Goal: Task Accomplishment & Management: Manage account settings

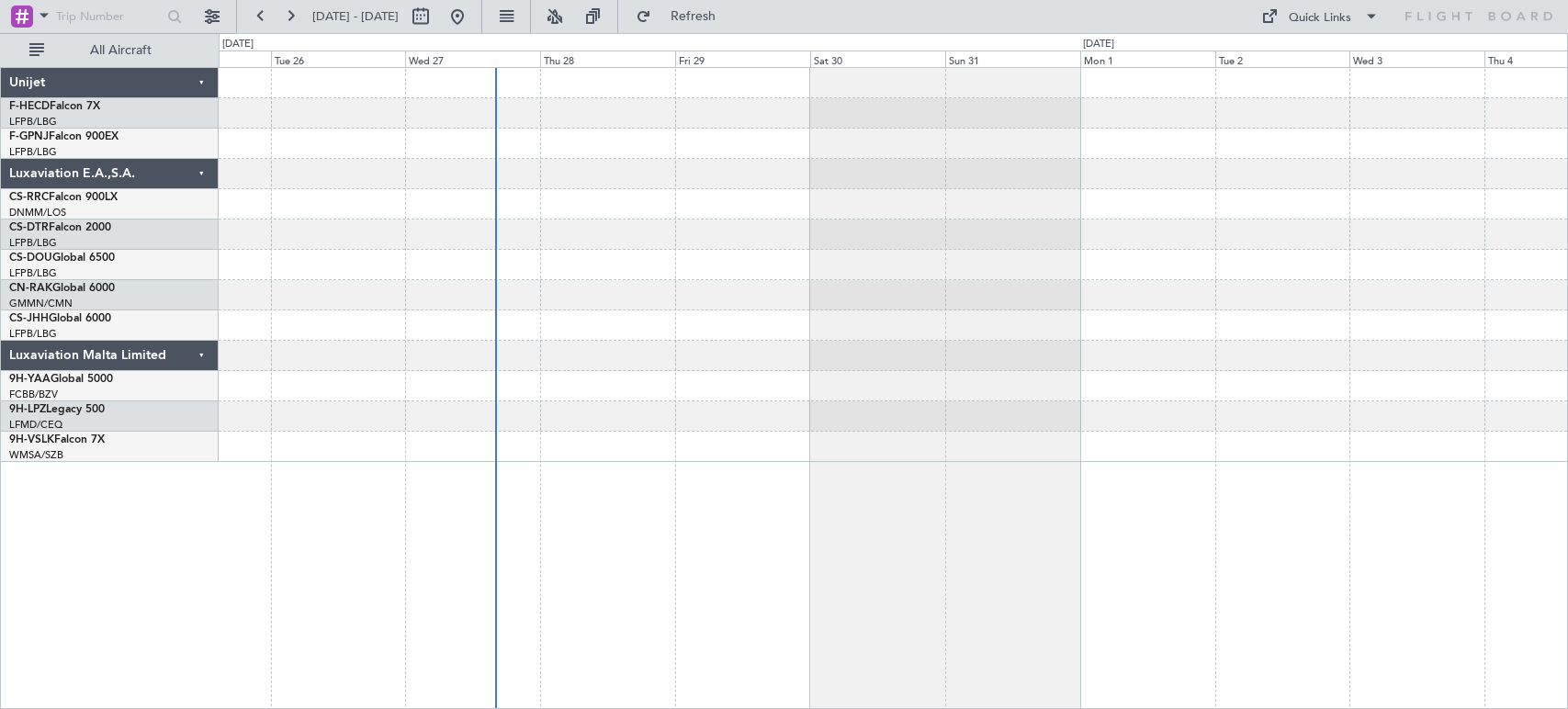
click at [1101, 201] on div at bounding box center [893, 204] width 1348 height 30
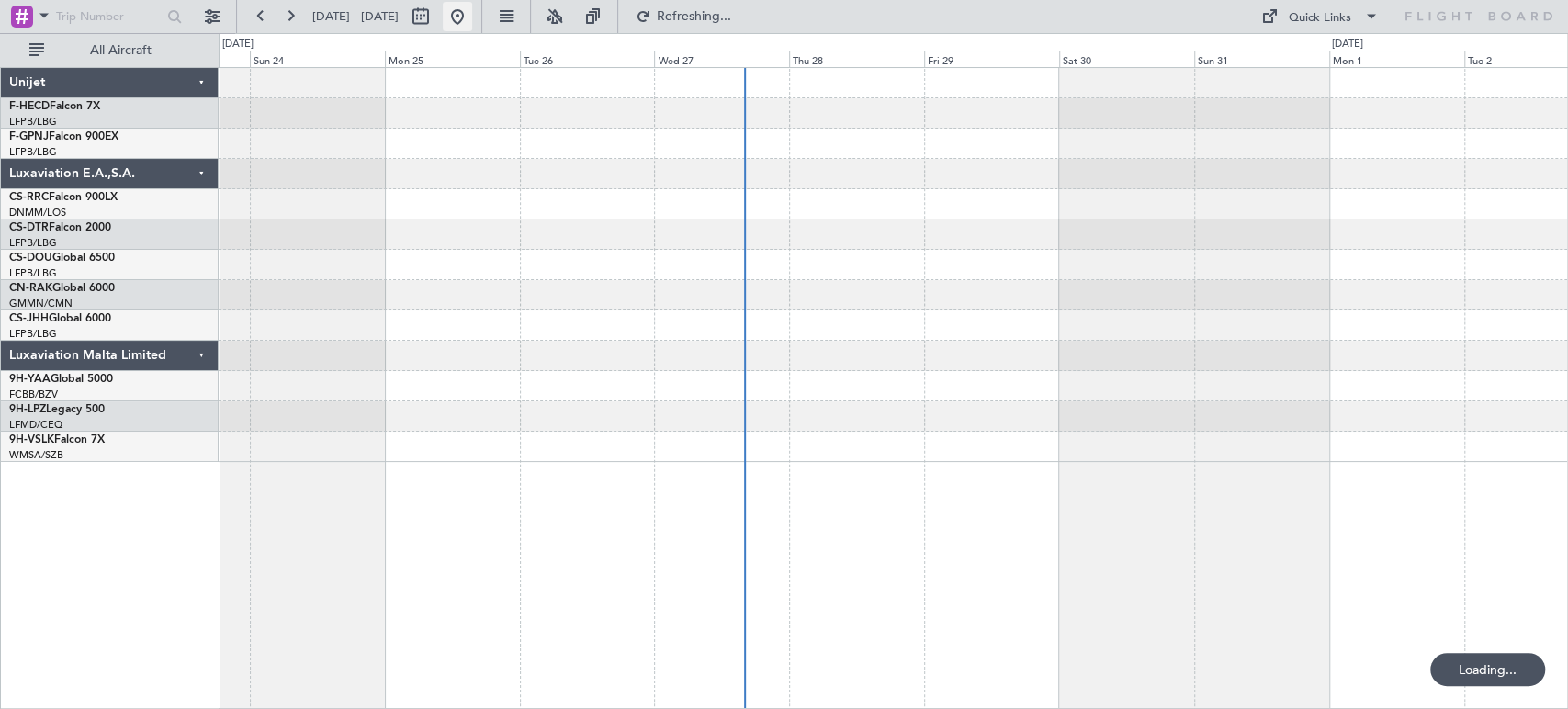
click at [472, 7] on button at bounding box center [458, 17] width 29 height 29
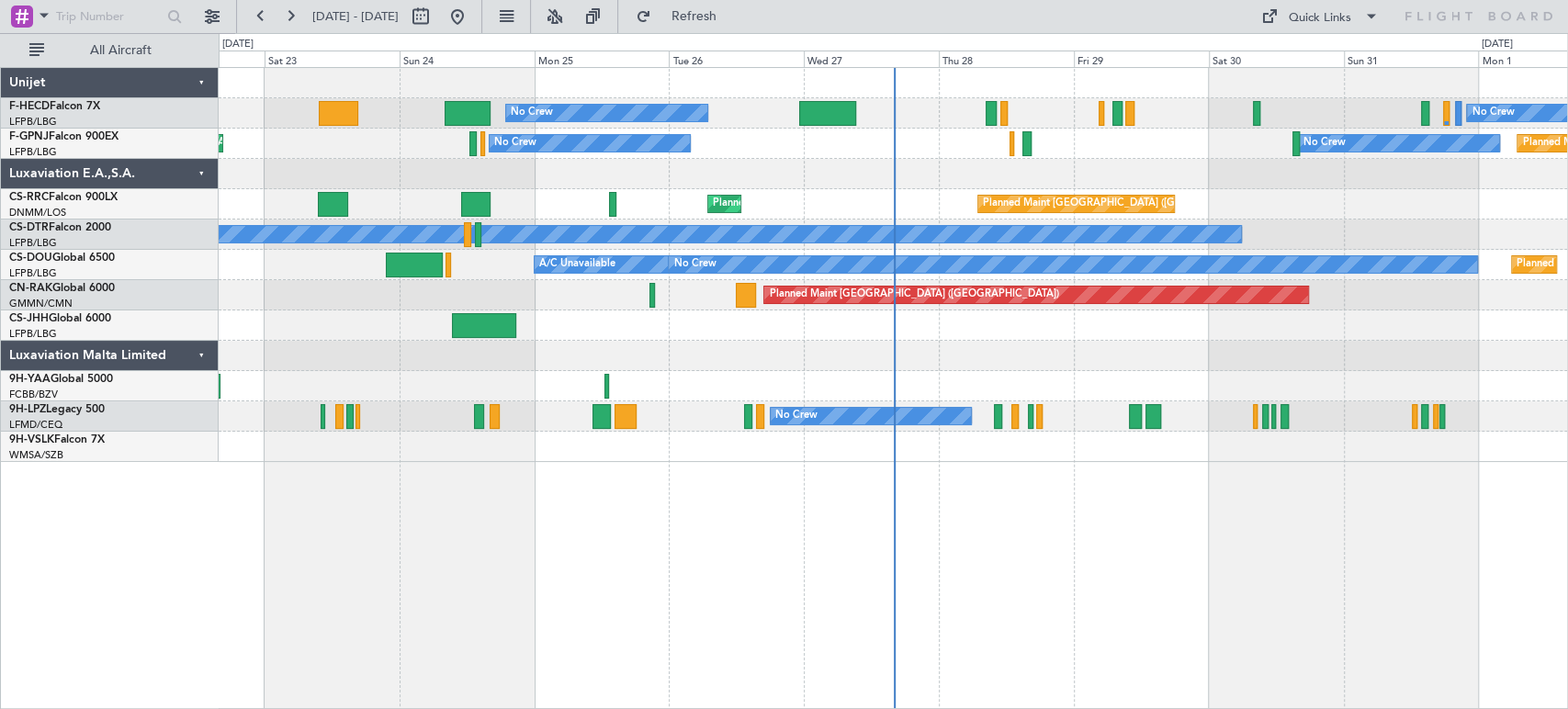
click at [737, 220] on div "No Crew No Crew Planned Maint [GEOGRAPHIC_DATA] ([GEOGRAPHIC_DATA]) Planned Mai…" at bounding box center [893, 265] width 1348 height 394
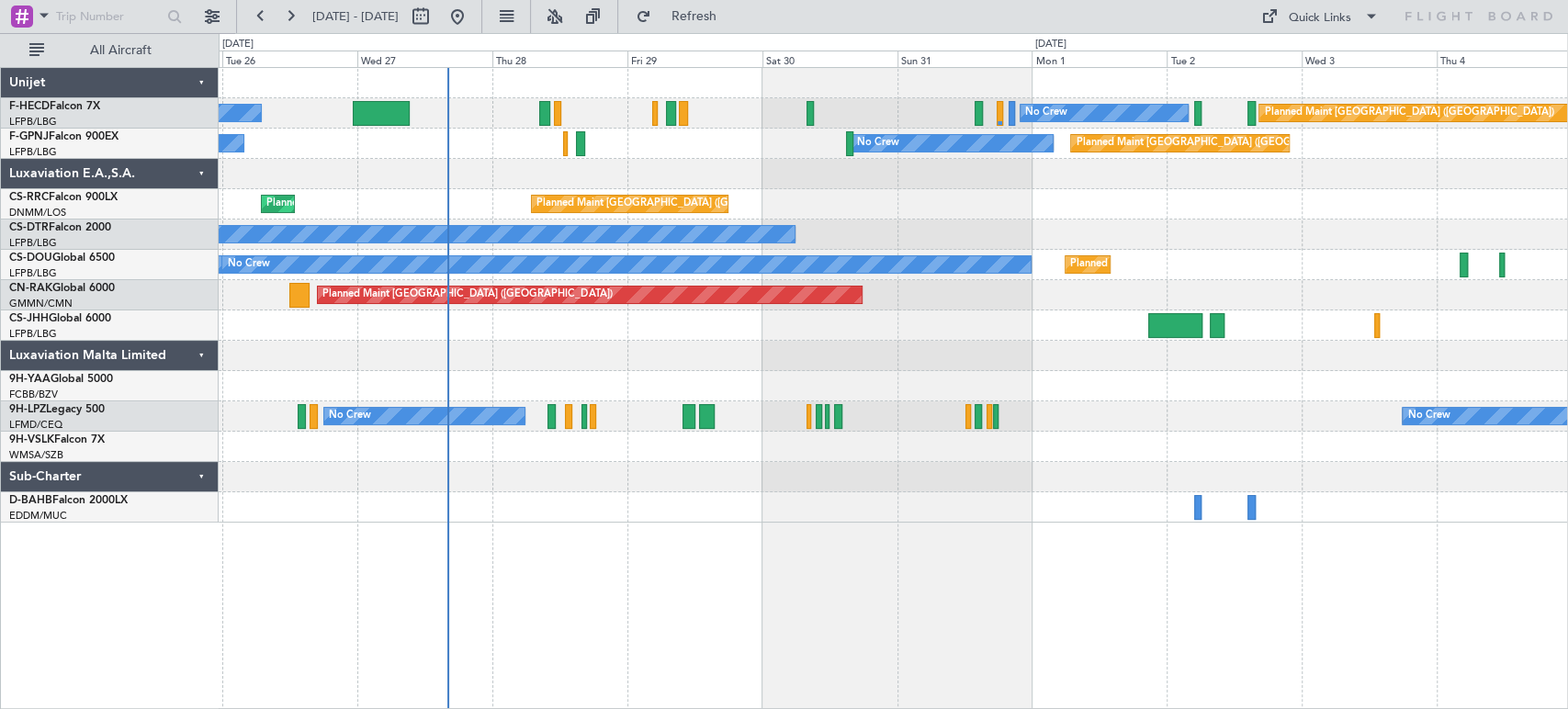
click at [478, 221] on div "No Crew No Crew Planned Maint [GEOGRAPHIC_DATA] ([GEOGRAPHIC_DATA]) No Crew Pla…" at bounding box center [893, 295] width 1348 height 455
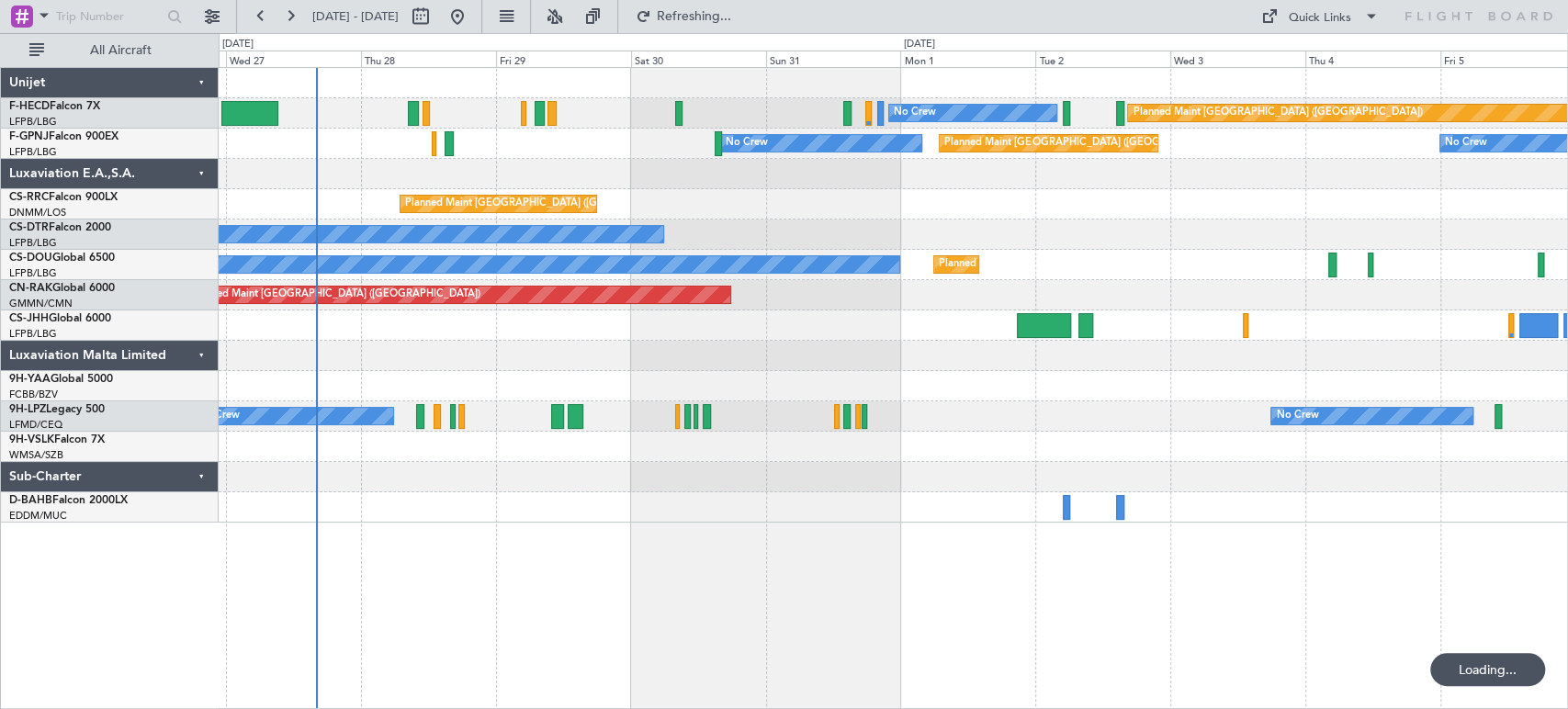
click at [551, 178] on div at bounding box center [893, 174] width 1348 height 30
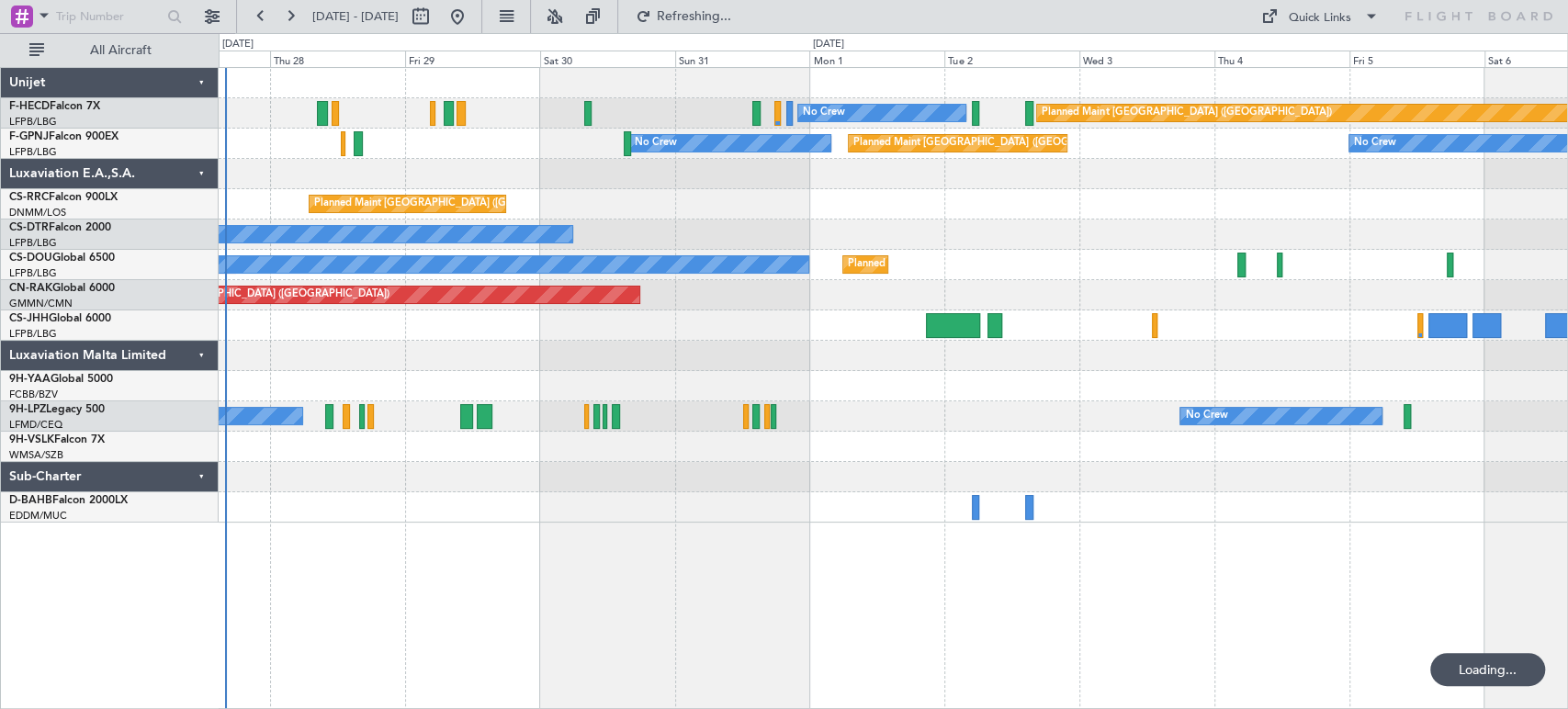
click at [430, 186] on div "No Crew Planned Maint [GEOGRAPHIC_DATA] ([GEOGRAPHIC_DATA]) No Crew Planned Mai…" at bounding box center [893, 295] width 1348 height 455
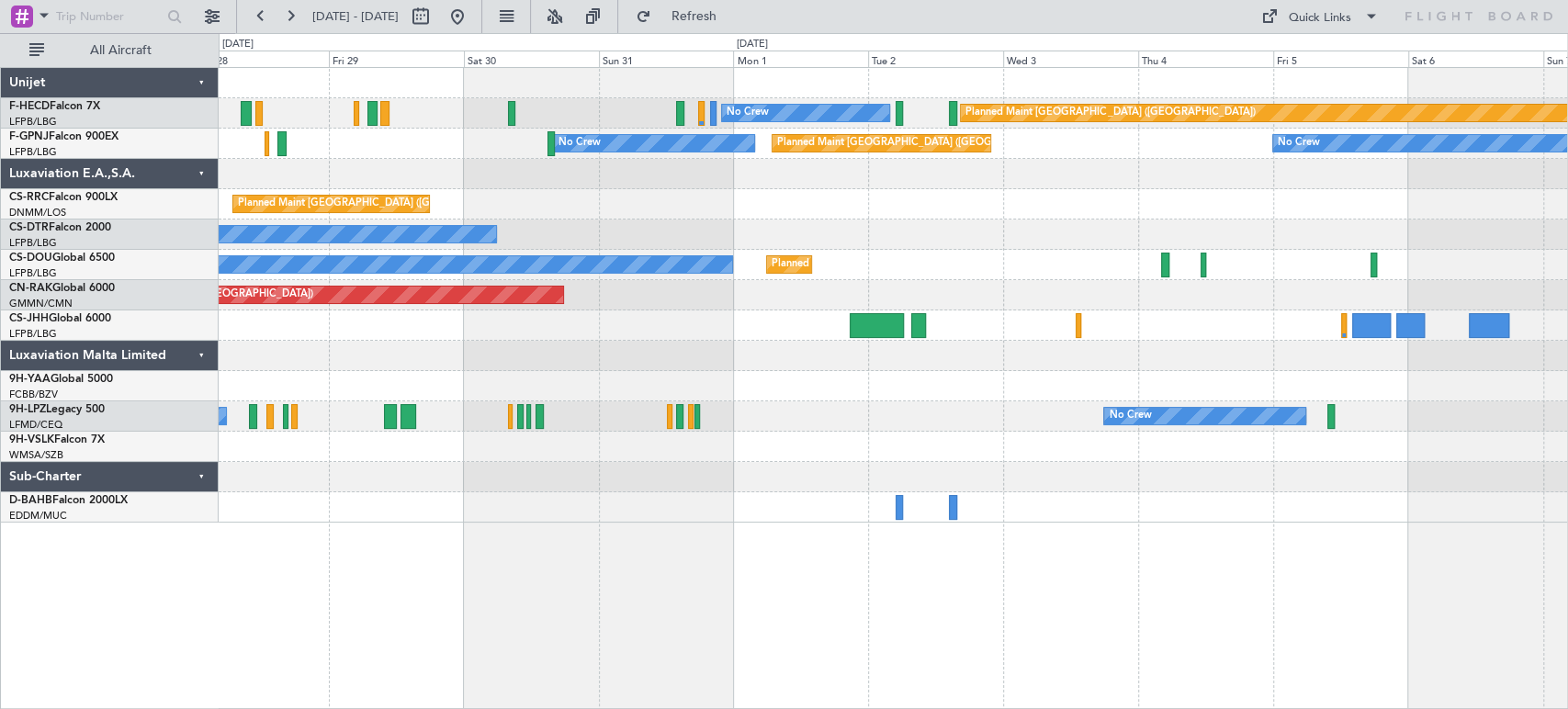
click at [386, 177] on div at bounding box center [893, 174] width 1348 height 30
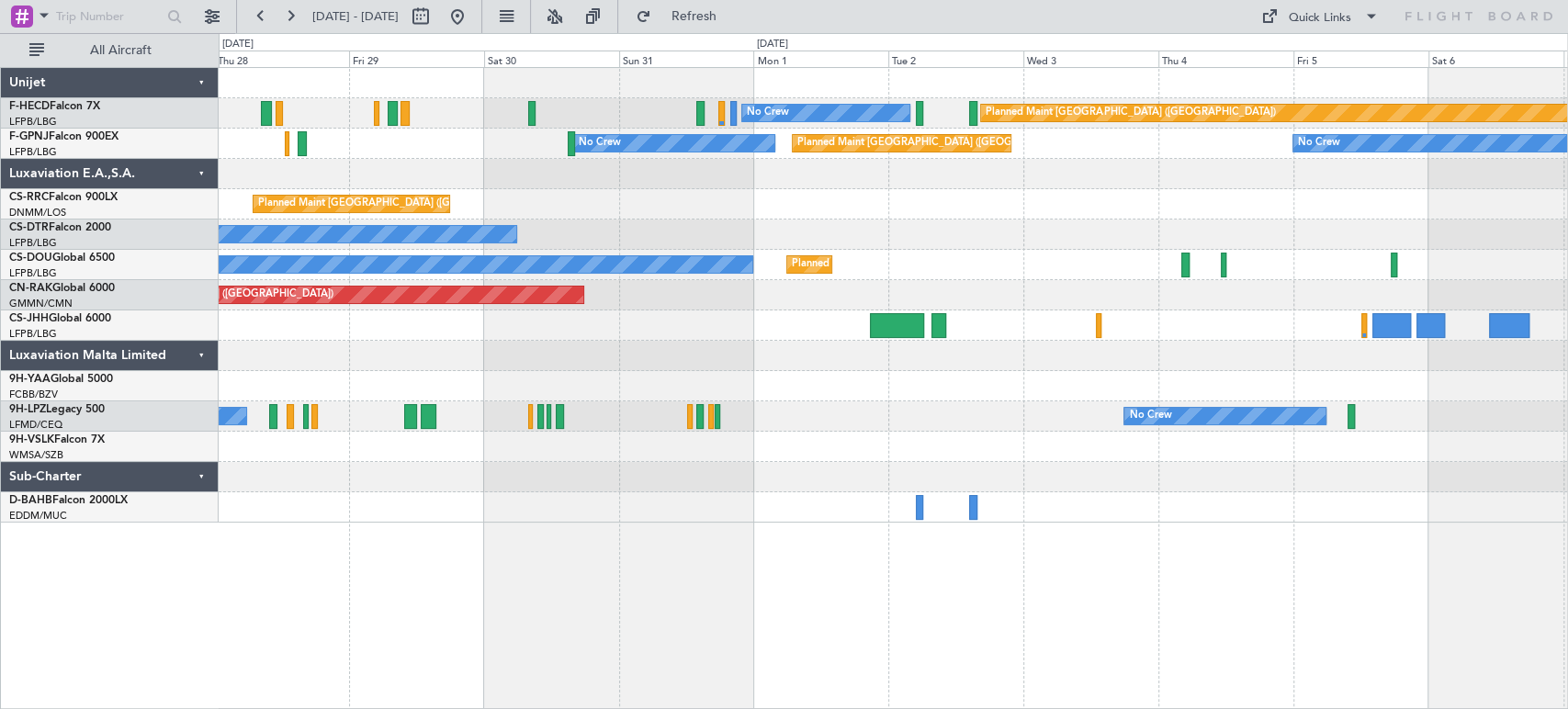
click at [639, 175] on div at bounding box center [893, 174] width 1348 height 30
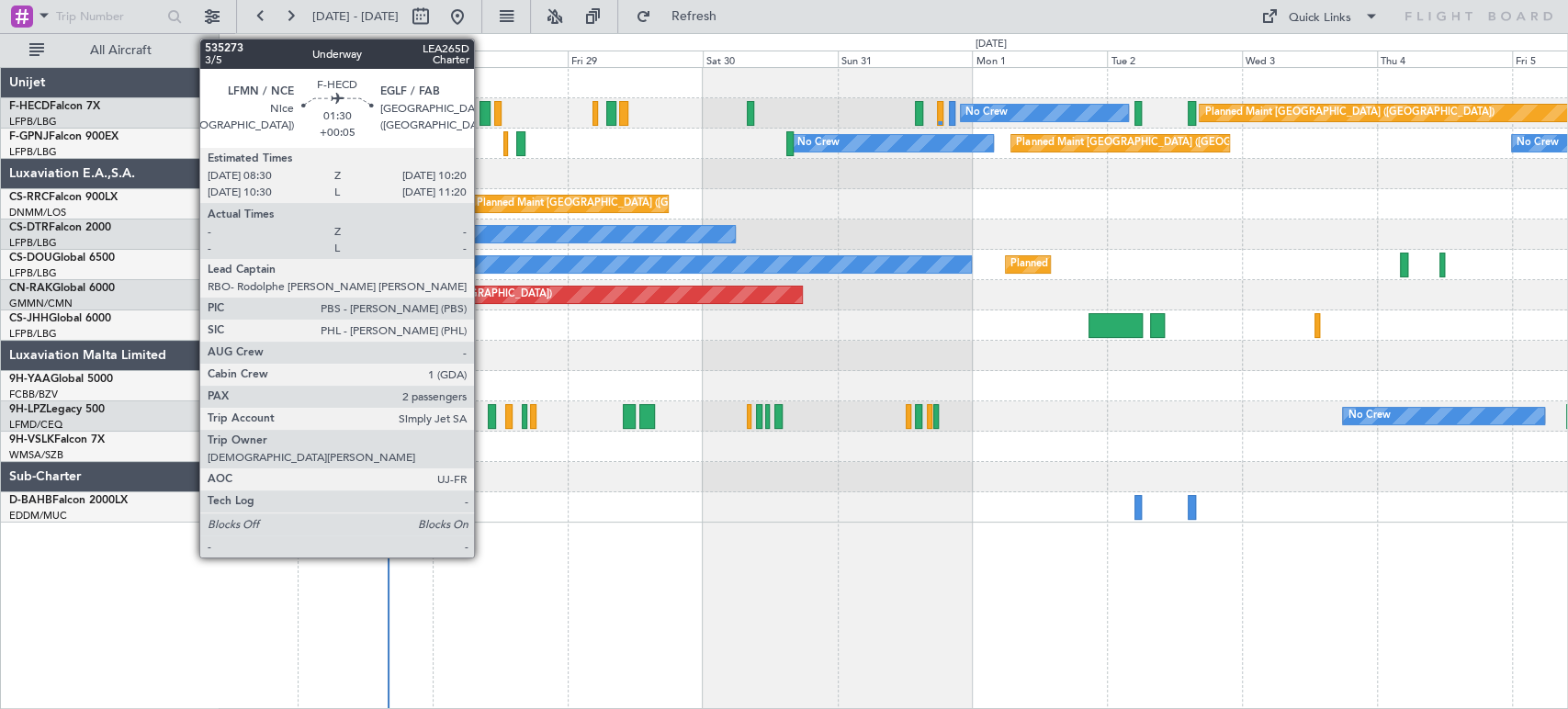
click at [483, 115] on div at bounding box center [485, 114] width 11 height 25
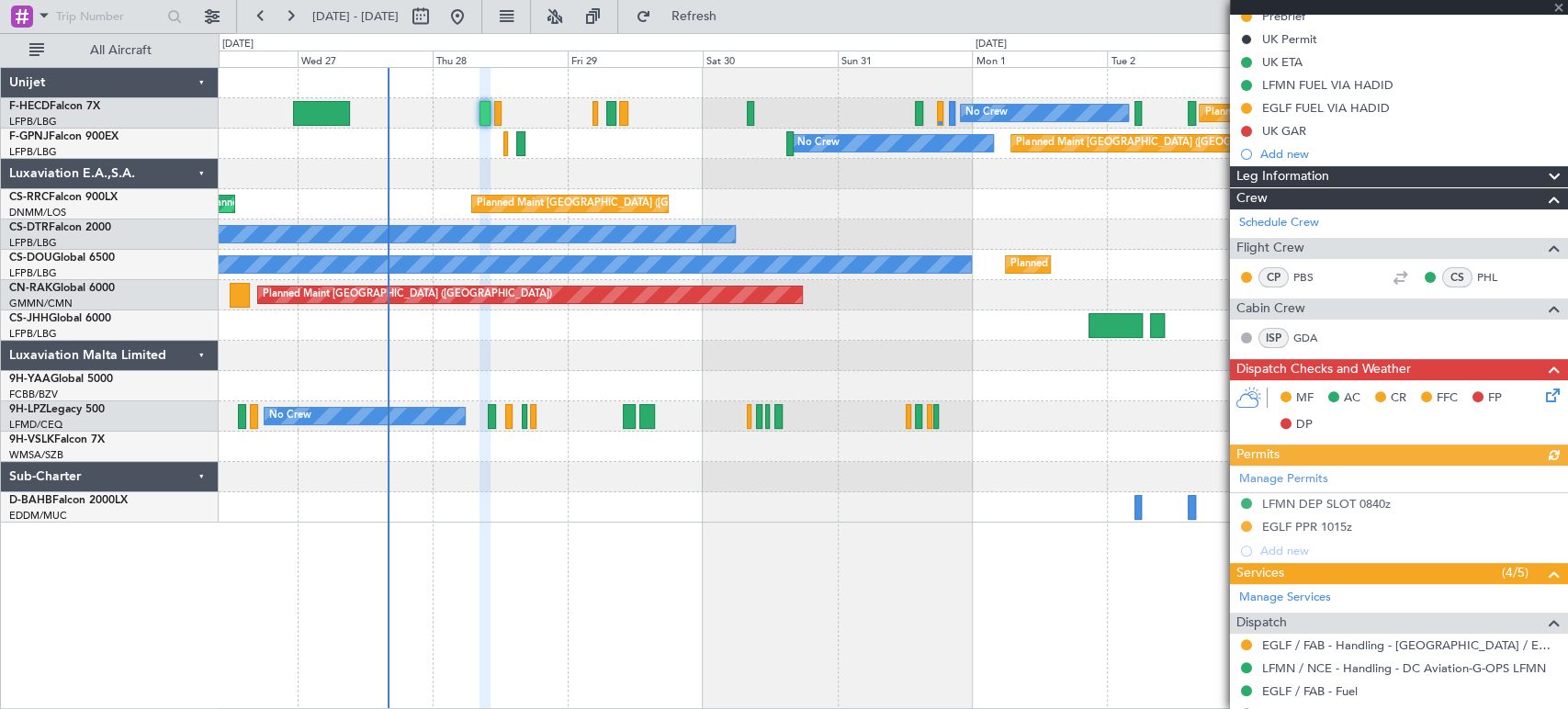
scroll to position [408, 0]
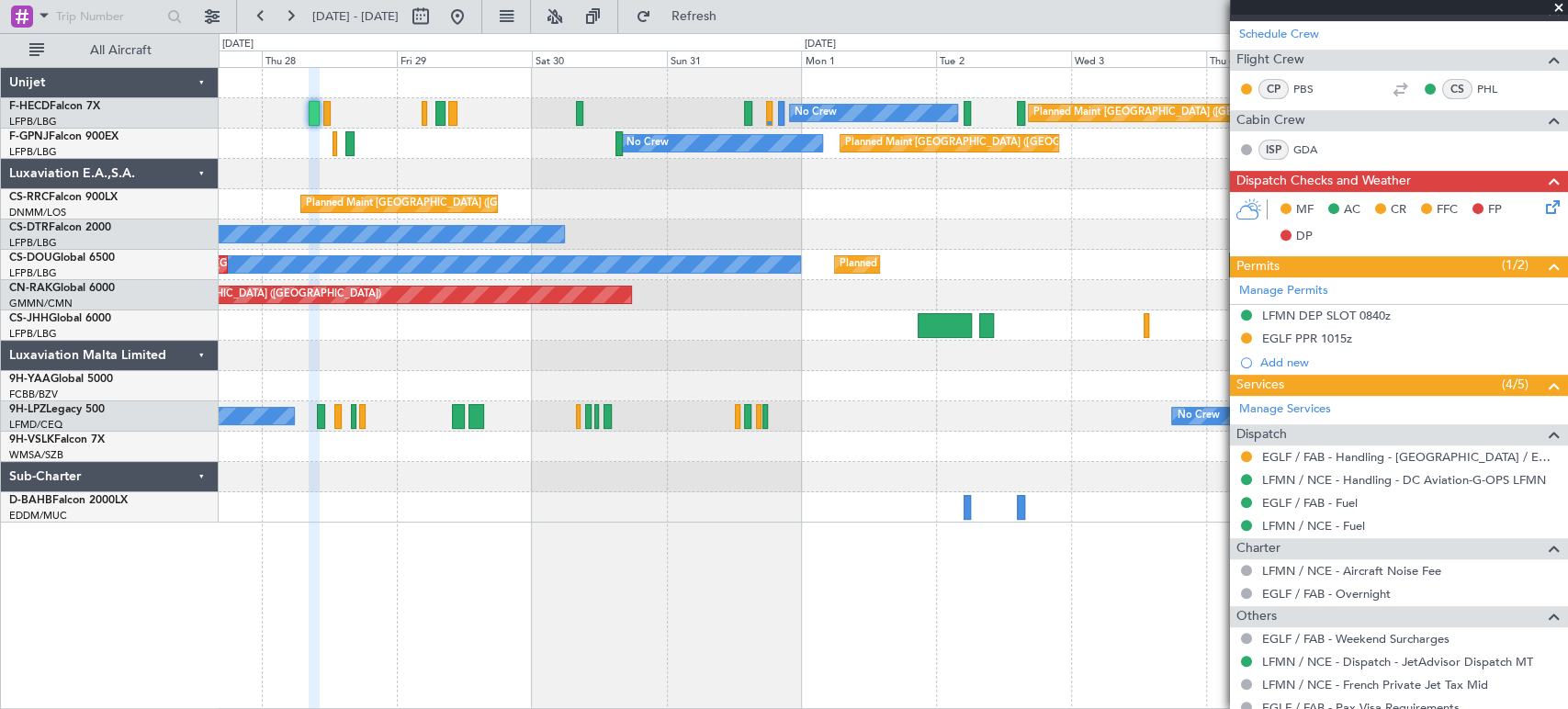
click at [406, 348] on div at bounding box center [893, 355] width 1348 height 30
click at [387, 359] on div "Planned Maint [GEOGRAPHIC_DATA] ([GEOGRAPHIC_DATA]) No Crew No Crew No Crew Pla…" at bounding box center [893, 295] width 1348 height 455
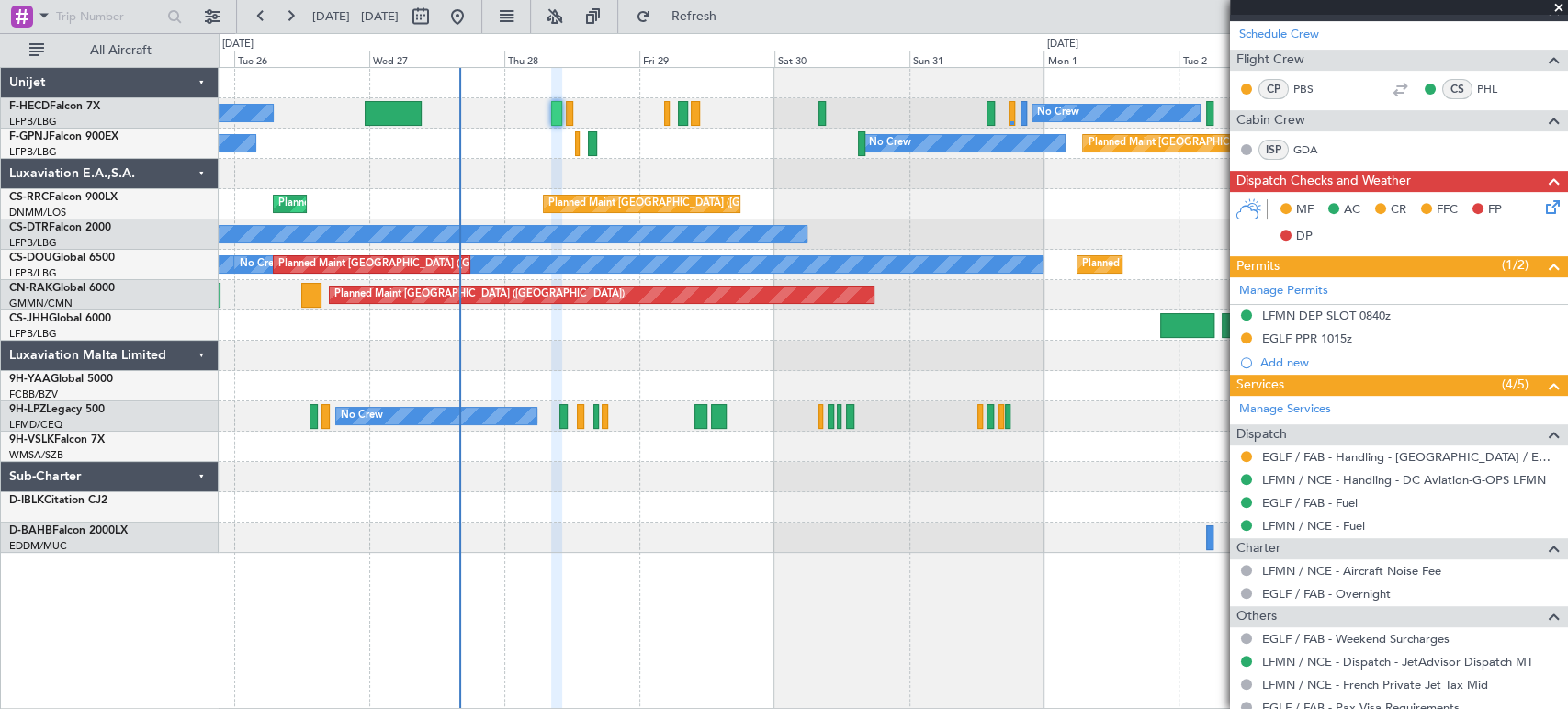
click at [890, 210] on div "Planned Maint [GEOGRAPHIC_DATA] ([GEOGRAPHIC_DATA]) No Crew No Crew Planned Mai…" at bounding box center [893, 310] width 1348 height 485
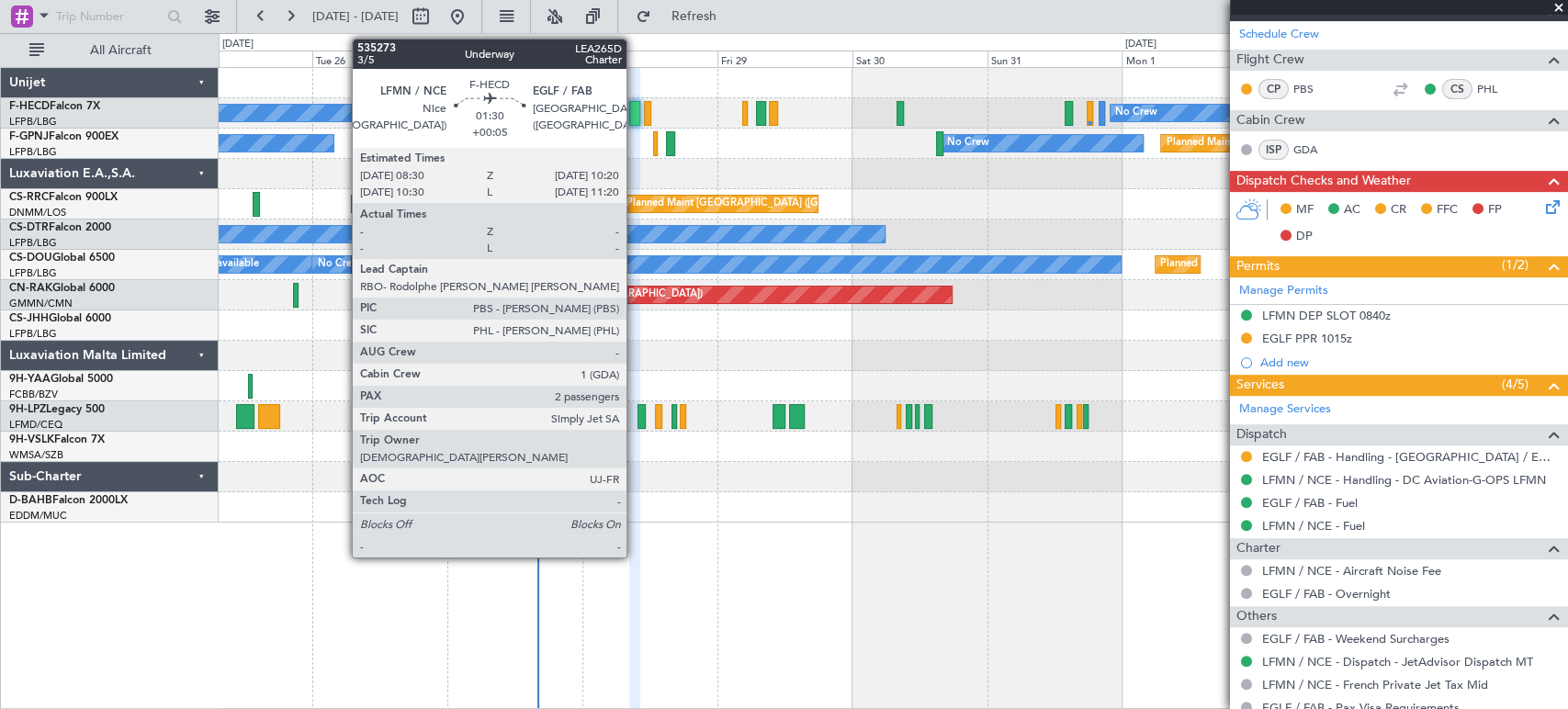
click at [635, 116] on div at bounding box center [634, 114] width 11 height 25
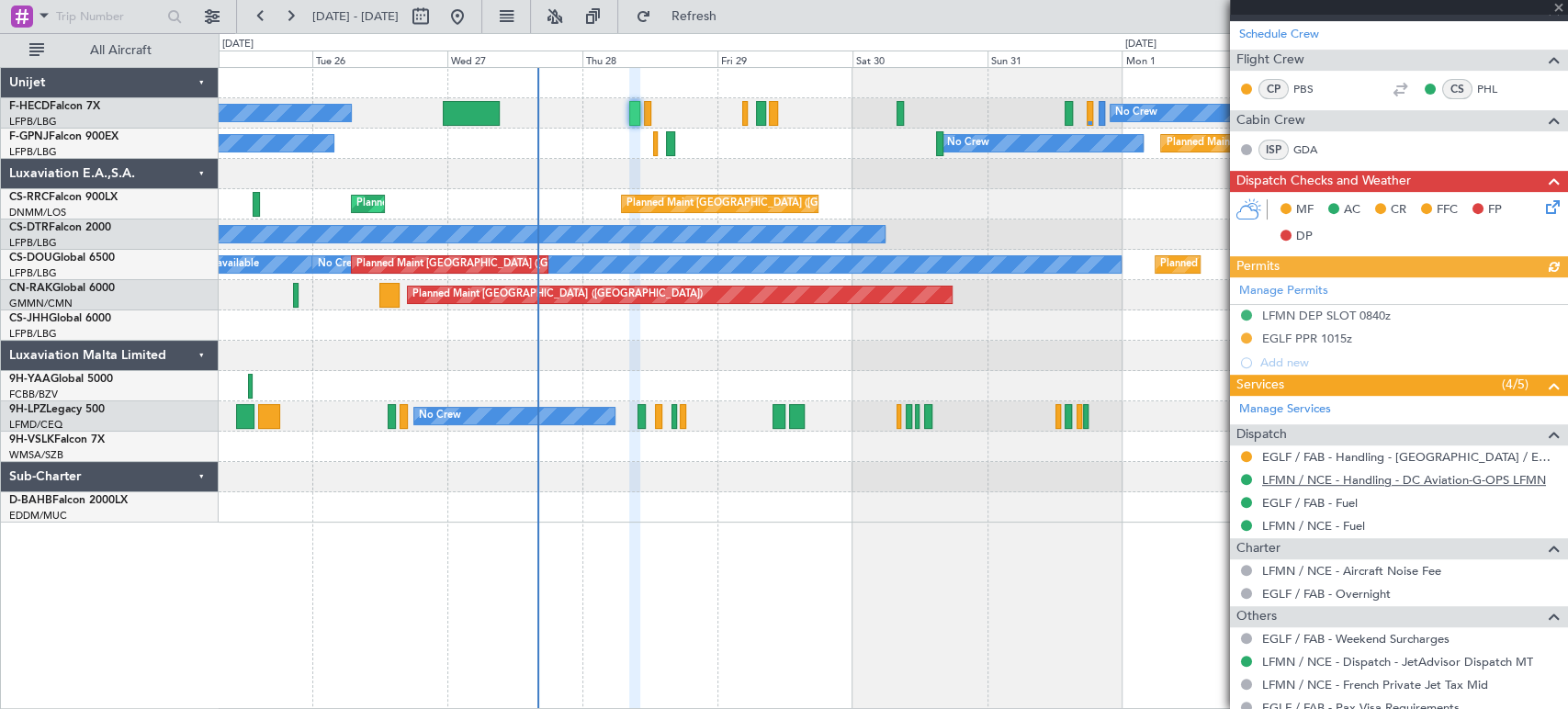
scroll to position [510, 0]
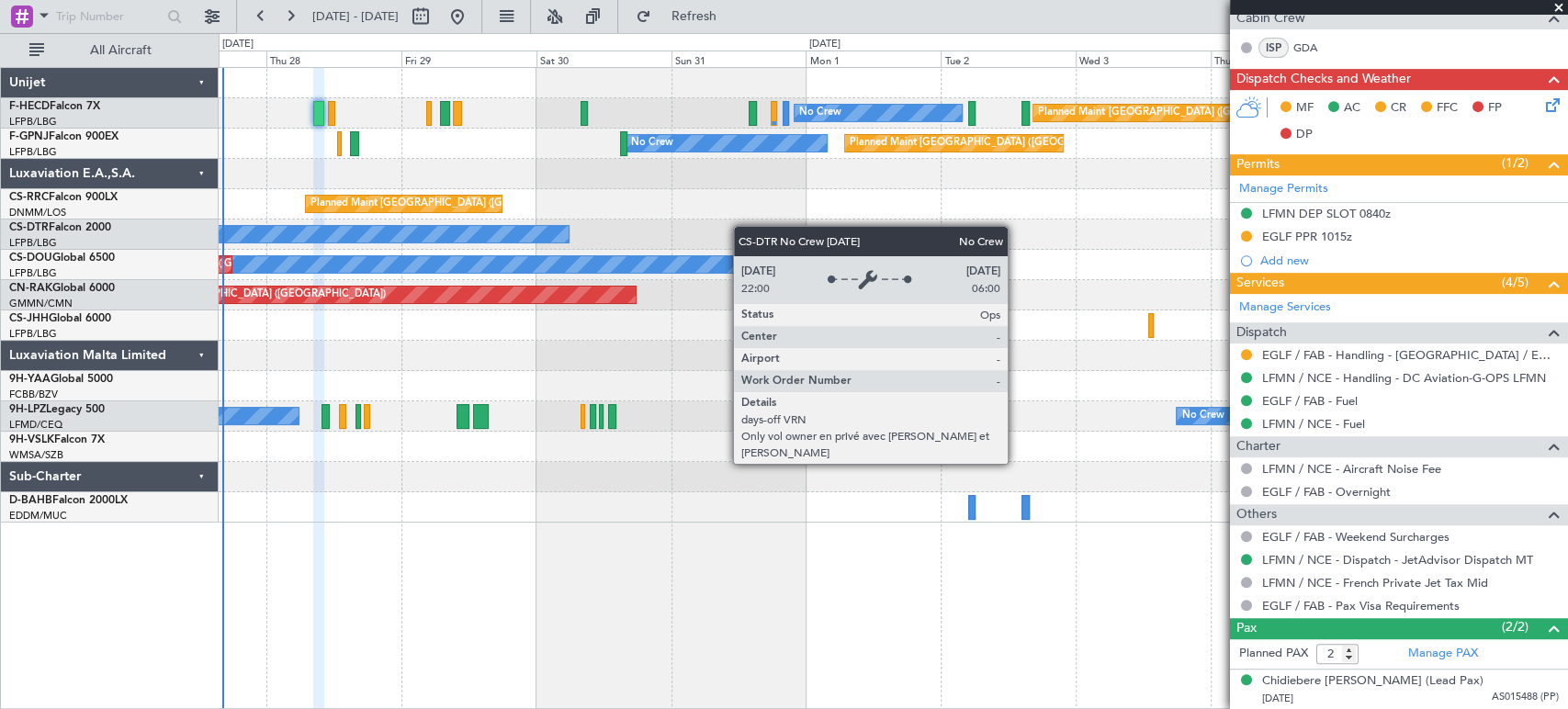
click at [433, 235] on div "Planned Maint [GEOGRAPHIC_DATA] ([GEOGRAPHIC_DATA]) No Crew No Crew Planned Mai…" at bounding box center [893, 295] width 1348 height 455
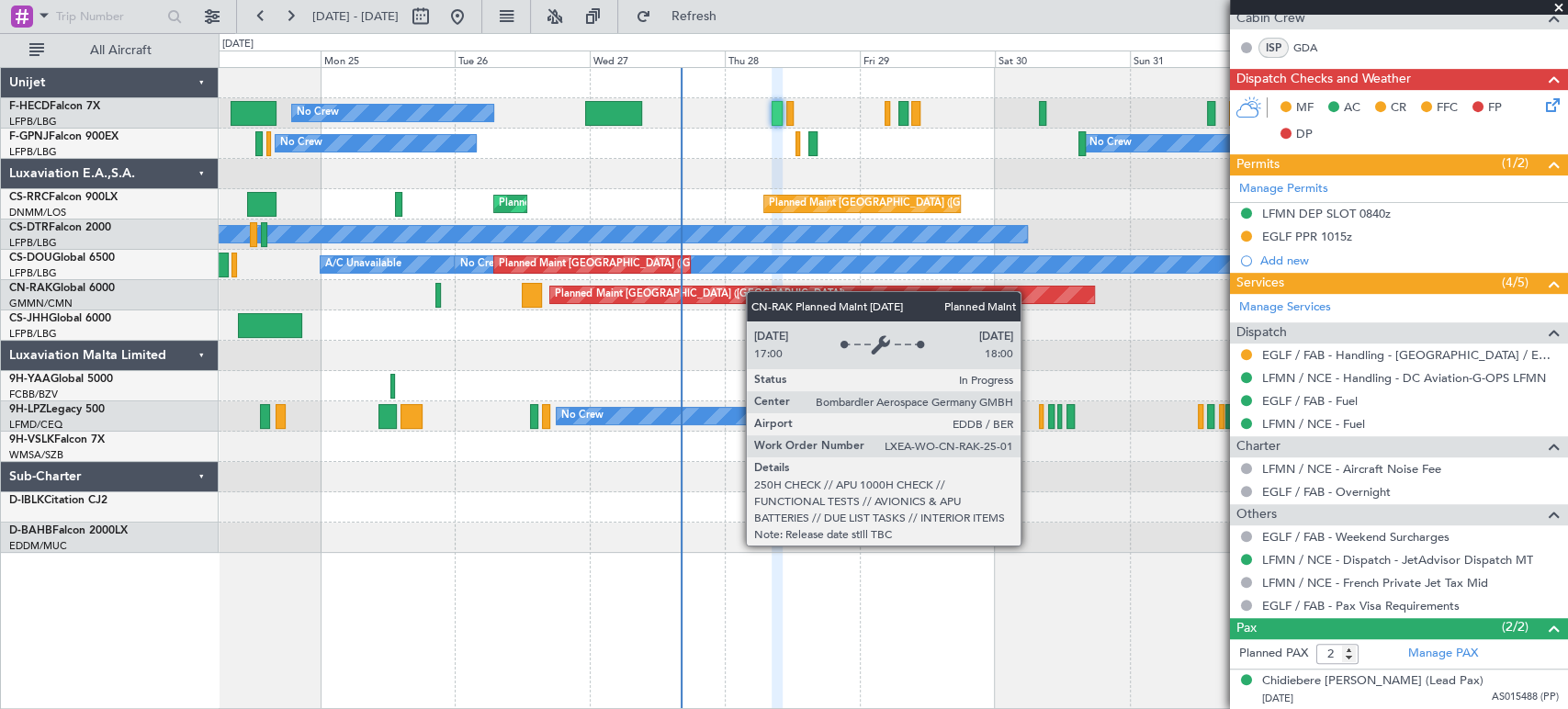
click at [950, 290] on div "Planned Maint [GEOGRAPHIC_DATA] ([GEOGRAPHIC_DATA]) No Crew No Crew Planned Mai…" at bounding box center [893, 310] width 1348 height 485
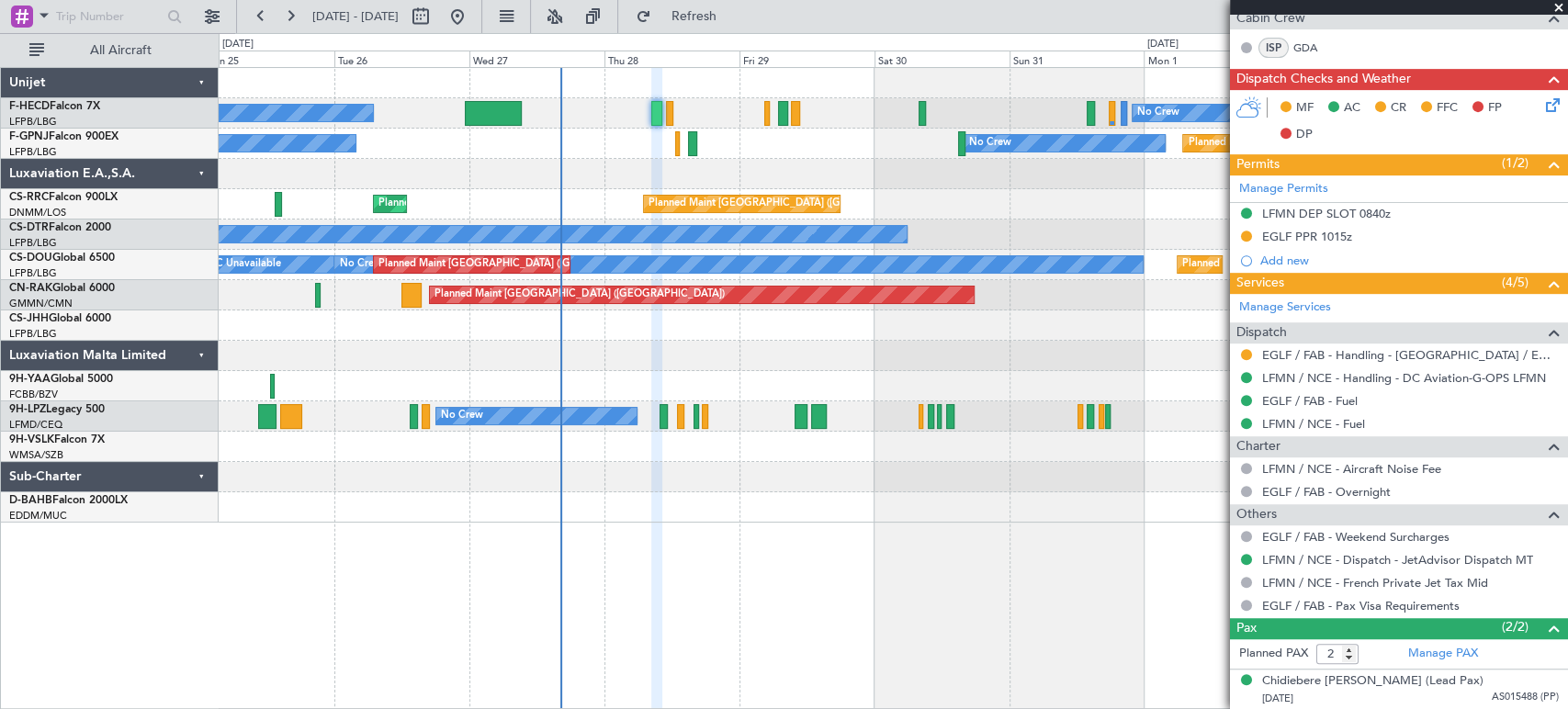
click at [704, 284] on div "Planned Maint [GEOGRAPHIC_DATA] ([GEOGRAPHIC_DATA]) No Crew No Crew Planned Mai…" at bounding box center [893, 295] width 1348 height 455
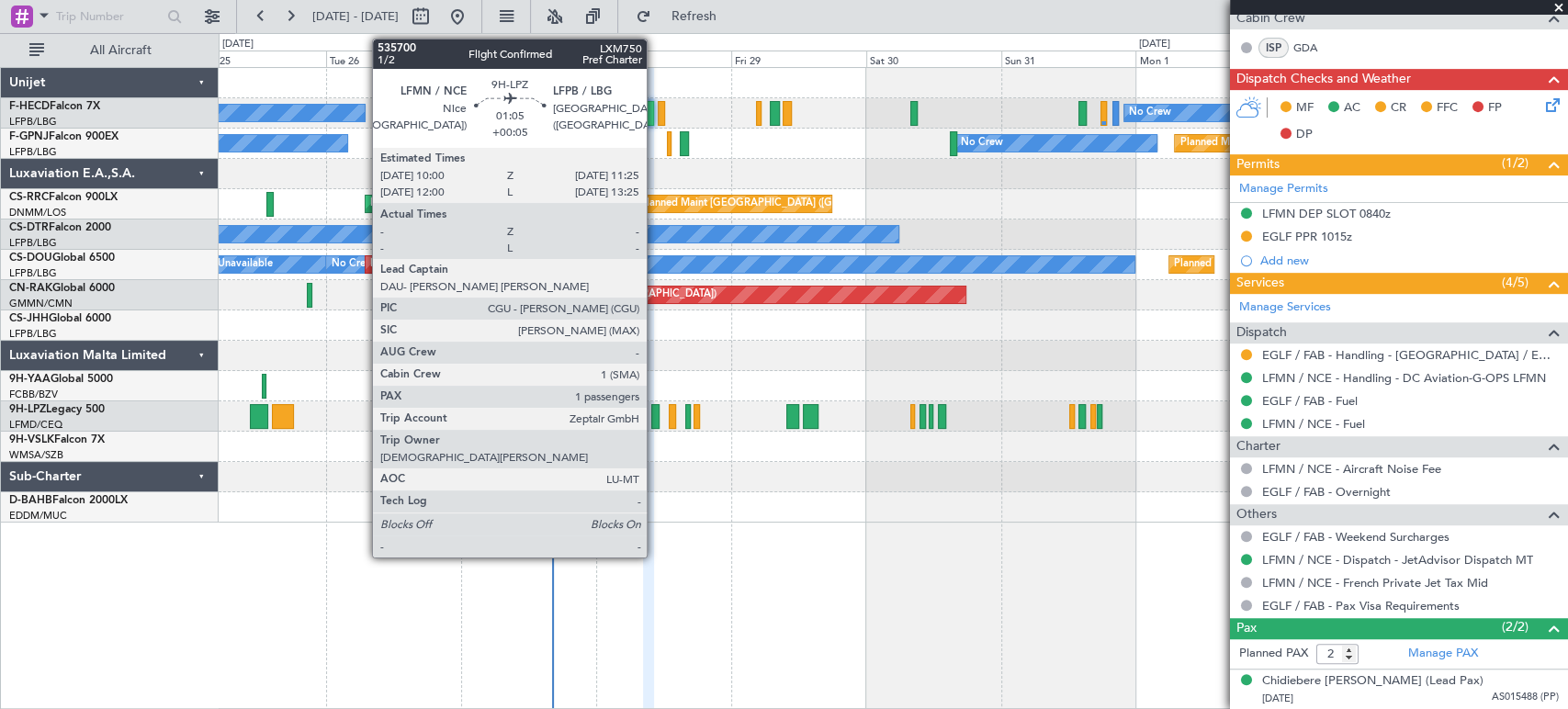
click at [655, 414] on div at bounding box center [656, 417] width 9 height 25
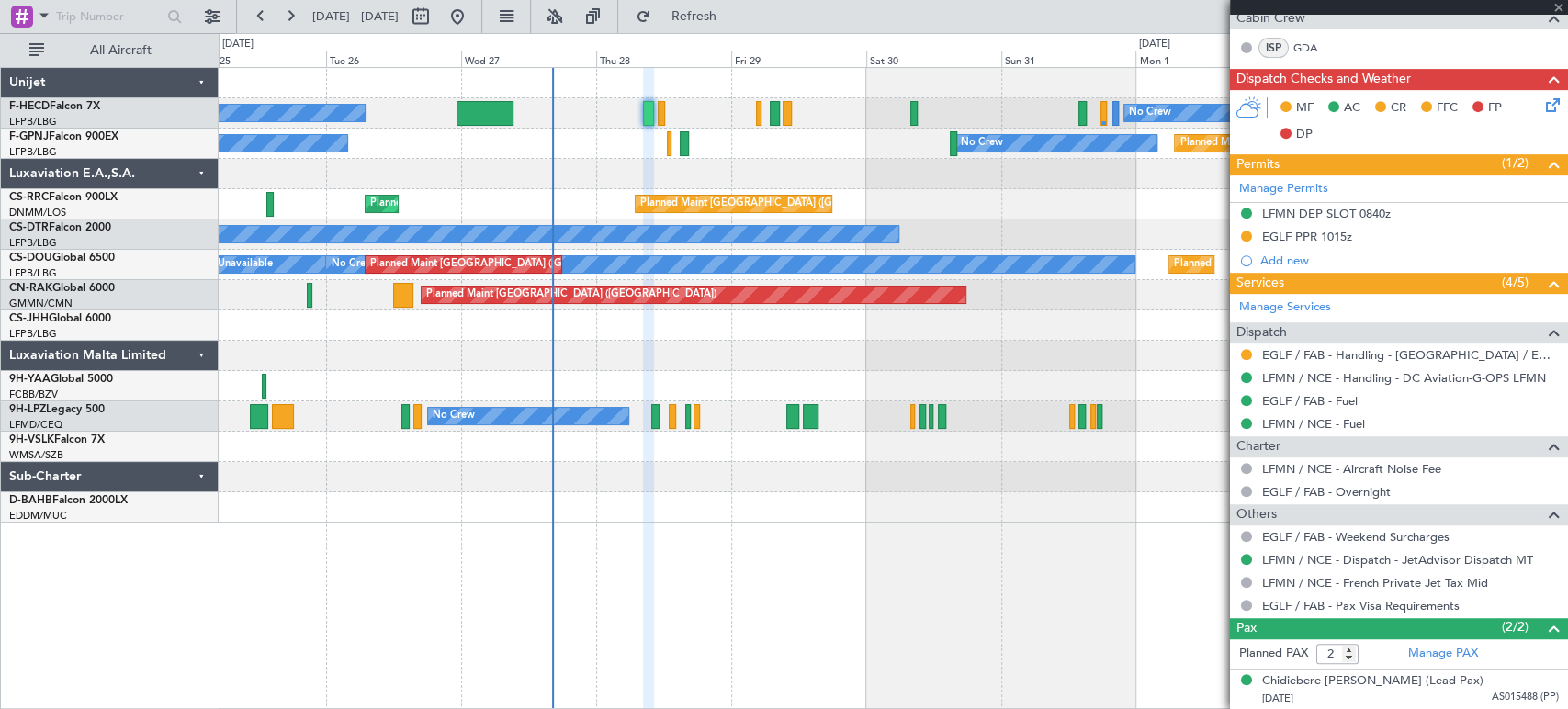
type input "1"
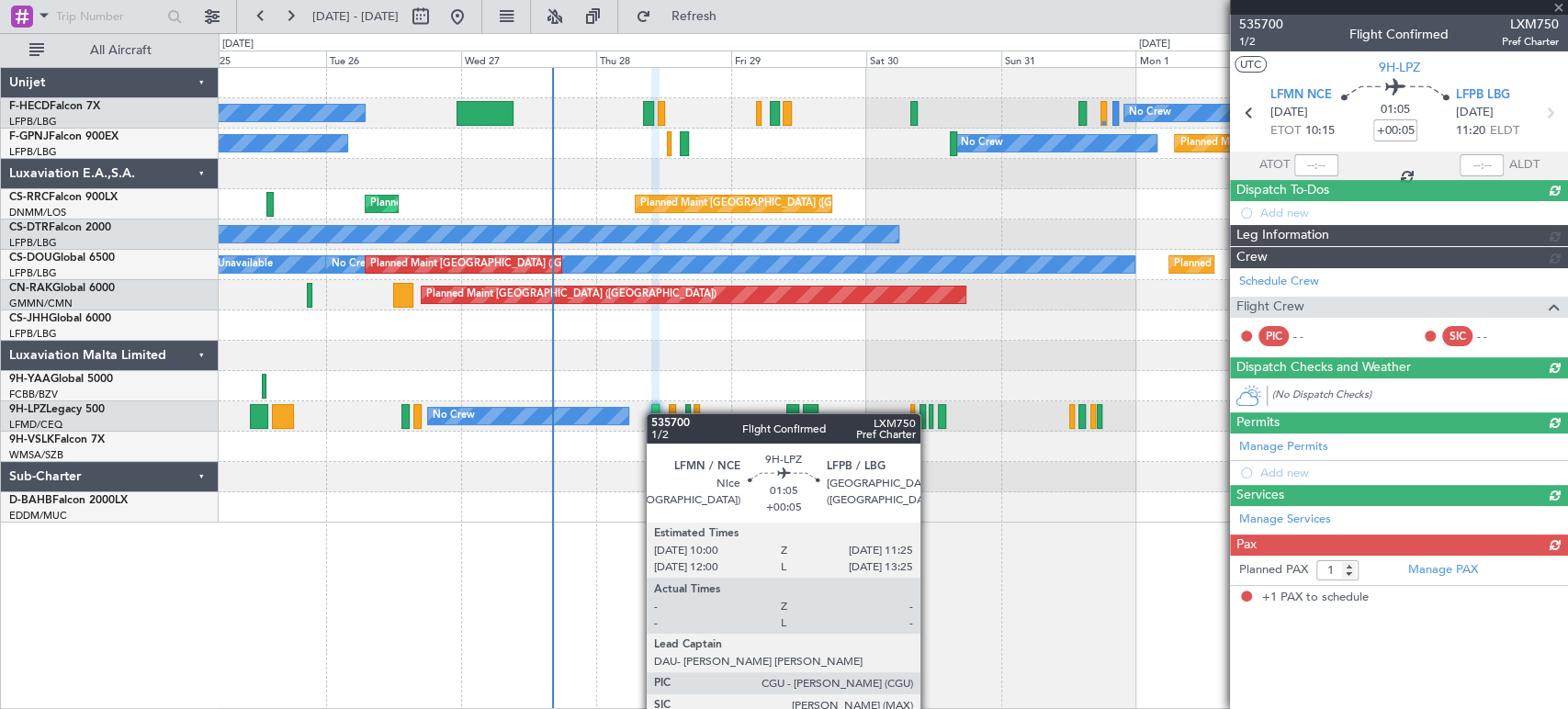
scroll to position [0, 0]
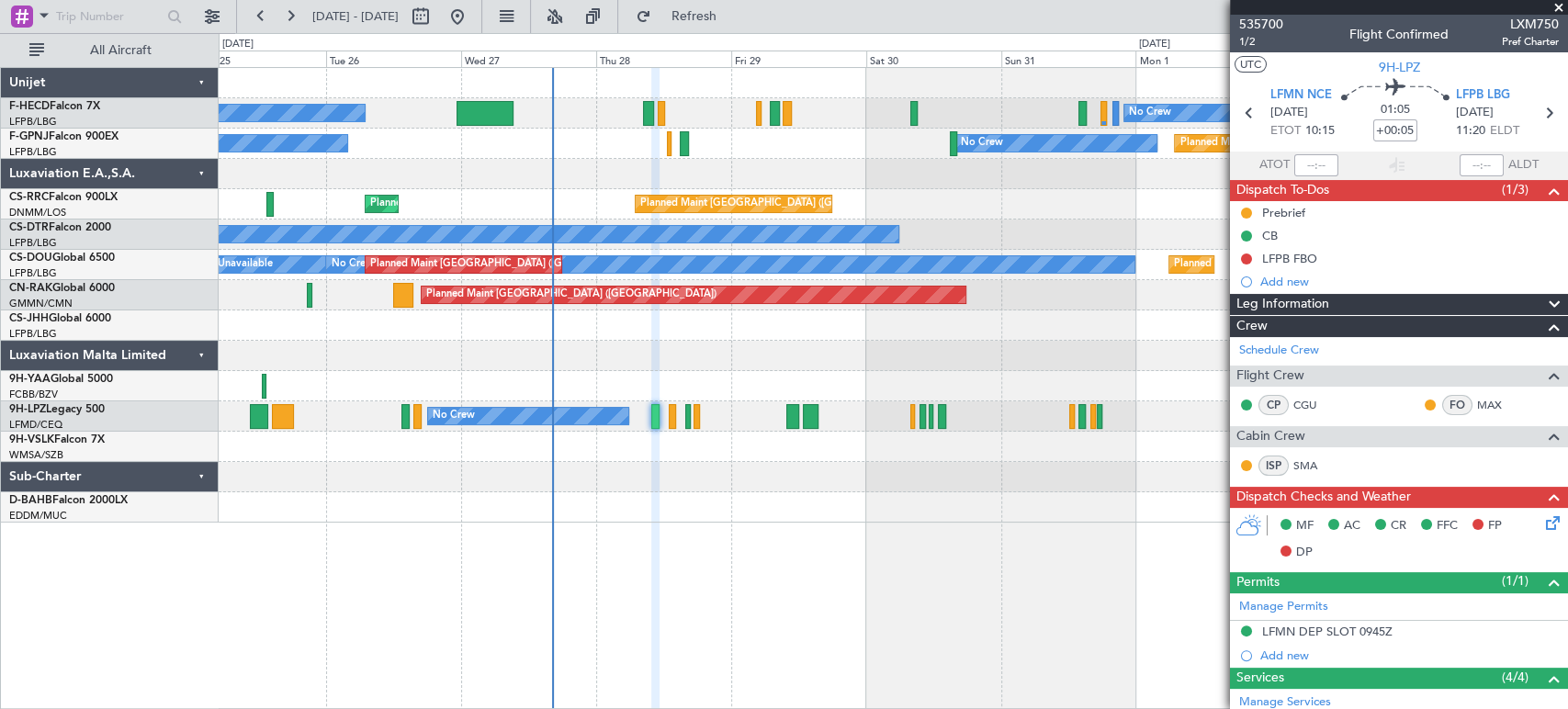
click at [581, 421] on div "Planned Maint [GEOGRAPHIC_DATA] ([GEOGRAPHIC_DATA]) No Crew No Crew Planned Mai…" at bounding box center [893, 295] width 1348 height 455
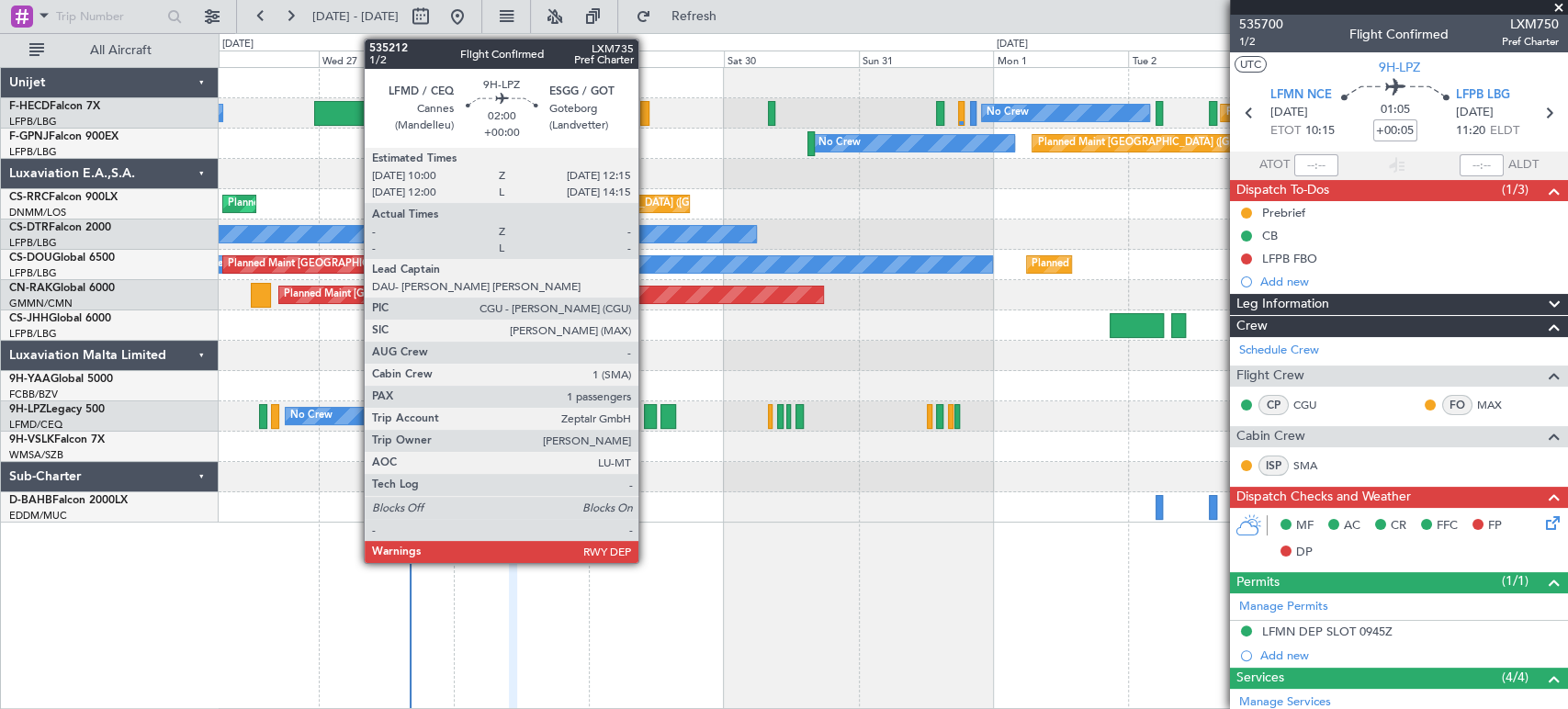
click at [647, 410] on div at bounding box center [650, 417] width 13 height 25
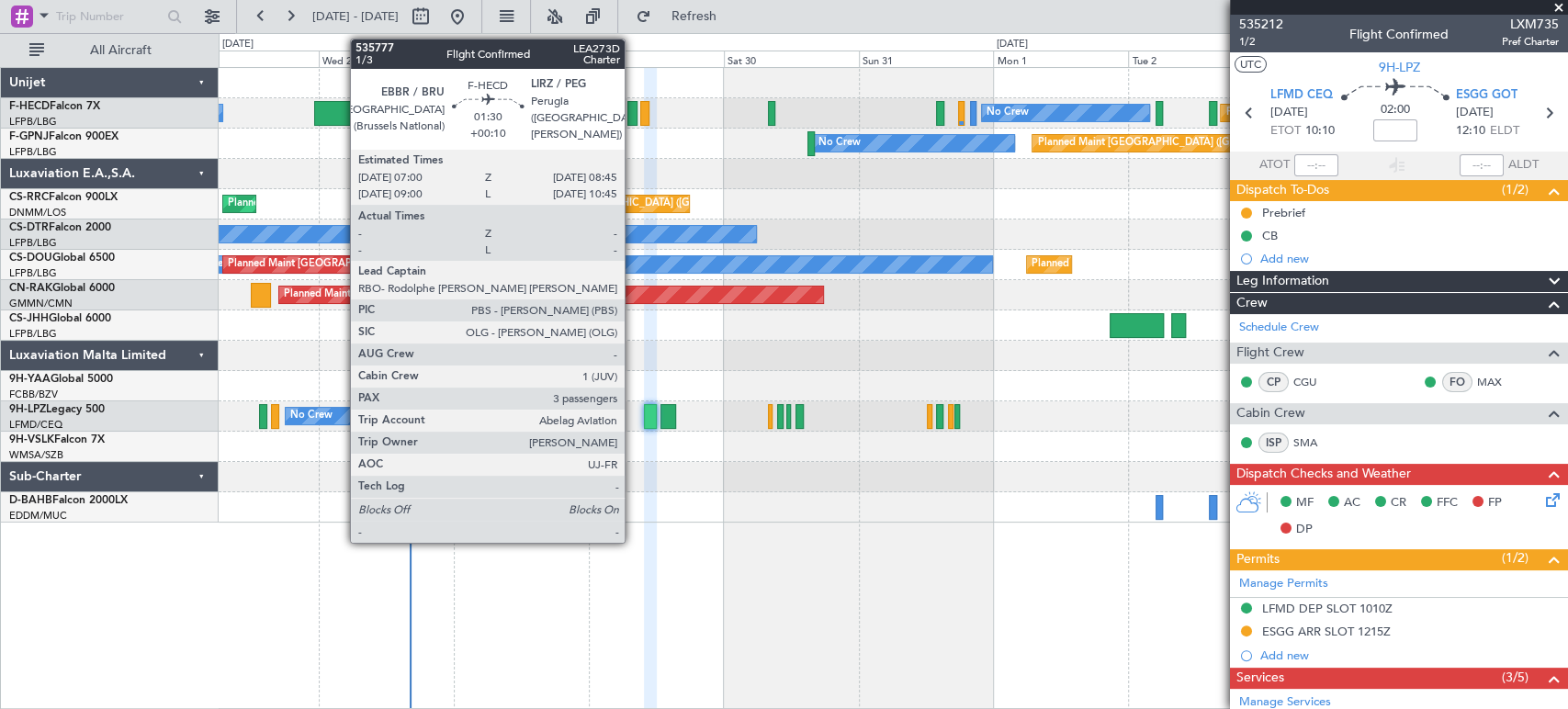
click at [633, 111] on div at bounding box center [632, 114] width 10 height 25
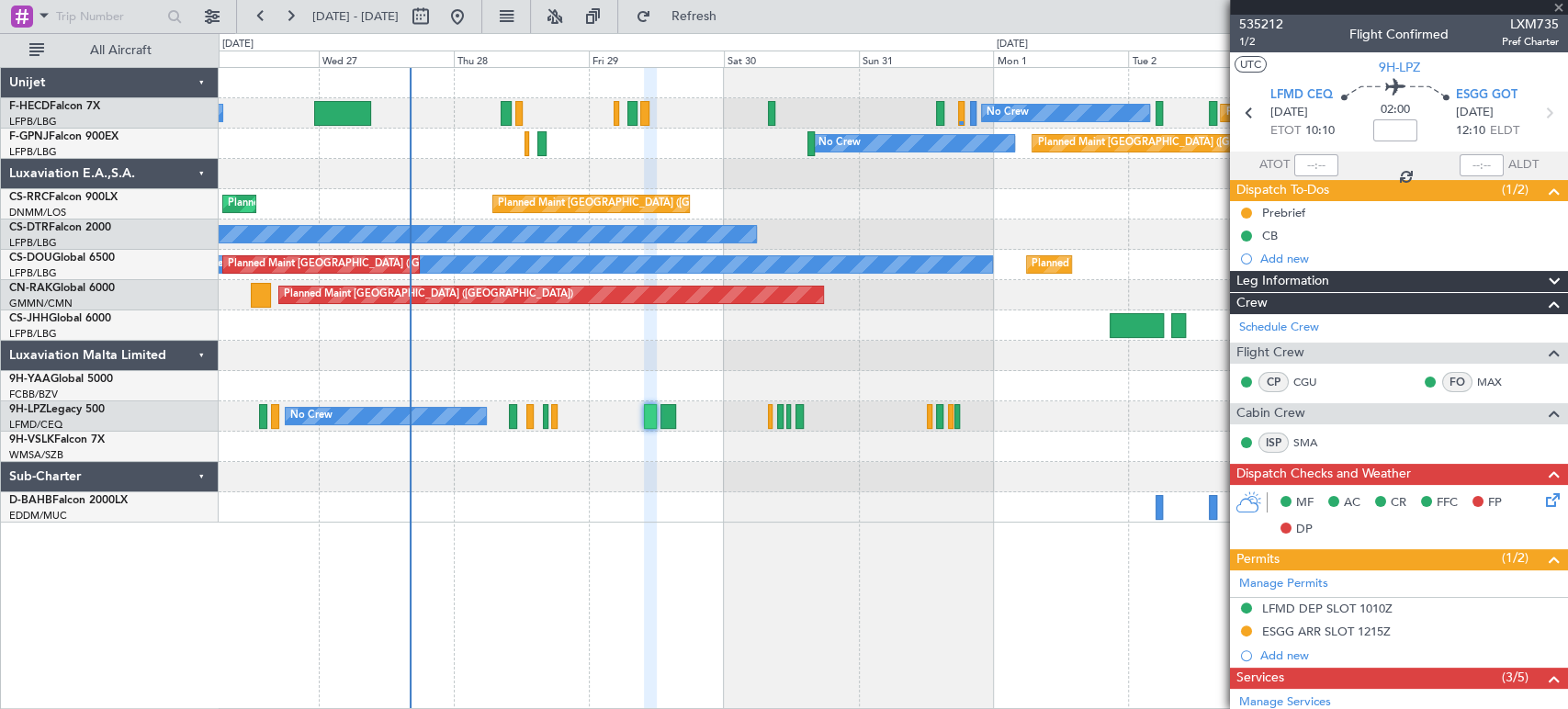
type input "+00:10"
type input "3"
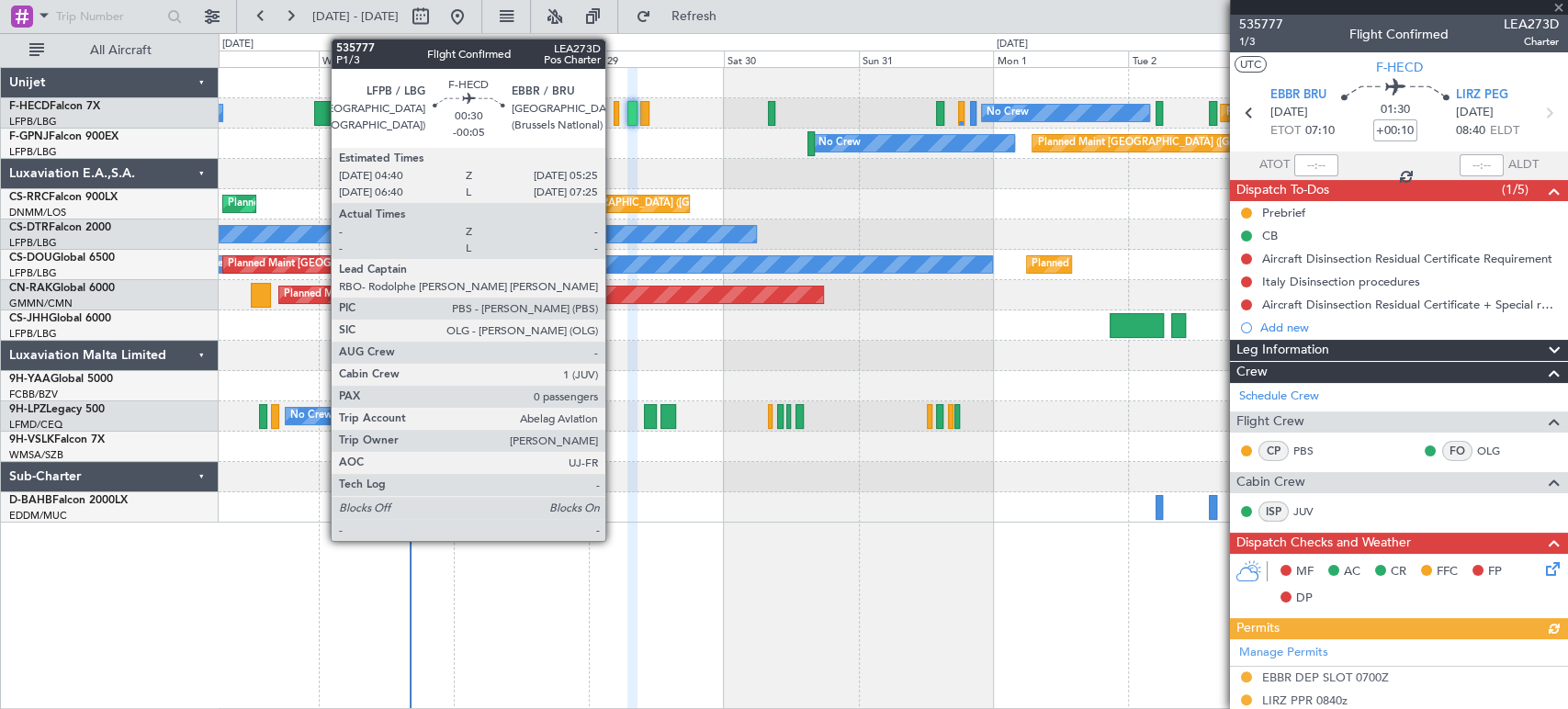
click at [614, 108] on div at bounding box center [616, 114] width 5 height 25
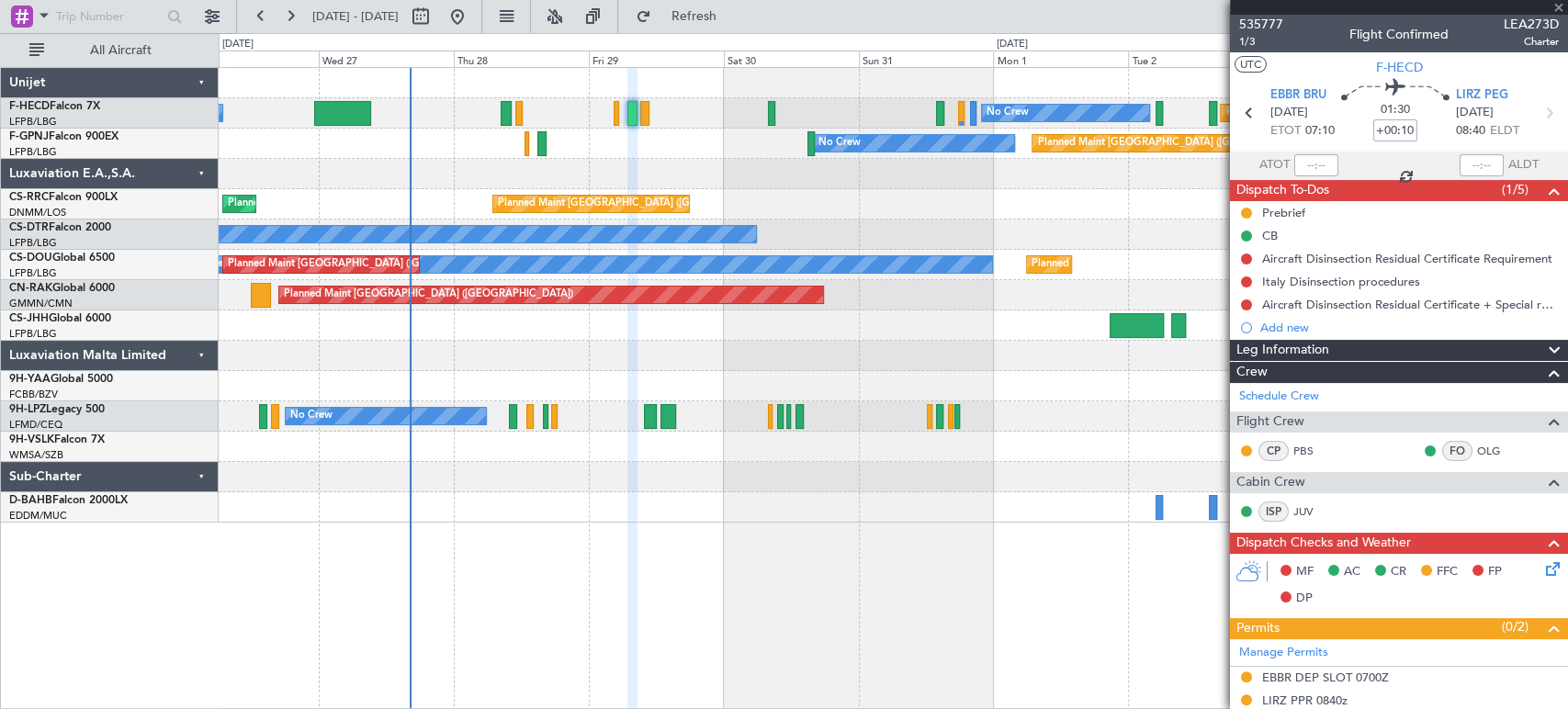
type input "-00:05"
type input "0"
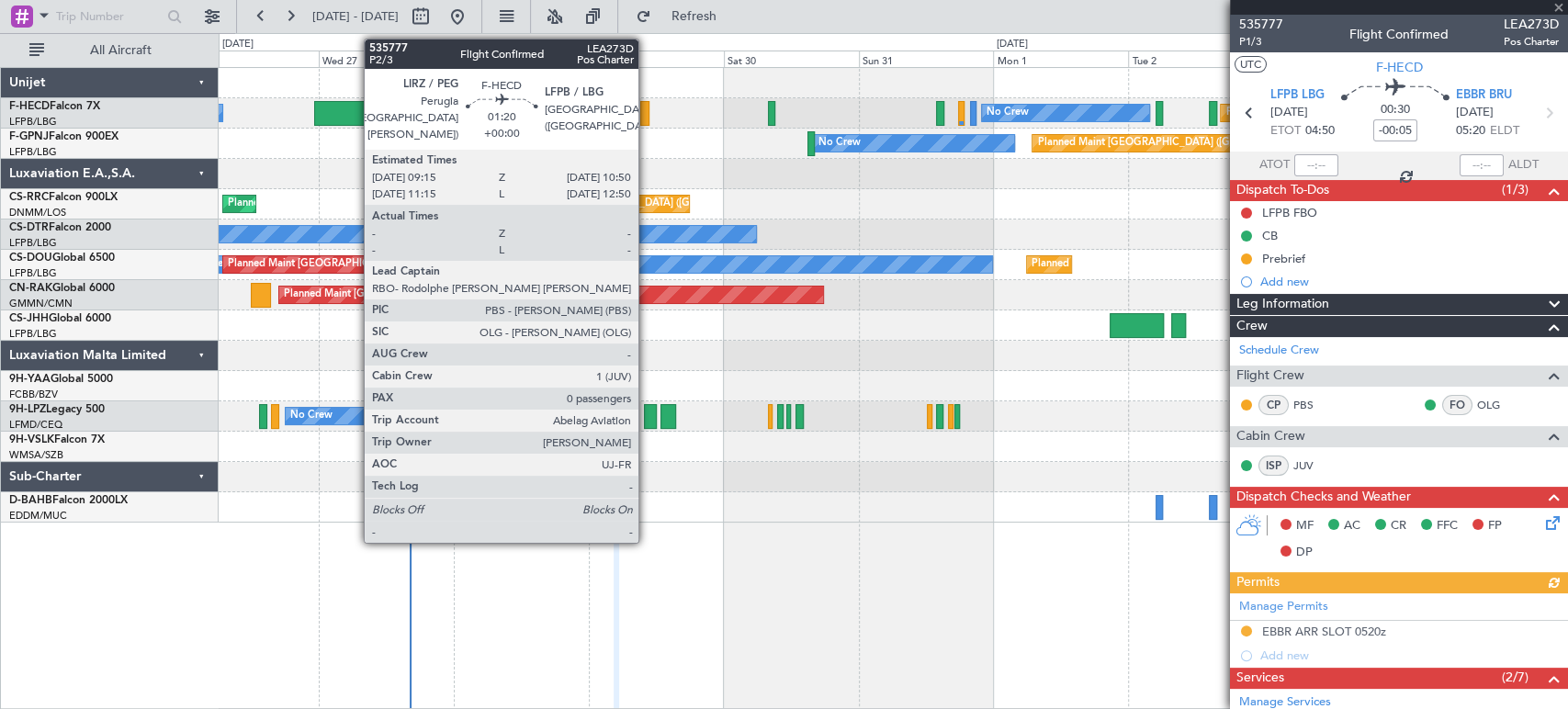
click at [647, 118] on div at bounding box center [644, 114] width 9 height 25
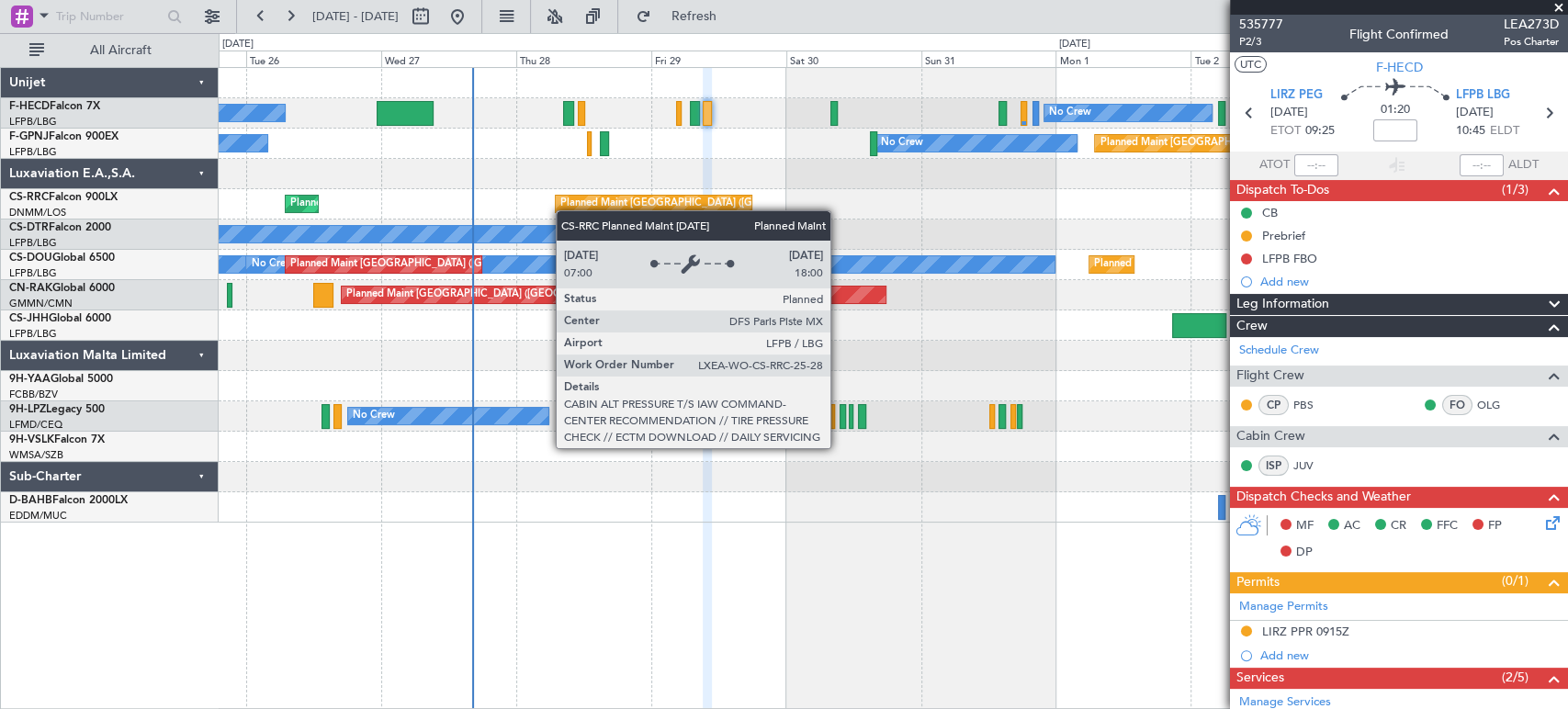
click at [563, 211] on div "Planned Maint [GEOGRAPHIC_DATA] ([GEOGRAPHIC_DATA]) Planned Maint [GEOGRAPHIC_D…" at bounding box center [893, 204] width 1348 height 30
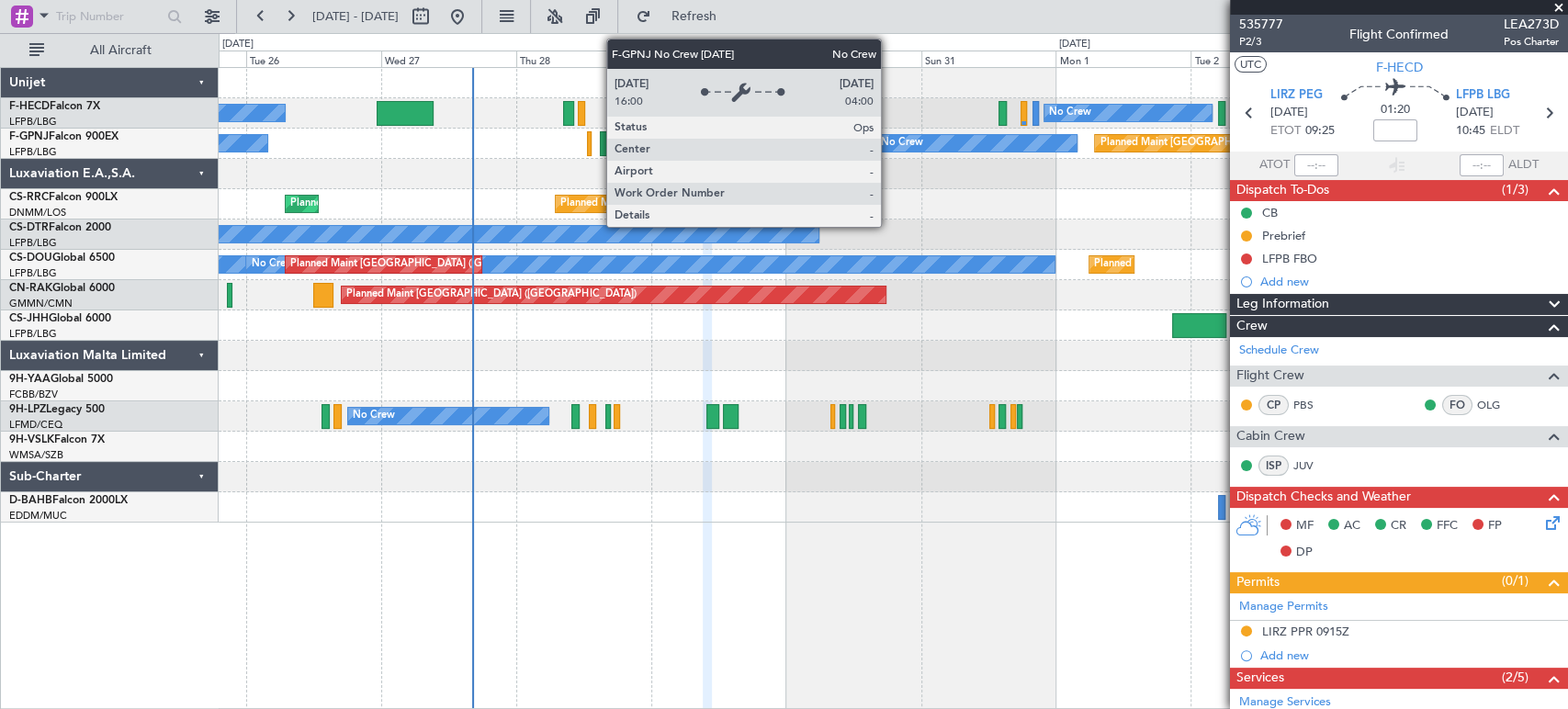
click at [523, 244] on div "No Crew Planned Maint [GEOGRAPHIC_DATA] ([GEOGRAPHIC_DATA]) No Crew Planned Mai…" at bounding box center [893, 295] width 1348 height 455
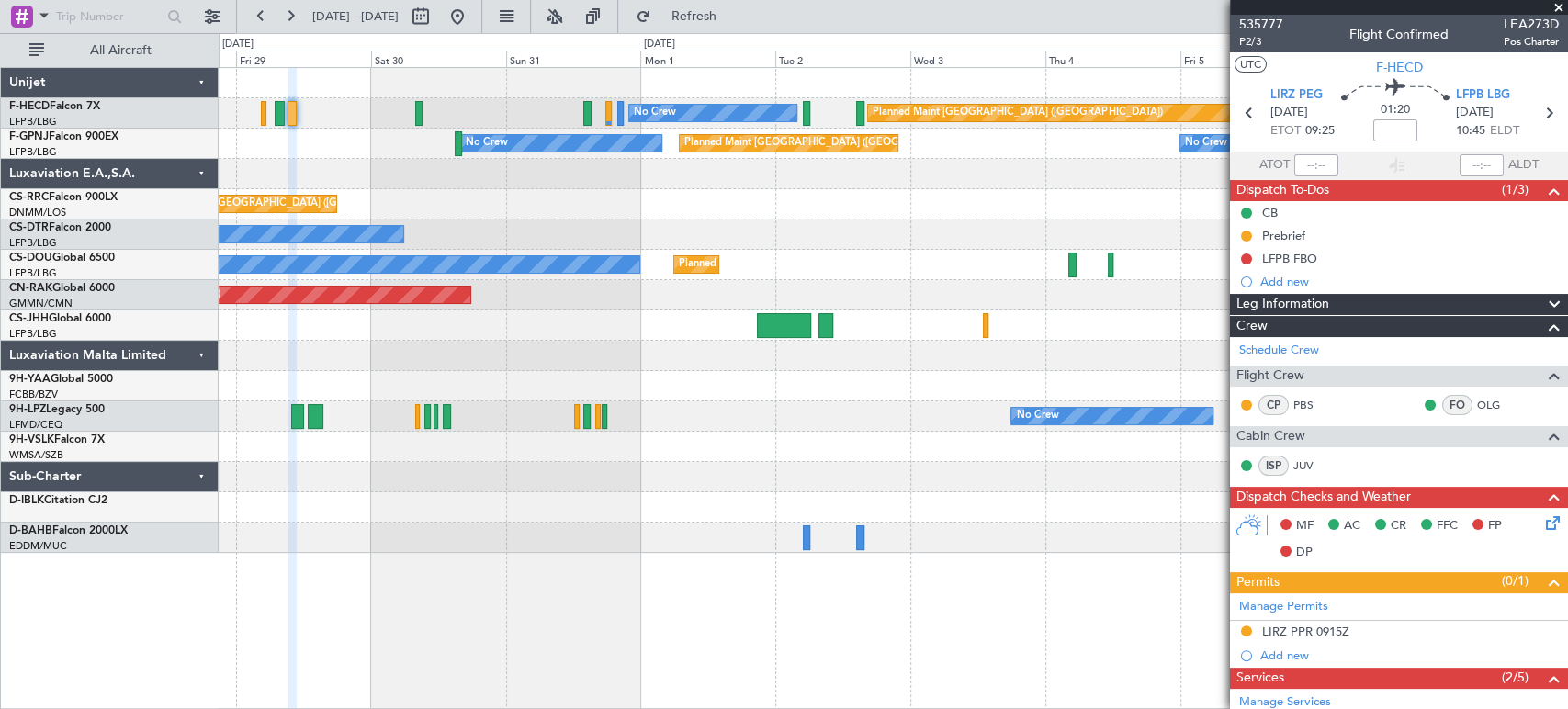
click at [1543, 240] on fb-app "[DATE] - [DATE] Refresh Quick Links All Aircraft Planned Maint [GEOGRAPHIC_DATA…" at bounding box center [784, 361] width 1568 height 695
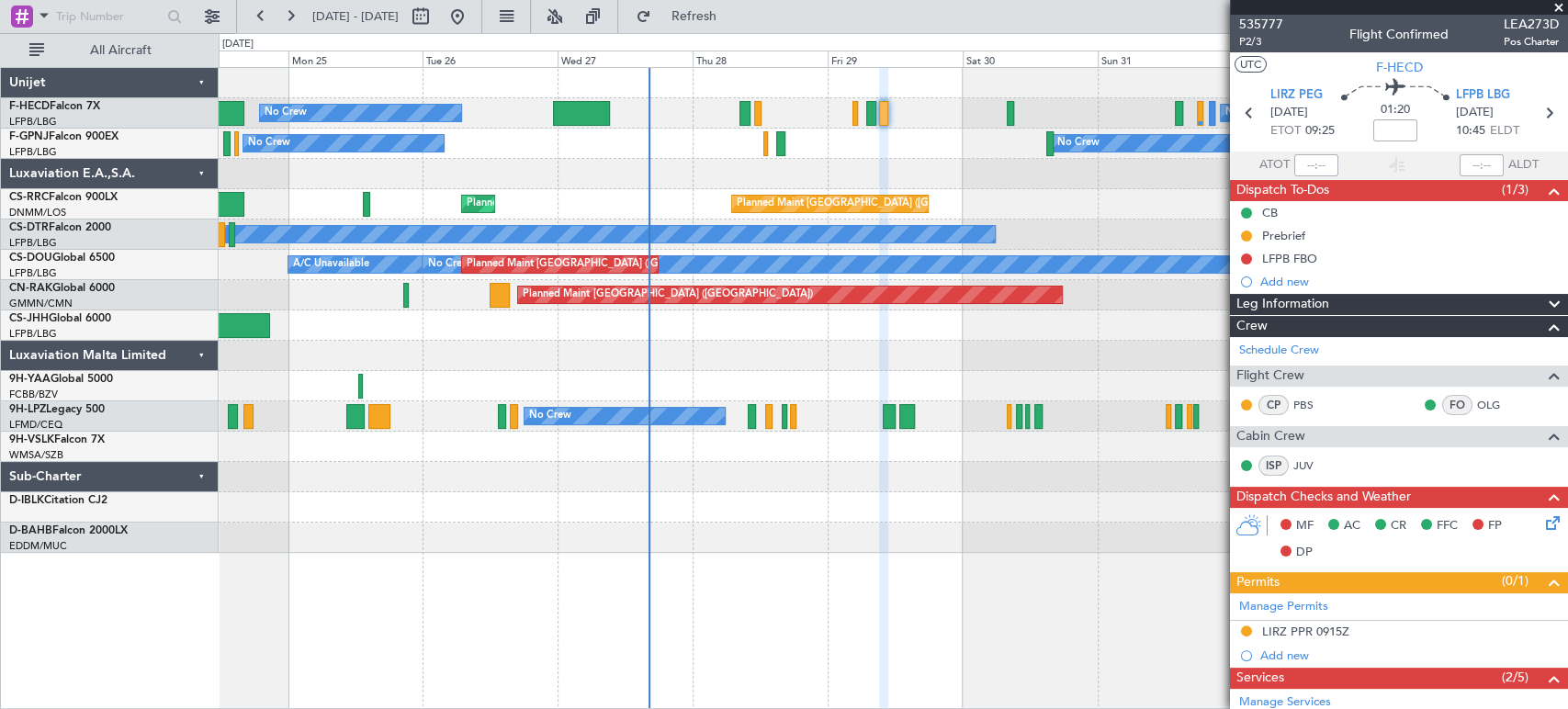
click at [1109, 232] on div "Planned Maint [GEOGRAPHIC_DATA] ([GEOGRAPHIC_DATA]) No Crew No Crew Planned Mai…" at bounding box center [893, 310] width 1348 height 485
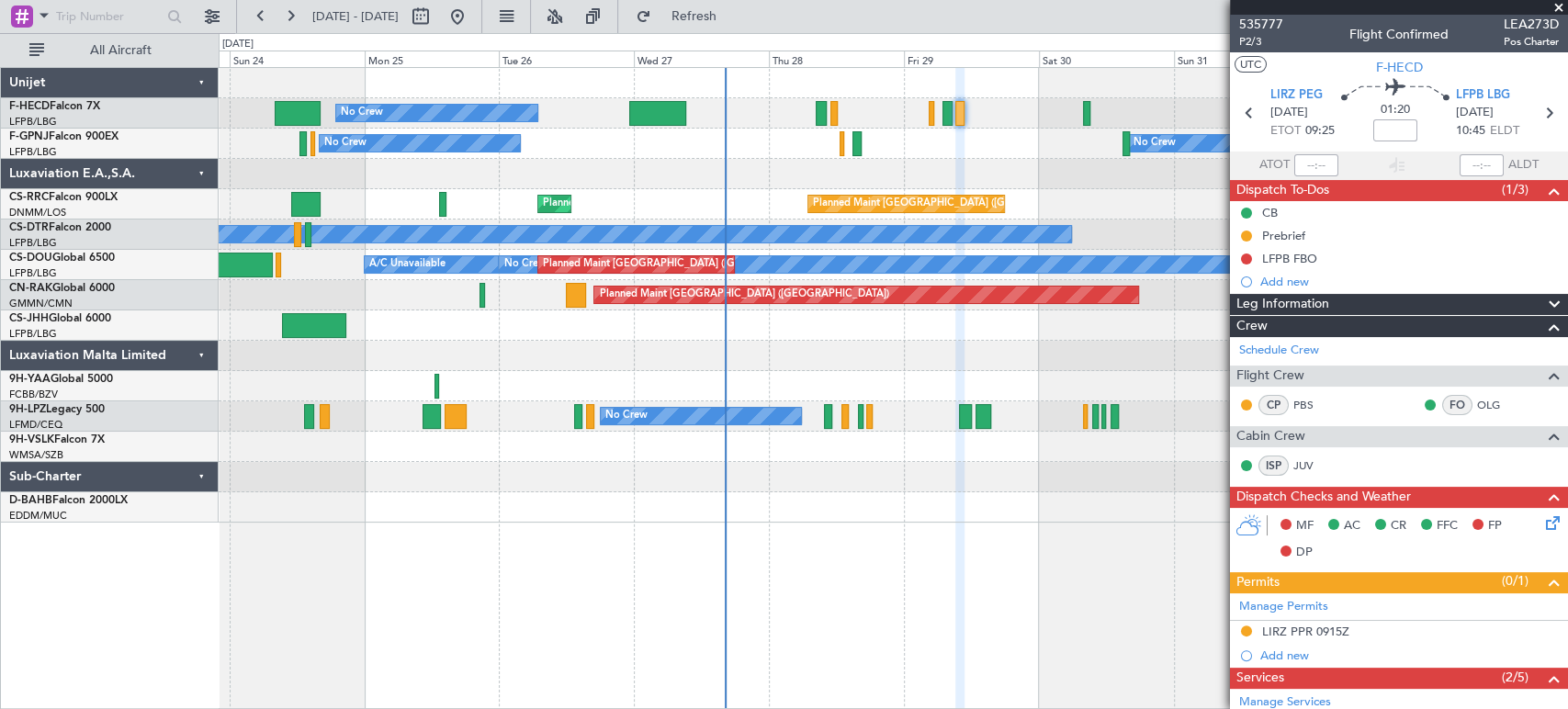
click at [517, 240] on div "Planned Maint [GEOGRAPHIC_DATA] ([GEOGRAPHIC_DATA]) No Crew No Crew Planned Mai…" at bounding box center [893, 295] width 1348 height 455
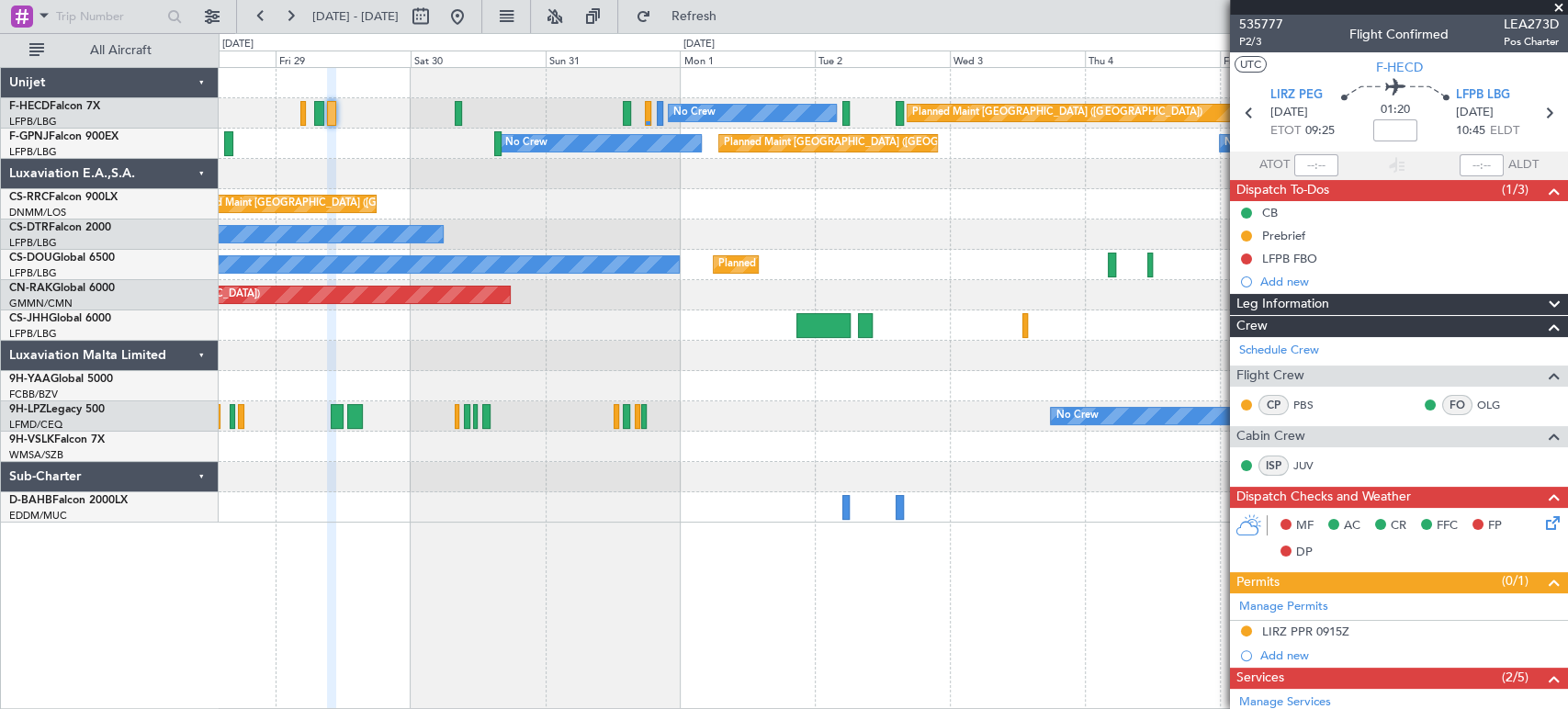
click at [334, 252] on div "Planned Maint [GEOGRAPHIC_DATA] ([GEOGRAPHIC_DATA]) No Crew No Crew Planned Mai…" at bounding box center [893, 295] width 1348 height 455
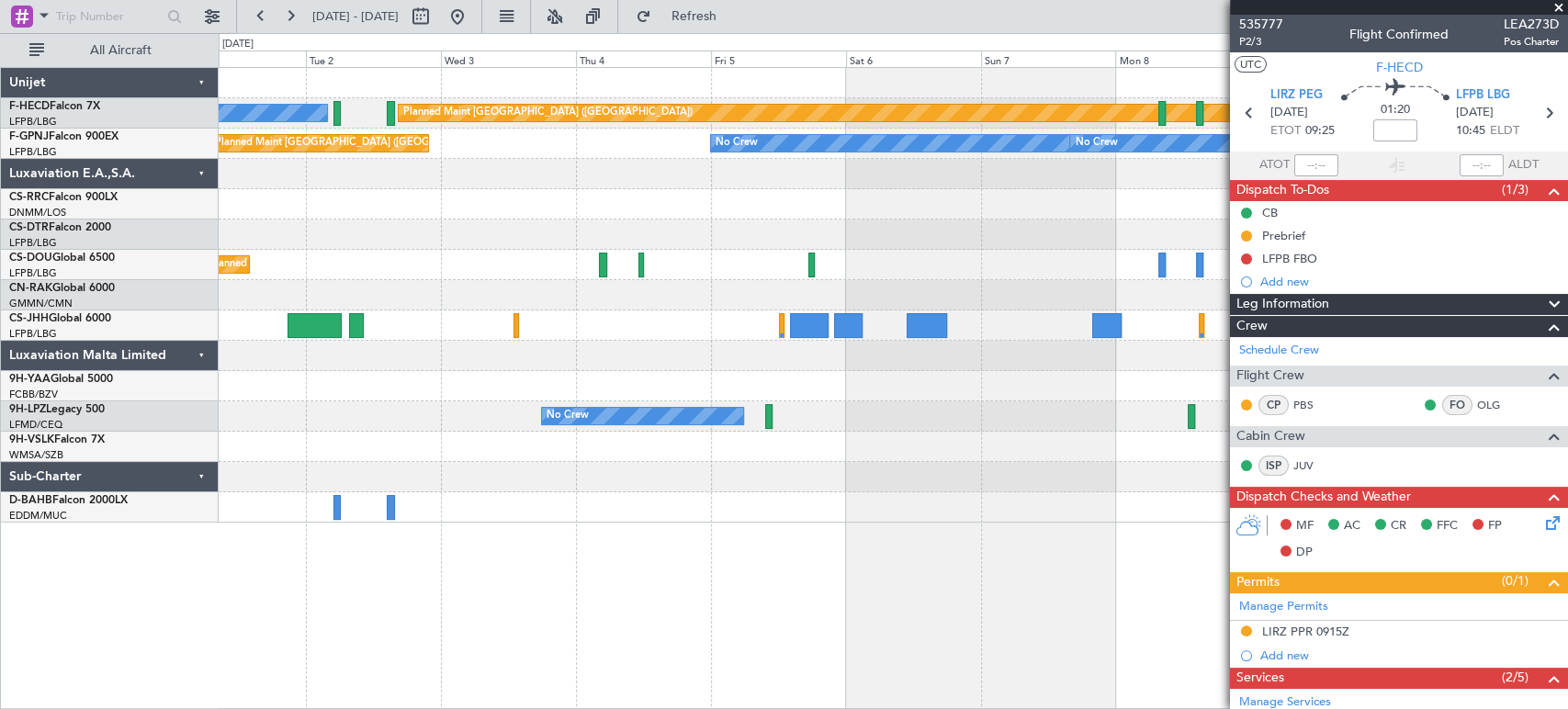
click at [835, 212] on div at bounding box center [893, 204] width 1348 height 30
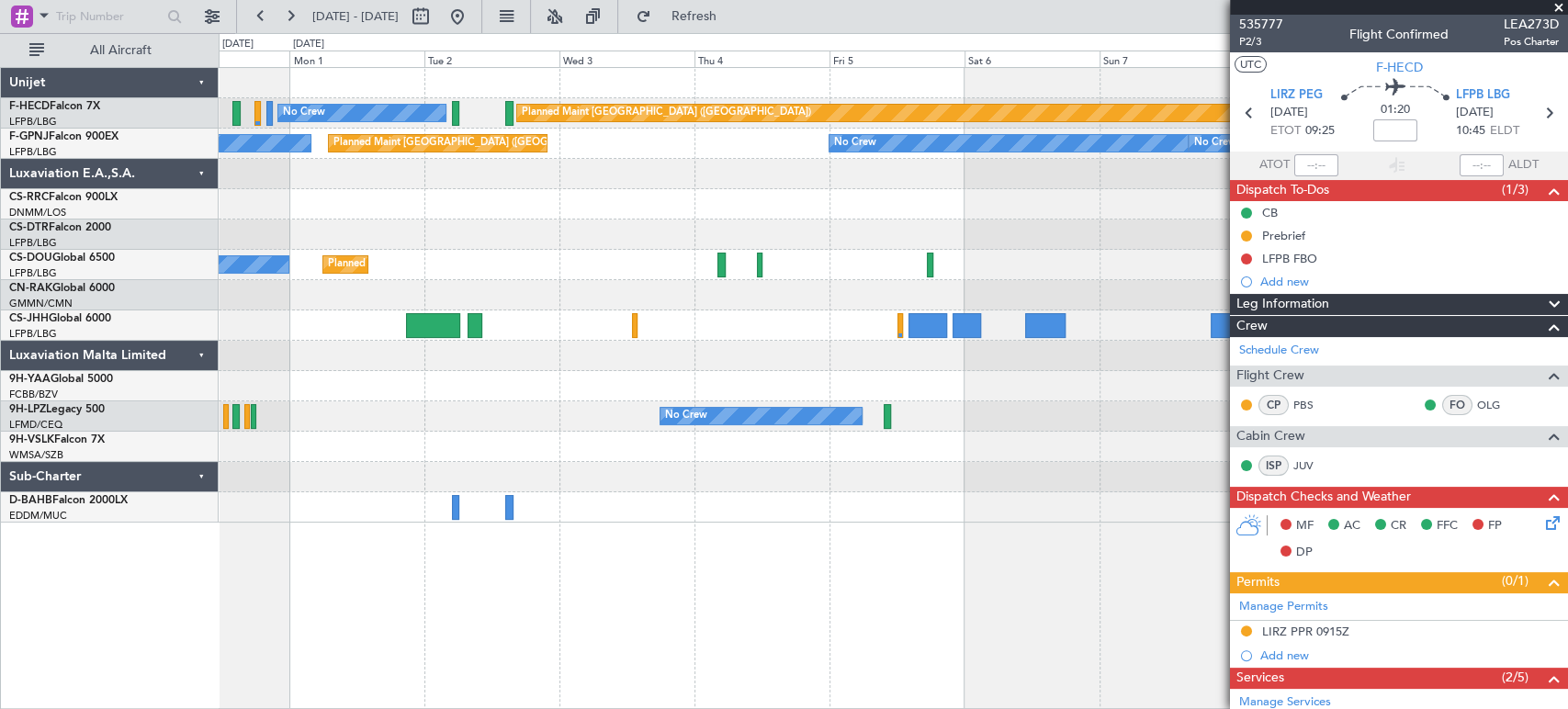
click at [672, 226] on div "Planned Maint [GEOGRAPHIC_DATA] ([GEOGRAPHIC_DATA]) No Crew Planned Maint [GEOG…" at bounding box center [893, 295] width 1348 height 455
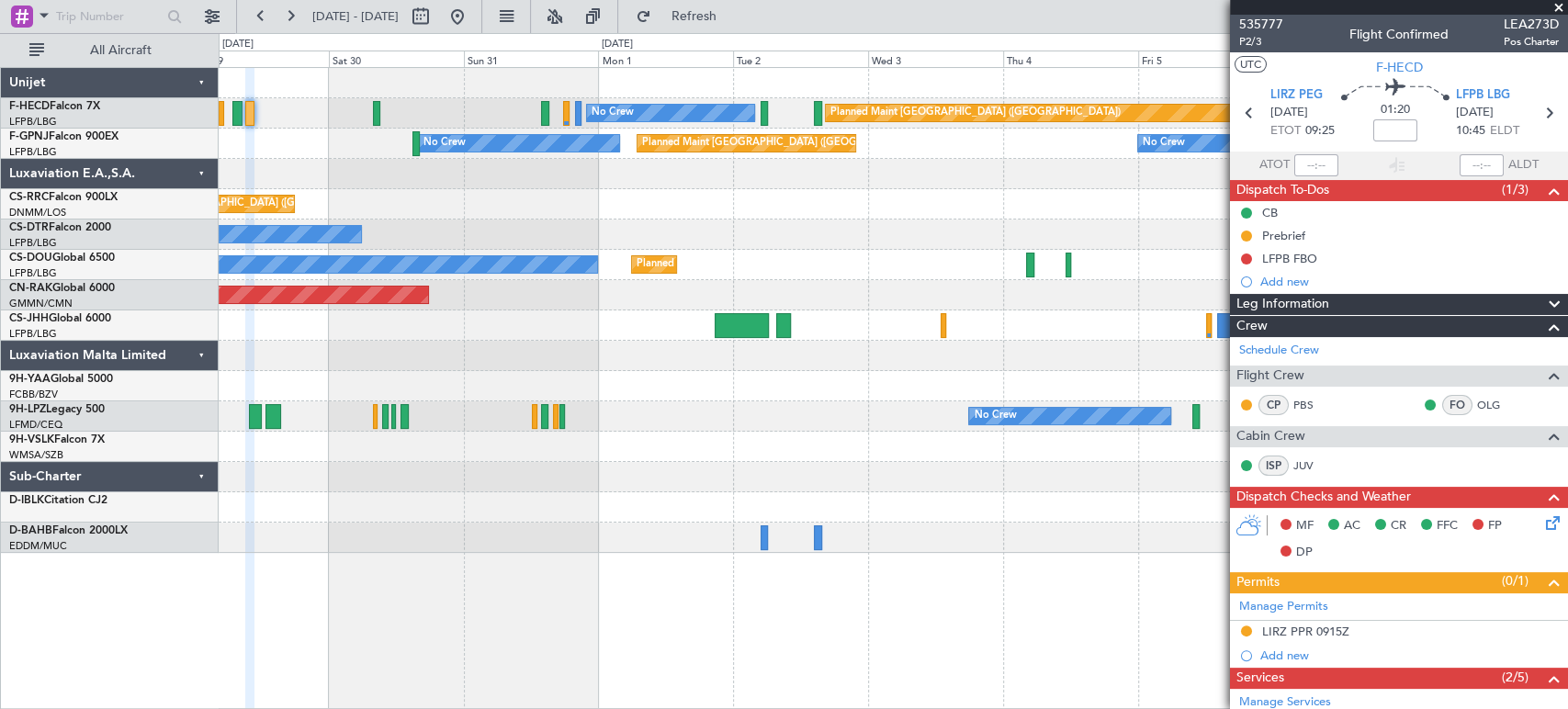
click at [1014, 259] on div "Planned Maint [GEOGRAPHIC_DATA] ([GEOGRAPHIC_DATA]) No Crew No Crew No Crew Pla…" at bounding box center [893, 310] width 1348 height 485
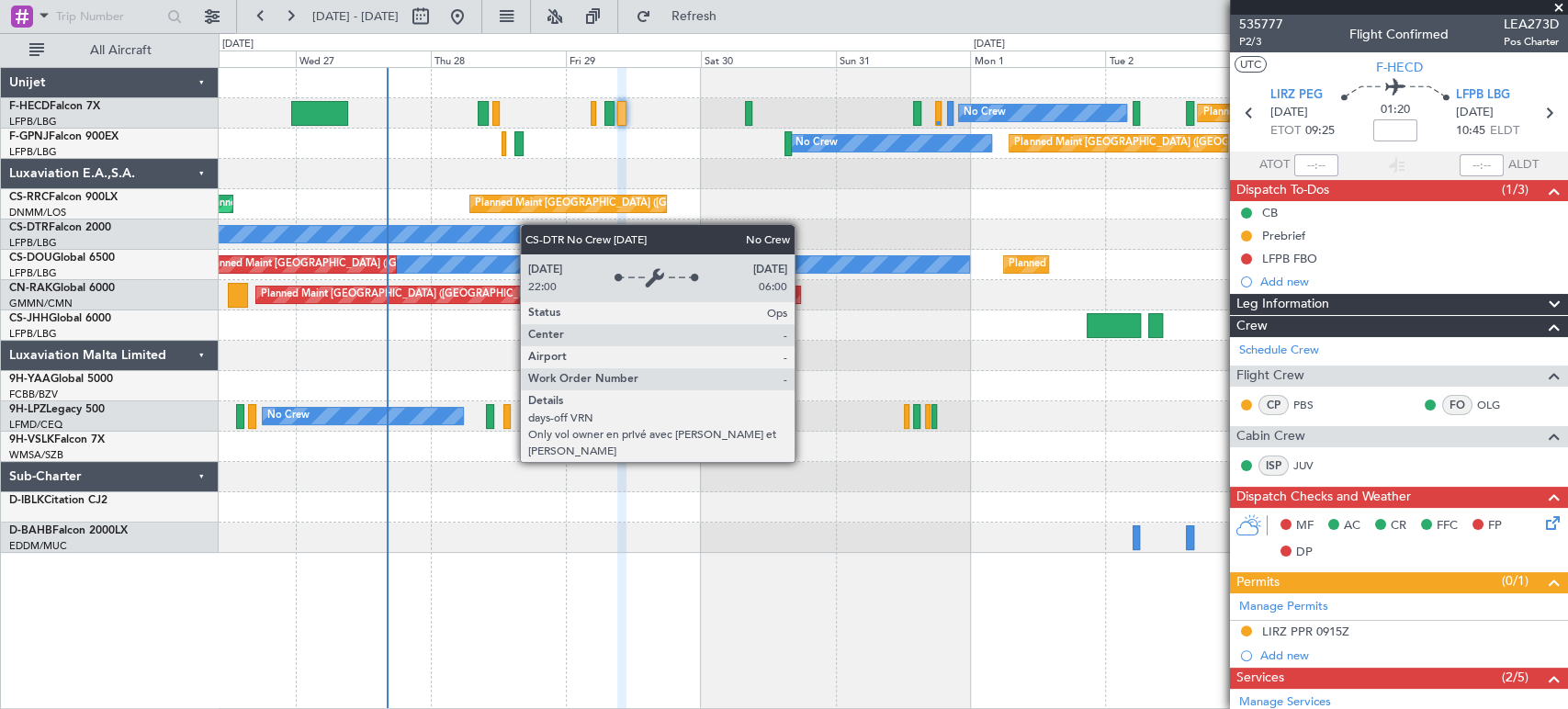
click at [782, 210] on div "Planned Maint [GEOGRAPHIC_DATA] ([GEOGRAPHIC_DATA]) No Crew No Crew No Crew Pla…" at bounding box center [893, 310] width 1348 height 485
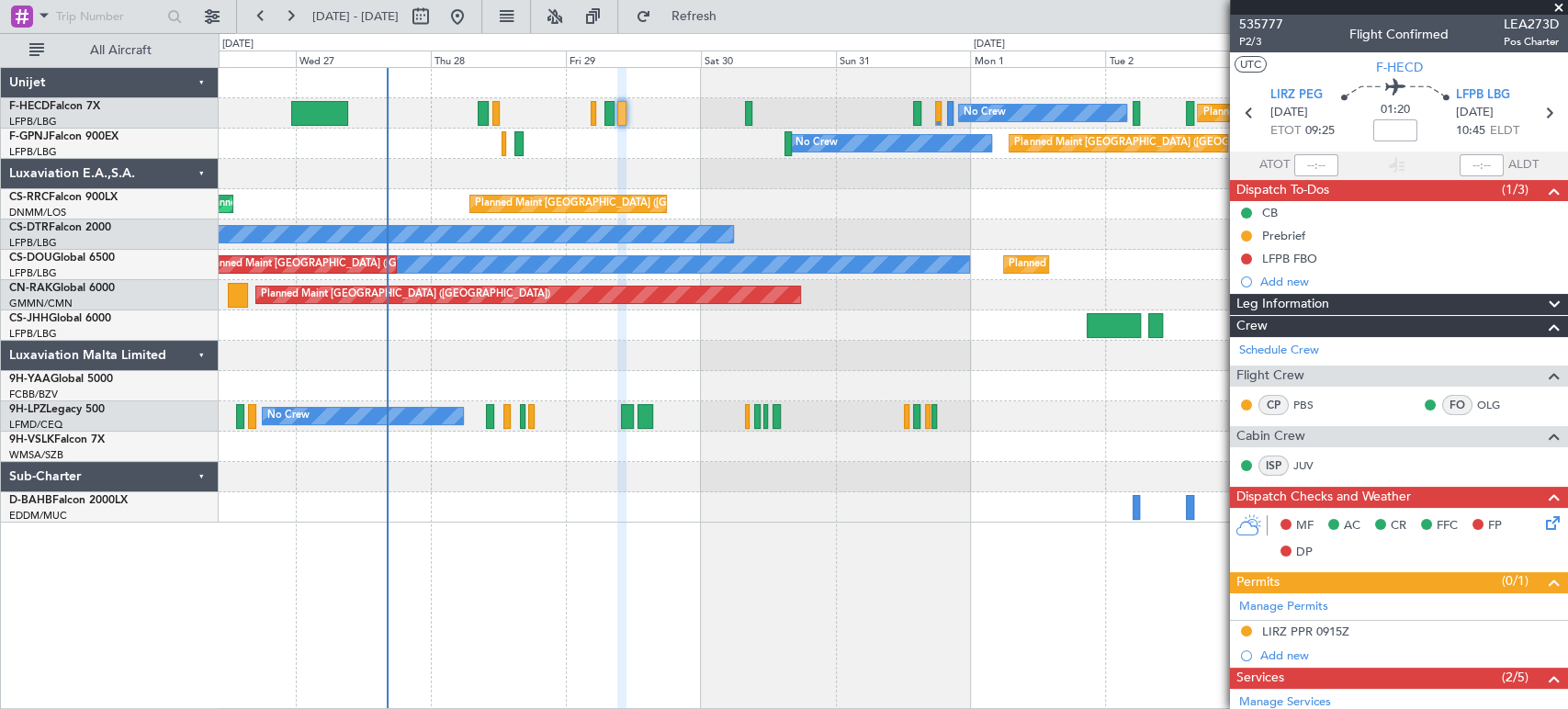
click at [0, 189] on html "[DATE] - [DATE] Refresh Quick Links All Aircraft Planned Maint [GEOGRAPHIC_DATA…" at bounding box center [784, 354] width 1568 height 709
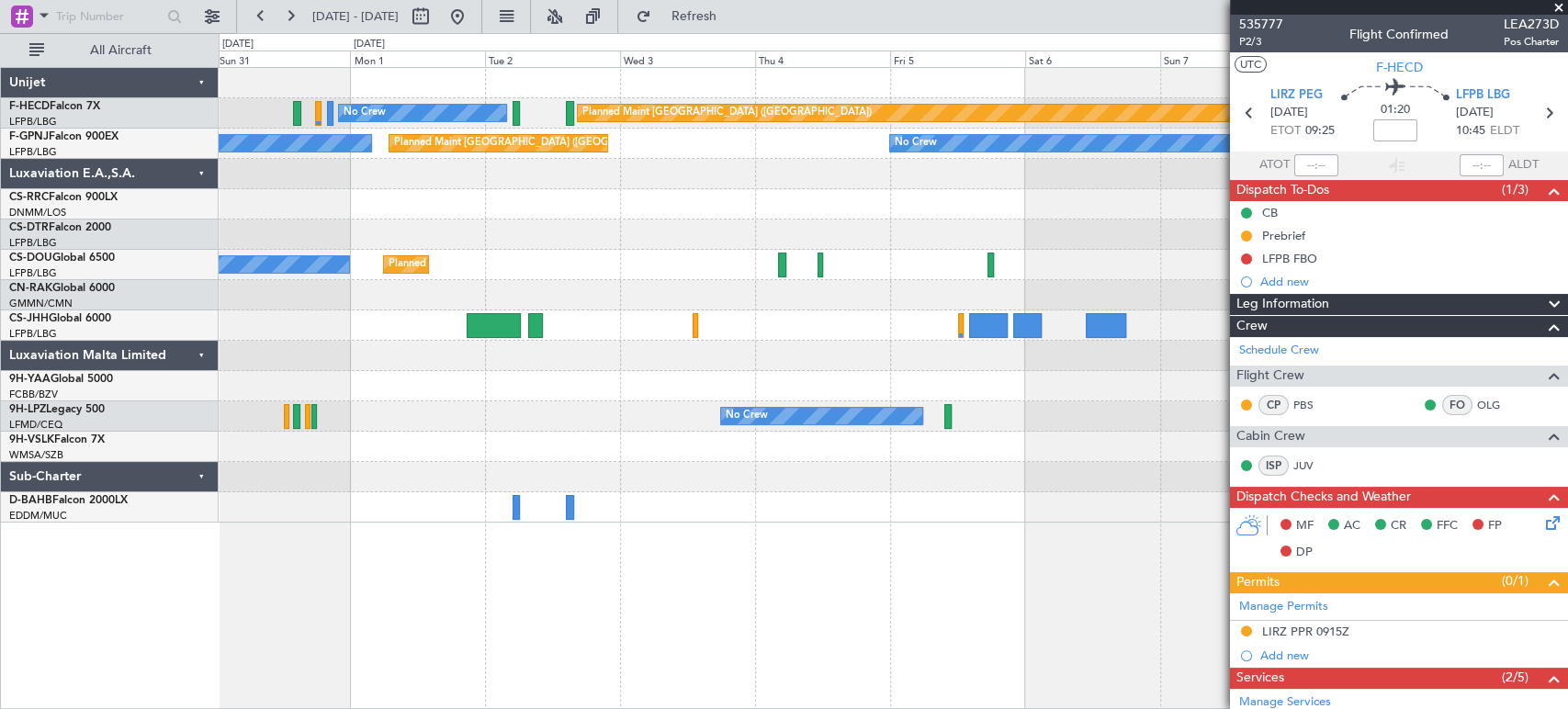
click at [165, 179] on div "Planned Maint [GEOGRAPHIC_DATA] ([GEOGRAPHIC_DATA]) No Crew Planned Maint [GEOG…" at bounding box center [784, 371] width 1568 height 676
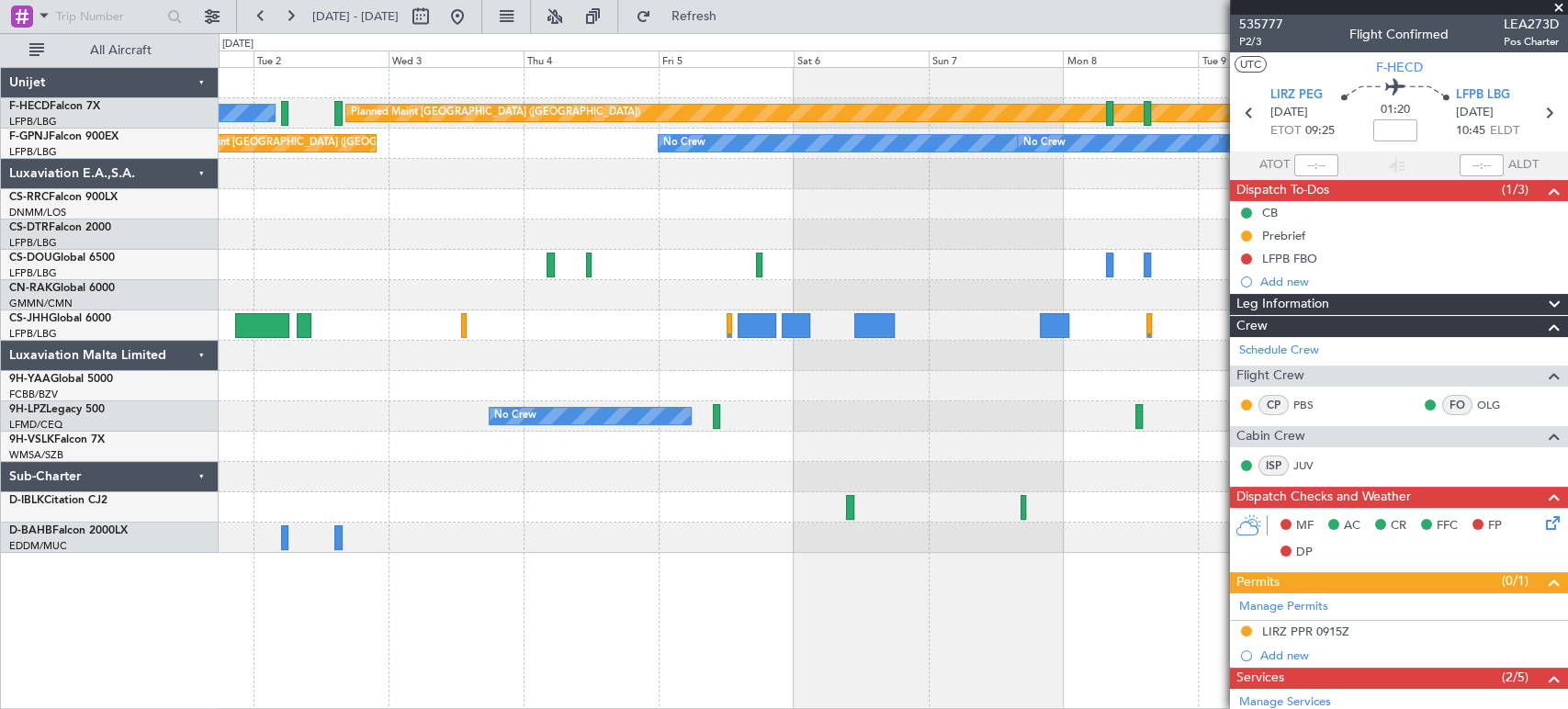
click at [130, 249] on div "Planned Maint [GEOGRAPHIC_DATA] ([GEOGRAPHIC_DATA]) No Crew Planned Maint [GEOG…" at bounding box center [784, 371] width 1568 height 676
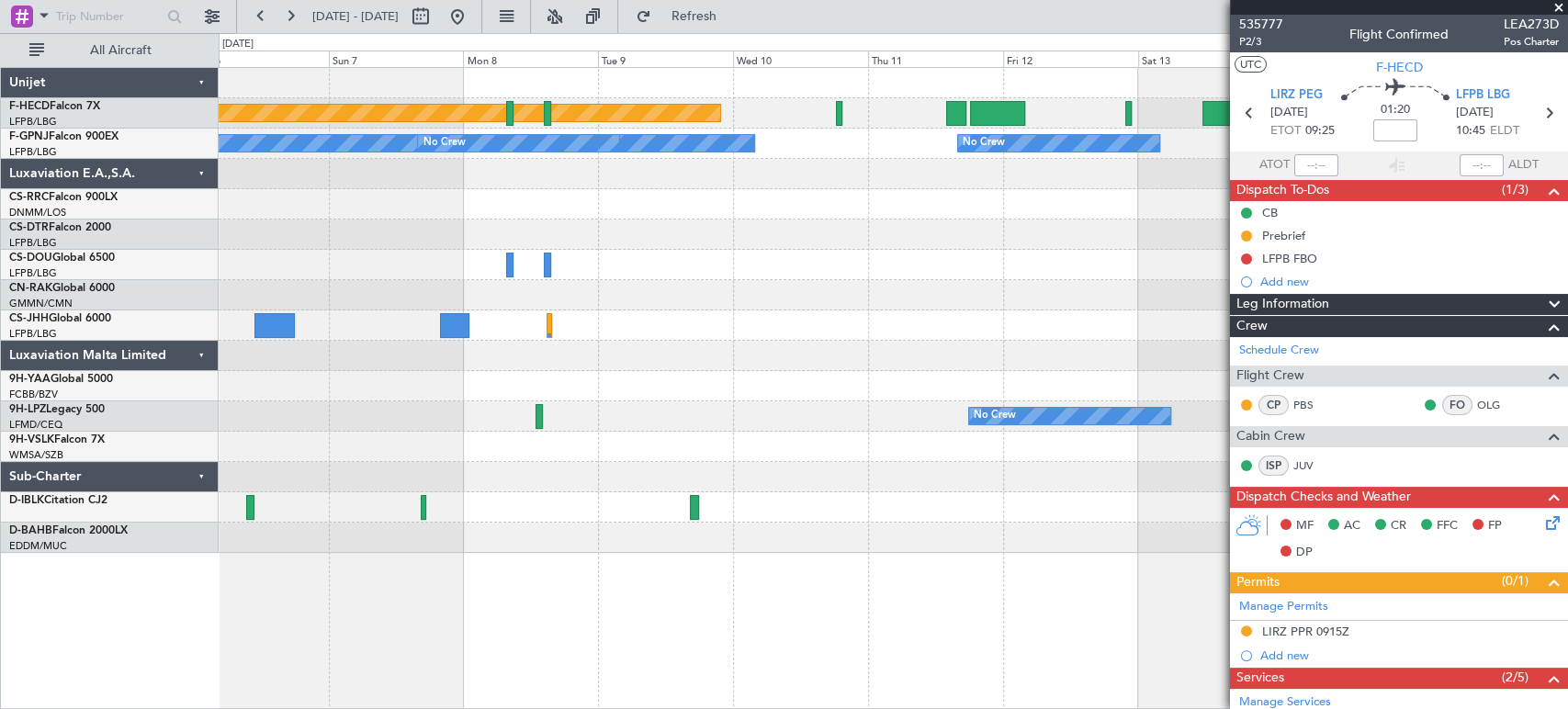
click at [209, 182] on div "Planned Maint [GEOGRAPHIC_DATA] ([GEOGRAPHIC_DATA]) No Crew No Crew No Crew No …" at bounding box center [784, 371] width 1568 height 676
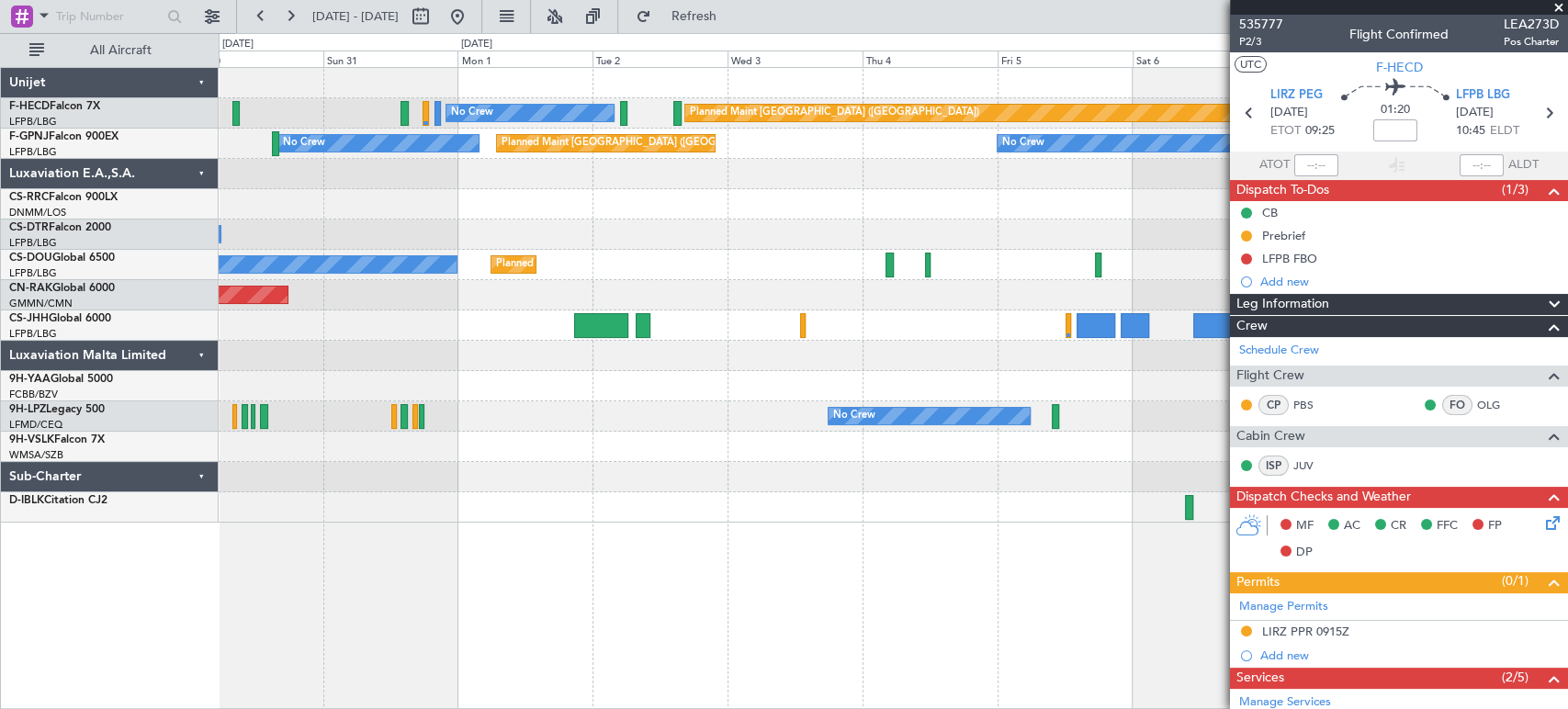
click at [1024, 206] on div "Planned Maint [GEOGRAPHIC_DATA] ([GEOGRAPHIC_DATA])" at bounding box center [893, 204] width 1348 height 30
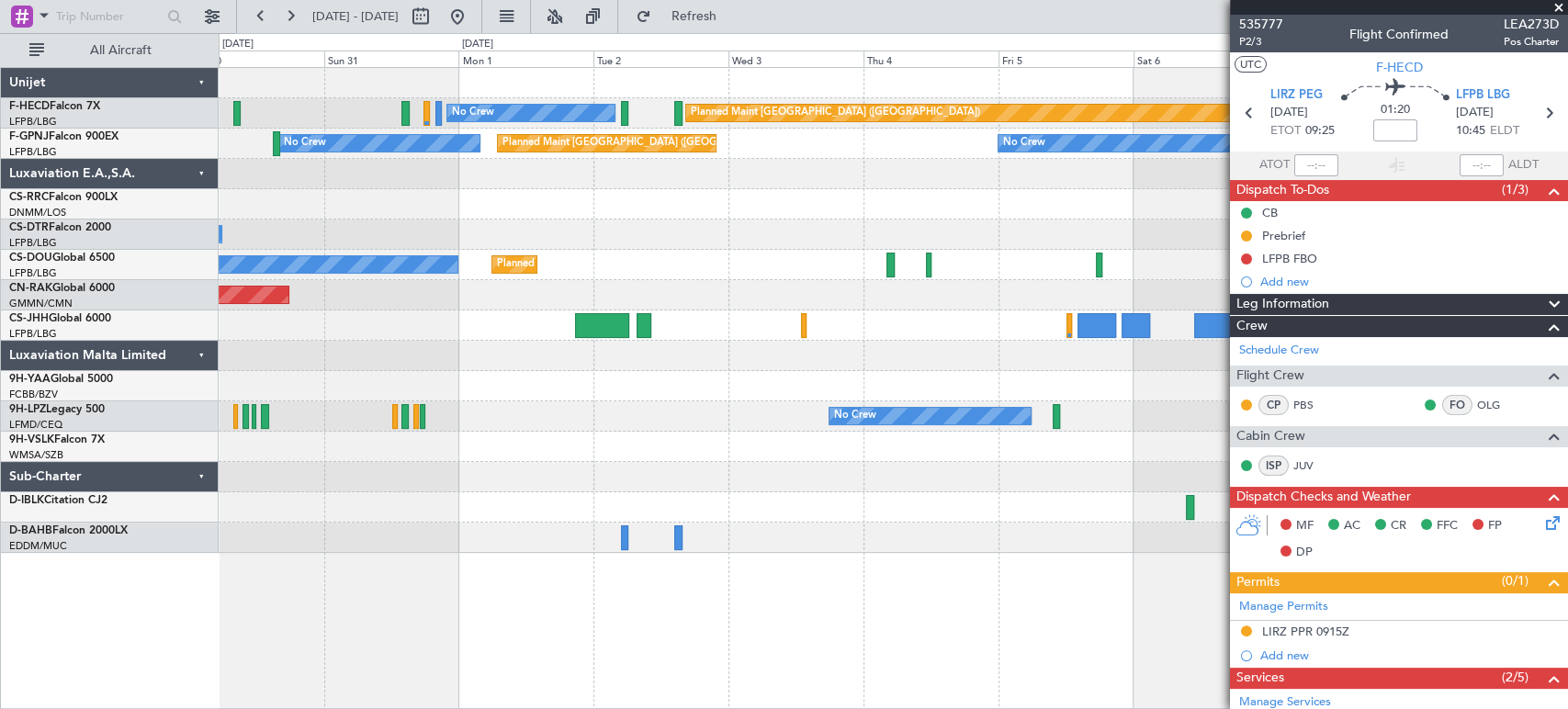
click at [970, 224] on div "No Crew" at bounding box center [893, 234] width 1348 height 30
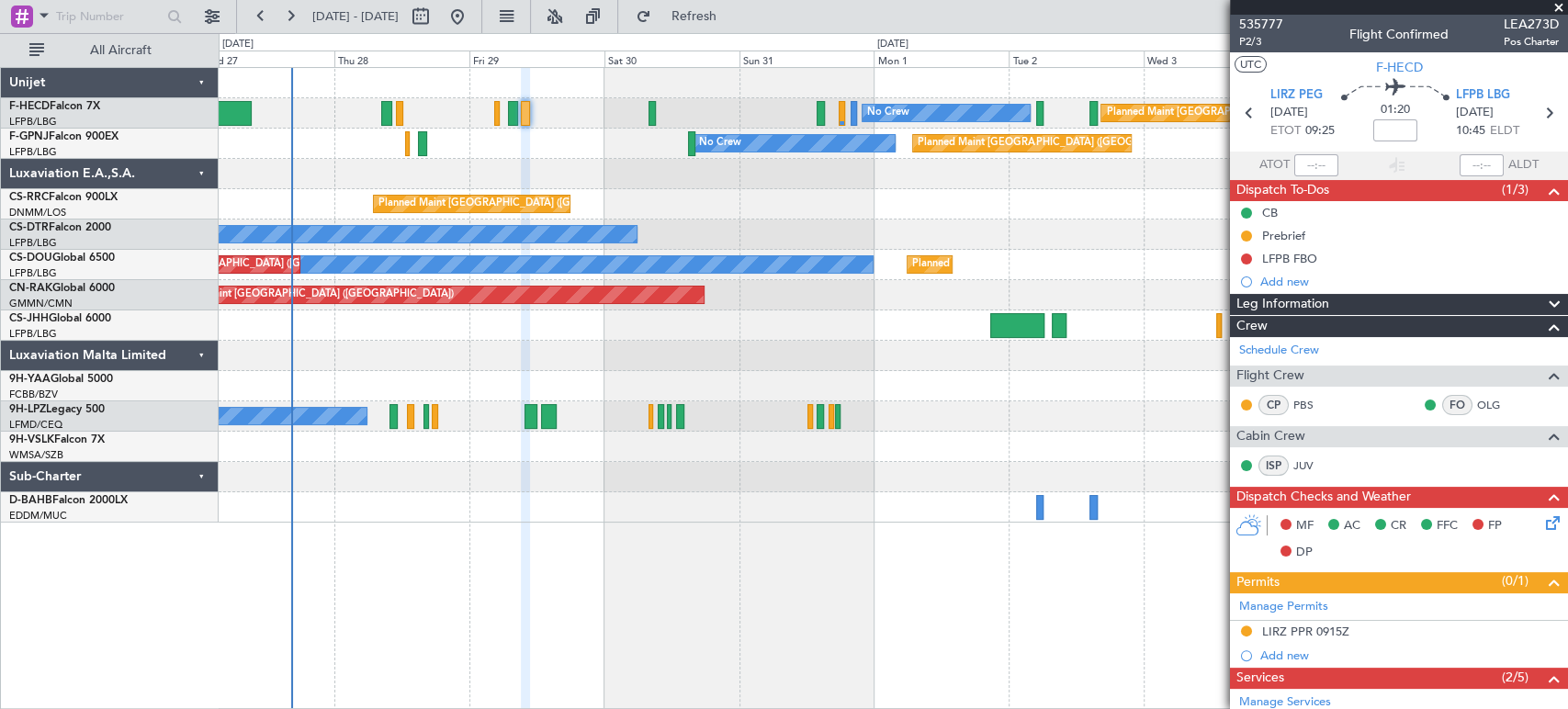
click at [58, 149] on div "Planned Maint [GEOGRAPHIC_DATA] ([GEOGRAPHIC_DATA]) No Crew No Crew No Crew Pla…" at bounding box center [784, 371] width 1568 height 676
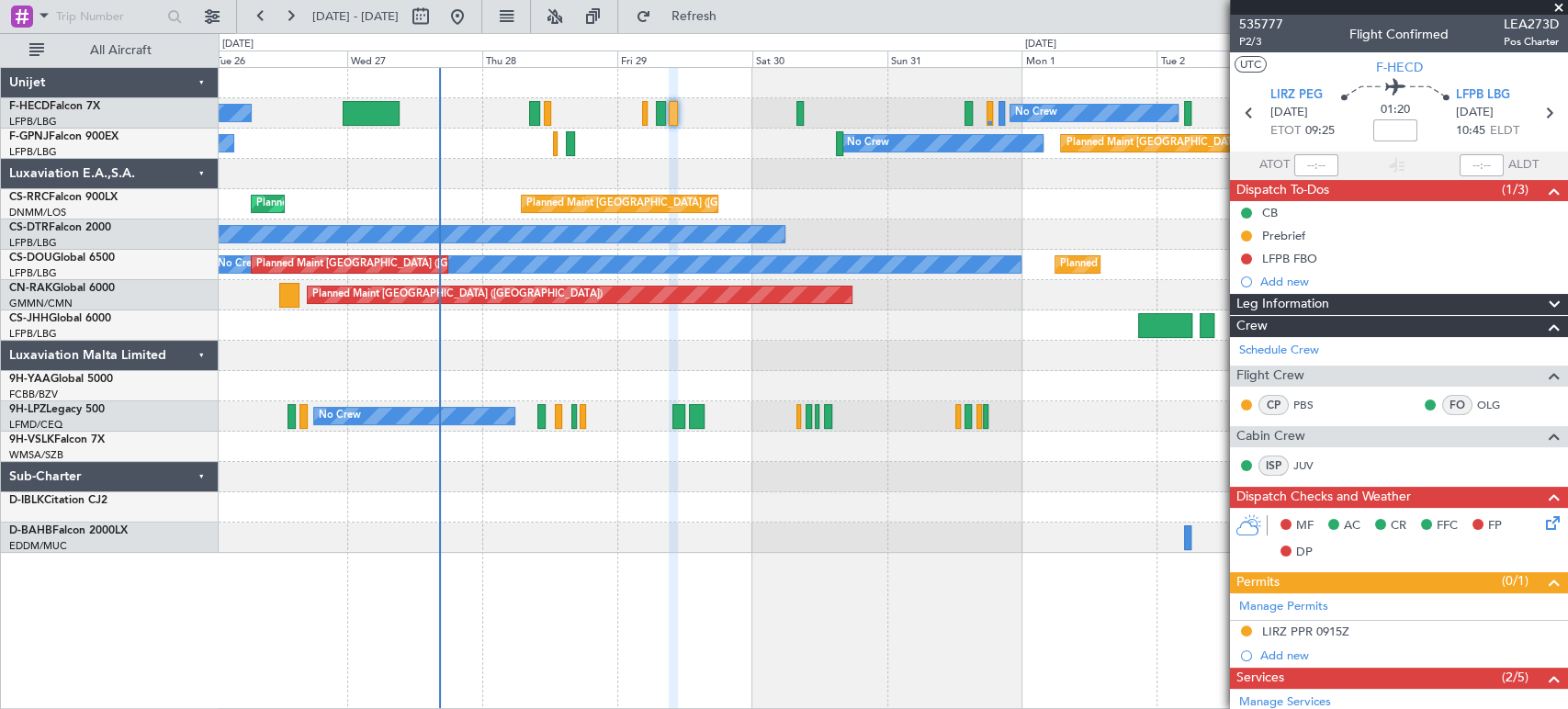
click at [970, 169] on div "Planned Maint [GEOGRAPHIC_DATA] ([GEOGRAPHIC_DATA]) No Crew No Crew No Crew Pla…" at bounding box center [893, 310] width 1348 height 485
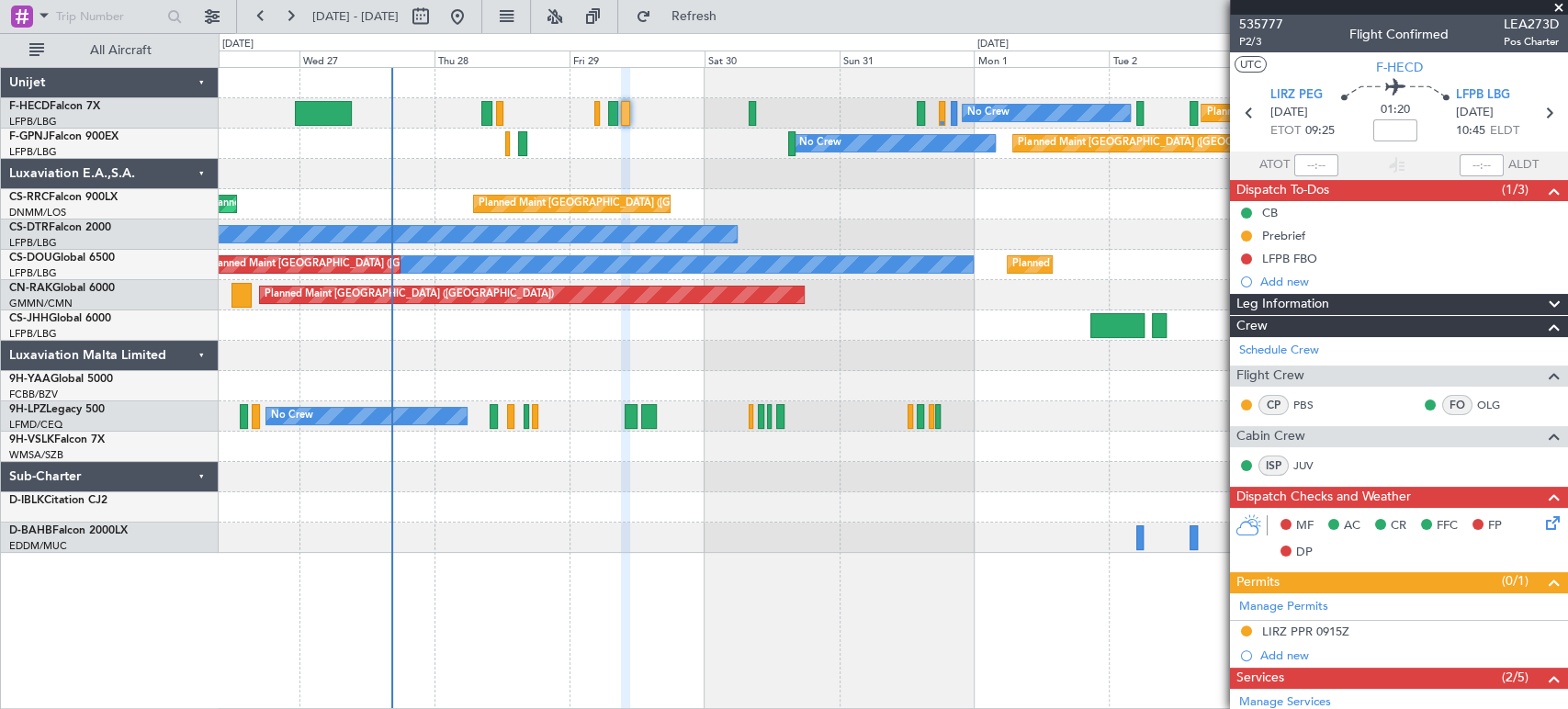
click at [736, 202] on div "Planned Maint [GEOGRAPHIC_DATA] ([GEOGRAPHIC_DATA]) No Crew No Crew Planned Mai…" at bounding box center [893, 310] width 1348 height 485
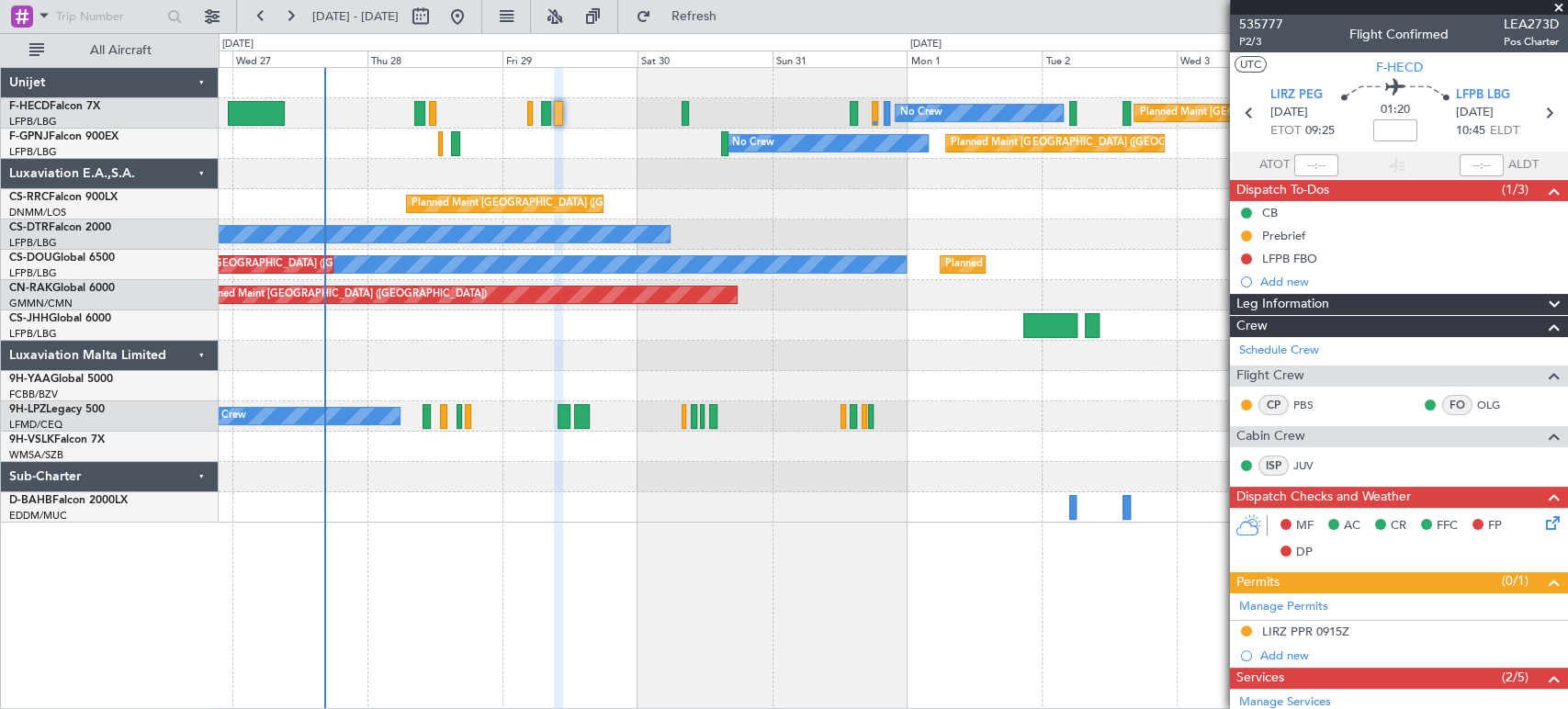
click at [835, 93] on div at bounding box center [893, 83] width 1348 height 30
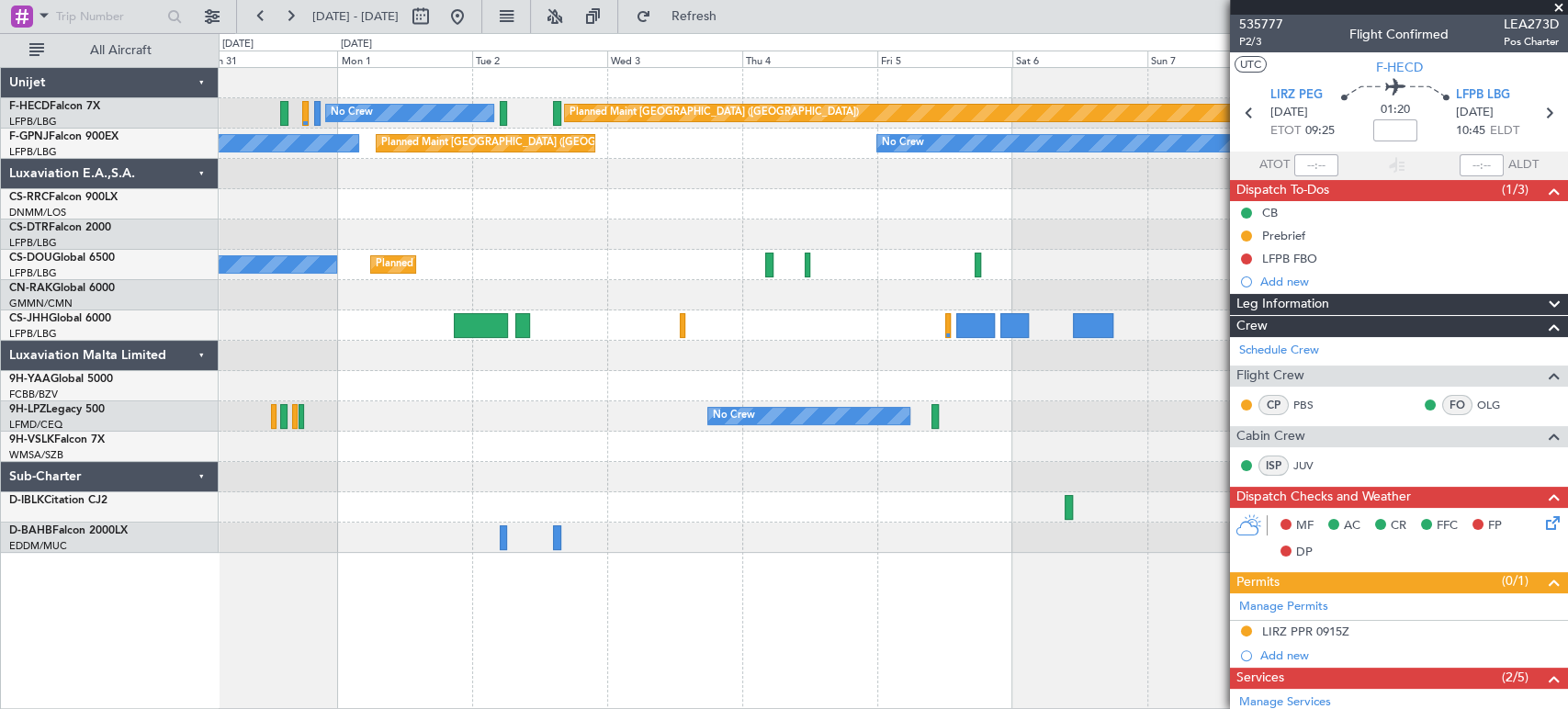
click at [262, 327] on div at bounding box center [893, 325] width 1348 height 30
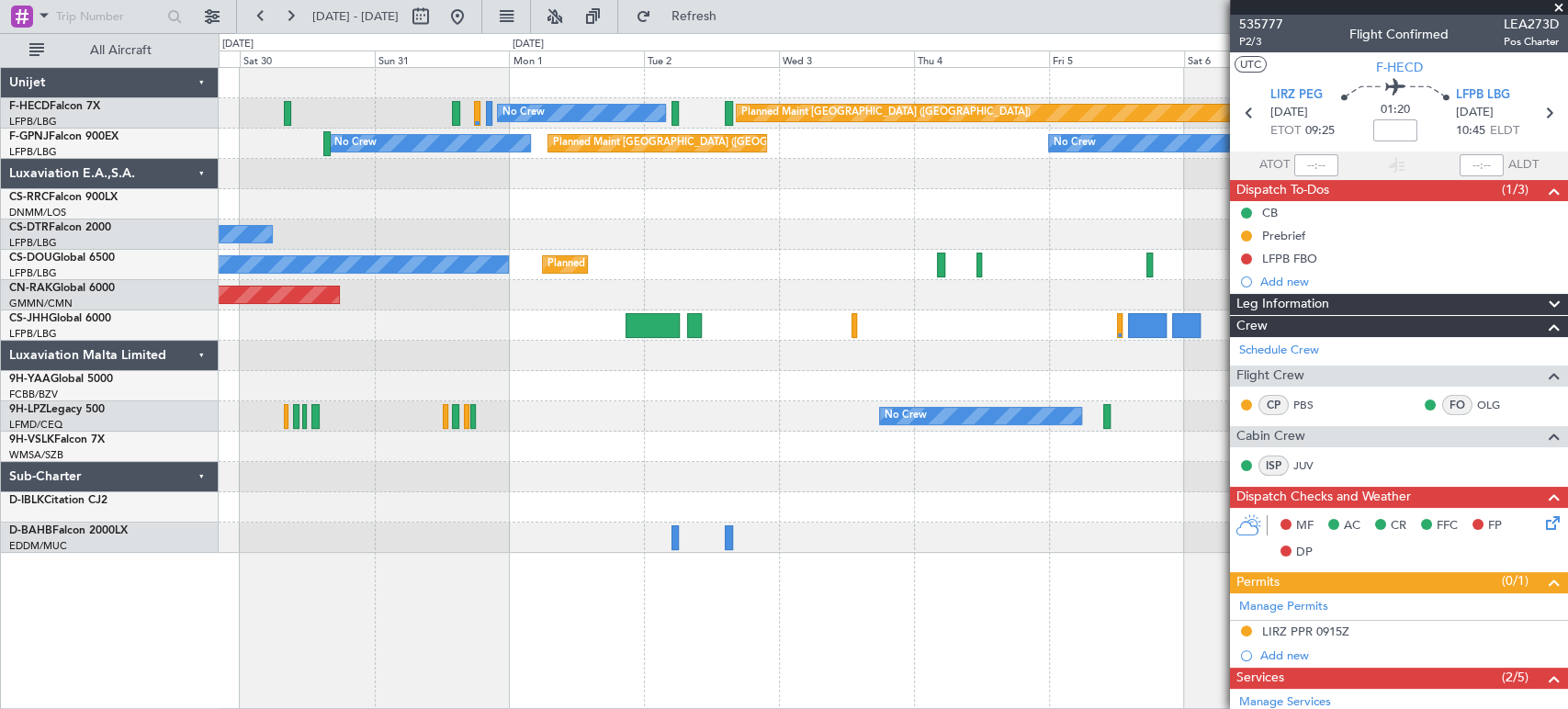
click at [694, 292] on div "Planned Maint [GEOGRAPHIC_DATA] ([GEOGRAPHIC_DATA]) No Crew Planned Maint [GEOG…" at bounding box center [893, 310] width 1348 height 485
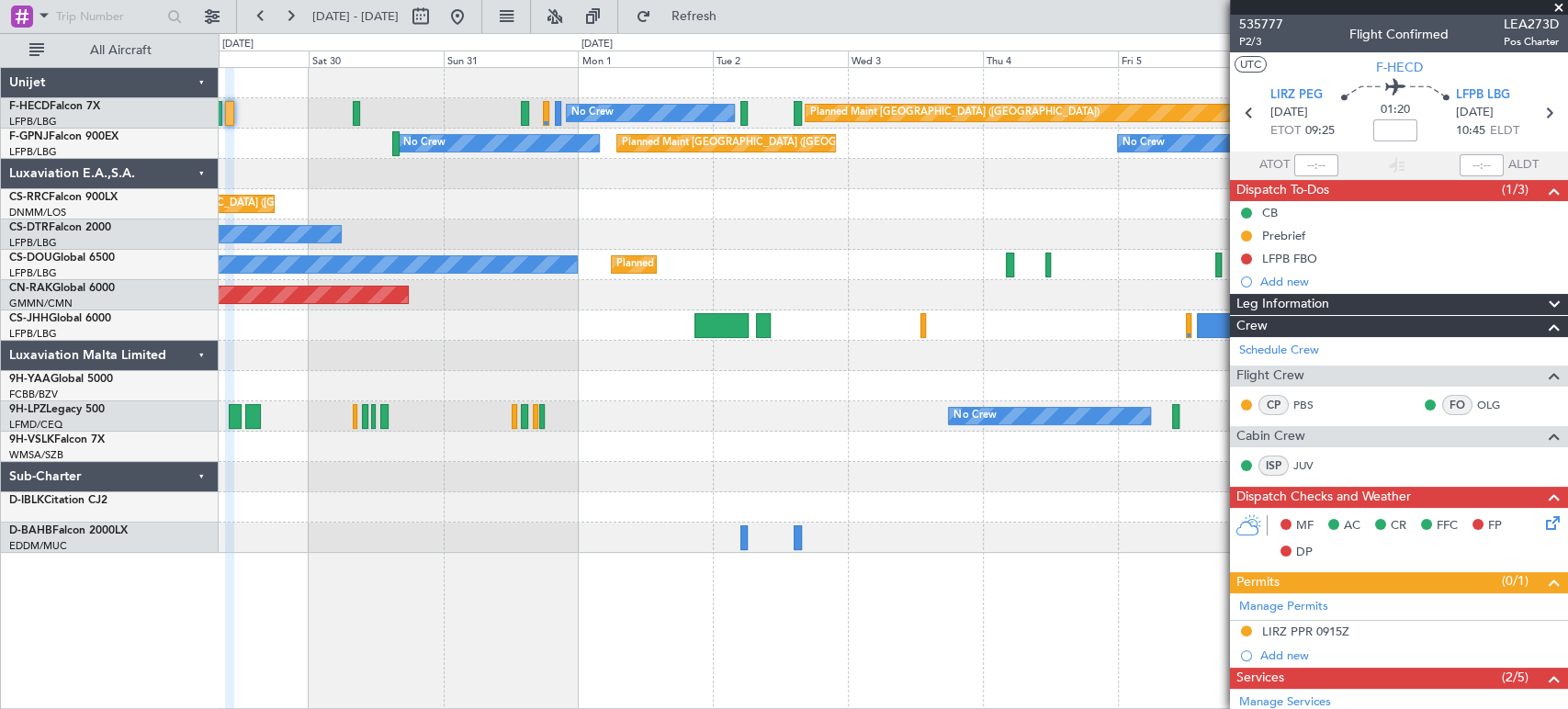
click at [654, 307] on div "Planned Maint [GEOGRAPHIC_DATA] ([GEOGRAPHIC_DATA]) No Crew Planned Maint [GEOG…" at bounding box center [893, 310] width 1348 height 485
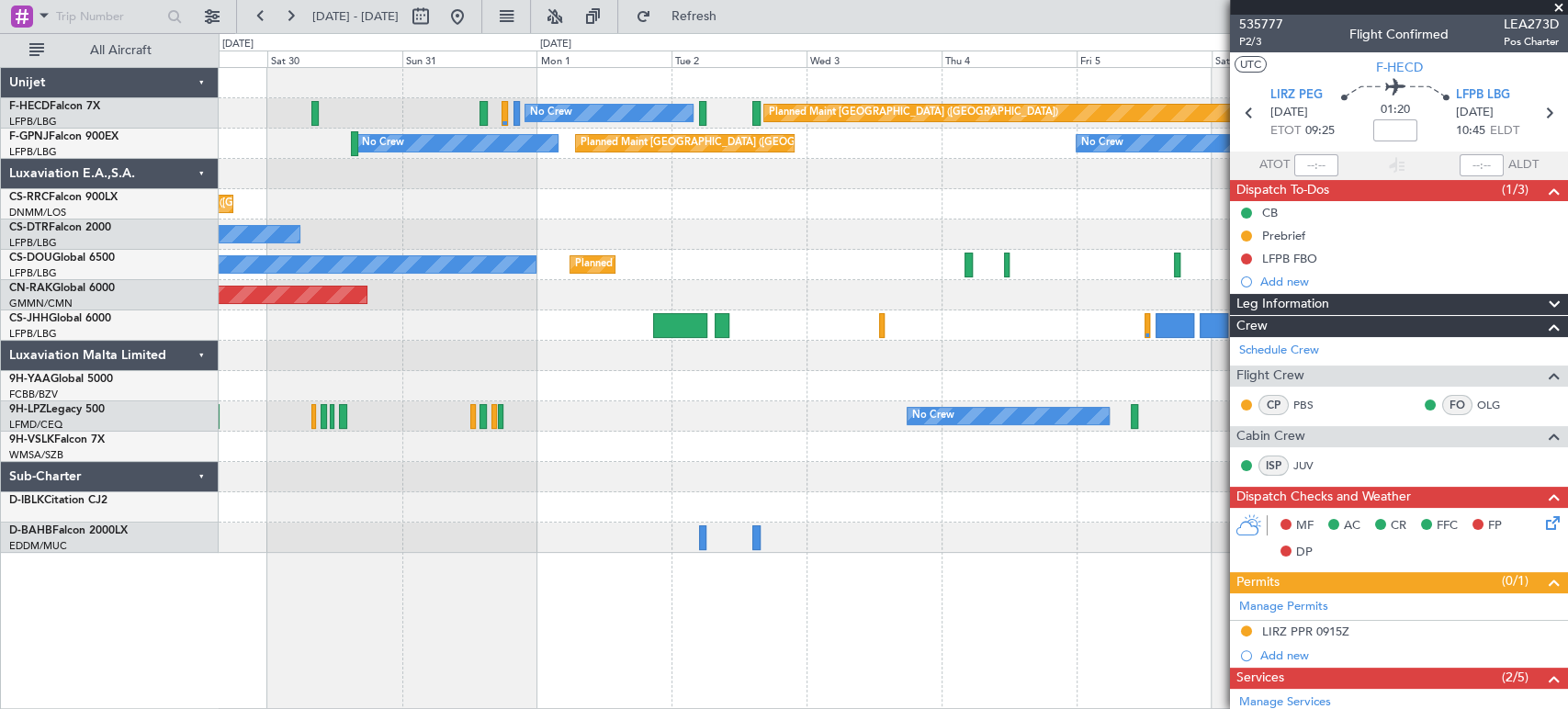
click at [485, 315] on div "Planned Maint [GEOGRAPHIC_DATA] ([GEOGRAPHIC_DATA]) No Crew Planned Maint [GEOG…" at bounding box center [893, 310] width 1348 height 485
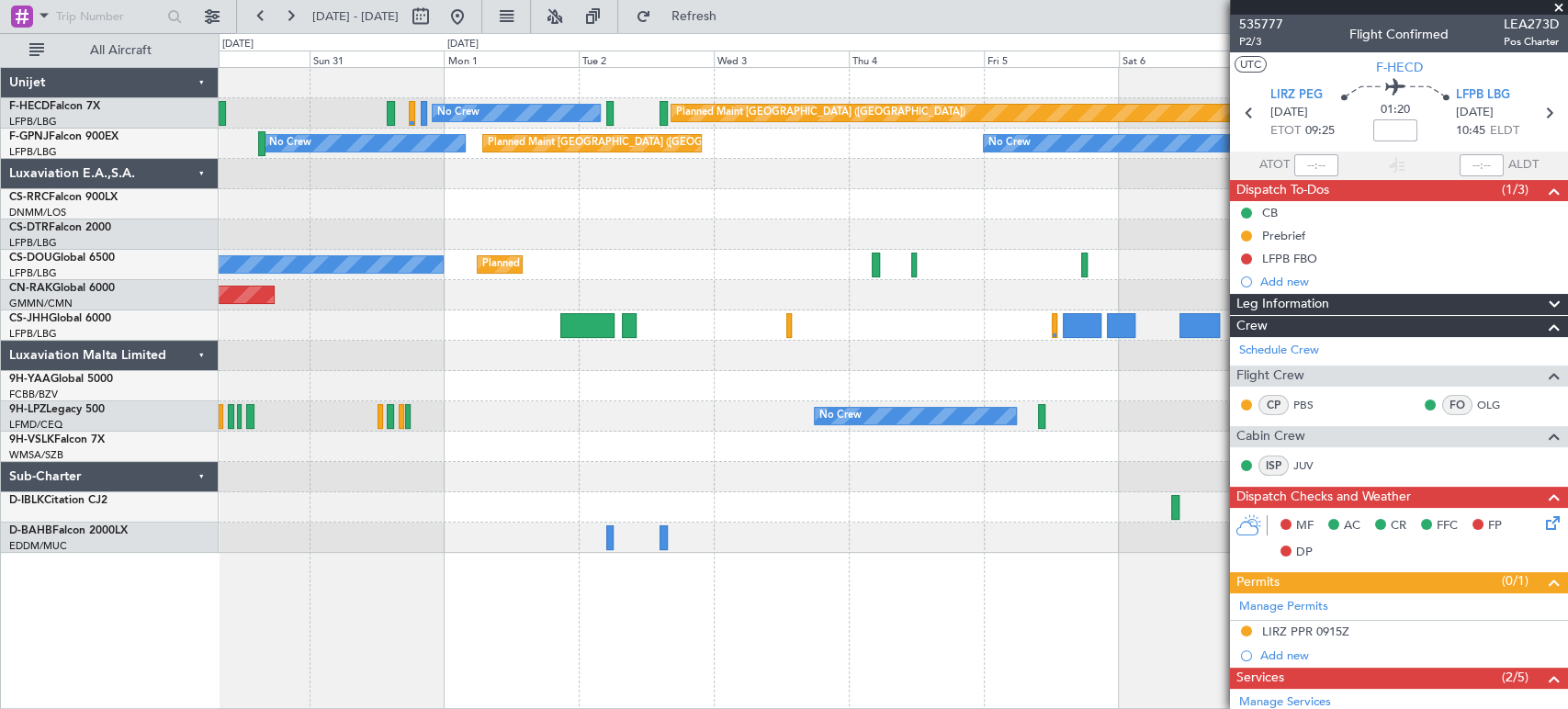
click at [433, 319] on div at bounding box center [893, 325] width 1348 height 30
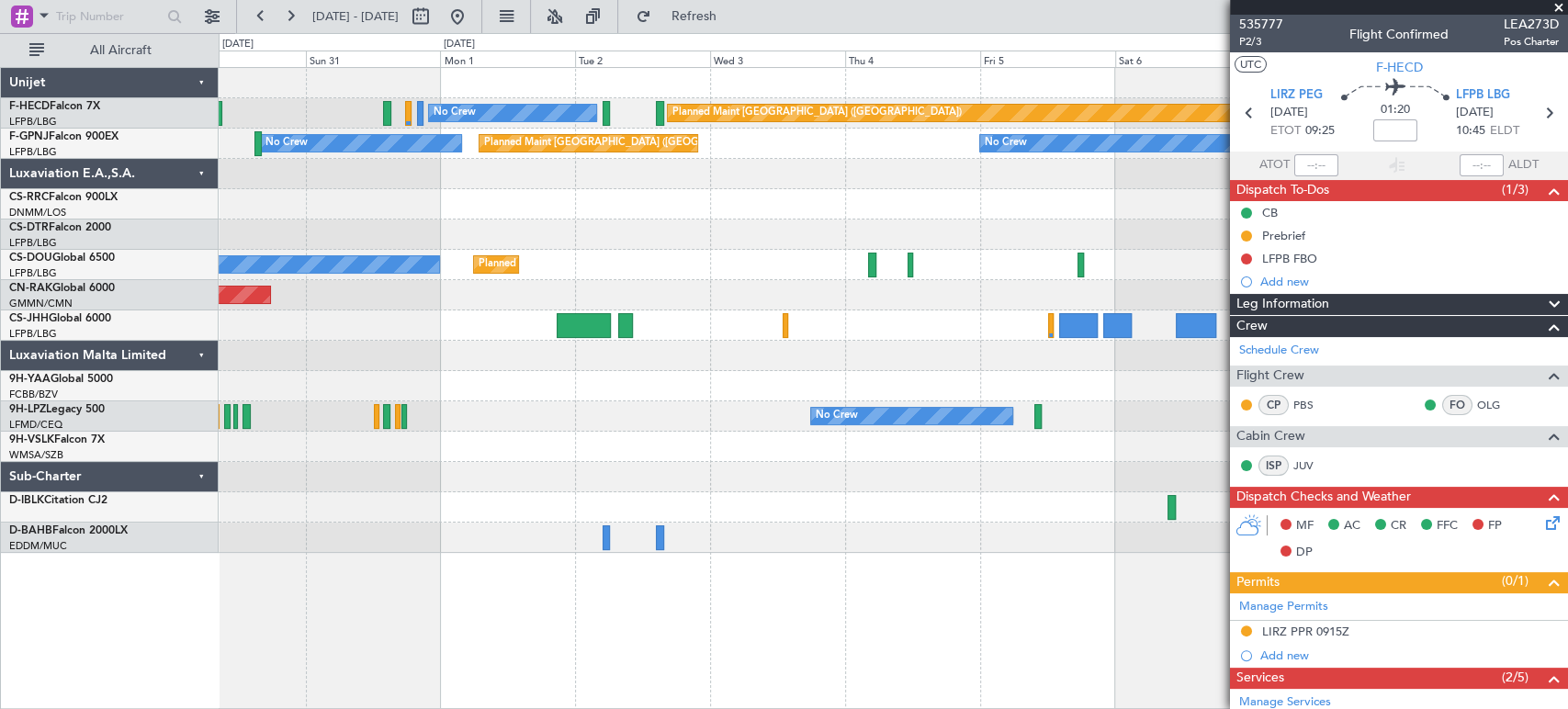
click at [458, 304] on div "Planned Maint [GEOGRAPHIC_DATA] ([GEOGRAPHIC_DATA])" at bounding box center [893, 294] width 1348 height 30
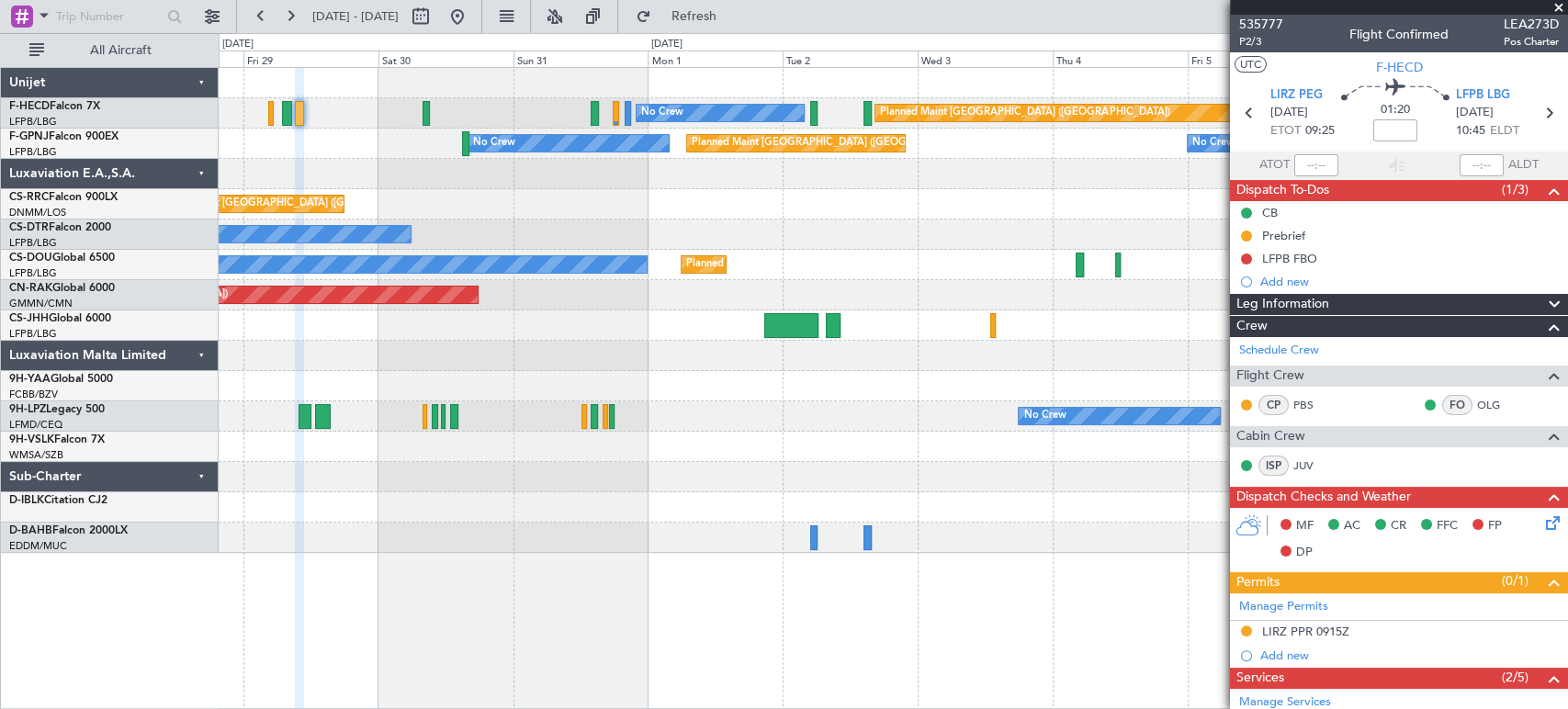
click at [600, 229] on div "Planned Maint [GEOGRAPHIC_DATA] ([GEOGRAPHIC_DATA]) No Crew Planned Maint [GEOG…" at bounding box center [893, 310] width 1348 height 485
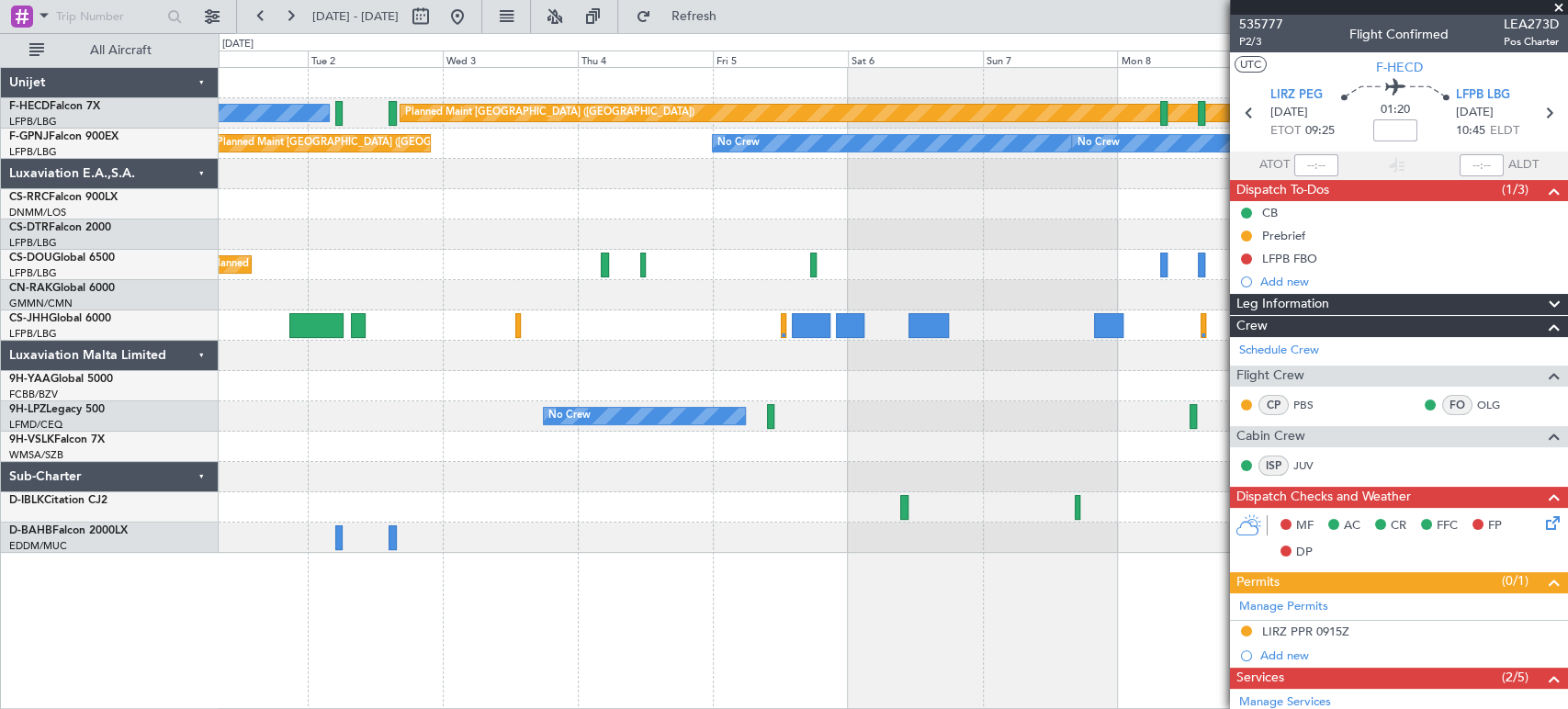
click at [343, 314] on div "Planned Maint [GEOGRAPHIC_DATA] ([GEOGRAPHIC_DATA]) No Crew Planned Maint [GEOG…" at bounding box center [893, 310] width 1348 height 485
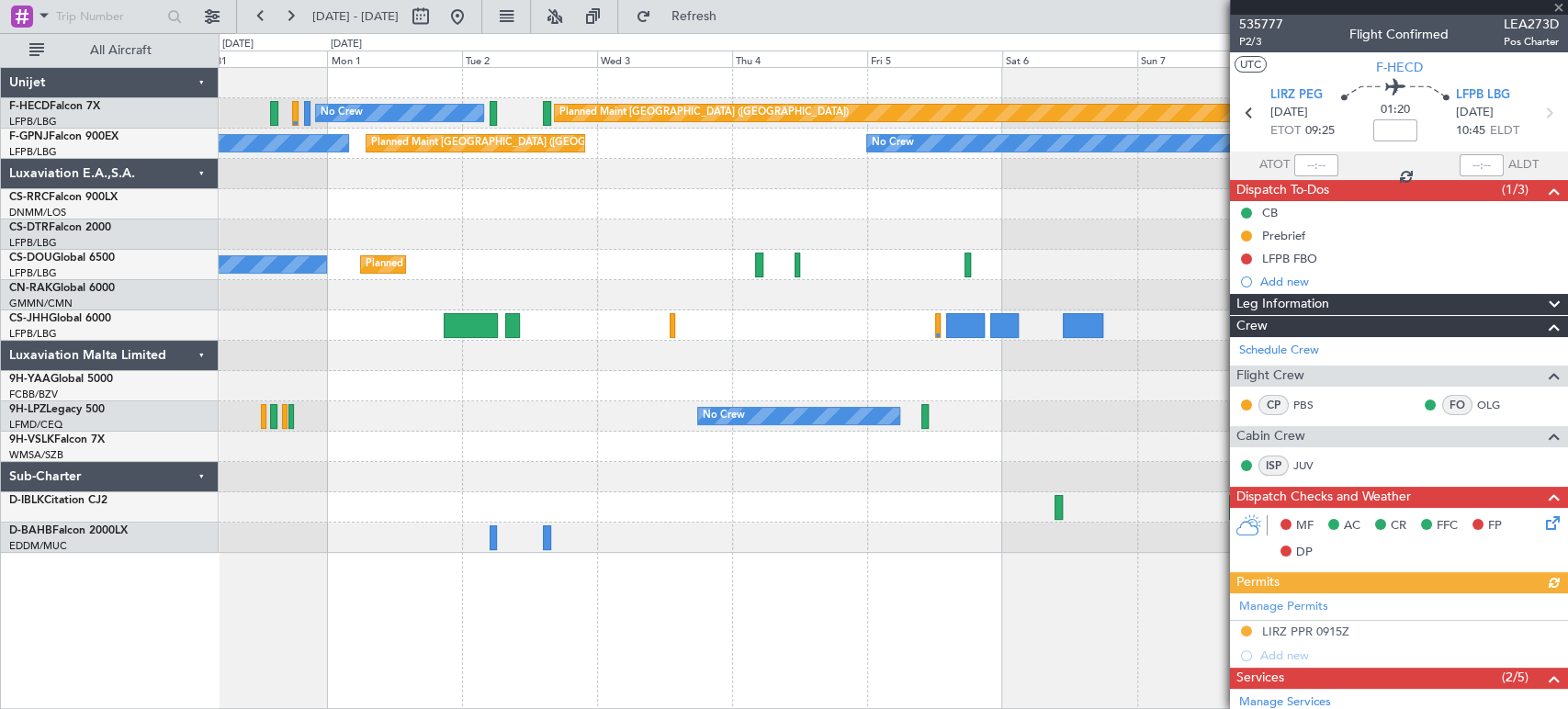
click at [597, 238] on div "Planned Maint [GEOGRAPHIC_DATA] ([GEOGRAPHIC_DATA]) No Crew No Crew No Crew Pla…" at bounding box center [893, 310] width 1348 height 485
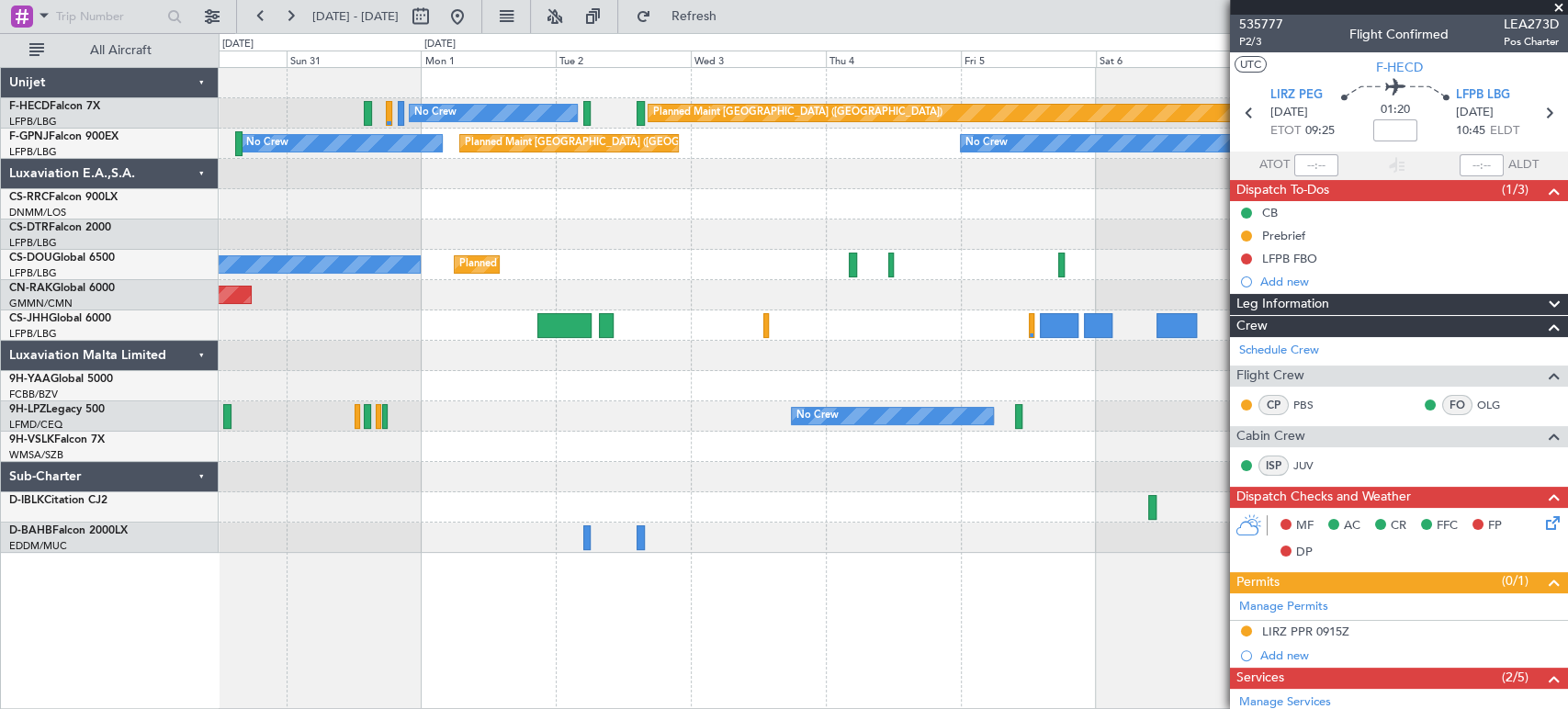
click at [775, 219] on div "No Crew" at bounding box center [893, 234] width 1348 height 30
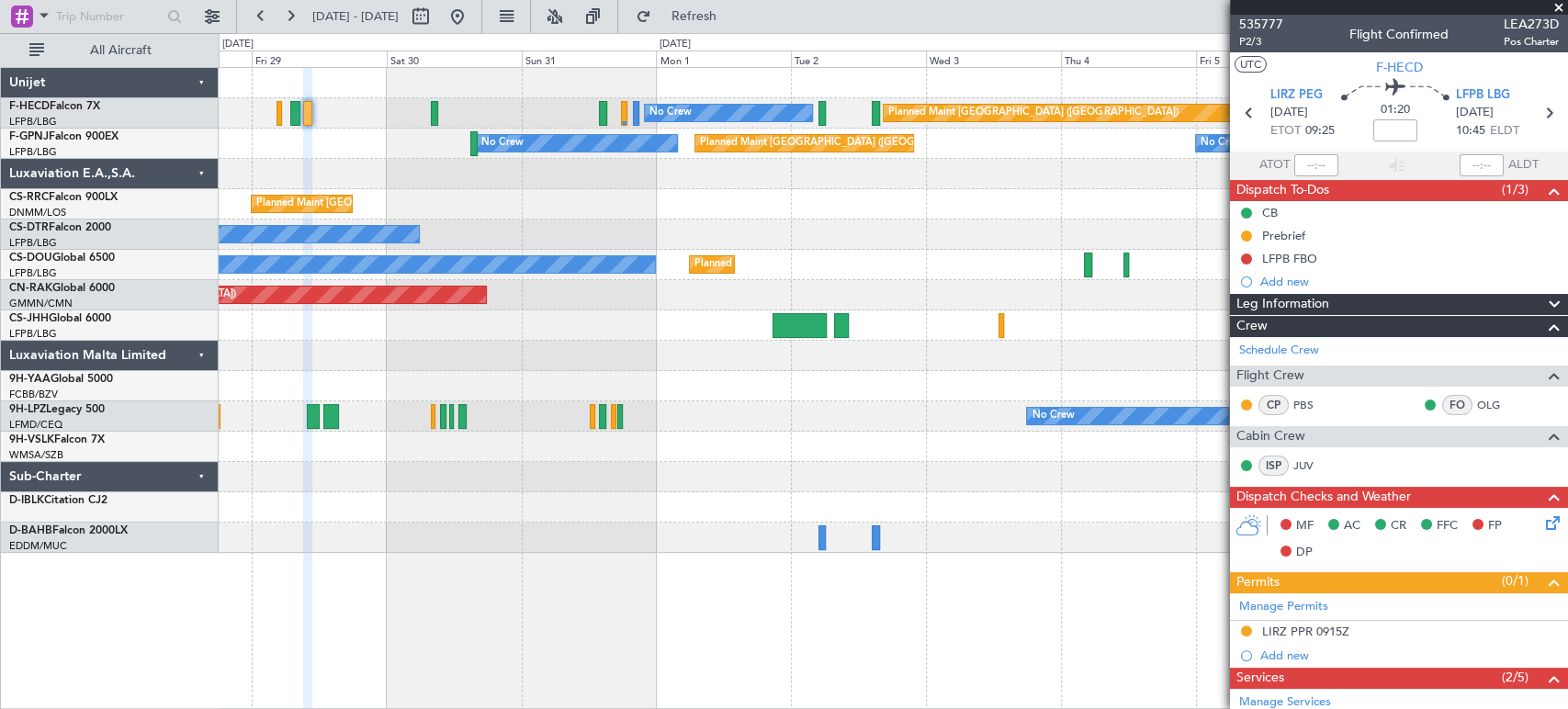
click at [599, 181] on div at bounding box center [893, 174] width 1348 height 30
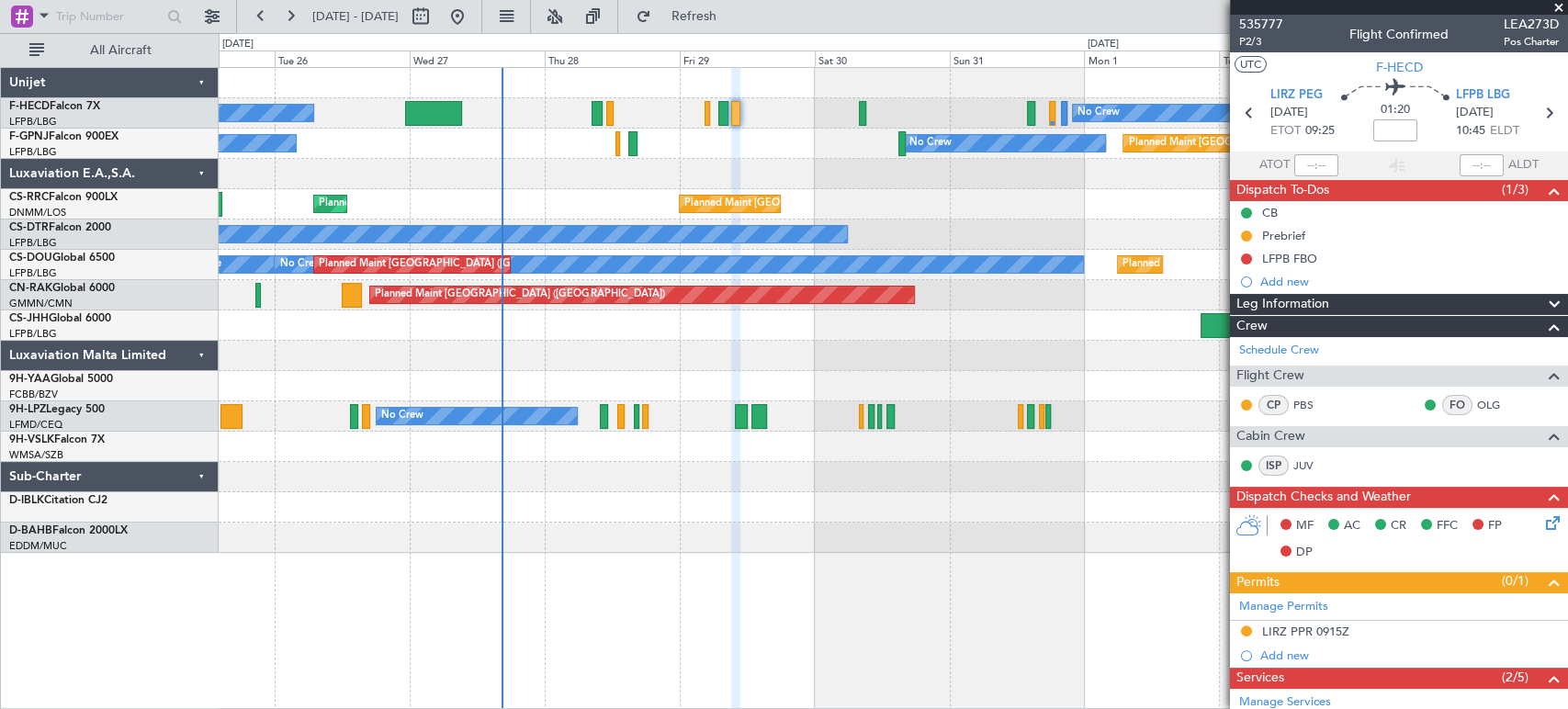
click at [724, 166] on div "Planned Maint [GEOGRAPHIC_DATA] ([GEOGRAPHIC_DATA]) No Crew No Crew Planned Mai…" at bounding box center [893, 310] width 1348 height 485
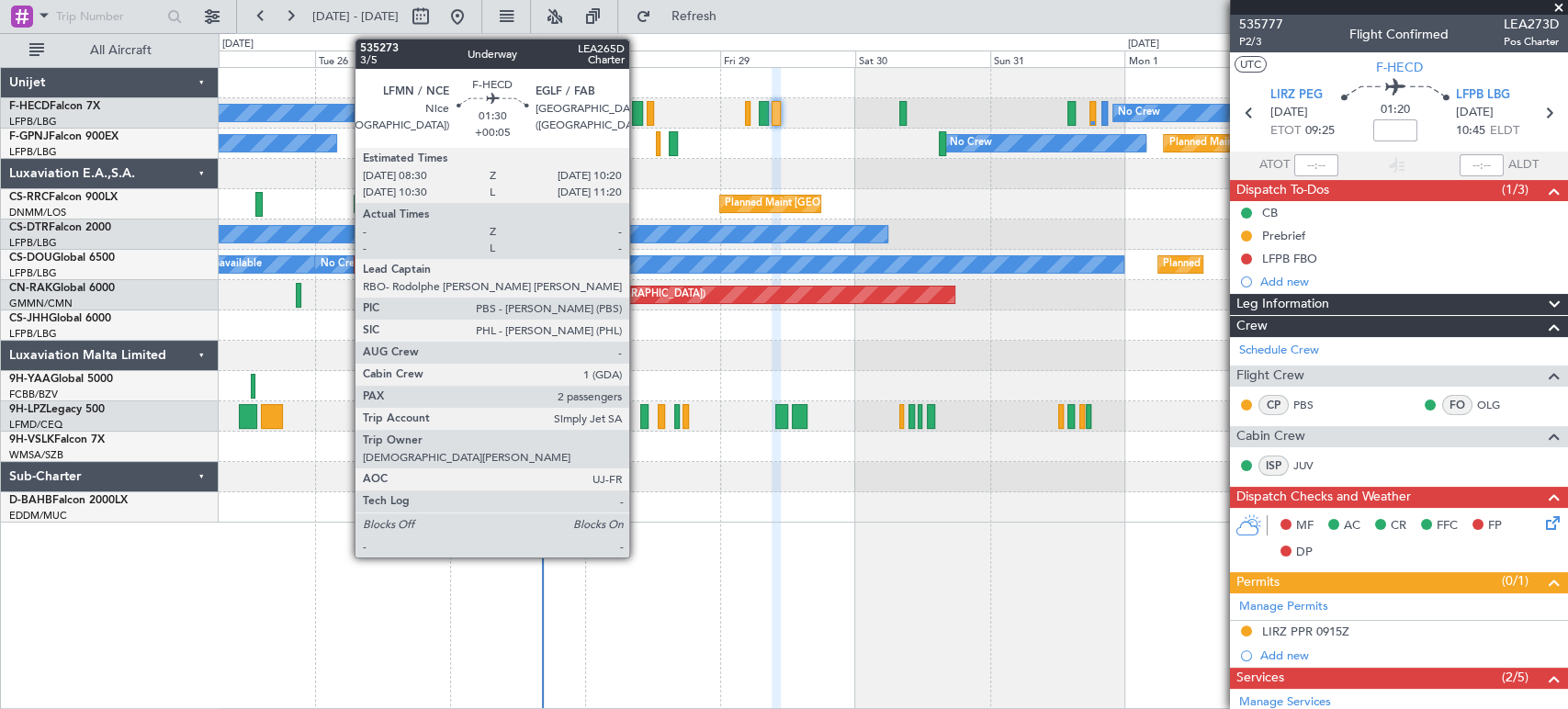
click at [636, 113] on div at bounding box center [637, 114] width 11 height 25
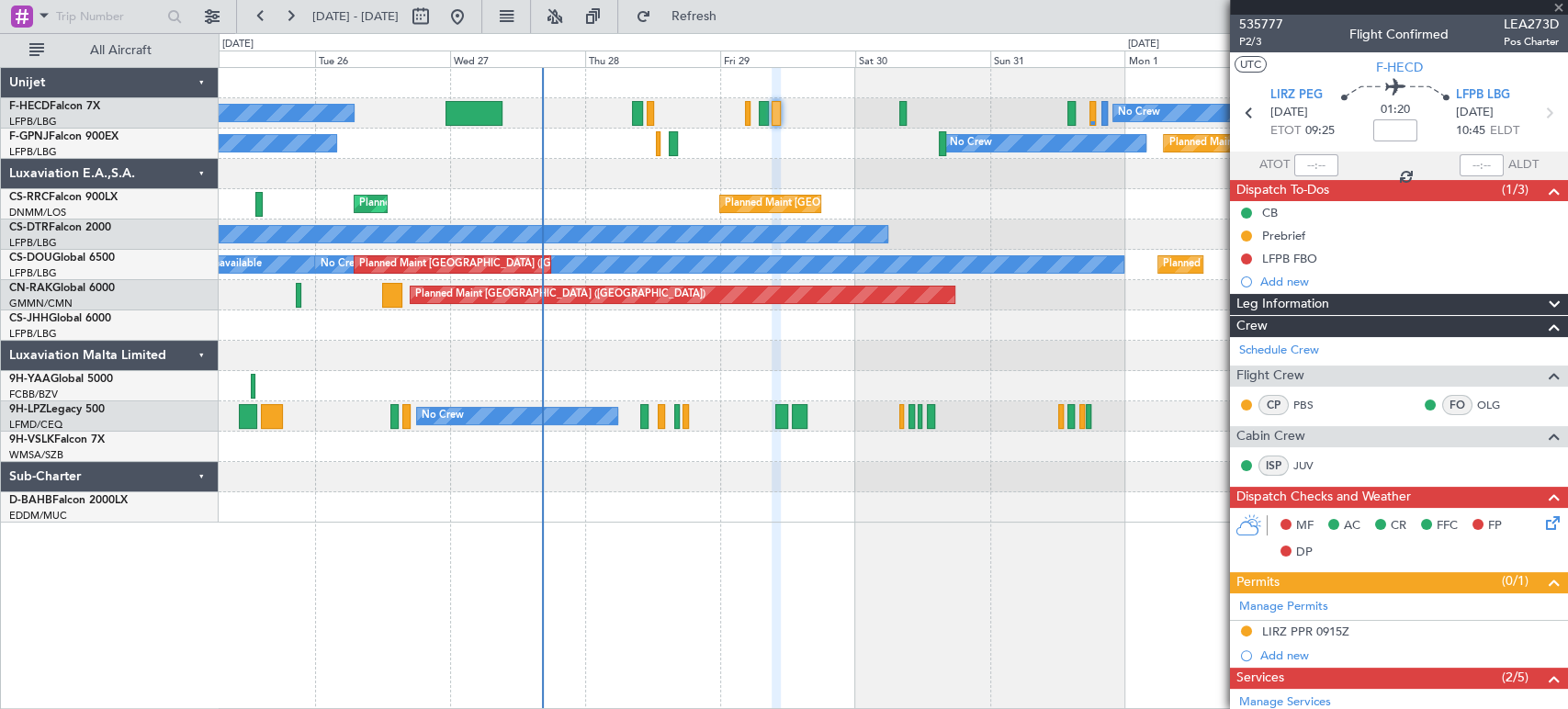
type input "+00:05"
type input "2"
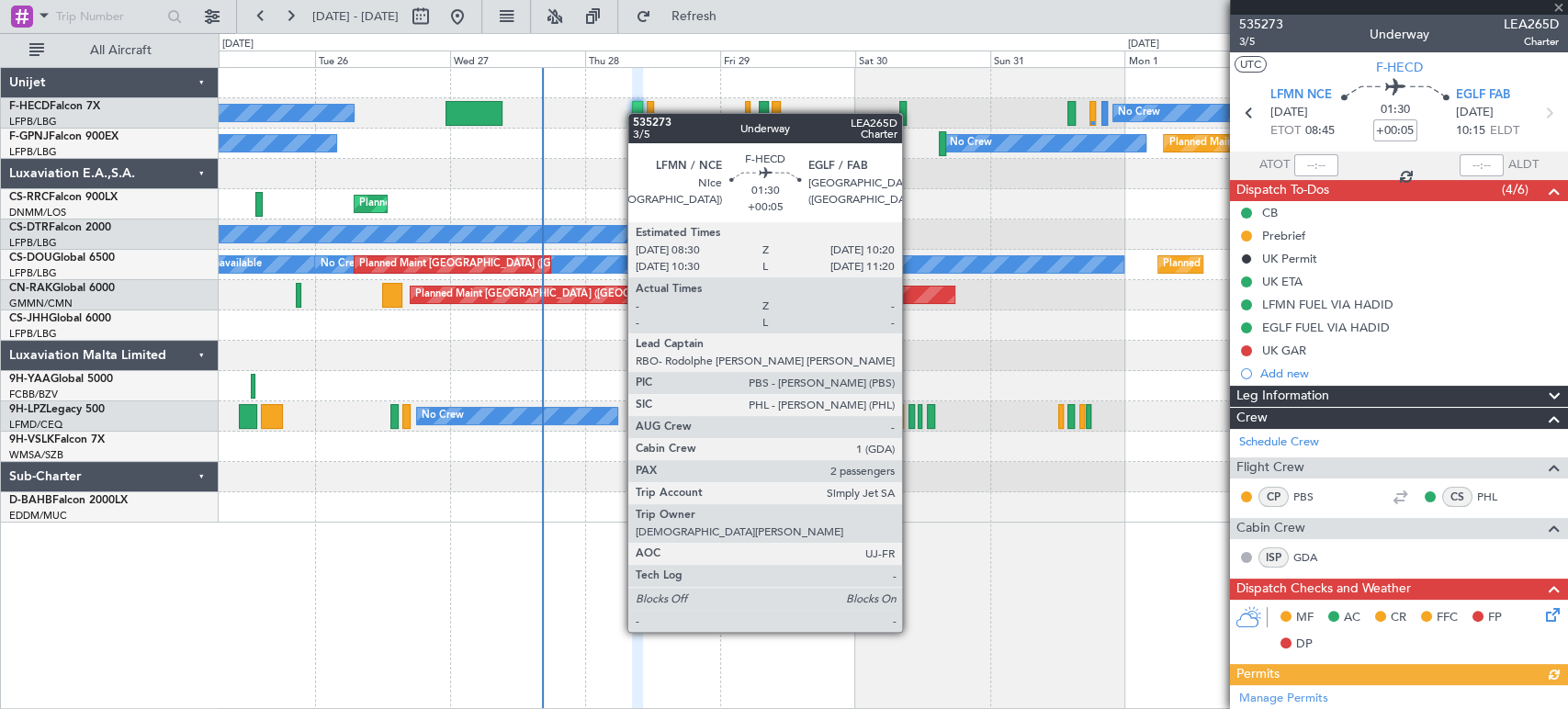
click at [636, 113] on div at bounding box center [637, 114] width 11 height 25
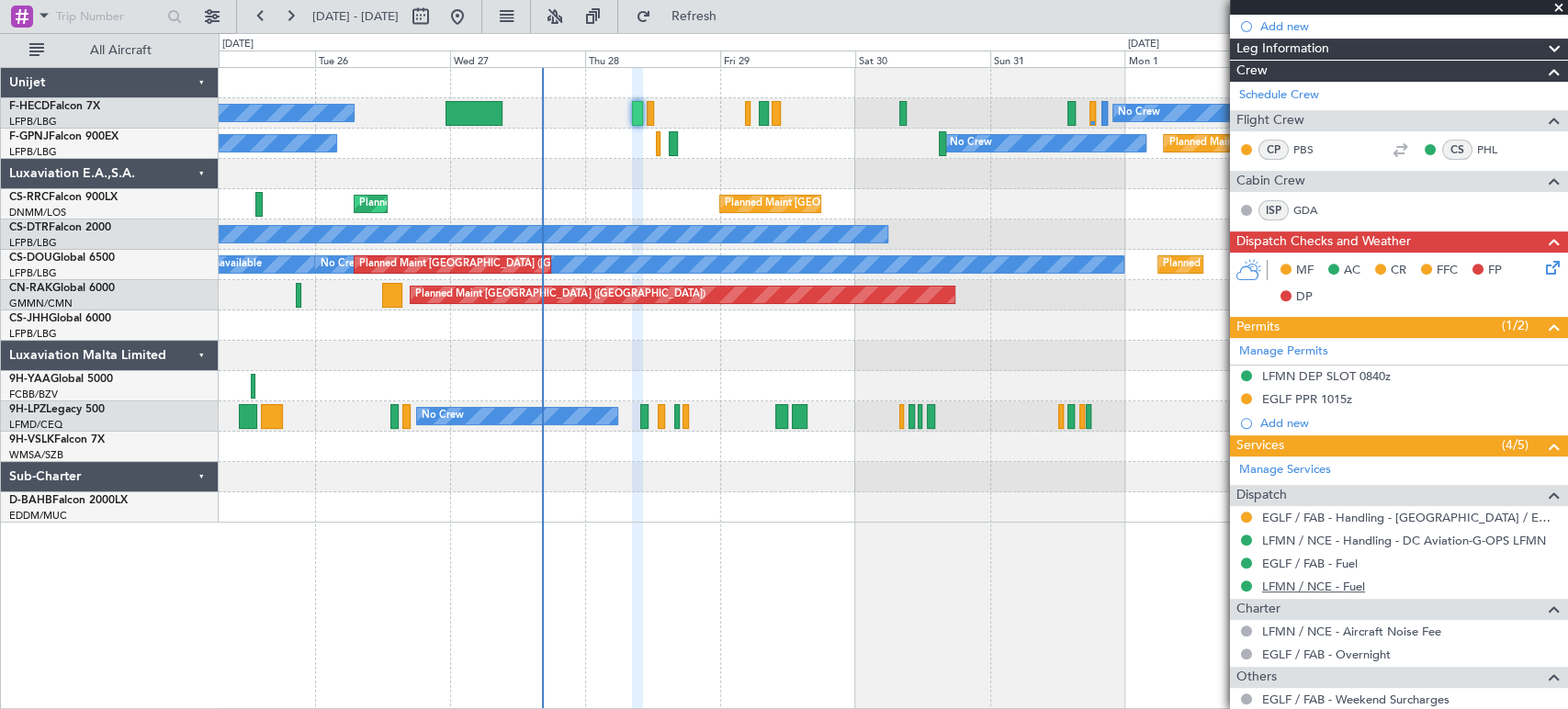
scroll to position [408, 0]
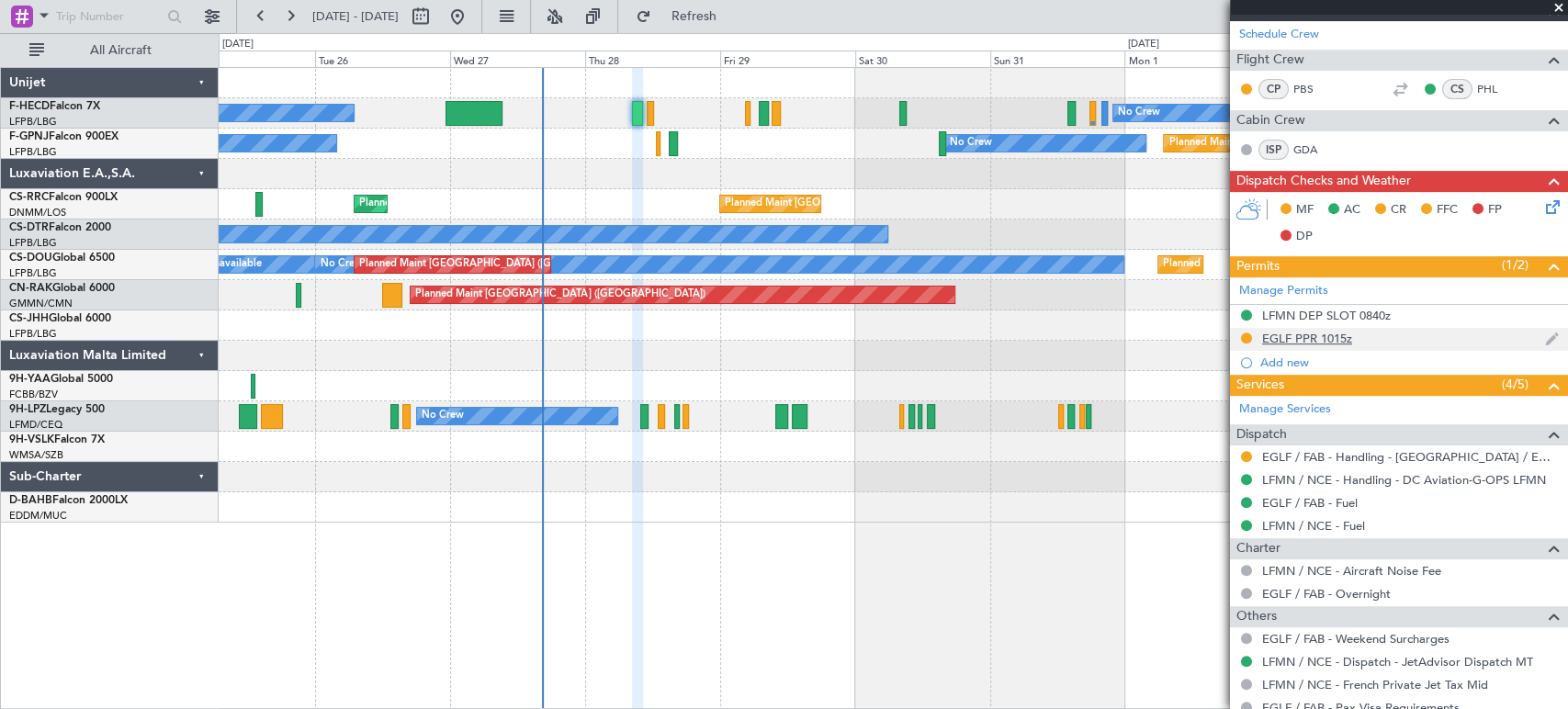
click at [1279, 333] on div "EGLF PPR 1015z" at bounding box center [1308, 338] width 90 height 16
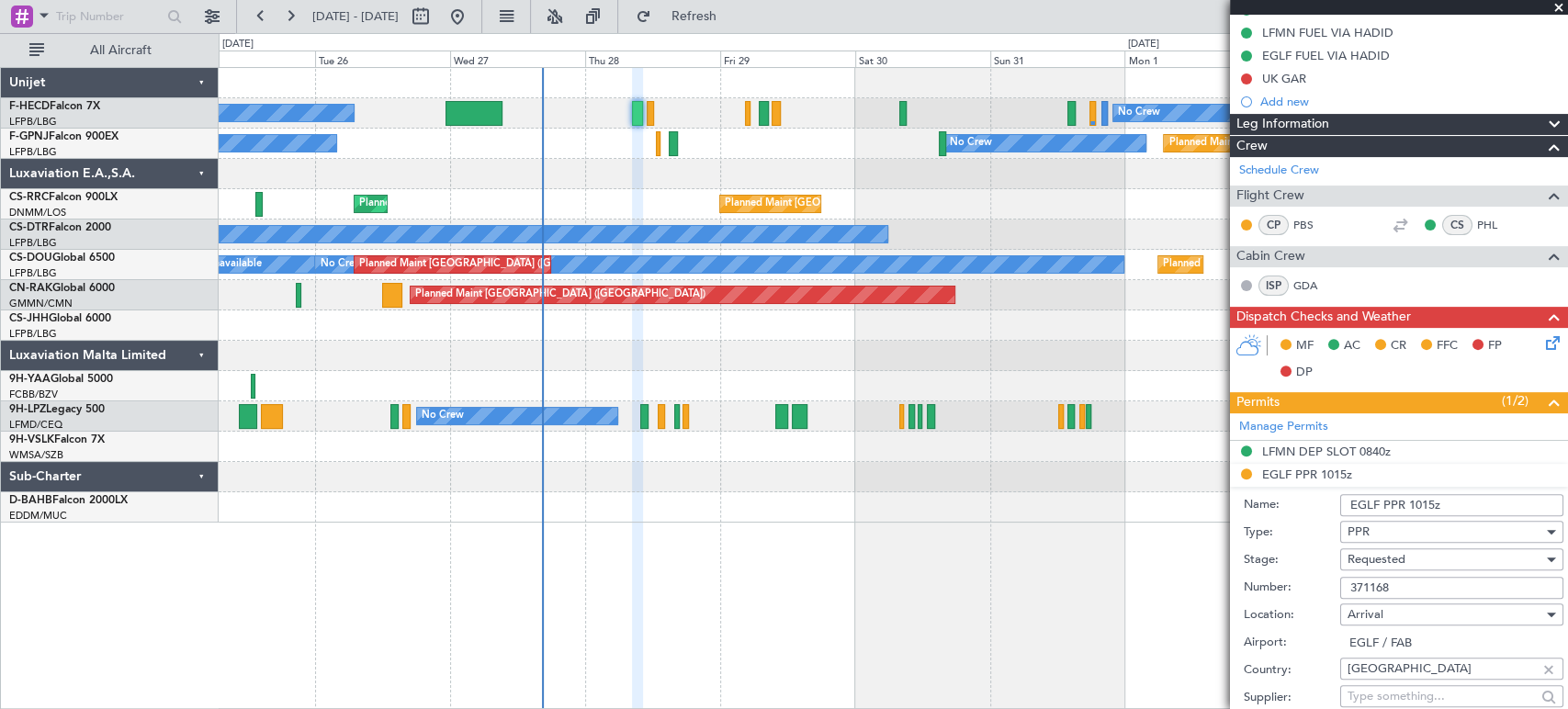
scroll to position [306, 0]
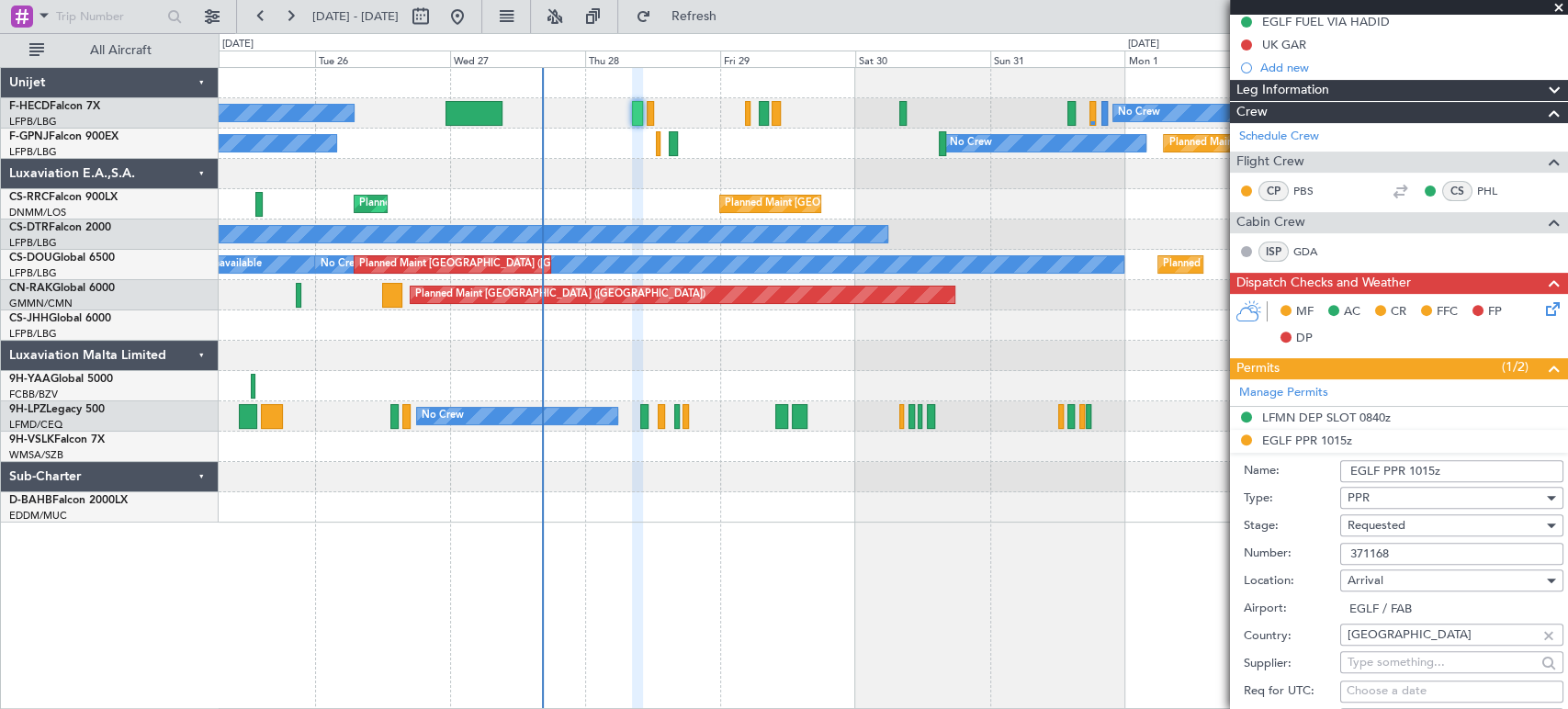
click at [1313, 433] on li "EGLF PPR 1015z Name: EGLF PPR 1015z Type: PPR Stage: Requested Number: 371168 L…" at bounding box center [1399, 716] width 338 height 571
click at [1327, 436] on div "LFMN DEP SLOT 0840z" at bounding box center [1327, 436] width 0 height 0
click at [1310, 441] on div "LFMN DEP SLOT 0840z" at bounding box center [1326, 448] width 116 height 23
click at [1165, 479] on div at bounding box center [893, 477] width 1348 height 30
click at [1197, 464] on div at bounding box center [893, 477] width 1348 height 30
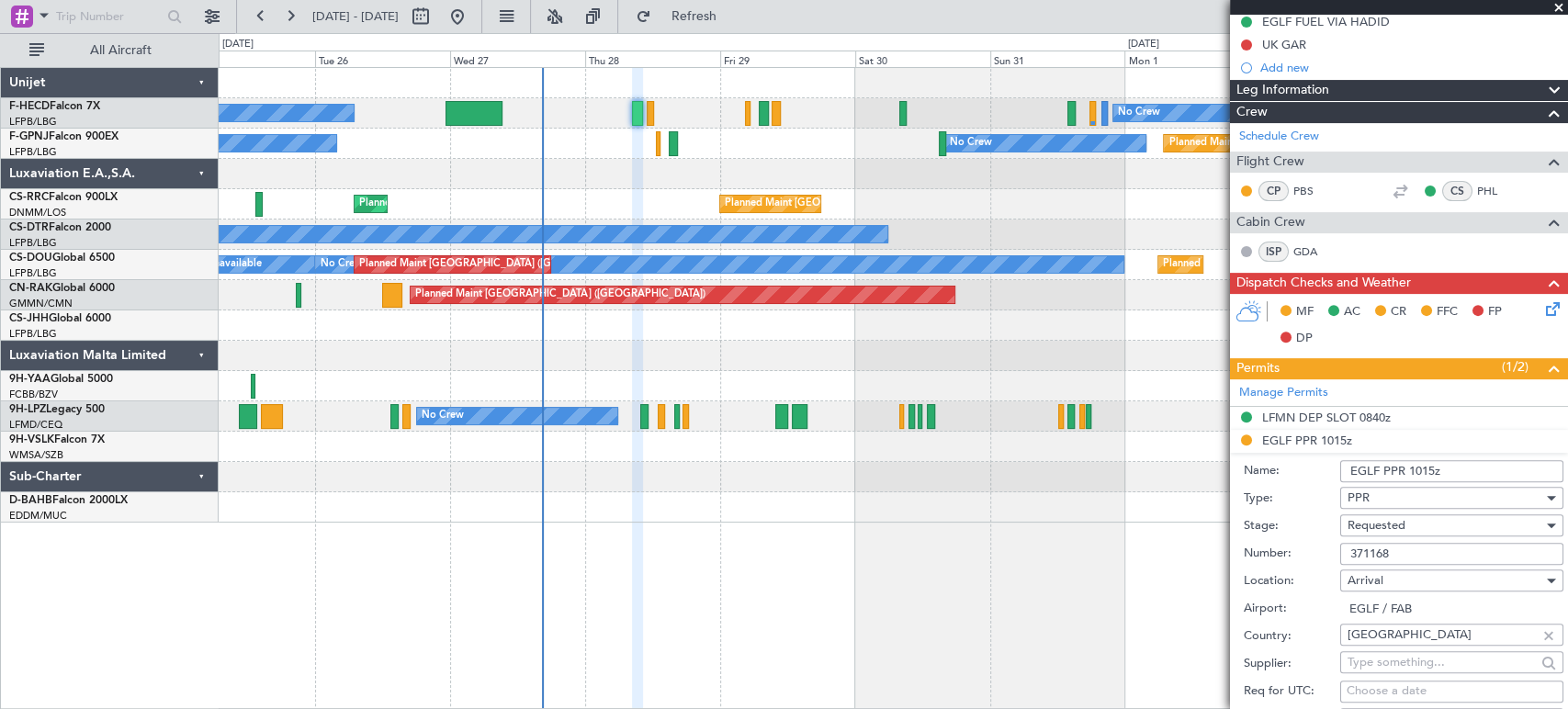
click at [1328, 432] on li "EGLF PPR 1015z Name: EGLF PPR 1015z Type: PPR Stage: Requested Number: 371168 L…" at bounding box center [1399, 716] width 338 height 571
click at [1388, 337] on div "MF AC CR FFC FP DP" at bounding box center [1408, 325] width 270 height 54
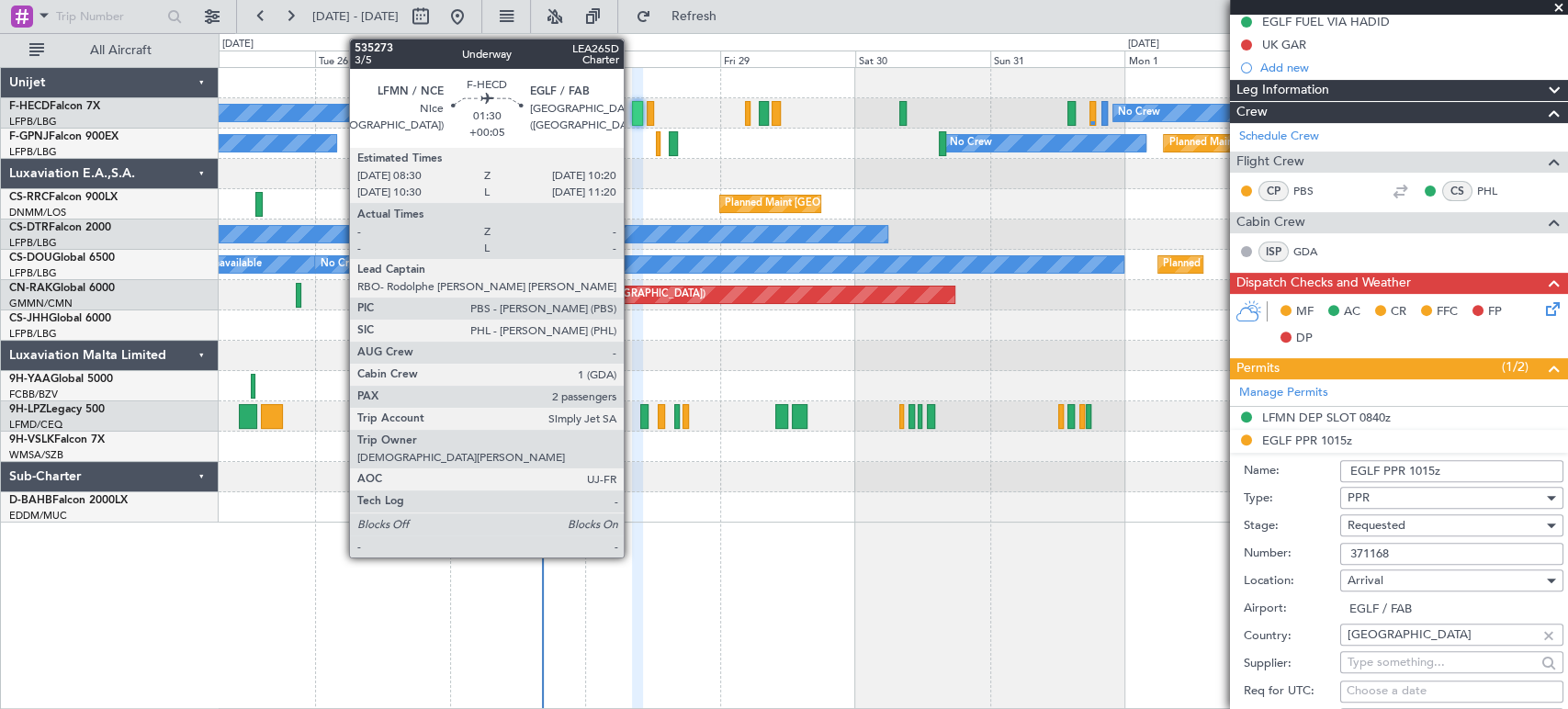
click at [633, 104] on div at bounding box center [637, 114] width 11 height 25
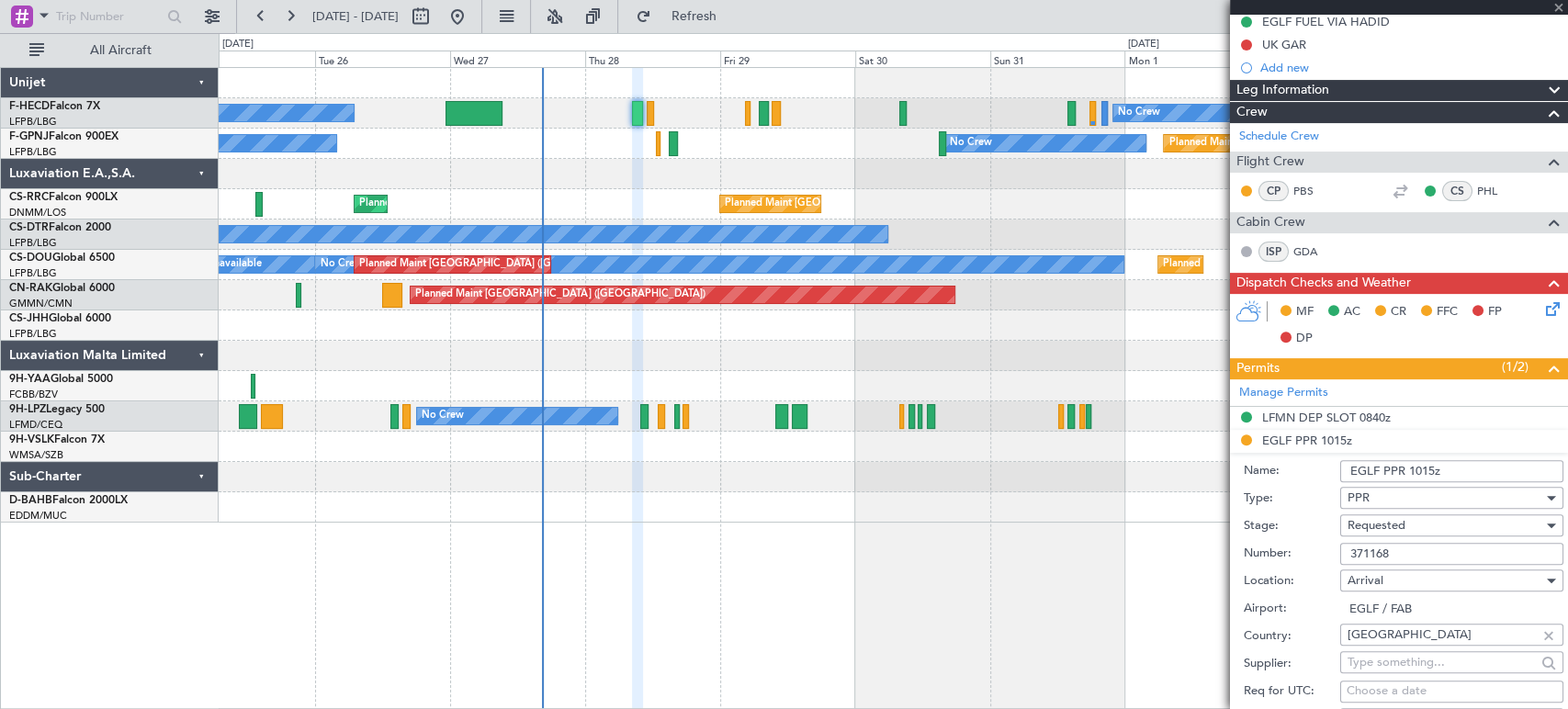
scroll to position [0, 0]
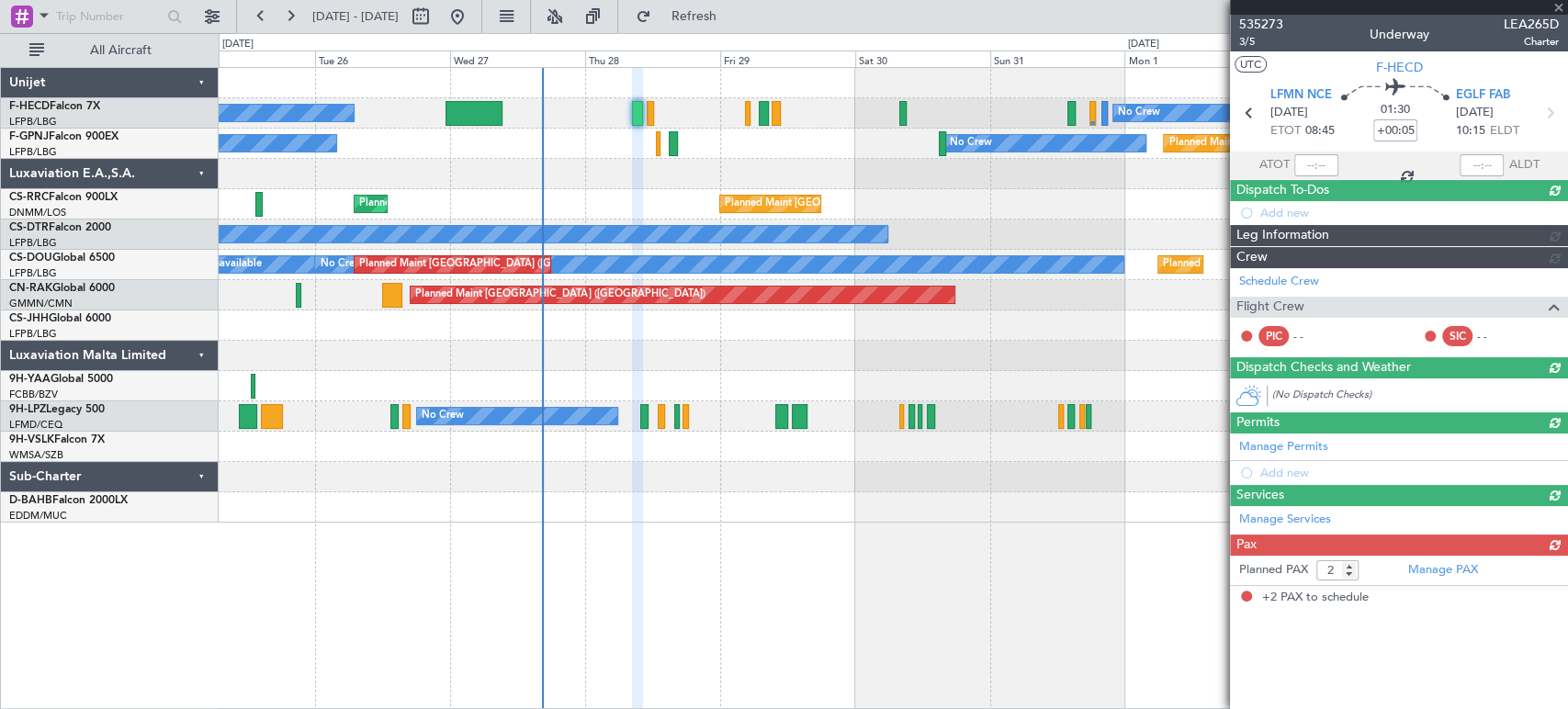
click at [633, 104] on div at bounding box center [637, 114] width 11 height 25
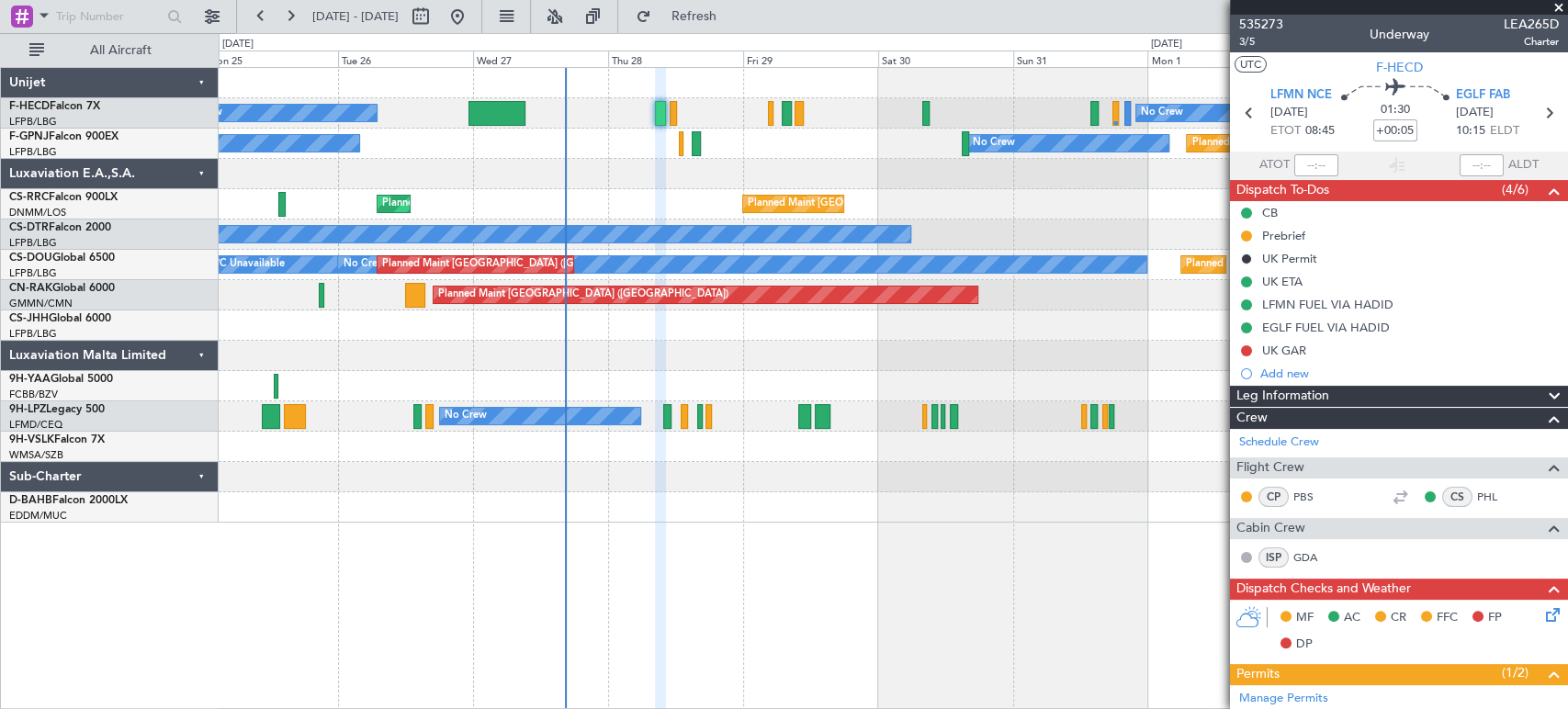
click at [903, 207] on div "Planned Maint [GEOGRAPHIC_DATA] ([GEOGRAPHIC_DATA]) No Crew No Crew Planned Mai…" at bounding box center [893, 295] width 1348 height 455
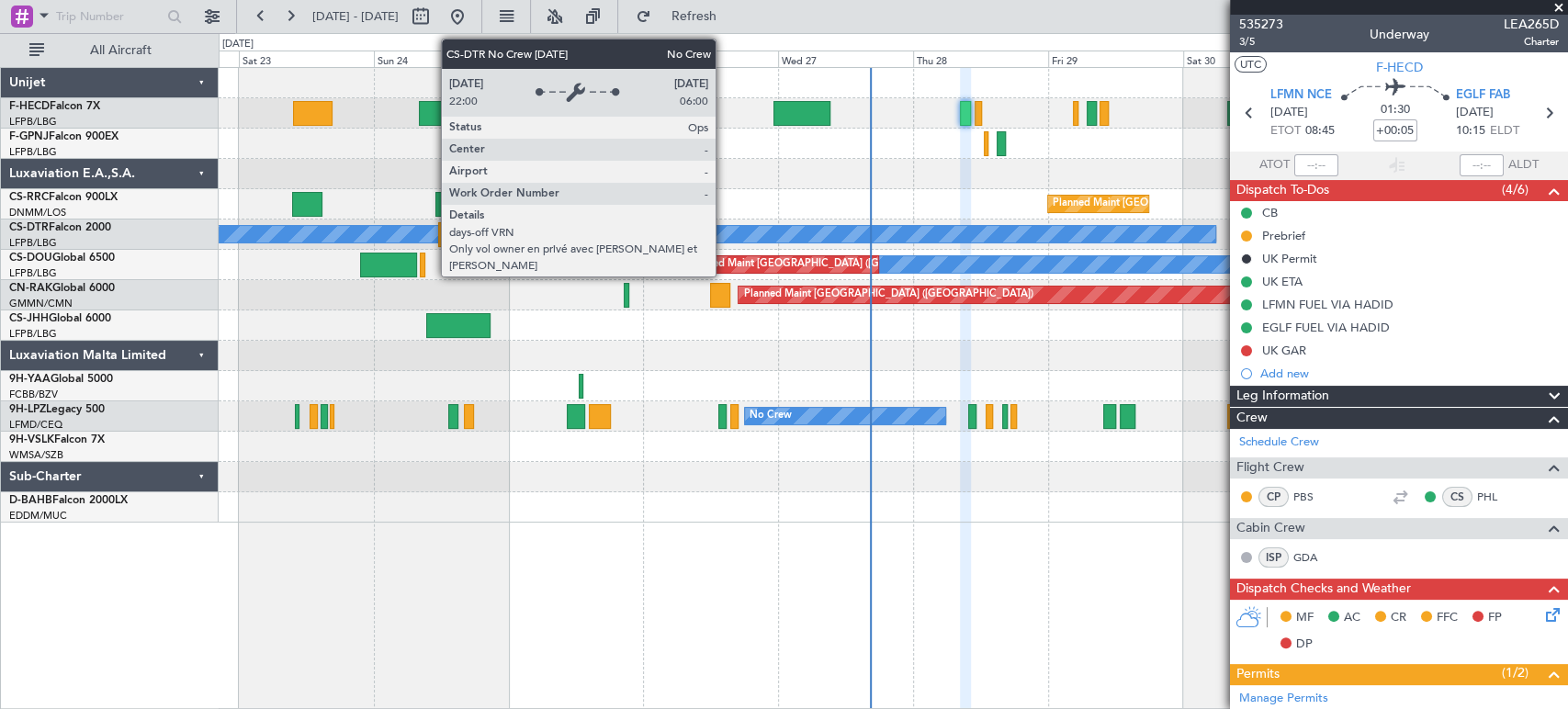
click at [1007, 249] on div "No Crew No Crew Planned Maint [GEOGRAPHIC_DATA] ([GEOGRAPHIC_DATA]) Planned Mai…" at bounding box center [893, 295] width 1348 height 455
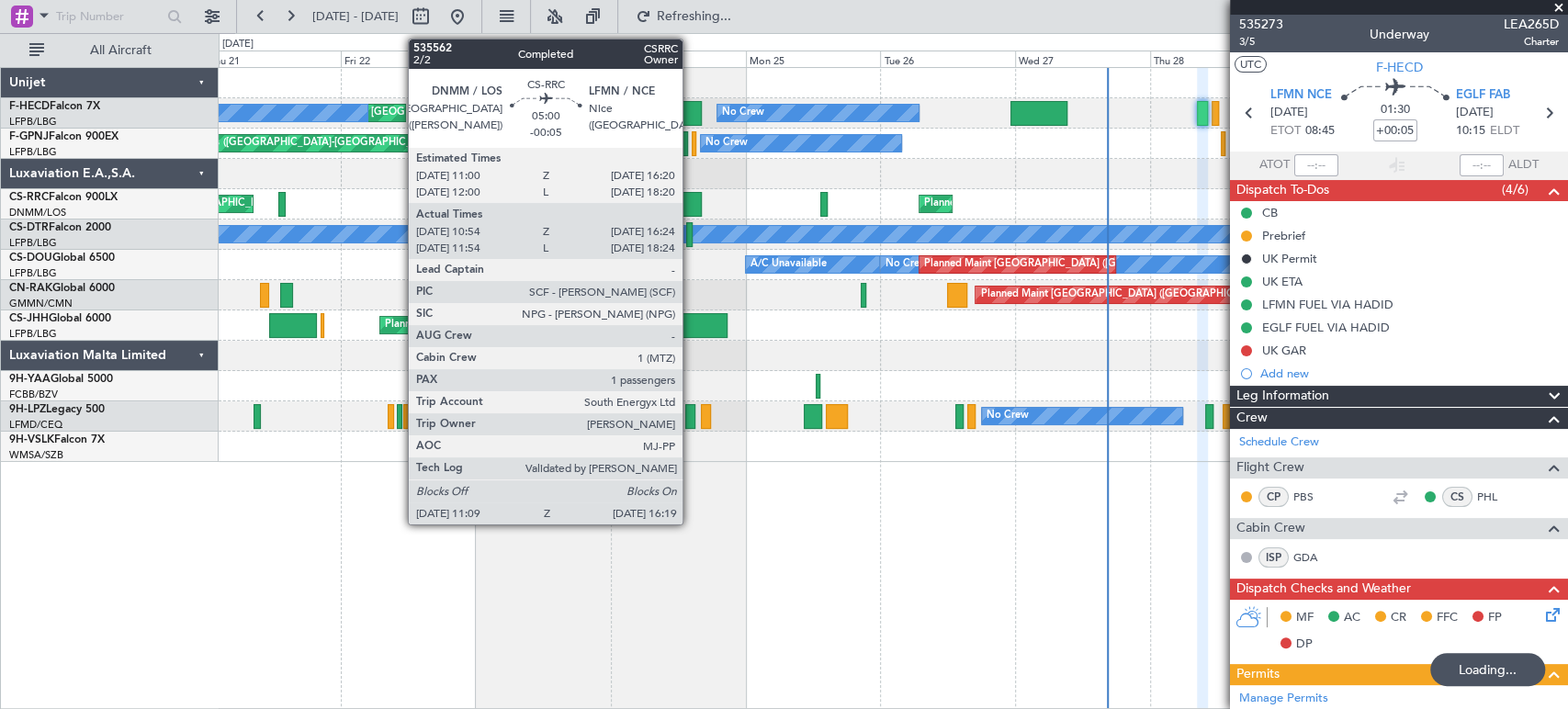
click at [691, 211] on div at bounding box center [687, 205] width 29 height 25
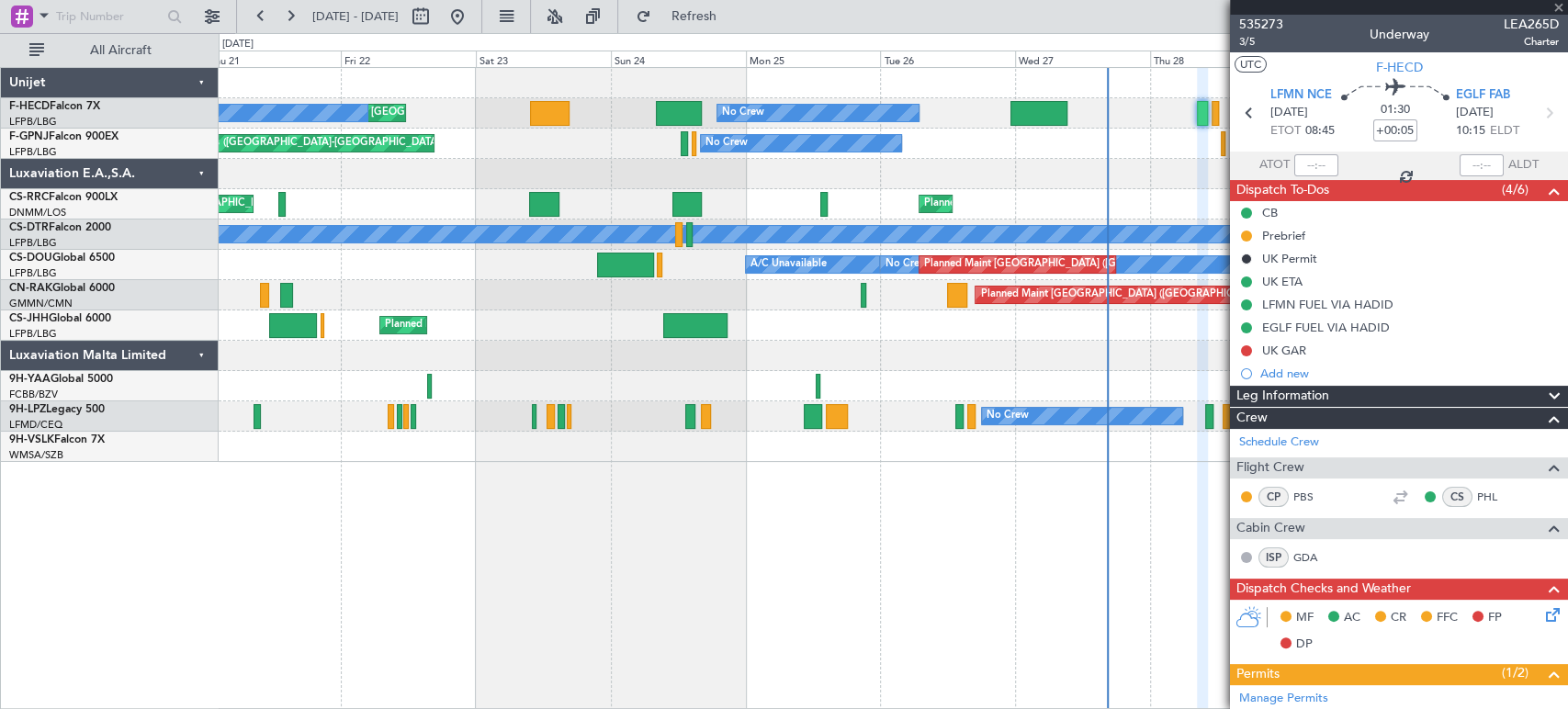
type input "-00:05"
type input "11:09"
type input "16:19"
type input "1"
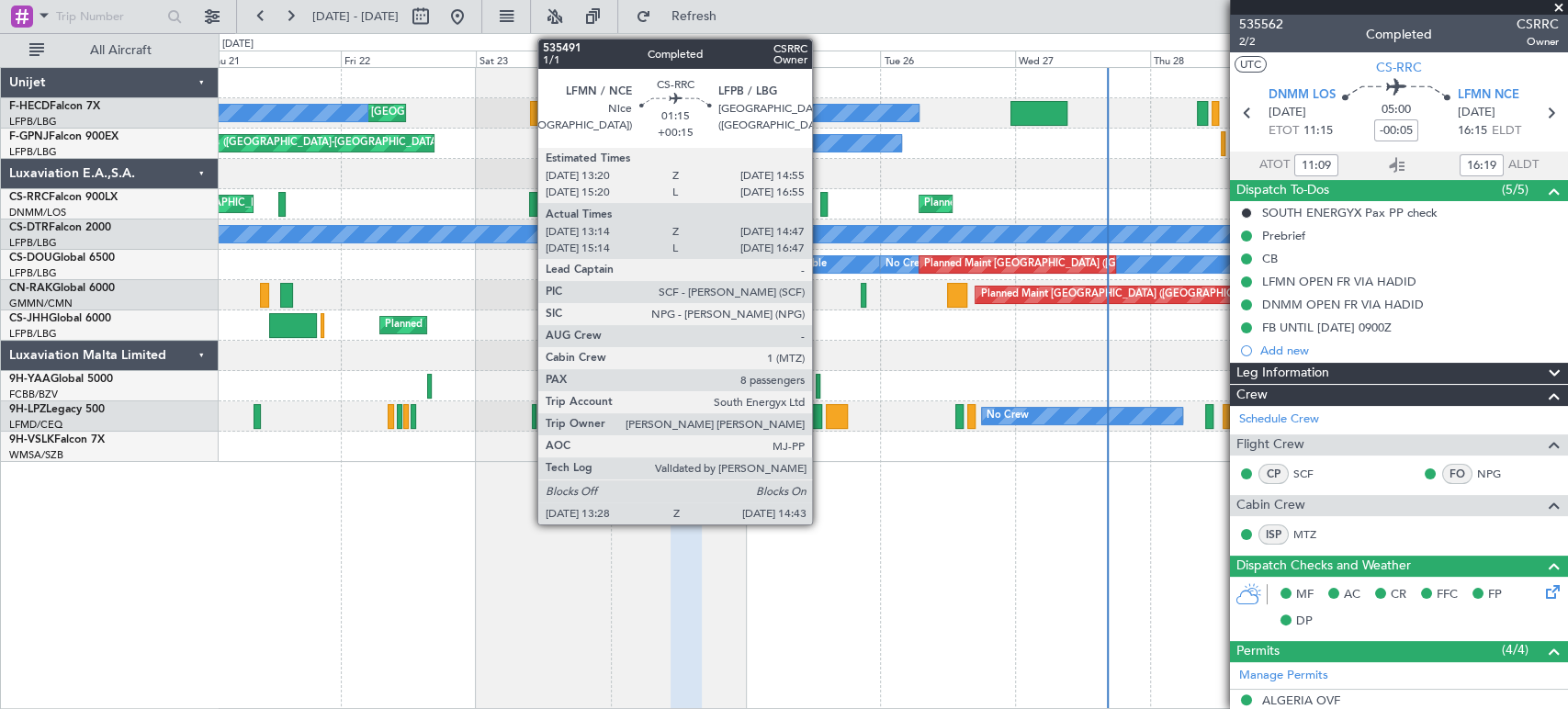
click at [821, 197] on div at bounding box center [825, 205] width 8 height 25
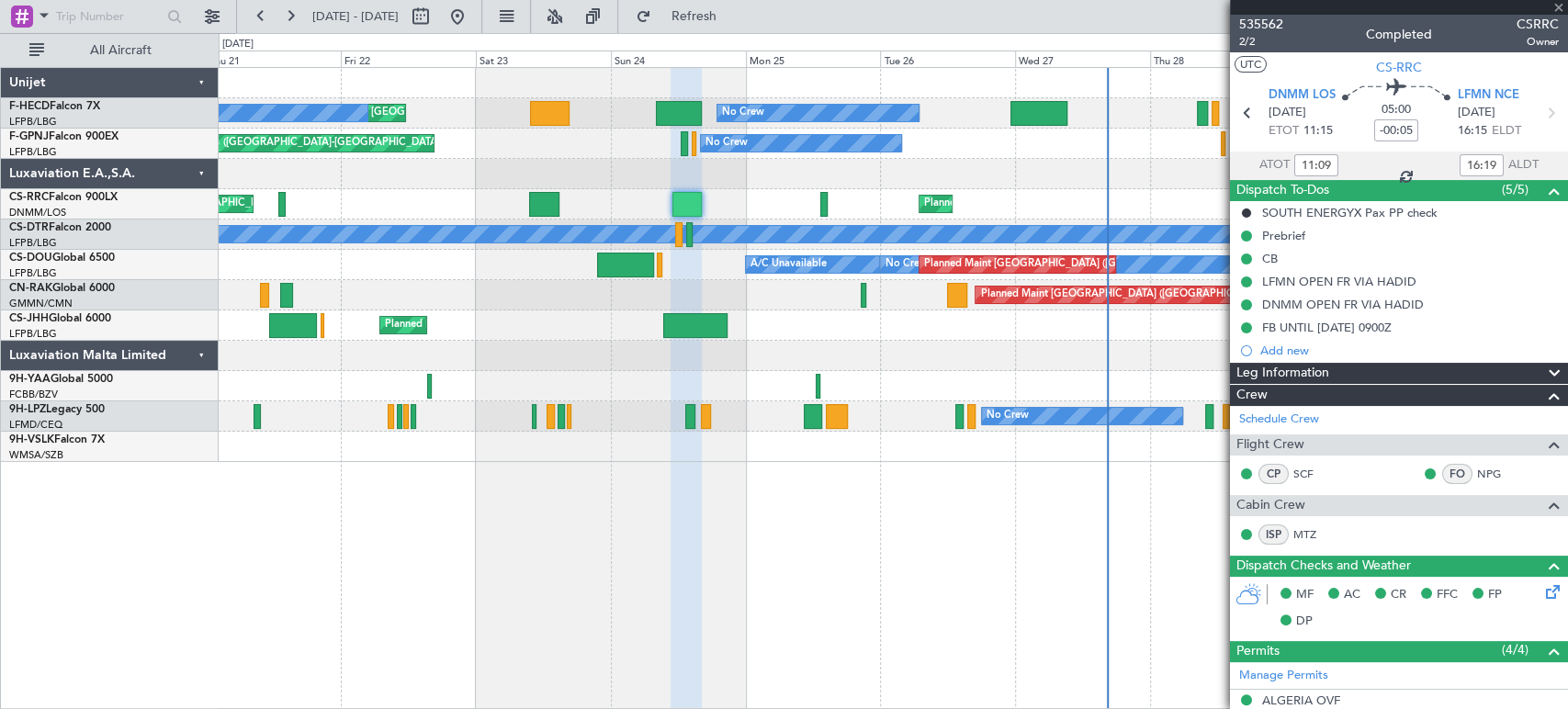
type input "+00:15"
type input "13:29"
type input "14:42"
type input "8"
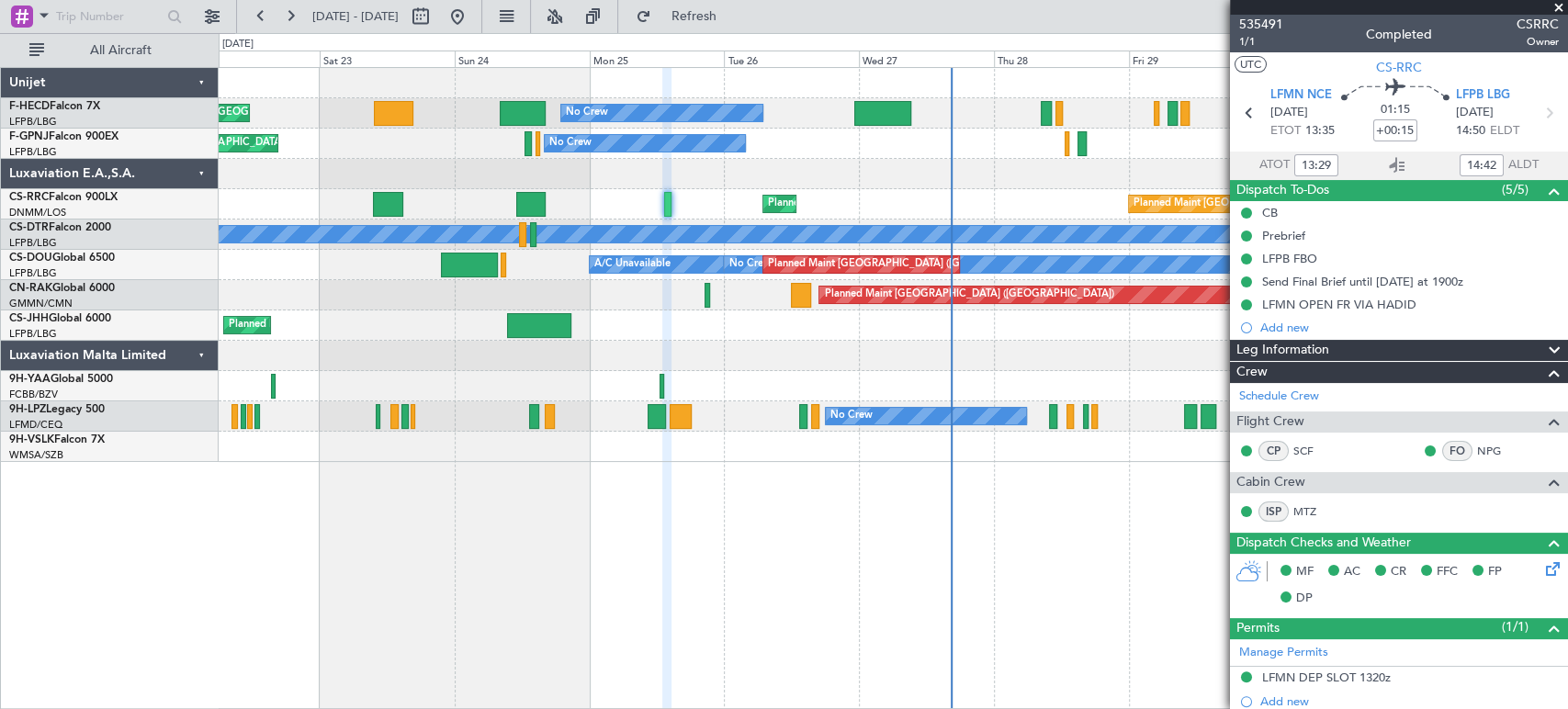
click at [712, 195] on div "Planned Maint [GEOGRAPHIC_DATA] ([GEOGRAPHIC_DATA]) No Crew No Crew Planned Mai…" at bounding box center [893, 265] width 1348 height 394
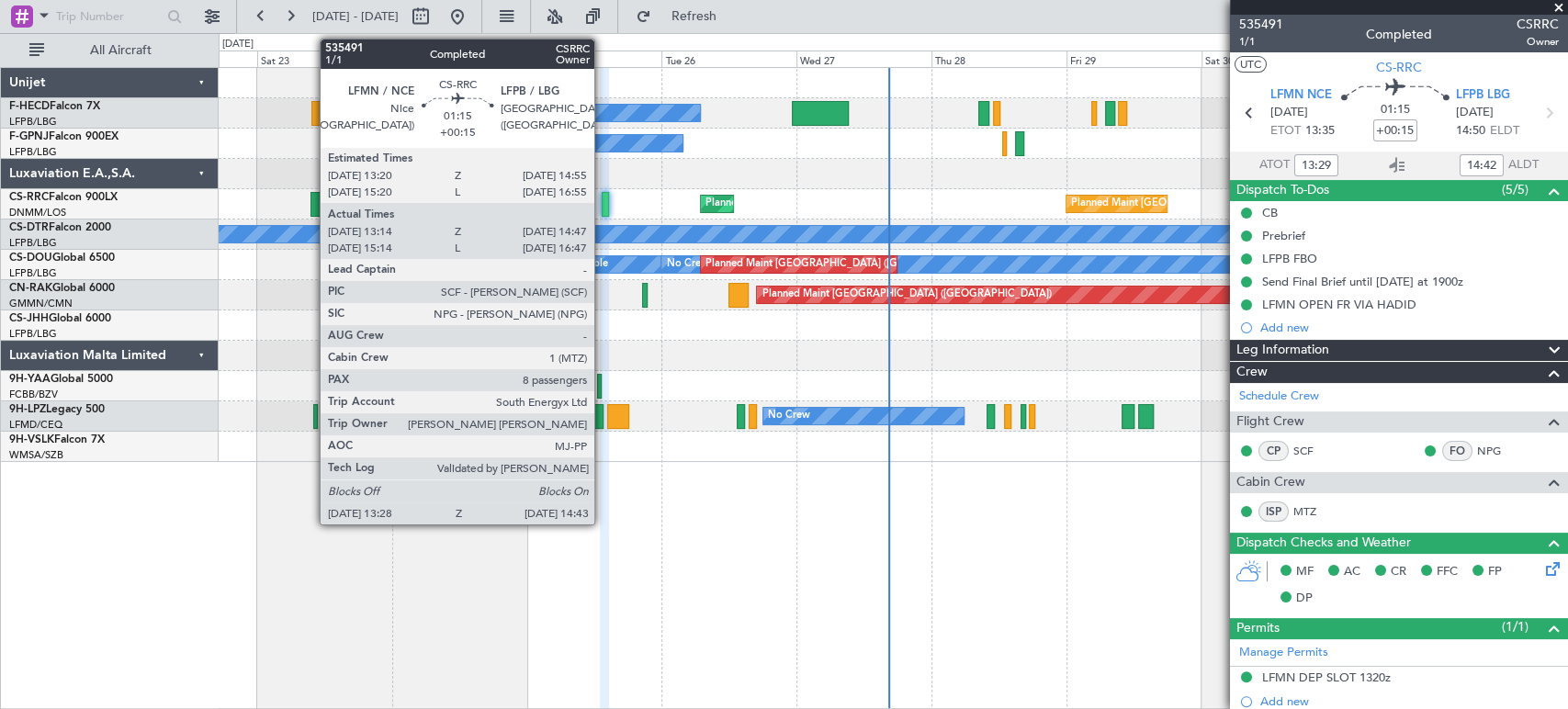
click at [602, 202] on div at bounding box center [605, 205] width 8 height 25
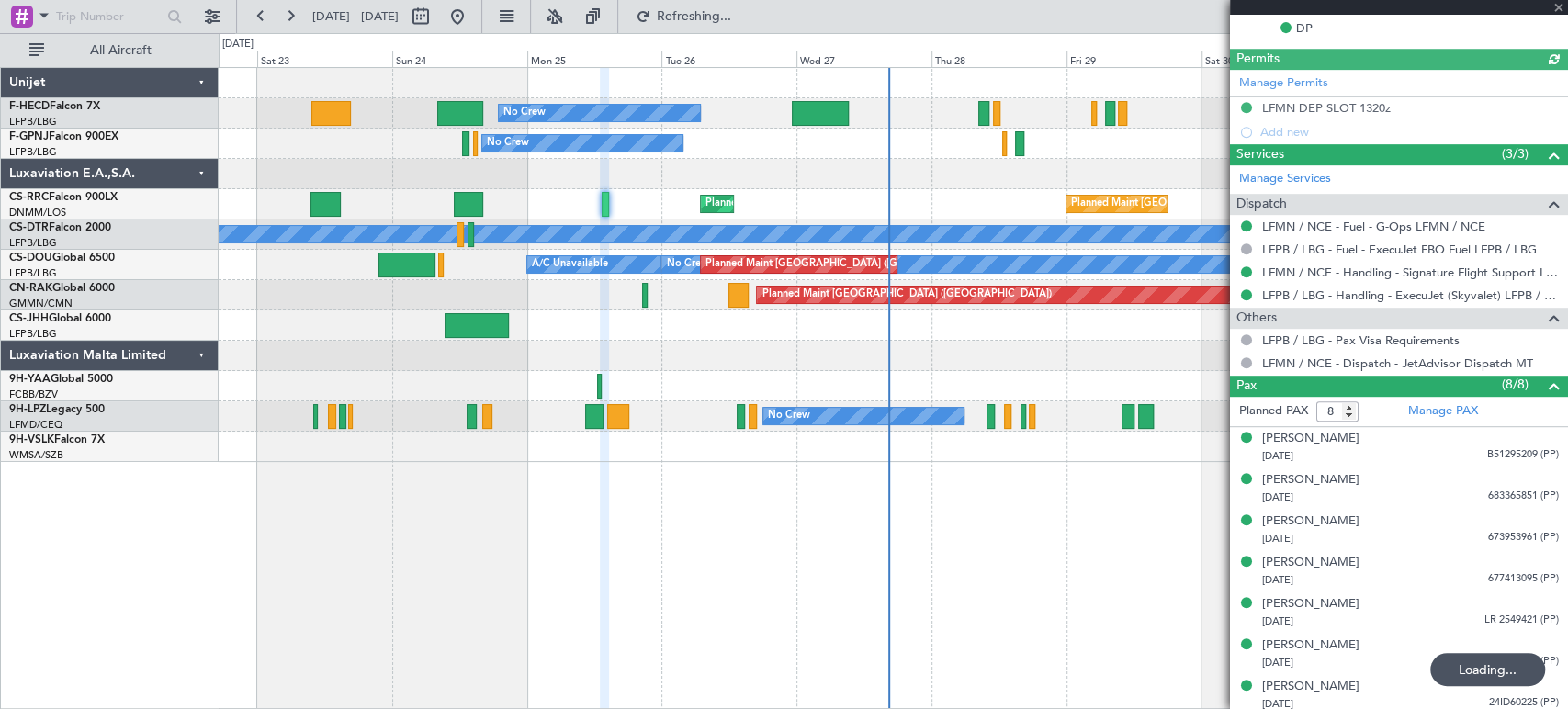
scroll to position [616, 0]
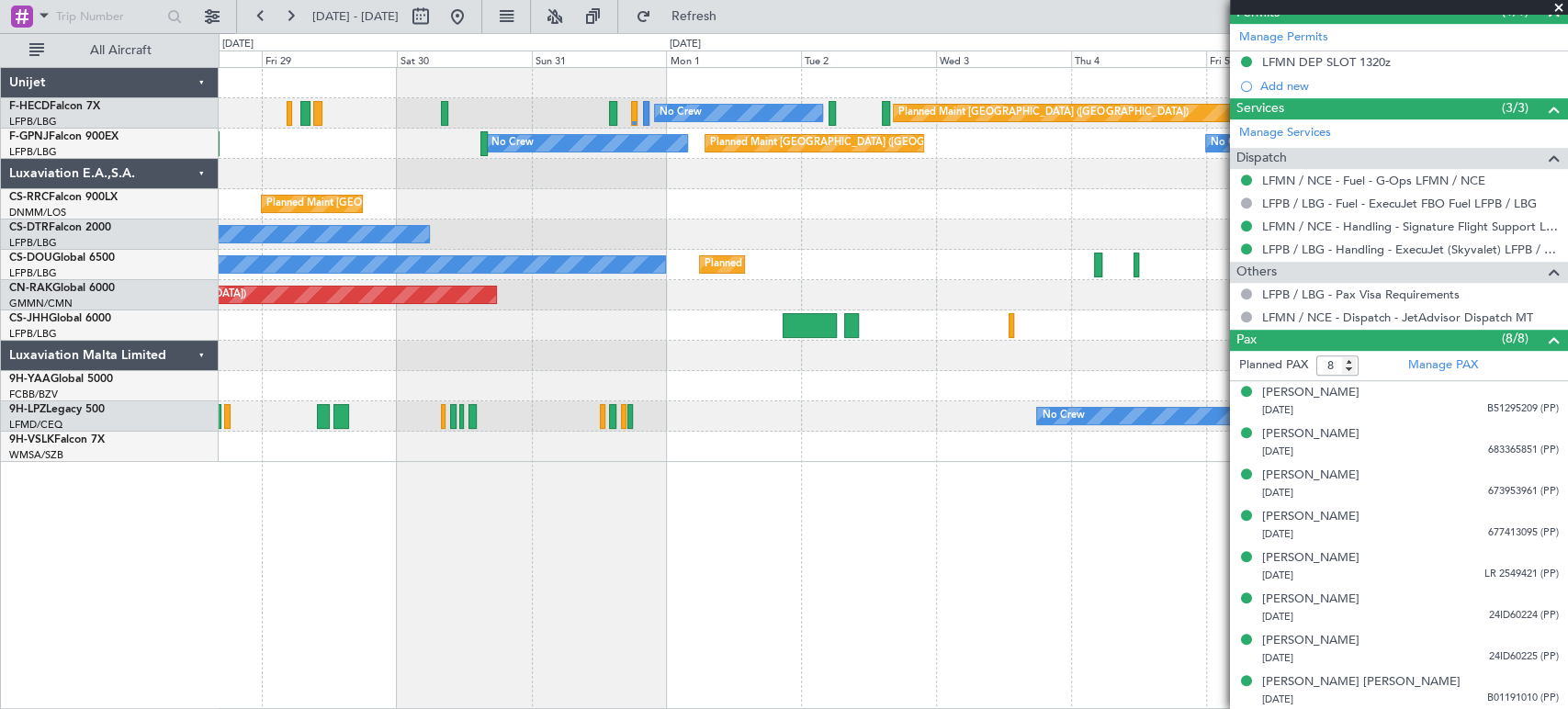
click at [88, 369] on div "No Crew Planned Maint [GEOGRAPHIC_DATA] ([GEOGRAPHIC_DATA]) No Crew Planned Mai…" at bounding box center [784, 371] width 1568 height 676
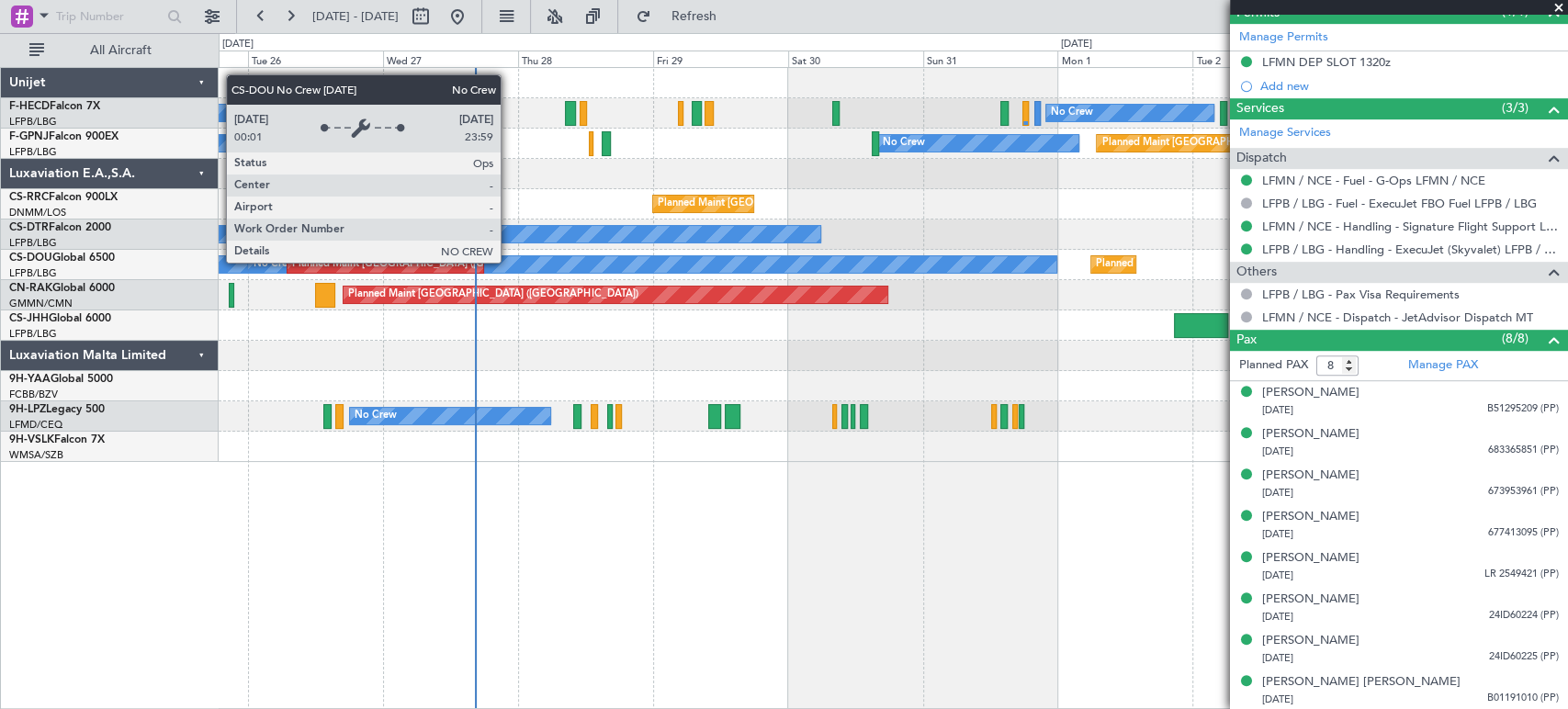
click at [955, 260] on div "No Crew" at bounding box center [651, 264] width 807 height 17
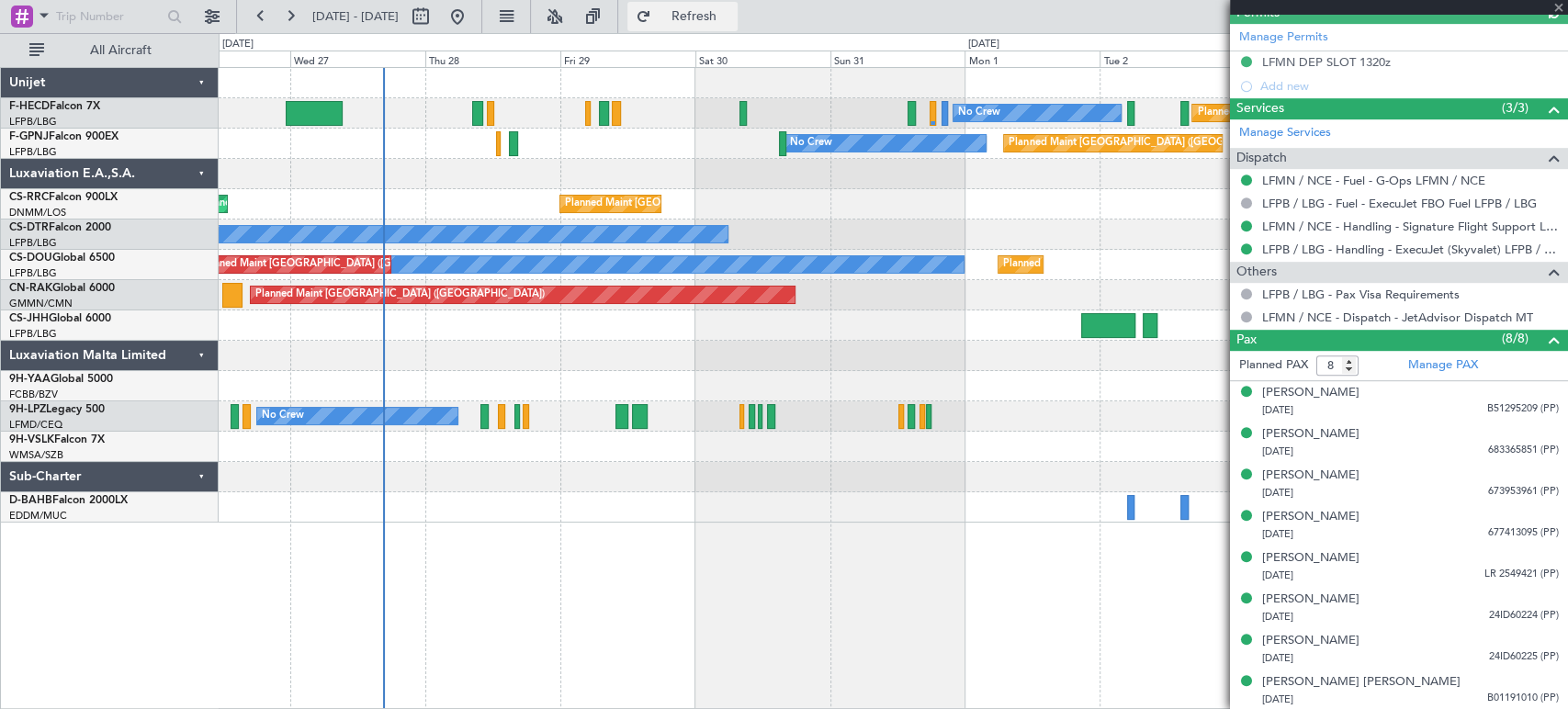
click at [733, 12] on span "Refresh" at bounding box center [693, 16] width 77 height 13
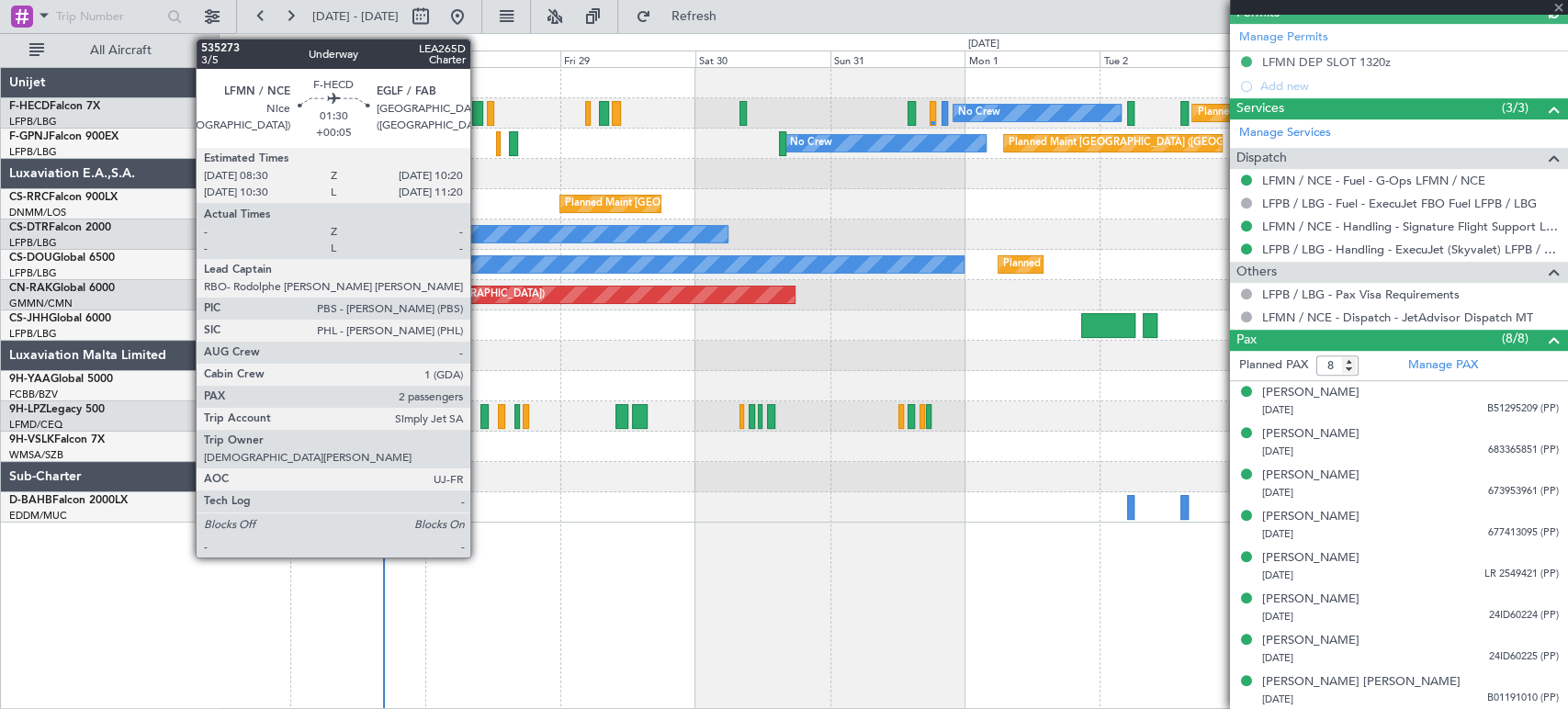
click at [479, 113] on div at bounding box center [477, 114] width 11 height 25
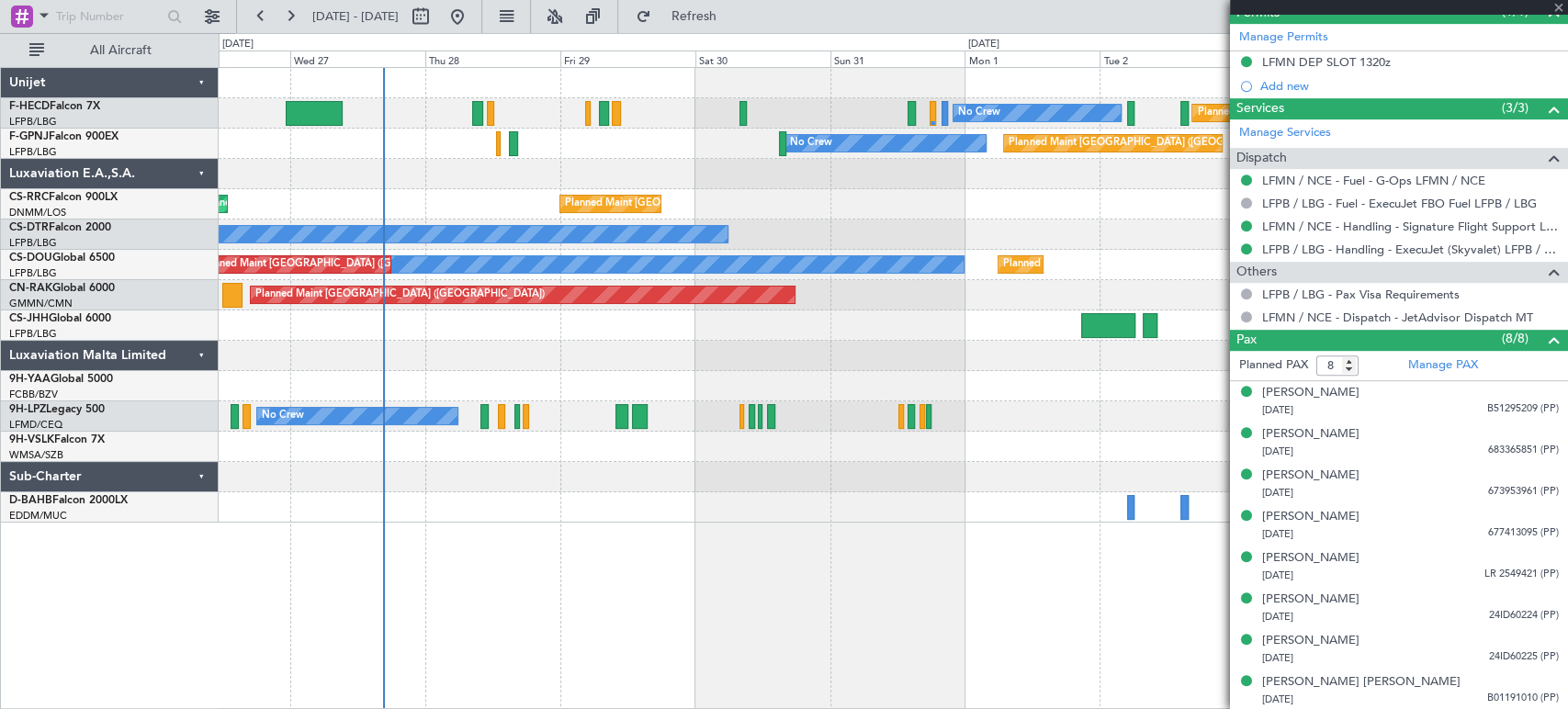
type input "+00:05"
type input "2"
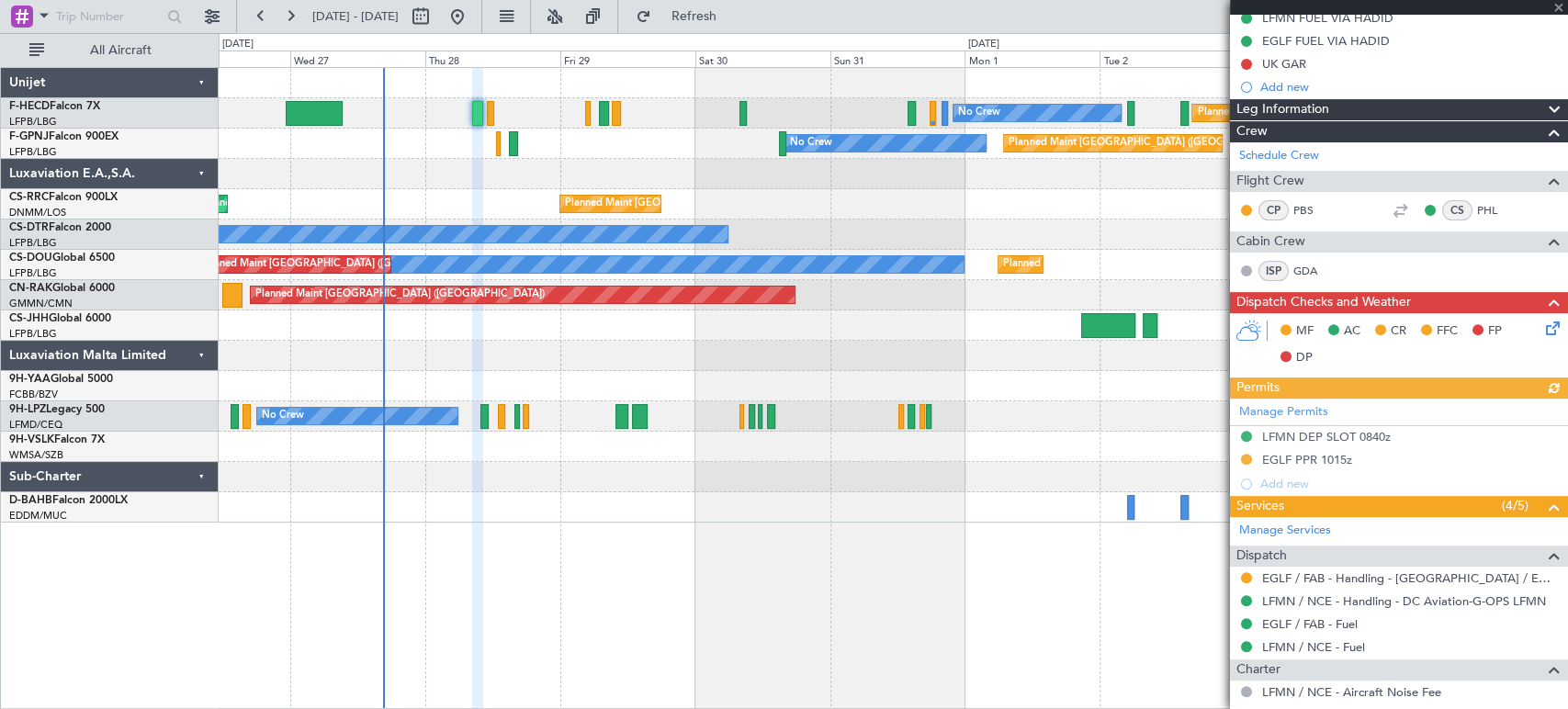
scroll to position [408, 0]
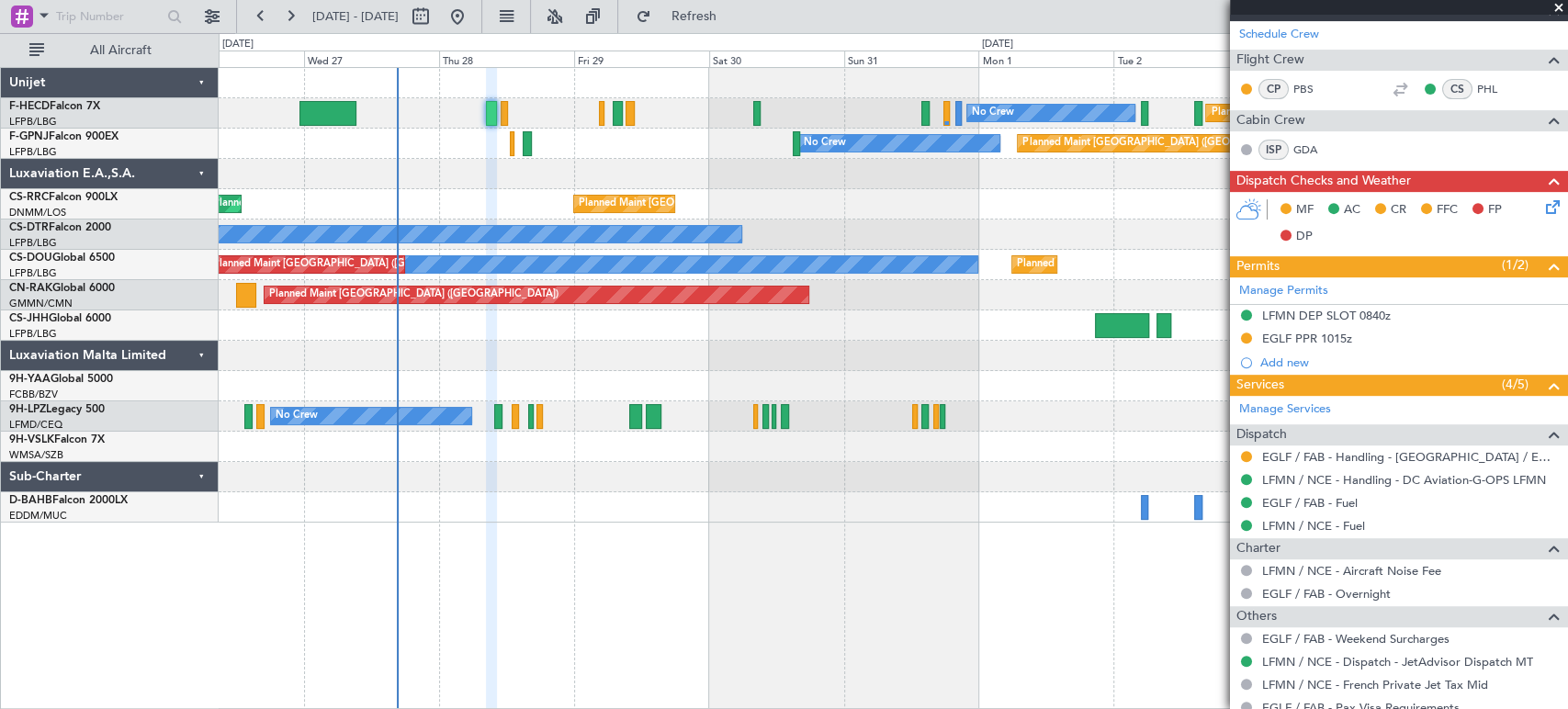
click at [432, 206] on div "Planned Maint [GEOGRAPHIC_DATA] ([GEOGRAPHIC_DATA]) No Crew No Crew No Crew Pla…" at bounding box center [893, 295] width 1348 height 455
click at [731, 23] on span "Refresh" at bounding box center [693, 16] width 77 height 13
click at [733, 21] on span "Refresh" at bounding box center [693, 16] width 77 height 13
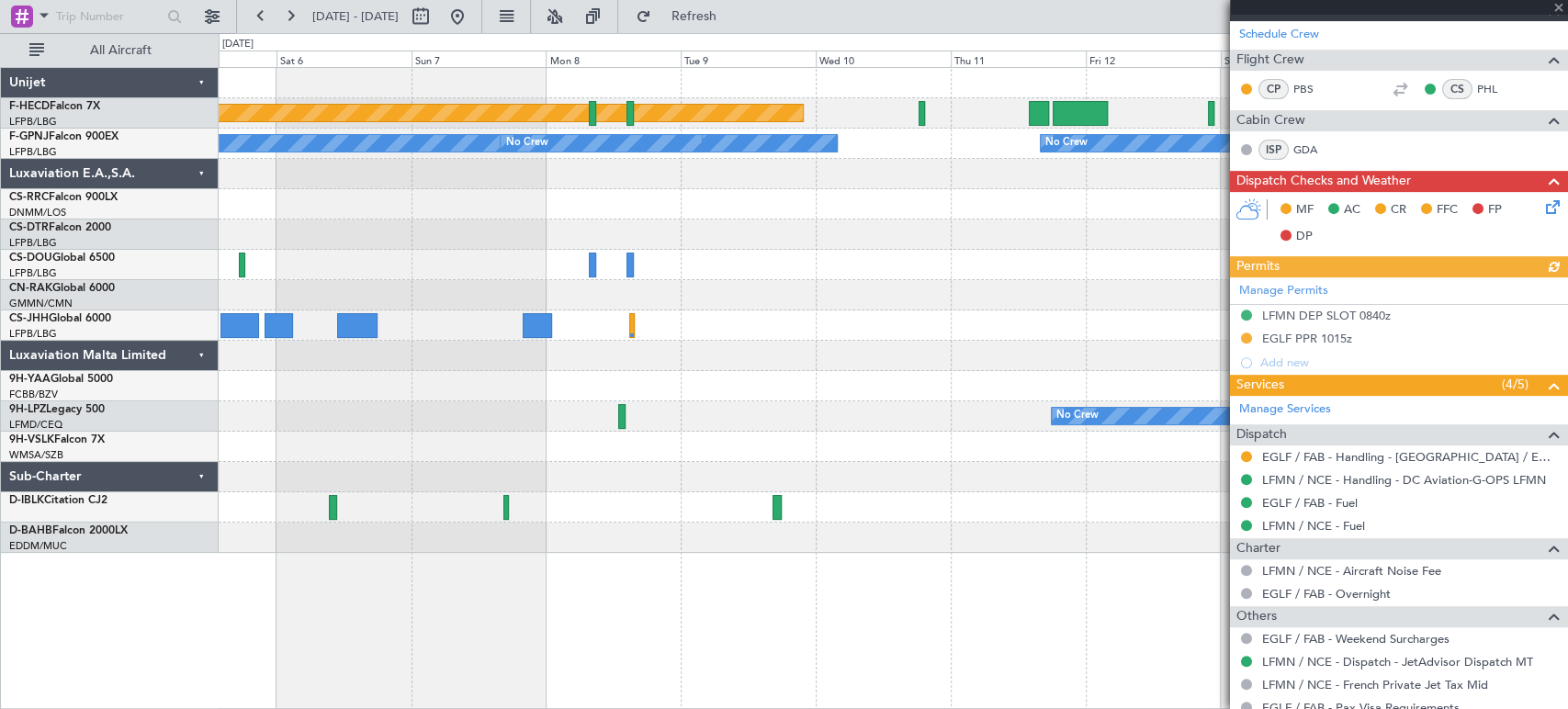
click at [490, 228] on div "Planned Maint [GEOGRAPHIC_DATA] ([GEOGRAPHIC_DATA]) No Crew No Crew No Crew Pla…" at bounding box center [893, 310] width 1348 height 485
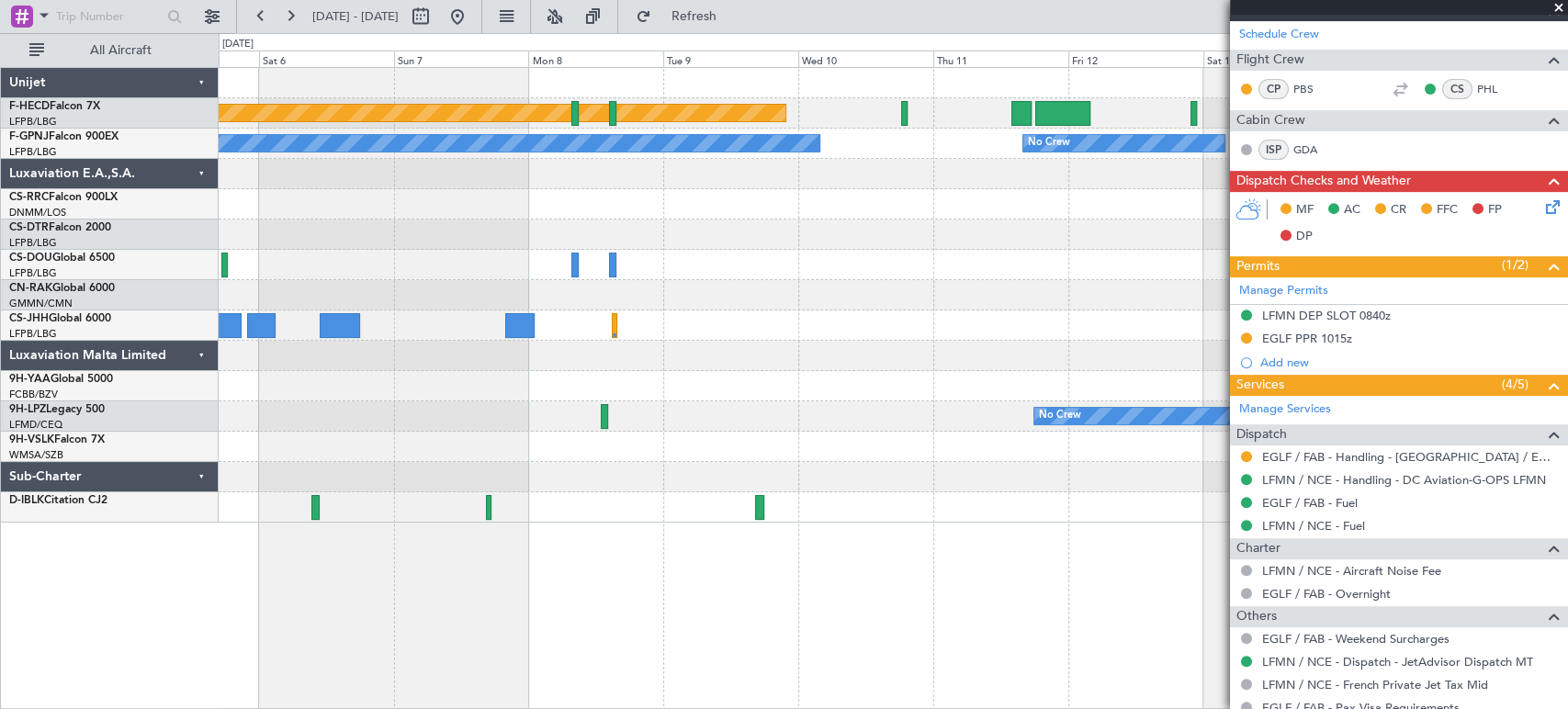
click at [305, 24] on span "[DATE] - [DATE]" at bounding box center [356, 17] width 101 height 29
click at [297, 24] on button at bounding box center [290, 17] width 29 height 29
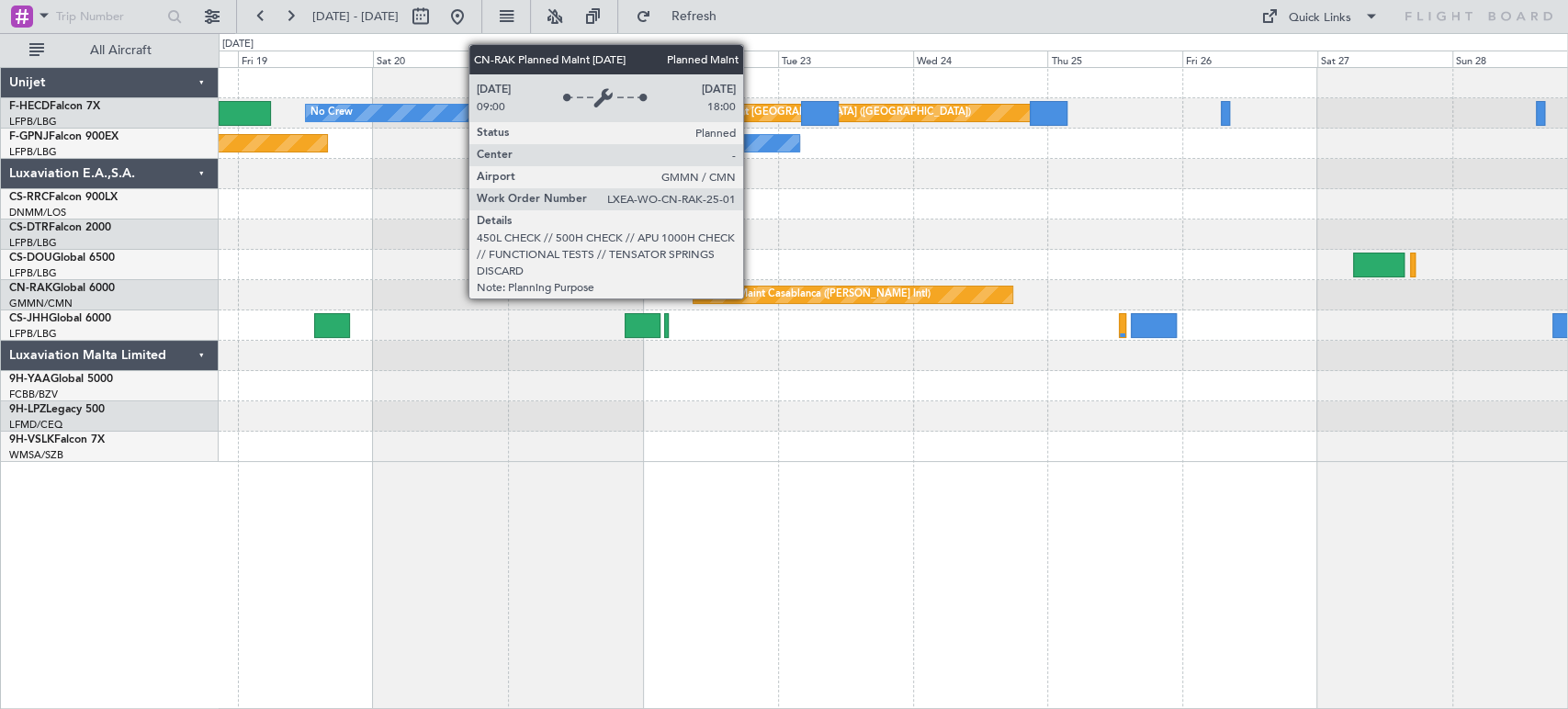
scroll to position [0, 0]
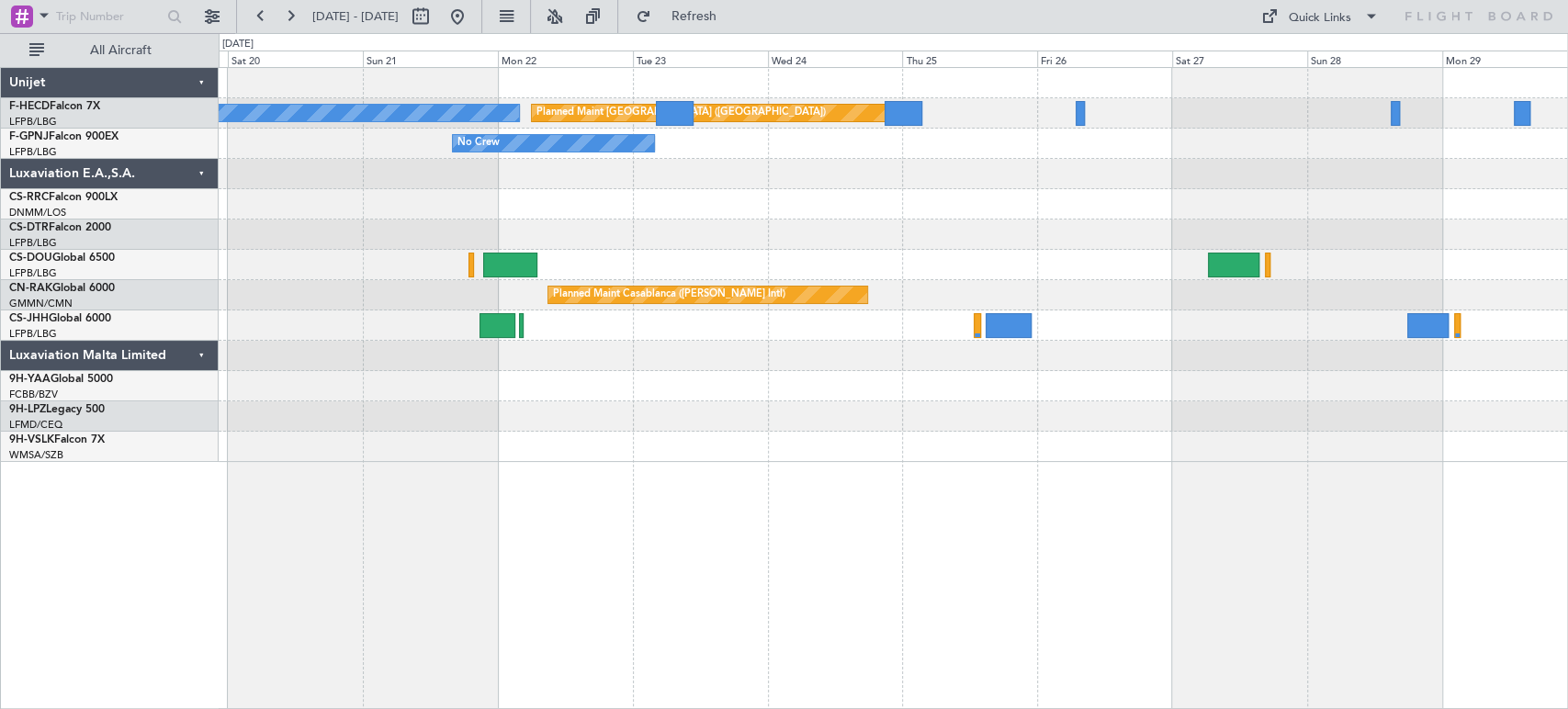
click at [615, 351] on div "Planned Maint [GEOGRAPHIC_DATA] ([GEOGRAPHIC_DATA]) No Crew No Crew Planned Mai…" at bounding box center [893, 265] width 1348 height 394
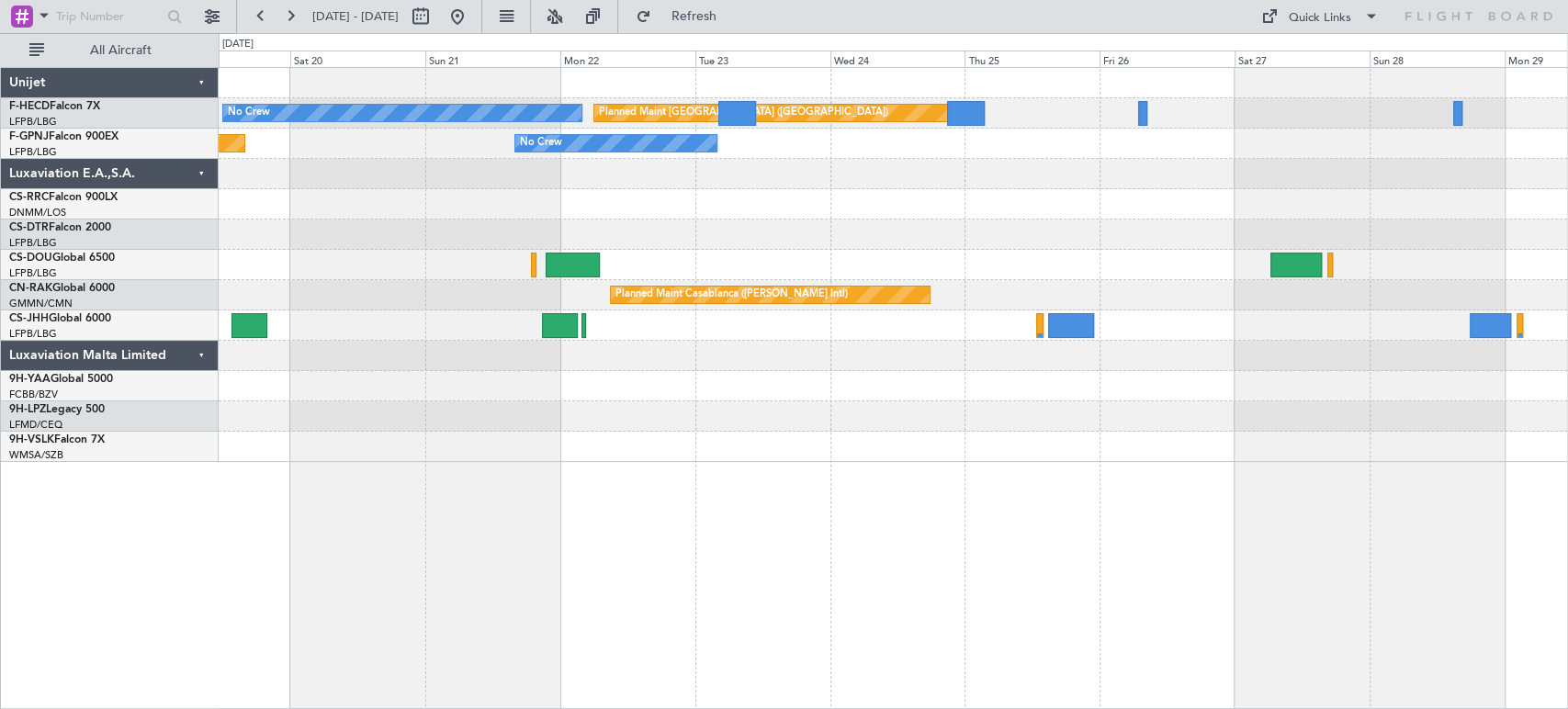
click at [597, 425] on div at bounding box center [893, 416] width 1348 height 30
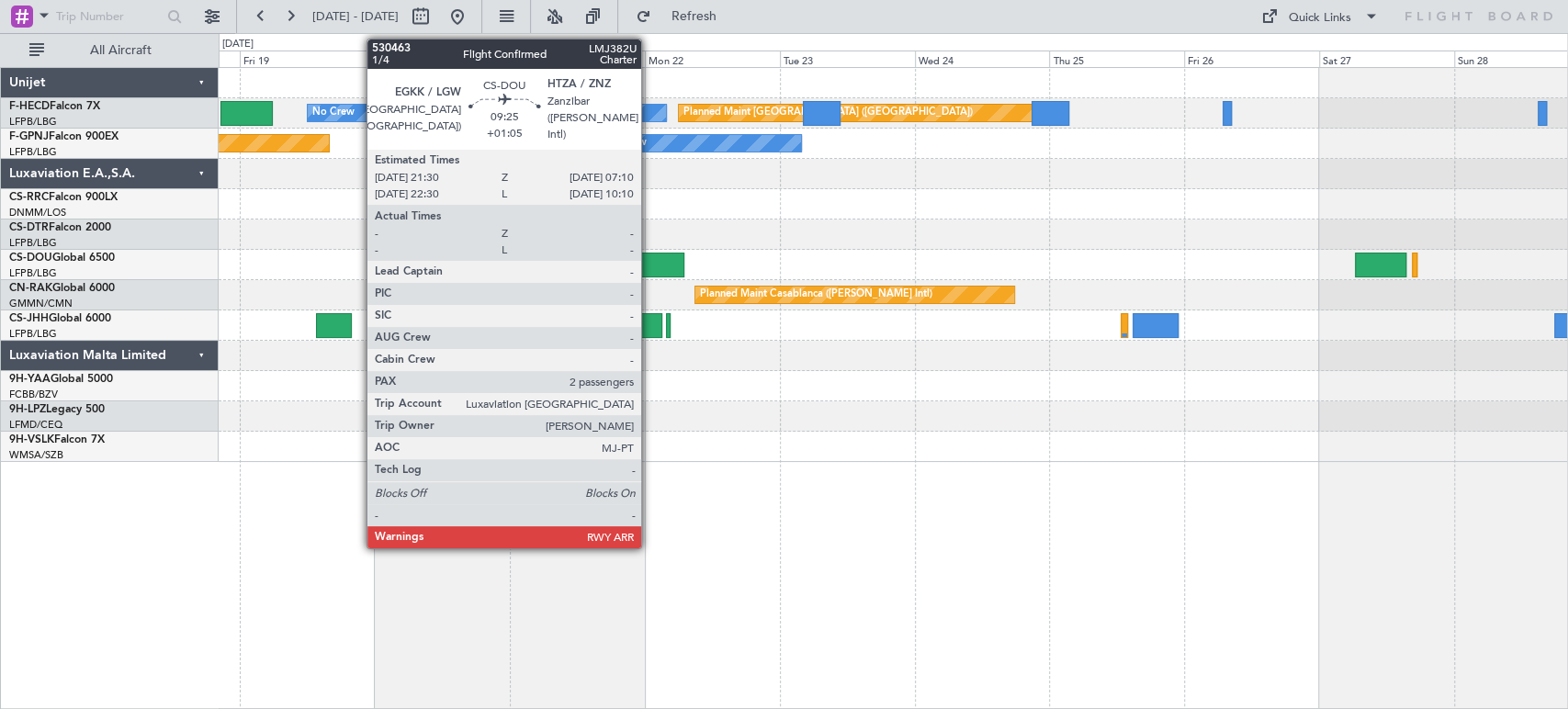
click at [650, 263] on div at bounding box center [658, 265] width 55 height 25
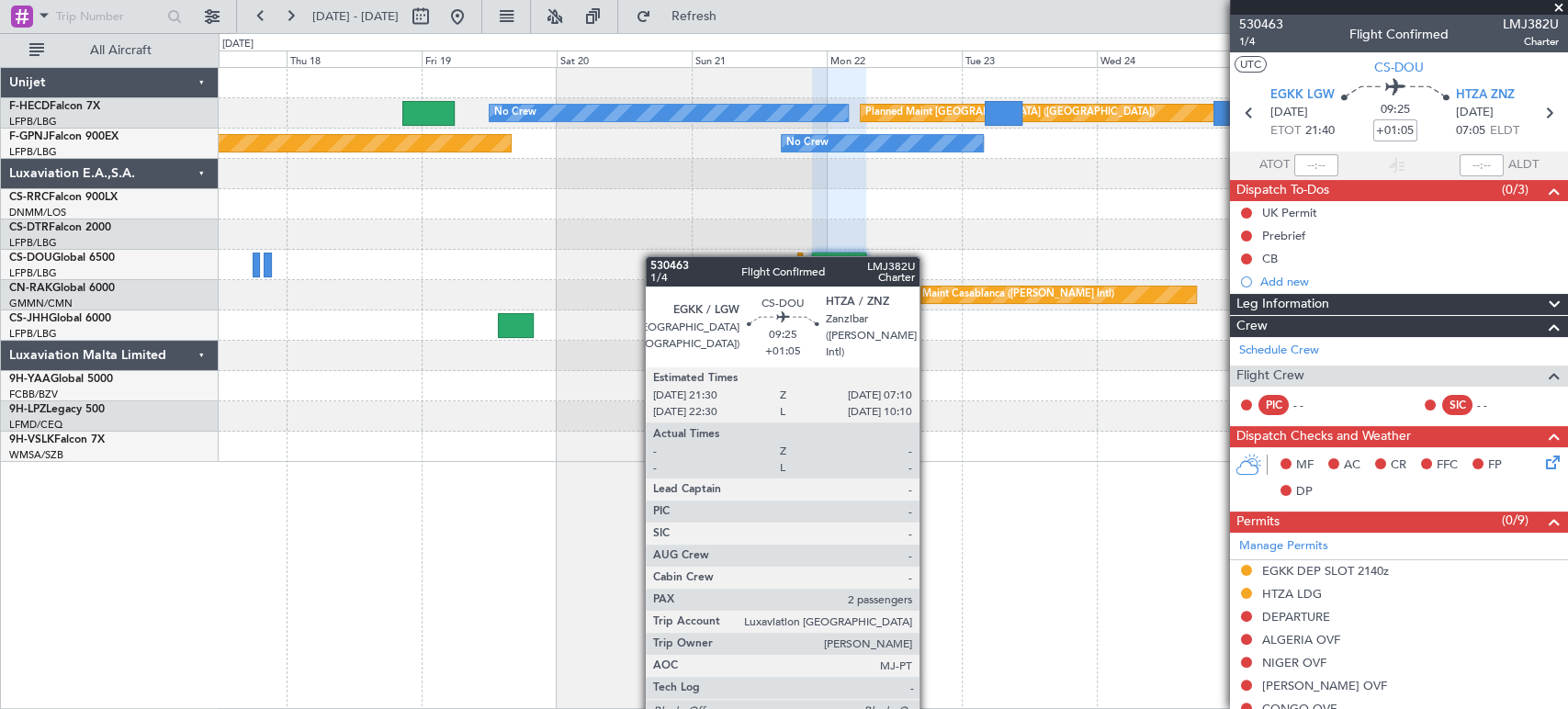
click at [1059, 222] on div "Planned Maint [GEOGRAPHIC_DATA] ([GEOGRAPHIC_DATA]) No Crew Planned Maint [GEOG…" at bounding box center [893, 265] width 1348 height 394
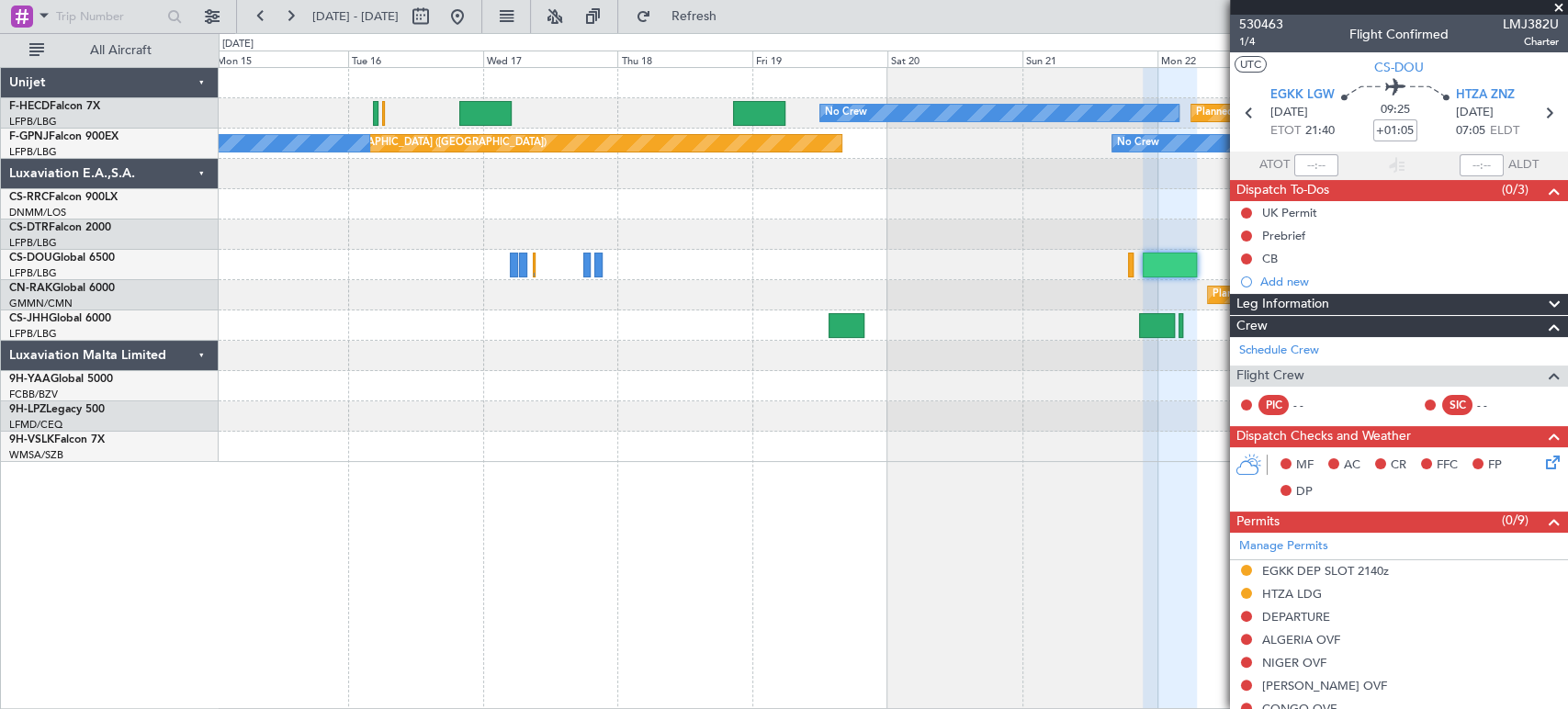
click at [992, 220] on div at bounding box center [893, 234] width 1348 height 30
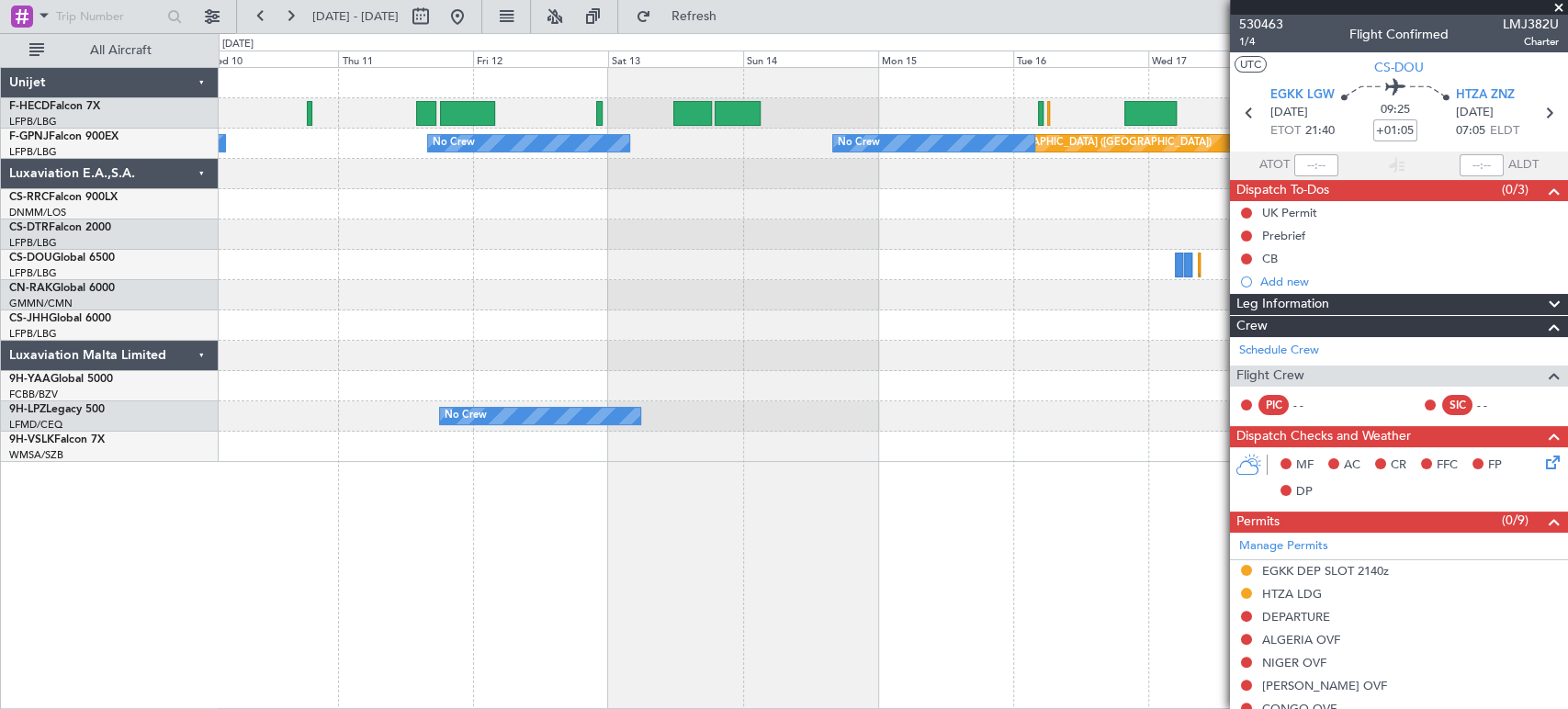
click at [1029, 215] on div "No Crew Planned Maint [GEOGRAPHIC_DATA] ([GEOGRAPHIC_DATA]) Planned Maint [GEOG…" at bounding box center [893, 265] width 1348 height 394
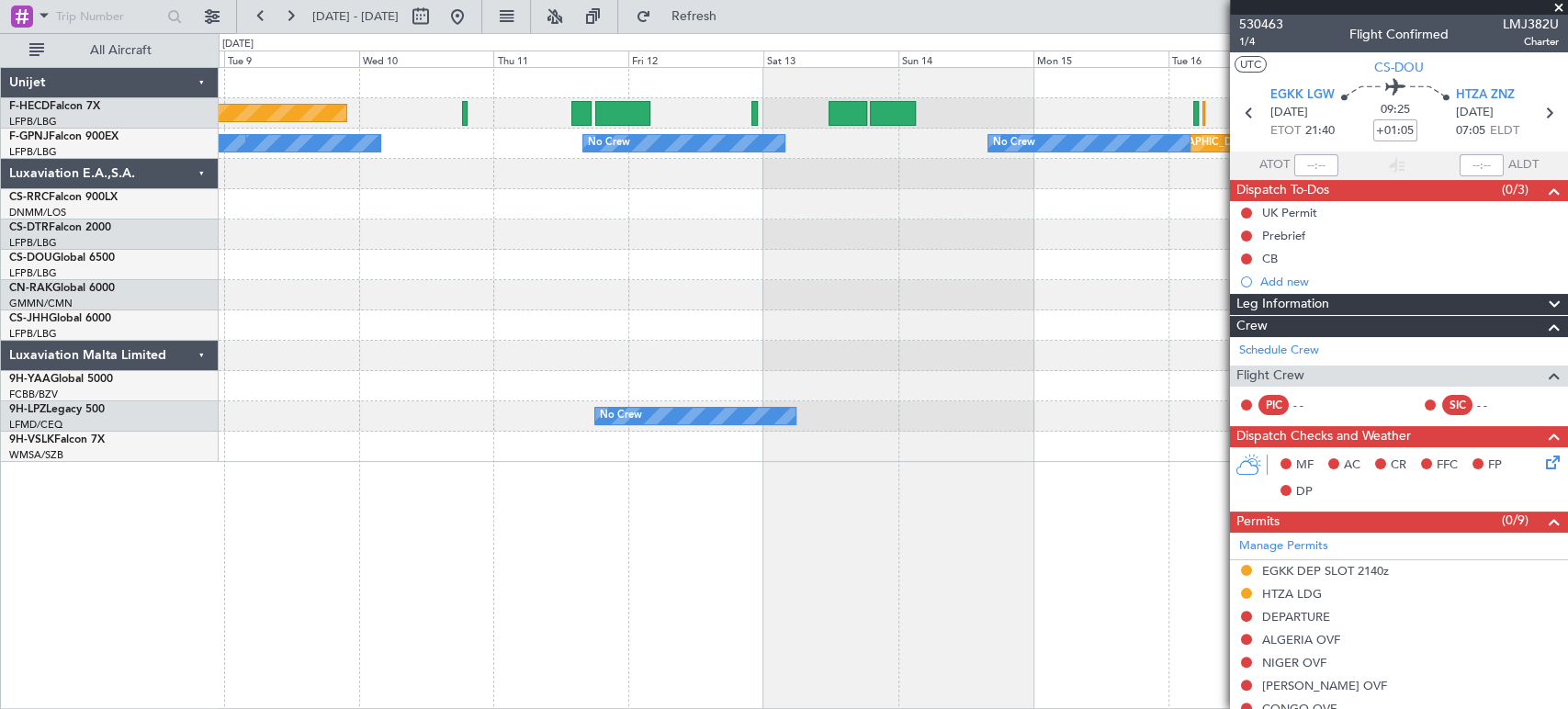
click at [986, 311] on div "Planned Maint [GEOGRAPHIC_DATA] ([GEOGRAPHIC_DATA]) No Crew Planned Maint [GEOG…" at bounding box center [893, 265] width 1348 height 394
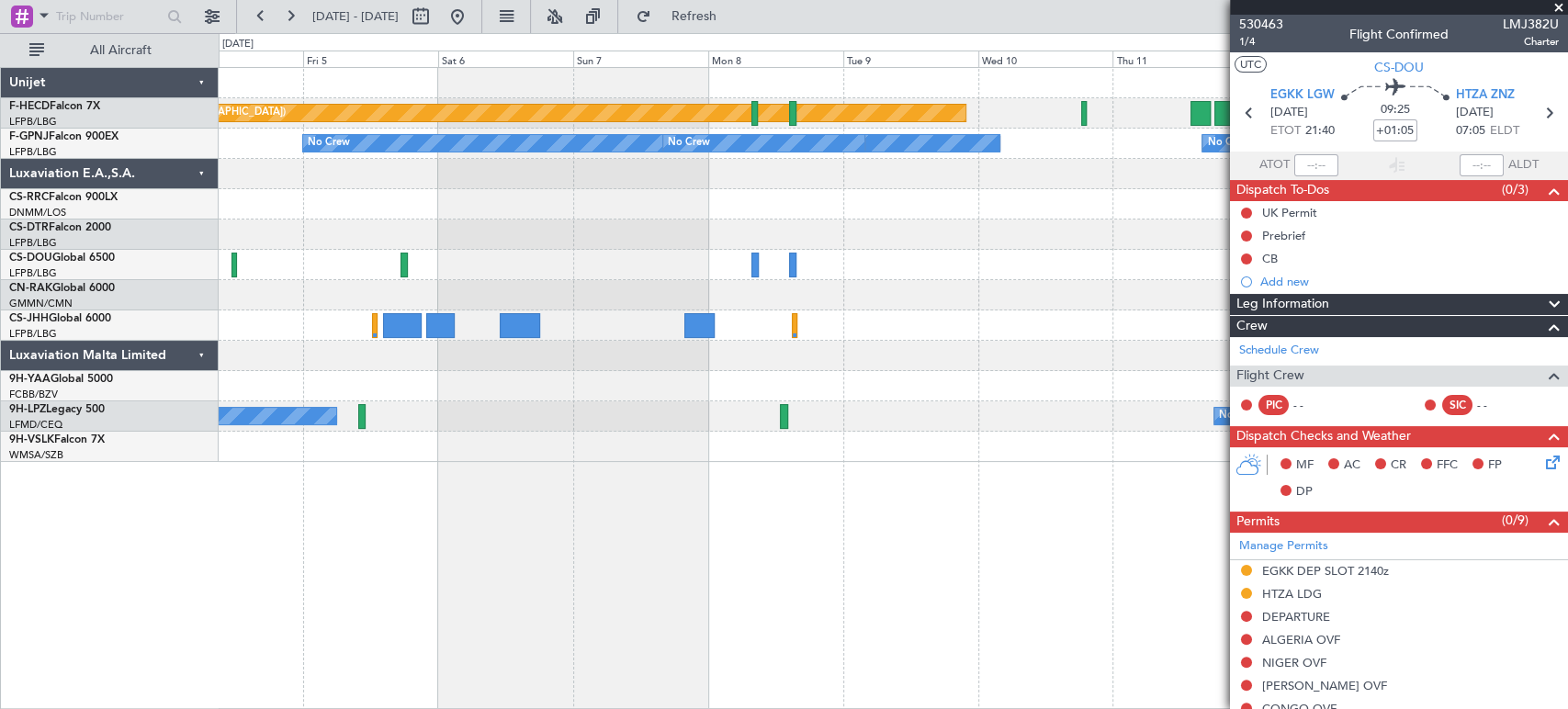
click at [1264, 337] on fb-app "[DATE] - [DATE] Refresh Quick Links All Aircraft Planned Maint [GEOGRAPHIC_DATA…" at bounding box center [784, 361] width 1568 height 695
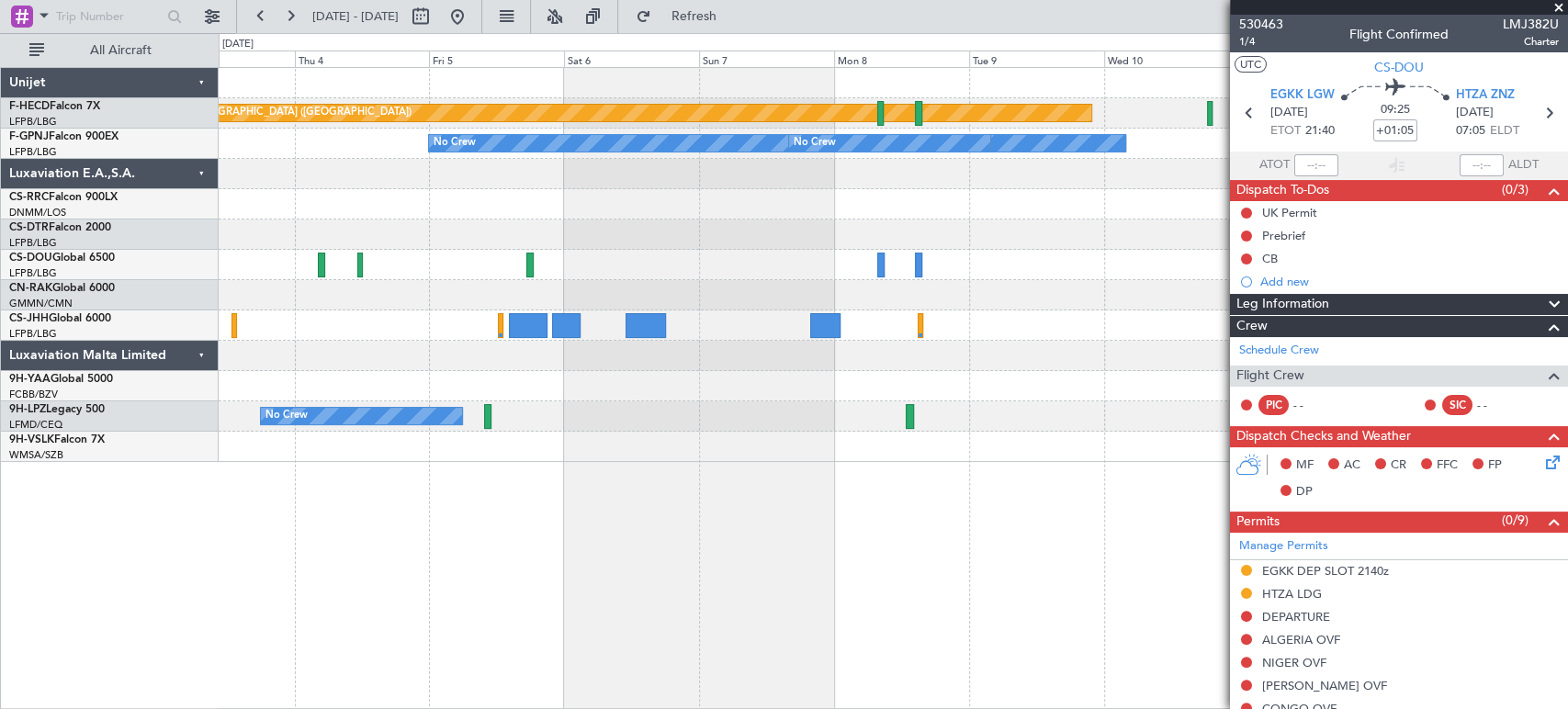
click at [1069, 338] on div at bounding box center [893, 325] width 1348 height 30
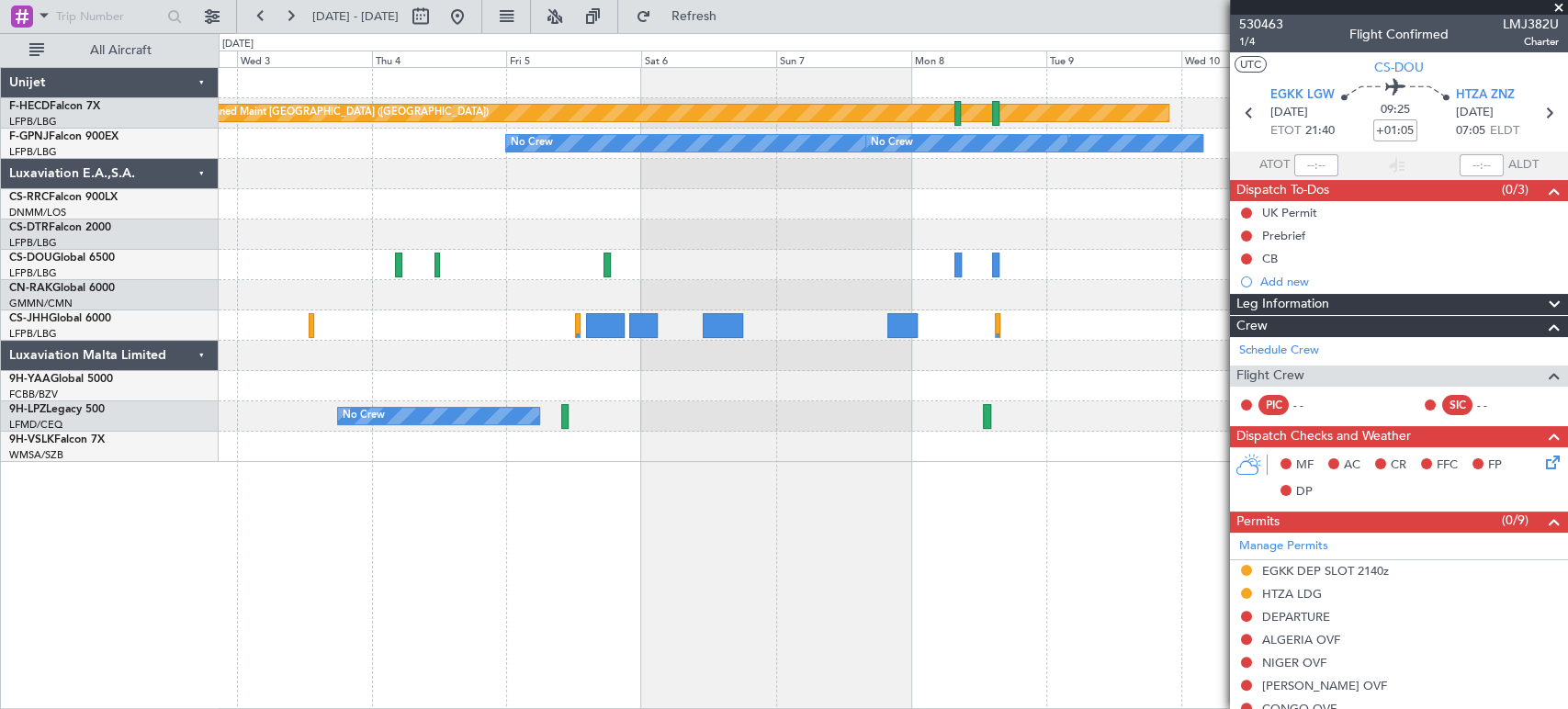
click at [866, 289] on div at bounding box center [893, 294] width 1348 height 30
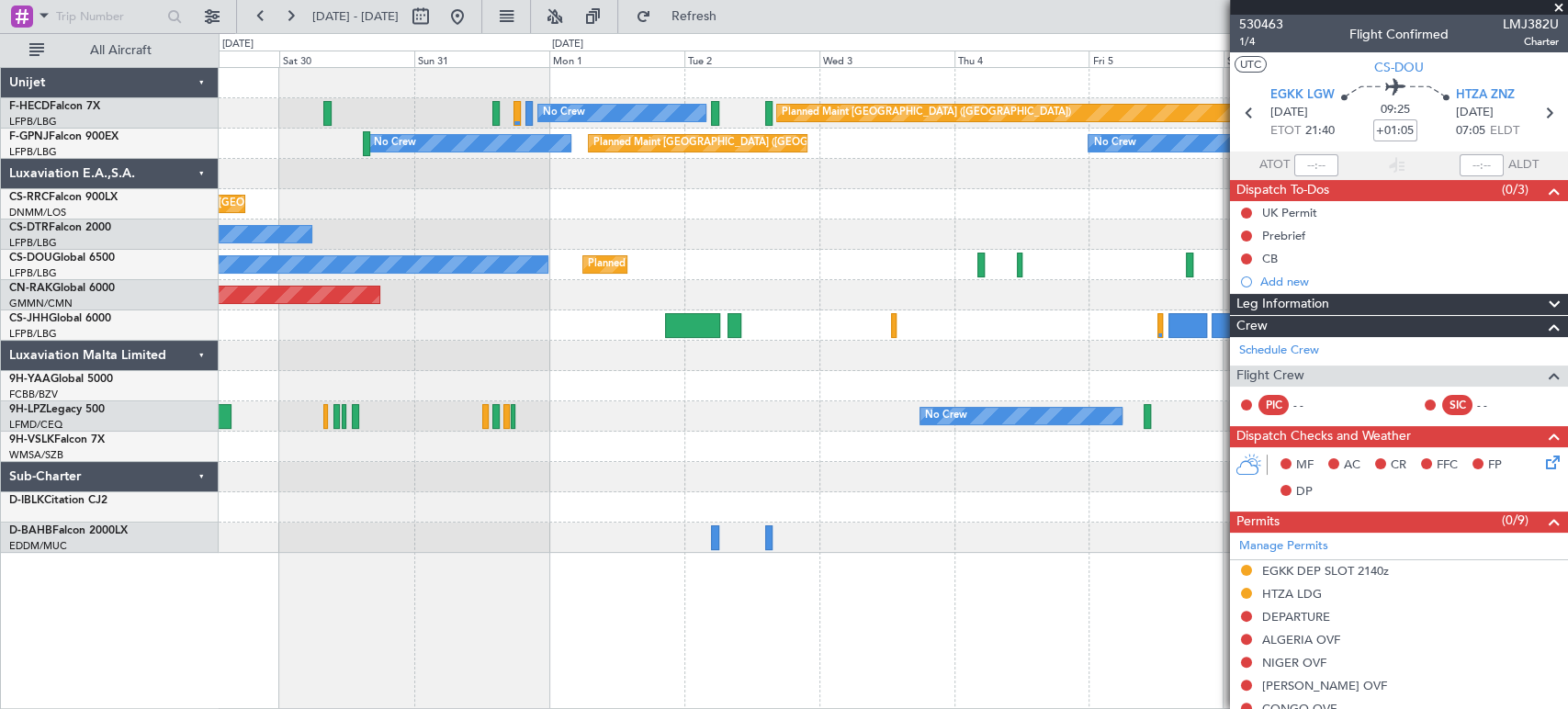
click at [1449, 285] on fb-app "[DATE] - [DATE] Refresh Quick Links All Aircraft Planned Maint [GEOGRAPHIC_DATA…" at bounding box center [784, 361] width 1568 height 695
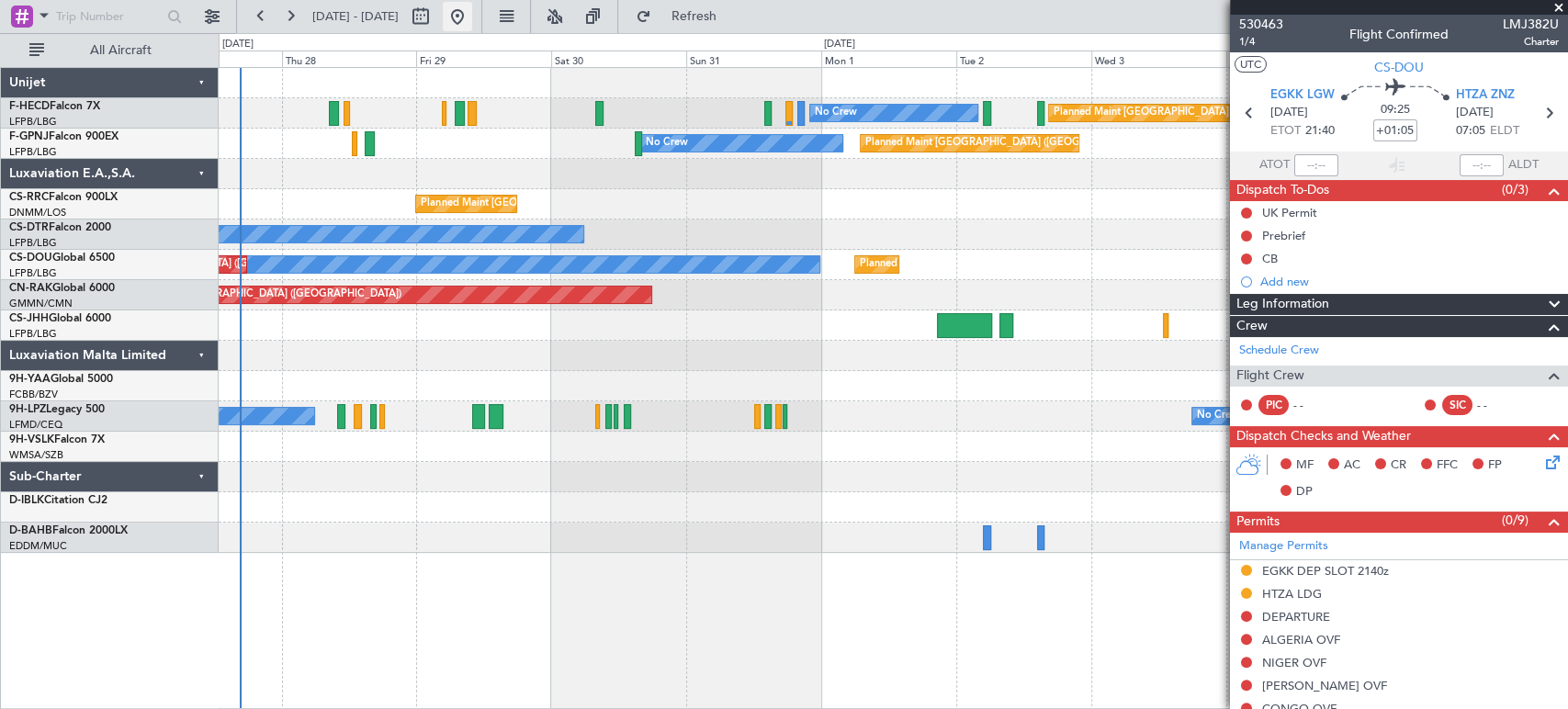
click at [472, 18] on button at bounding box center [458, 17] width 29 height 29
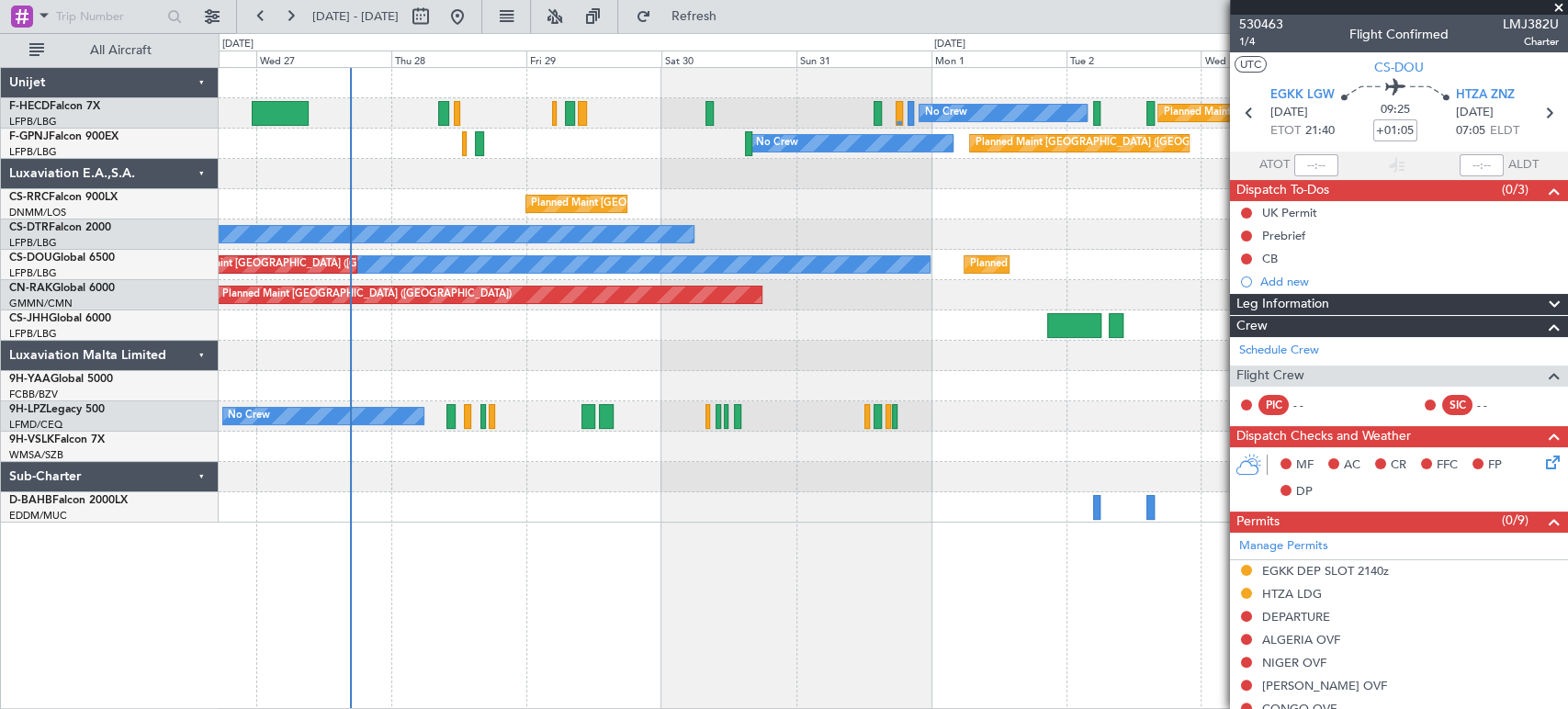
click at [397, 225] on div "Planned Maint [GEOGRAPHIC_DATA] ([GEOGRAPHIC_DATA]) No Crew No Crew Planned Mai…" at bounding box center [893, 295] width 1348 height 455
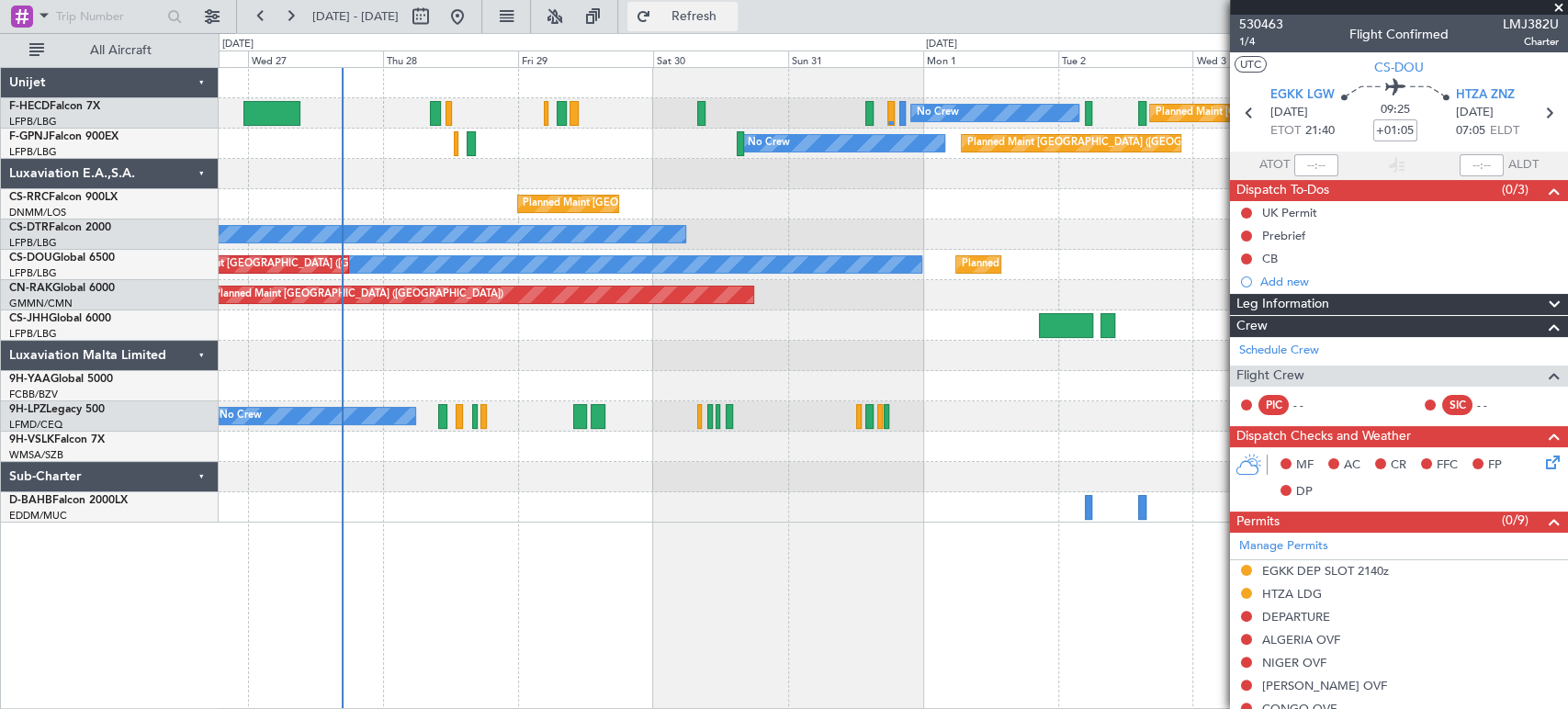
click at [733, 10] on span "Refresh" at bounding box center [693, 16] width 77 height 13
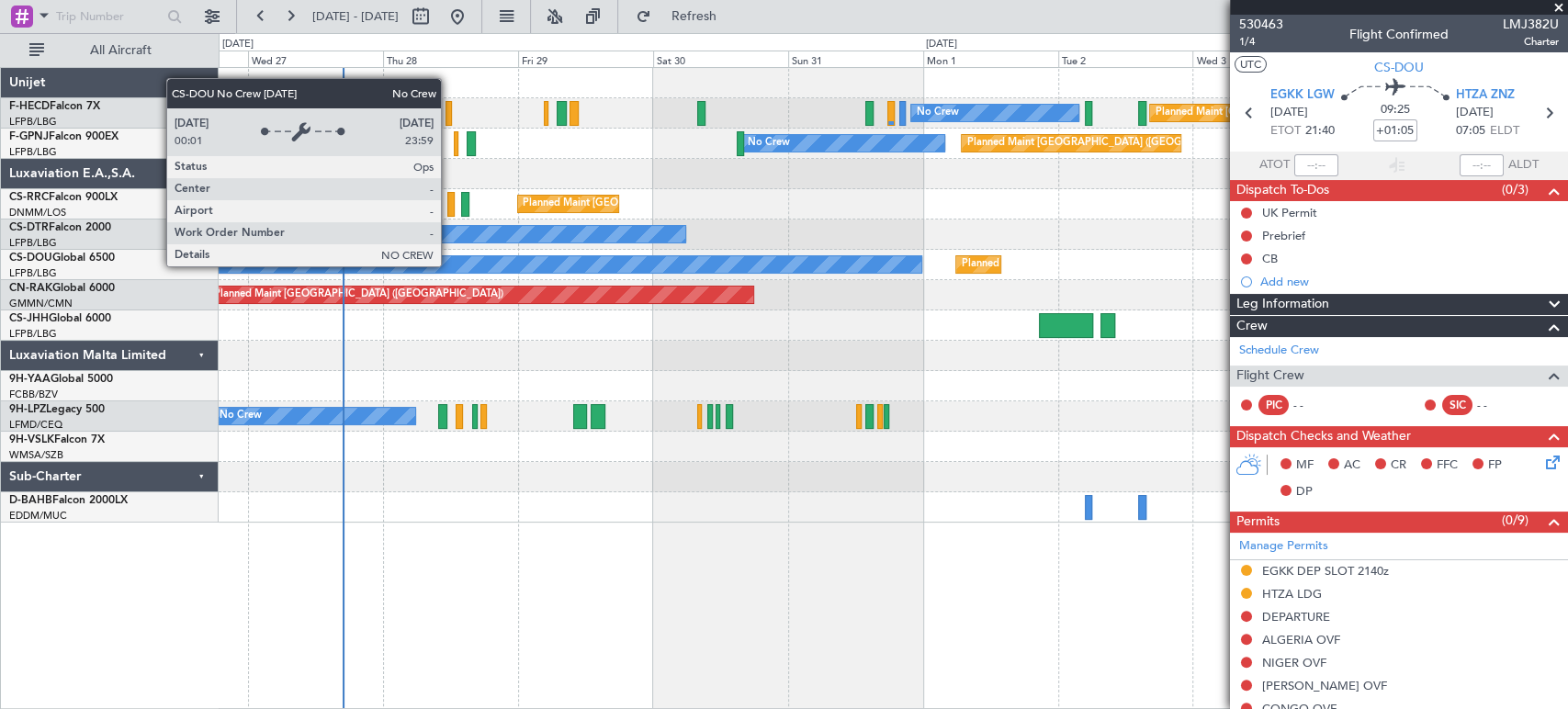
click at [449, 265] on div "No Crew" at bounding box center [517, 264] width 807 height 17
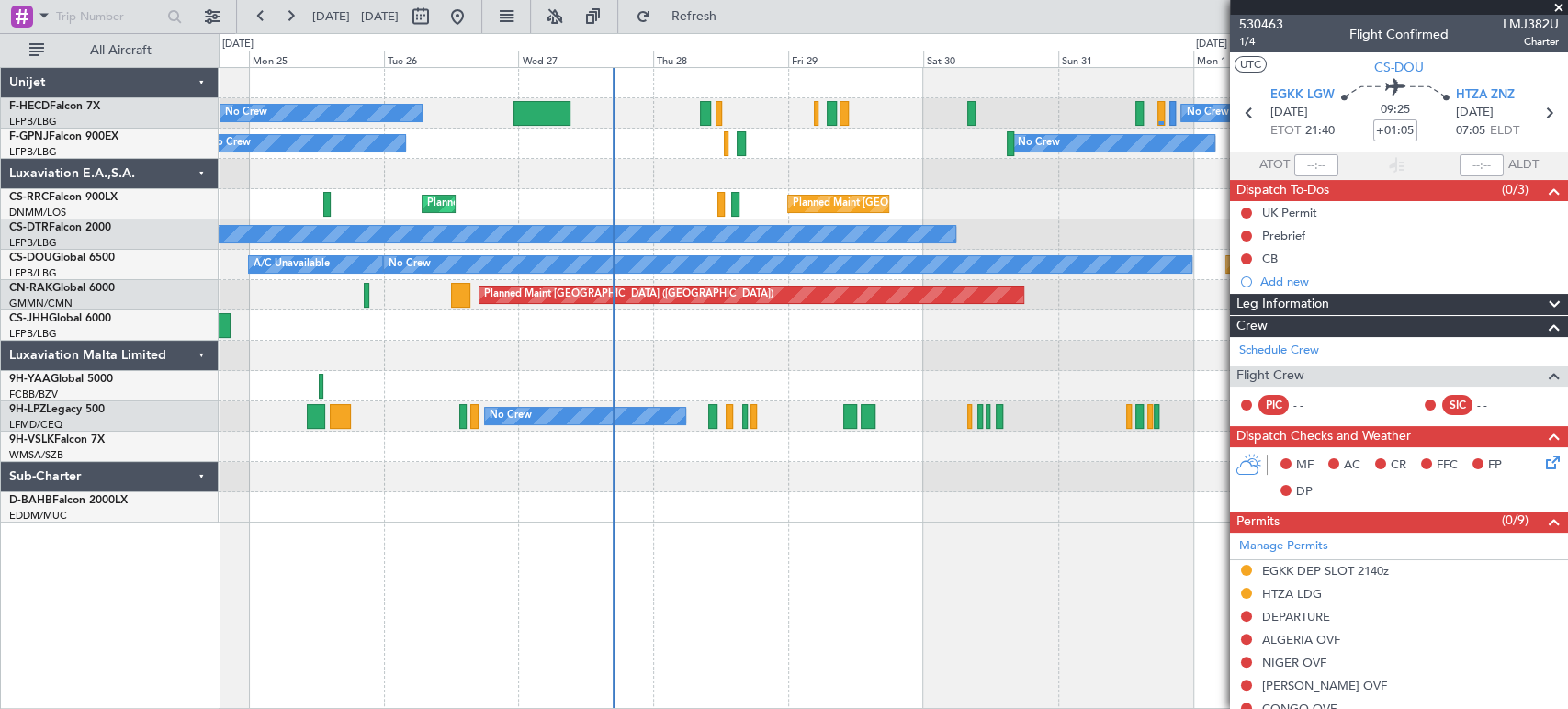
click at [700, 363] on div "No Crew No Crew Planned Maint [GEOGRAPHIC_DATA] ([GEOGRAPHIC_DATA]) Planned Mai…" at bounding box center [893, 295] width 1348 height 455
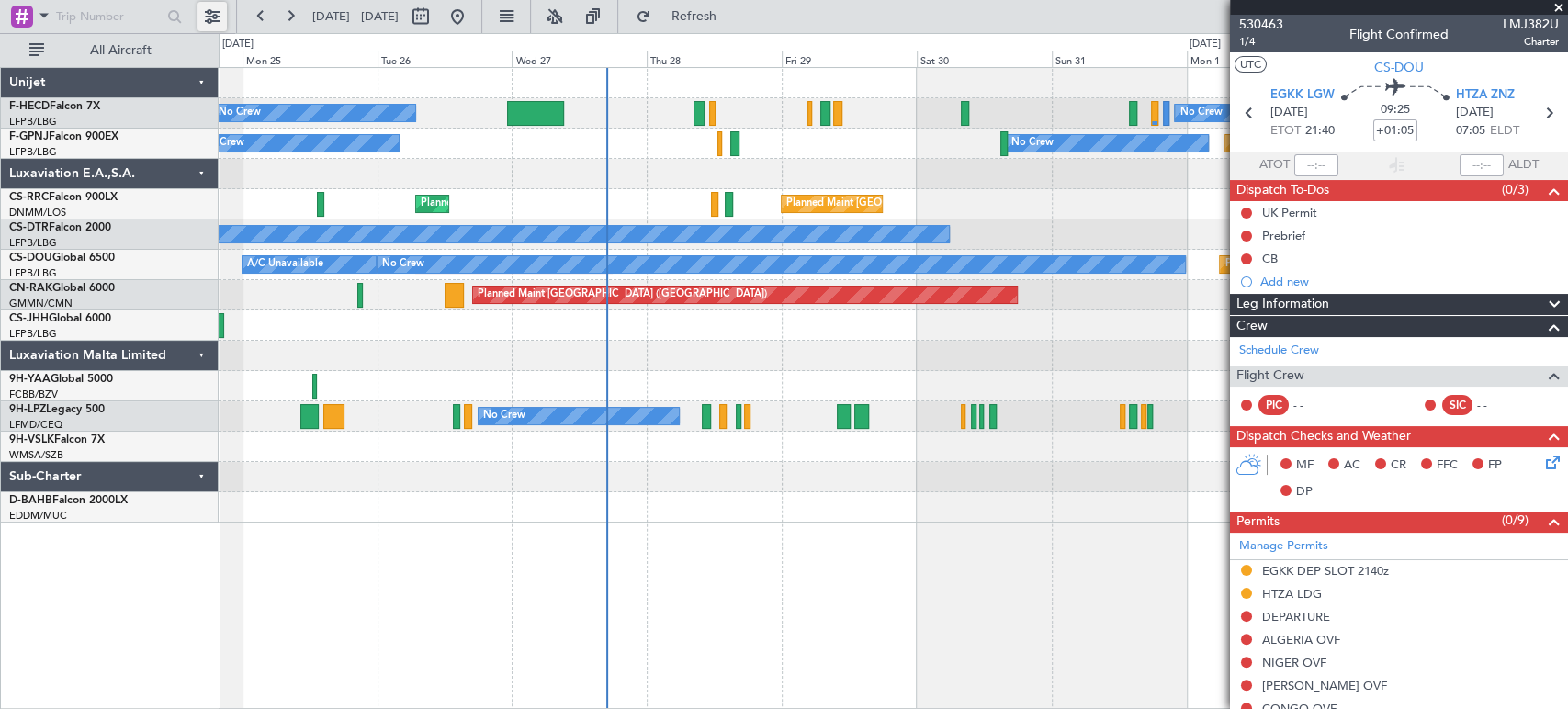
click at [205, 6] on button at bounding box center [212, 17] width 29 height 29
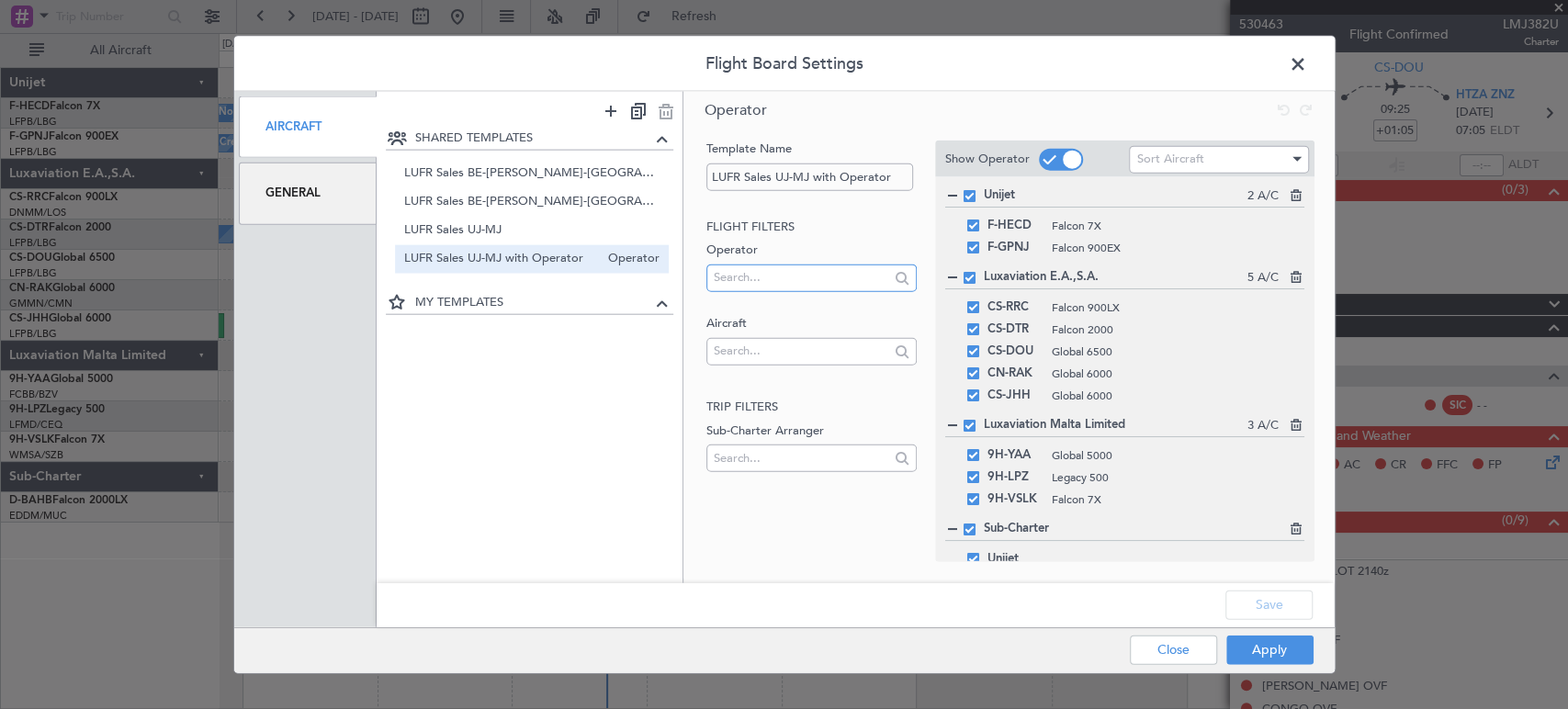
click at [757, 275] on input "text" at bounding box center [801, 277] width 176 height 27
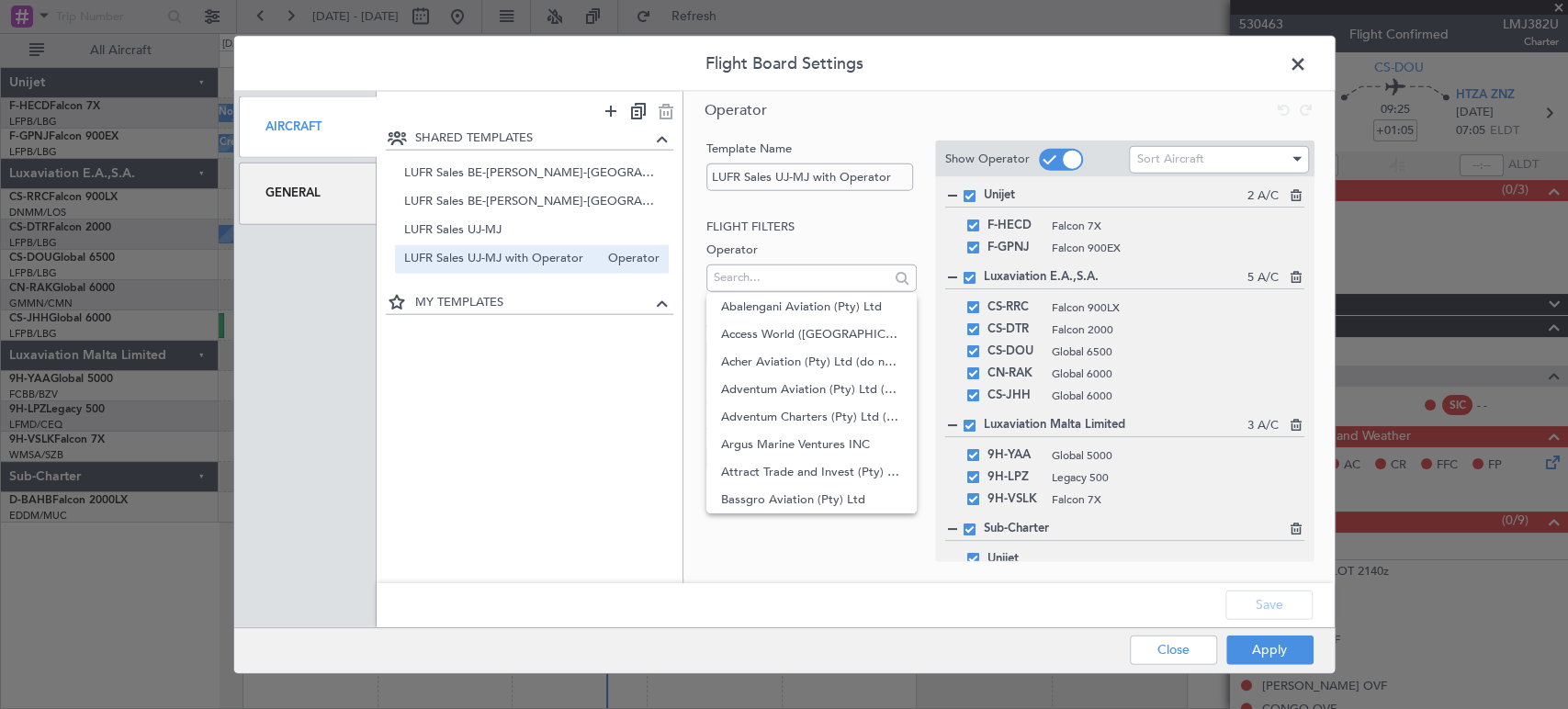
click at [794, 220] on h2 "Flight filters" at bounding box center [811, 226] width 211 height 18
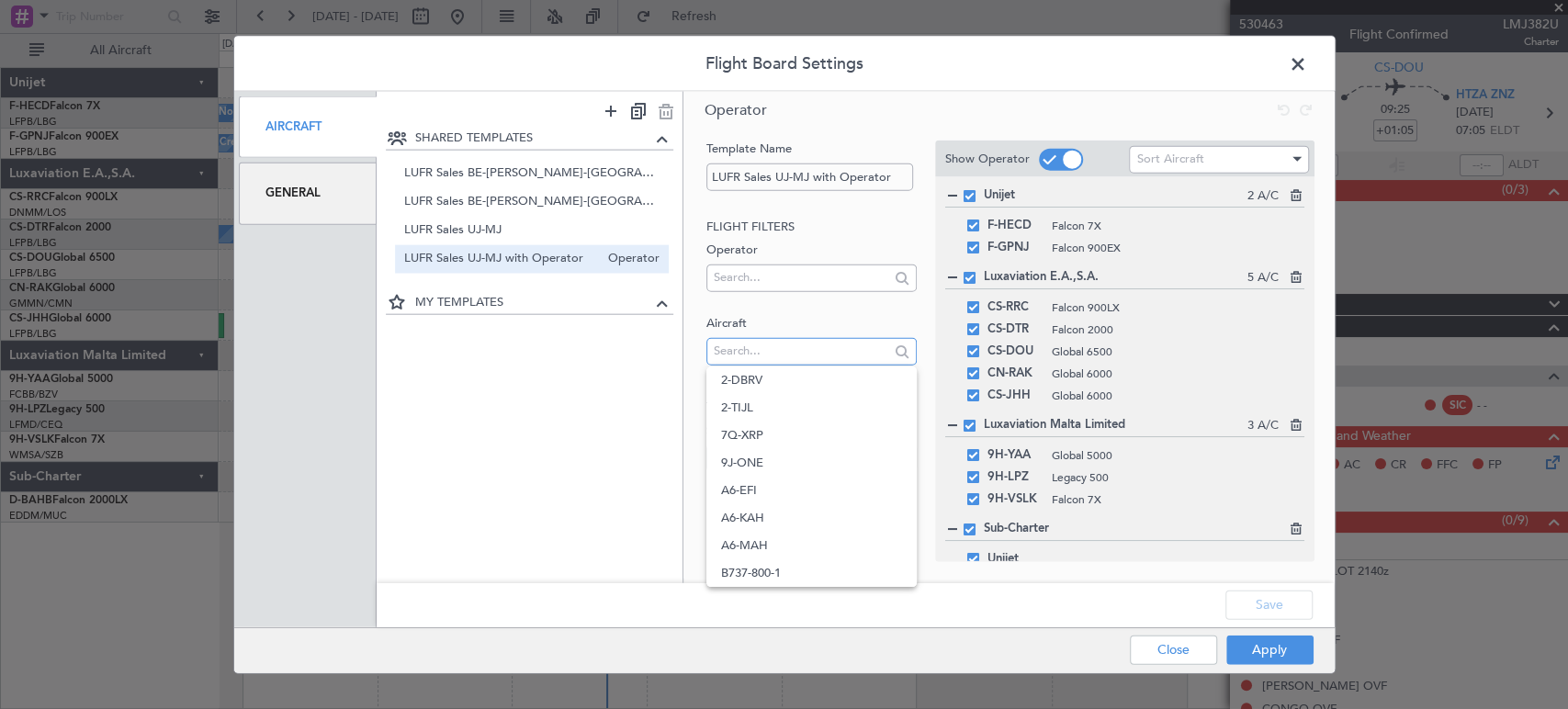
click at [722, 347] on input "text" at bounding box center [801, 351] width 176 height 27
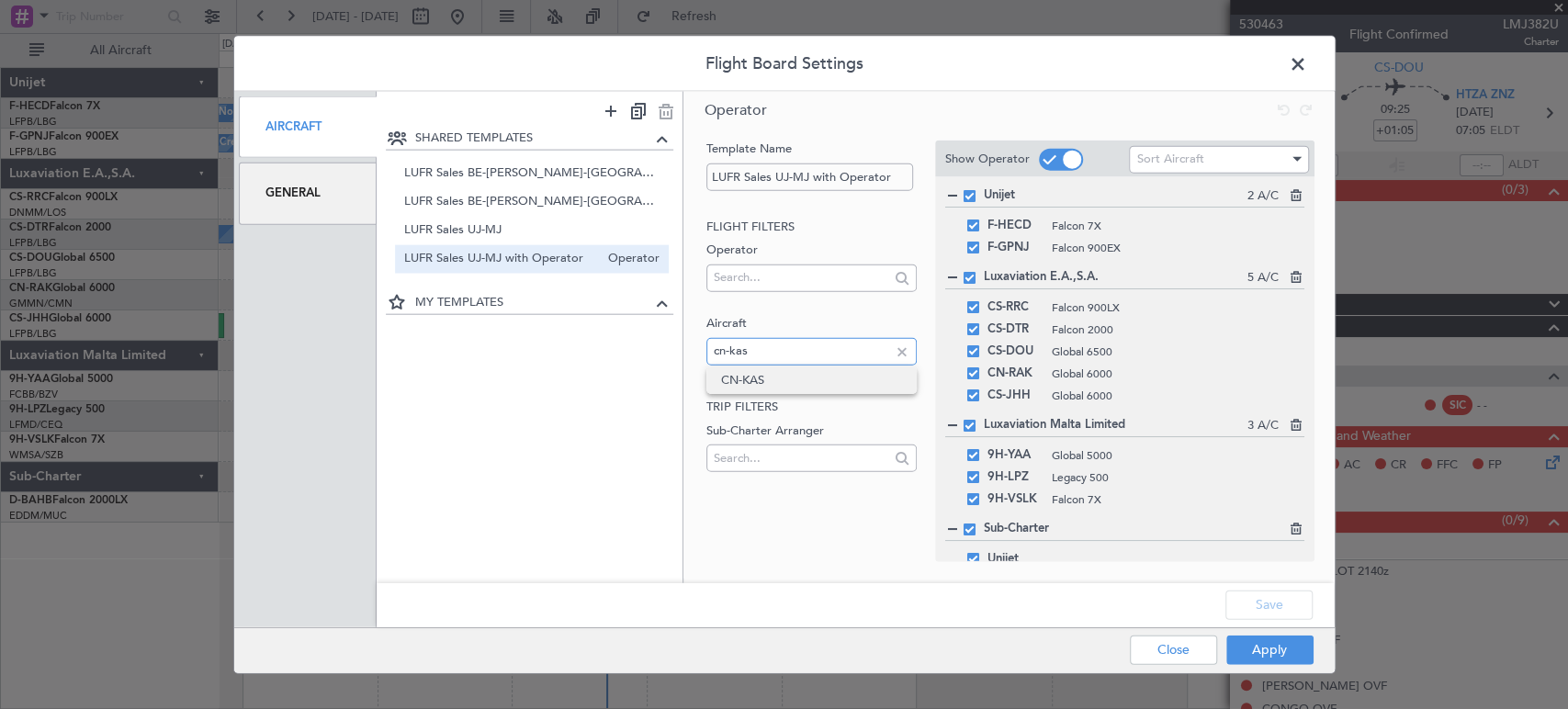
type input "cn-kas"
click at [810, 369] on span "CN-KAS" at bounding box center [811, 380] width 181 height 27
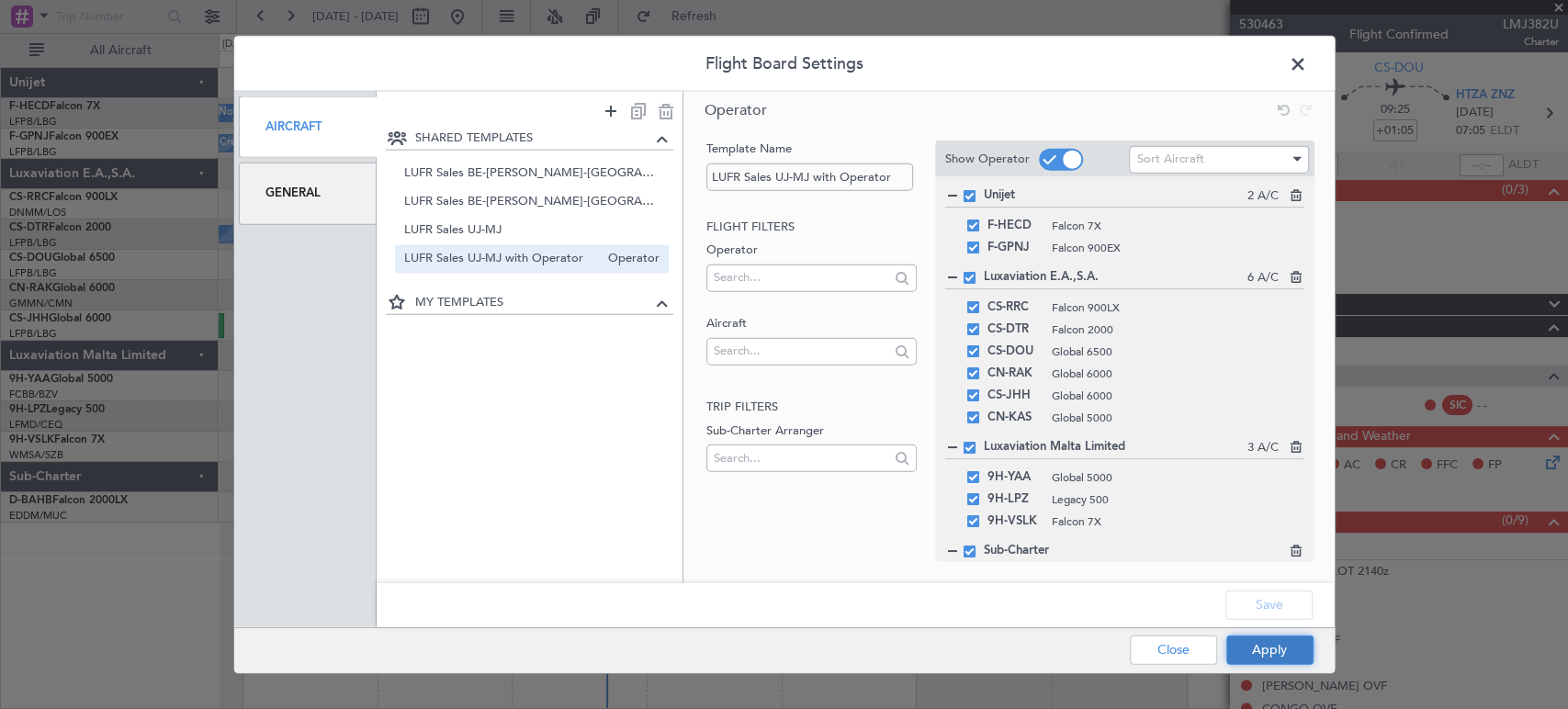
click at [1279, 653] on button "Apply" at bounding box center [1271, 650] width 87 height 29
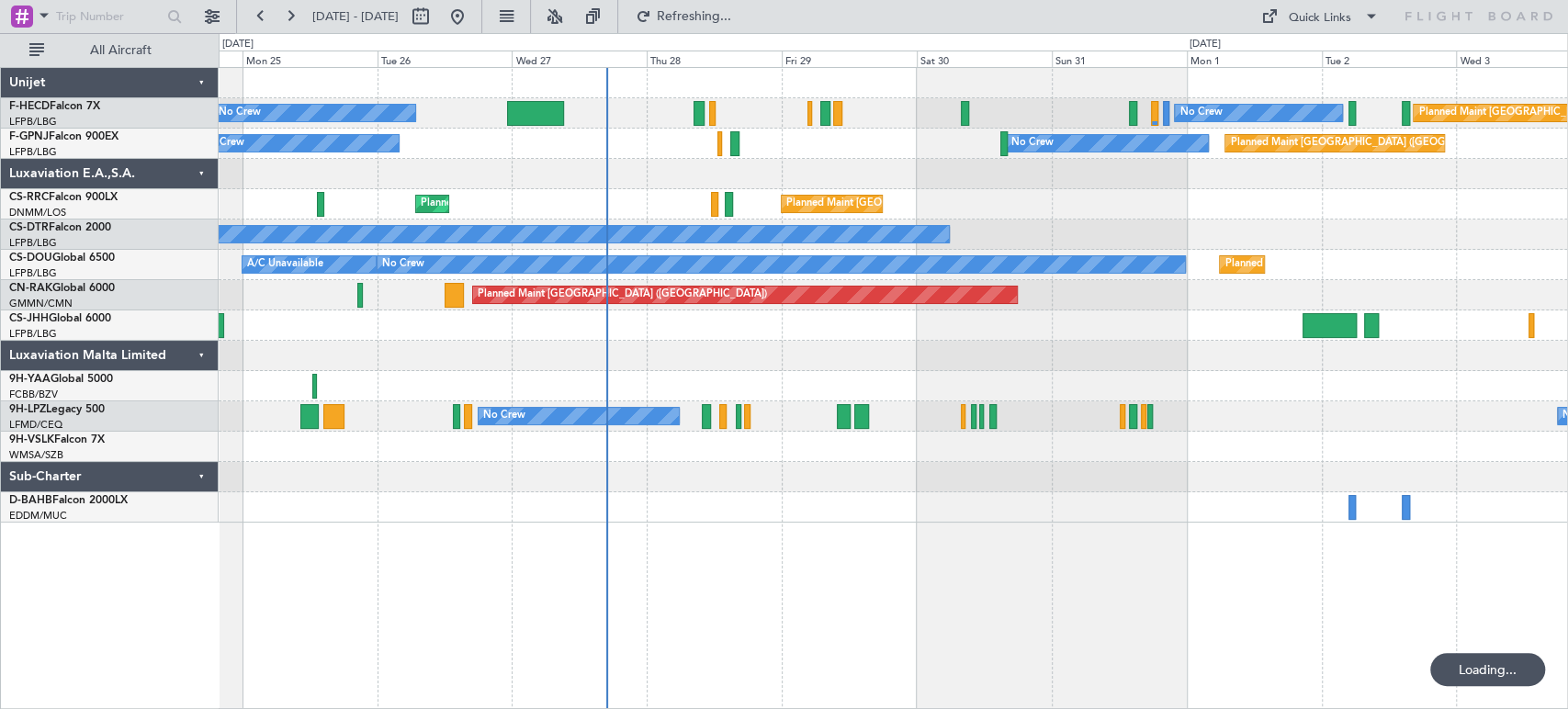
type input "0"
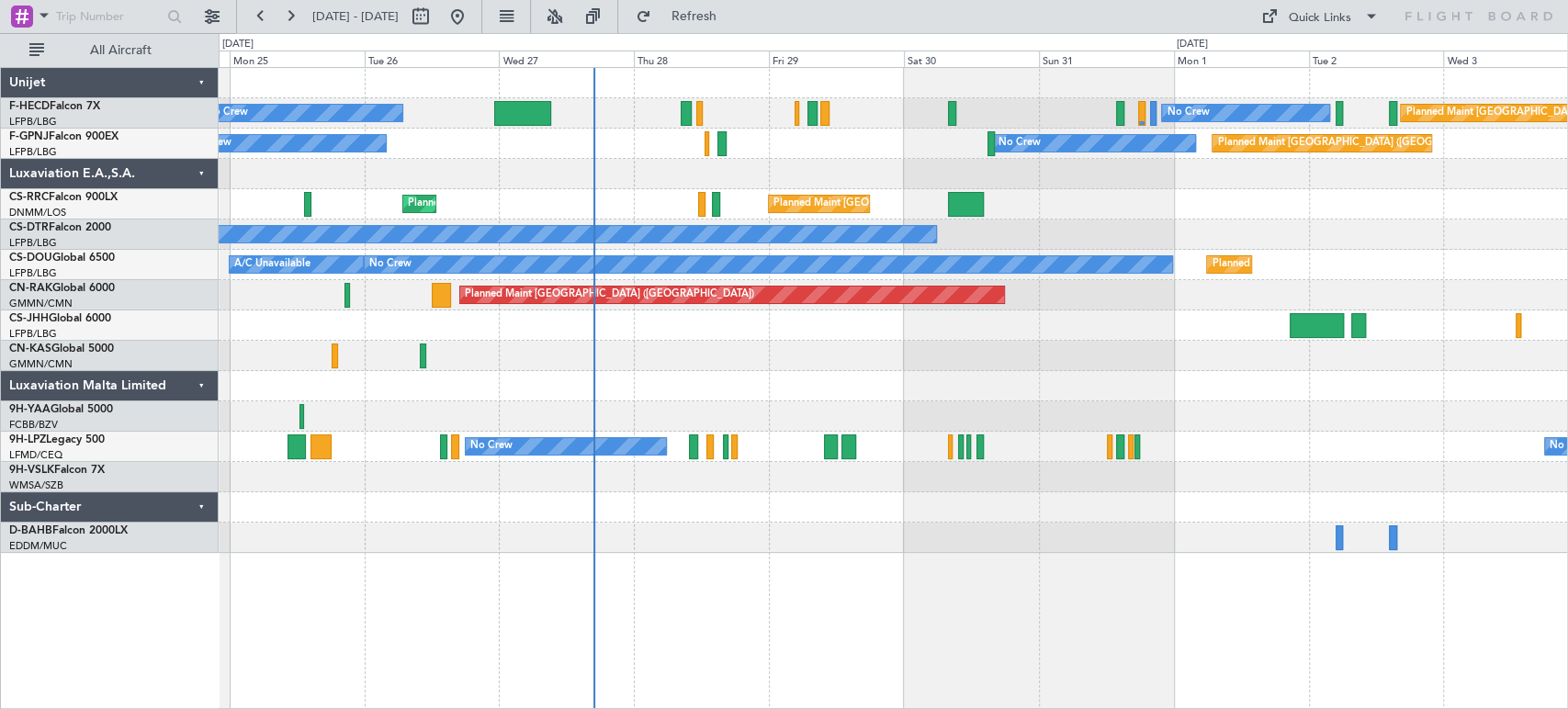
click at [515, 386] on div at bounding box center [893, 386] width 1348 height 30
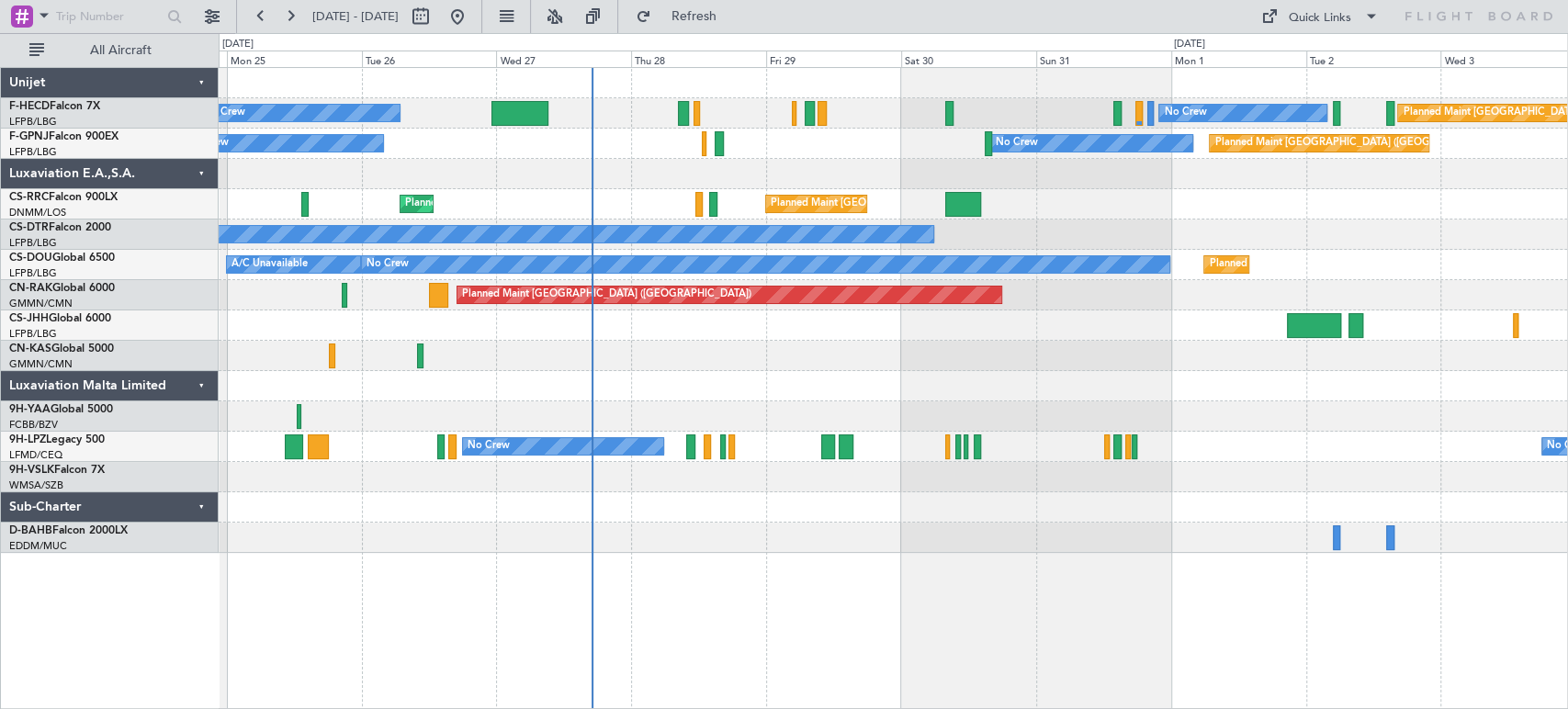
click at [769, 32] on fb-flight-board "[DATE] - [DATE] Refresh Quick Links All Aircraft No Crew No Crew Planned Maint …" at bounding box center [784, 361] width 1568 height 695
click at [733, 10] on span "Refresh" at bounding box center [693, 16] width 77 height 13
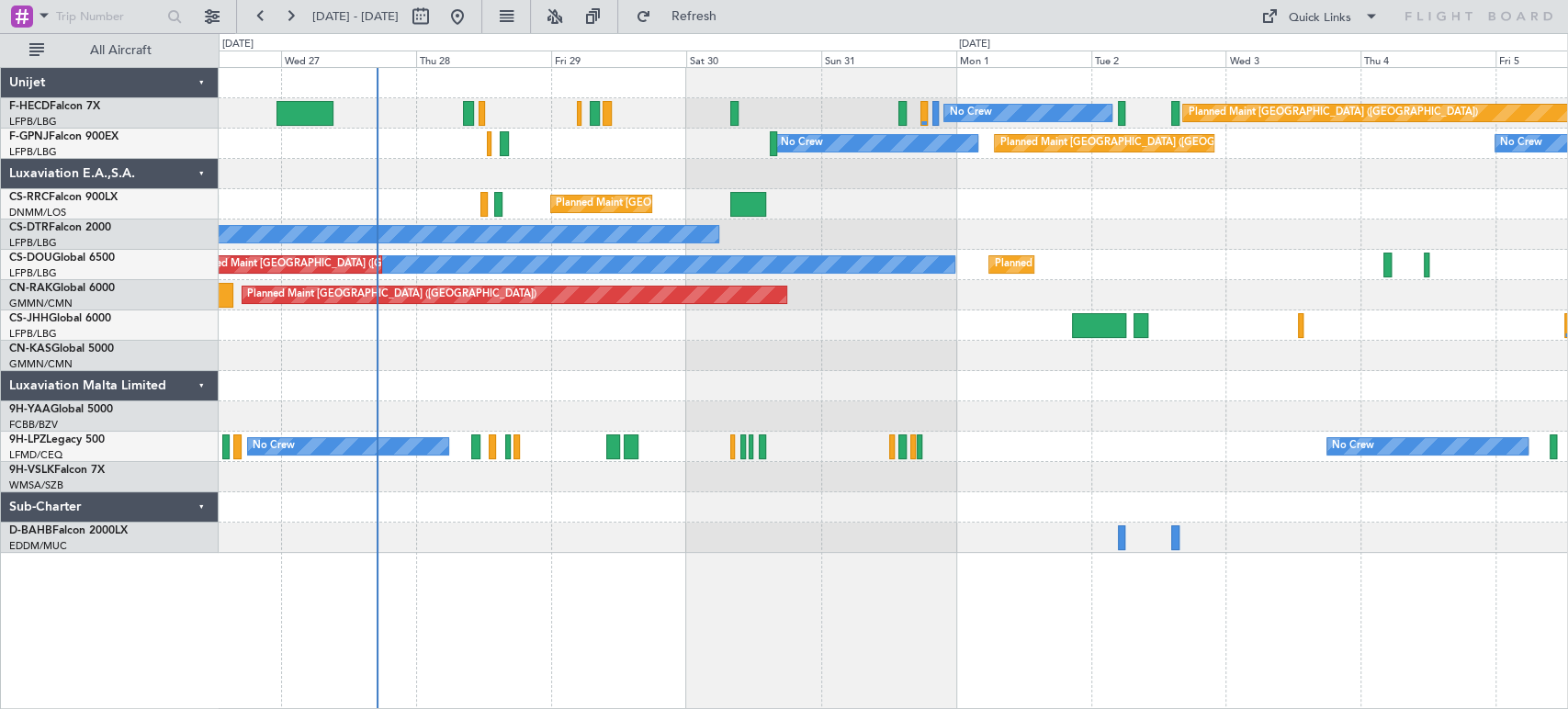
click at [466, 185] on div at bounding box center [893, 174] width 1348 height 30
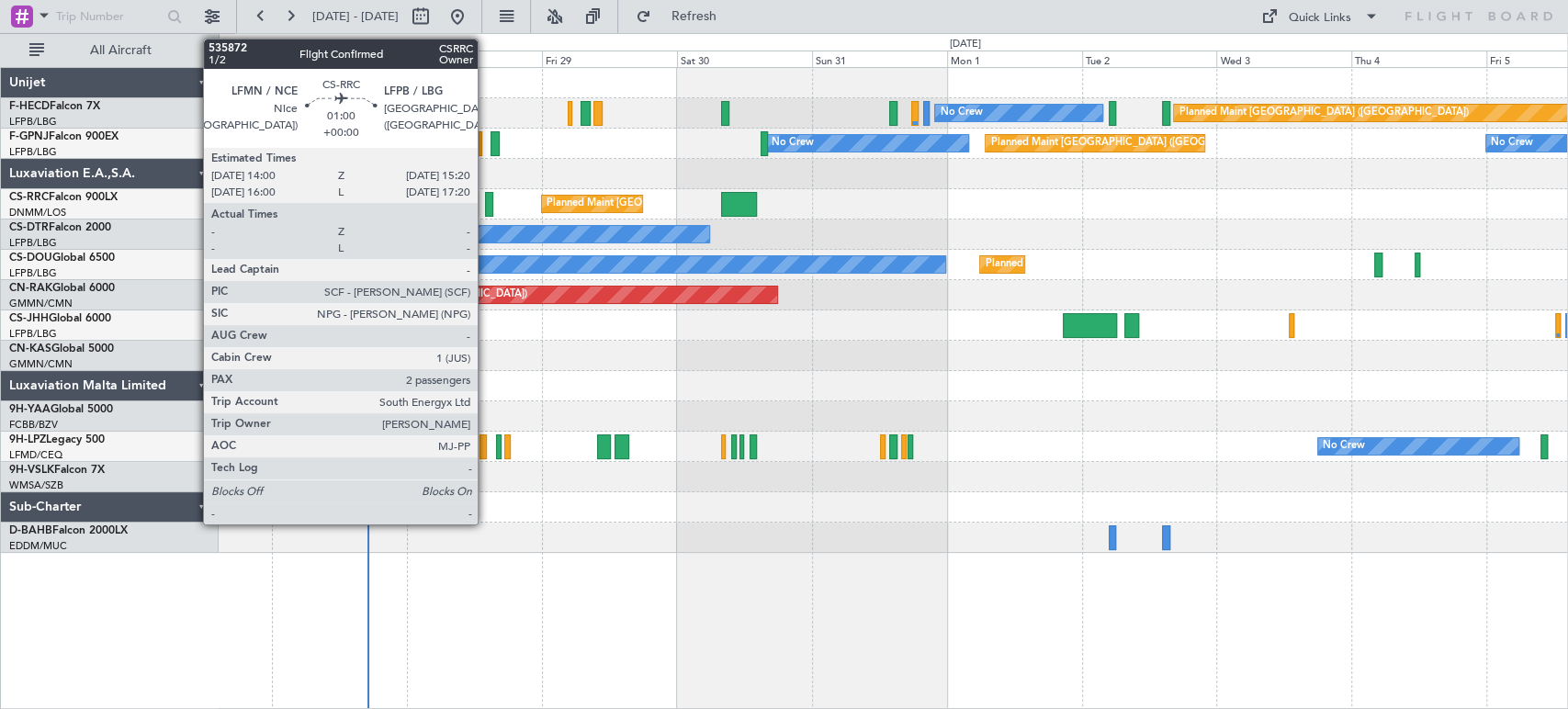
click at [486, 200] on div at bounding box center [489, 205] width 9 height 25
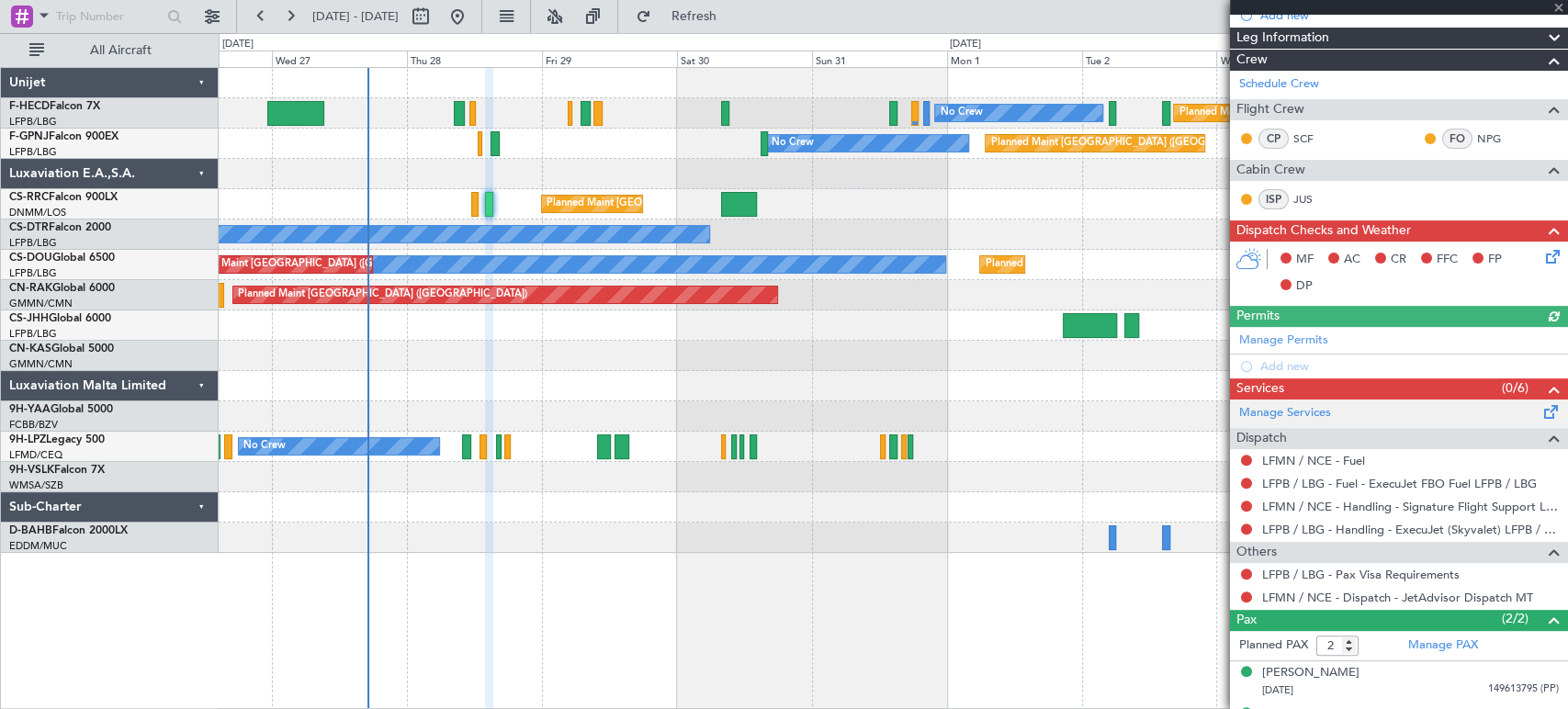
scroll to position [298, 0]
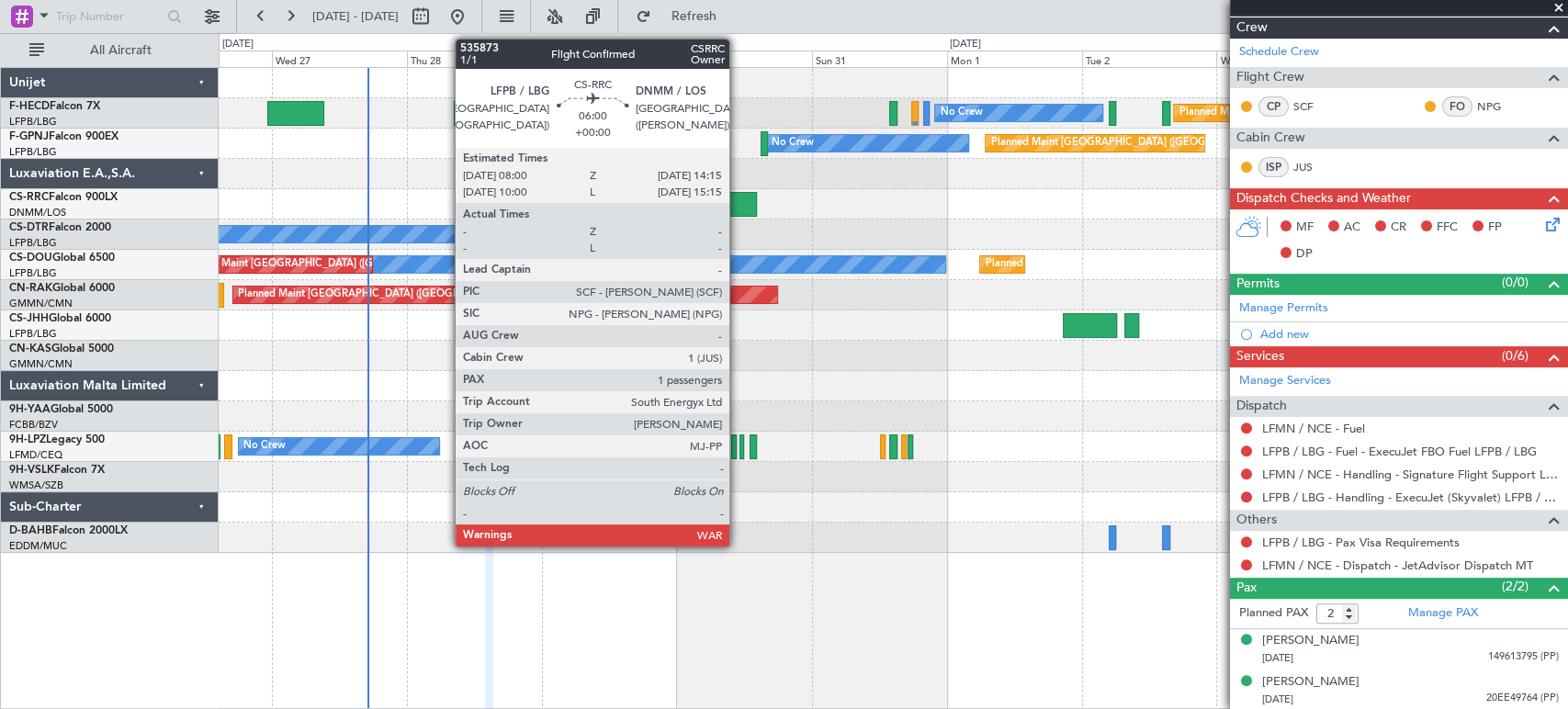
click at [737, 197] on div at bounding box center [738, 205] width 36 height 25
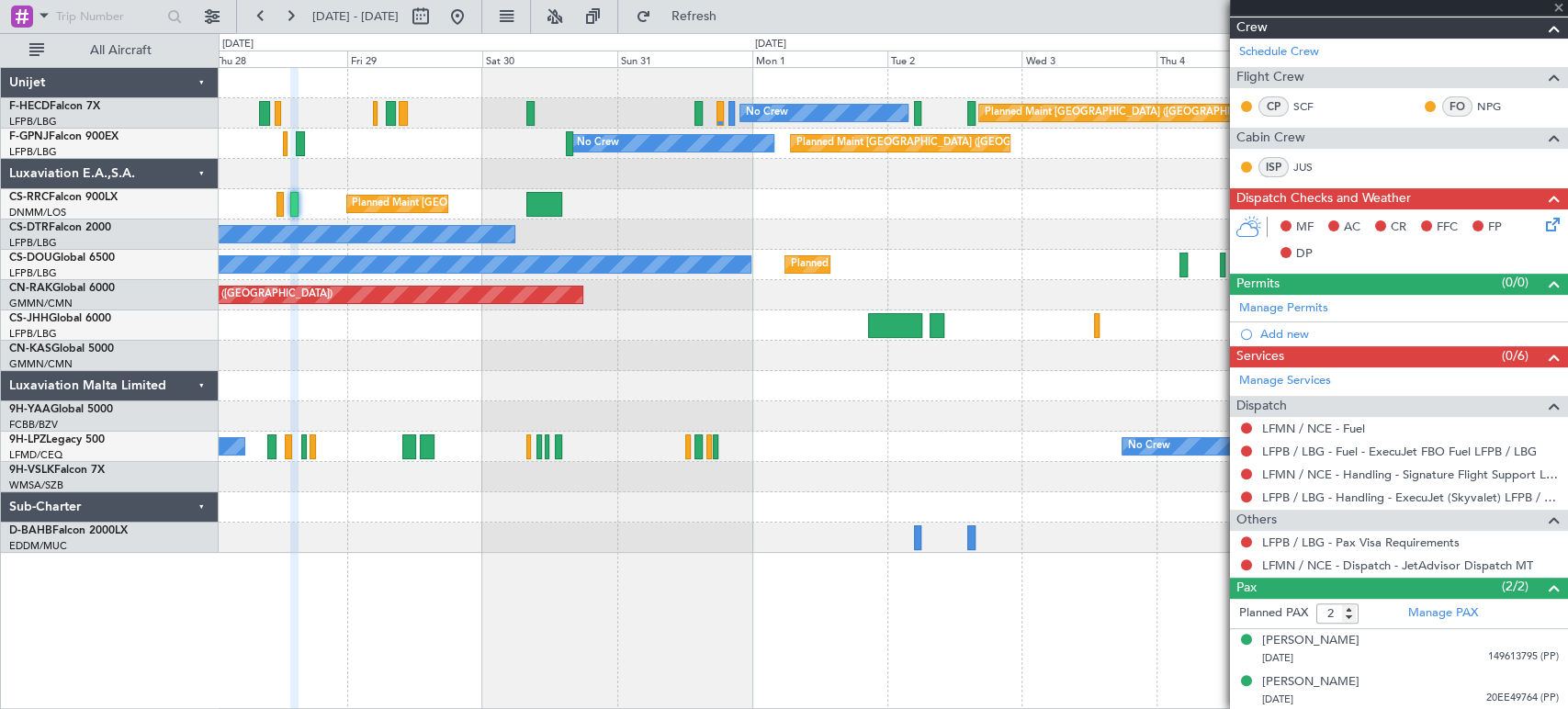
click at [649, 250] on div "Planned Maint [GEOGRAPHIC_DATA] ([GEOGRAPHIC_DATA]) No Crew No Crew Planned Mai…" at bounding box center [893, 310] width 1348 height 485
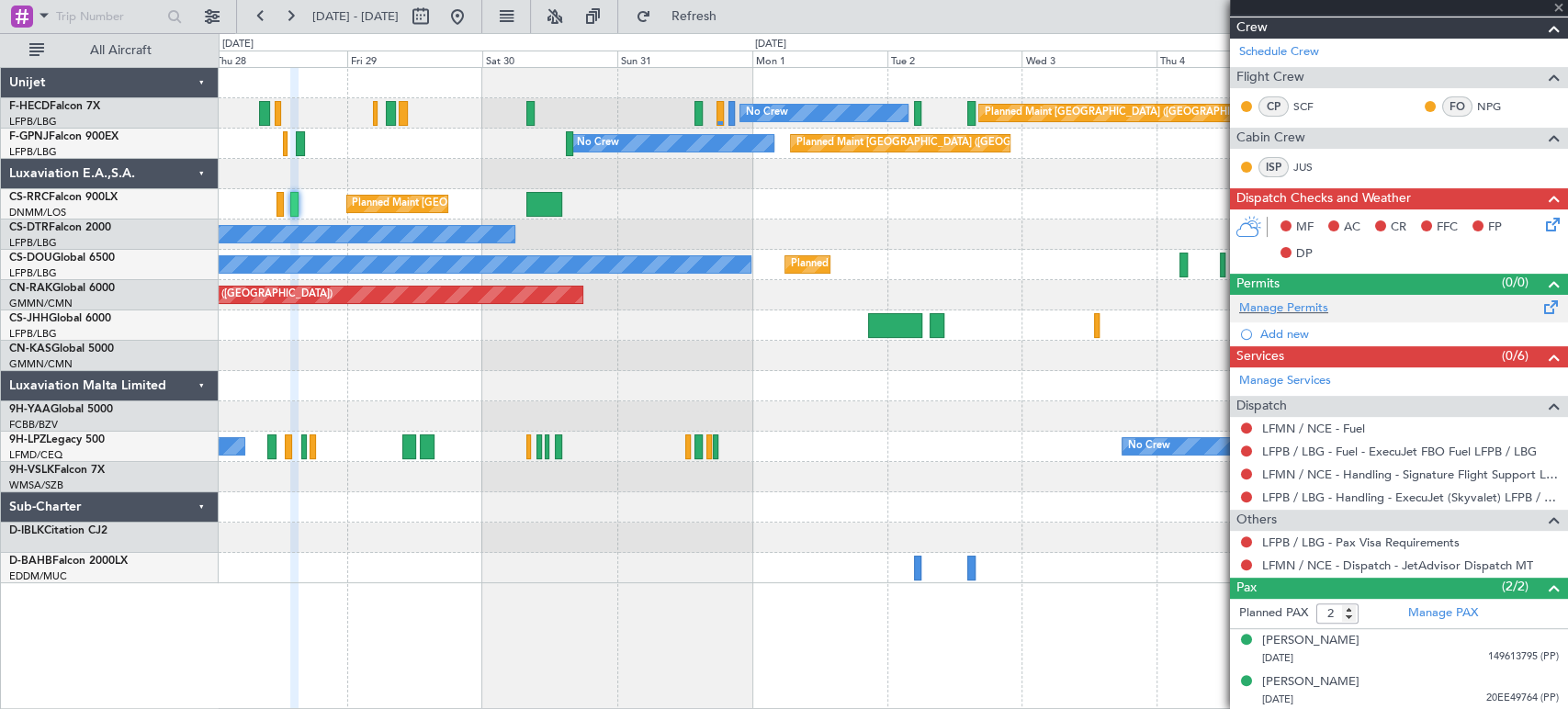
type input "1"
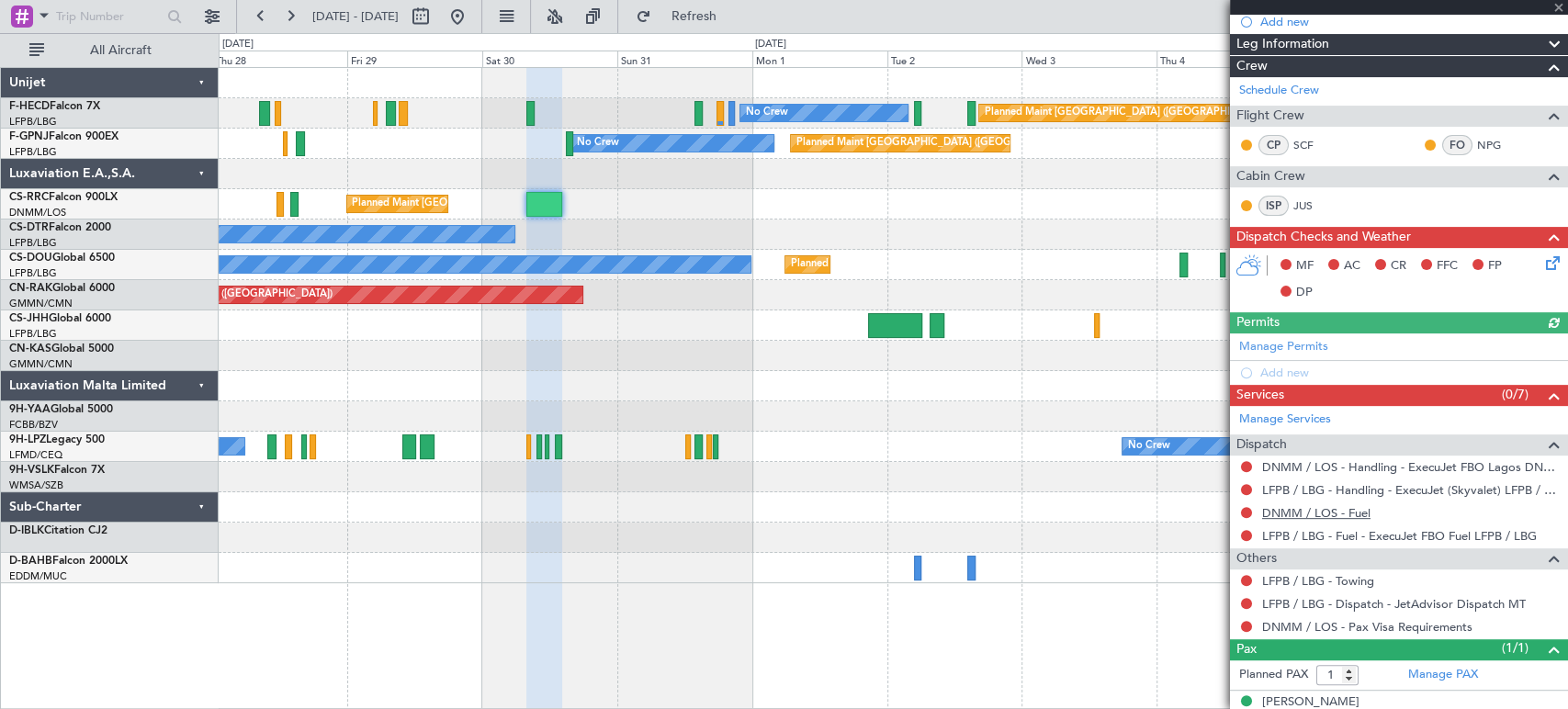
scroll to position [303, 0]
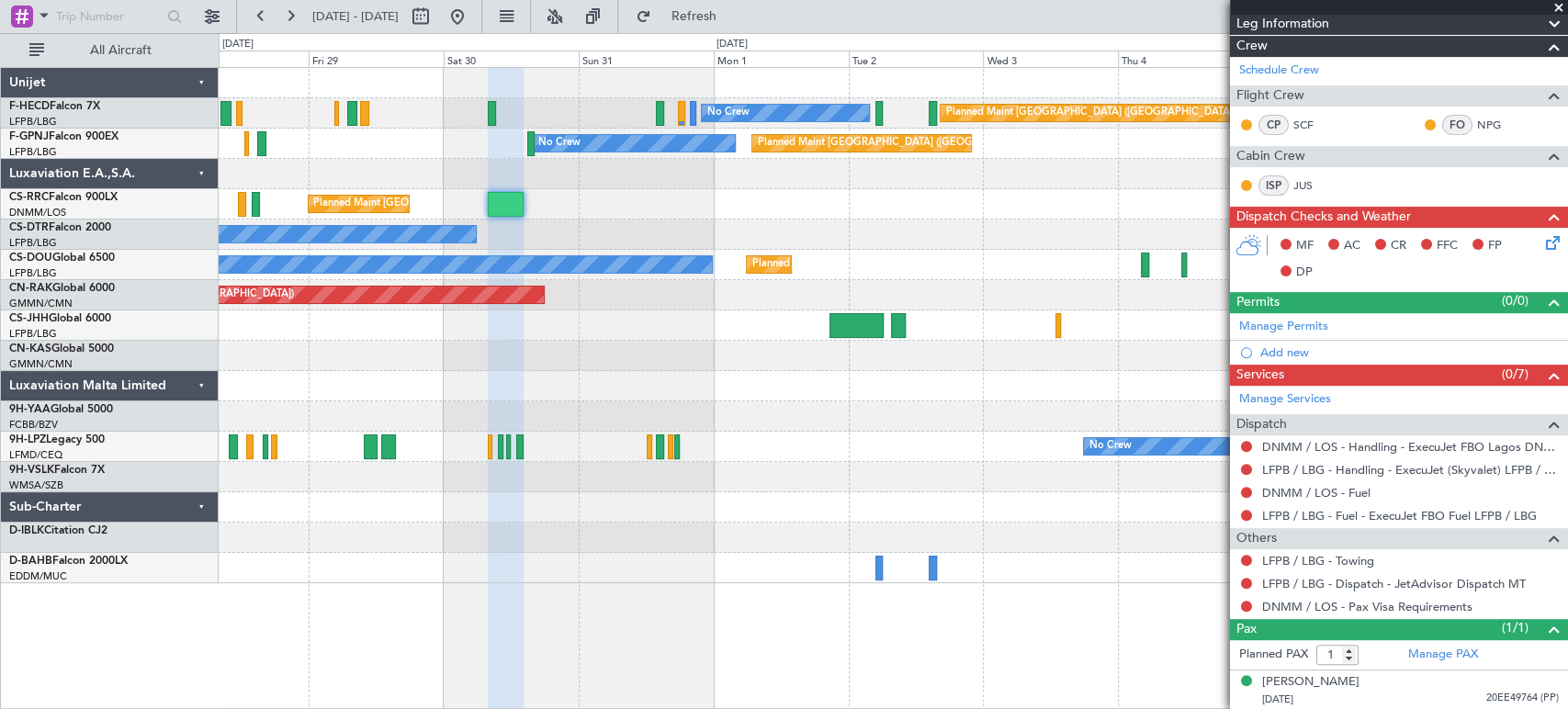
click at [576, 182] on div at bounding box center [893, 174] width 1348 height 30
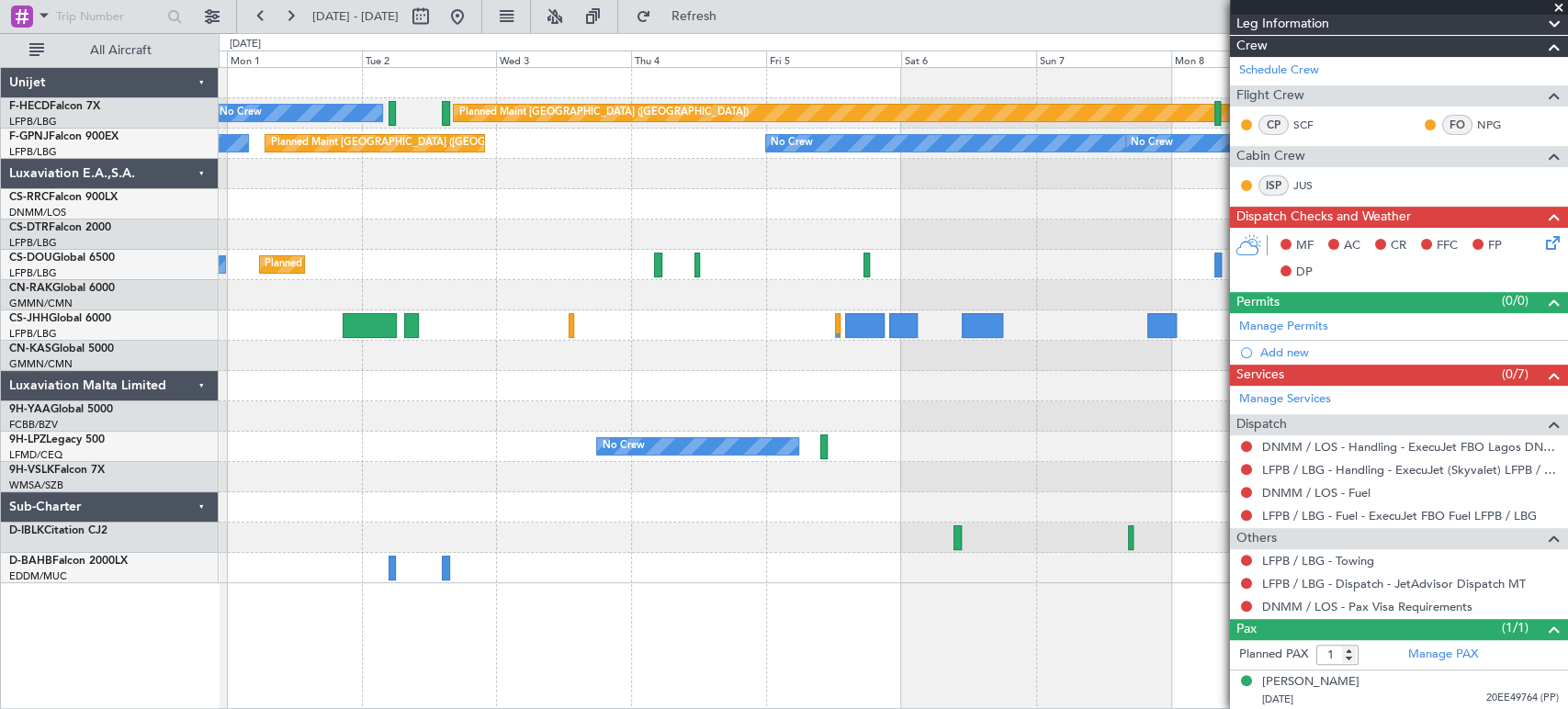
click at [385, 233] on div "Planned Maint [GEOGRAPHIC_DATA] ([GEOGRAPHIC_DATA]) No Crew No Crew Planned Mai…" at bounding box center [893, 325] width 1348 height 516
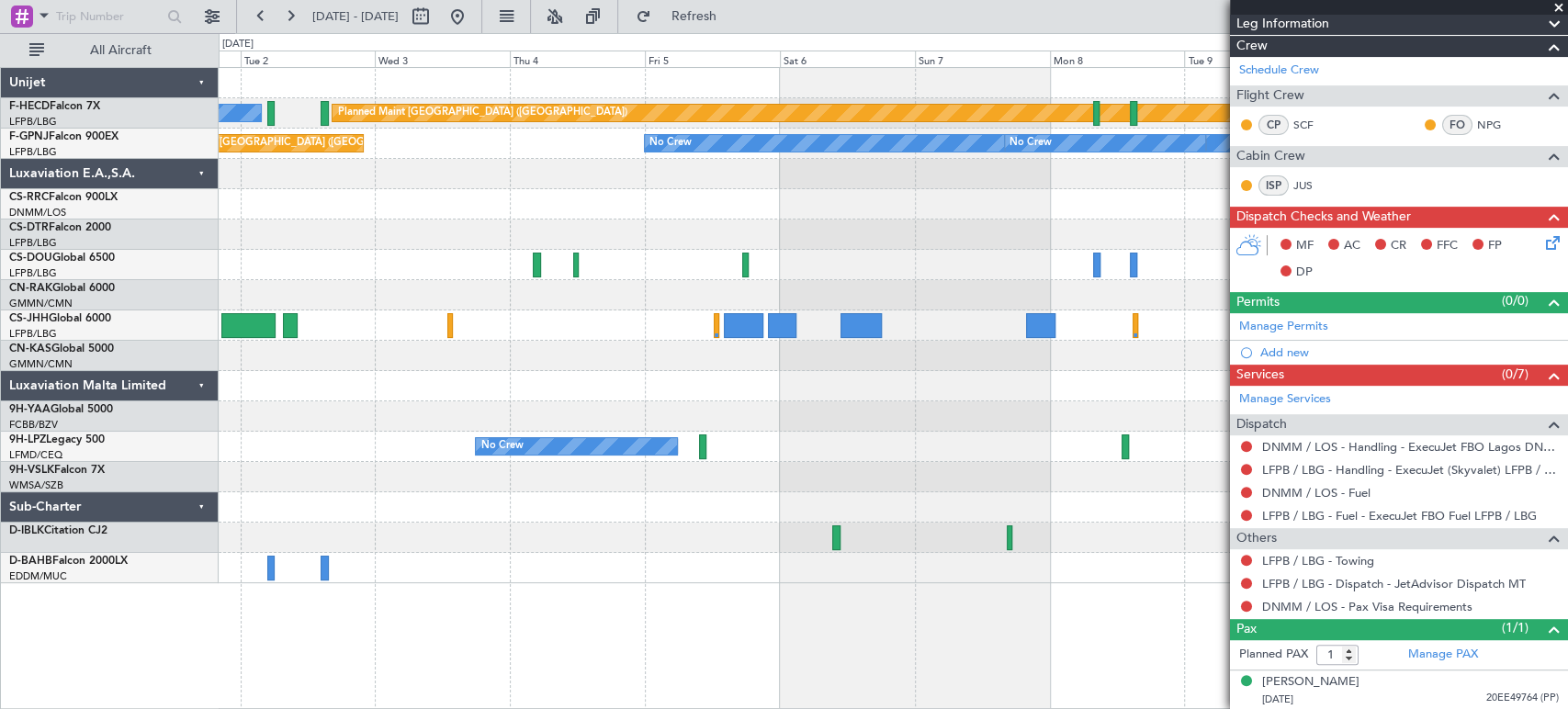
click at [443, 240] on div "Planned Maint [GEOGRAPHIC_DATA] ([GEOGRAPHIC_DATA]) No Crew No Crew Planned Mai…" at bounding box center [893, 325] width 1348 height 516
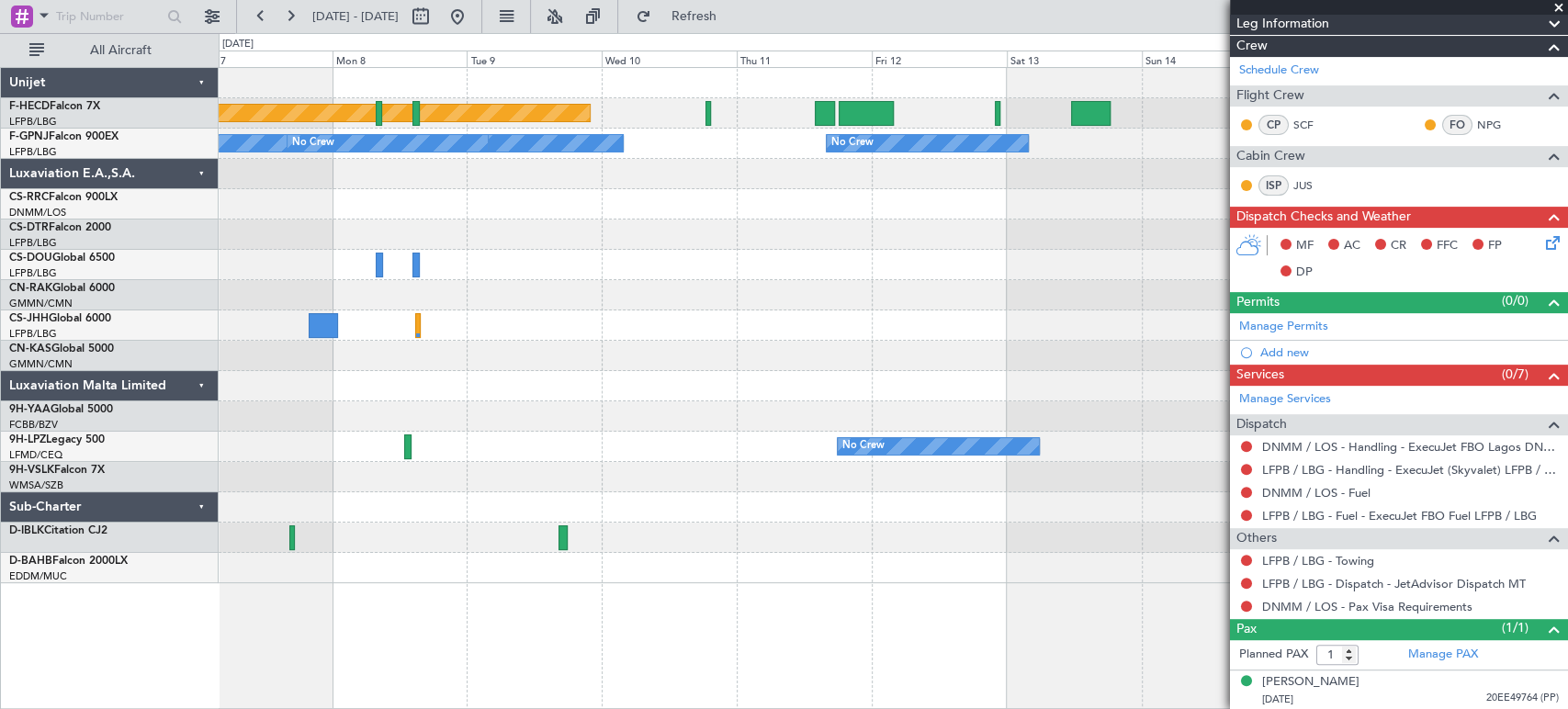
click at [281, 305] on div "Planned Maint [GEOGRAPHIC_DATA] ([GEOGRAPHIC_DATA]) No Crew No Crew No Crew No …" at bounding box center [893, 325] width 1348 height 516
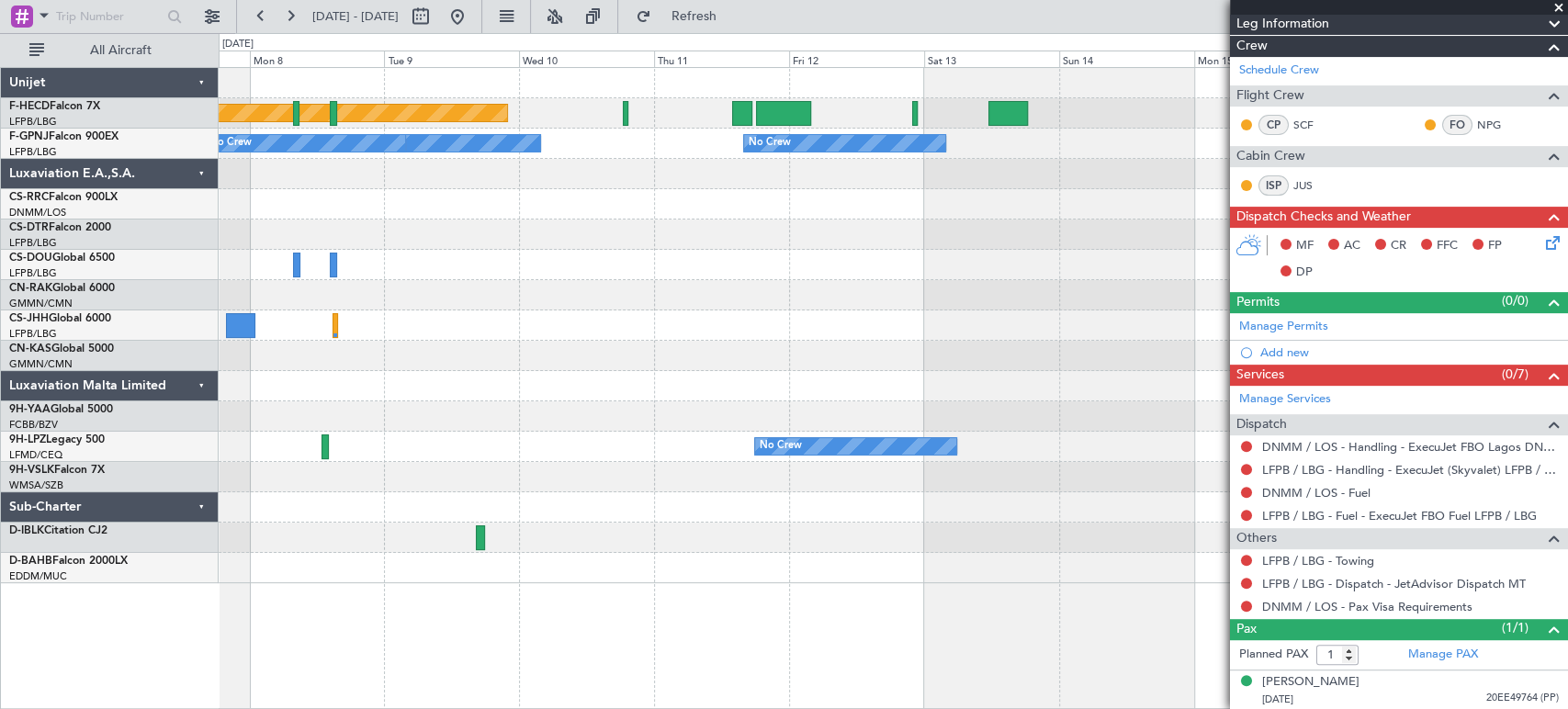
click at [333, 284] on div "Planned Maint [GEOGRAPHIC_DATA] ([GEOGRAPHIC_DATA]) No Crew No Crew No Crew No …" at bounding box center [893, 325] width 1348 height 516
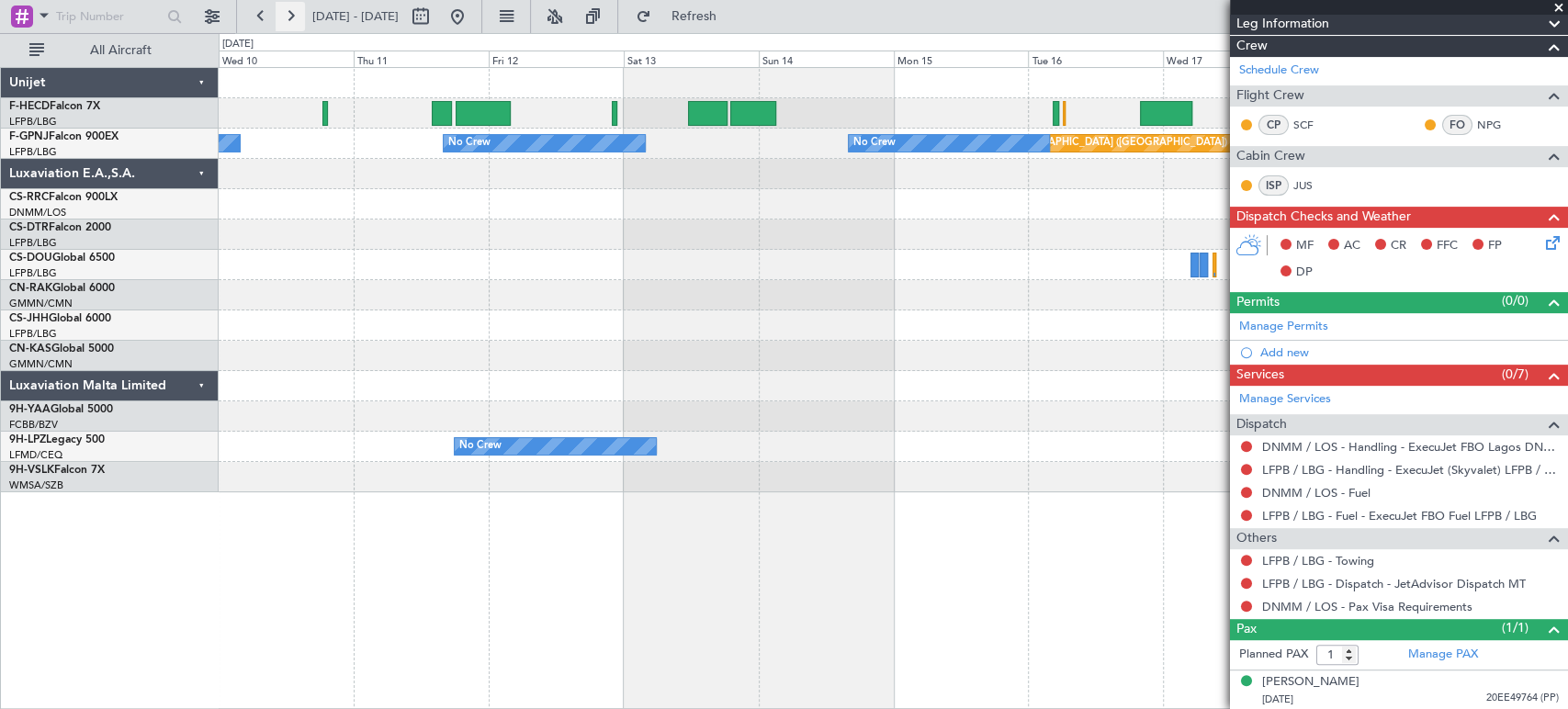
click at [287, 13] on button at bounding box center [290, 17] width 29 height 29
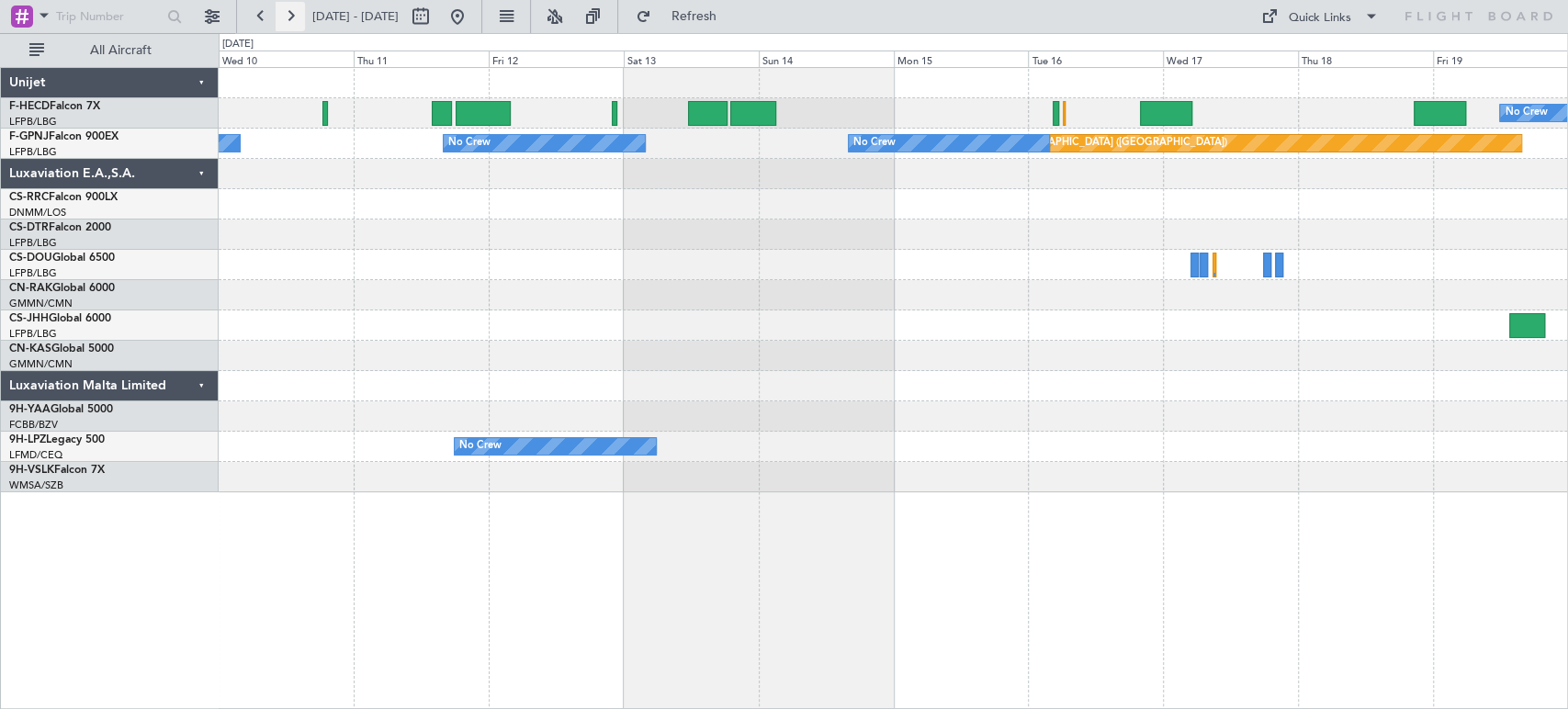
scroll to position [0, 0]
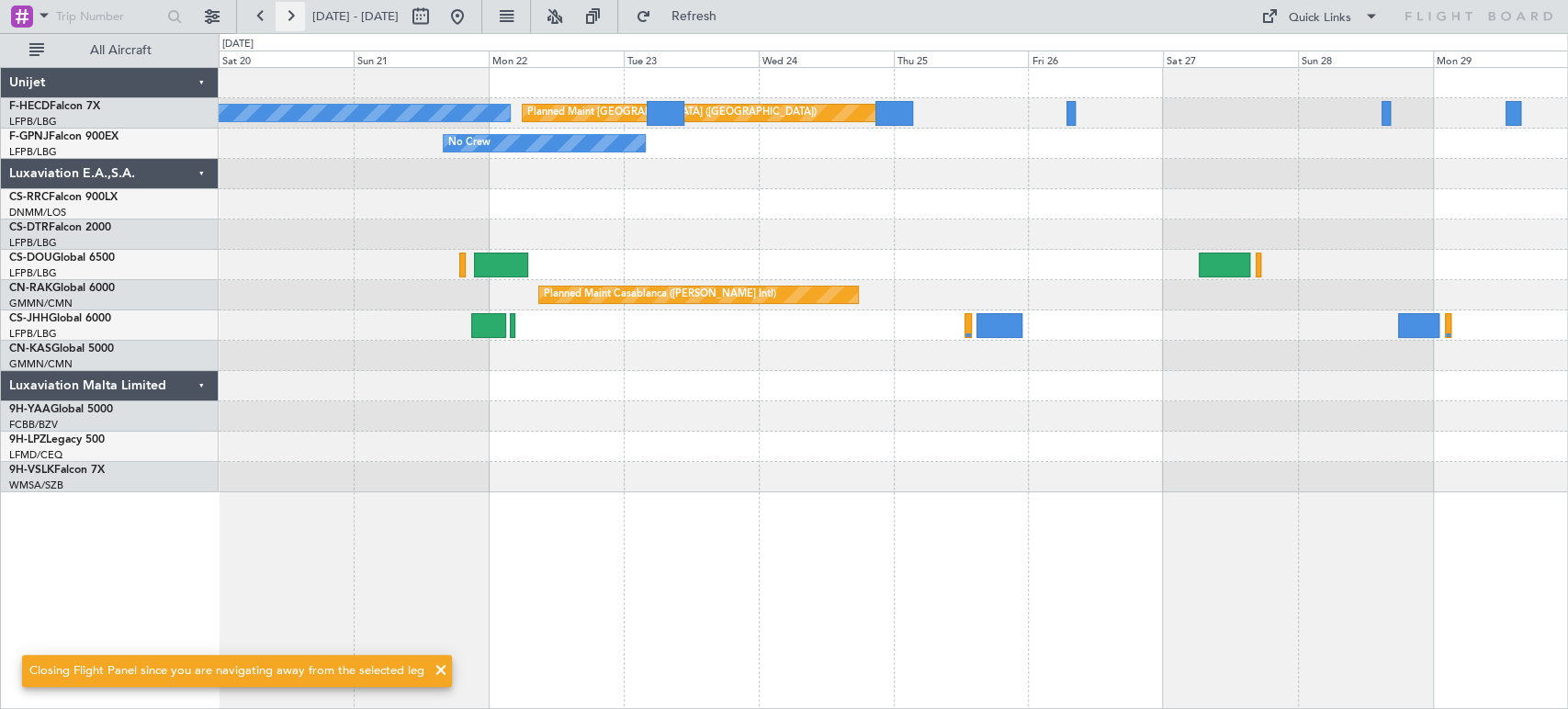
click at [287, 12] on button at bounding box center [290, 17] width 29 height 29
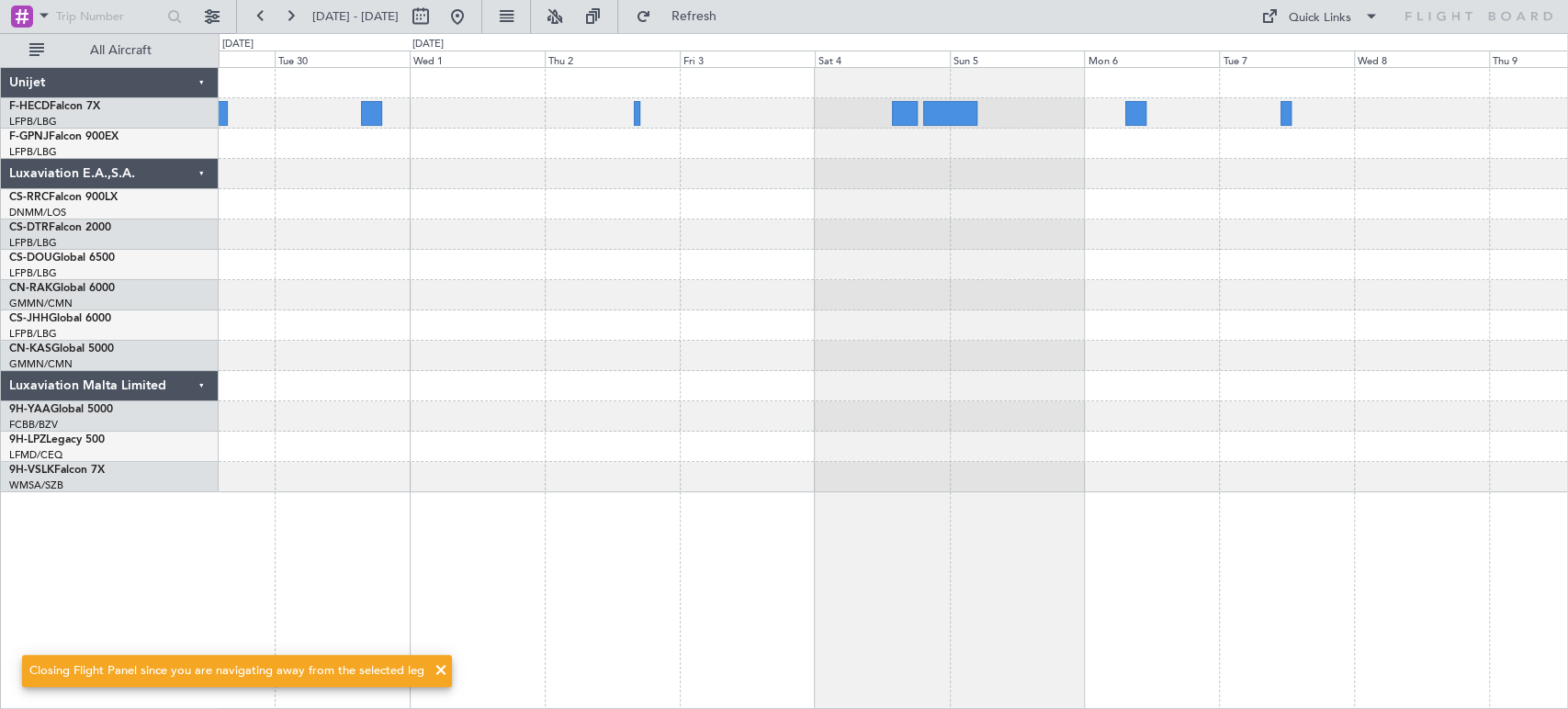
click at [990, 308] on div at bounding box center [893, 280] width 1348 height 424
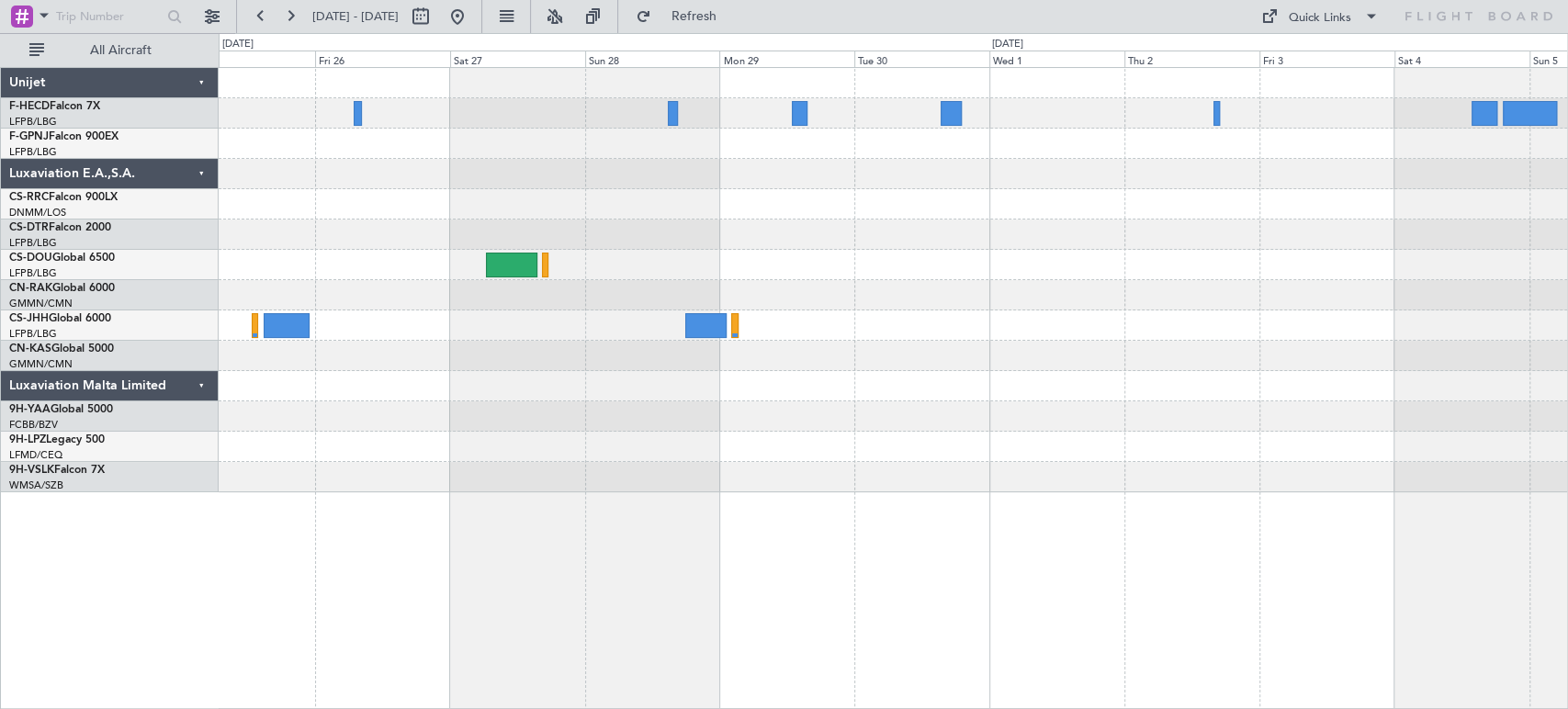
click at [857, 357] on div "Planned Maint [GEOGRAPHIC_DATA] ([GEOGRAPHIC_DATA]) No Crew Planned Maint Casab…" at bounding box center [893, 280] width 1348 height 424
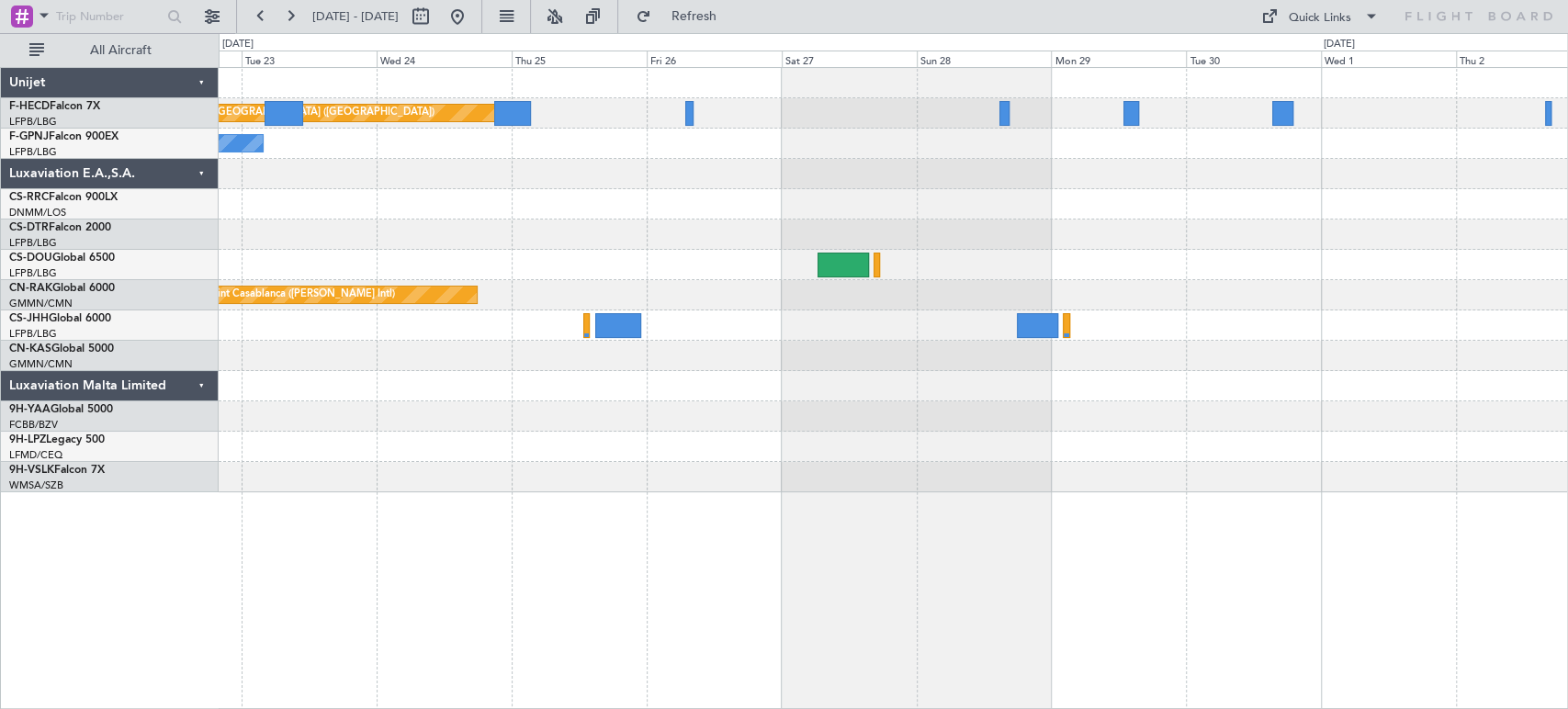
click at [1137, 314] on div at bounding box center [893, 325] width 1348 height 30
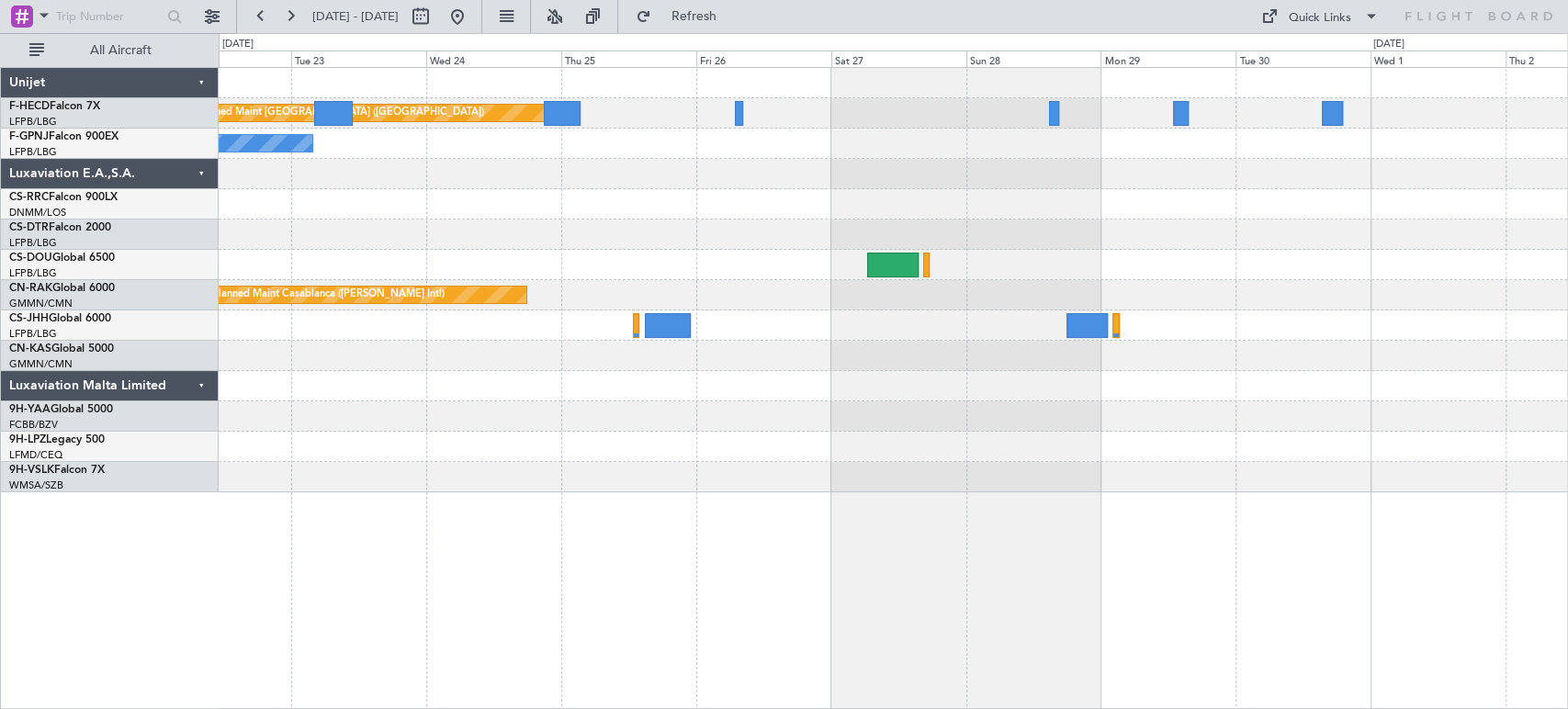
click at [257, 311] on div "Planned Maint [GEOGRAPHIC_DATA] ([GEOGRAPHIC_DATA]) No Crew No Crew Planned Mai…" at bounding box center [893, 280] width 1348 height 424
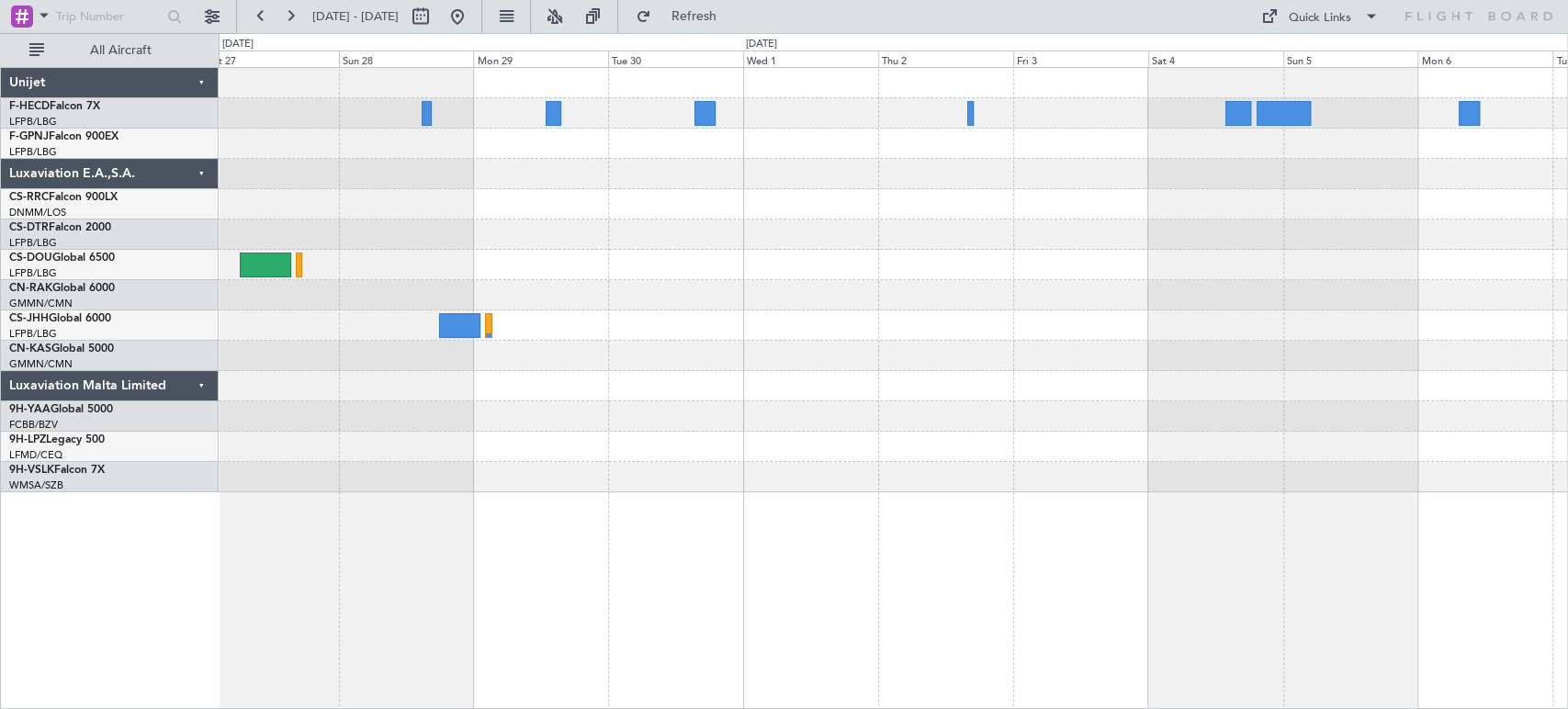
click at [428, 291] on div "Planned Maint [GEOGRAPHIC_DATA] ([GEOGRAPHIC_DATA]) Planned Maint Casablanca ([…" at bounding box center [893, 280] width 1348 height 424
click at [869, 224] on div "Planned Maint [GEOGRAPHIC_DATA] ([GEOGRAPHIC_DATA]) Planned Maint Casablanca ([…" at bounding box center [893, 280] width 1348 height 424
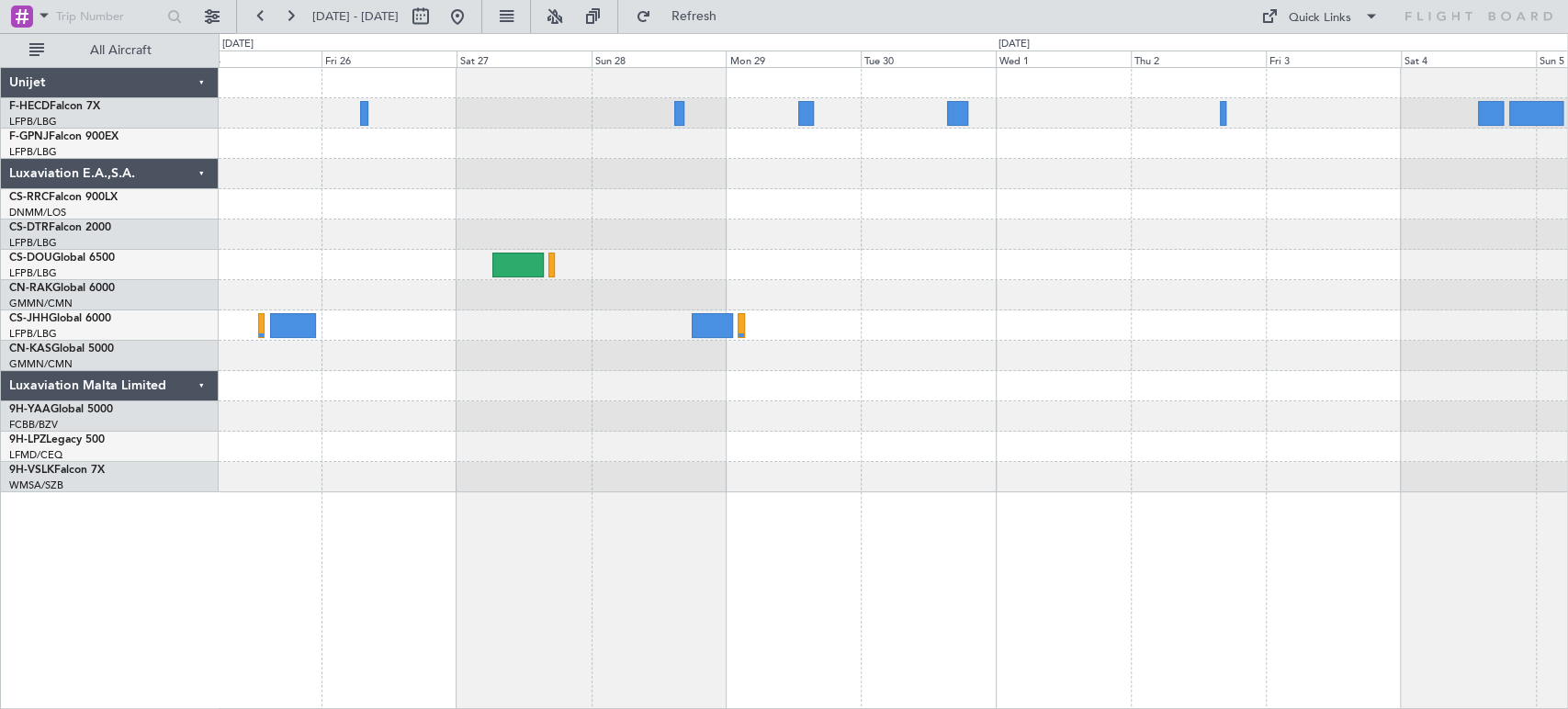
click at [750, 207] on div "Planned Maint [GEOGRAPHIC_DATA] ([GEOGRAPHIC_DATA]) No Crew Planned Maint Casab…" at bounding box center [893, 280] width 1348 height 424
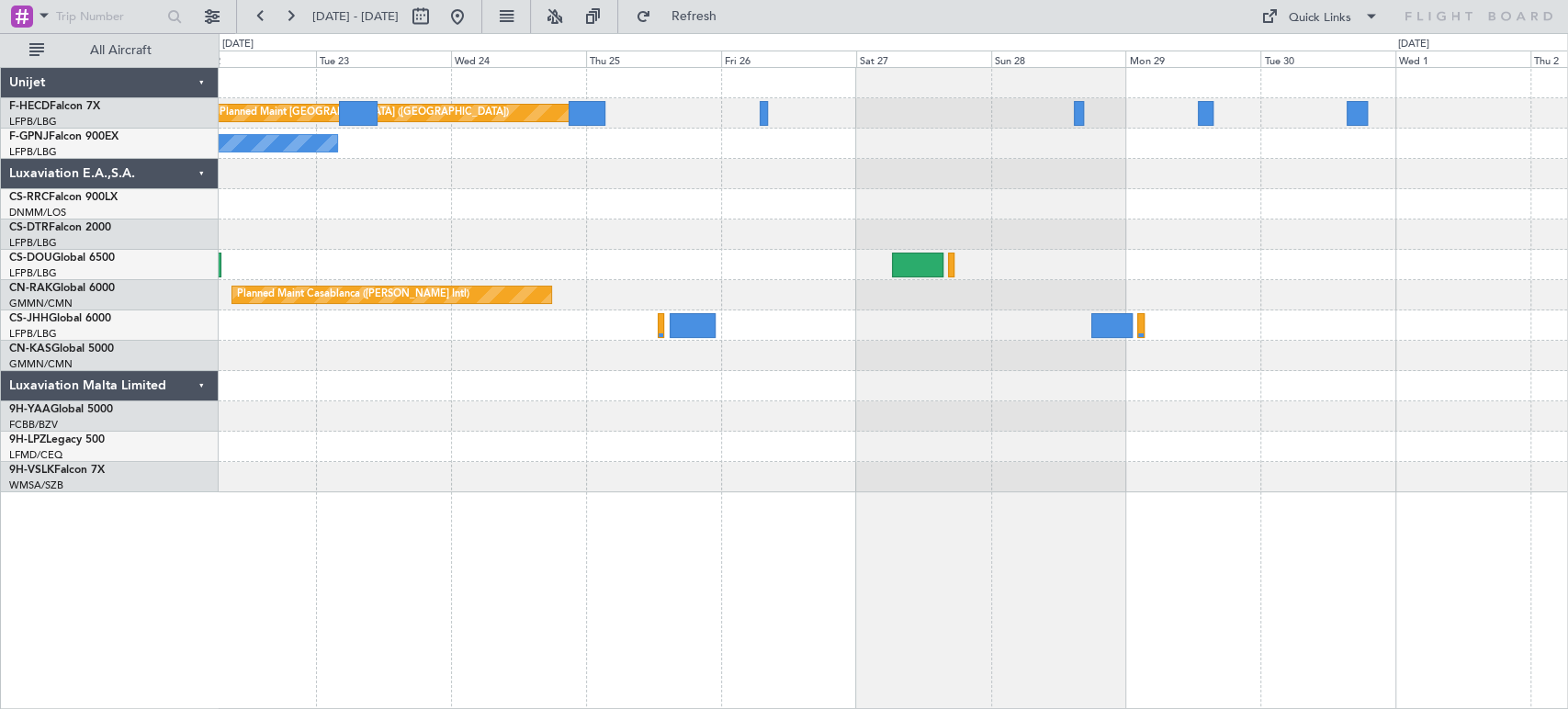
click at [1463, 321] on div "Planned Maint [GEOGRAPHIC_DATA] ([GEOGRAPHIC_DATA]) No Crew No Crew Planned Mai…" at bounding box center [893, 280] width 1348 height 424
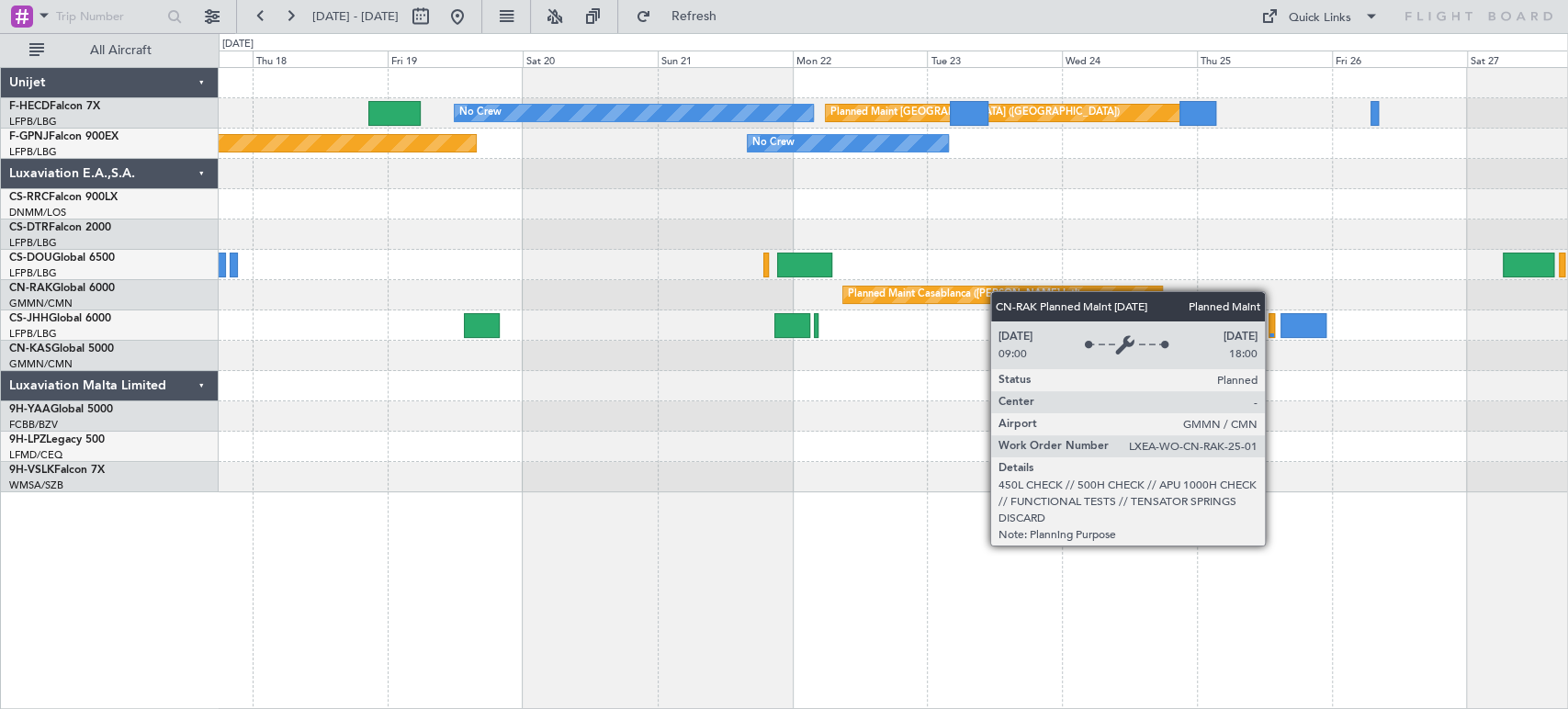
click at [1131, 278] on div "Planned Maint [GEOGRAPHIC_DATA] ([GEOGRAPHIC_DATA]) No Crew No Crew Planned Mai…" at bounding box center [893, 280] width 1348 height 424
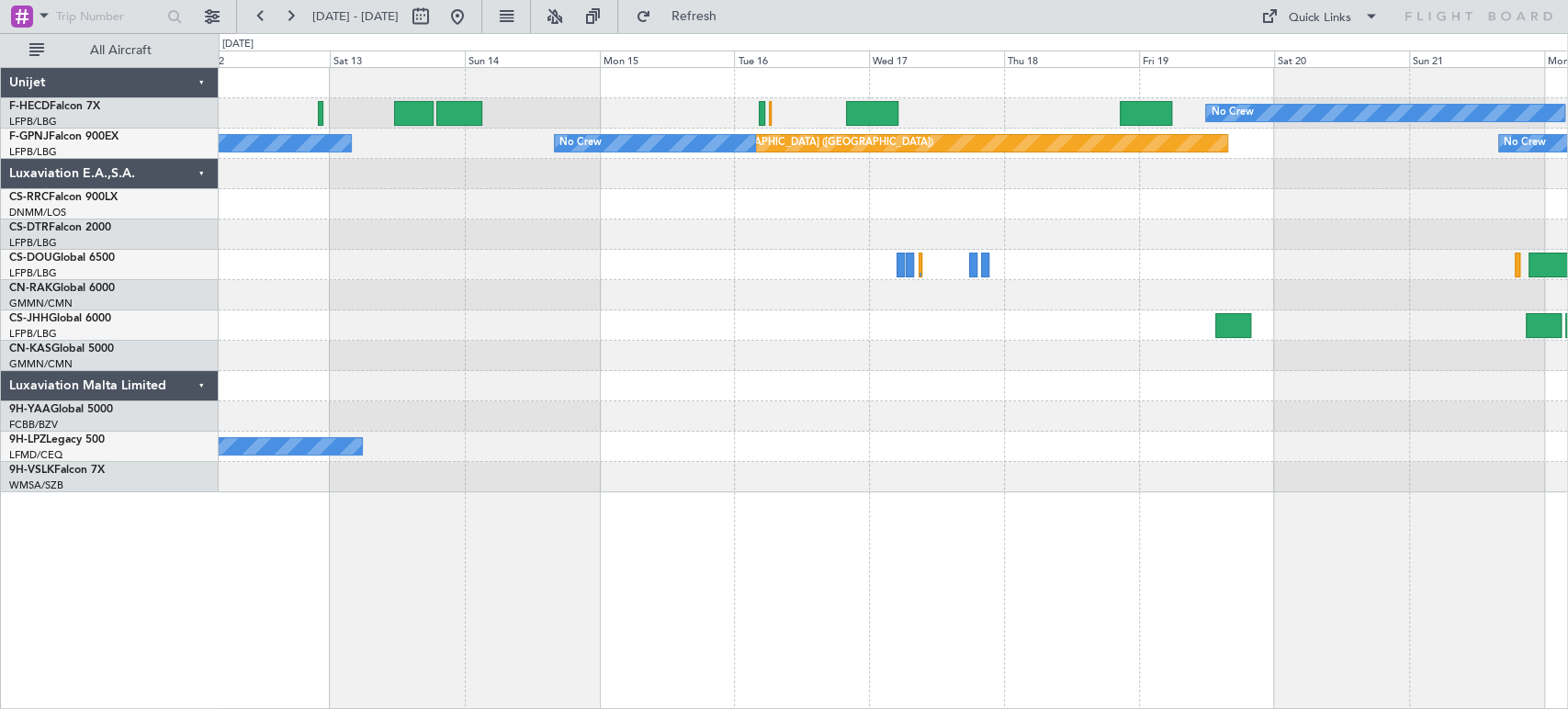
click at [1367, 270] on div "No Crew Planned Maint [GEOGRAPHIC_DATA] ([GEOGRAPHIC_DATA]) Planned Maint [GEOG…" at bounding box center [893, 280] width 1348 height 424
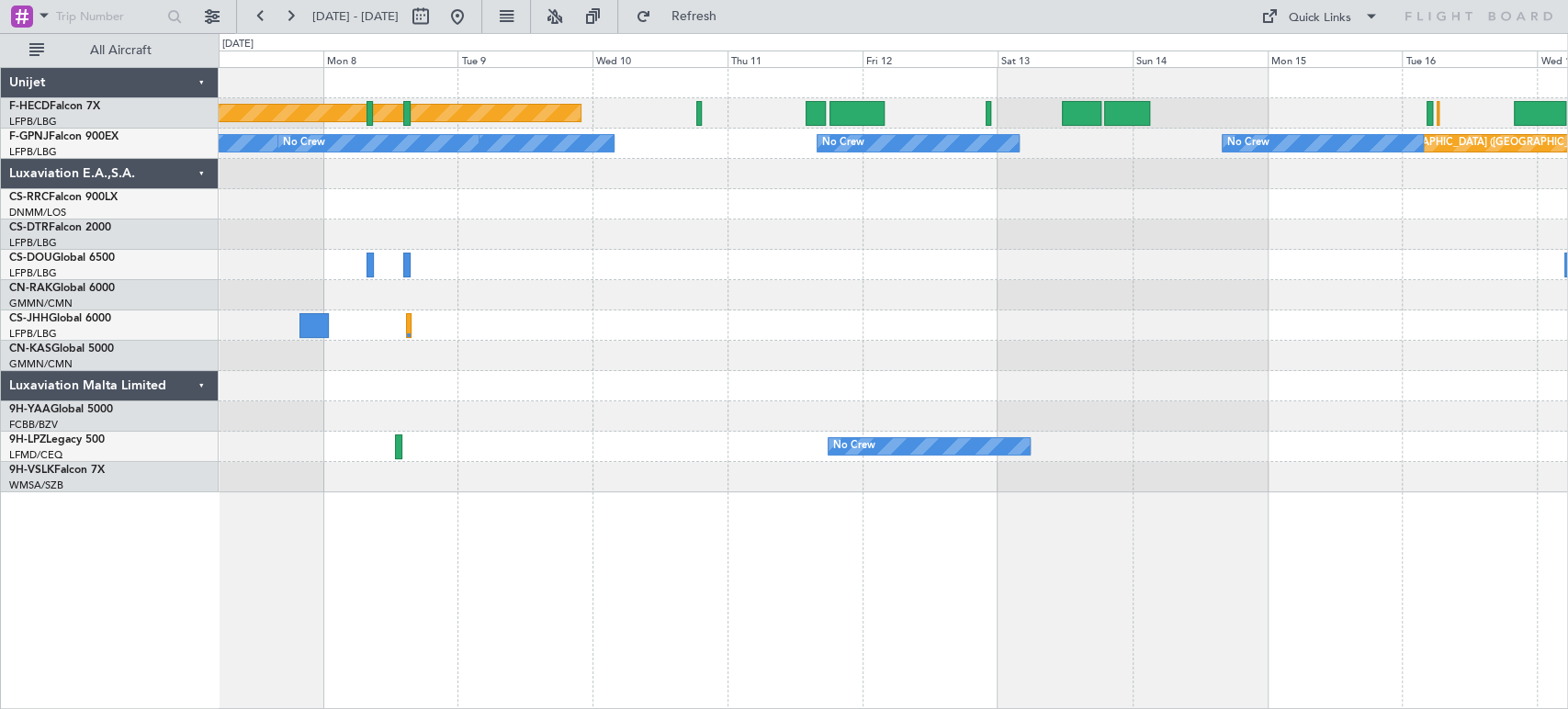
click at [1484, 237] on div "Planned Maint [GEOGRAPHIC_DATA] ([GEOGRAPHIC_DATA]) No Crew Planned Maint [GEOG…" at bounding box center [893, 280] width 1348 height 424
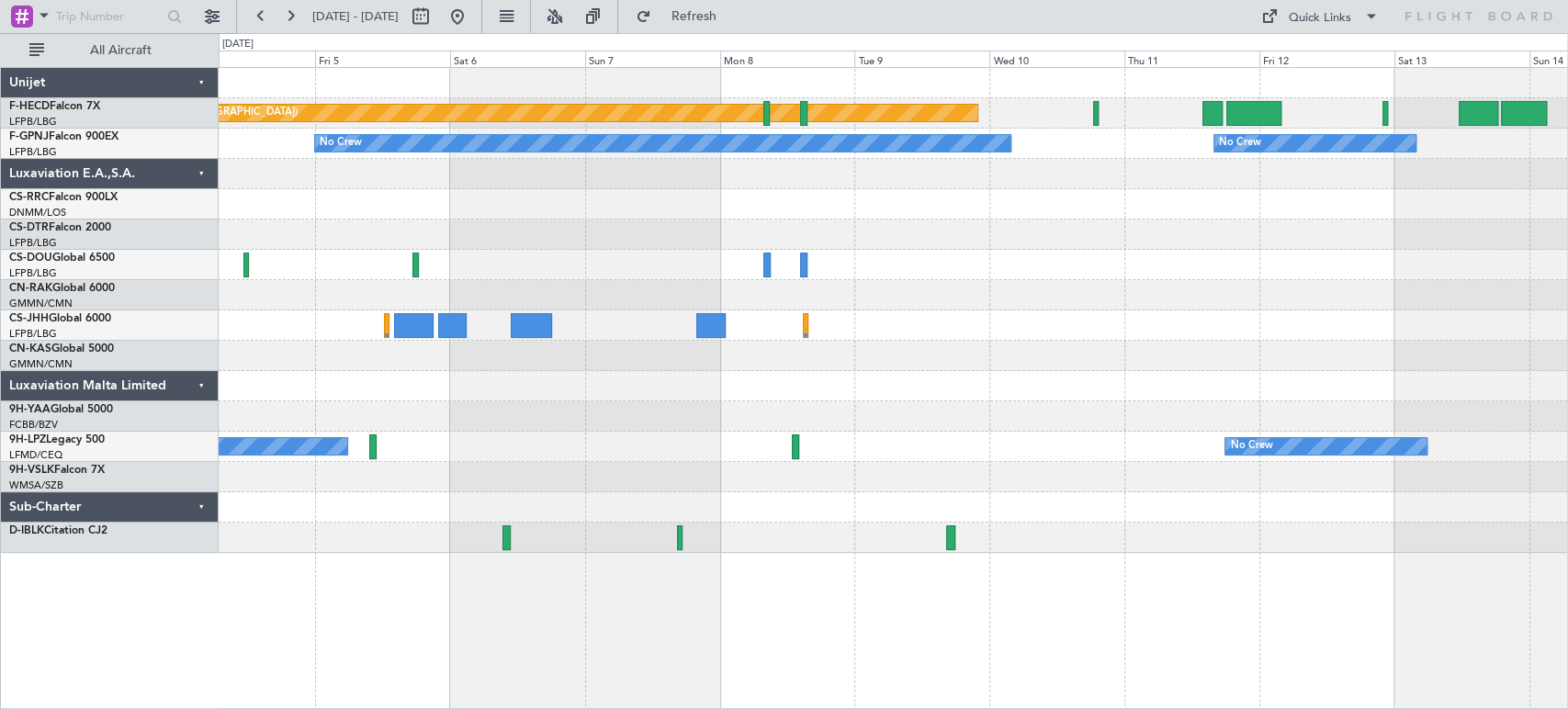
click at [672, 210] on div "Planned Maint [GEOGRAPHIC_DATA] ([GEOGRAPHIC_DATA]) No Crew No Crew No Crew No …" at bounding box center [893, 310] width 1348 height 485
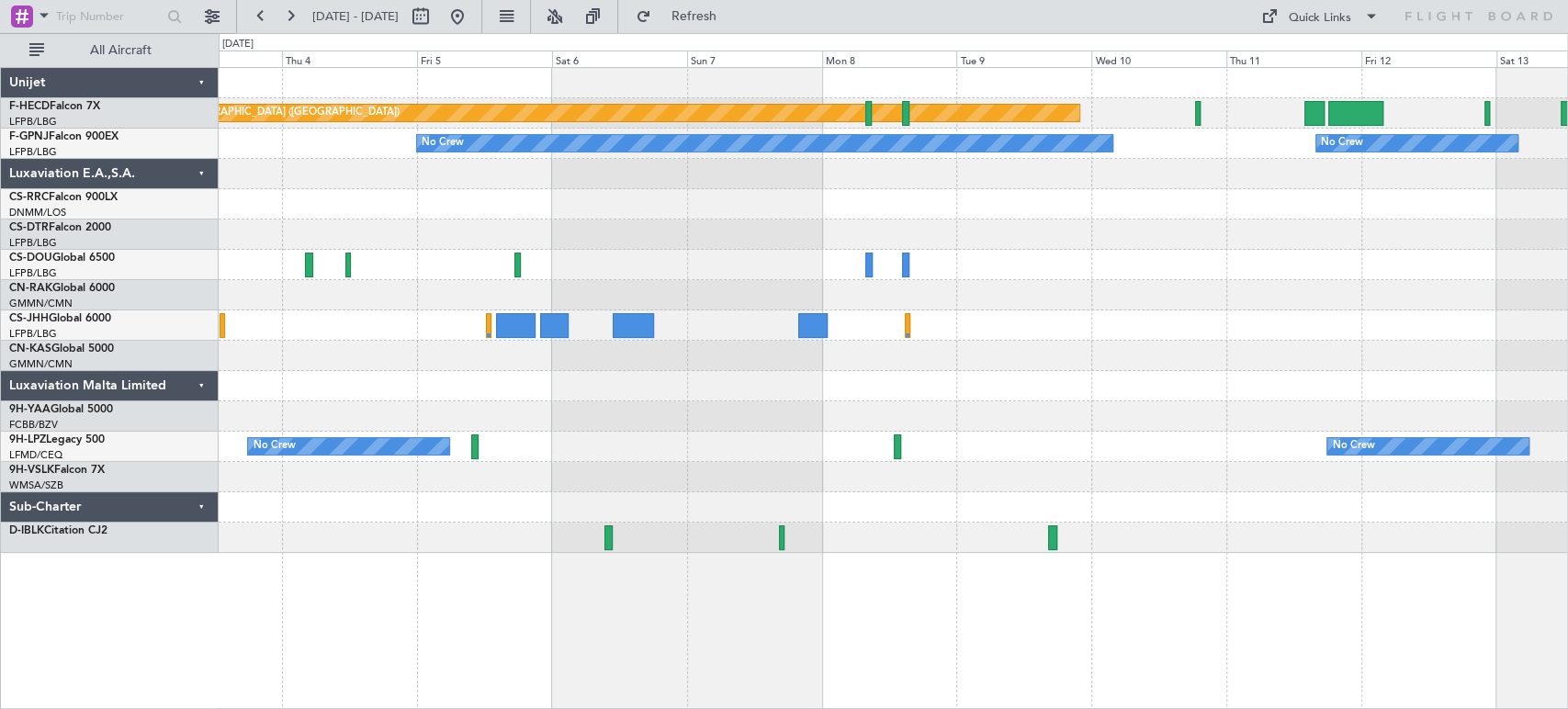
click at [618, 201] on div at bounding box center [893, 204] width 1348 height 30
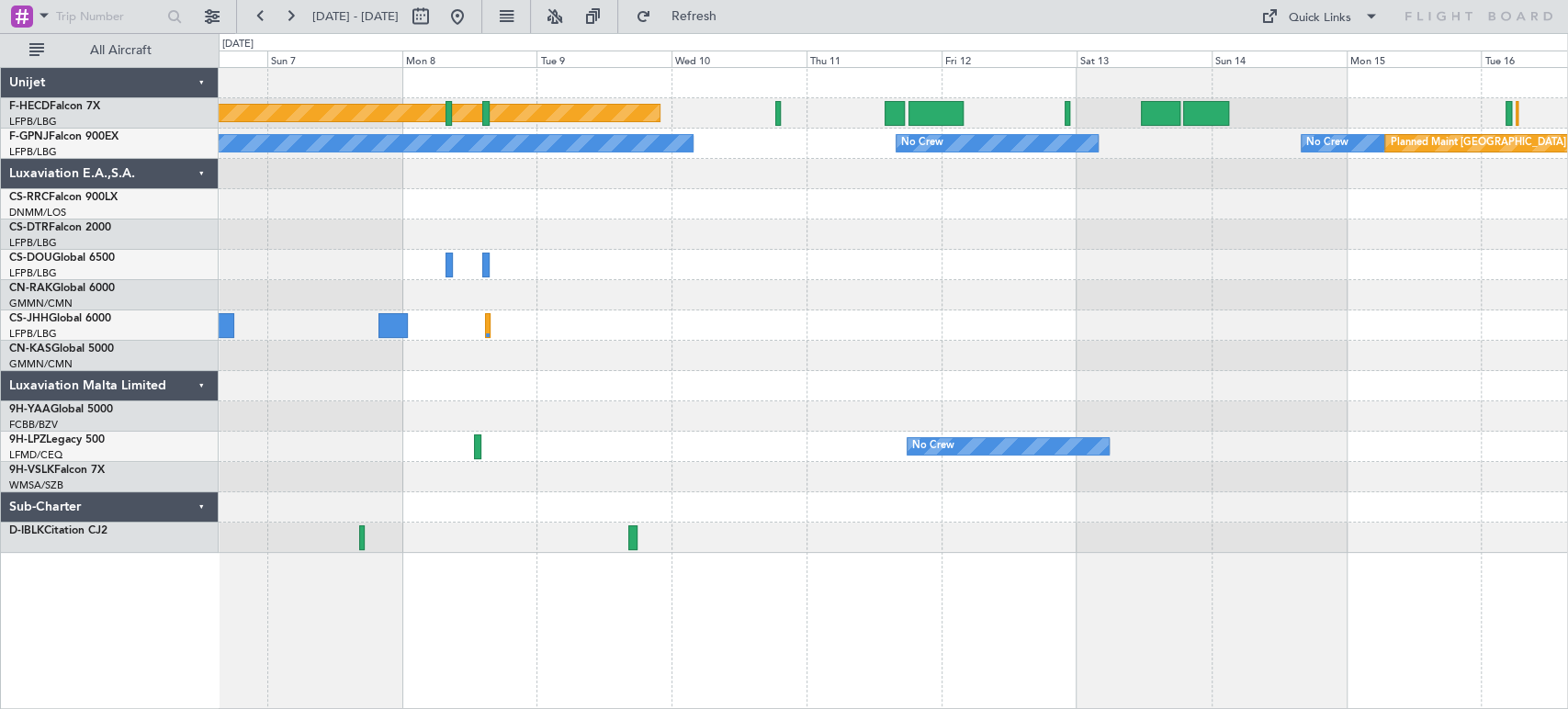
click at [467, 288] on div at bounding box center [893, 294] width 1348 height 30
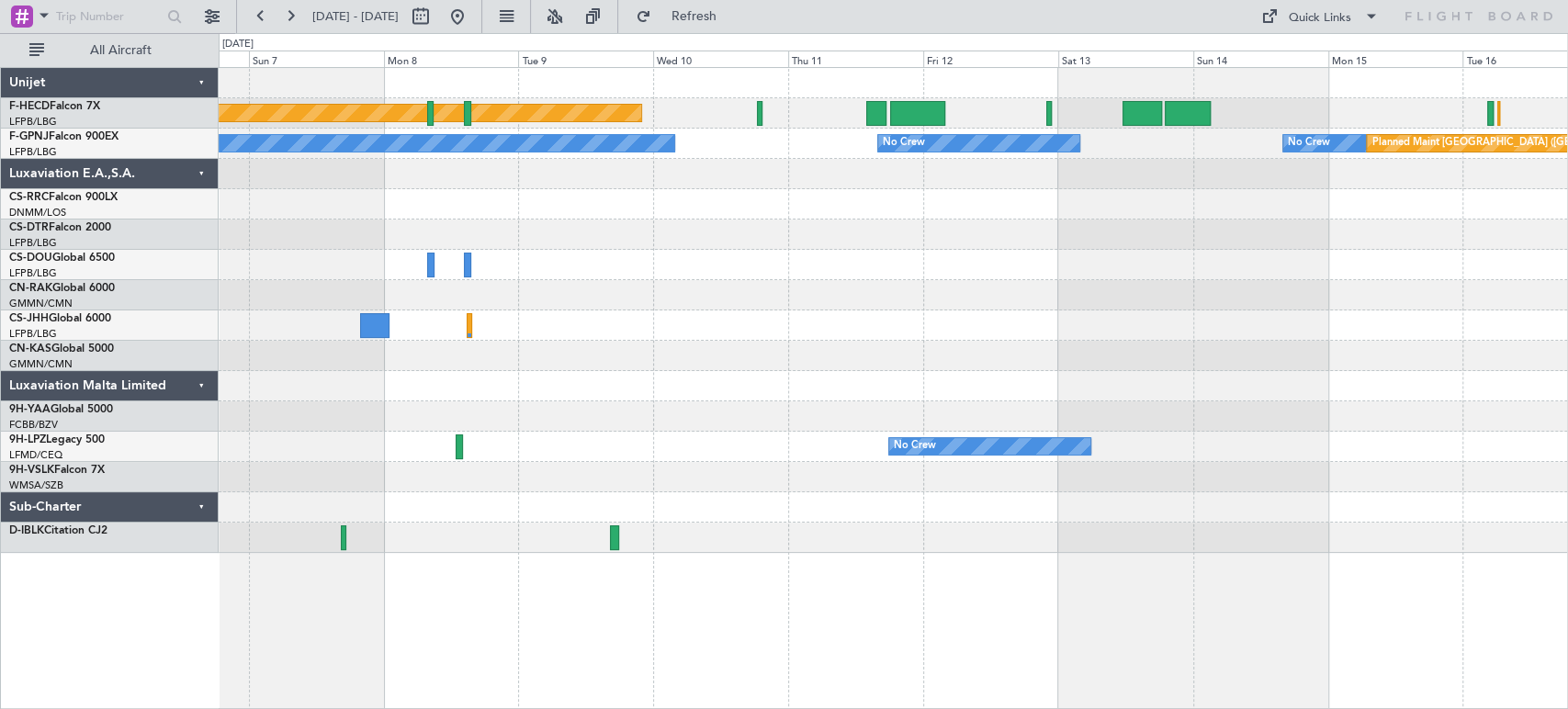
click at [1202, 247] on div at bounding box center [893, 234] width 1348 height 30
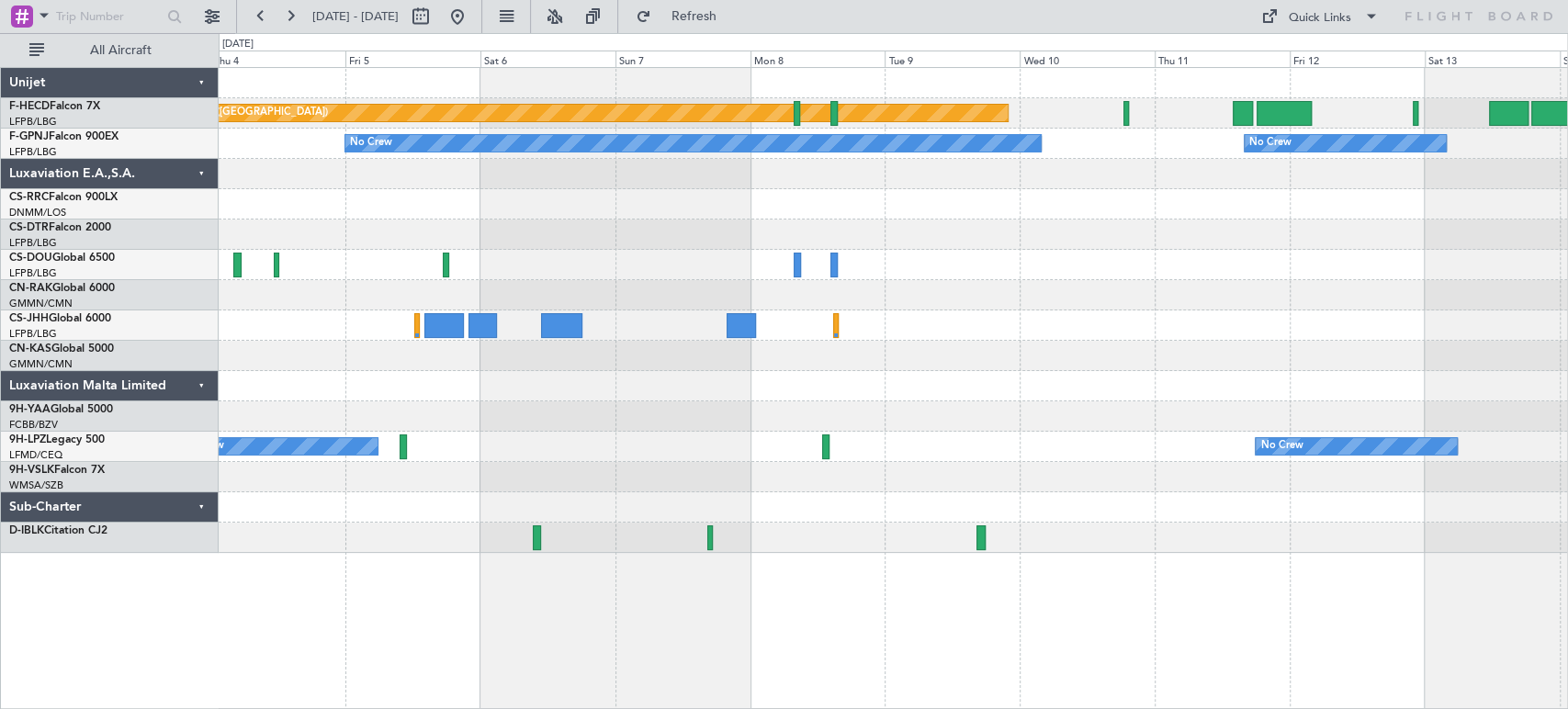
click at [256, 195] on div "Planned Maint [GEOGRAPHIC_DATA] ([GEOGRAPHIC_DATA]) No Crew No Crew No Crew No …" at bounding box center [893, 310] width 1348 height 485
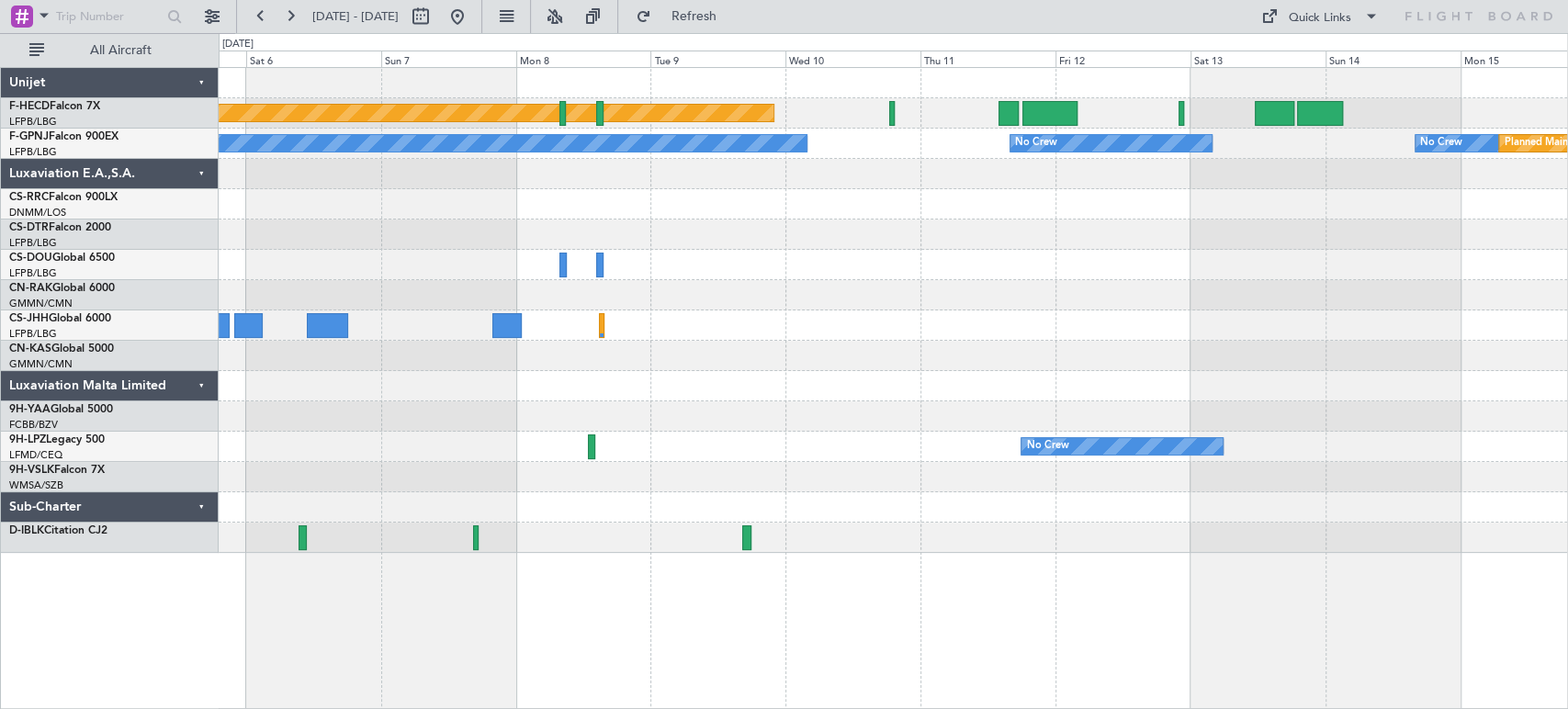
click at [306, 189] on div "Planned Maint [GEOGRAPHIC_DATA] ([GEOGRAPHIC_DATA]) No Crew No Crew No Crew No …" at bounding box center [893, 310] width 1348 height 485
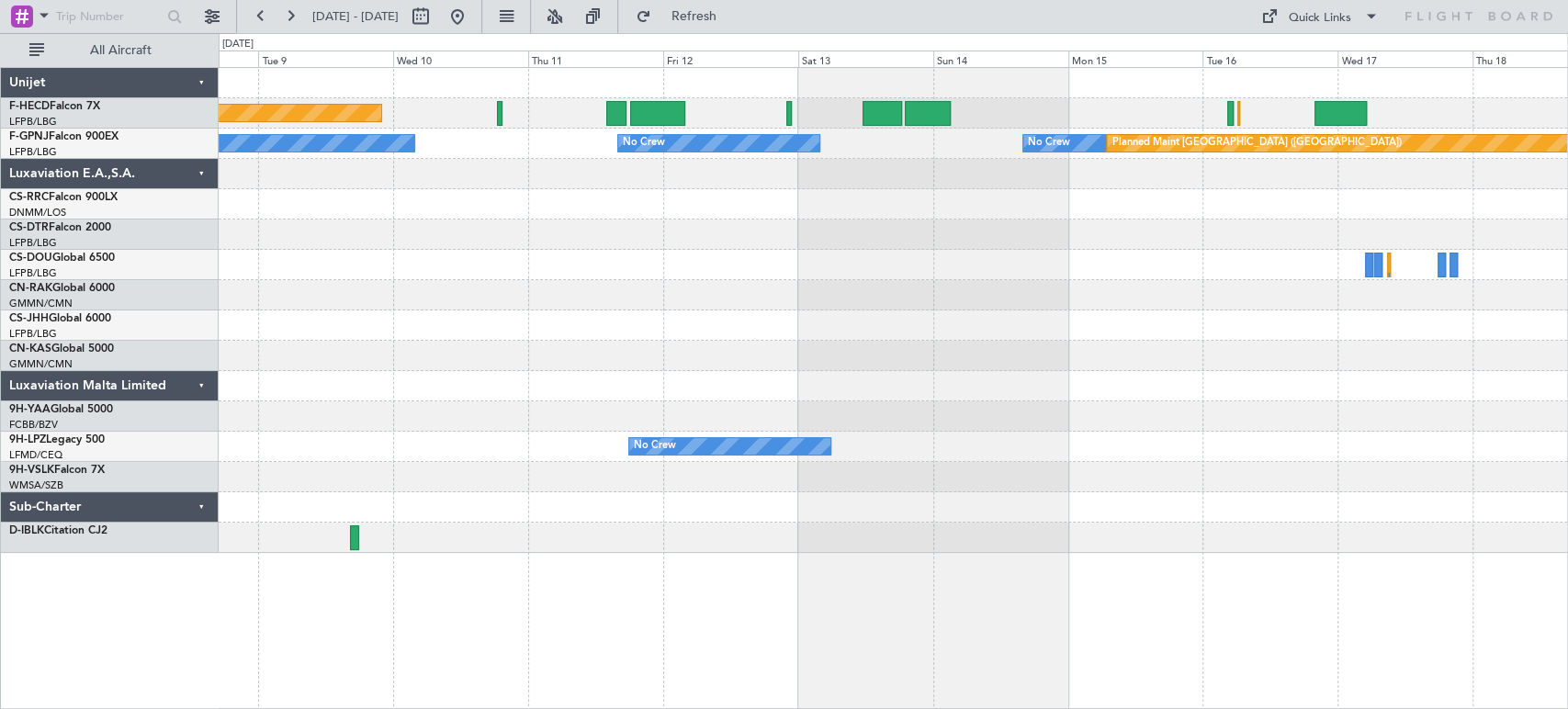
click at [324, 223] on div "Planned Maint [GEOGRAPHIC_DATA] ([GEOGRAPHIC_DATA]) No Crew No Crew No Crew No …" at bounding box center [893, 310] width 1348 height 485
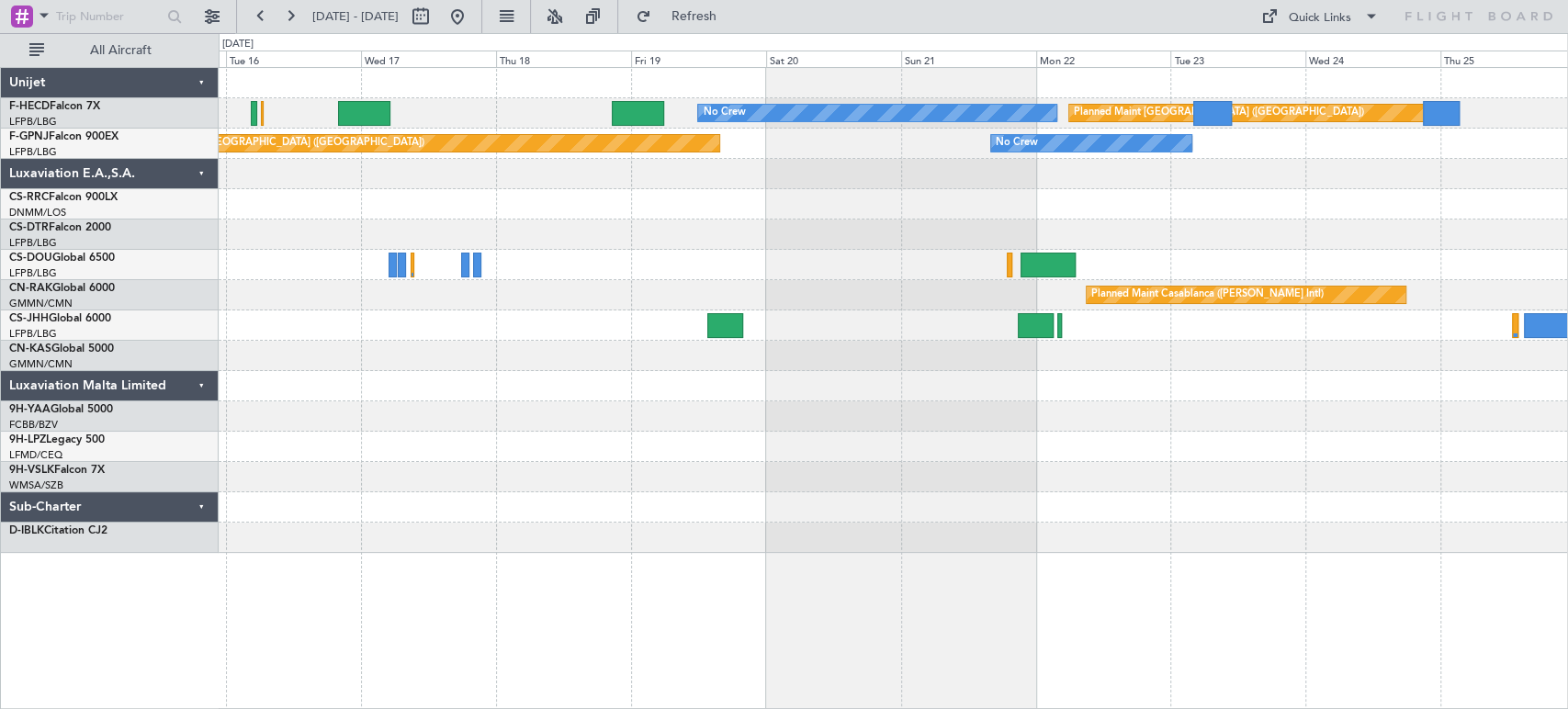
click at [403, 227] on div "No Crew Planned Maint [GEOGRAPHIC_DATA] ([GEOGRAPHIC_DATA]) No Crew Planned Mai…" at bounding box center [893, 310] width 1348 height 485
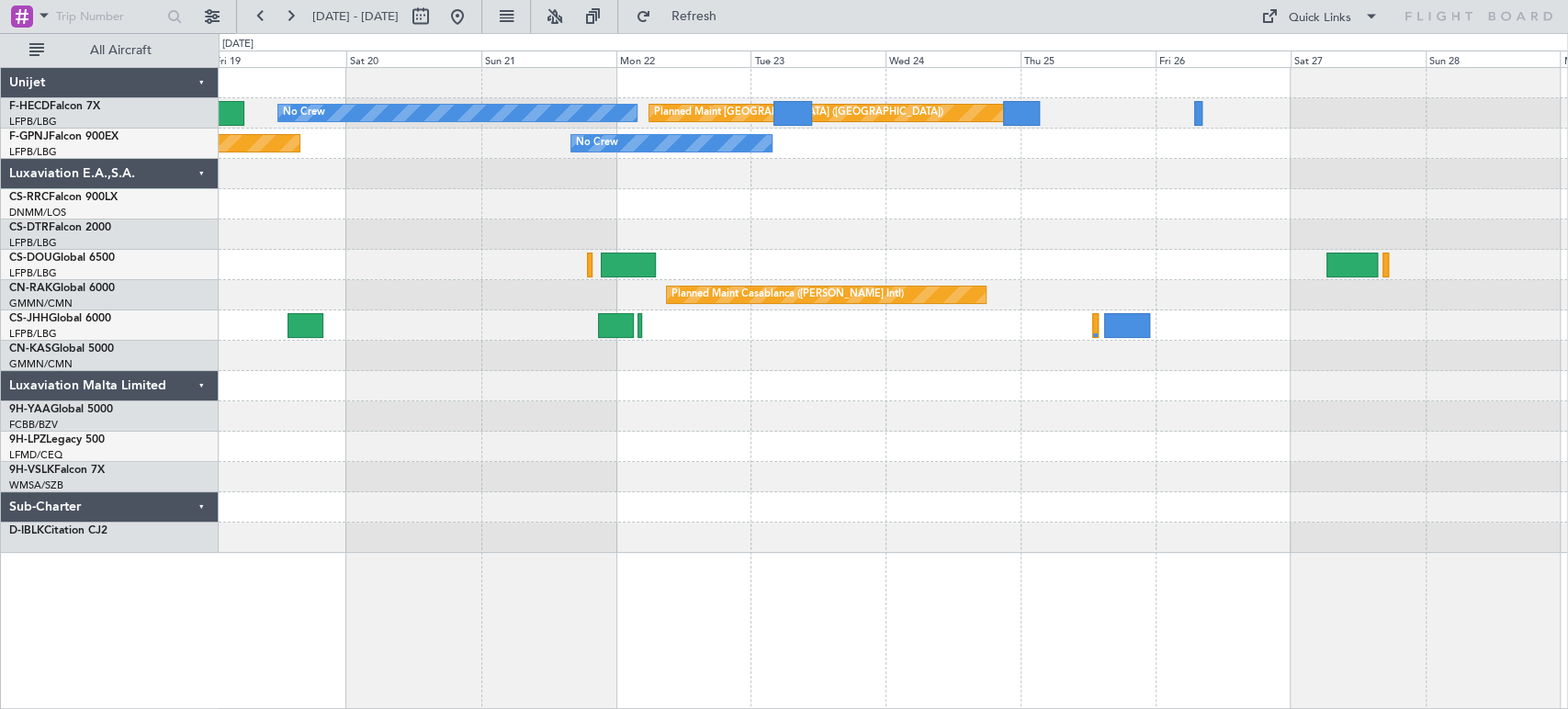
click at [282, 177] on div "No Crew Planned Maint [GEOGRAPHIC_DATA] ([GEOGRAPHIC_DATA]) Planned Maint [GEOG…" at bounding box center [893, 310] width 1348 height 485
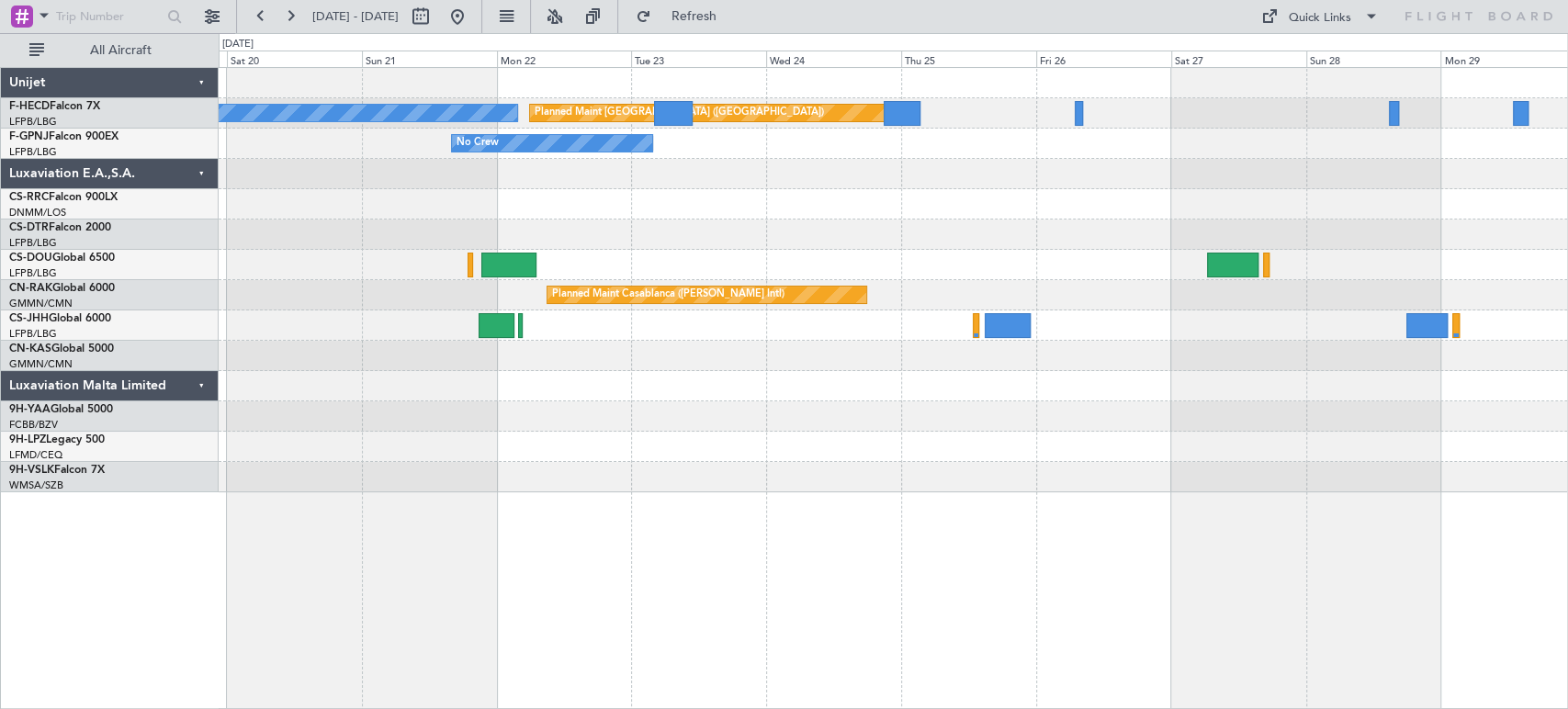
click at [794, 437] on div at bounding box center [893, 447] width 1348 height 30
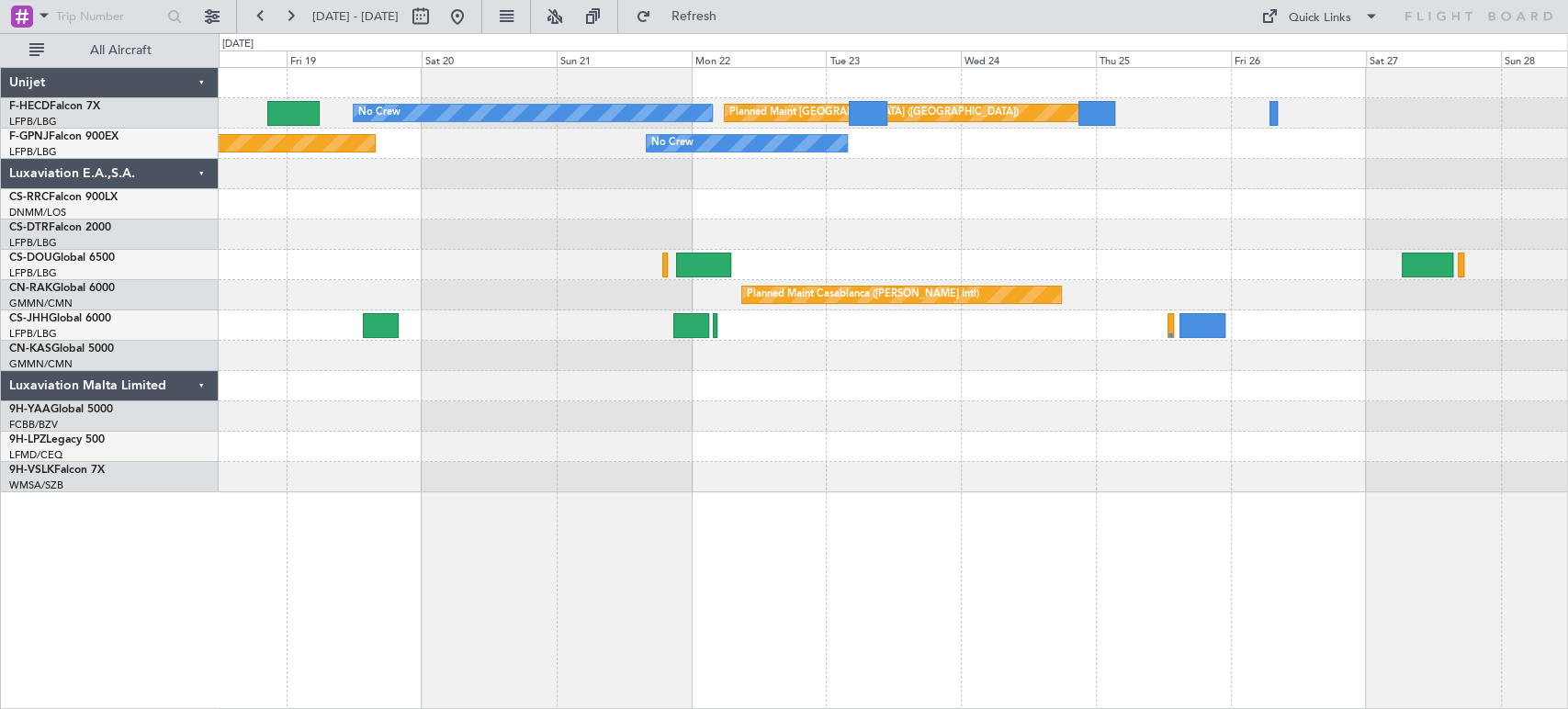
click at [825, 188] on div "Planned Maint [GEOGRAPHIC_DATA] ([GEOGRAPHIC_DATA]) No Crew No Crew Planned Mai…" at bounding box center [893, 280] width 1348 height 424
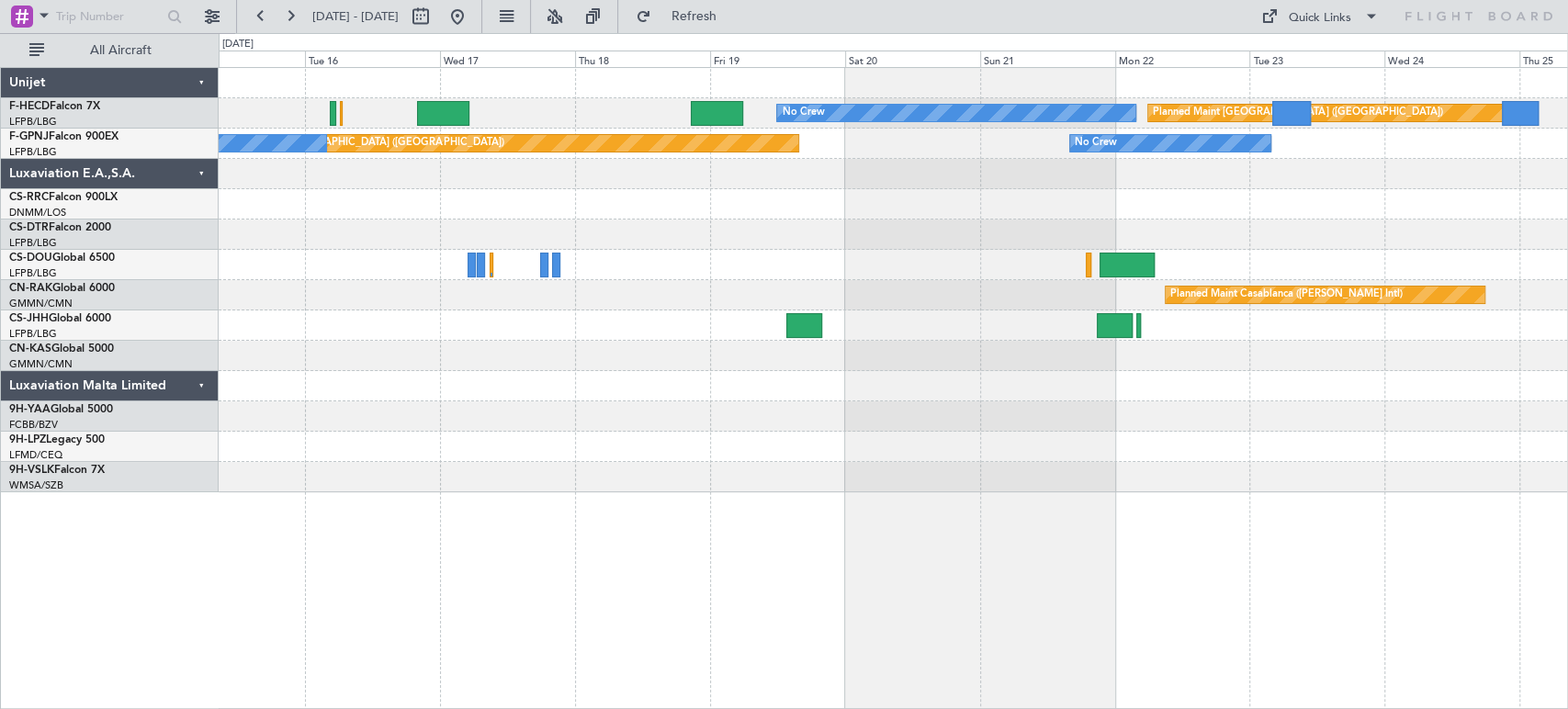
click at [864, 201] on div at bounding box center [893, 204] width 1348 height 30
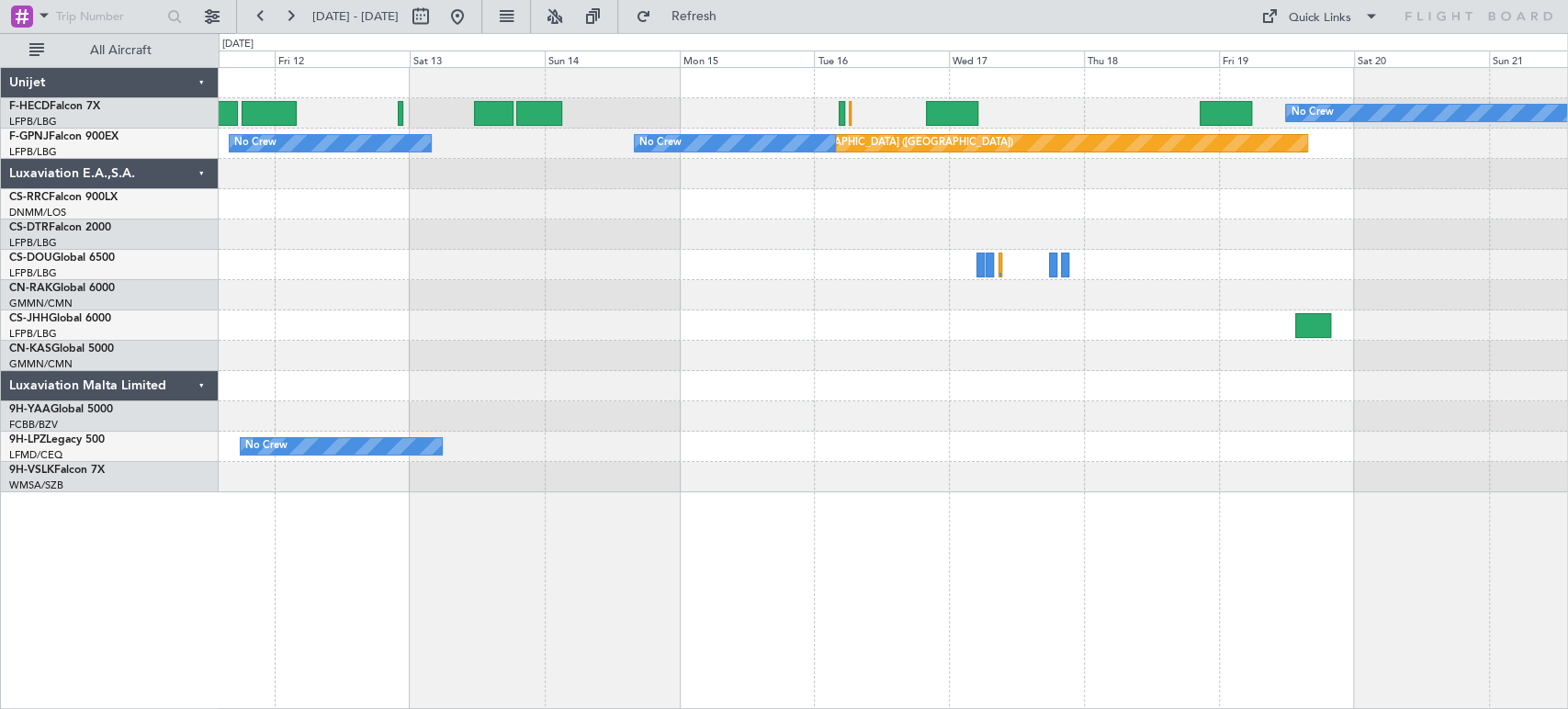
click at [1301, 226] on div "No Crew Planned Maint [GEOGRAPHIC_DATA] ([GEOGRAPHIC_DATA]) Planned Maint [GEOG…" at bounding box center [893, 280] width 1348 height 424
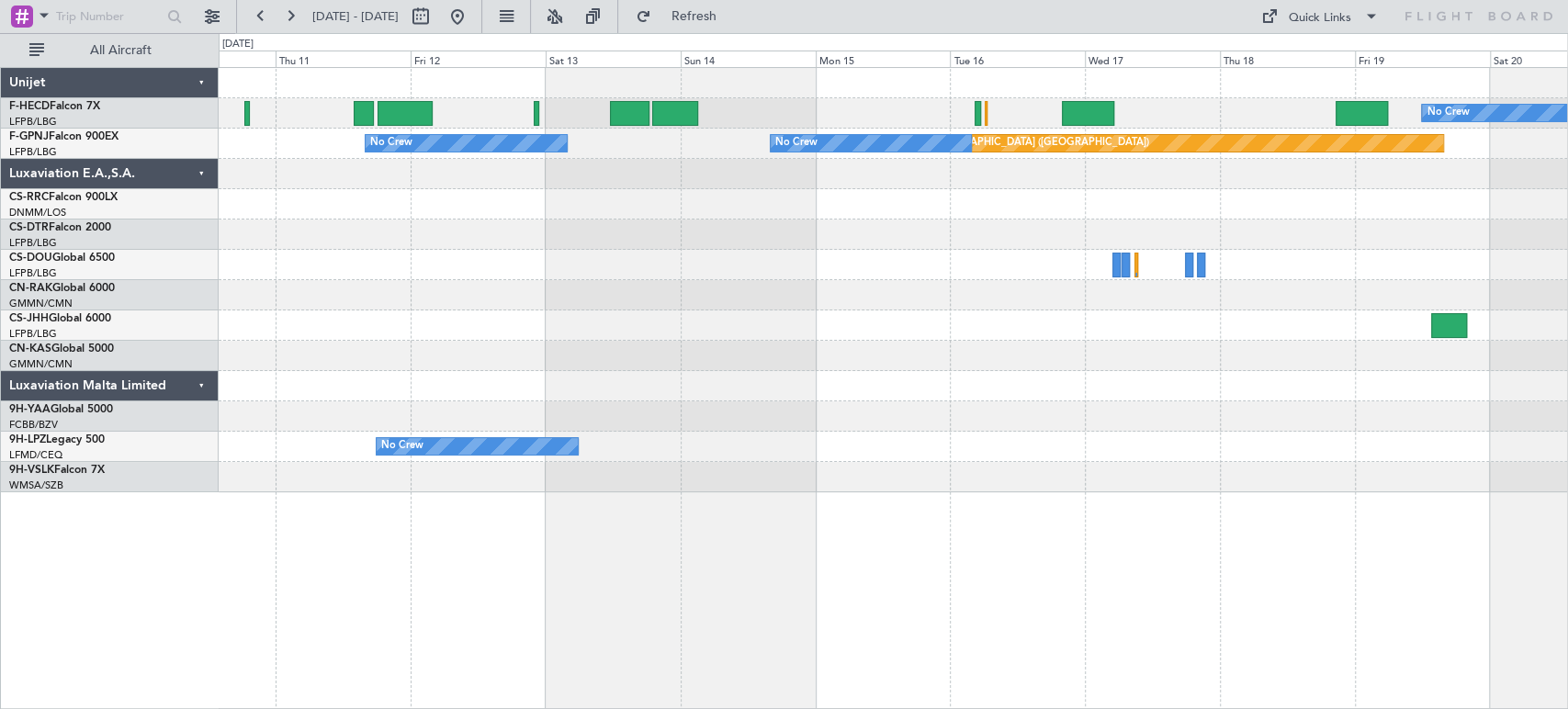
click at [921, 279] on div at bounding box center [893, 264] width 1348 height 30
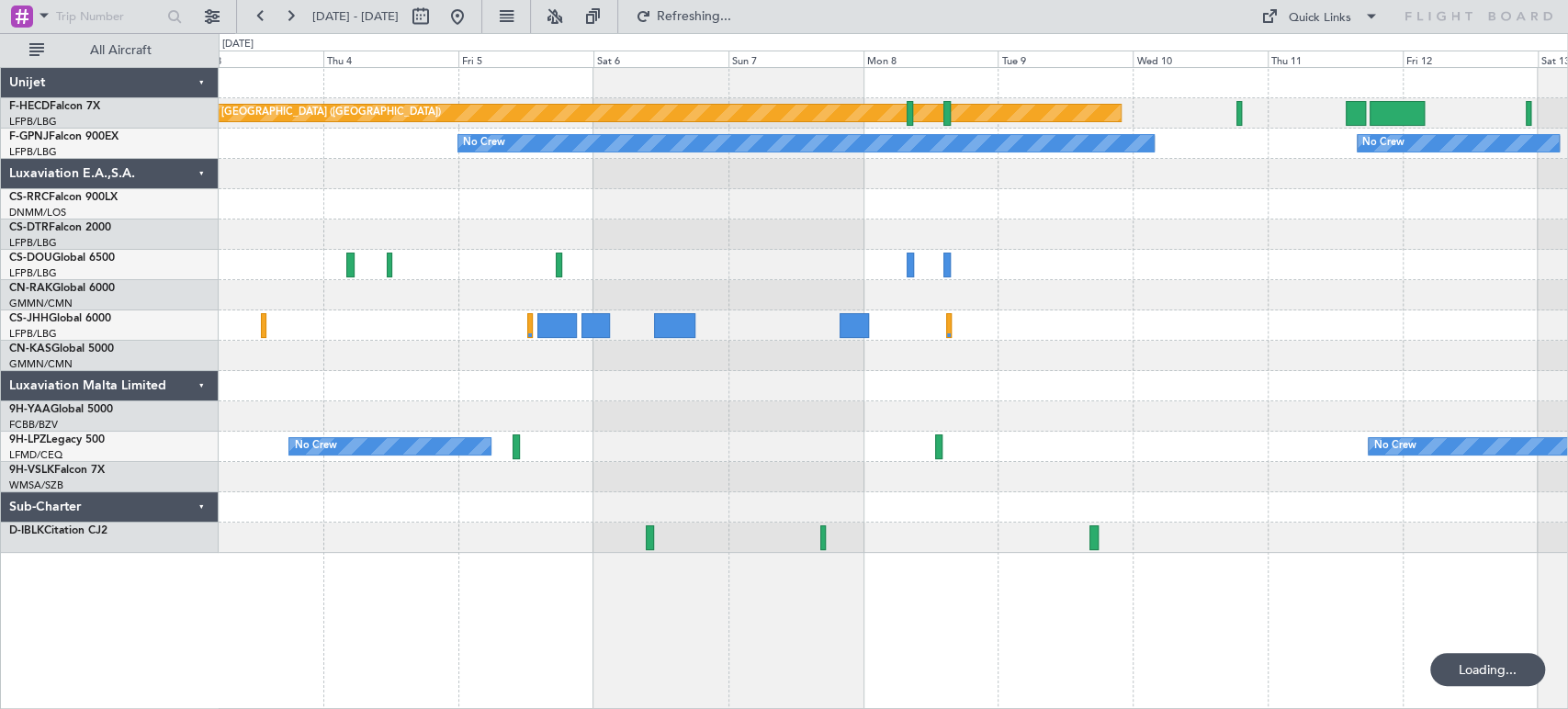
click at [890, 266] on div "No Crew" at bounding box center [893, 264] width 1348 height 30
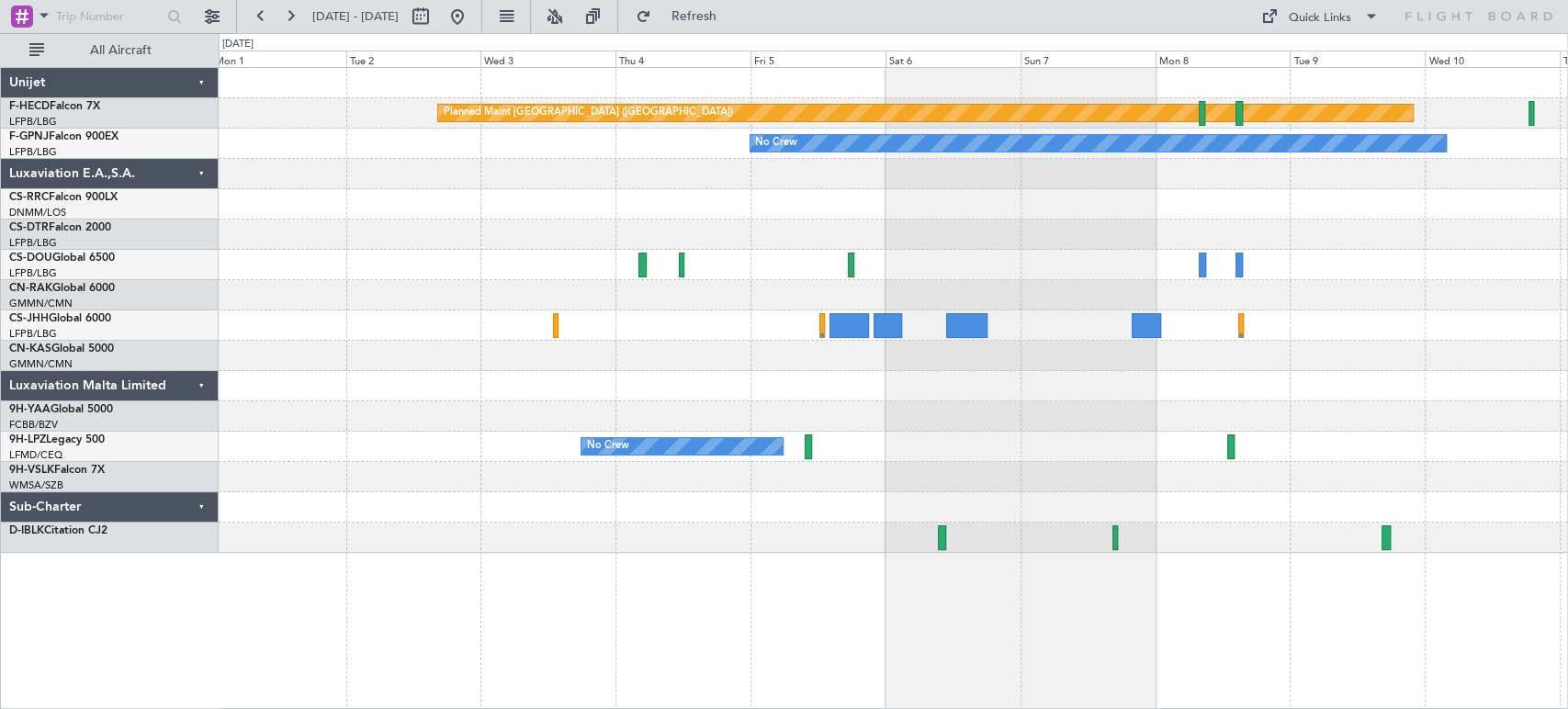
click at [1015, 293] on div "Planned Maint [GEOGRAPHIC_DATA] ([GEOGRAPHIC_DATA])" at bounding box center [893, 294] width 1348 height 30
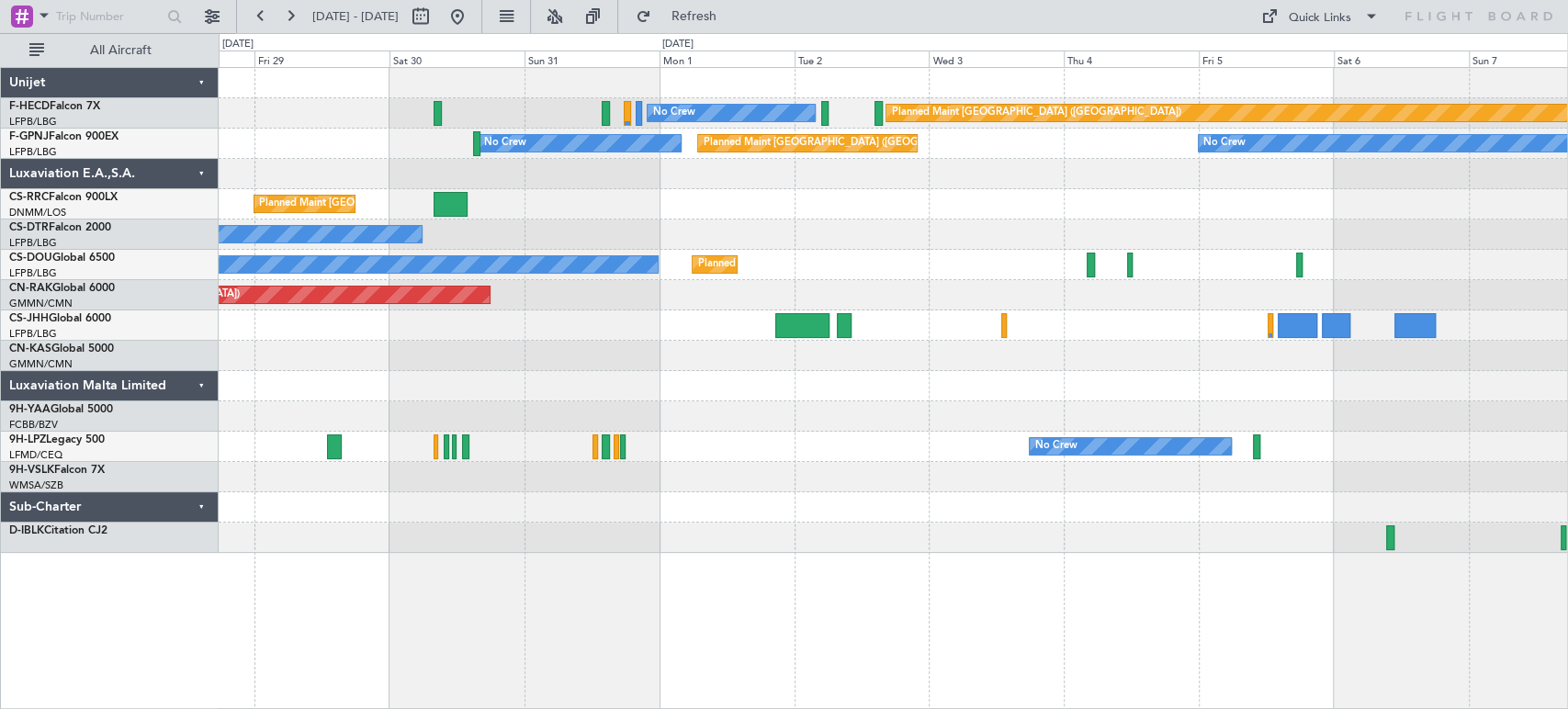
click at [631, 324] on div at bounding box center [893, 325] width 1348 height 30
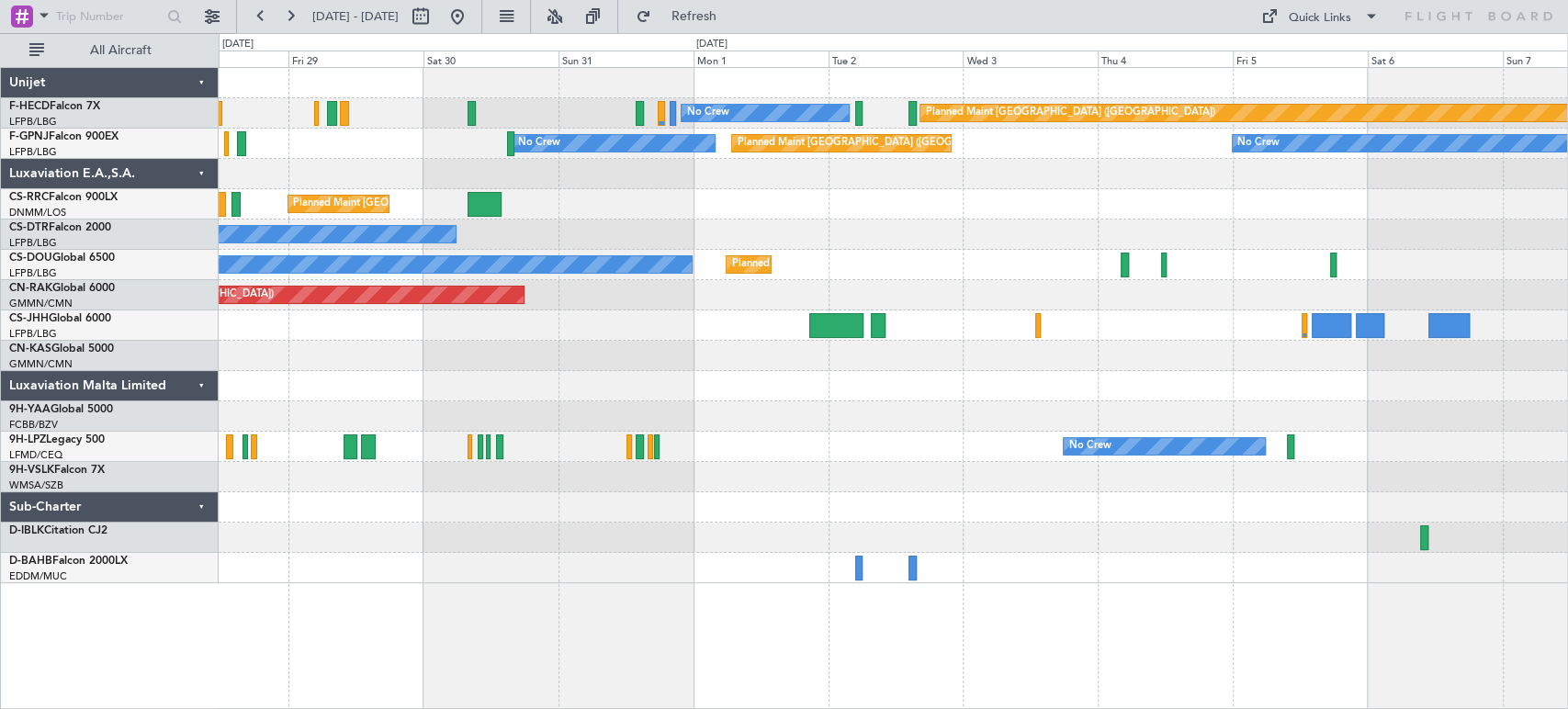
click at [1161, 194] on div "Planned Maint [GEOGRAPHIC_DATA] ([GEOGRAPHIC_DATA]) No Crew No Crew No Crew Pla…" at bounding box center [893, 325] width 1348 height 516
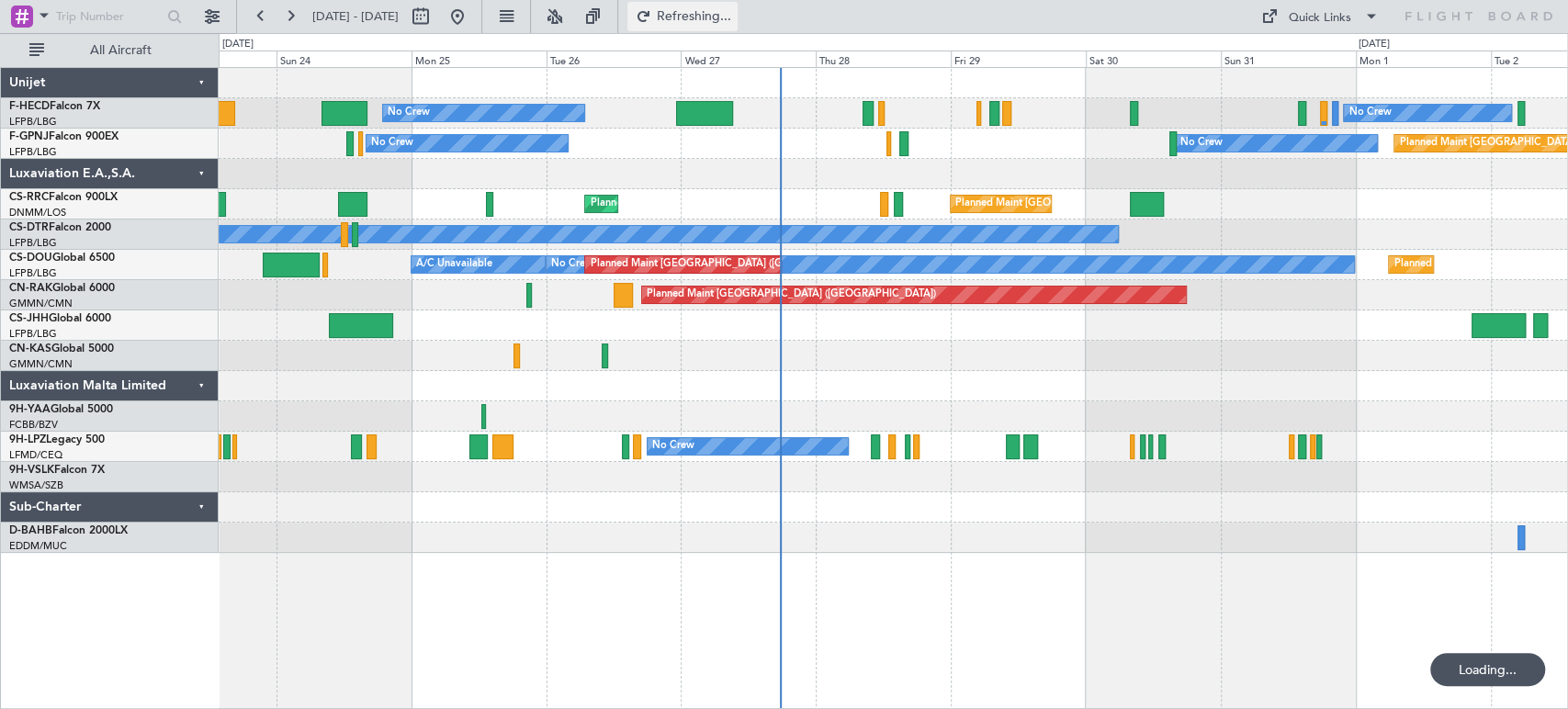
click at [726, 10] on span "Refreshing..." at bounding box center [693, 16] width 77 height 13
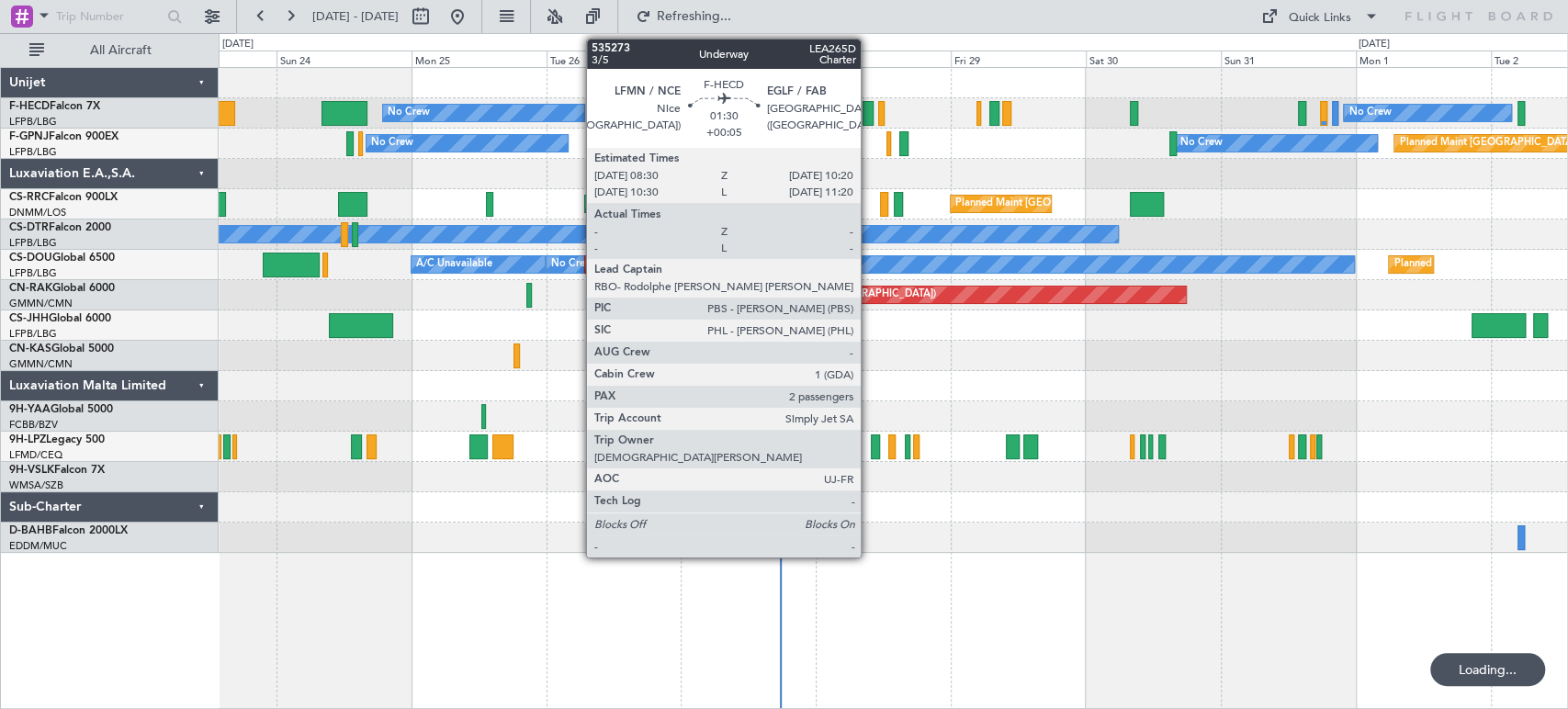
click at [869, 113] on div at bounding box center [868, 114] width 11 height 25
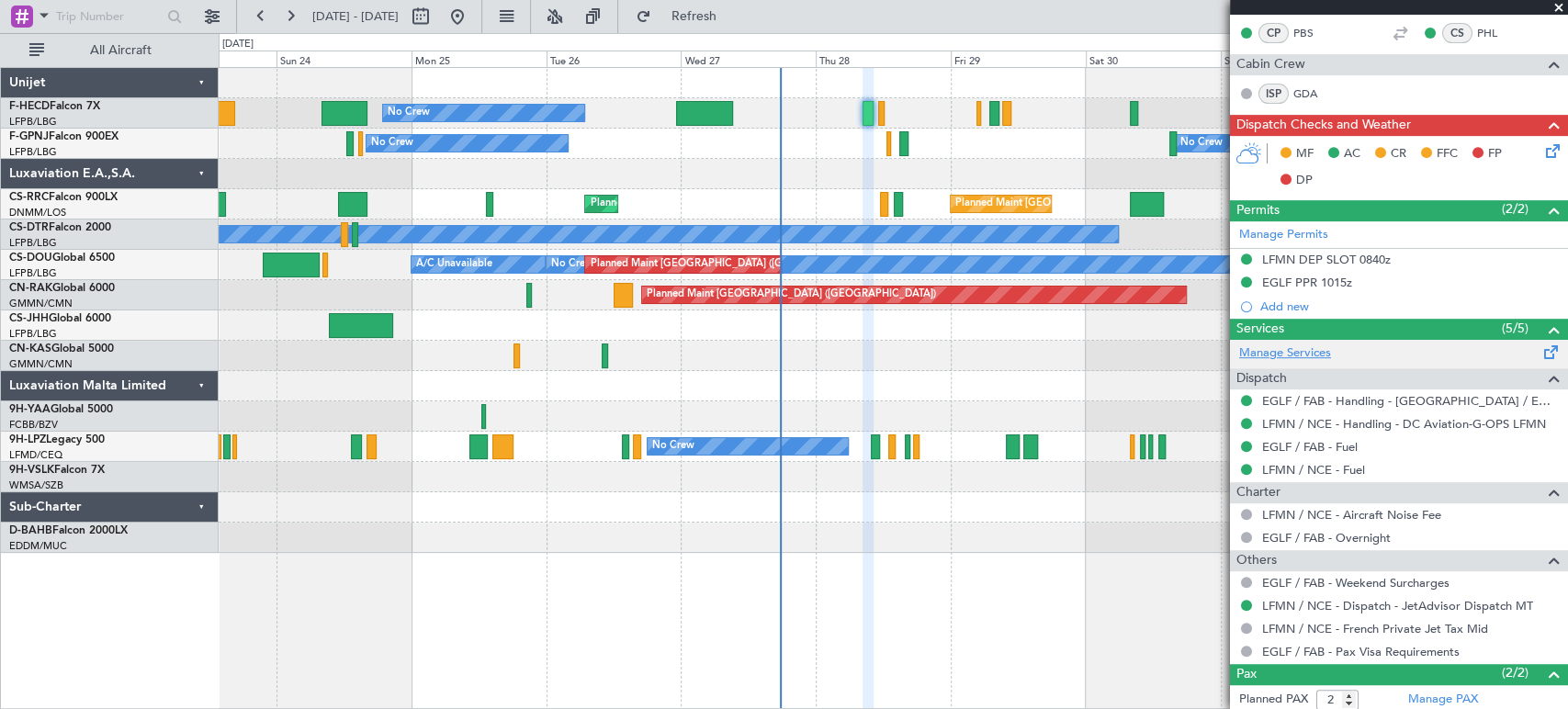
scroll to position [510, 0]
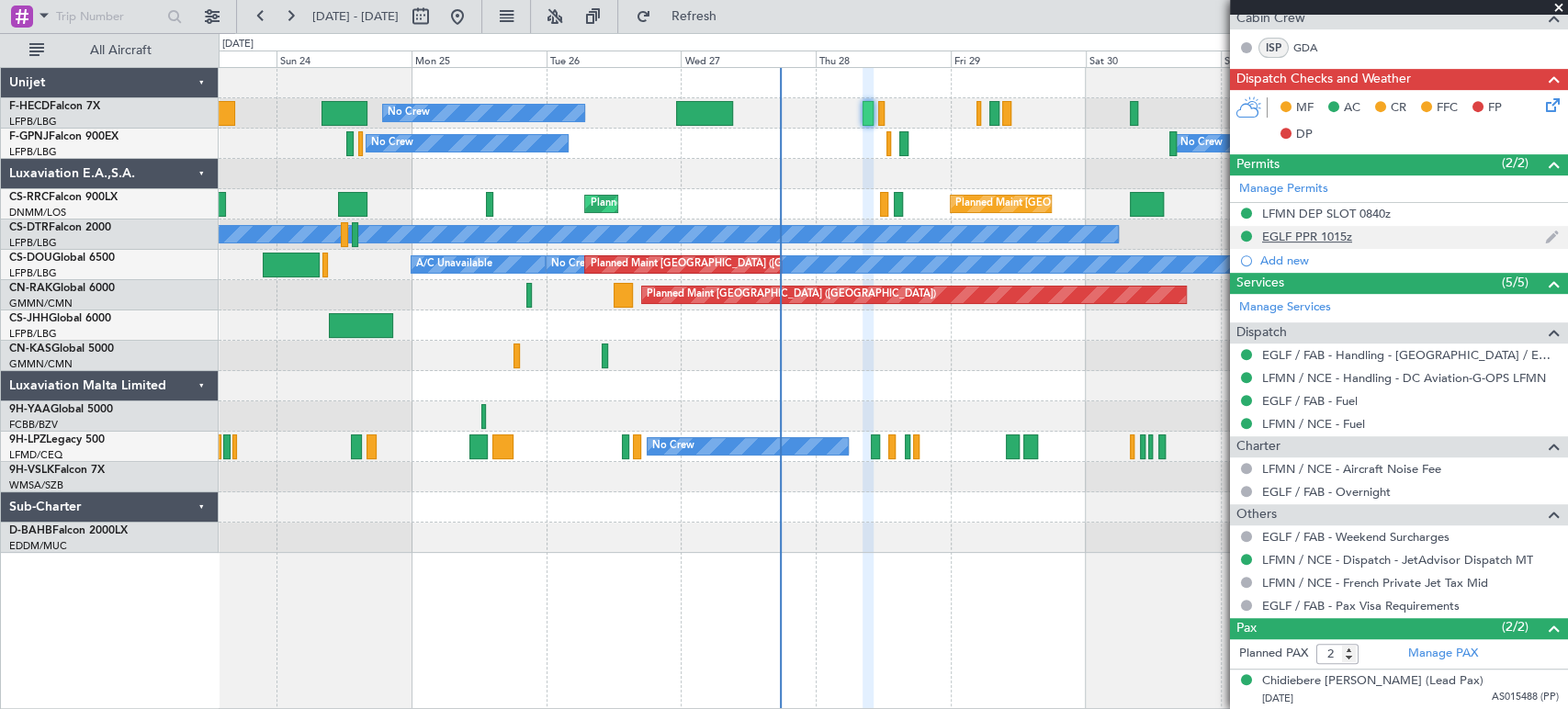
click at [1297, 233] on div "EGLF PPR 1015z" at bounding box center [1308, 237] width 90 height 16
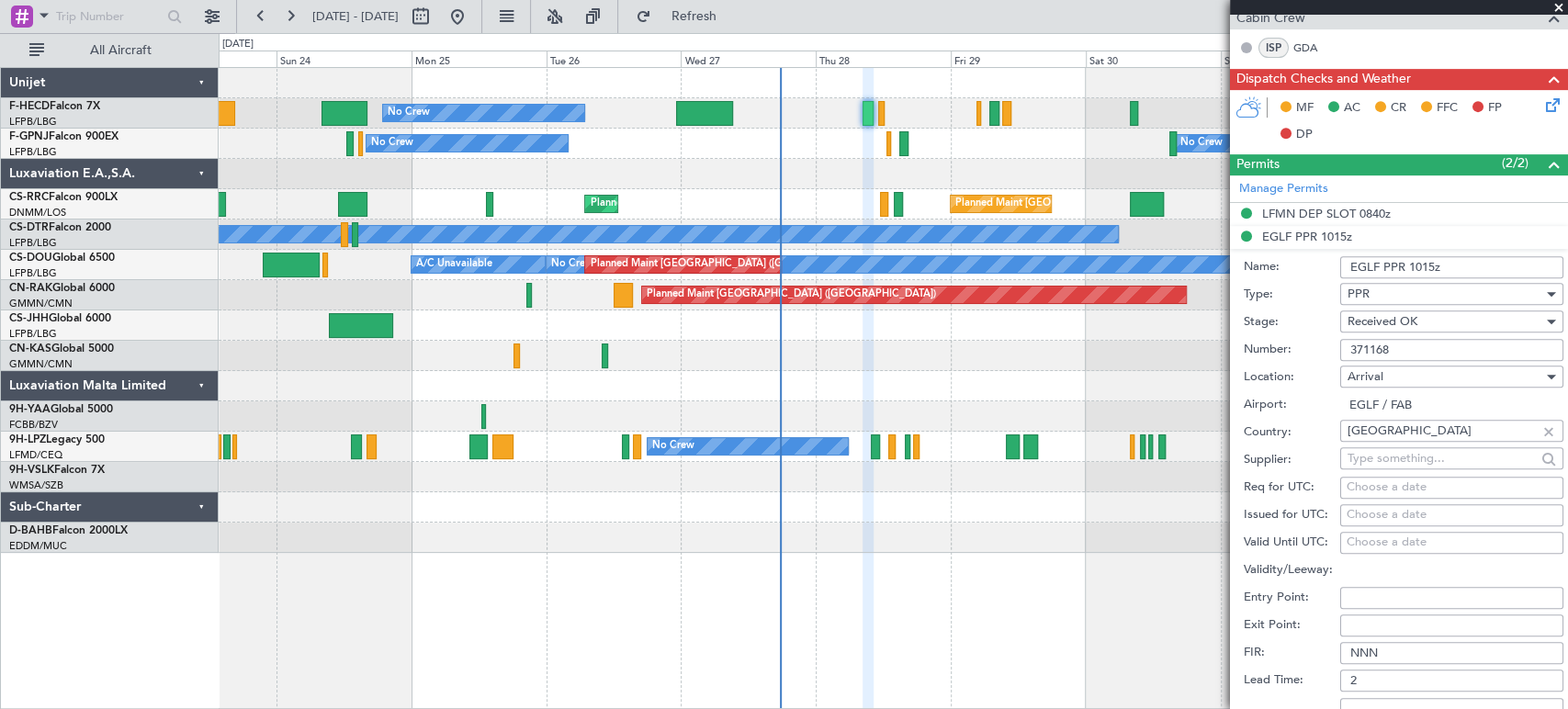
click at [1373, 345] on input "371168" at bounding box center [1452, 350] width 223 height 22
drag, startPoint x: 1374, startPoint y: 349, endPoint x: 1424, endPoint y: 341, distance: 50.6
click at [1424, 341] on input "371168" at bounding box center [1452, 350] width 223 height 22
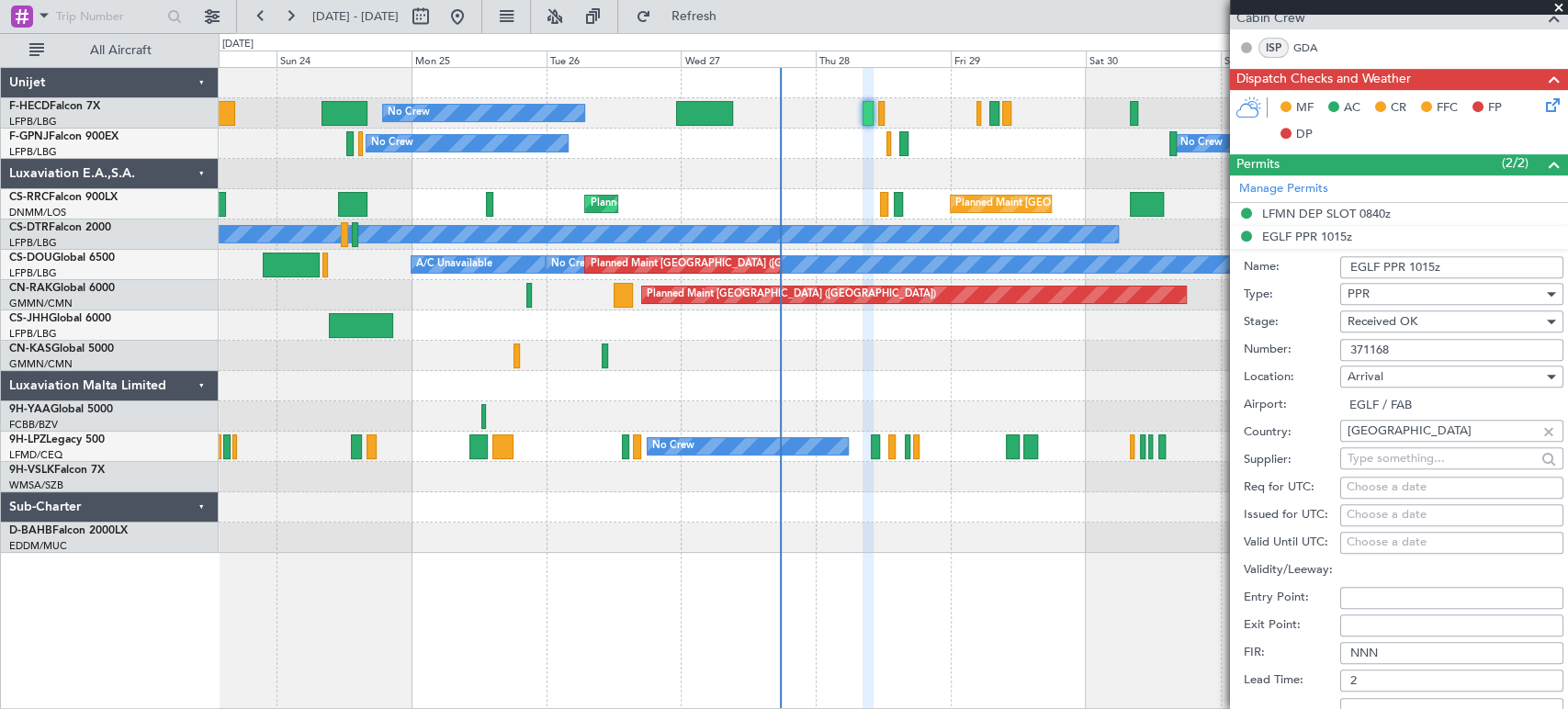
click at [1424, 341] on input "371168" at bounding box center [1452, 350] width 223 height 22
click at [782, 194] on div "Planned Maint Paris (Le Bourget) Planned Maint Paris (Le Bourget) Planned Maint…" at bounding box center [893, 204] width 1348 height 30
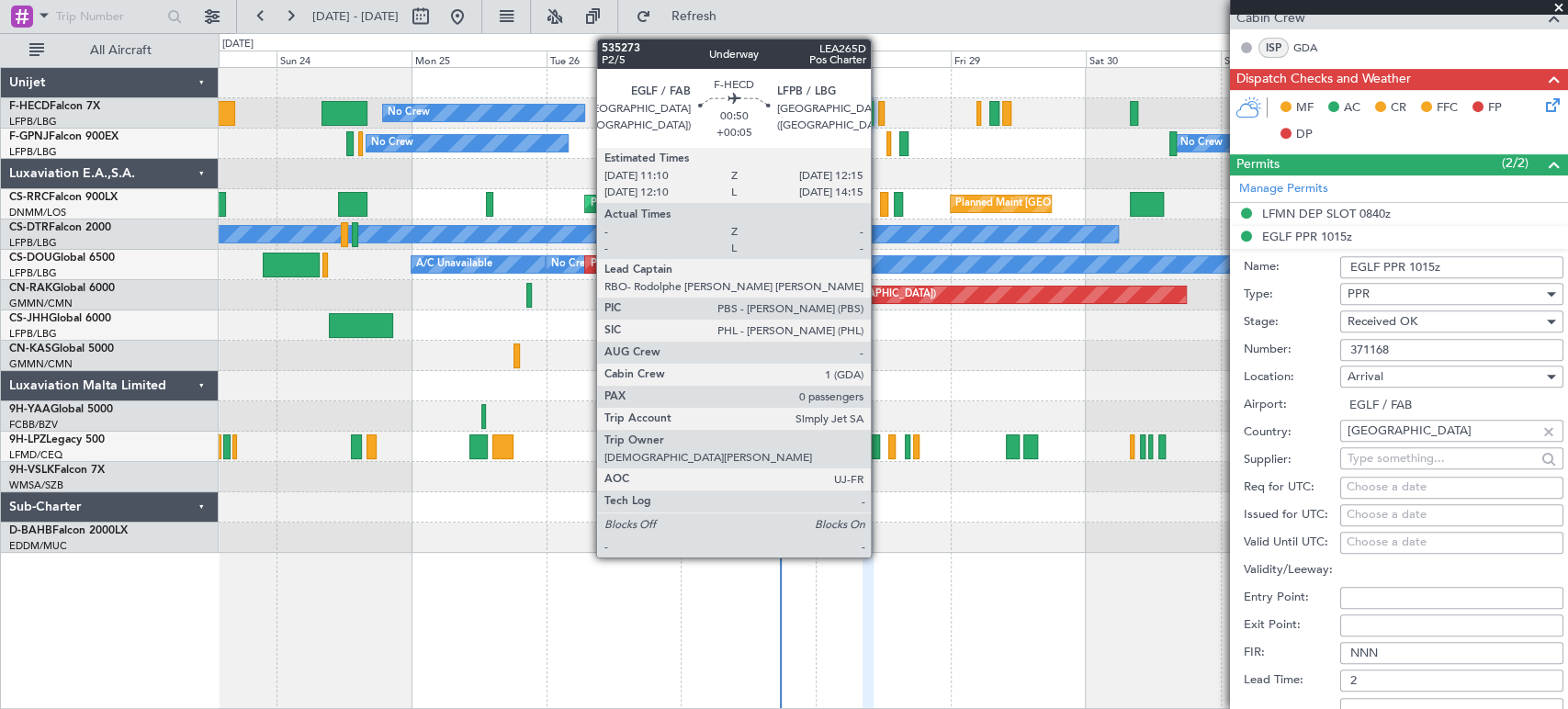
click at [879, 119] on div at bounding box center [881, 114] width 7 height 25
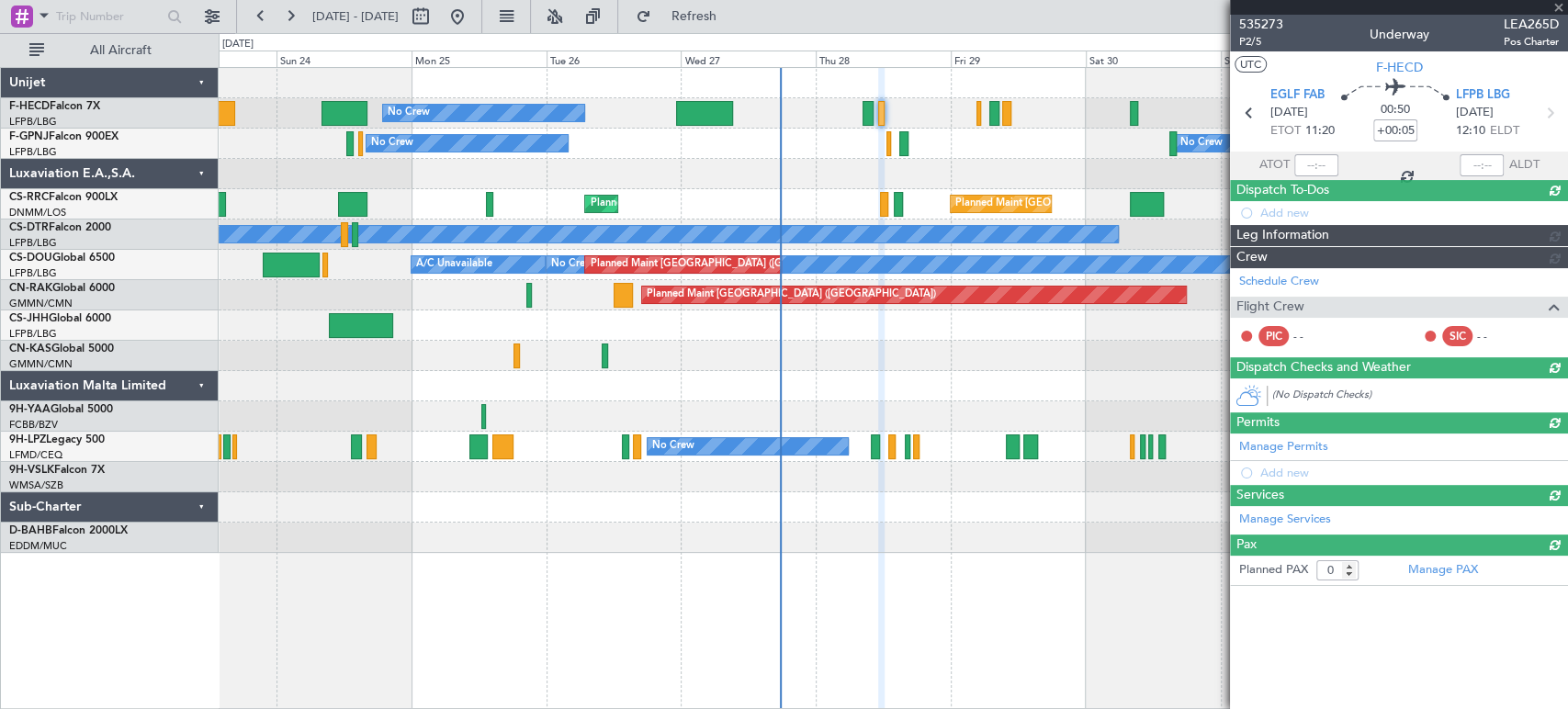
scroll to position [0, 0]
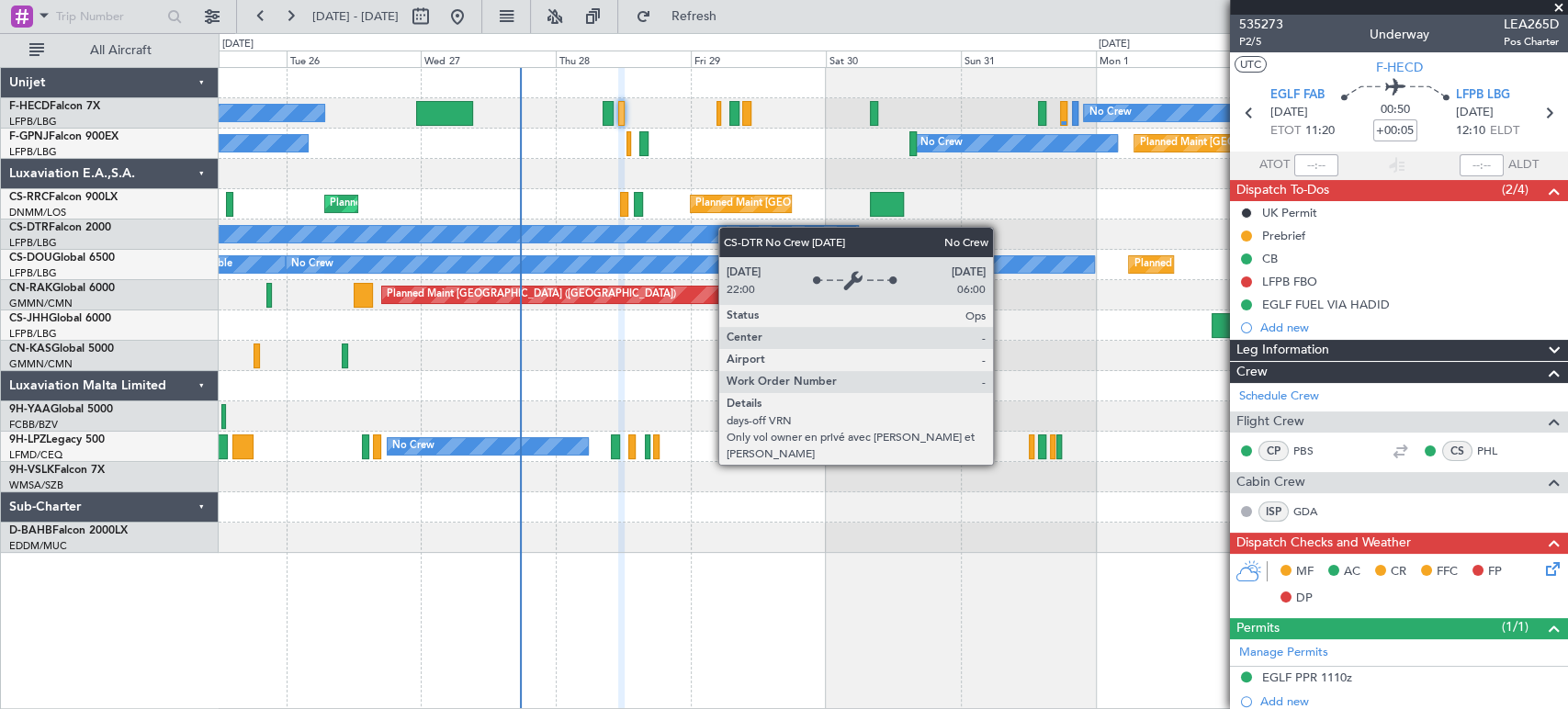
click at [171, 237] on div "No Crew No Crew Planned Maint Paris (Le Bourget) No Crew Planned Maint Paris (L…" at bounding box center [784, 371] width 1568 height 676
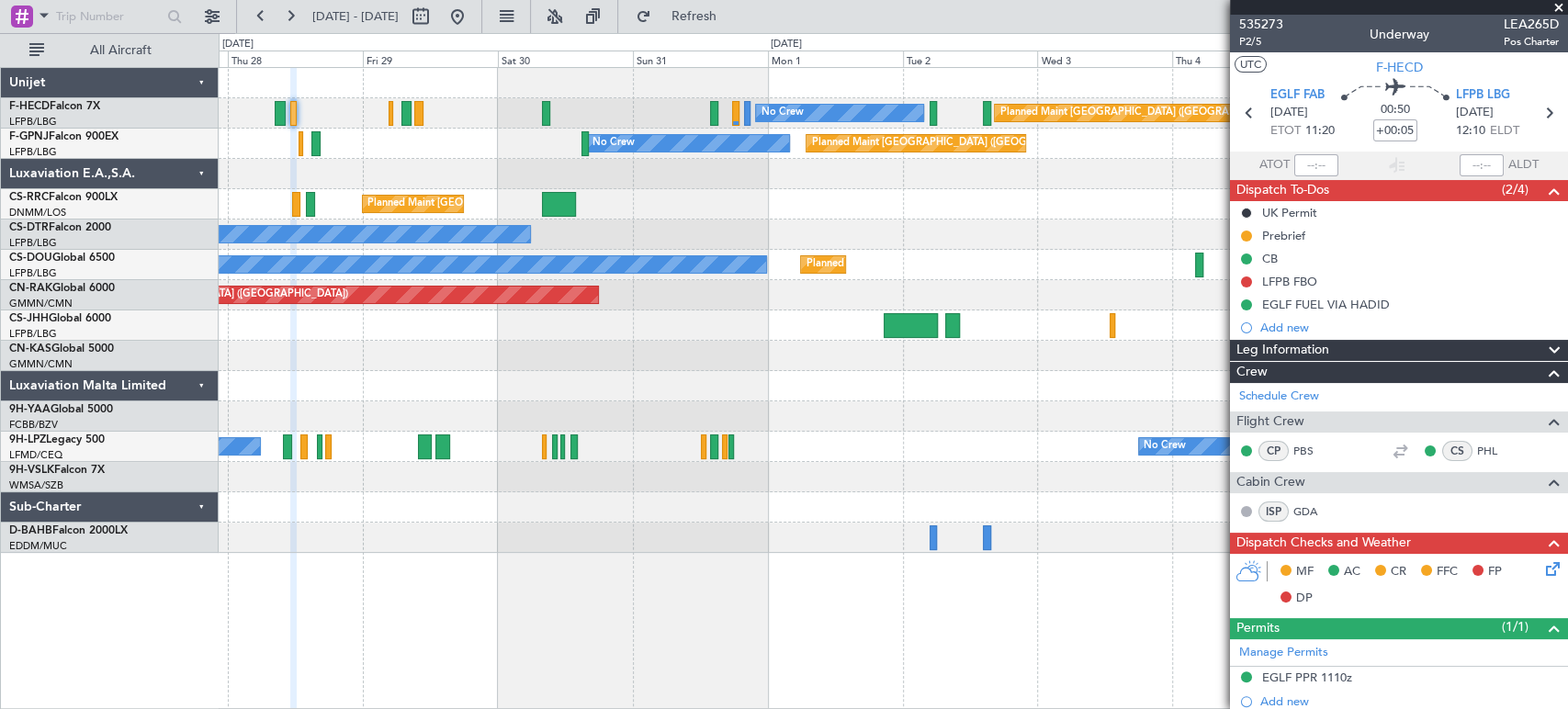
click at [587, 172] on div at bounding box center [893, 174] width 1348 height 30
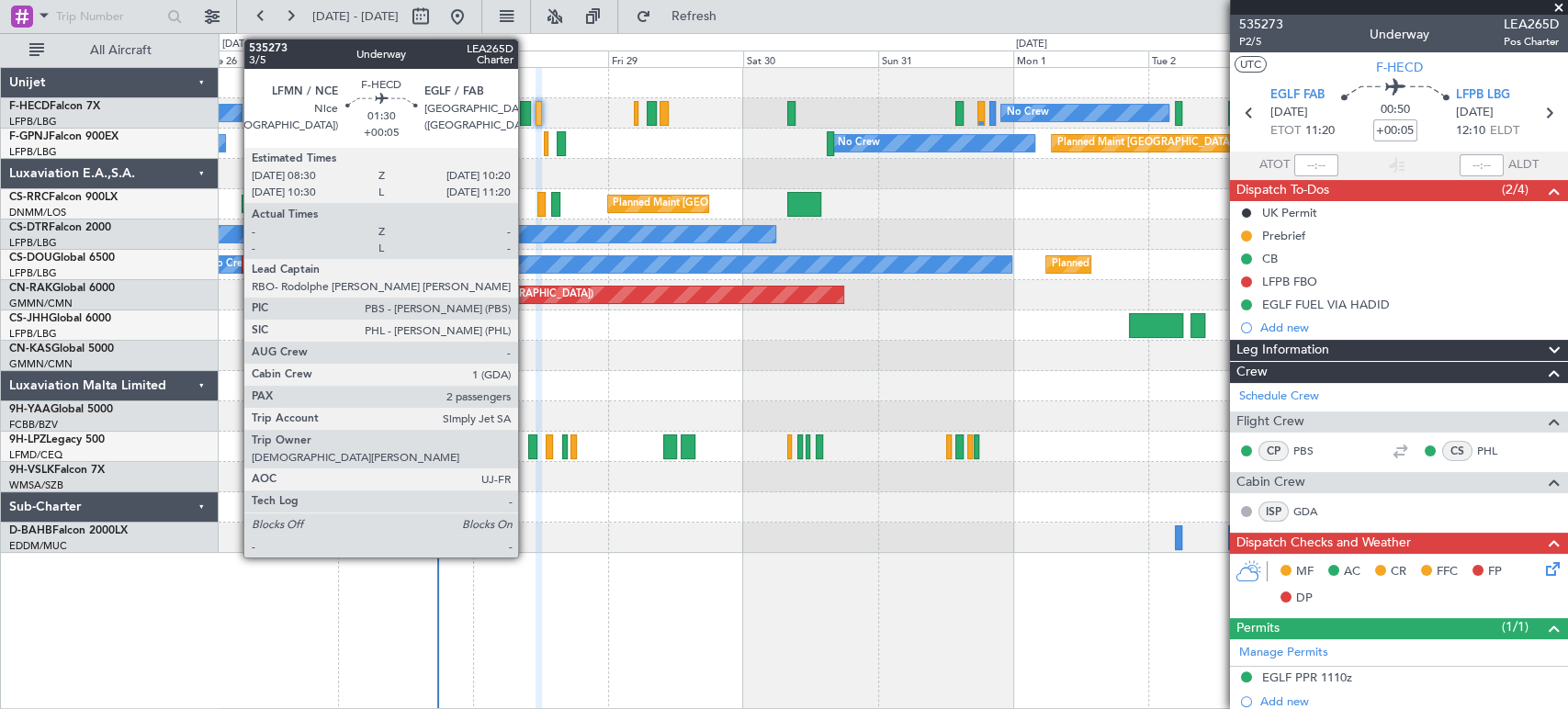
click at [527, 115] on div at bounding box center [525, 114] width 11 height 25
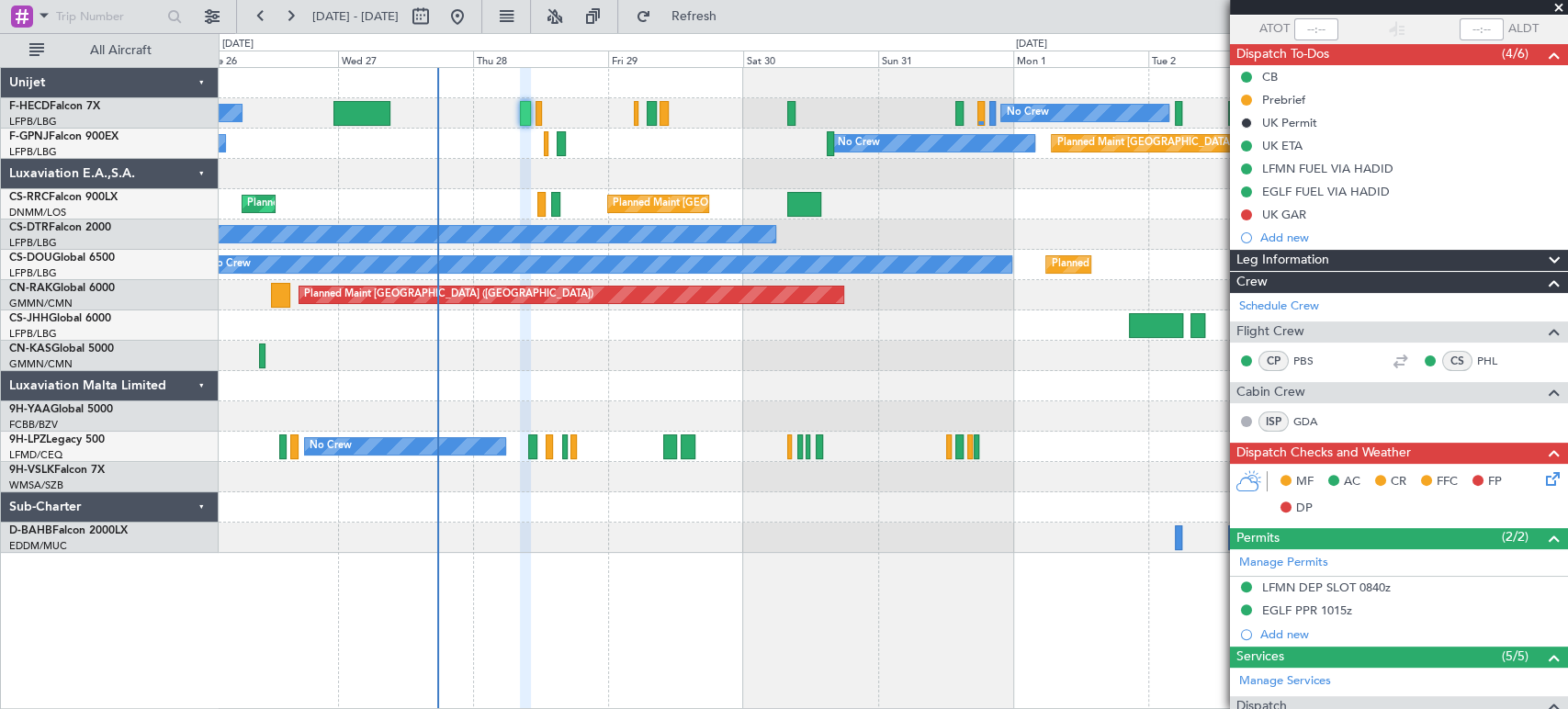
scroll to position [408, 0]
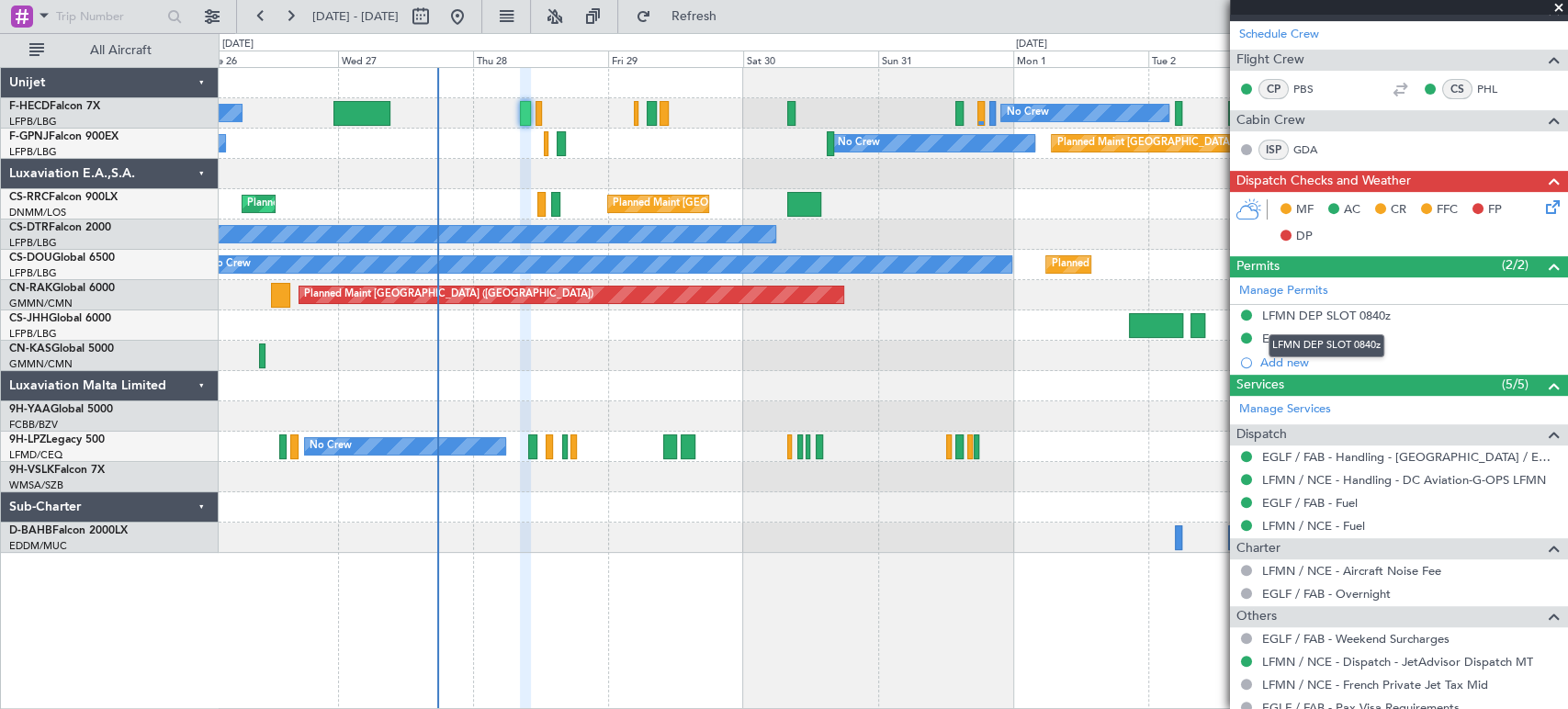
click at [1325, 332] on mat-tooltip-component "LFMN DEP SLOT 0840z" at bounding box center [1327, 346] width 142 height 49
click at [1290, 337] on div "EGLF PPR 1015z" at bounding box center [1308, 338] width 90 height 16
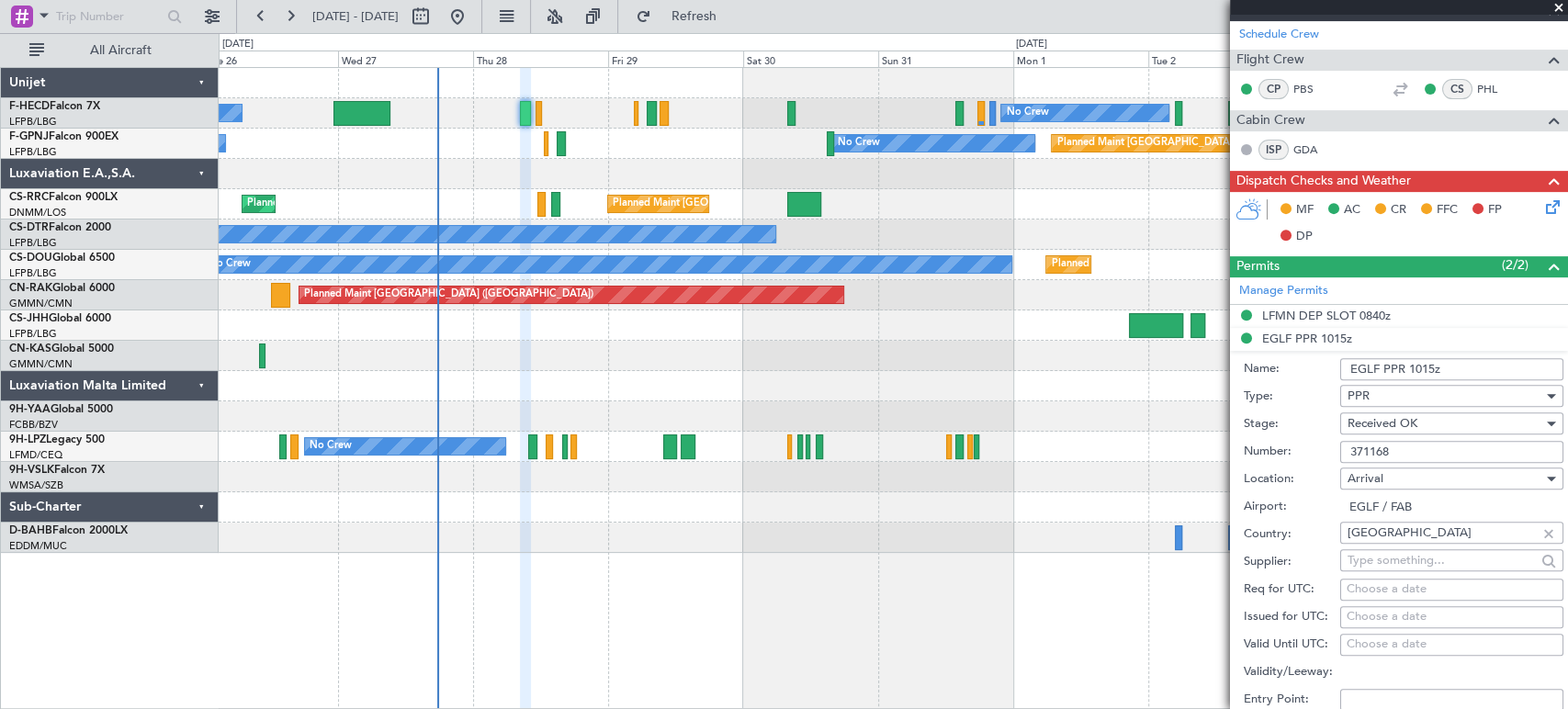
click at [1366, 454] on input "371168" at bounding box center [1452, 452] width 223 height 22
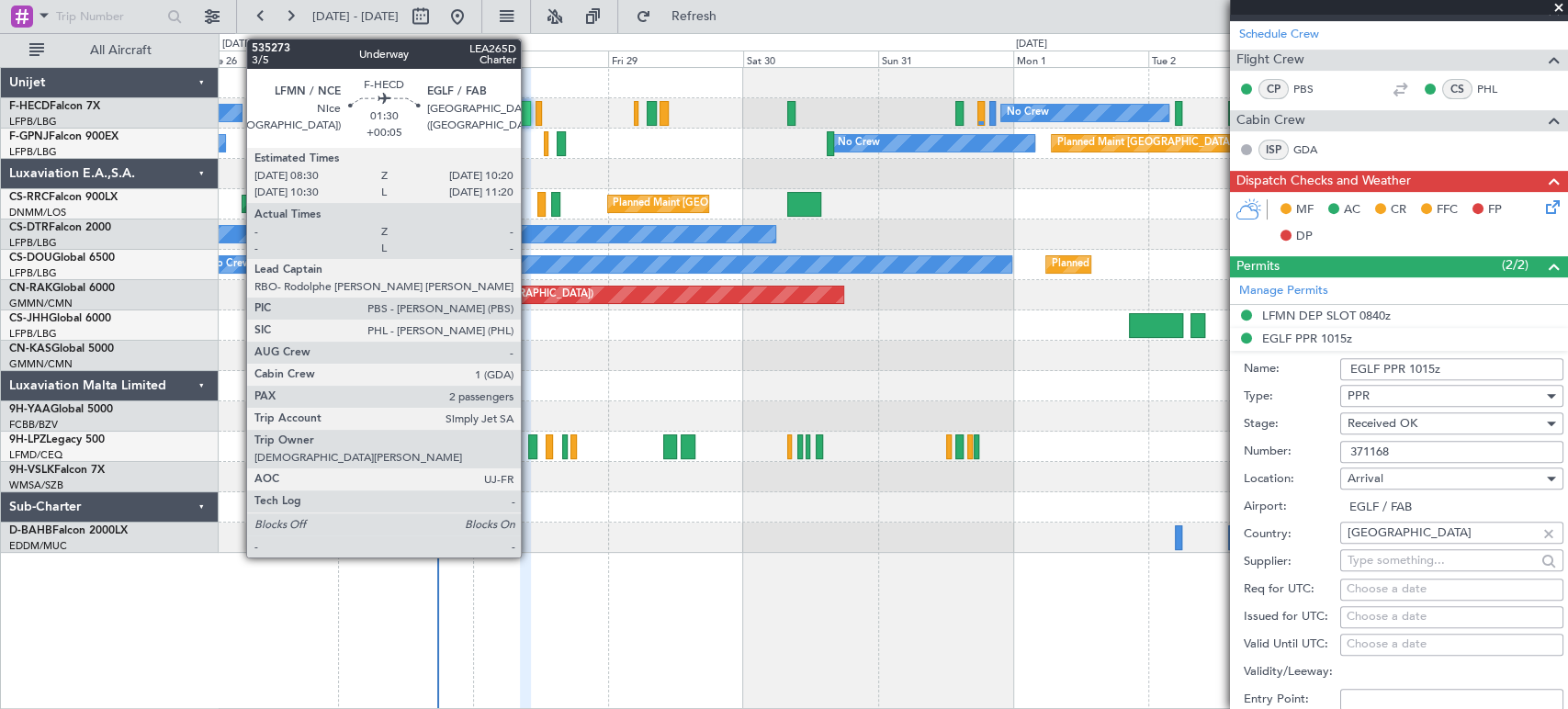
click at [529, 110] on div at bounding box center [525, 114] width 11 height 25
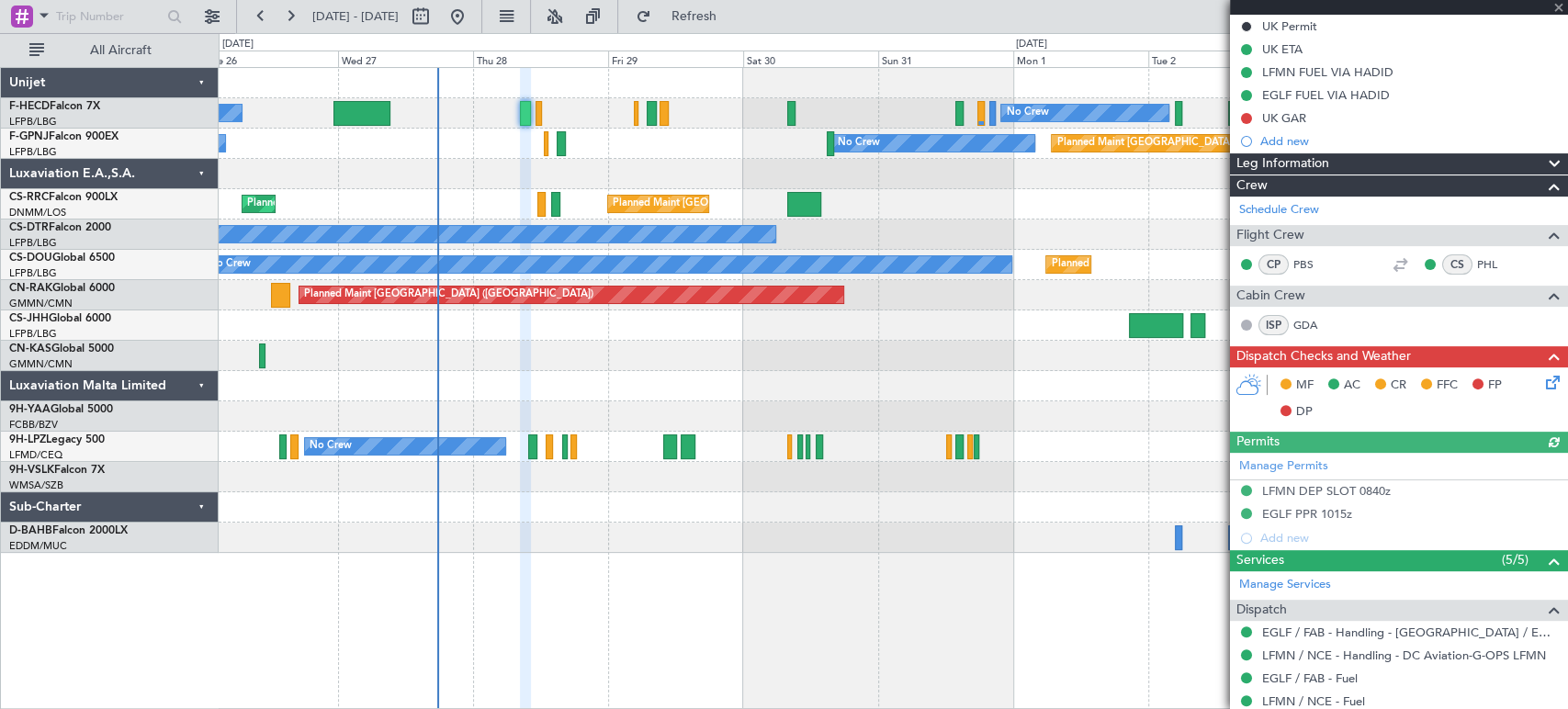
scroll to position [306, 0]
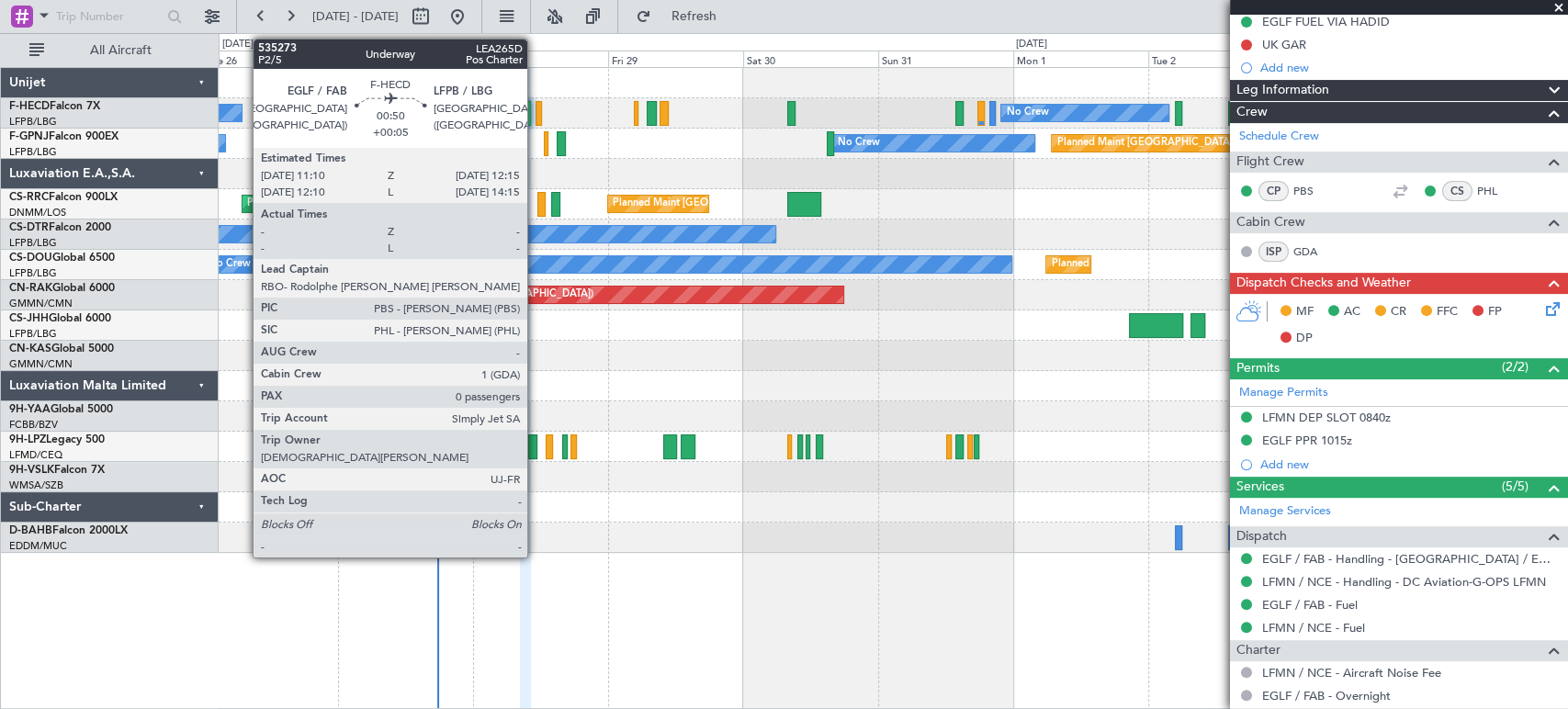
click at [536, 109] on div at bounding box center [538, 114] width 7 height 25
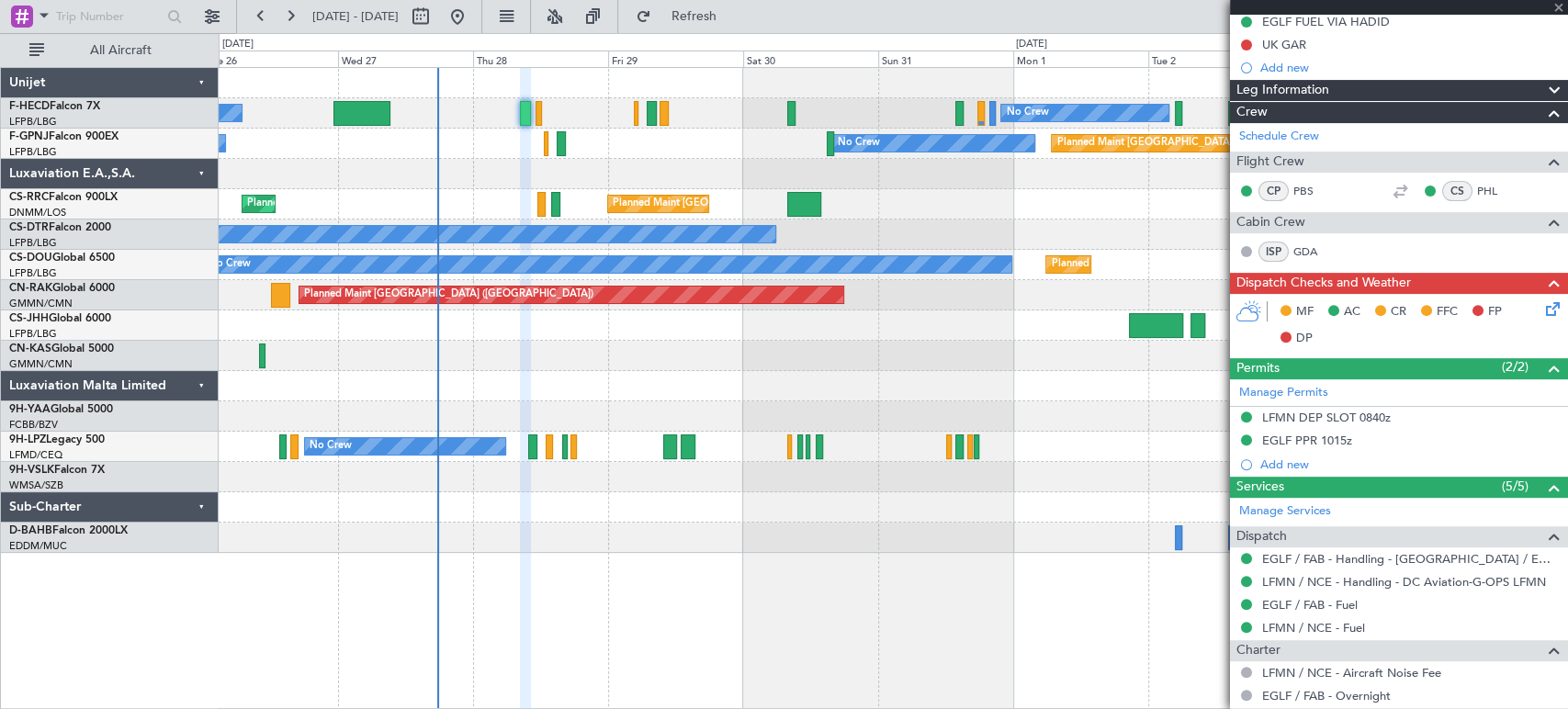
type input "0"
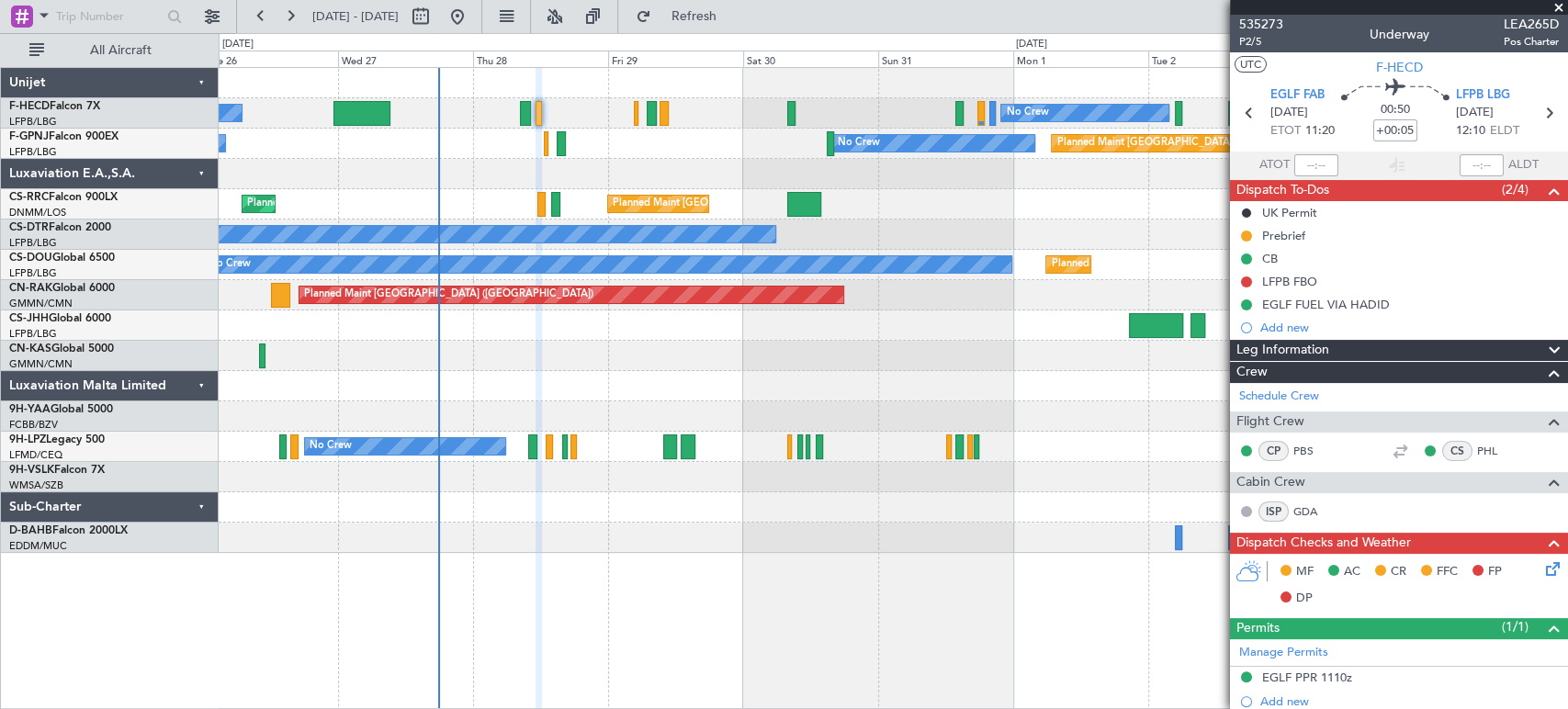
click at [301, 205] on div "Planned Maint [GEOGRAPHIC_DATA] ([GEOGRAPHIC_DATA]) Planned Maint [GEOGRAPHIC_D…" at bounding box center [893, 204] width 1348 height 30
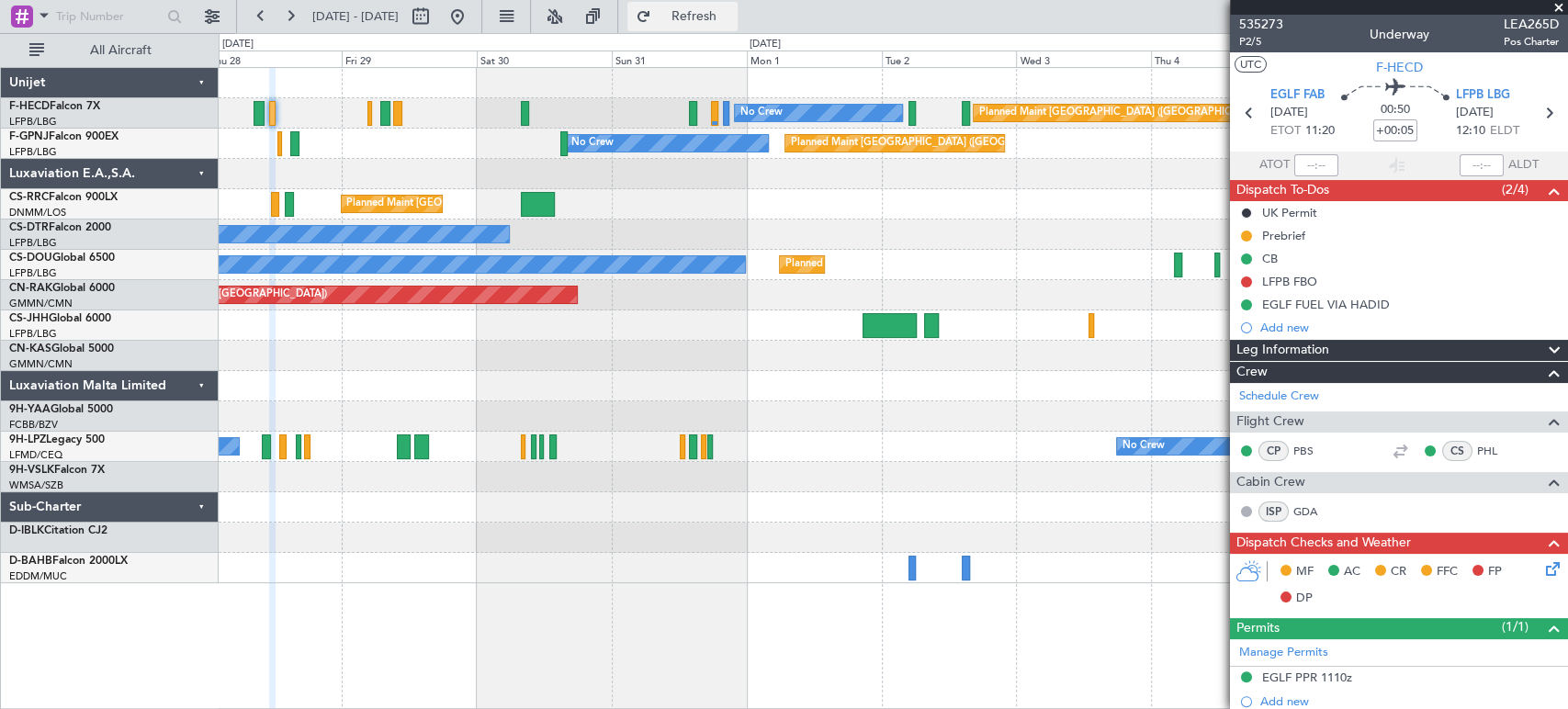
click at [733, 22] on span "Refresh" at bounding box center [693, 16] width 77 height 13
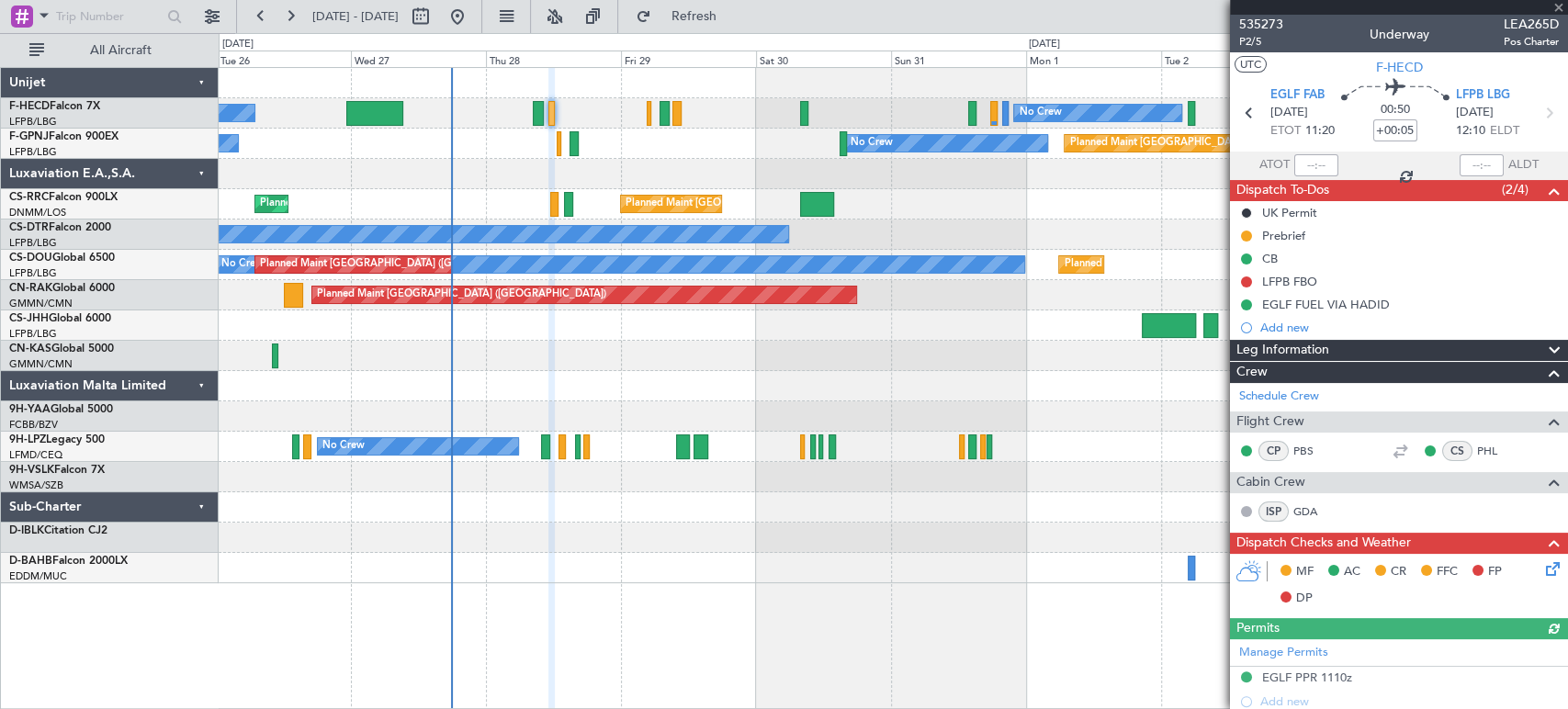
click at [966, 154] on div "Planned Maint [GEOGRAPHIC_DATA] ([GEOGRAPHIC_DATA]) No Crew No Crew No Crew Pla…" at bounding box center [893, 325] width 1348 height 516
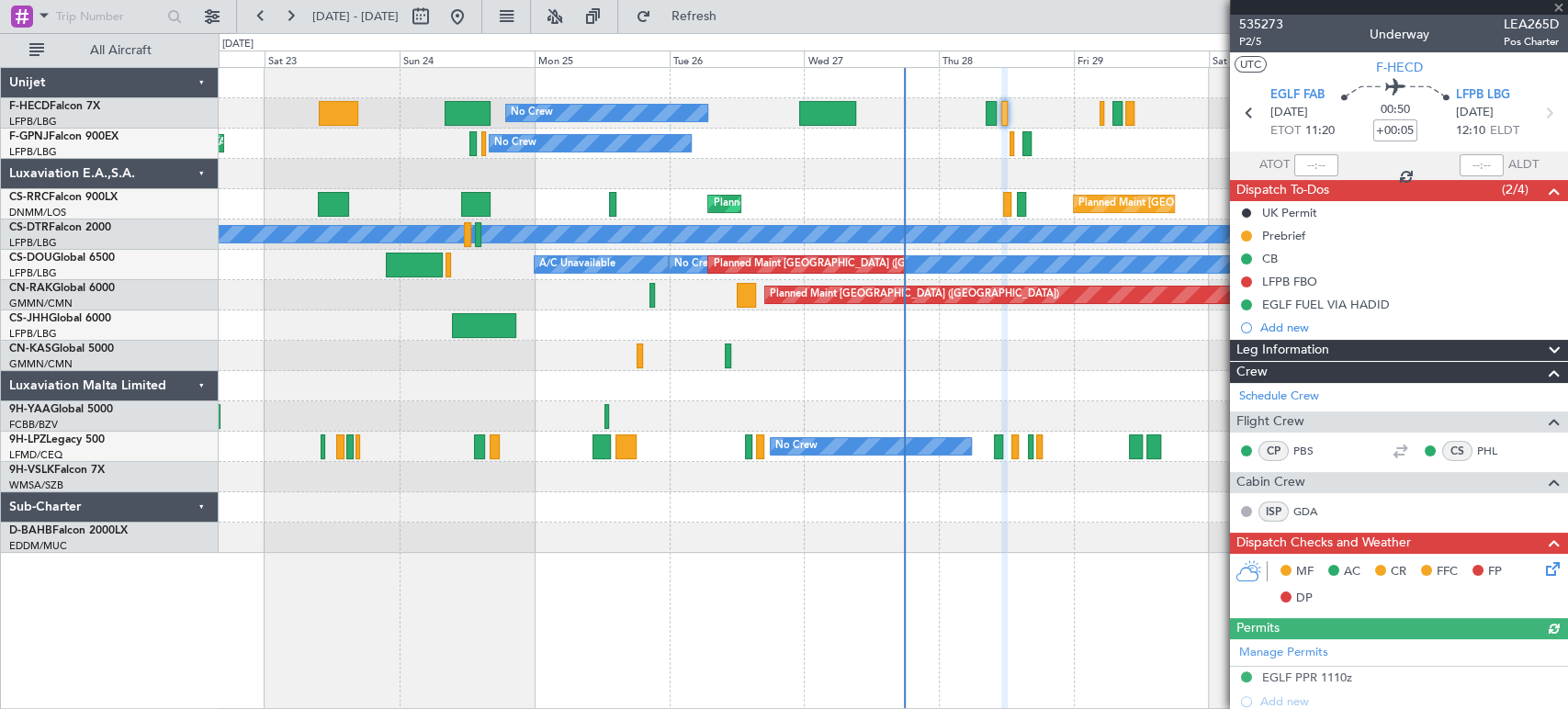
click at [724, 145] on div "Planned Maint Paris (Le Bourget) No Crew No Crew AOG Maint Hyères (Toulon-Hyère…" at bounding box center [893, 143] width 1348 height 30
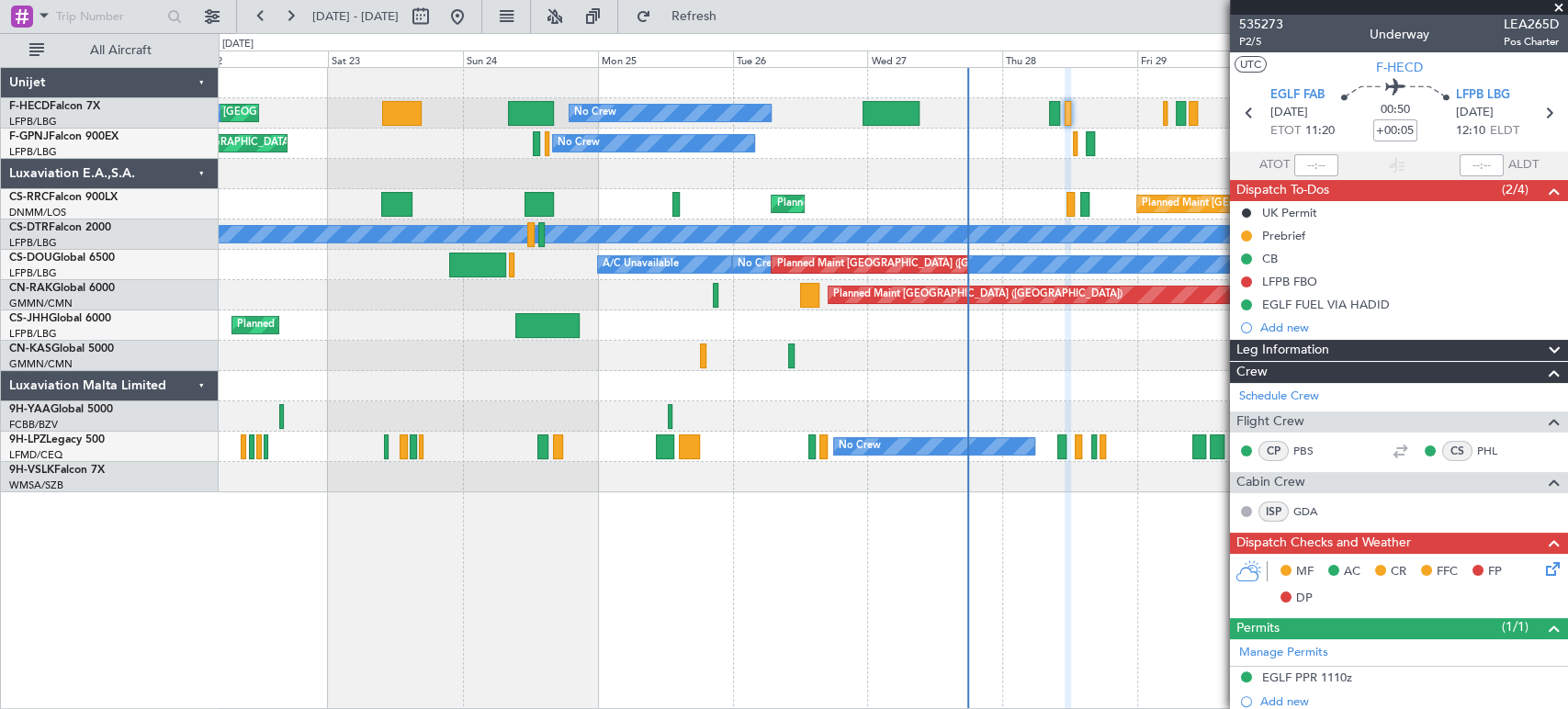
click at [0, 324] on html "22 Aug 2025 - 01 Sep 2025 Refresh Quick Links All Aircraft No Crew Planned Main…" at bounding box center [784, 354] width 1568 height 709
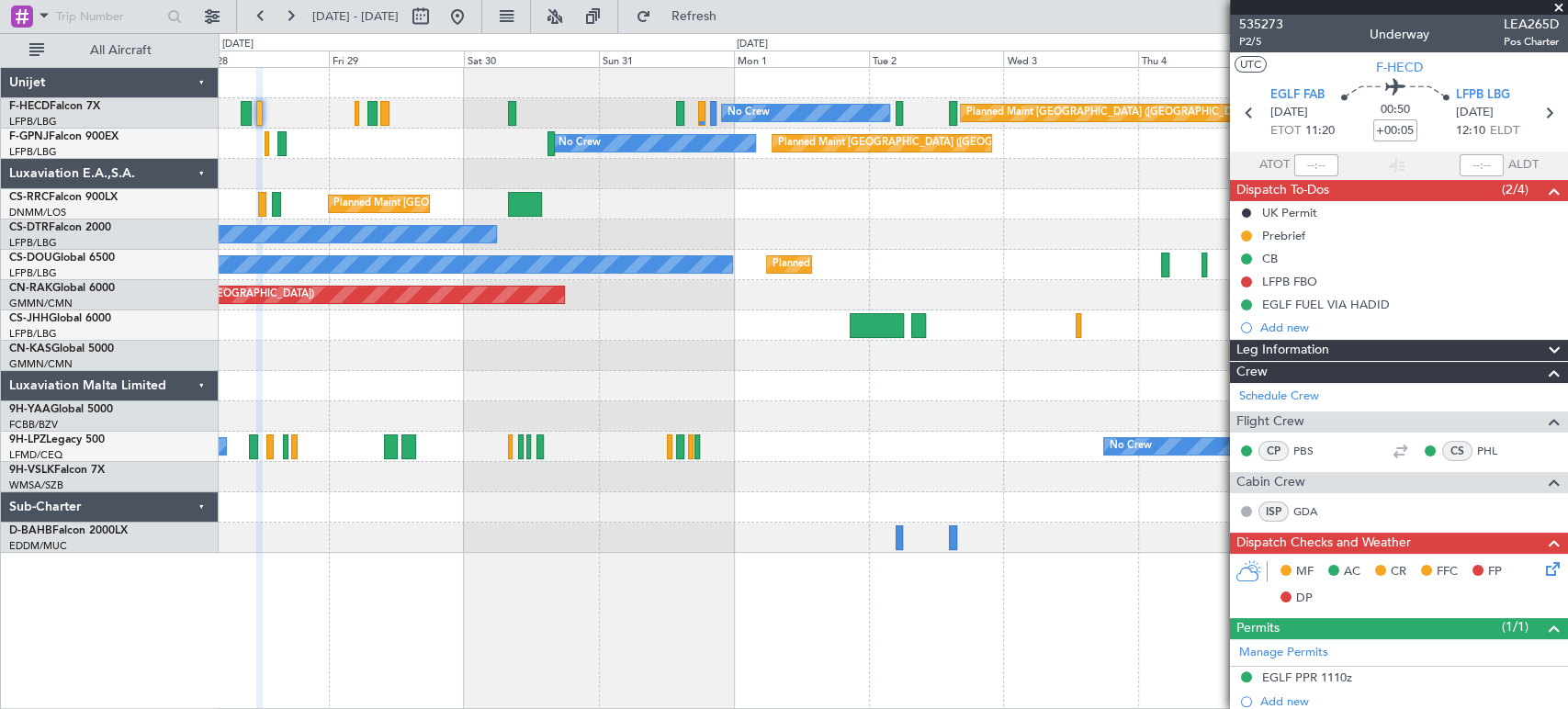
click at [942, 280] on div "Planned Maint [GEOGRAPHIC_DATA] ([GEOGRAPHIC_DATA])" at bounding box center [893, 294] width 1348 height 30
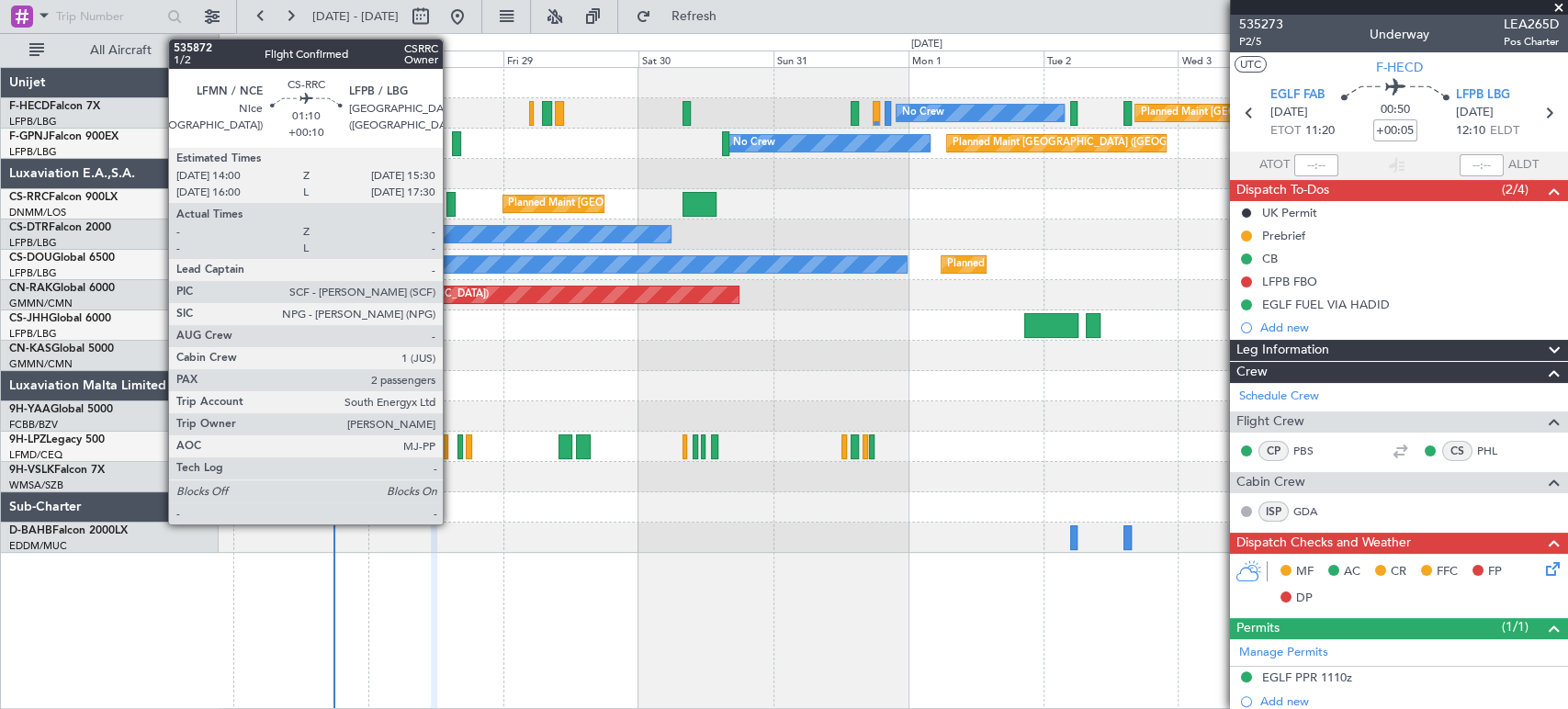
click at [451, 197] on div at bounding box center [451, 205] width 9 height 25
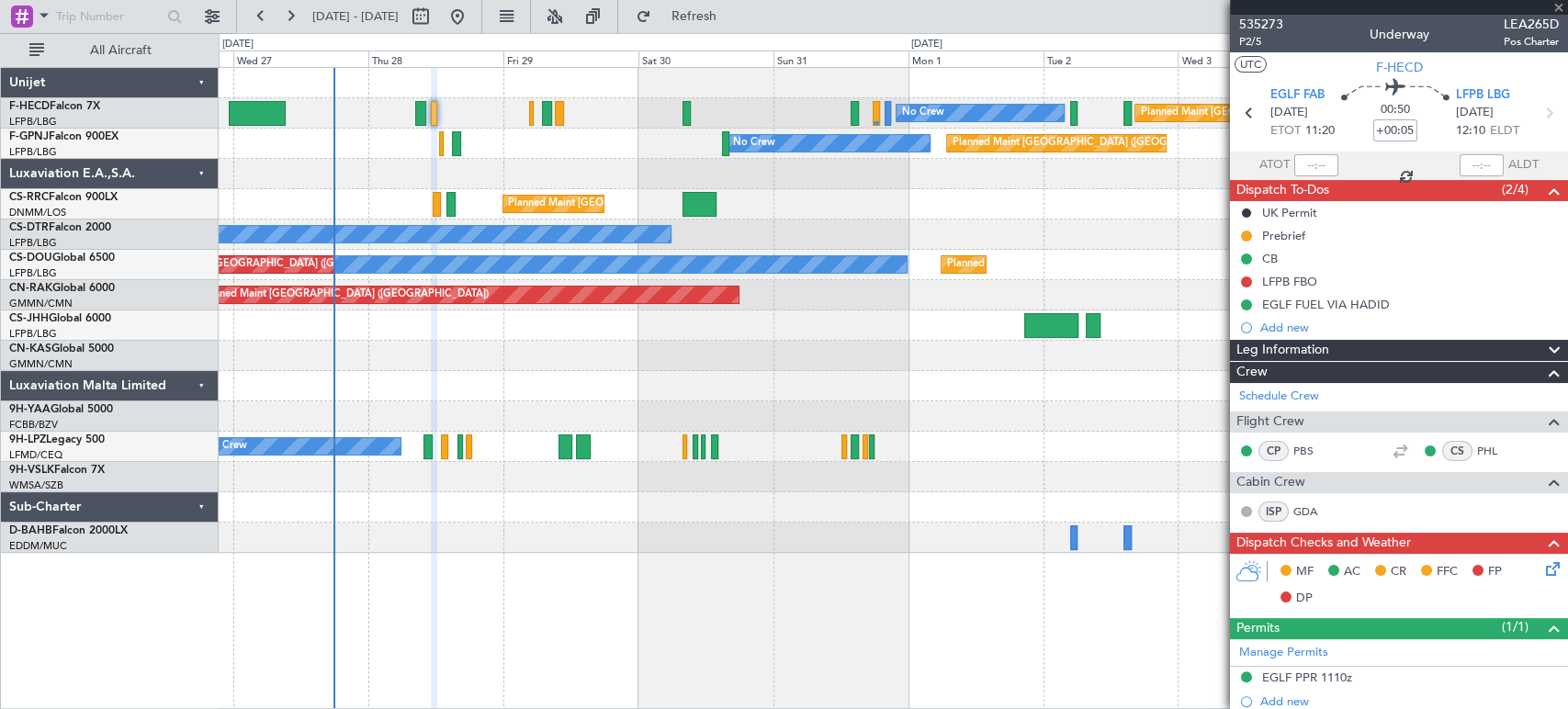
type input "+00:10"
type input "2"
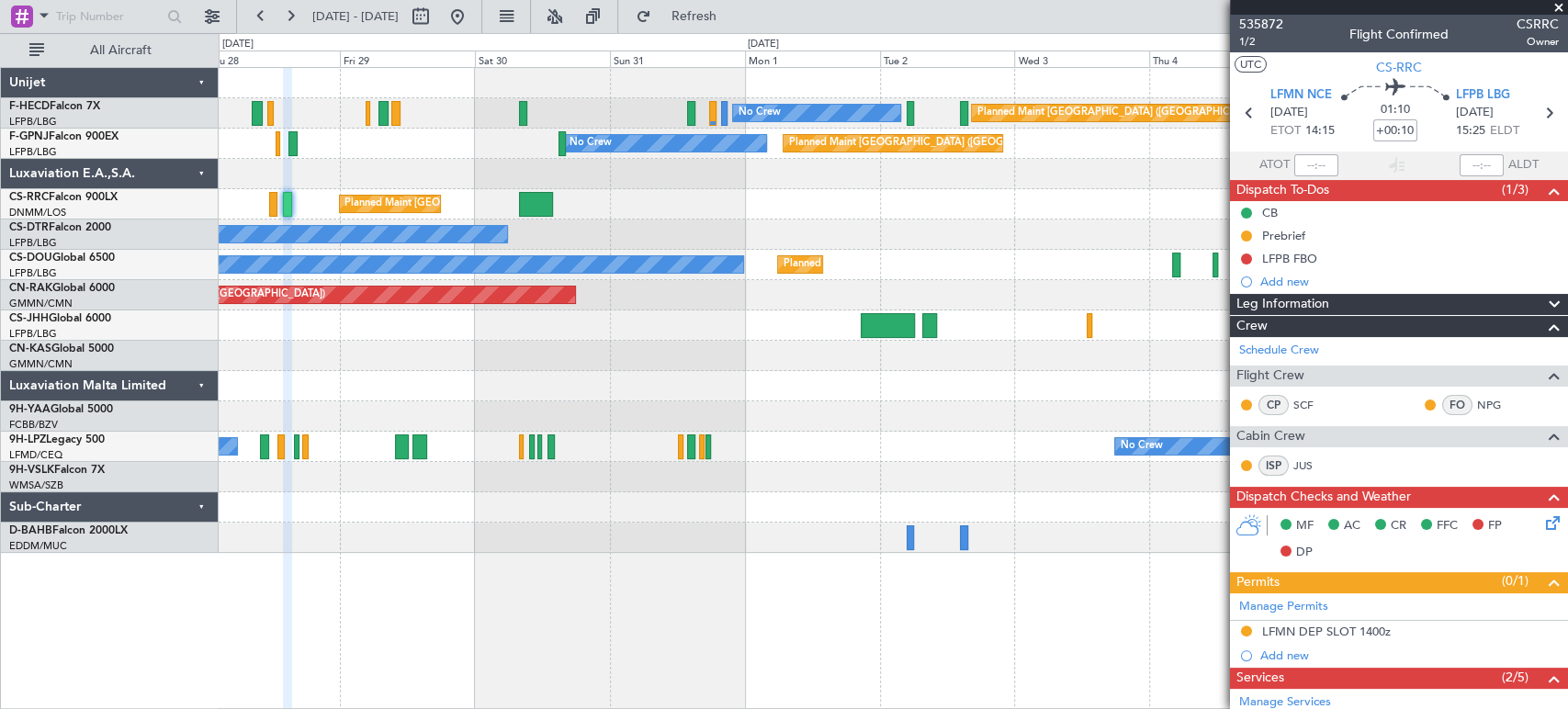
click at [86, 229] on div "Planned Maint [GEOGRAPHIC_DATA] ([GEOGRAPHIC_DATA]) No Crew No Crew No Crew Pla…" at bounding box center [784, 371] width 1568 height 676
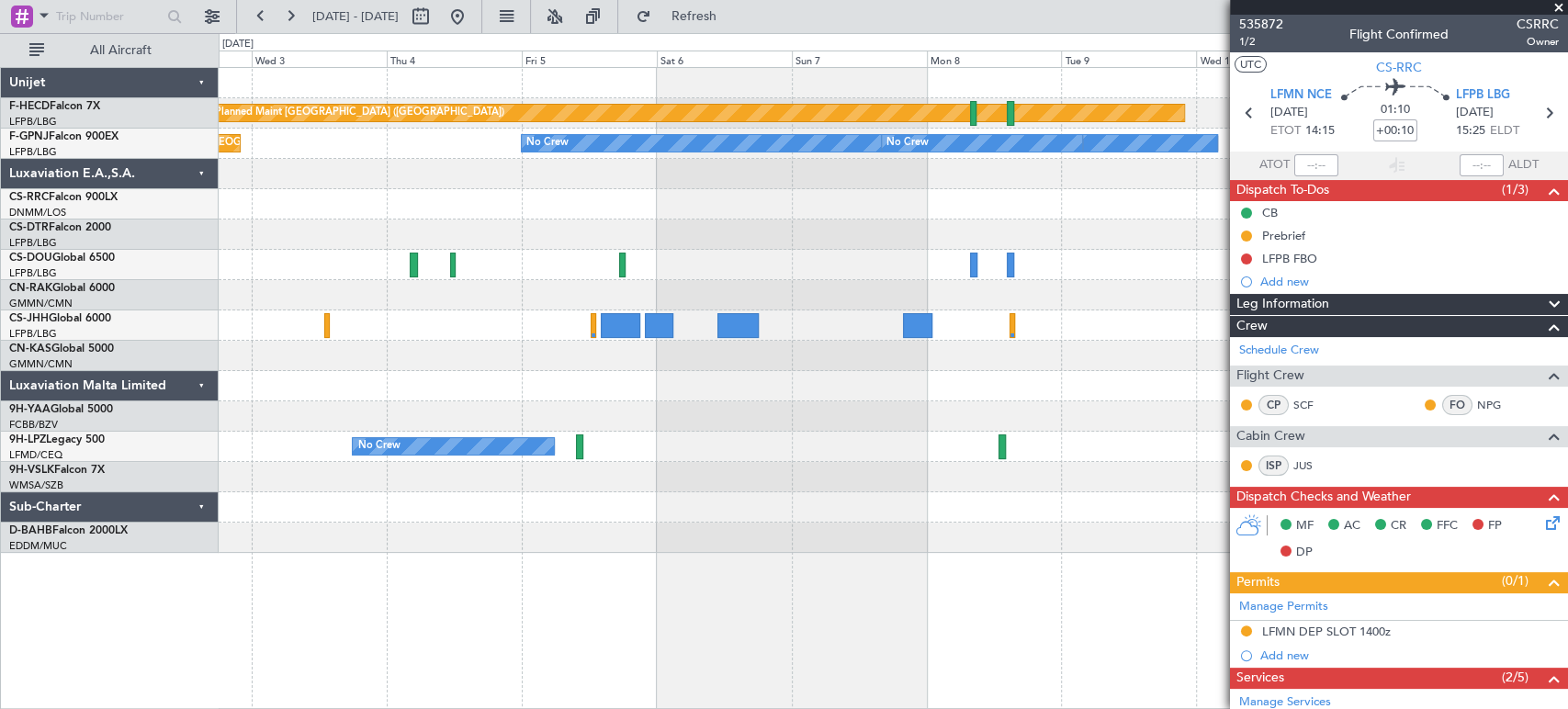
click at [287, 233] on div "Planned Maint Paris (Le Bourget) No Crew No Crew Planned Maint Paris (Le Bourge…" at bounding box center [893, 310] width 1348 height 485
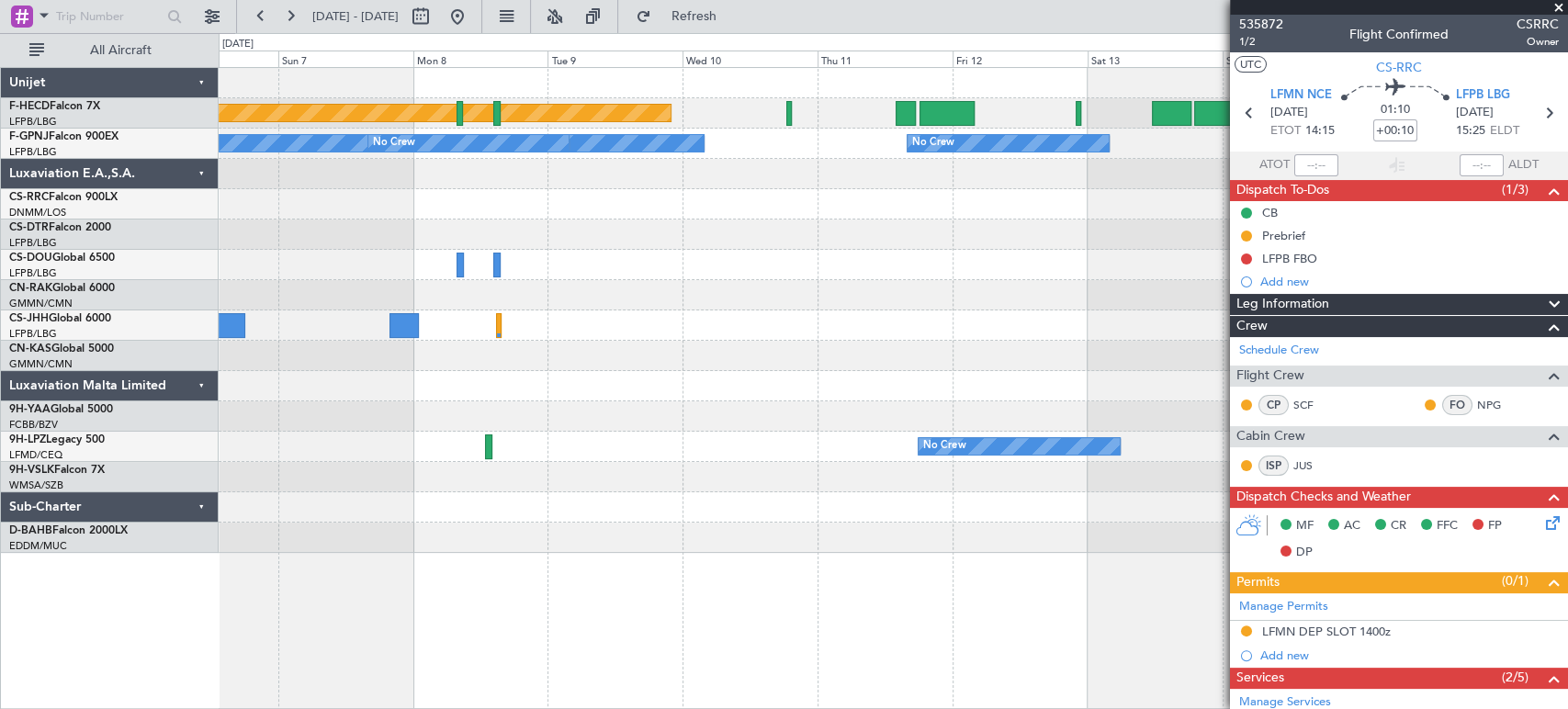
click at [192, 239] on div "Planned Maint [GEOGRAPHIC_DATA] ([GEOGRAPHIC_DATA]) No Crew No Crew No Crew No …" at bounding box center [784, 371] width 1568 height 676
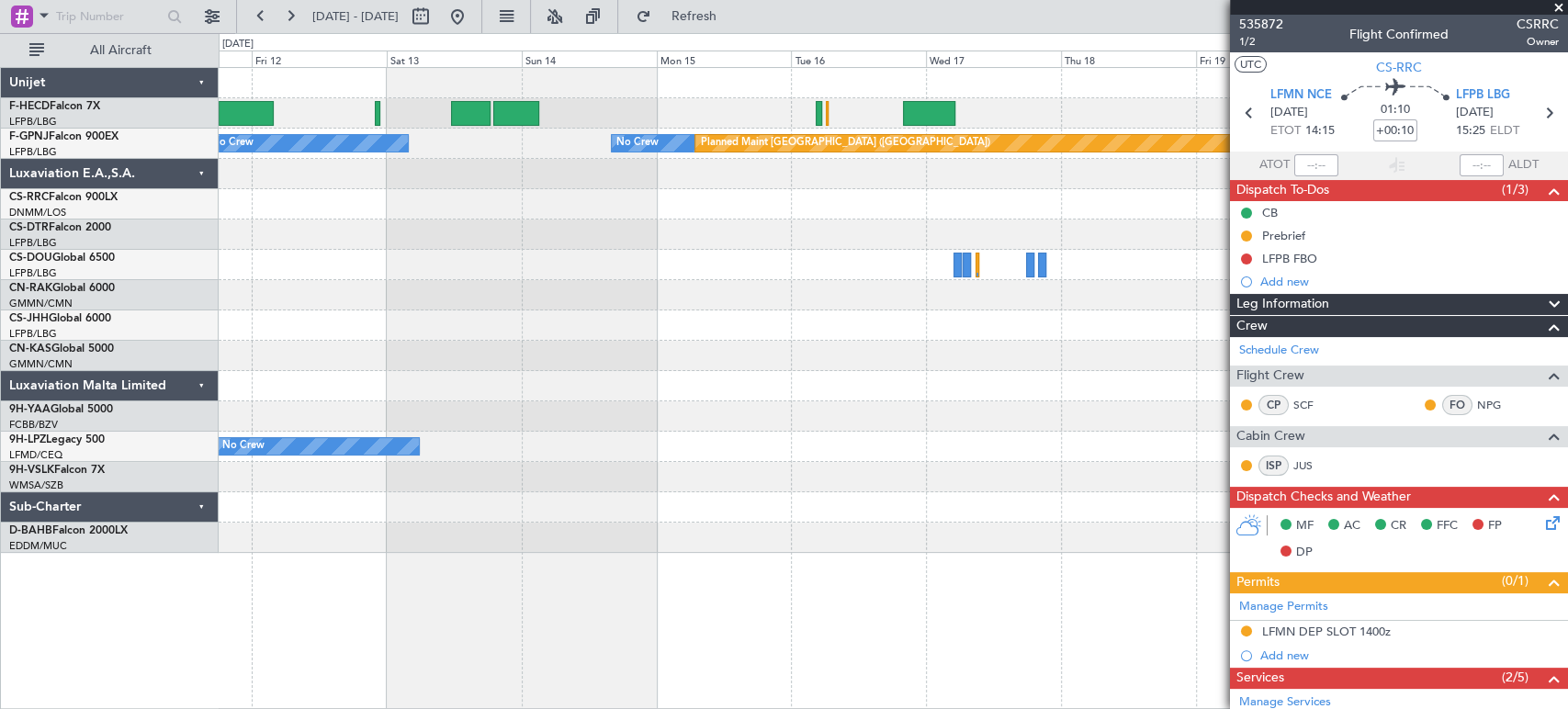
click at [313, 262] on div "Planned Maint Paris (Le Bourget) Planned Maint Paris (Le Bourget) No Crew No Cr…" at bounding box center [893, 310] width 1348 height 485
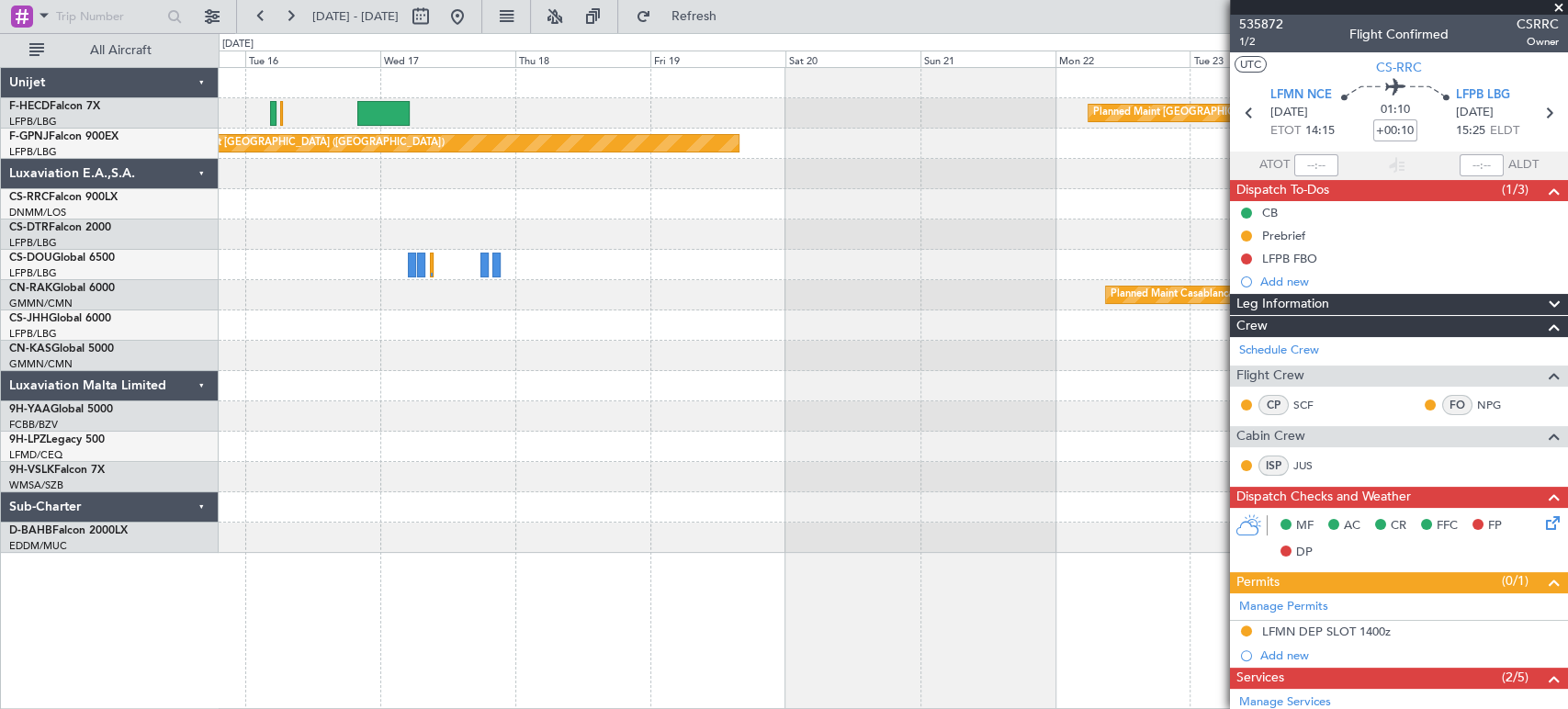
click at [559, 233] on div at bounding box center [893, 234] width 1348 height 30
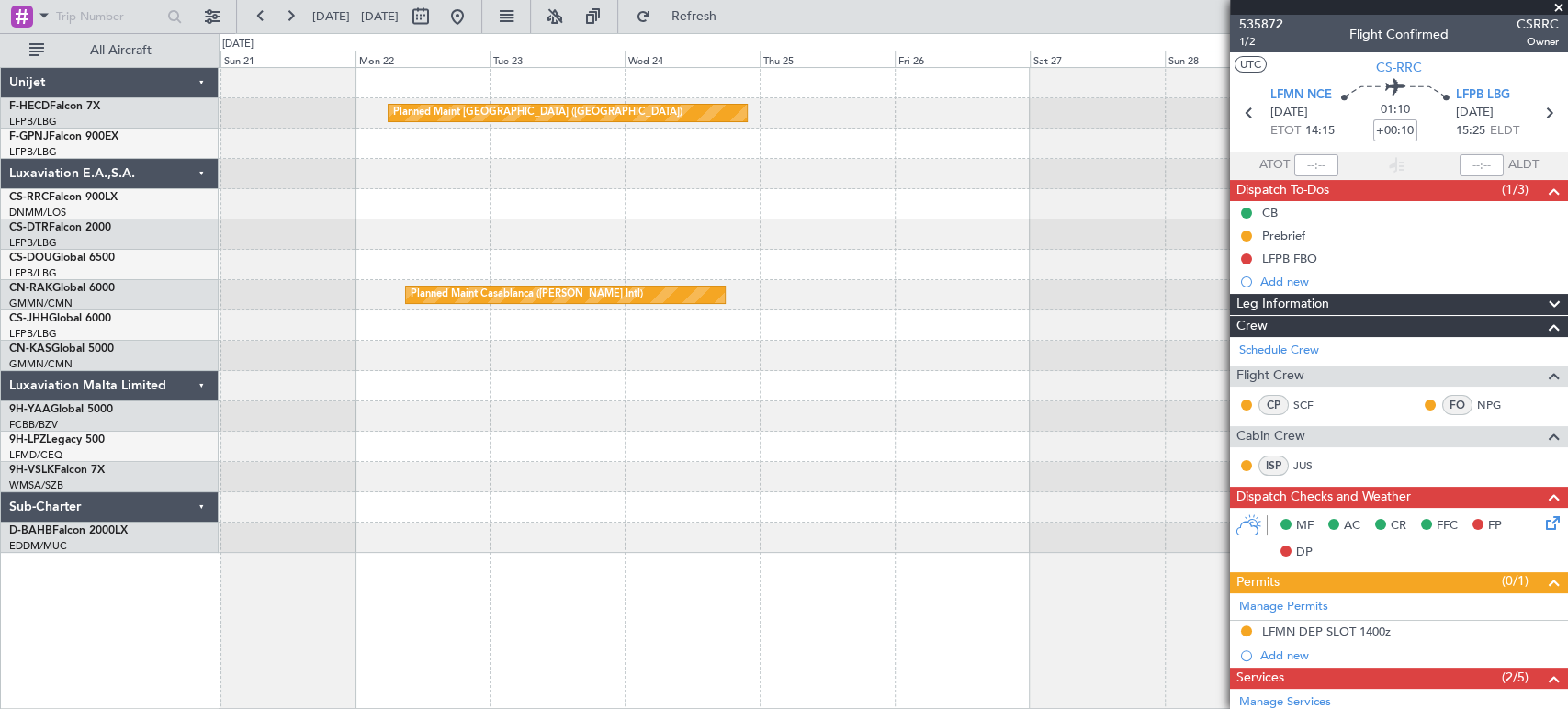
click at [682, 227] on div "Planned Maint Paris (Le Bourget) Planned Maint Paris (Le Bourget) Planned Maint…" at bounding box center [893, 310] width 1348 height 485
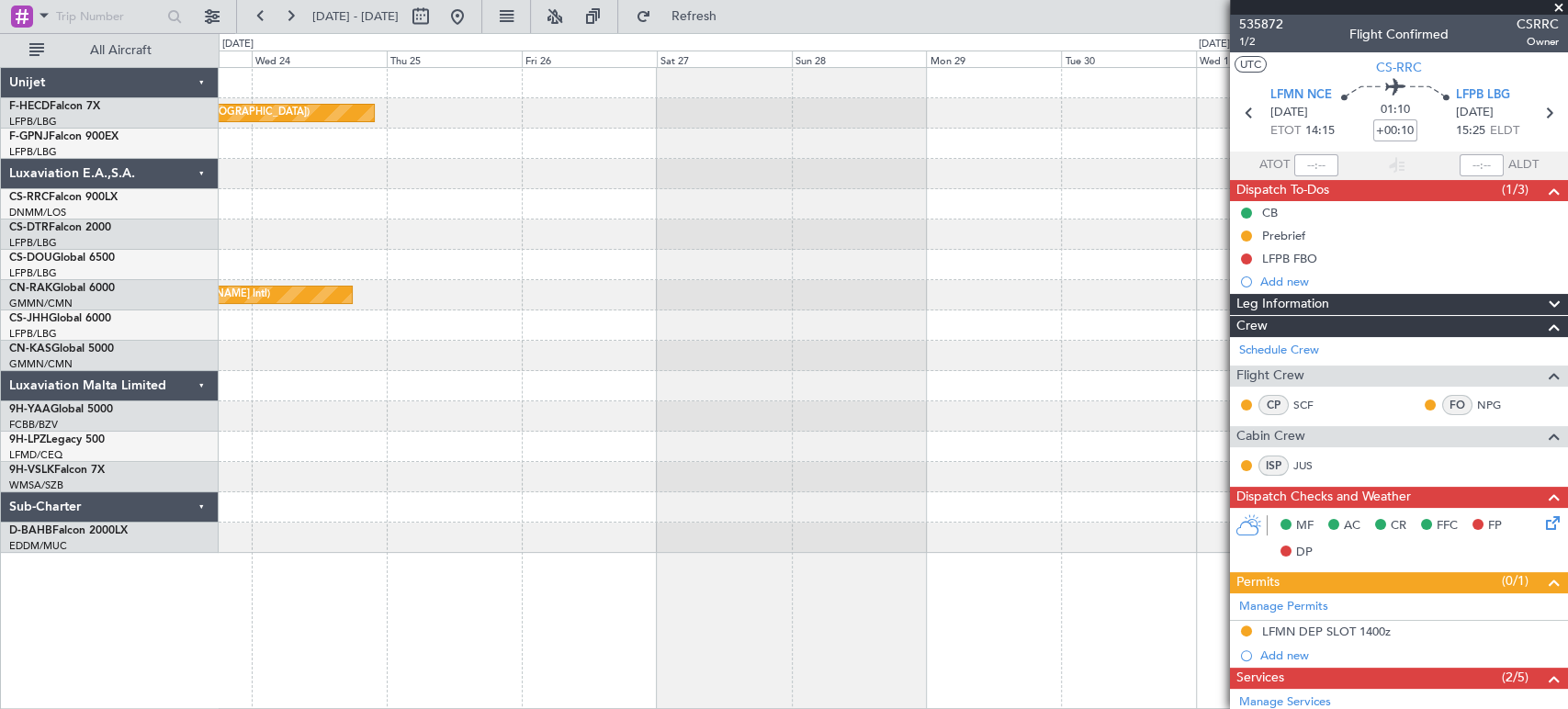
click at [437, 208] on div "Planned Maint [GEOGRAPHIC_DATA] ([GEOGRAPHIC_DATA]) Planned Maint Casablanca ([…" at bounding box center [893, 310] width 1348 height 485
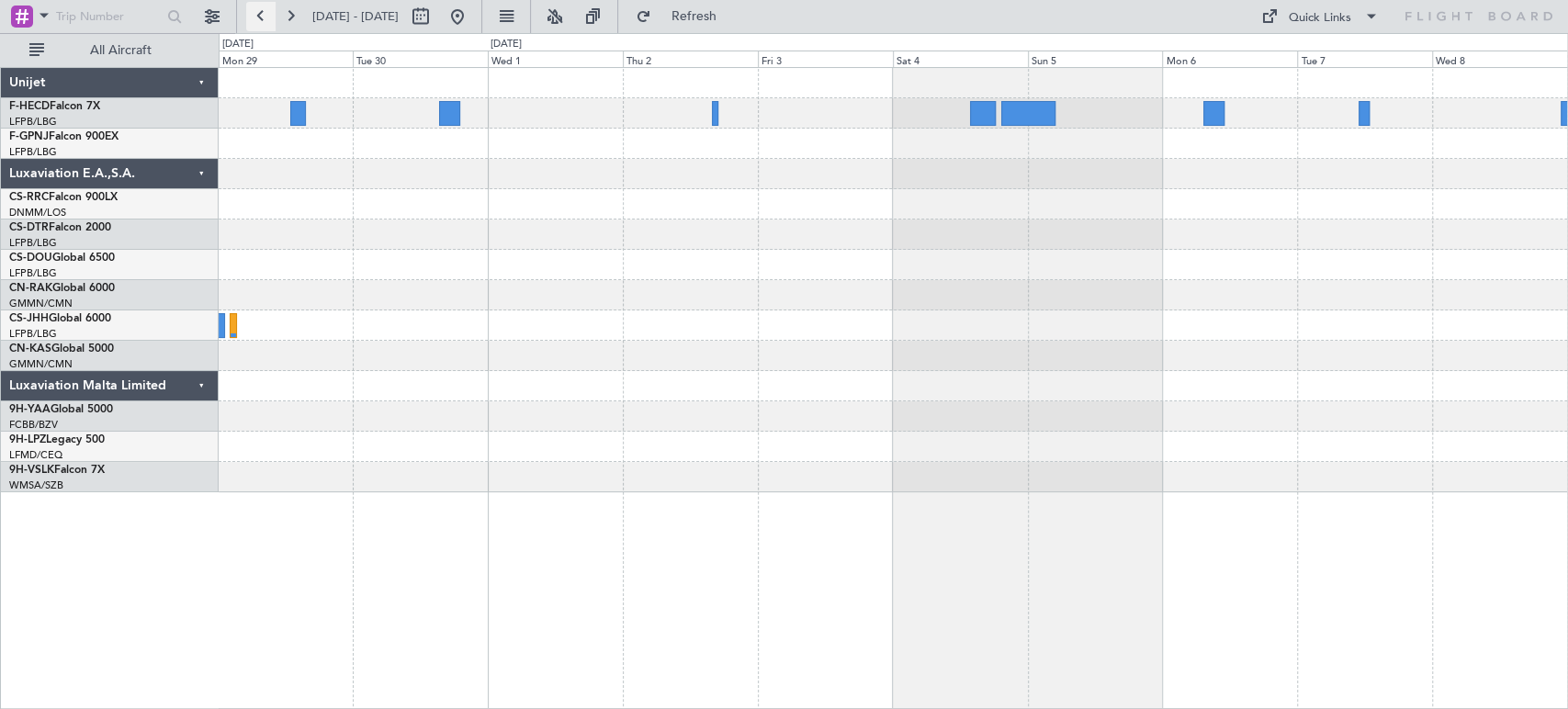
click at [259, 9] on button at bounding box center [260, 17] width 29 height 29
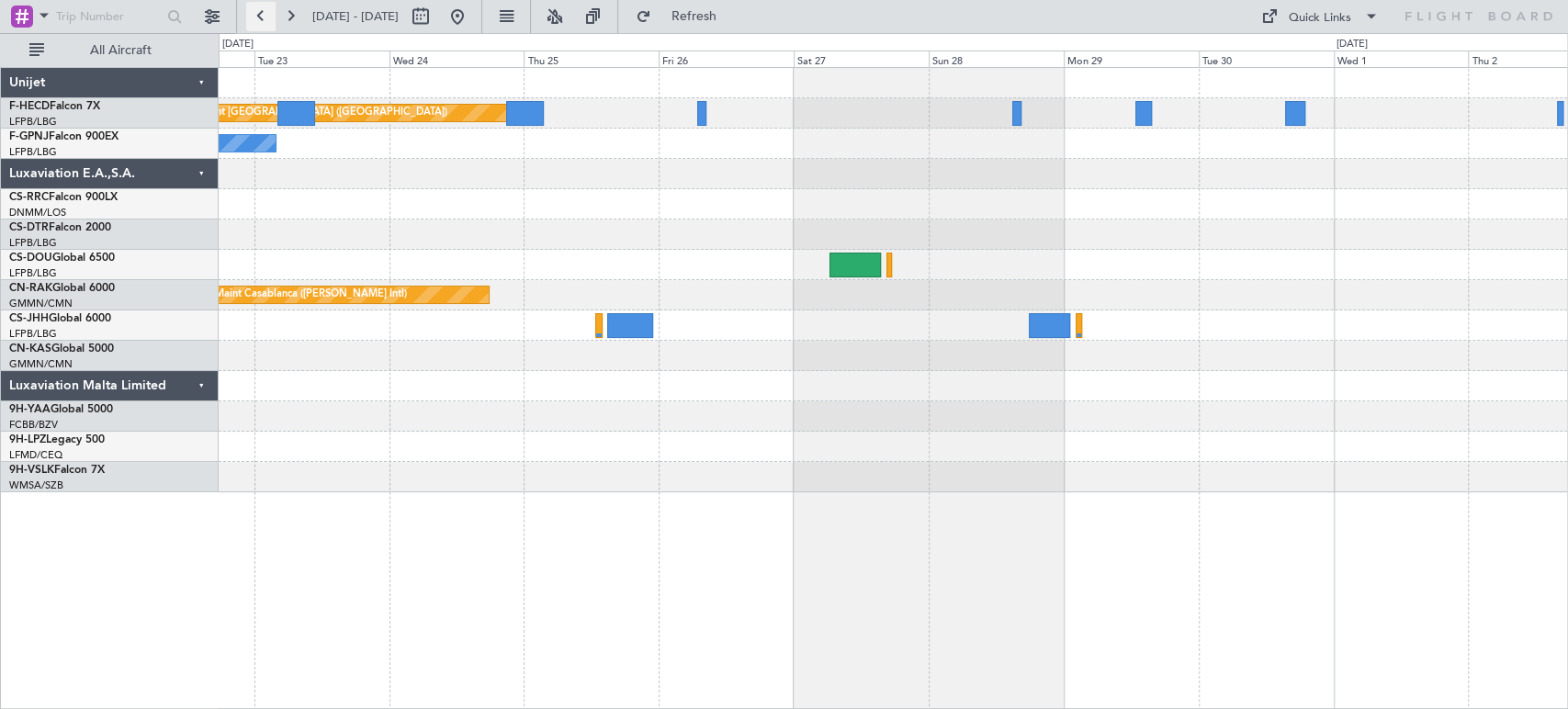
click at [258, 8] on button at bounding box center [260, 17] width 29 height 29
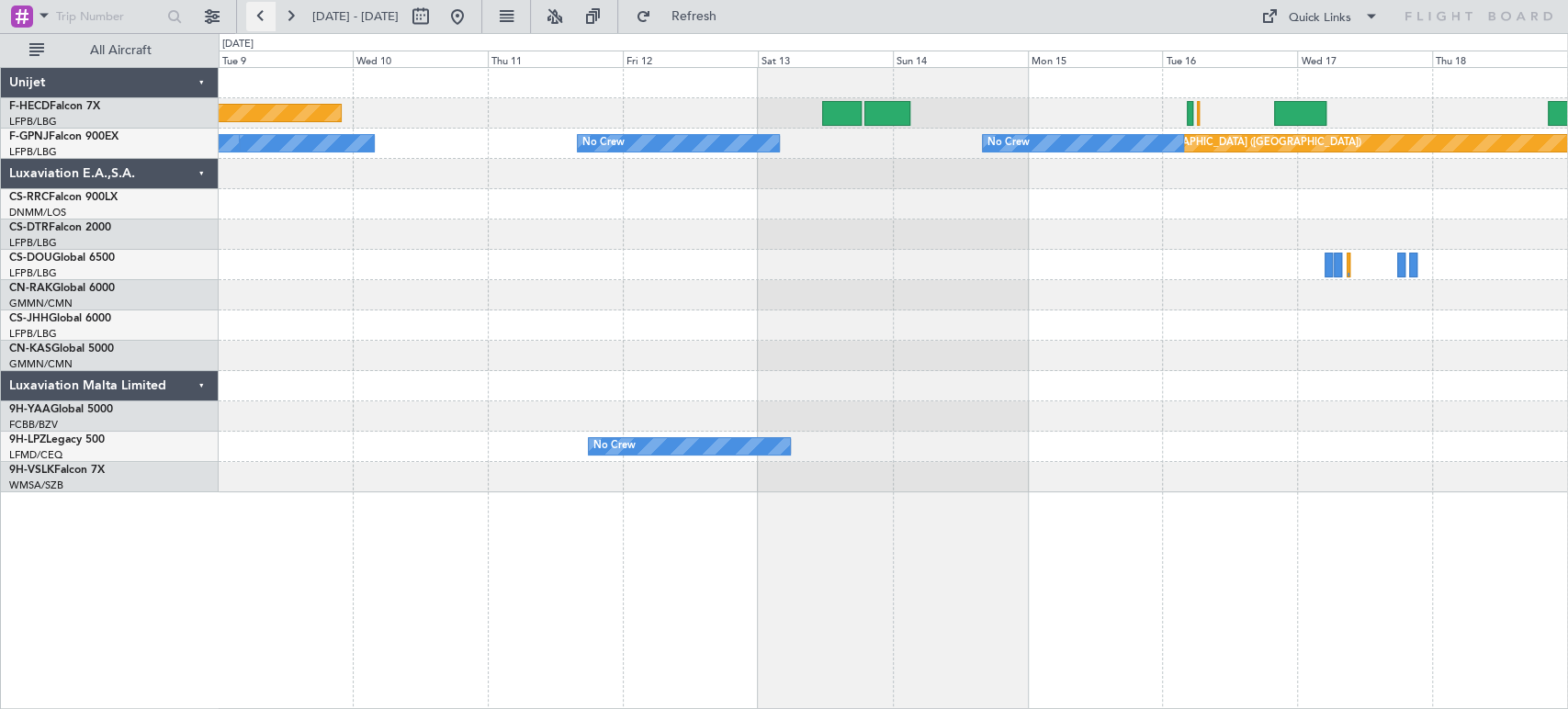
click at [267, 20] on button at bounding box center [260, 17] width 29 height 29
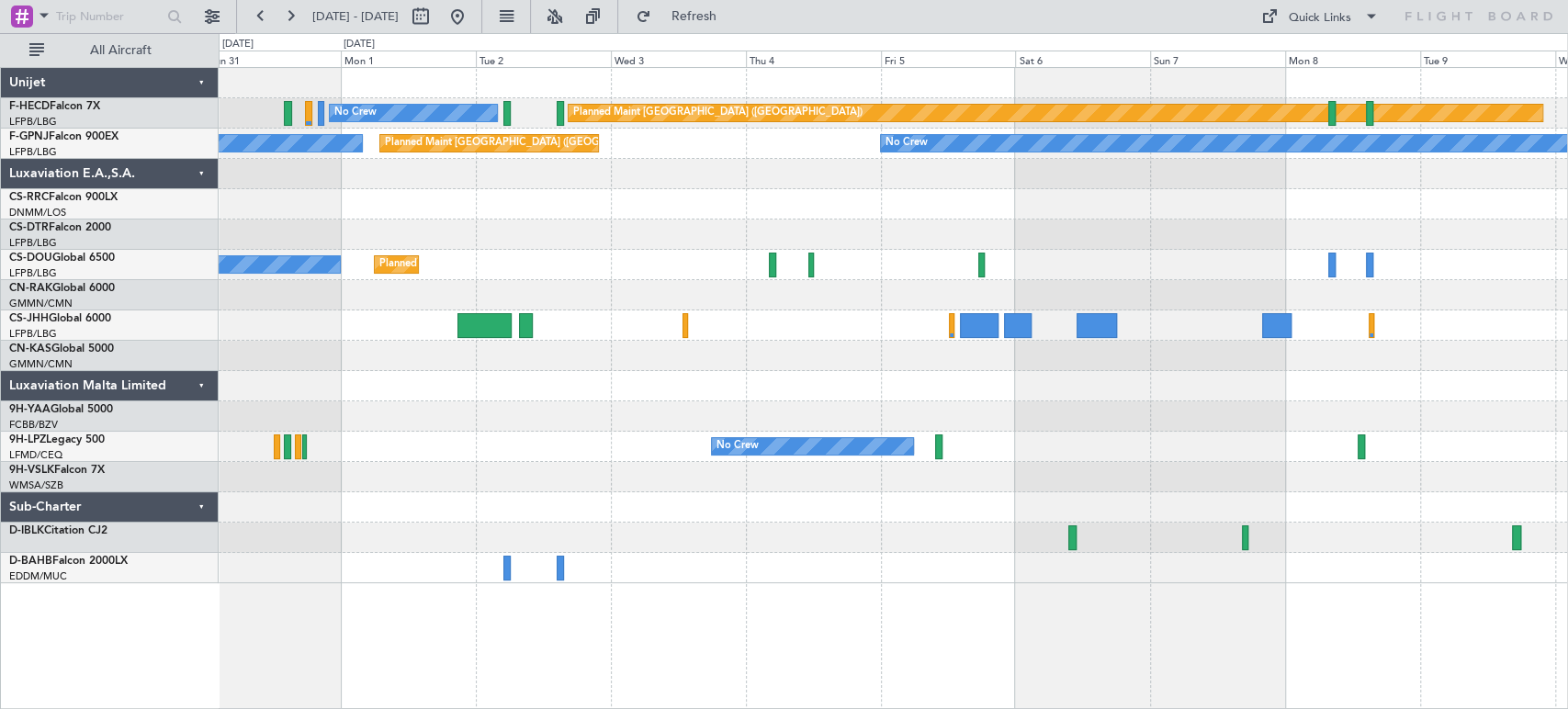
click at [352, 252] on div "Planned Maint Paris (Le Bourget) No Crew No Crew No Crew Planned Maint Paris (L…" at bounding box center [893, 325] width 1348 height 516
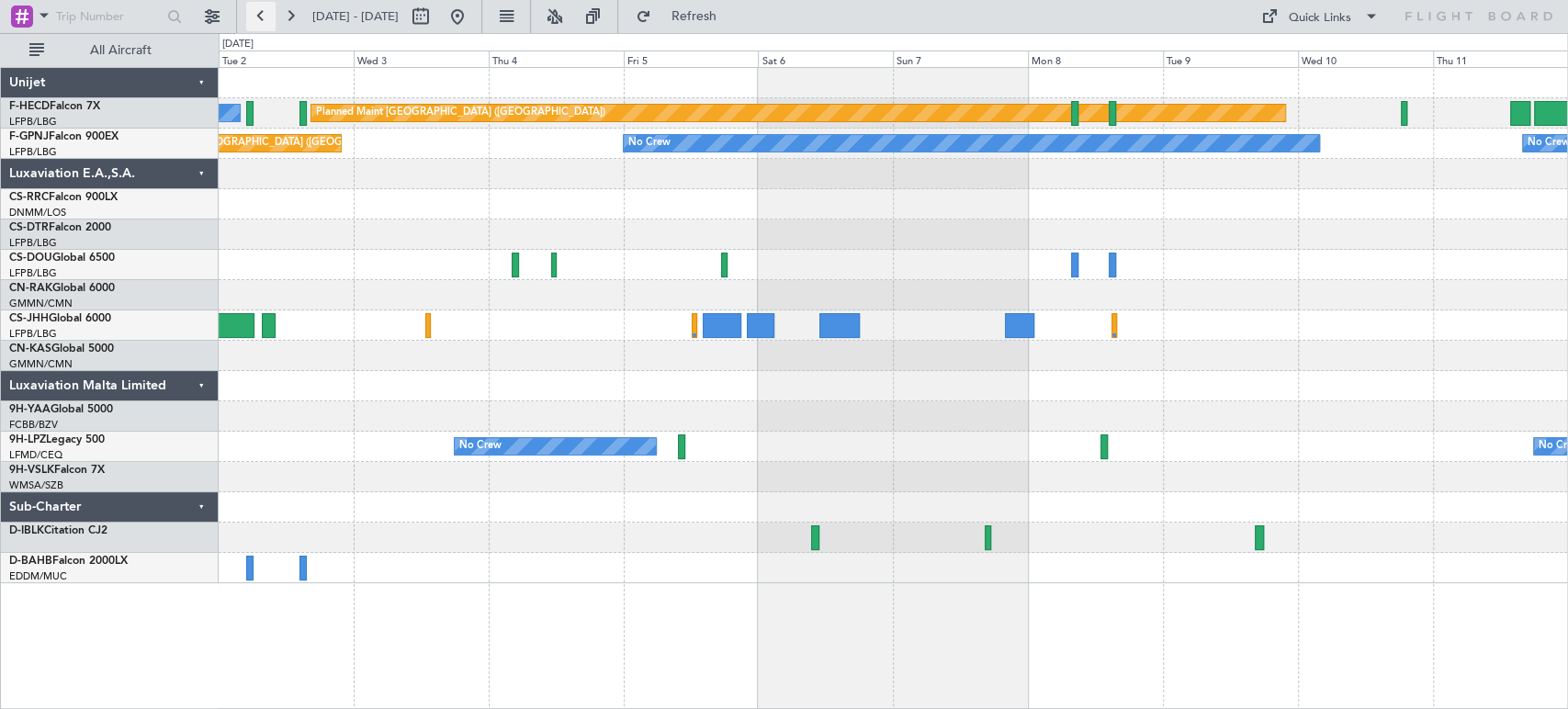
click at [265, 19] on button at bounding box center [260, 17] width 29 height 29
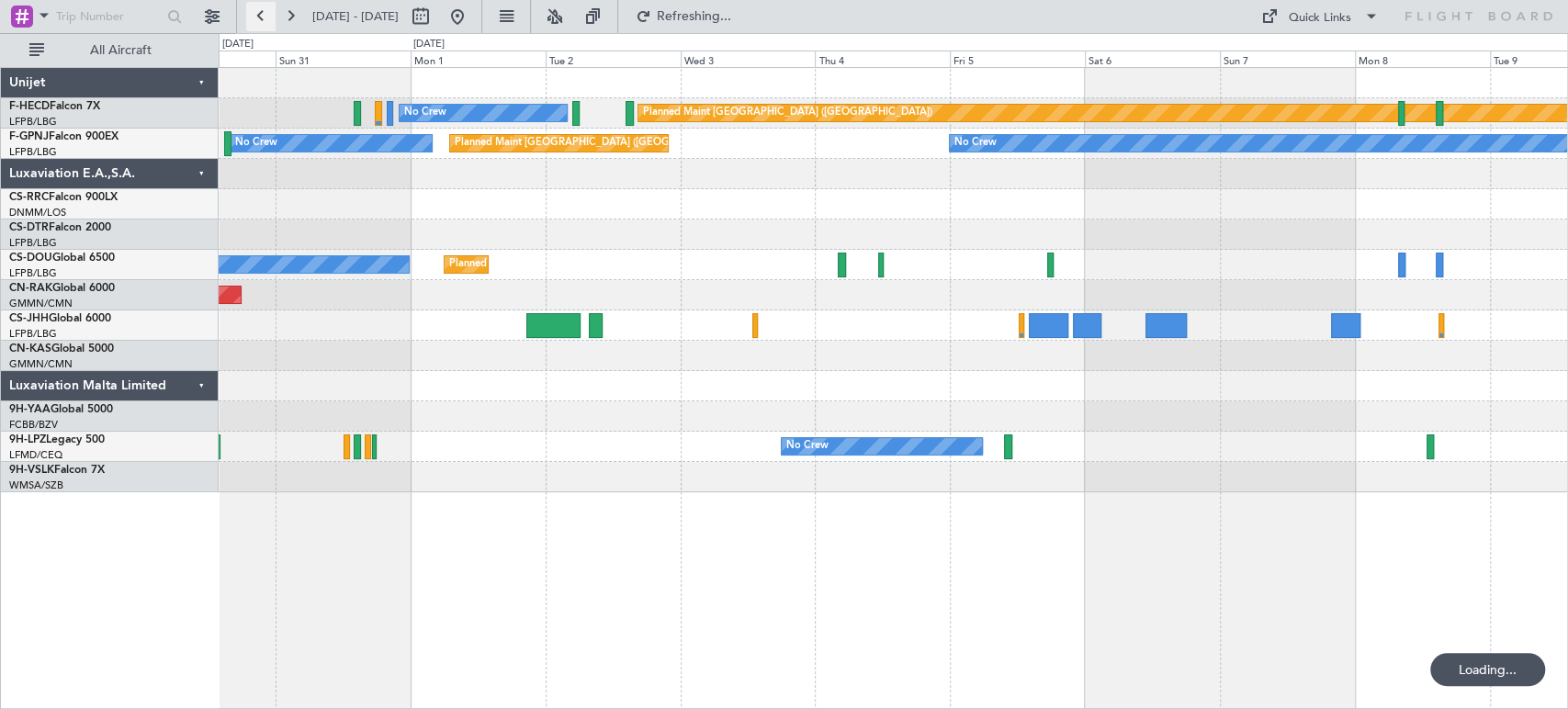
click at [265, 19] on button at bounding box center [260, 17] width 29 height 29
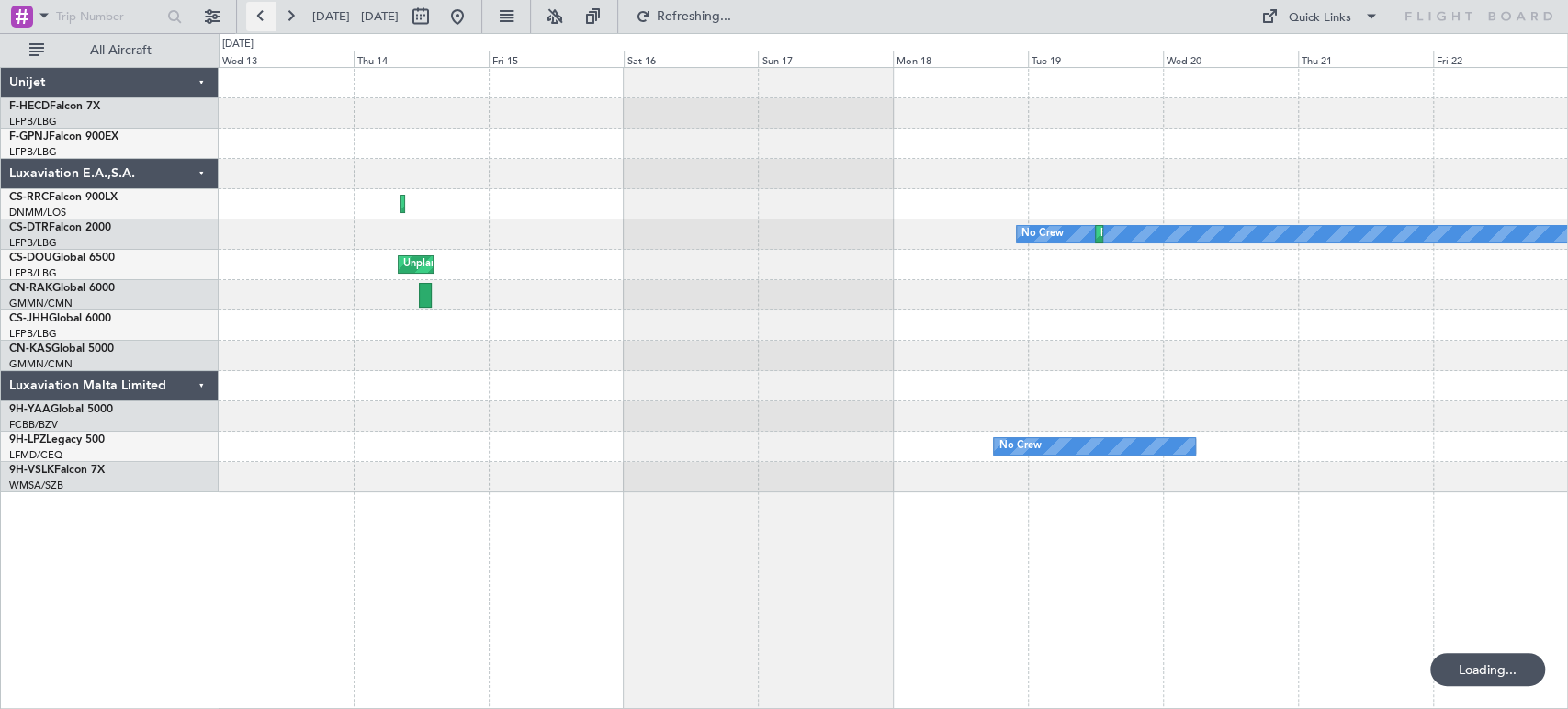
click at [265, 17] on button at bounding box center [260, 17] width 29 height 29
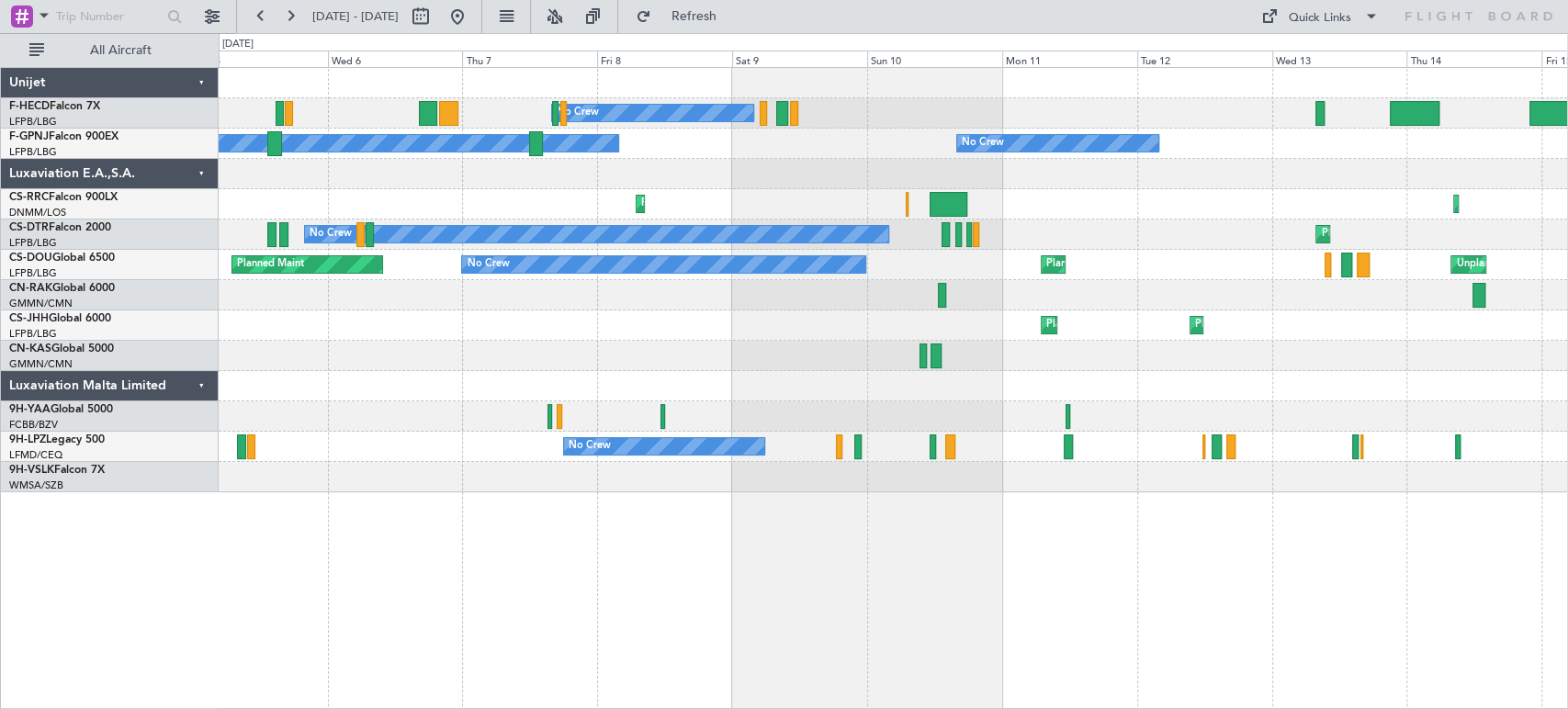
click at [358, 219] on div "No Crew No Crew No Crew No Crew No Crew Planned Maint Larnaca (Larnaca Intl) Pl…" at bounding box center [893, 280] width 1348 height 424
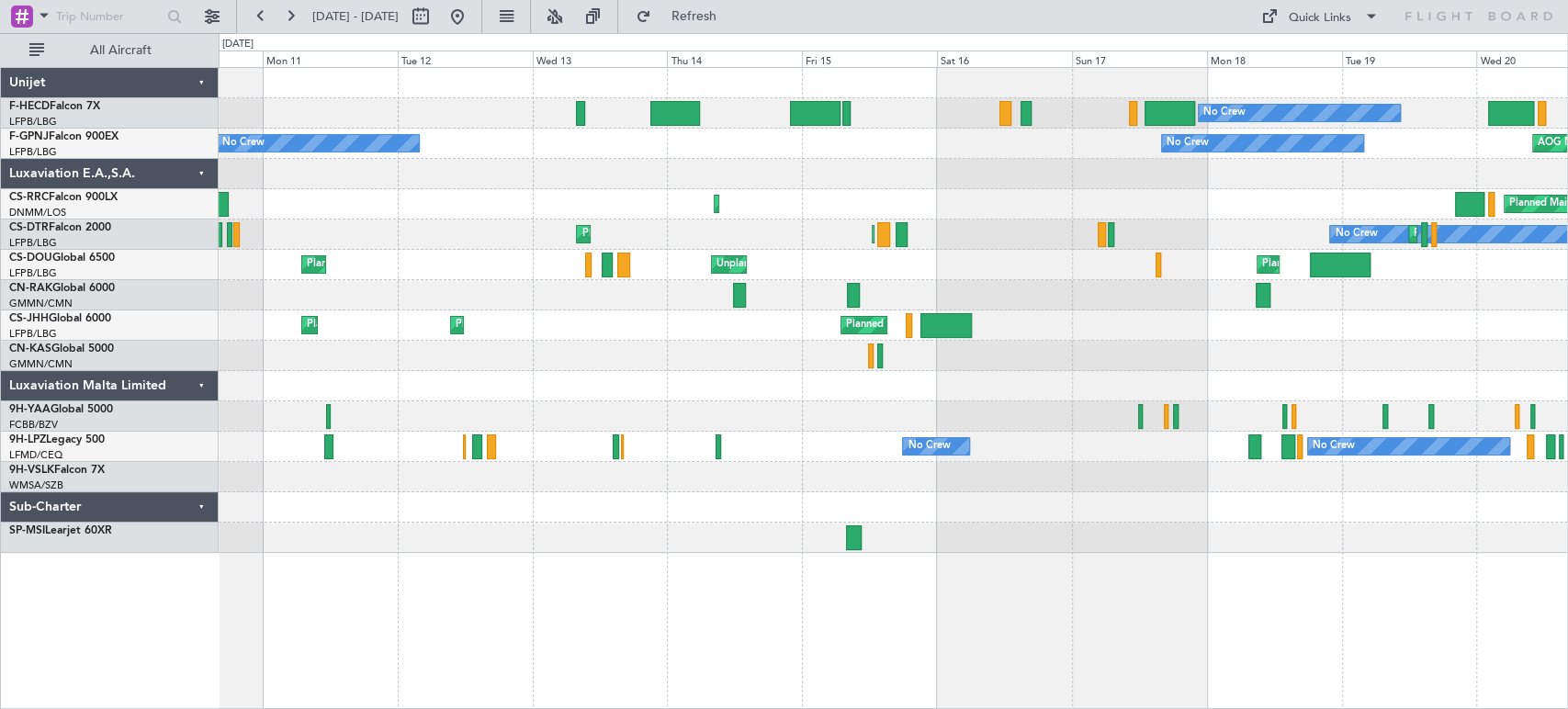
click at [367, 266] on div "No Crew No Crew Planned Maint Paris (Le Bourget) Planned Maint Paris (Le Bourge…" at bounding box center [893, 310] width 1348 height 485
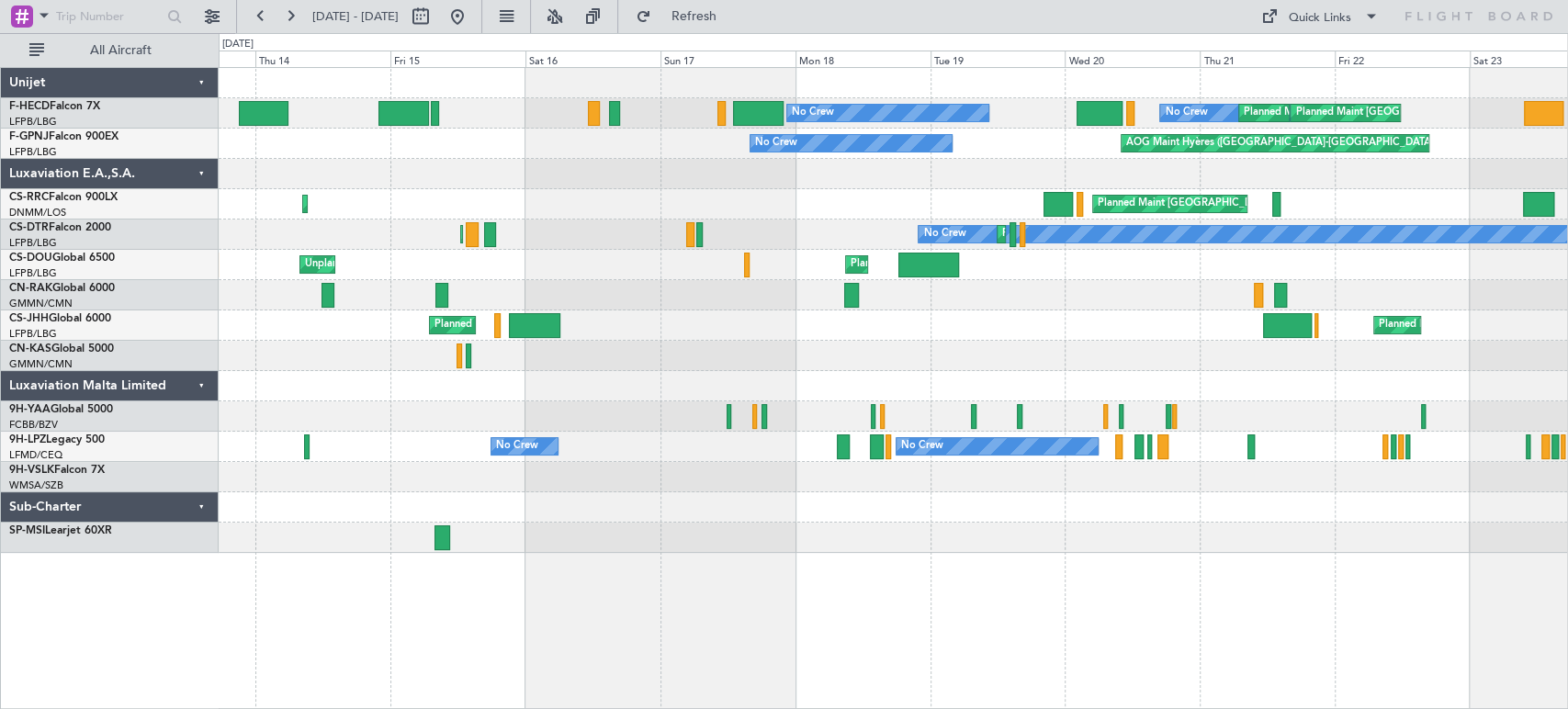
click at [412, 227] on div "No Crew No Crew Planned Maint Paris (Le Bourget) Planned Maint Paris (Le Bourge…" at bounding box center [893, 310] width 1348 height 485
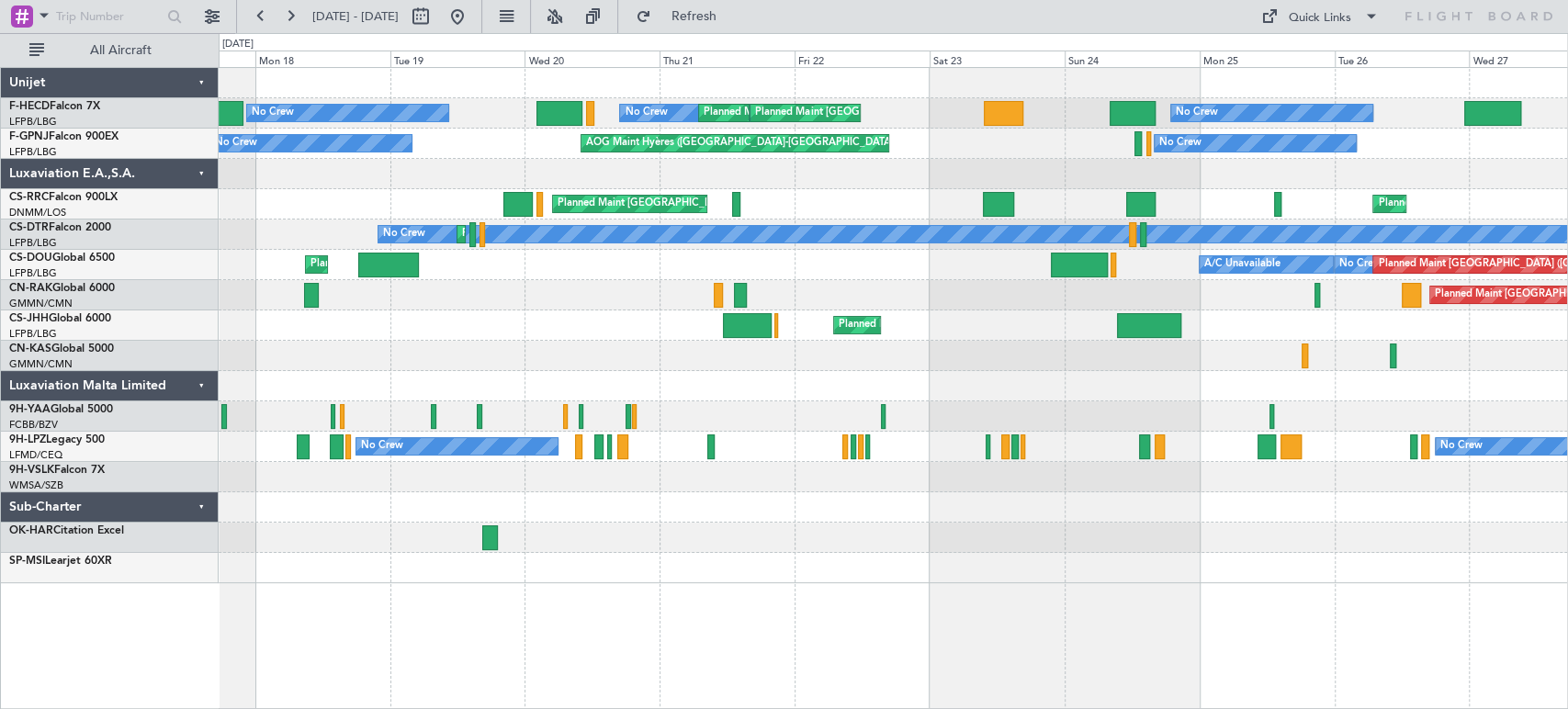
click at [776, 256] on div "No Crew No Crew Planned Maint Paris (Le Bourget) Planned Maint Paris (Le Bourge…" at bounding box center [893, 325] width 1348 height 516
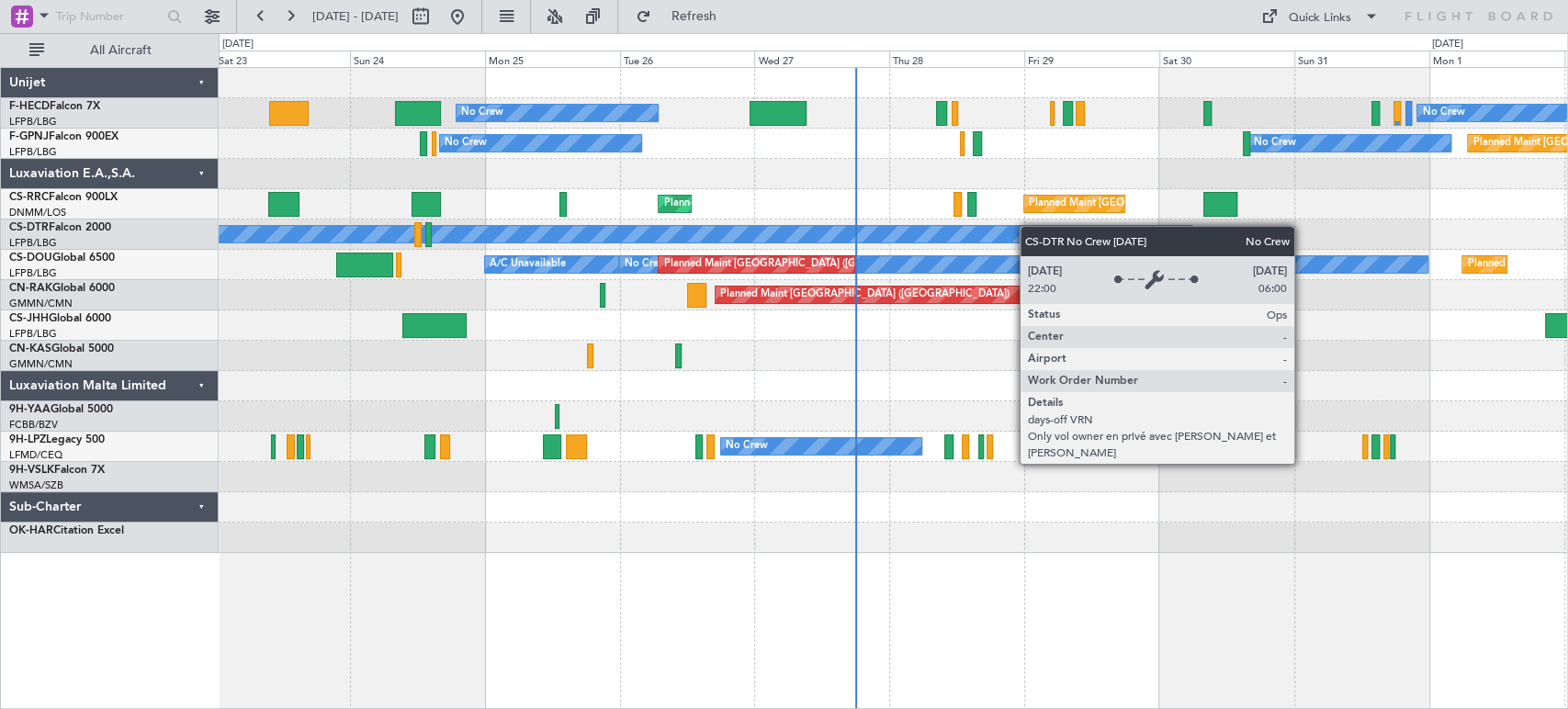
click at [588, 231] on div "No Crew No Crew Planned Maint Paris (Le Bourget) Planned Maint Paris (Le Bourge…" at bounding box center [893, 310] width 1348 height 485
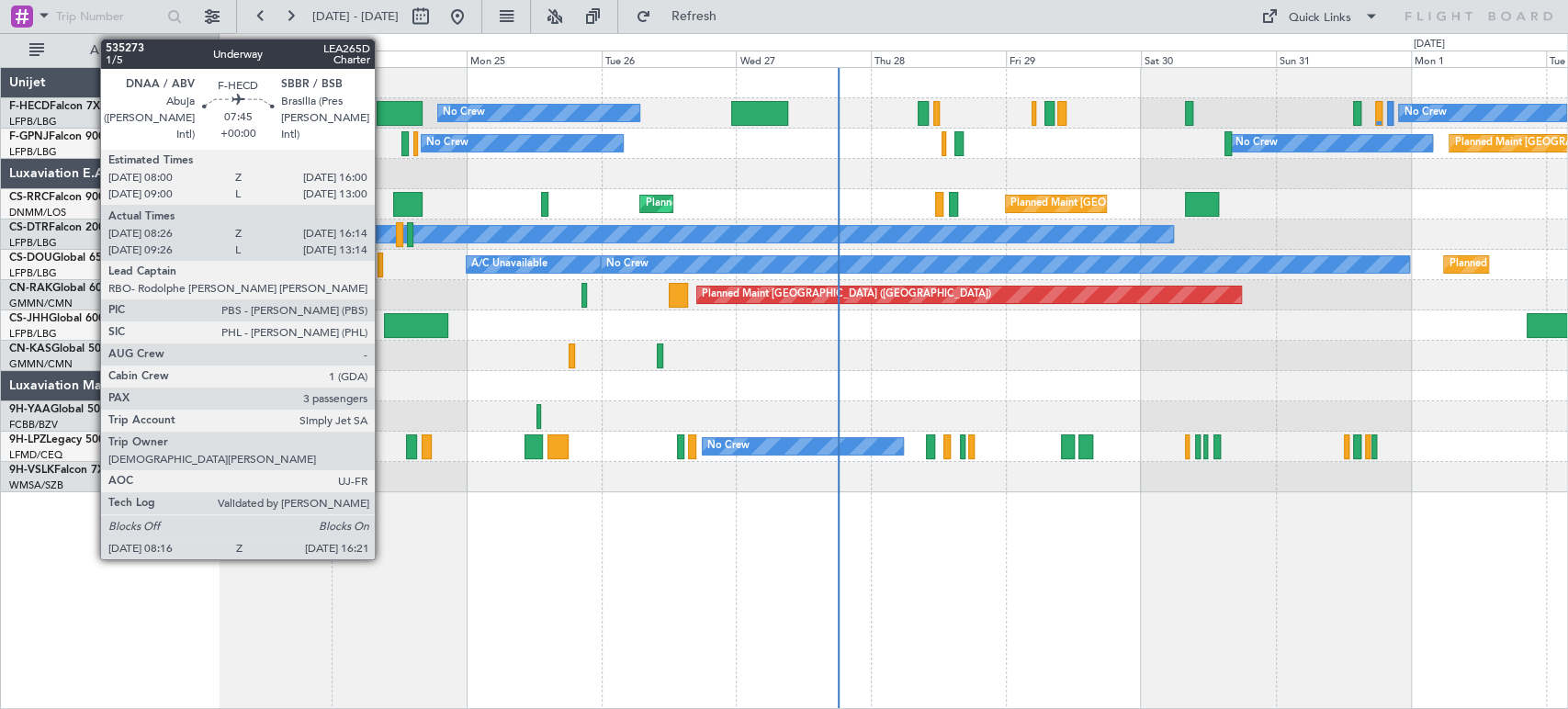
click at [383, 107] on div at bounding box center [399, 114] width 46 height 25
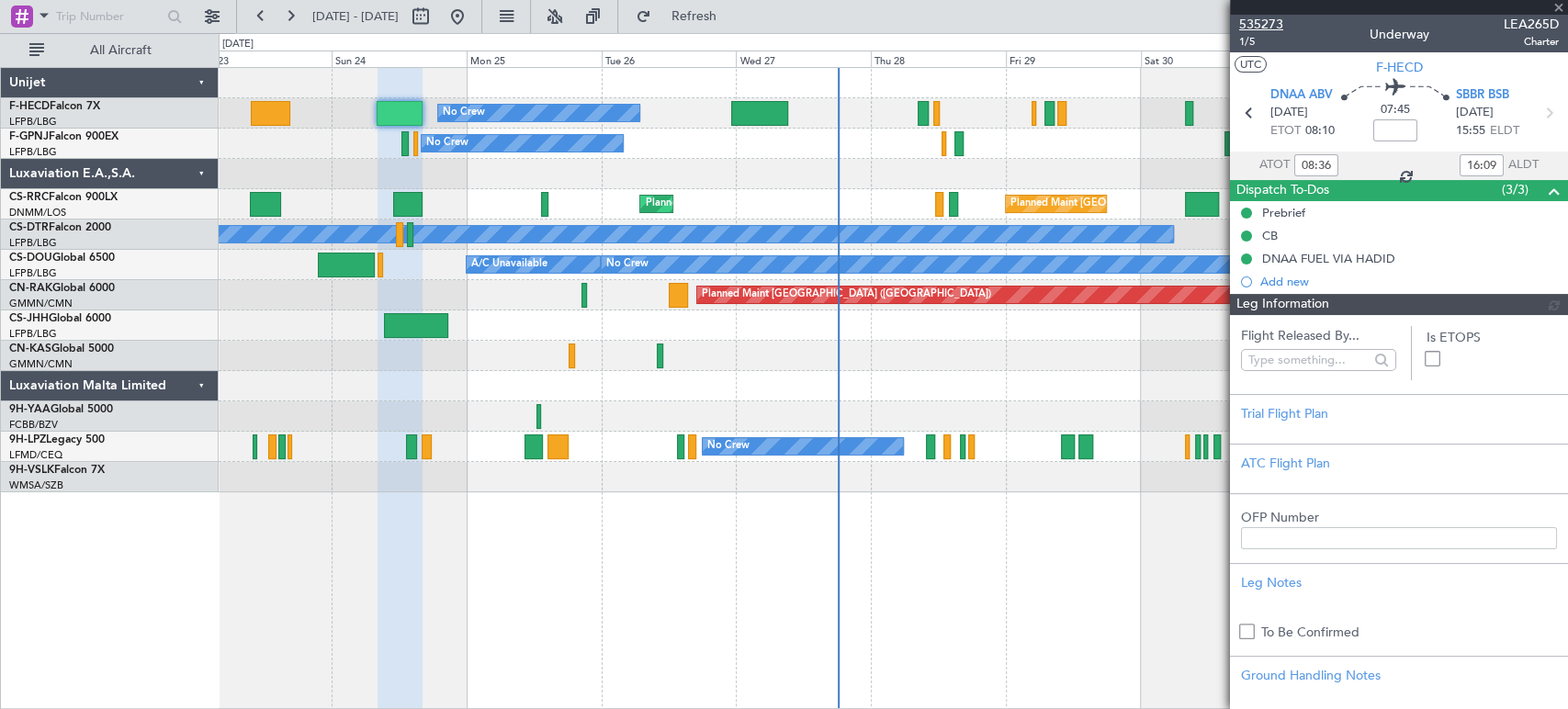
click at [1259, 19] on span "535273" at bounding box center [1261, 24] width 44 height 19
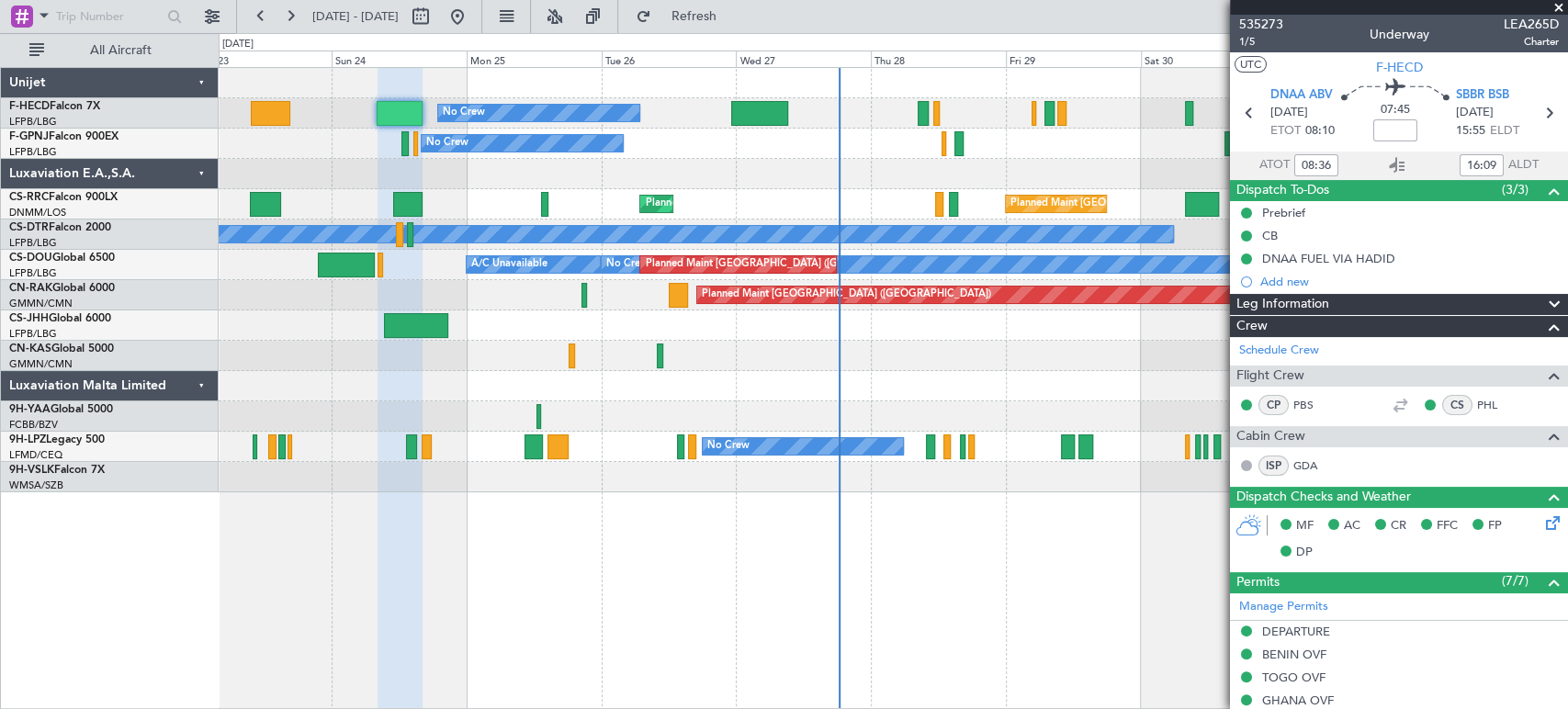
click at [415, 344] on div "No Crew No Crew Planned Maint [GEOGRAPHIC_DATA] ([GEOGRAPHIC_DATA]) Planned Mai…" at bounding box center [893, 280] width 1348 height 424
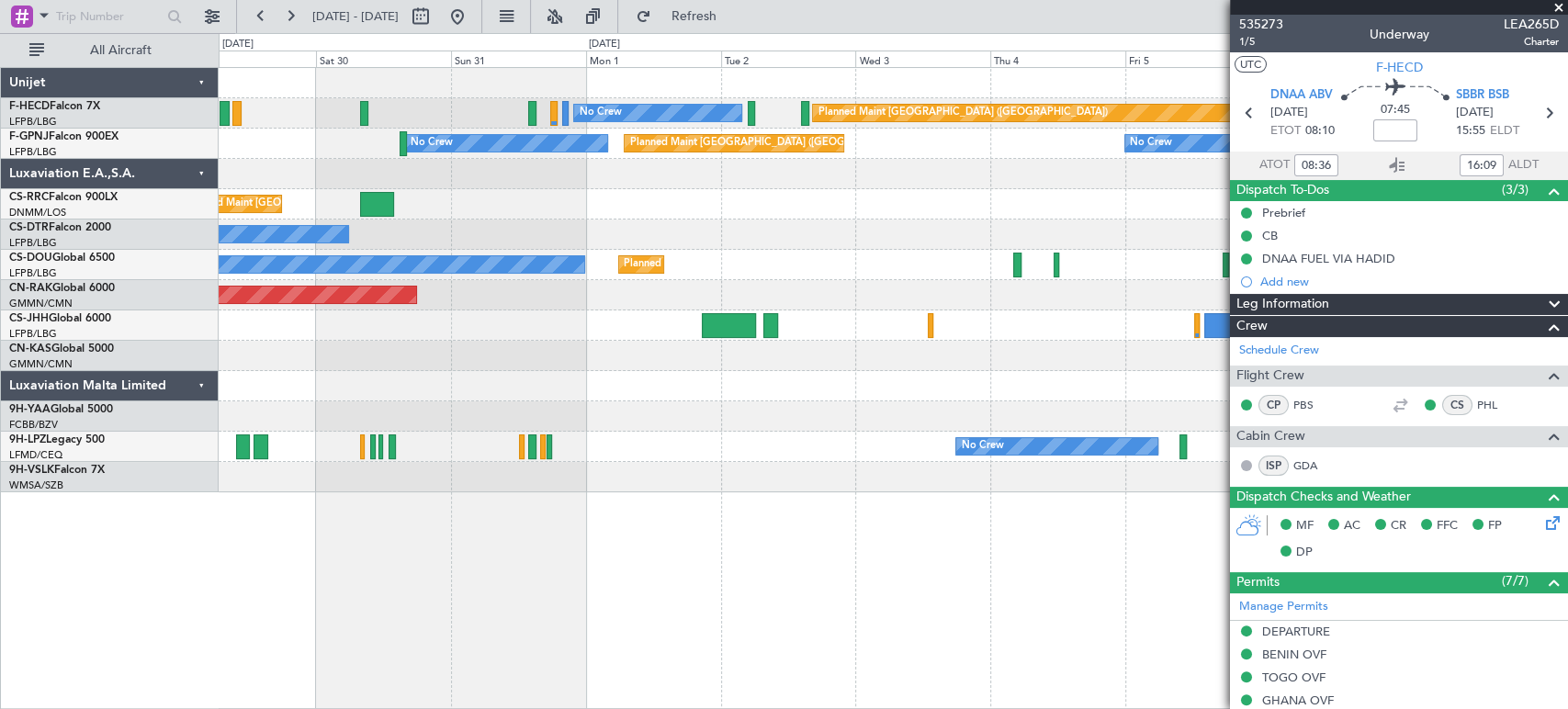
click at [354, 341] on div "No Crew Planned Maint Paris (Le Bourget) Planned Maint Paris (Le Bourget) No Cr…" at bounding box center [893, 280] width 1348 height 424
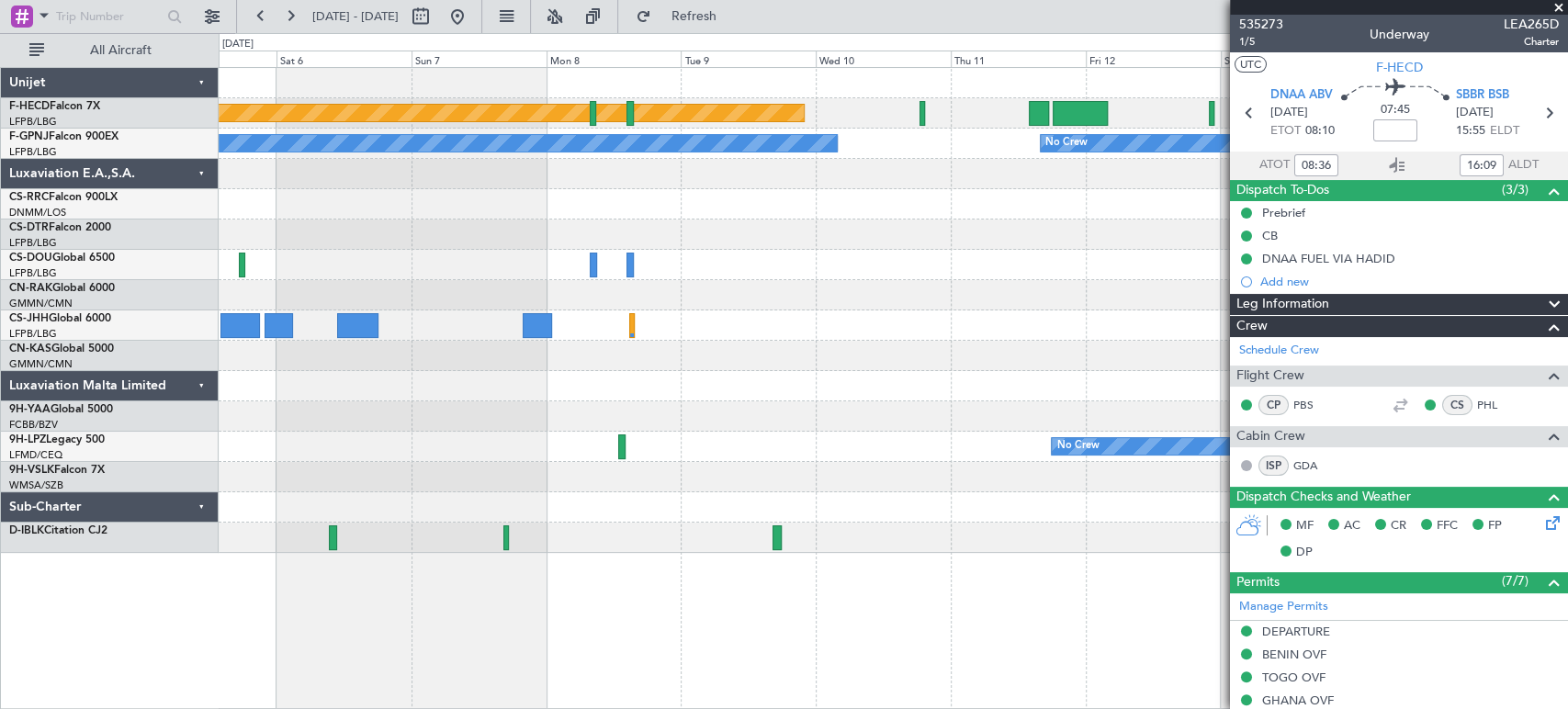
click at [577, 298] on div "Planned Maint Paris (Le Bourget) No Crew No Crew Planned Maint Paris (Le Bourge…" at bounding box center [893, 310] width 1348 height 485
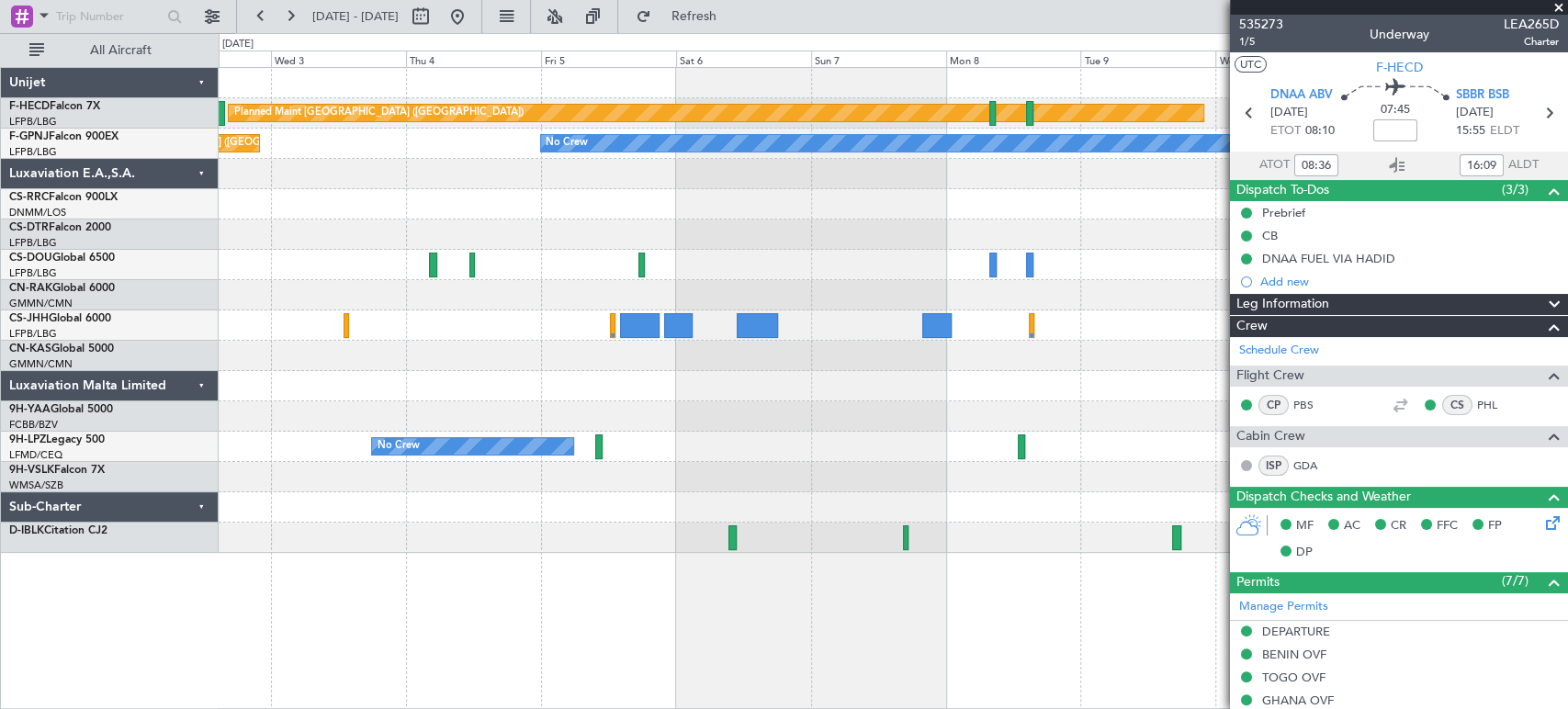
click at [1244, 310] on fb-app "07 Sep 2025 - 17 Sep 2025 Refresh Quick Links All Aircraft Planned Maint Paris …" at bounding box center [784, 361] width 1568 height 695
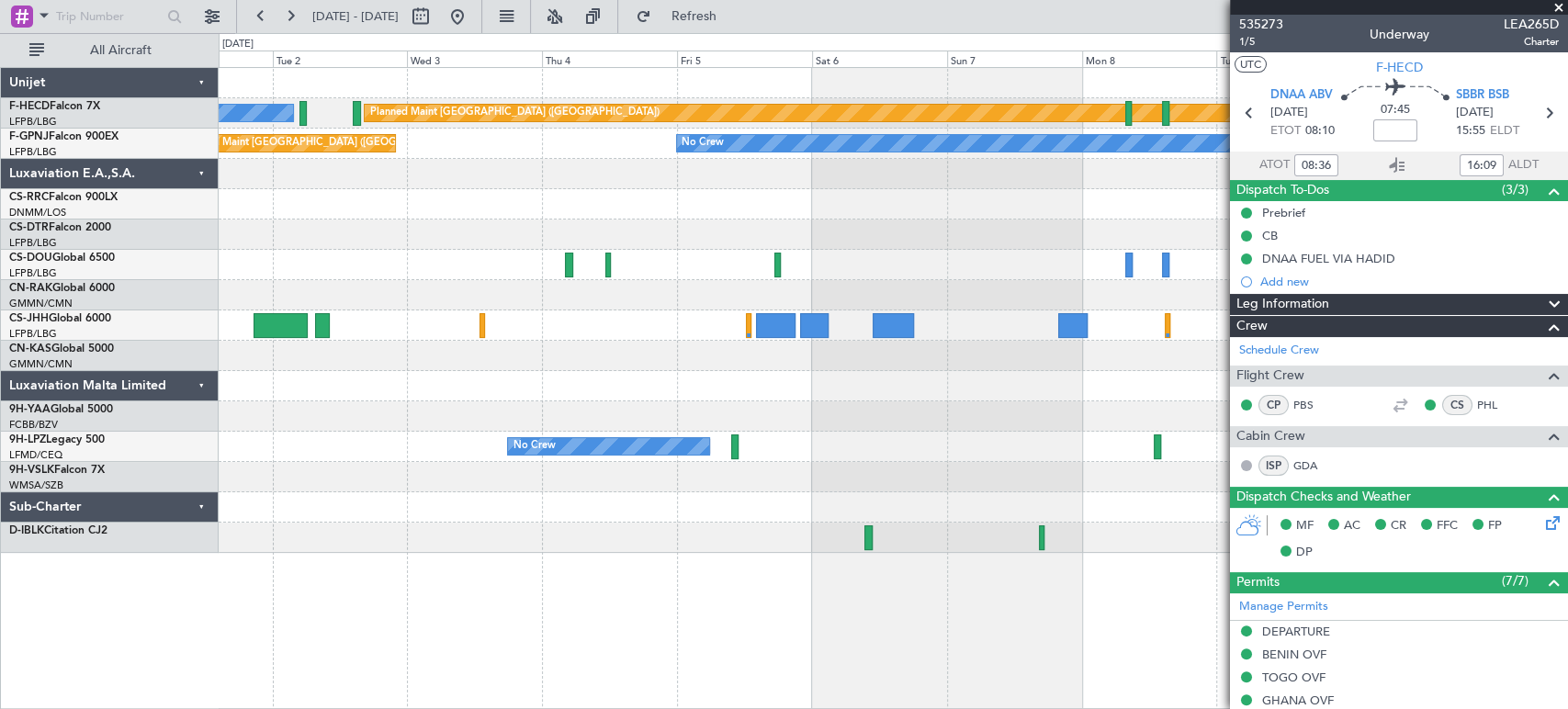
click at [693, 305] on div "Planned Maint Paris (Le Bourget) No Crew No Crew No Crew Planned Maint Paris (L…" at bounding box center [893, 310] width 1348 height 485
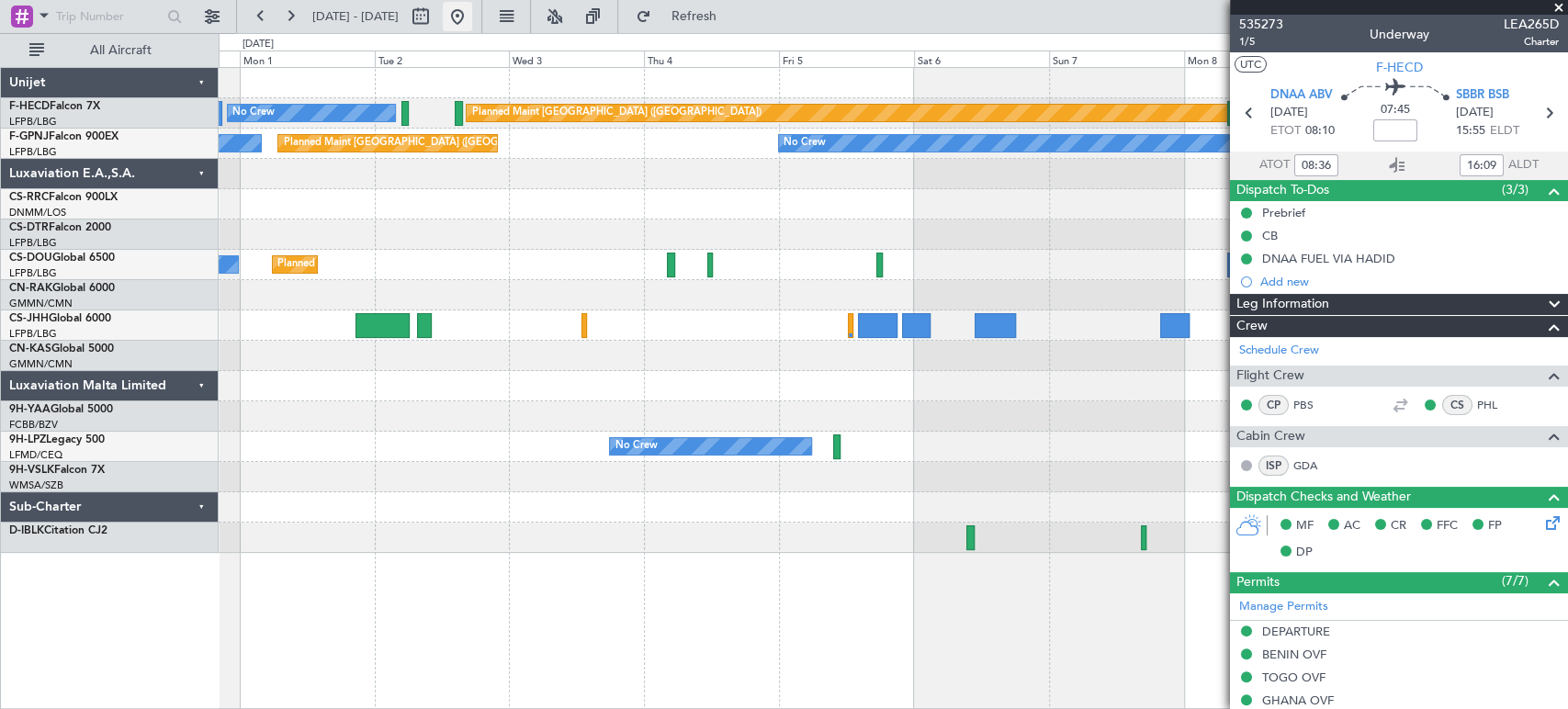
click at [472, 10] on button at bounding box center [458, 17] width 29 height 29
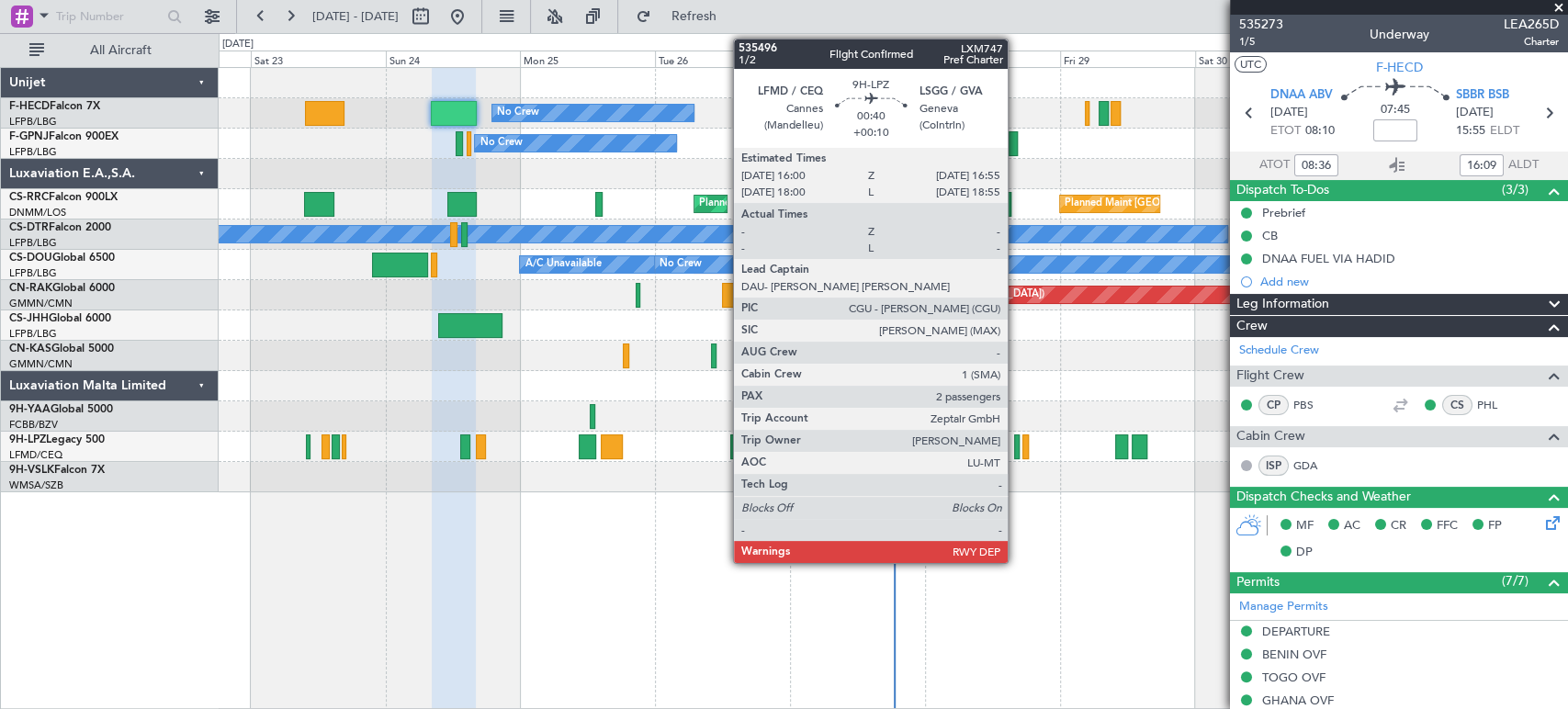
click at [1016, 455] on div at bounding box center [1017, 447] width 6 height 25
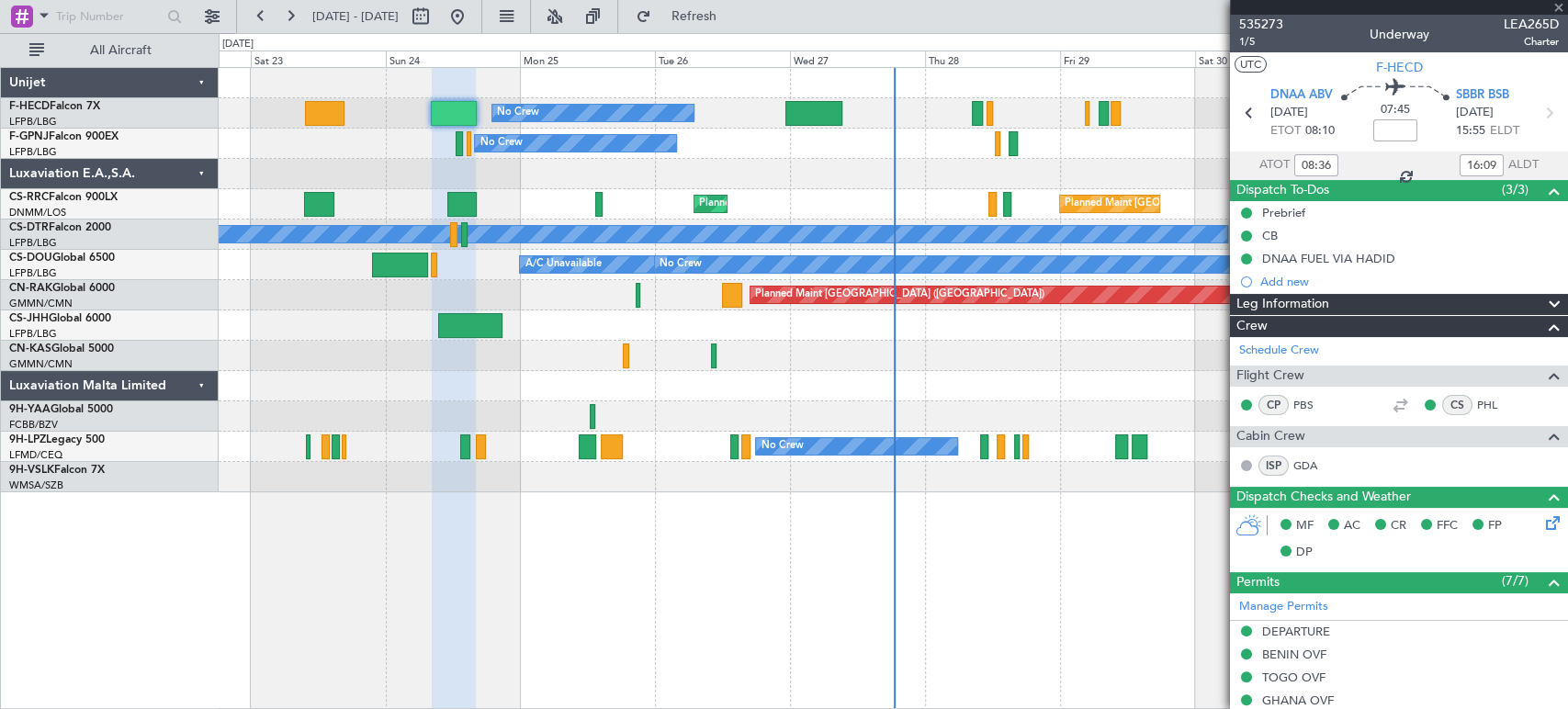
type input "+00:10"
type input "2"
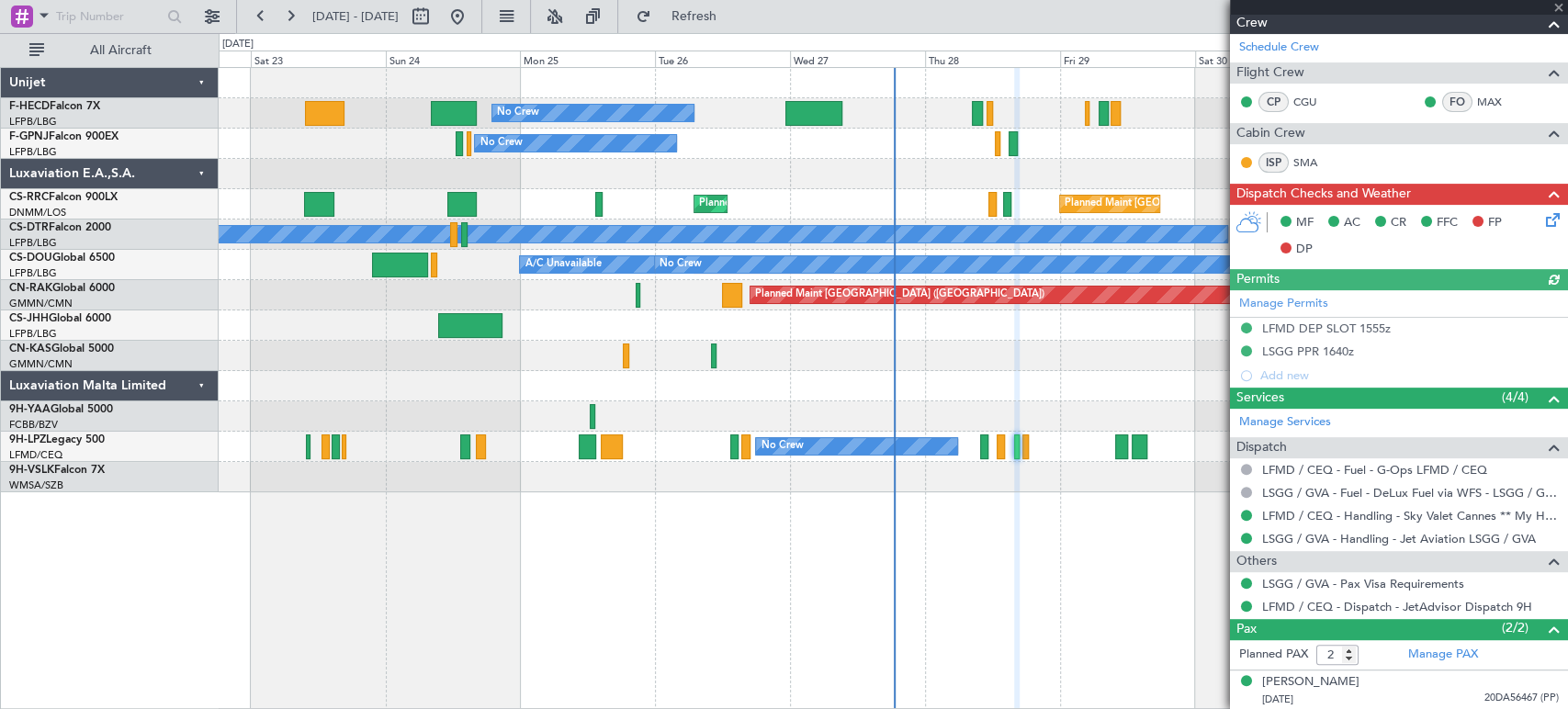
scroll to position [345, 0]
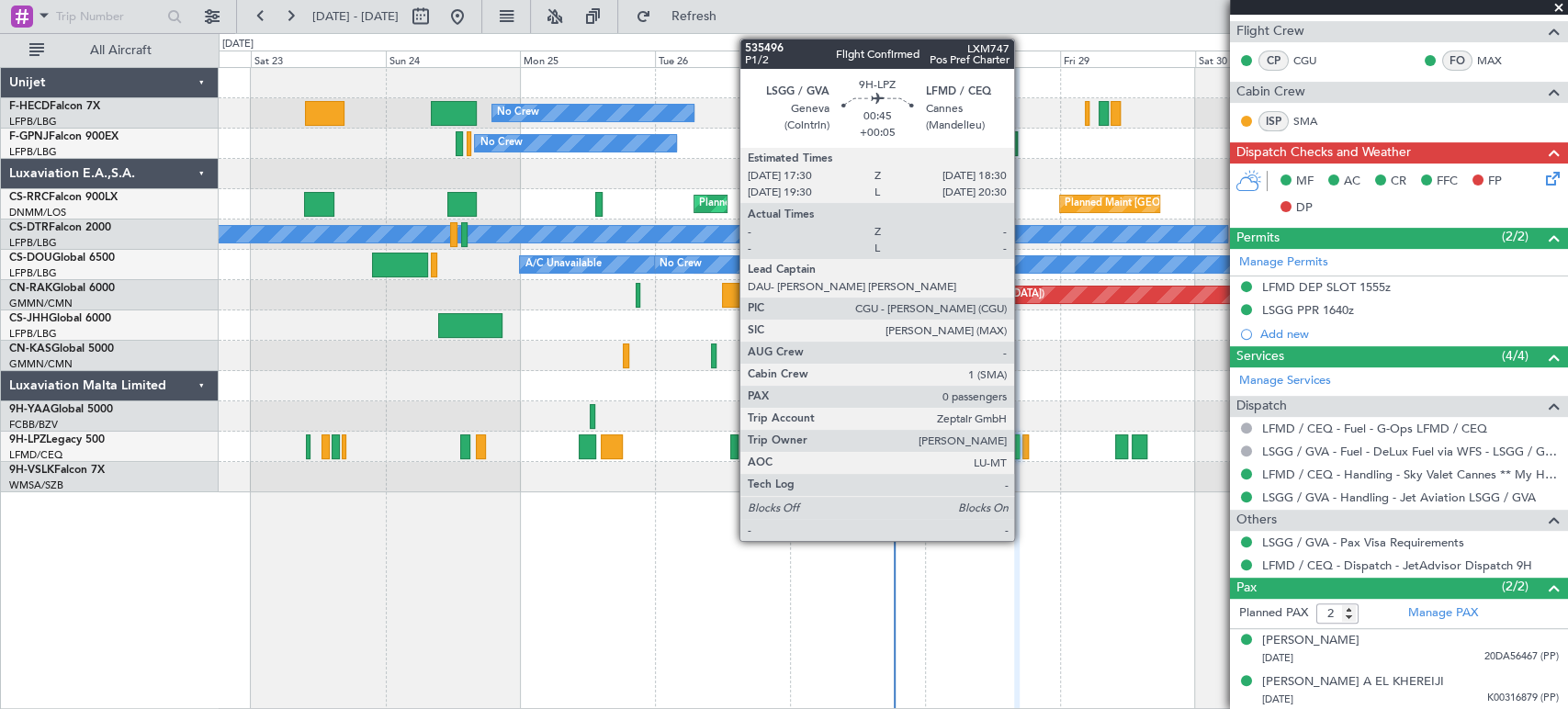
click at [1023, 437] on div at bounding box center [1026, 447] width 7 height 25
type input "+00:05"
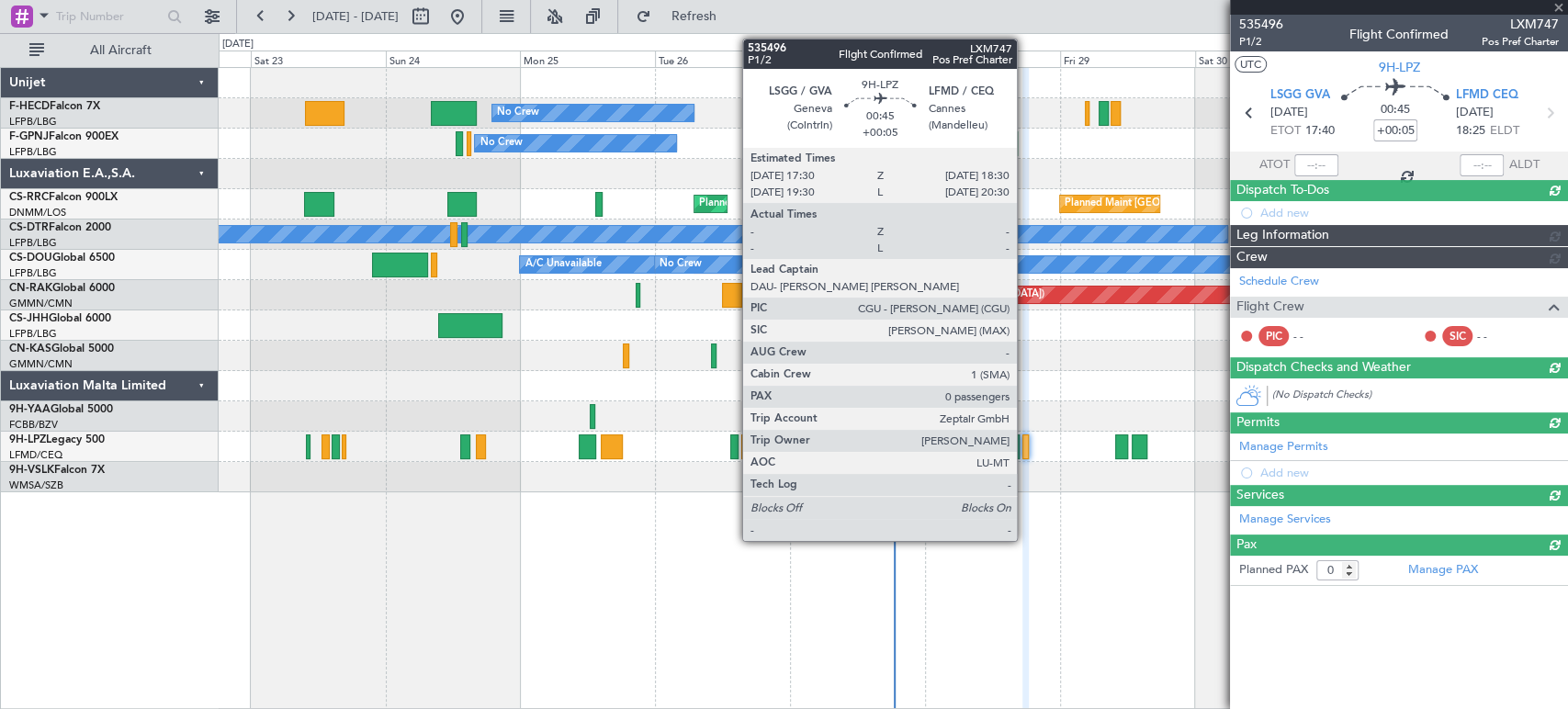
click at [1025, 440] on div at bounding box center [1026, 447] width 7 height 25
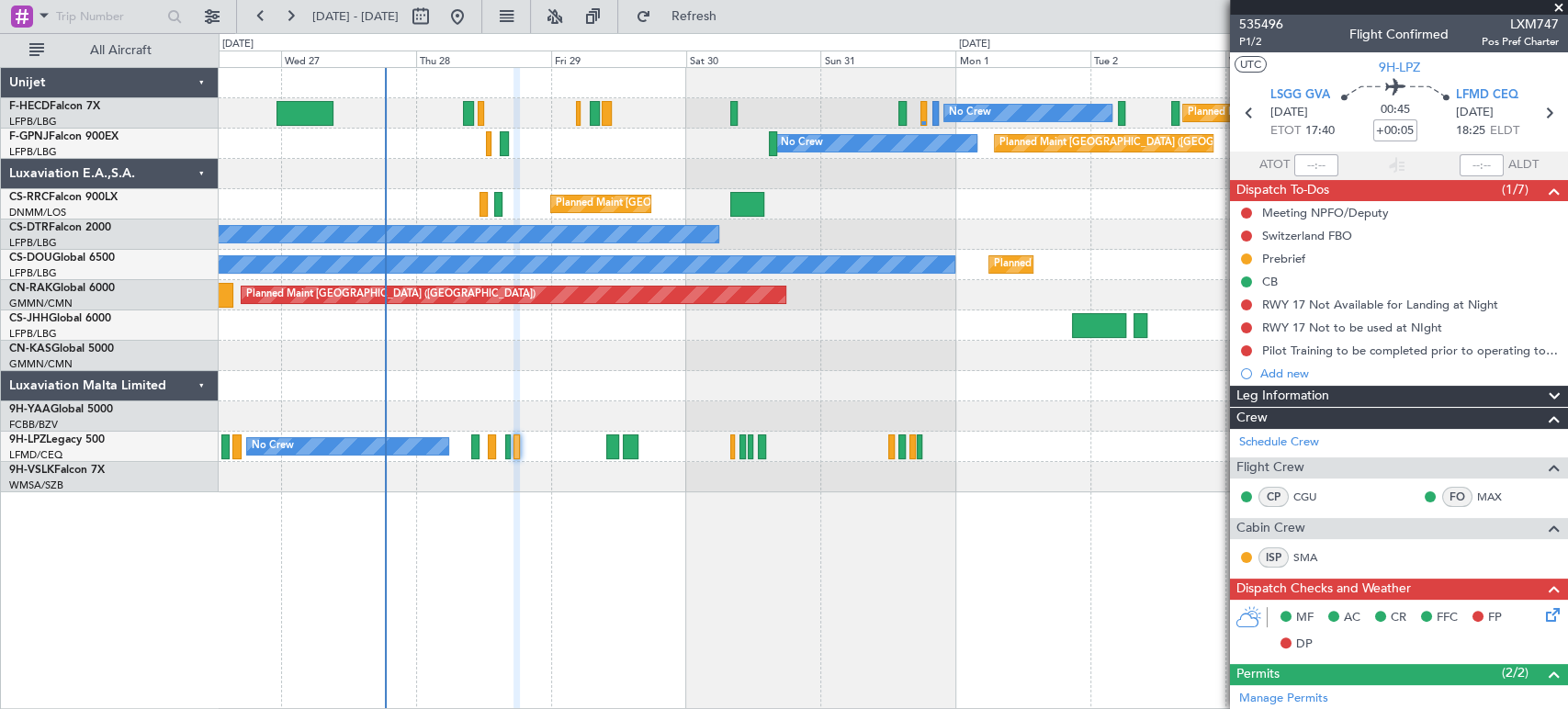
click at [488, 362] on div "No Crew Planned Maint [GEOGRAPHIC_DATA] ([GEOGRAPHIC_DATA]) No Crew Planned Mai…" at bounding box center [893, 280] width 1348 height 424
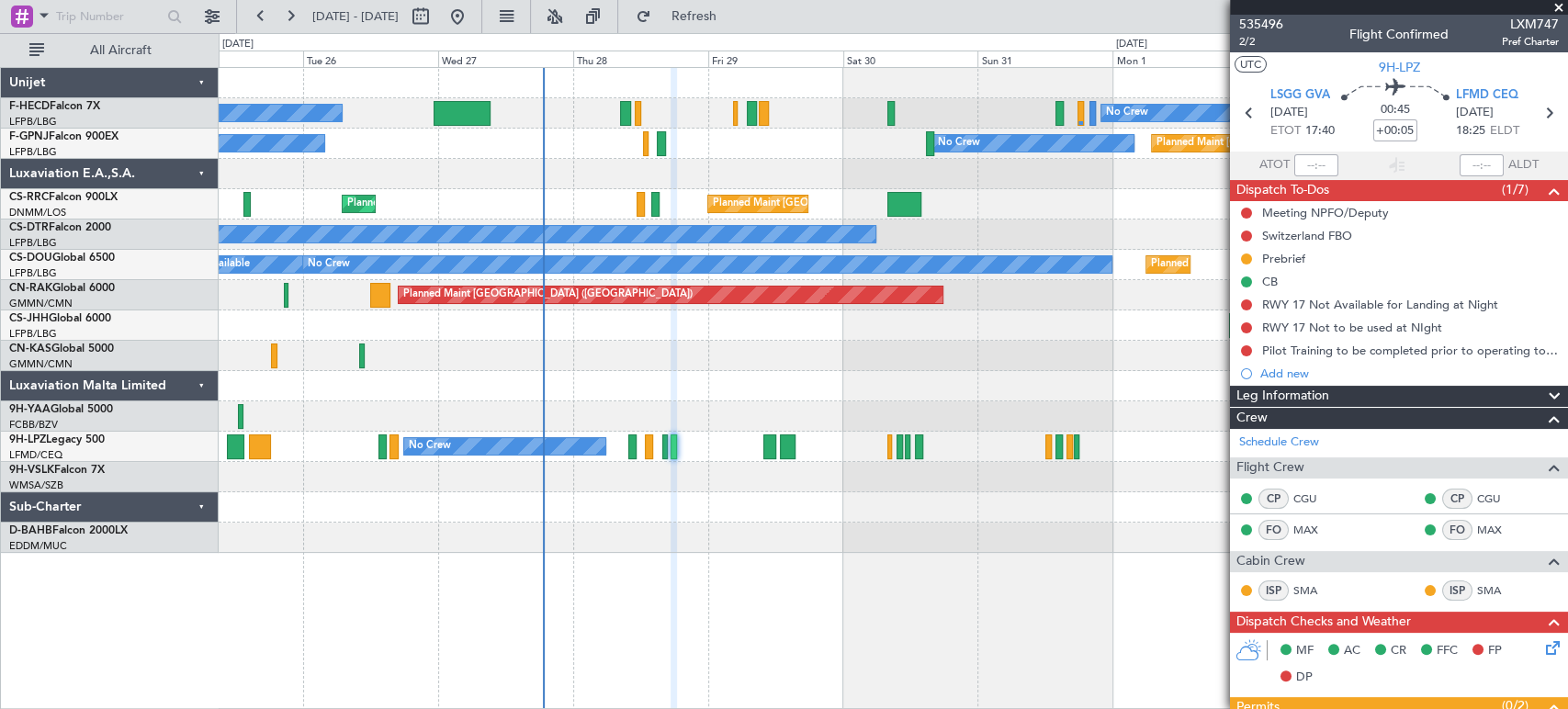
click at [829, 196] on div "Planned Maint [GEOGRAPHIC_DATA] ([GEOGRAPHIC_DATA]) No Crew No Crew Planned Mai…" at bounding box center [893, 310] width 1348 height 485
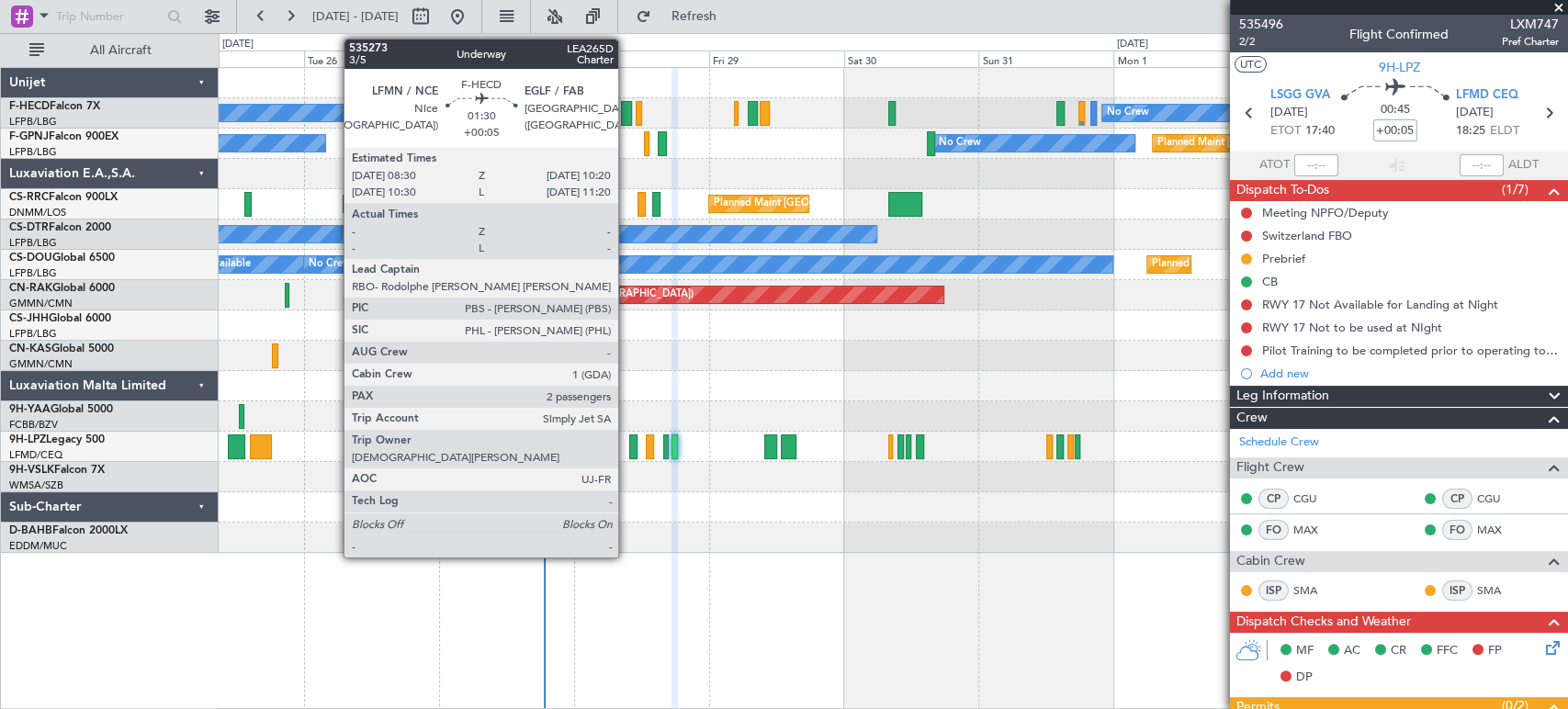
click at [627, 107] on div at bounding box center [626, 114] width 11 height 25
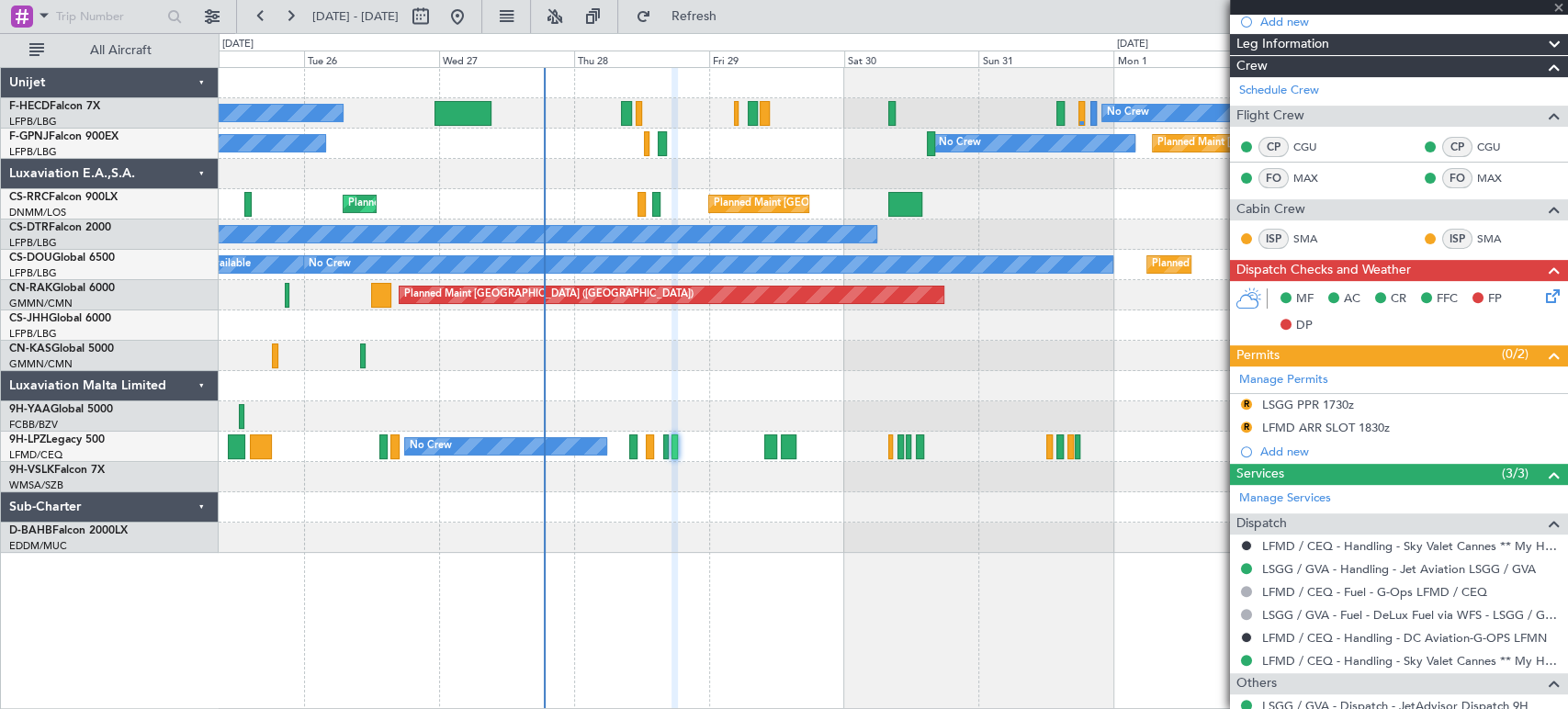
scroll to position [432, 0]
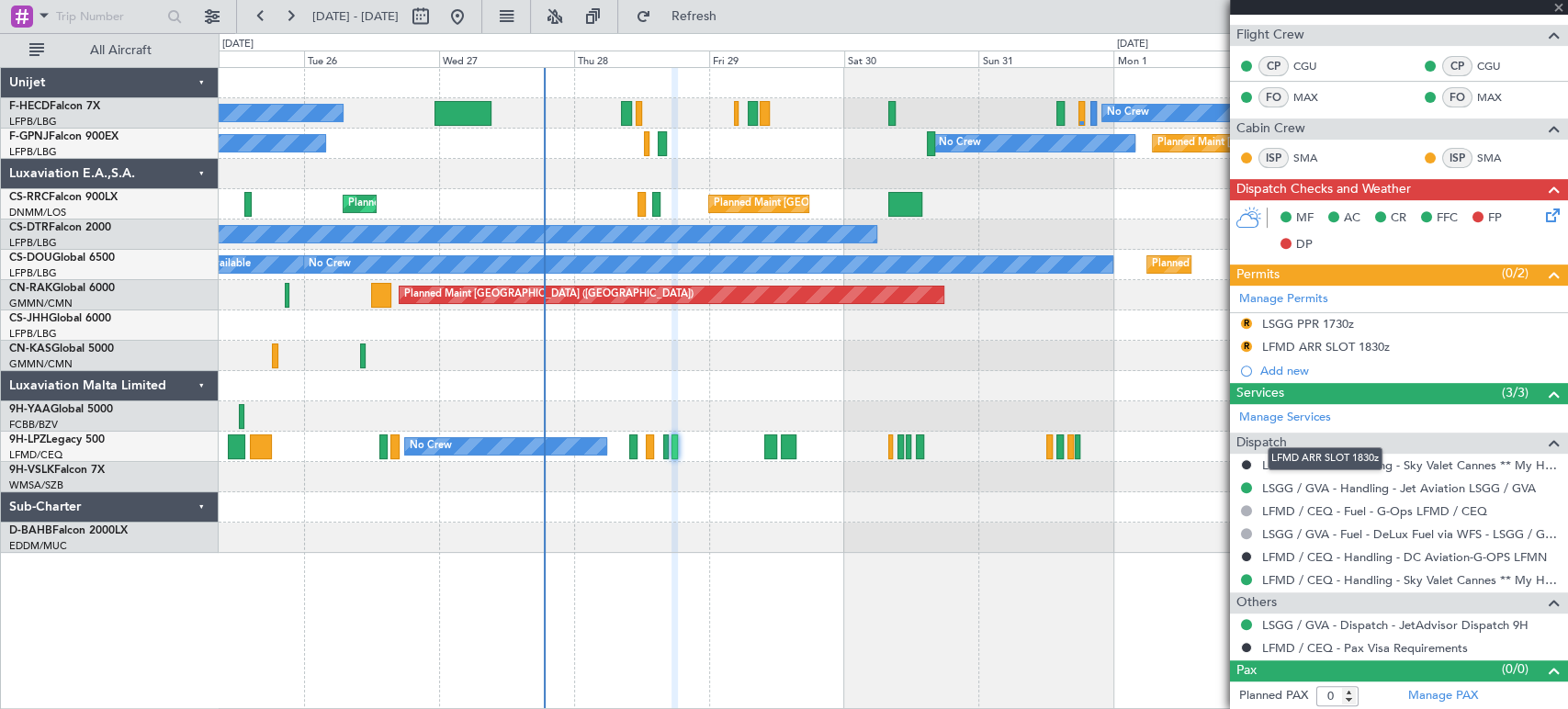
type input "2"
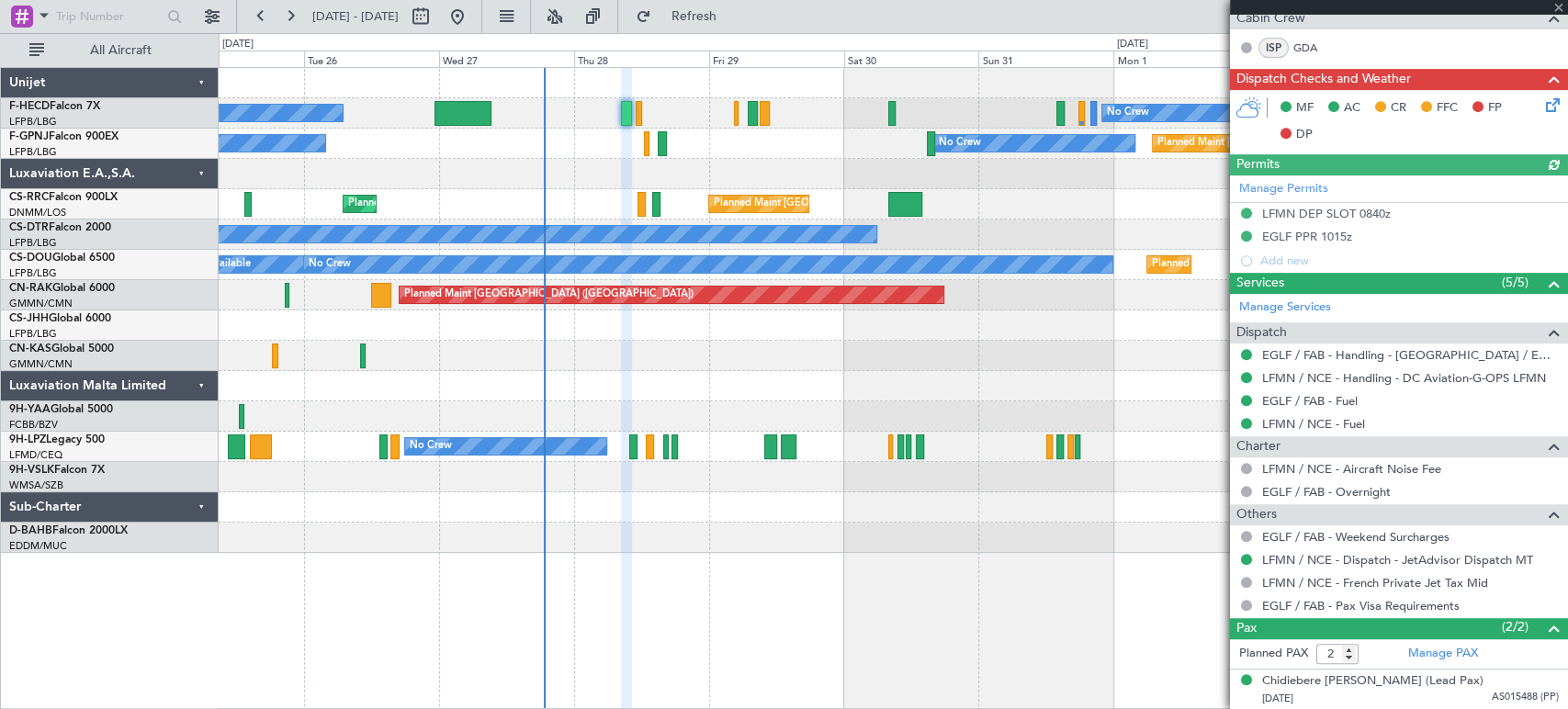
scroll to position [551, 0]
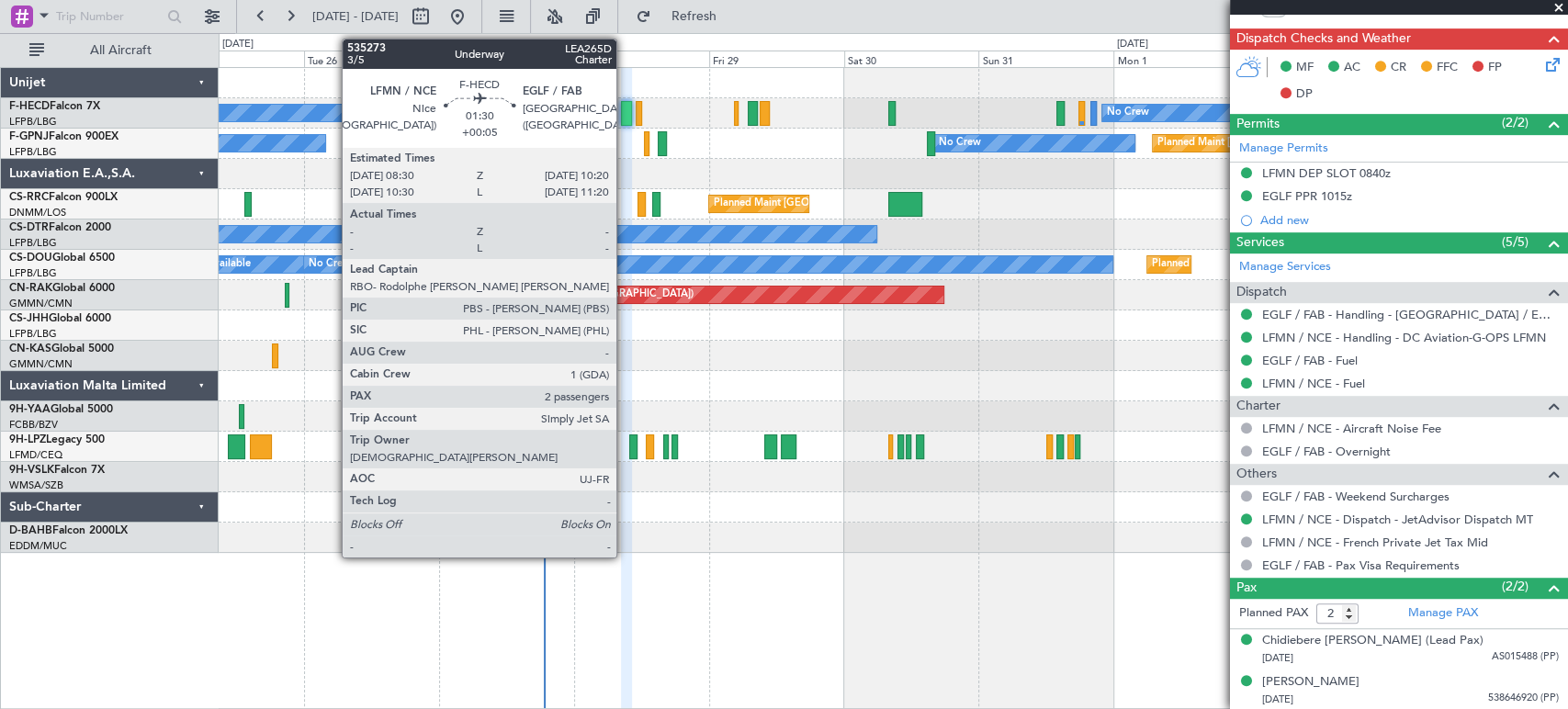
click at [625, 105] on div at bounding box center [626, 114] width 11 height 25
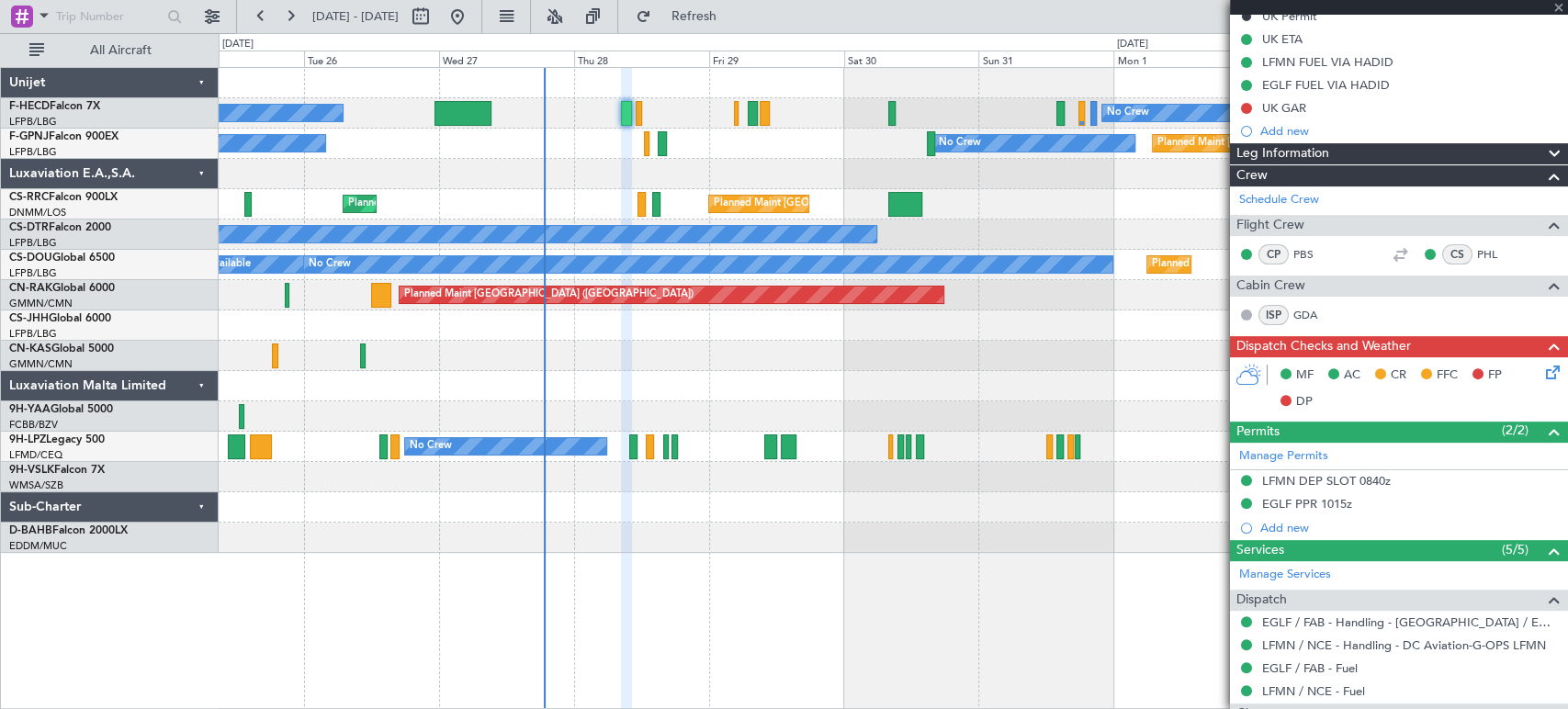
scroll to position [0, 0]
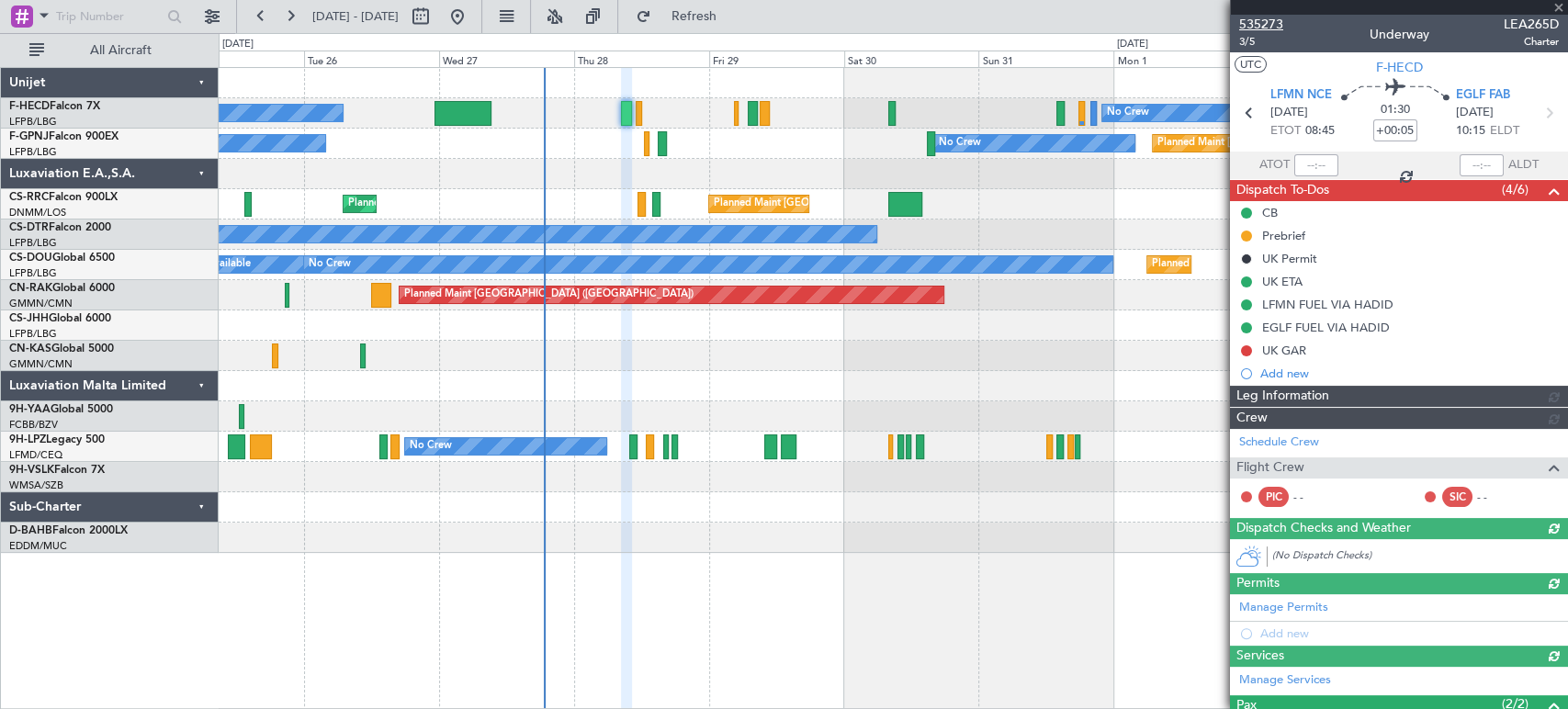
click at [1272, 20] on span "535273" at bounding box center [1261, 24] width 44 height 19
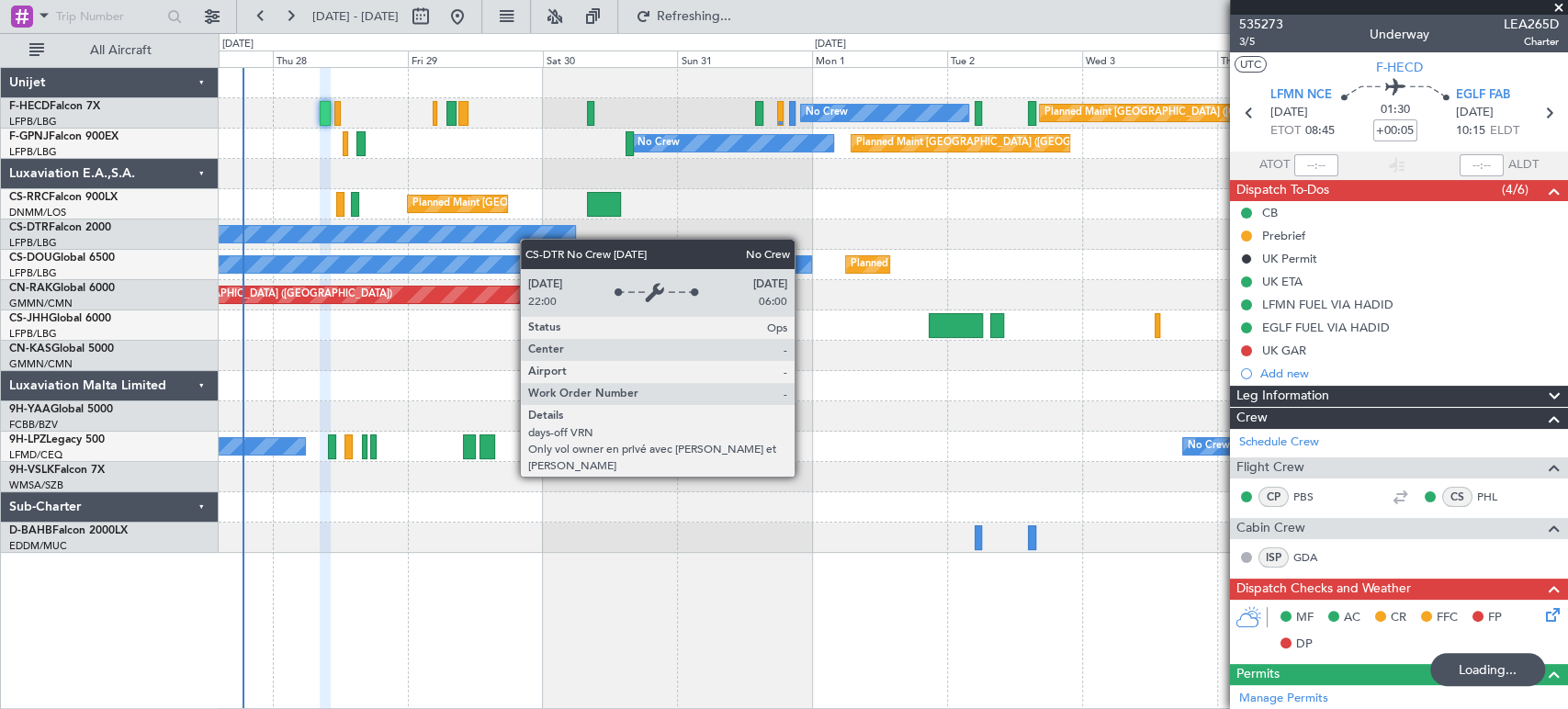
click at [437, 241] on div "Planned Maint [GEOGRAPHIC_DATA] ([GEOGRAPHIC_DATA]) No Crew No Crew Planned Mai…" at bounding box center [893, 310] width 1348 height 485
click at [480, 256] on div "Planned Maint [GEOGRAPHIC_DATA] ([GEOGRAPHIC_DATA]) No Crew No Crew Planned Mai…" at bounding box center [893, 310] width 1348 height 485
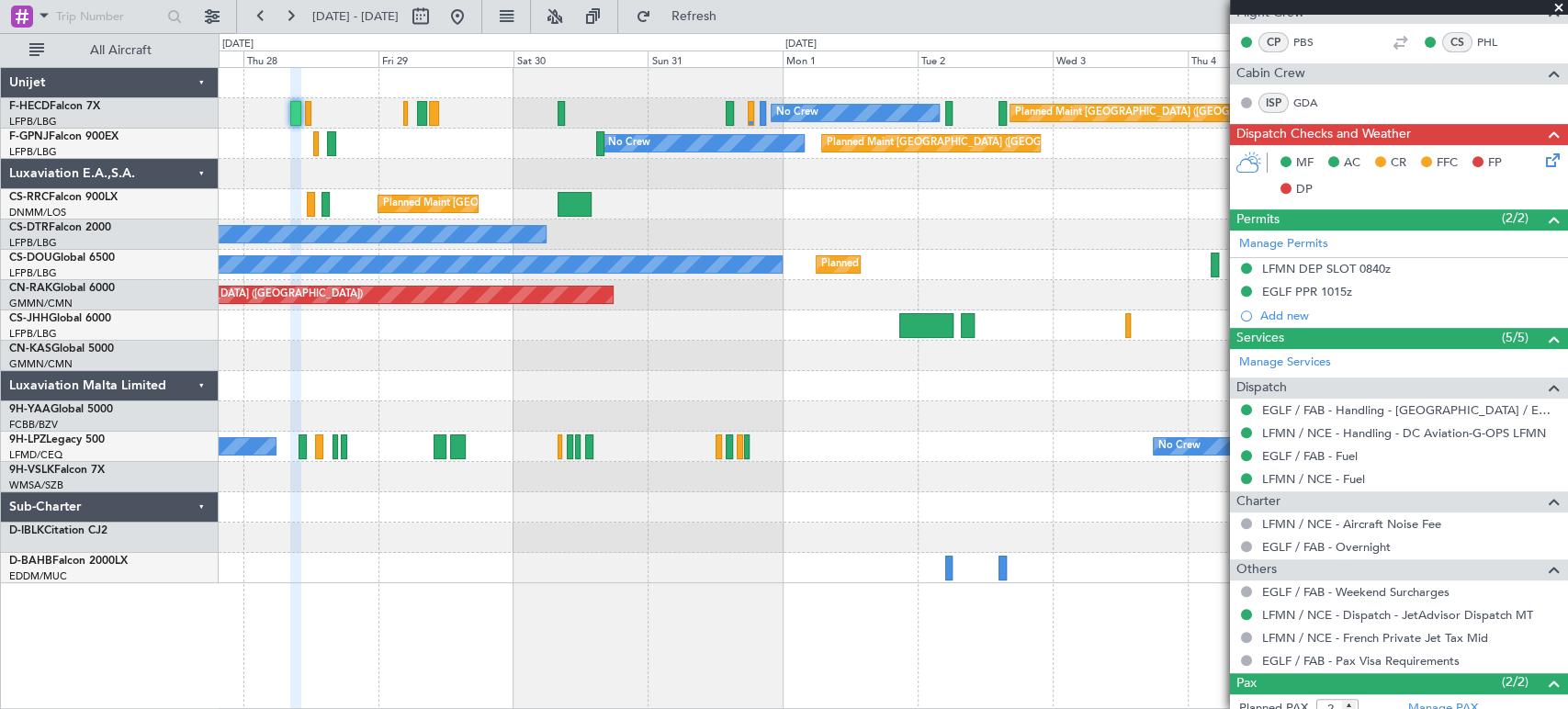
scroll to position [551, 0]
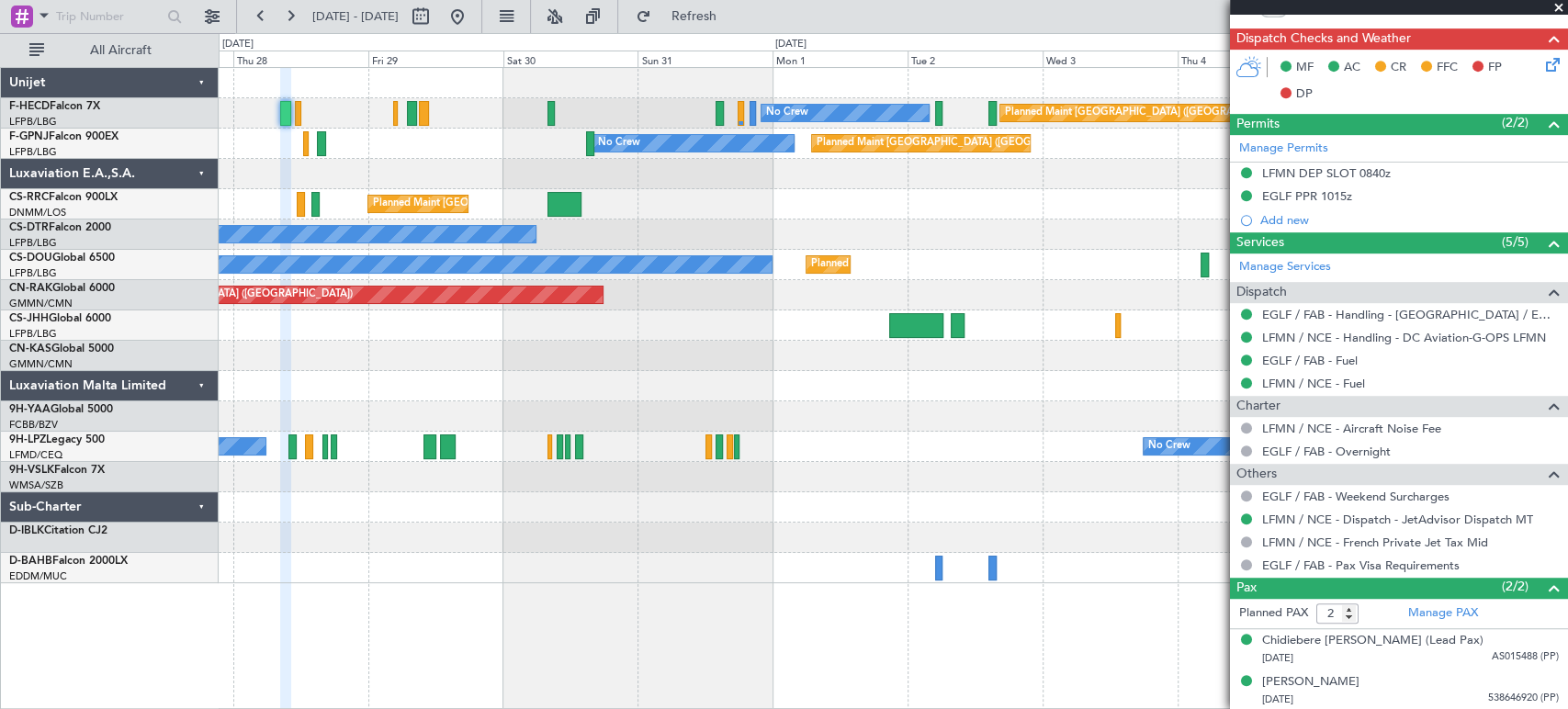
click at [673, 351] on div at bounding box center [893, 355] width 1348 height 30
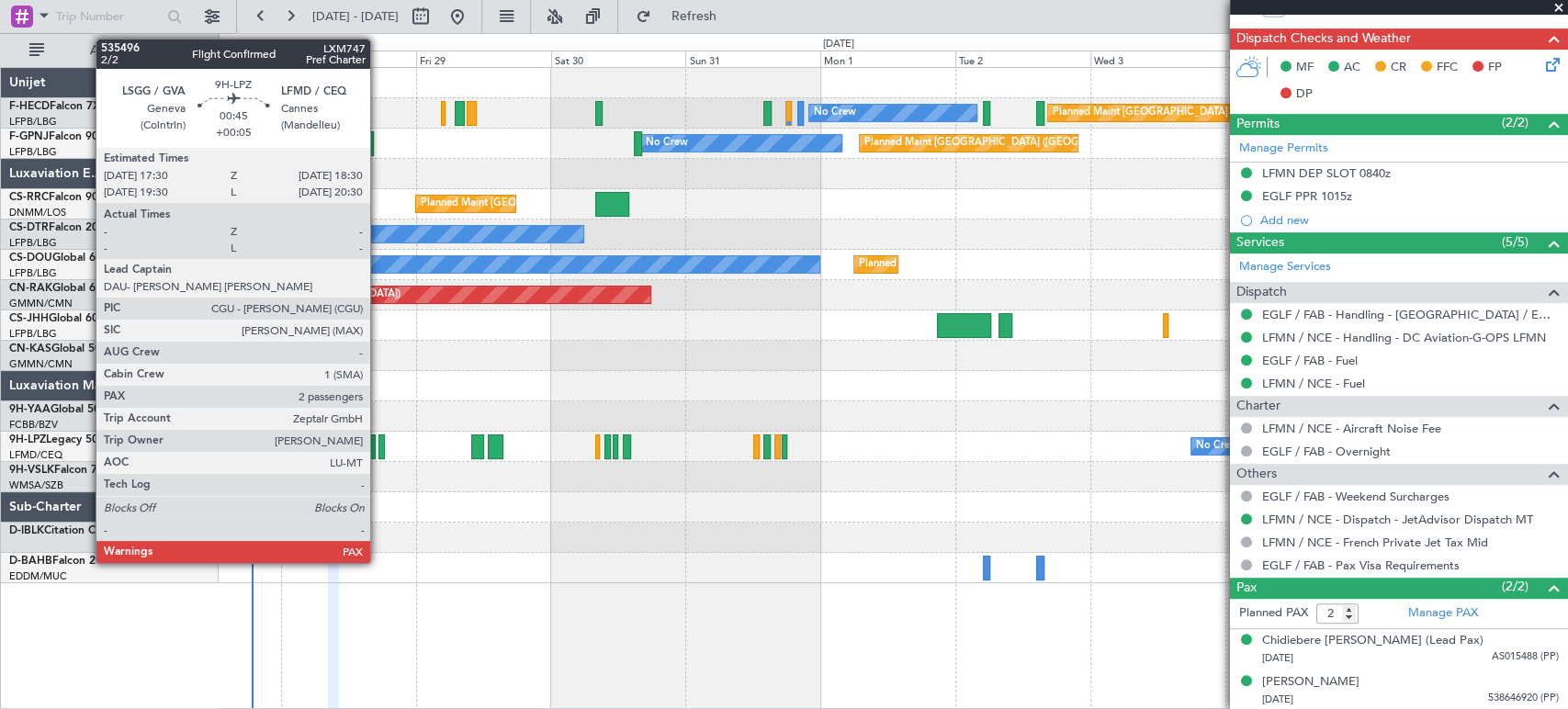
click at [379, 444] on div at bounding box center [382, 447] width 7 height 25
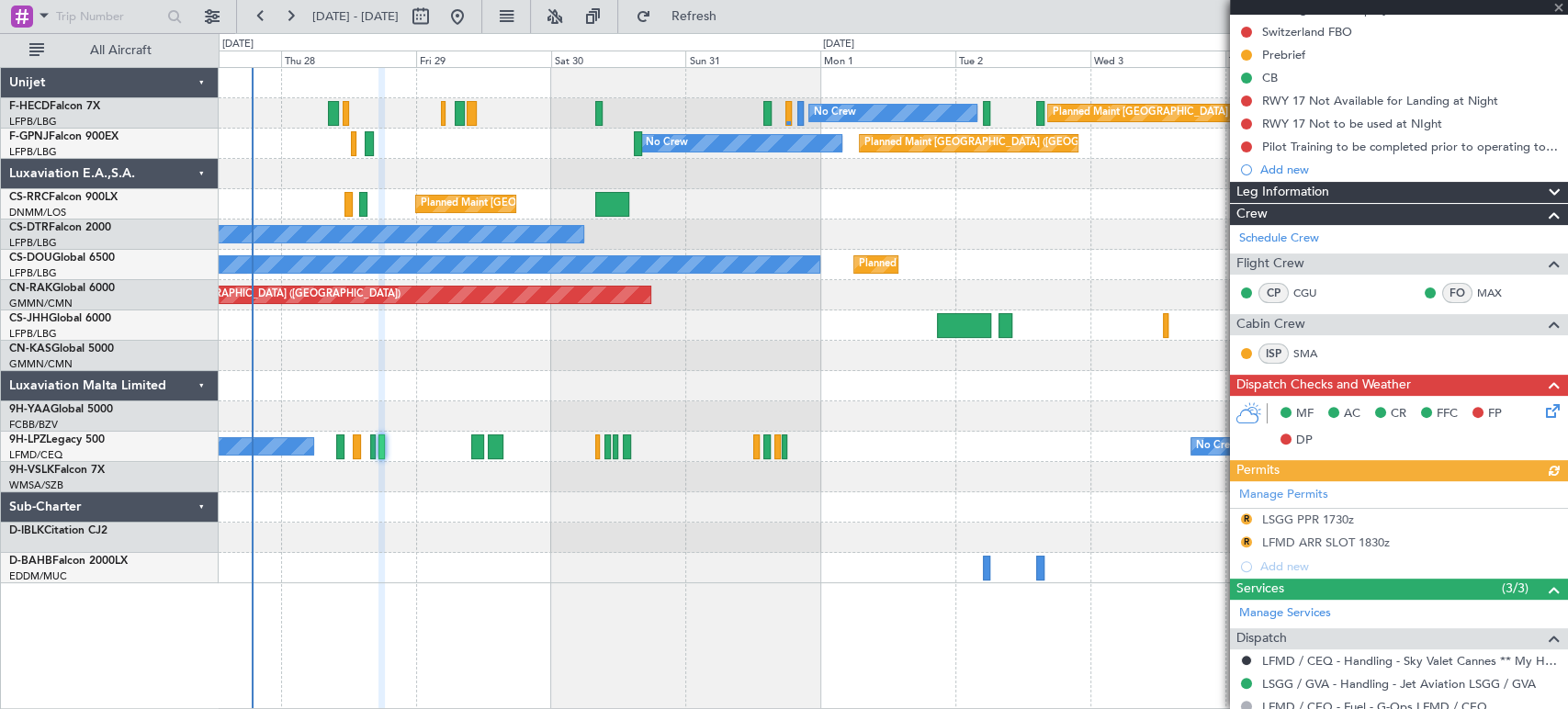
scroll to position [422, 0]
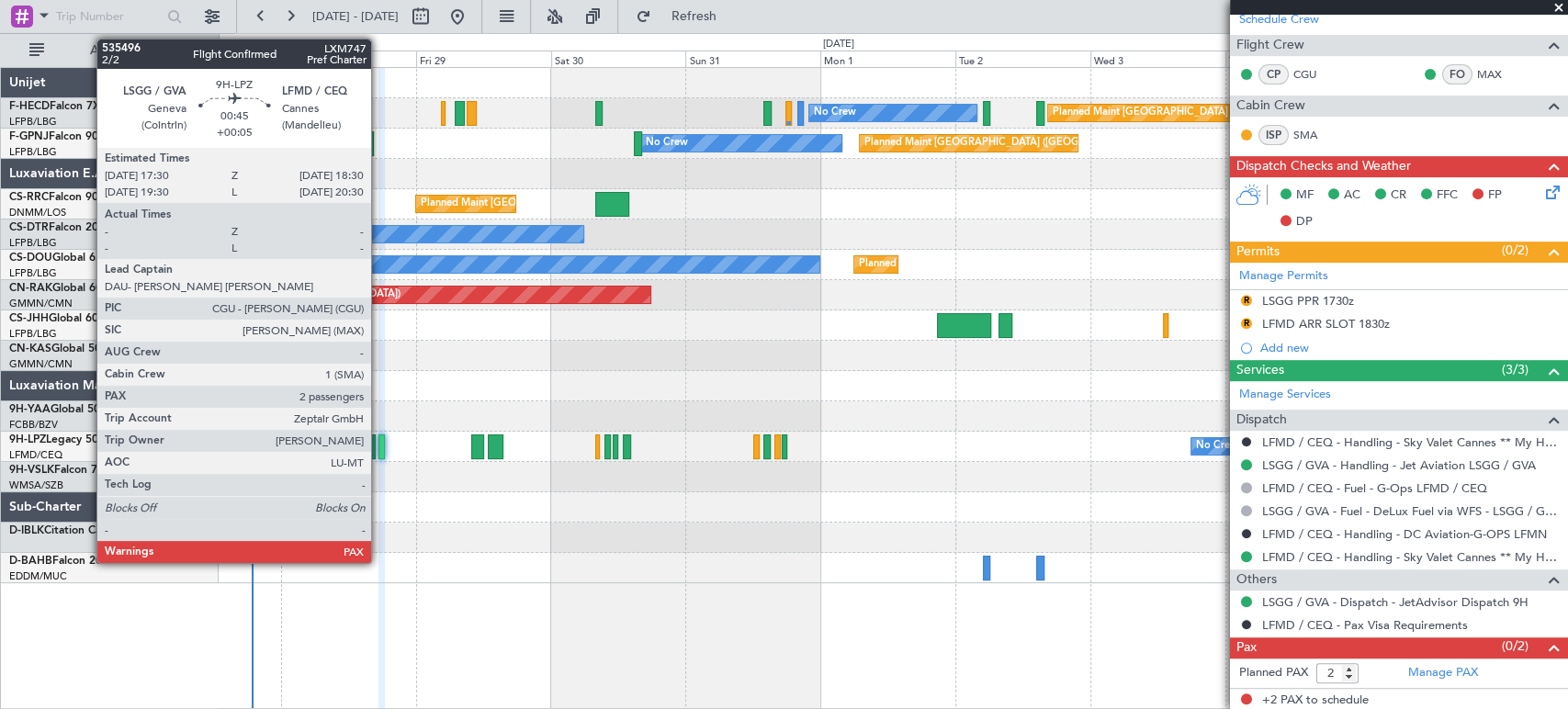
click at [380, 445] on div at bounding box center [382, 447] width 7 height 25
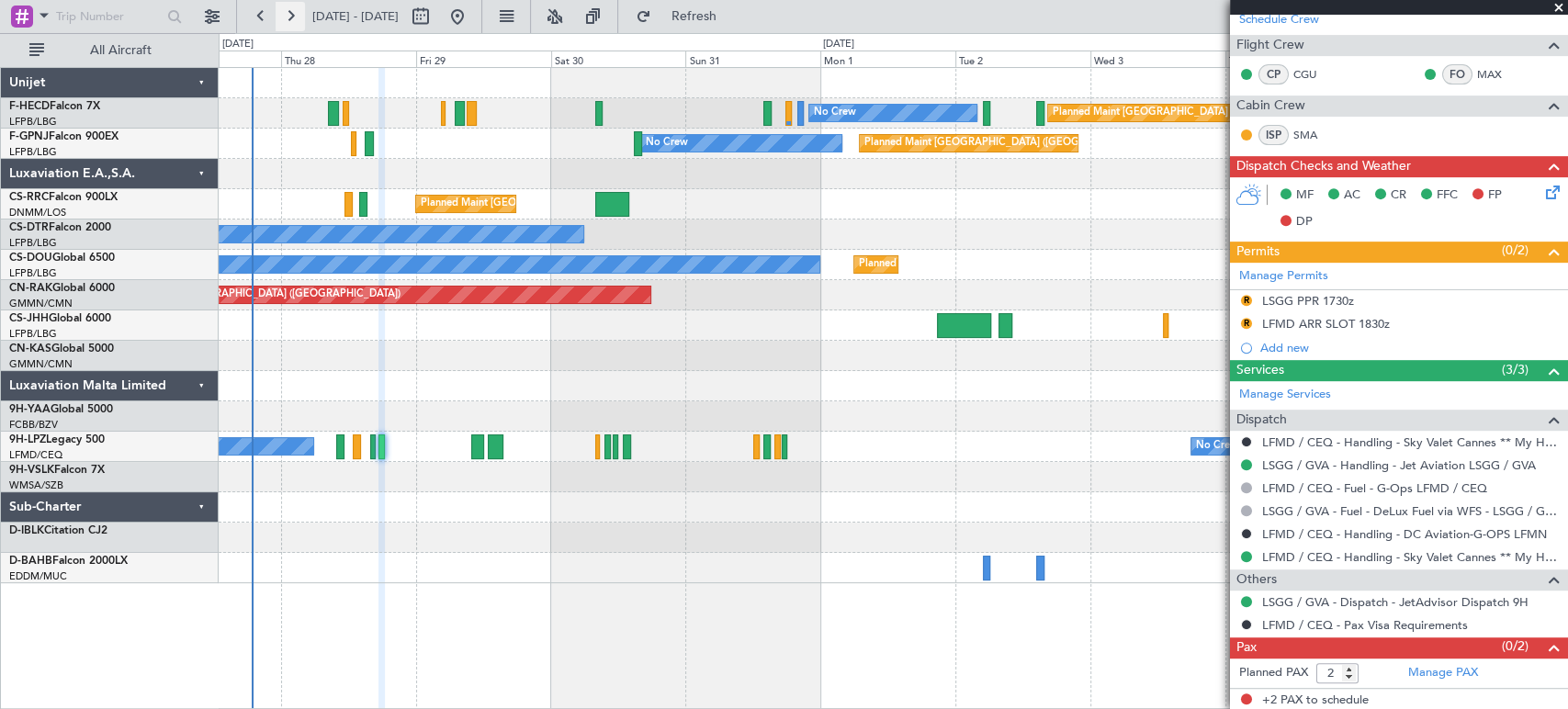
click at [297, 10] on button at bounding box center [290, 17] width 29 height 29
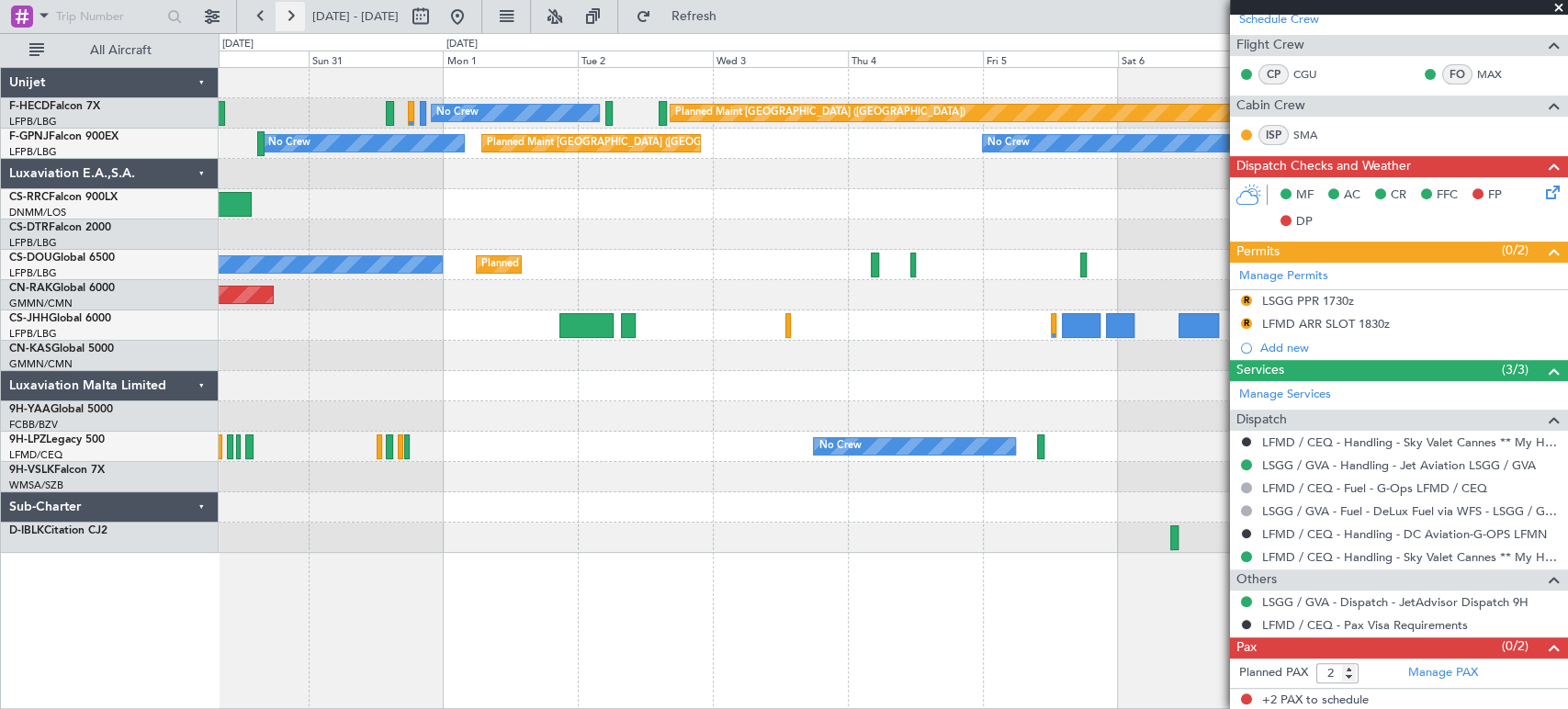
click at [297, 9] on button at bounding box center [290, 17] width 29 height 29
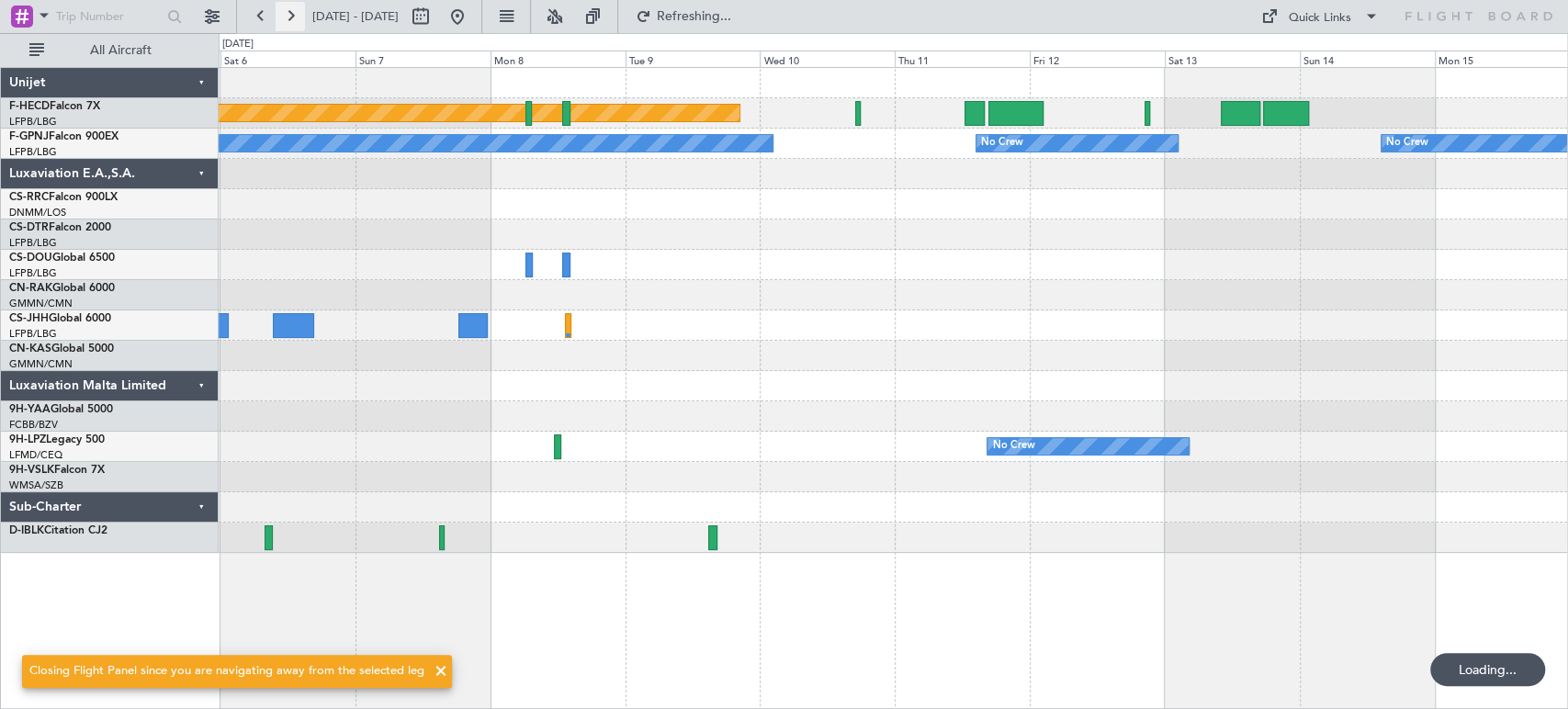
scroll to position [0, 0]
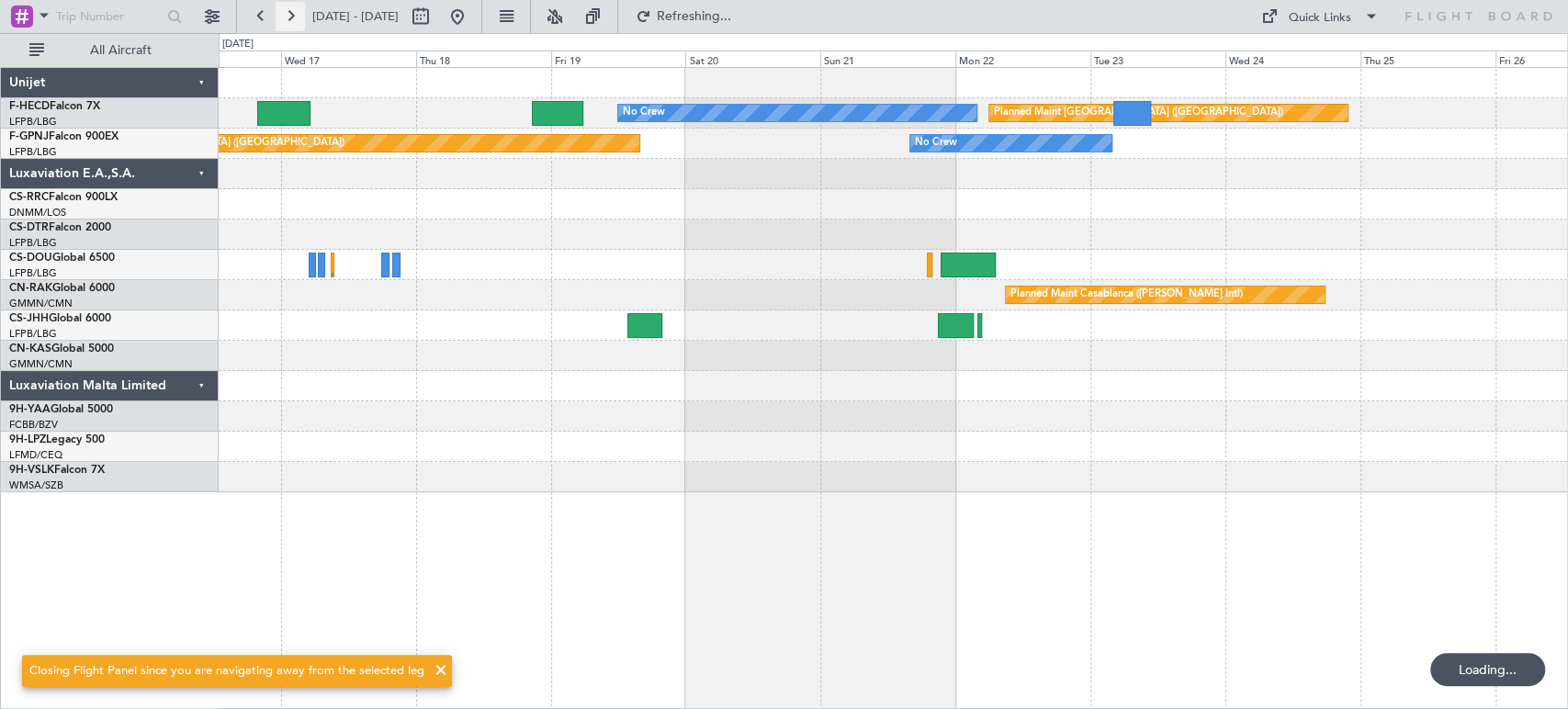
click at [297, 9] on button at bounding box center [290, 17] width 29 height 29
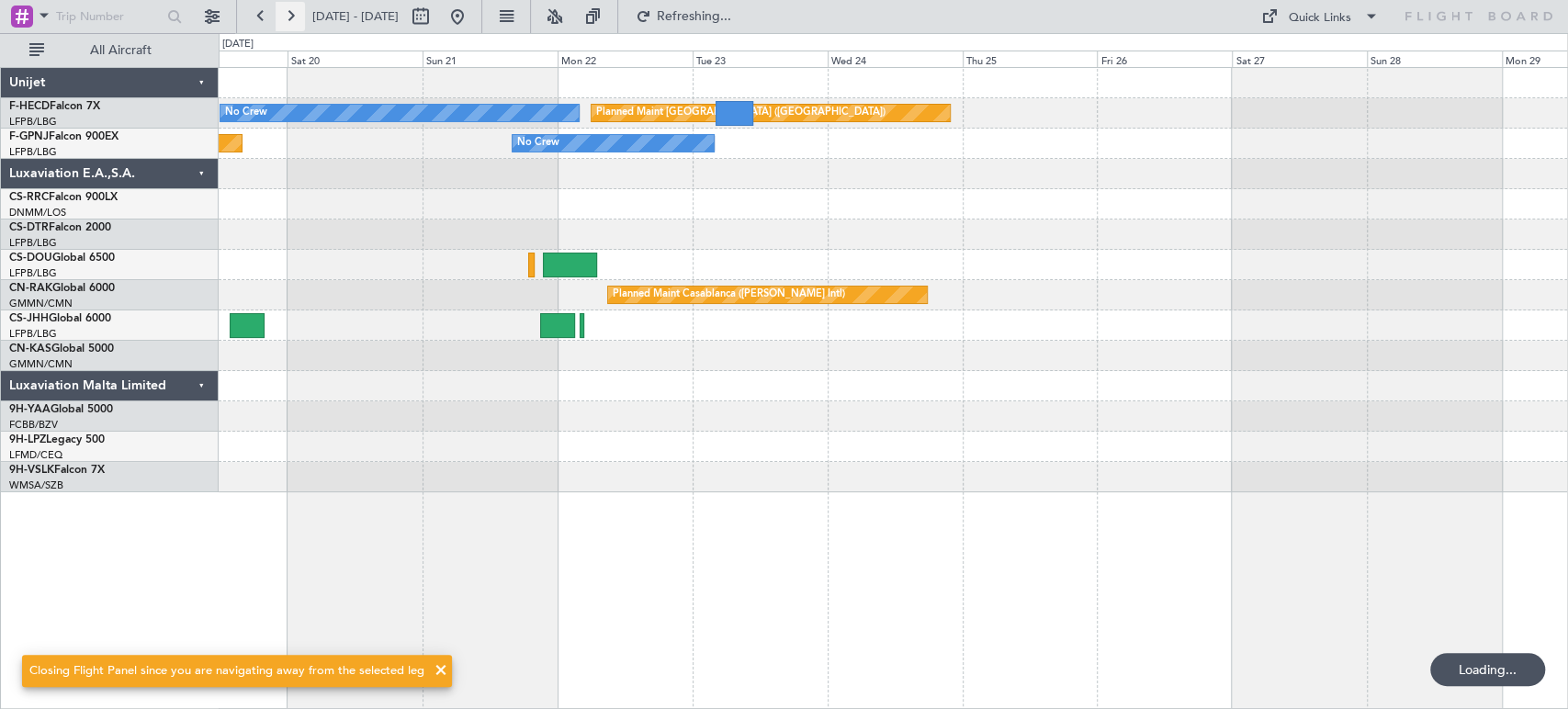
click at [297, 9] on button at bounding box center [290, 17] width 29 height 29
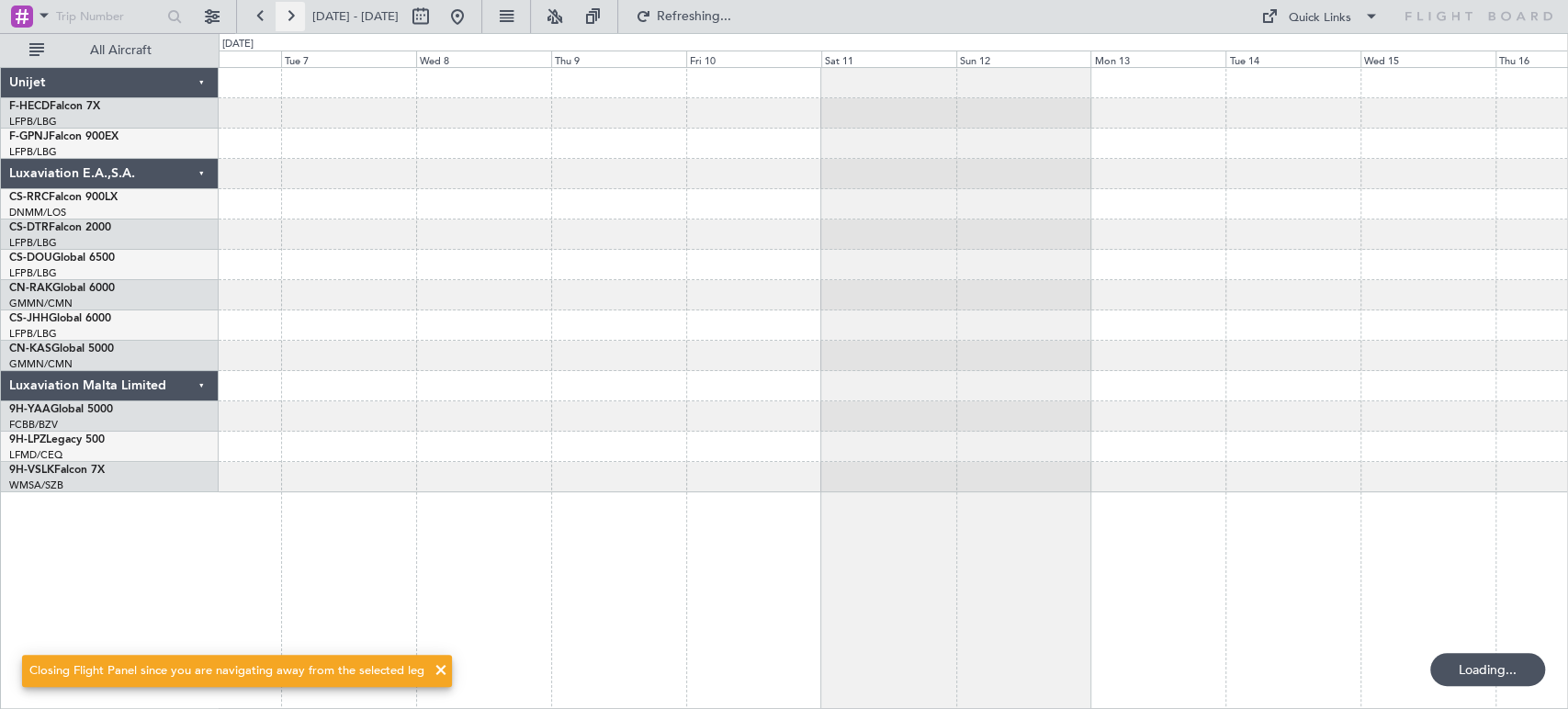
click at [297, 9] on button at bounding box center [290, 17] width 29 height 29
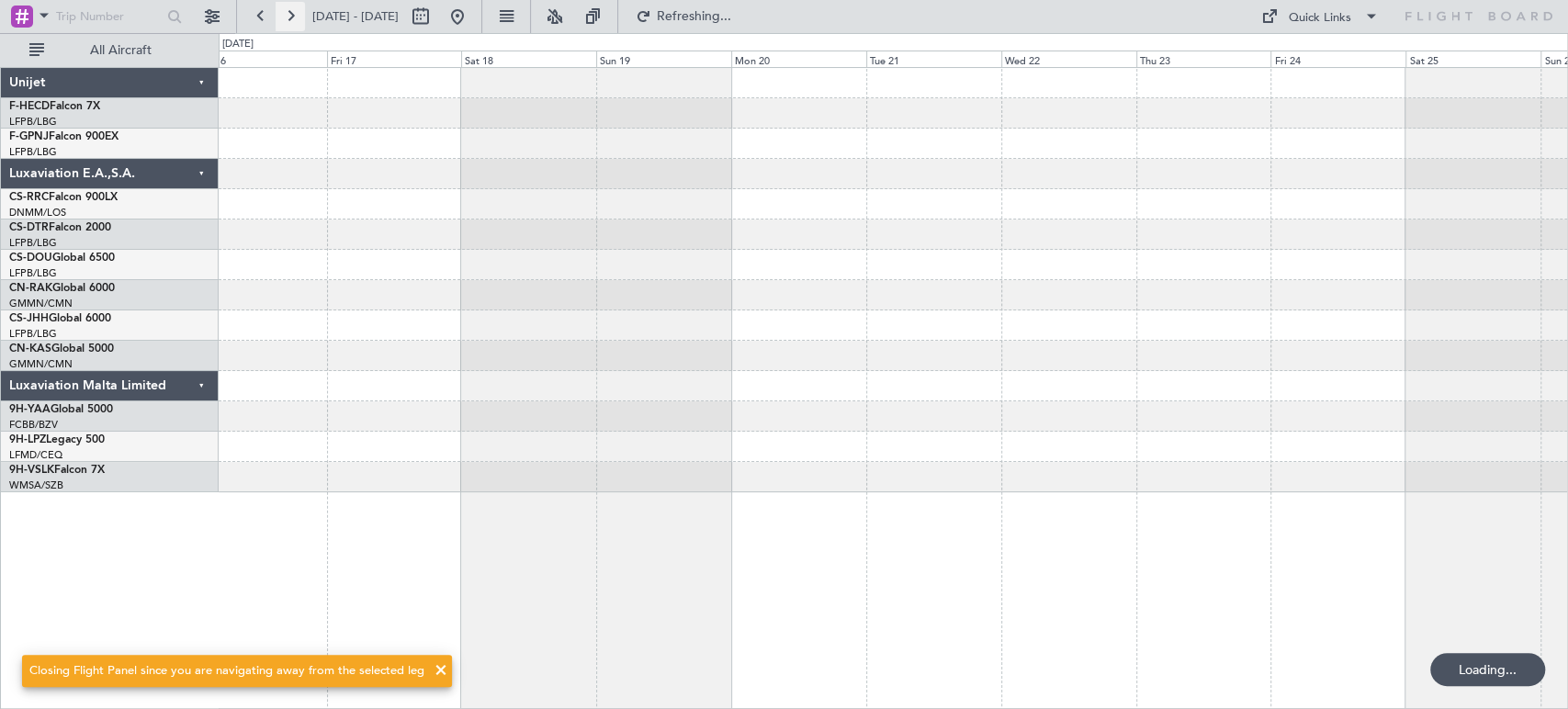
click at [297, 9] on button at bounding box center [290, 17] width 29 height 29
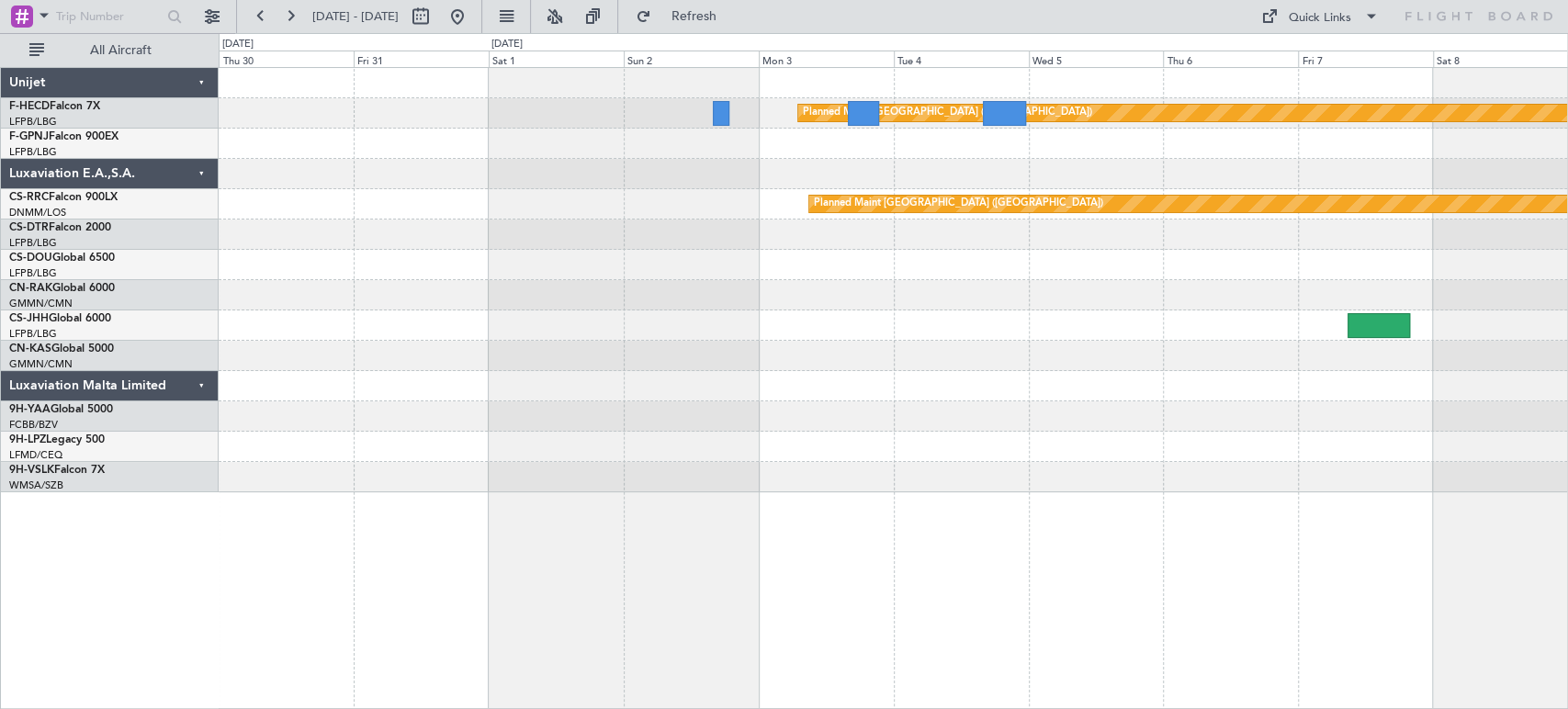
click at [771, 148] on div at bounding box center [893, 143] width 1348 height 30
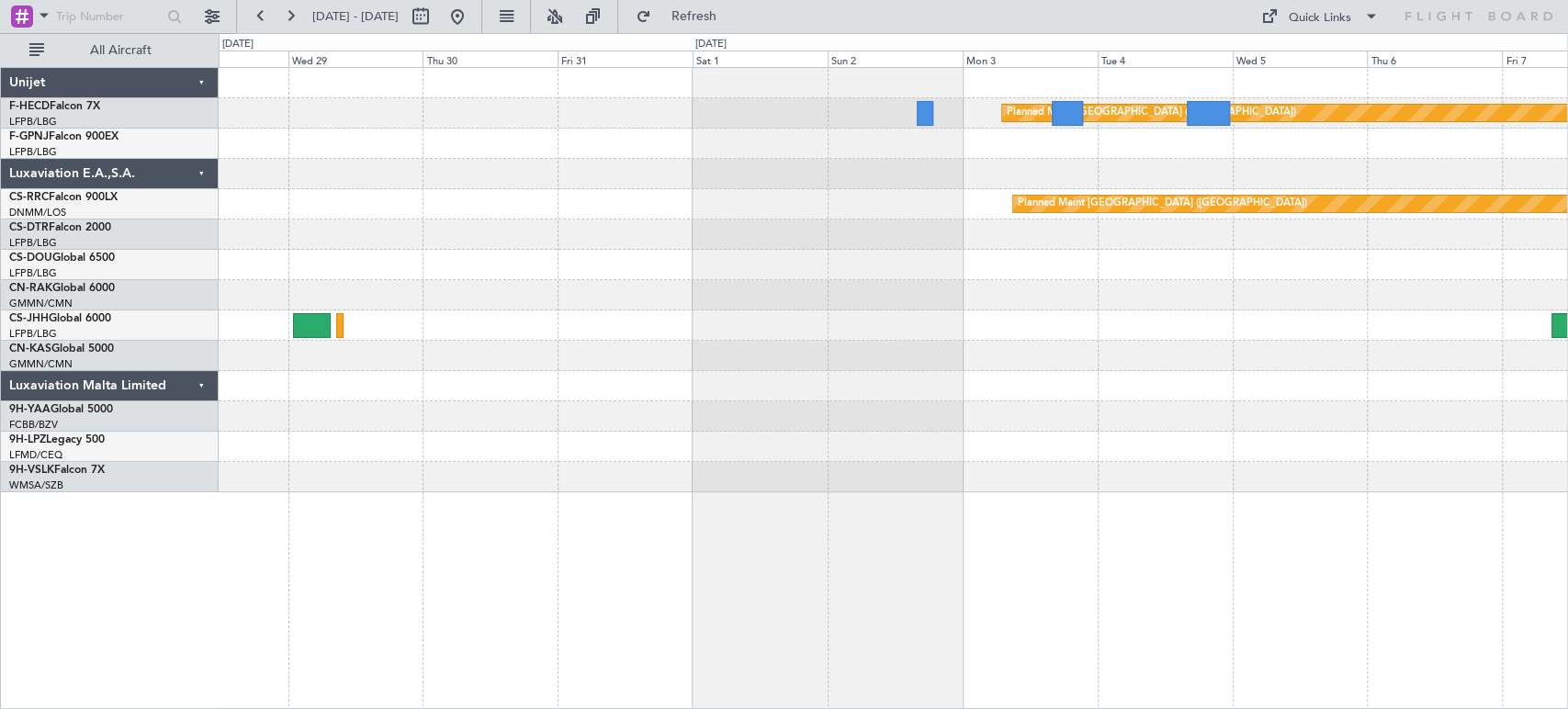
click at [1239, 168] on div "Planned Maint [GEOGRAPHIC_DATA] ([GEOGRAPHIC_DATA]) Planned Maint [GEOGRAPHIC_D…" at bounding box center [893, 280] width 1348 height 424
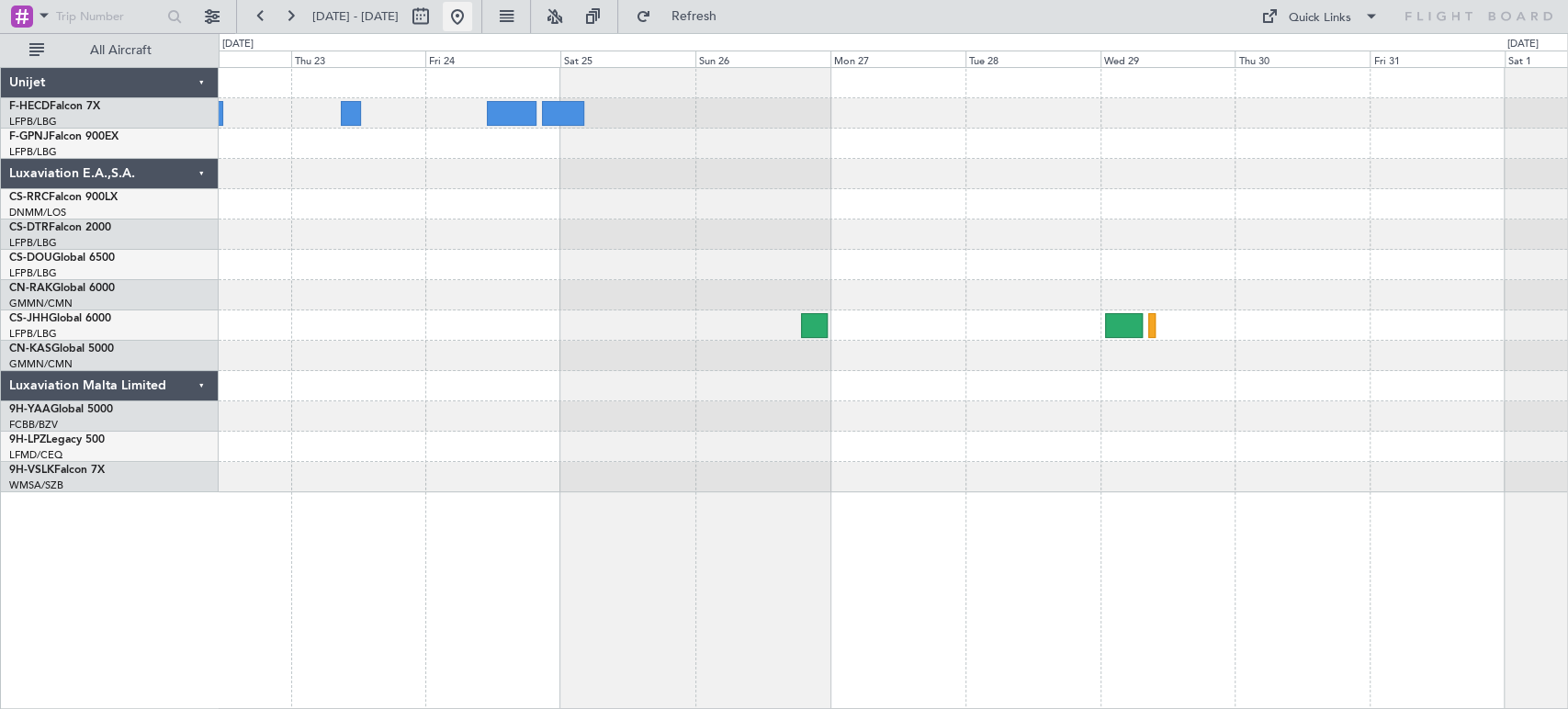
click at [472, 13] on button at bounding box center [458, 17] width 29 height 29
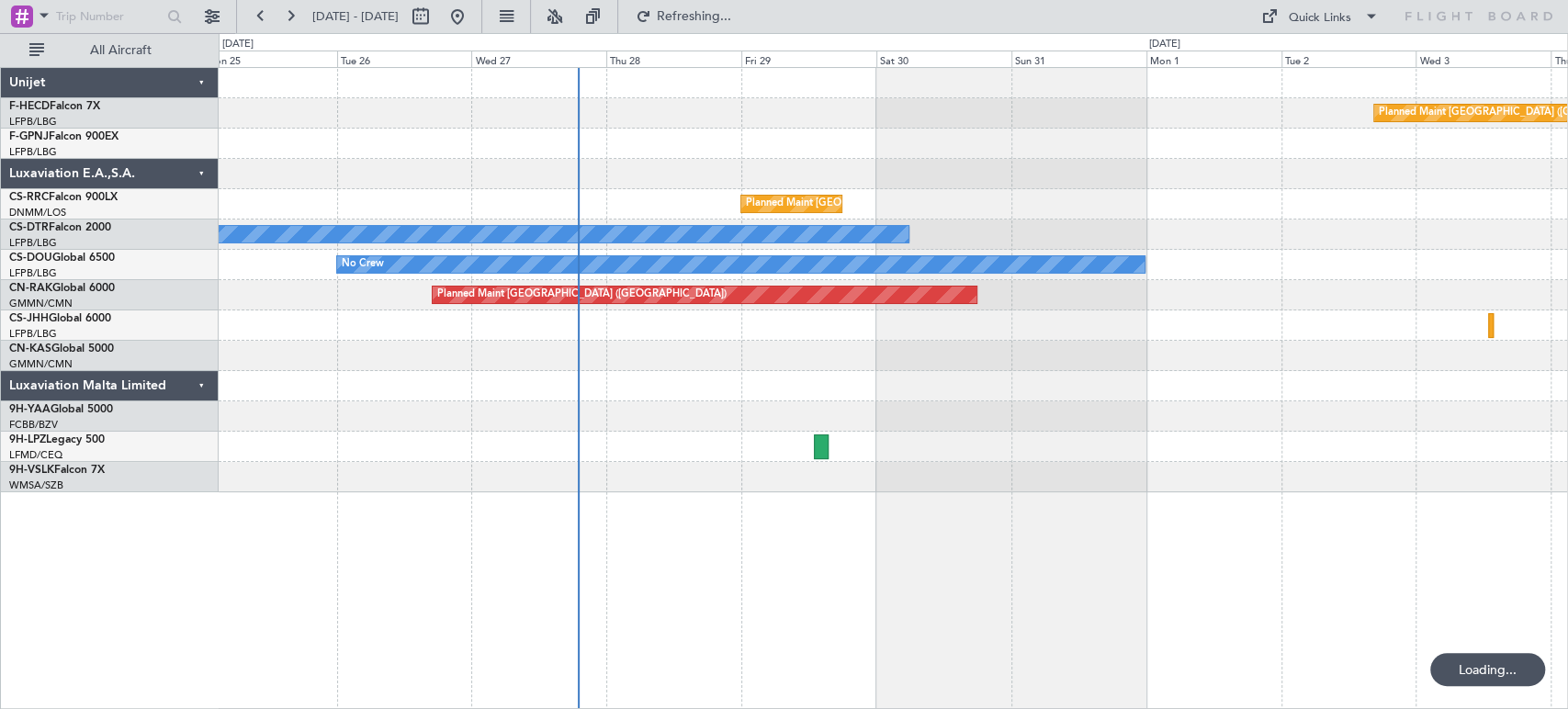
click at [472, 344] on div "Planned Maint Paris (Le Bourget) No Crew Planned Maint Paris (Le Bourget) No Cr…" at bounding box center [893, 280] width 1348 height 424
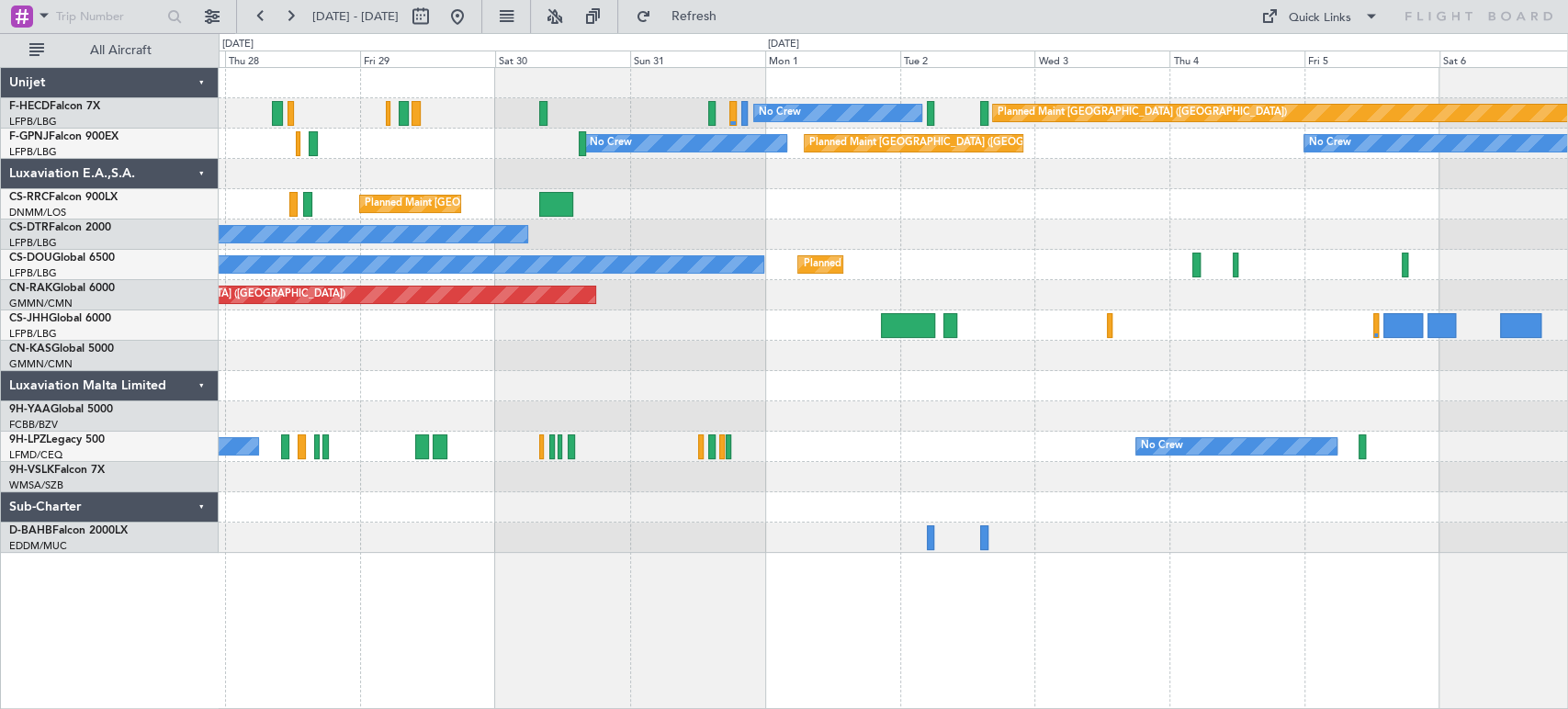
click at [711, 331] on div "Planned Maint Paris (Le Bourget) No Crew No Crew No Crew Planned Maint Paris (L…" at bounding box center [893, 310] width 1348 height 485
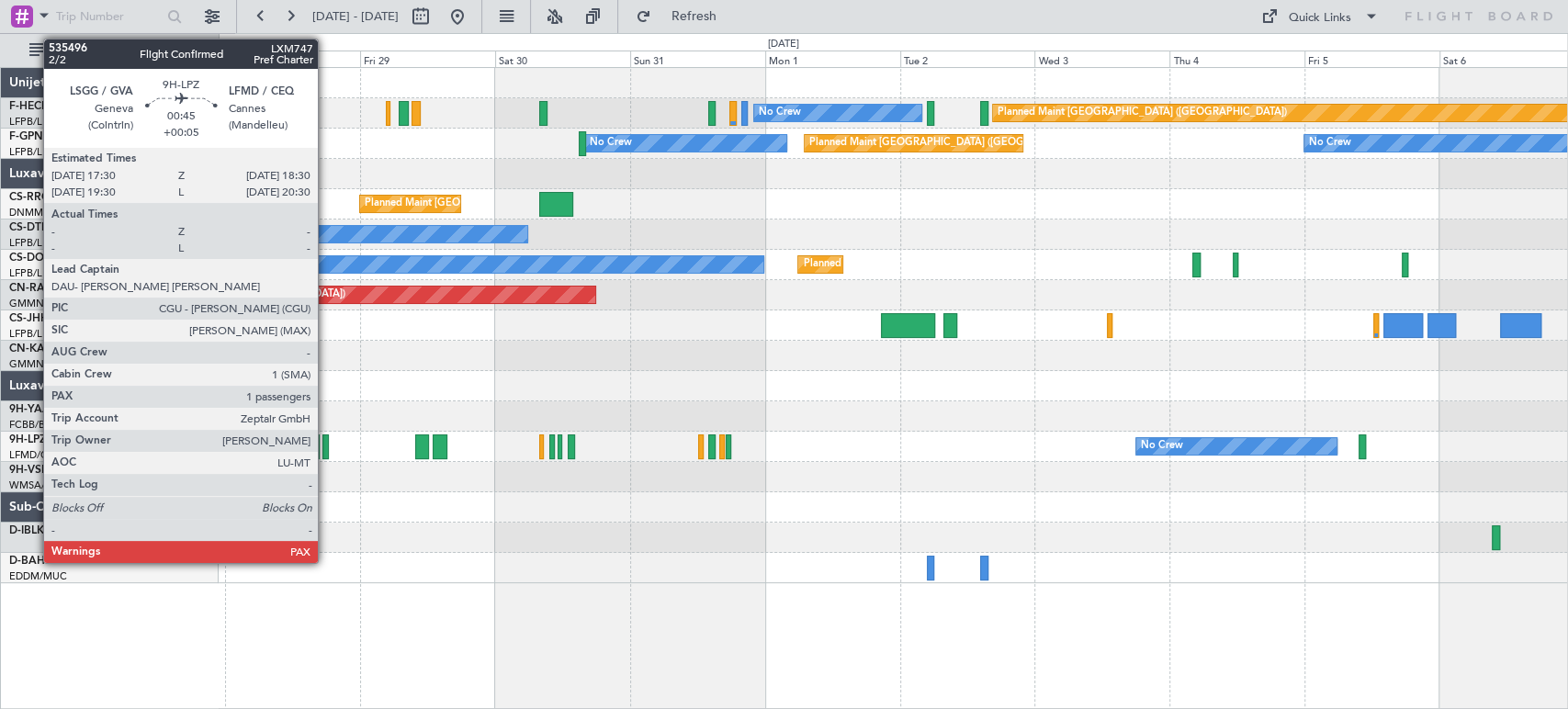
click at [326, 443] on div at bounding box center [325, 447] width 7 height 25
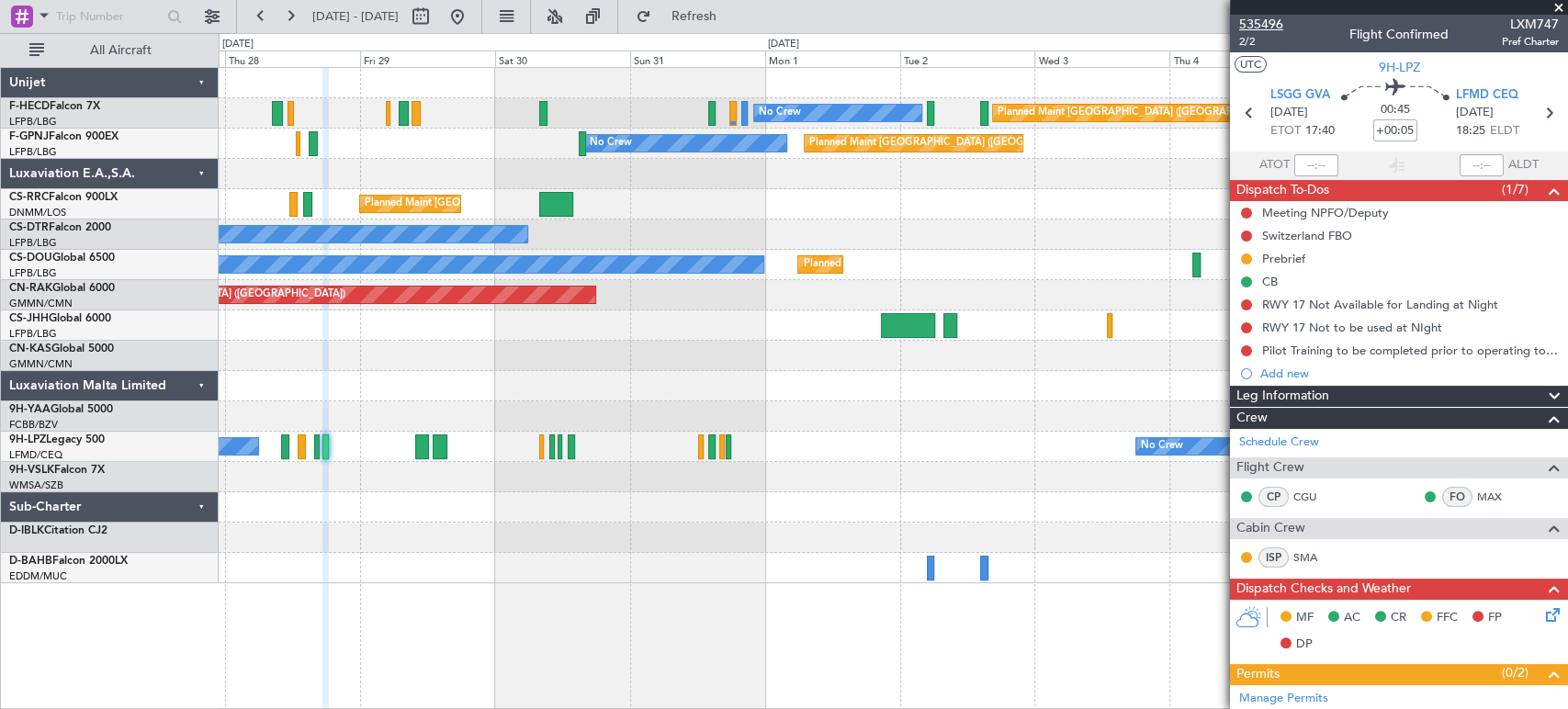
click at [1272, 20] on span "535496" at bounding box center [1261, 24] width 44 height 19
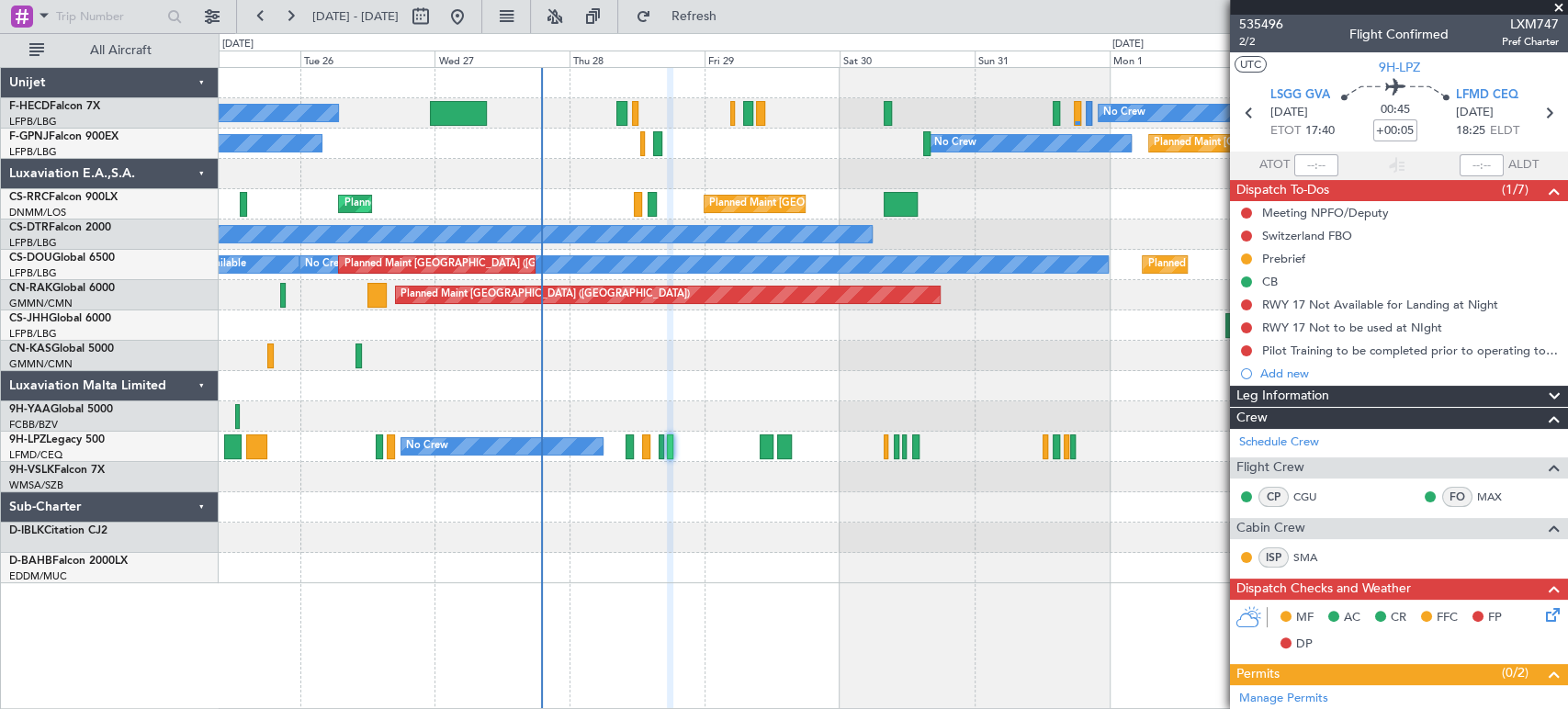
click at [859, 185] on div "Planned Maint [GEOGRAPHIC_DATA] ([GEOGRAPHIC_DATA]) No Crew No Crew Planned Mai…" at bounding box center [893, 325] width 1348 height 516
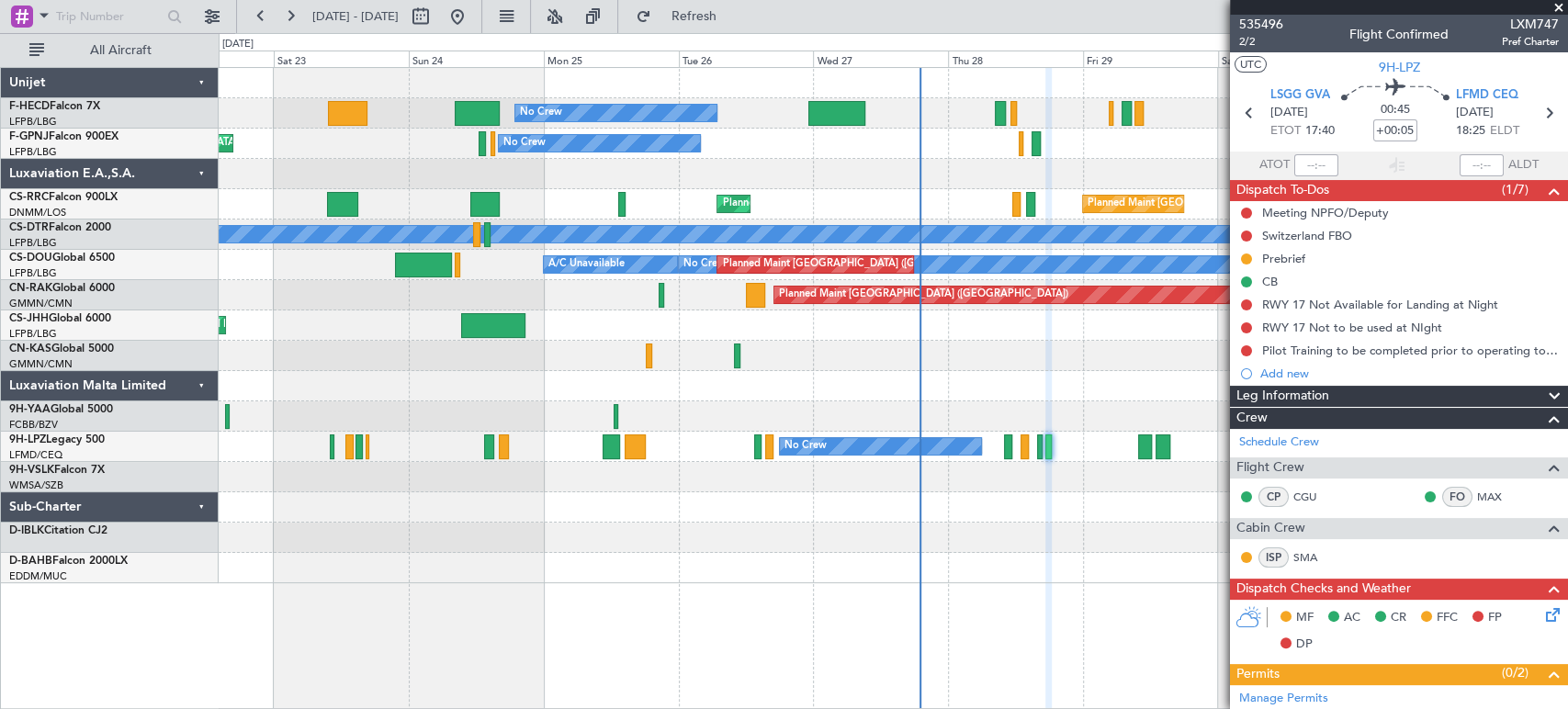
click at [1060, 150] on div "No Crew No Crew Planned Maint Paris (Le Bourget) Planned Maint Paris (Le Bourge…" at bounding box center [893, 325] width 1348 height 516
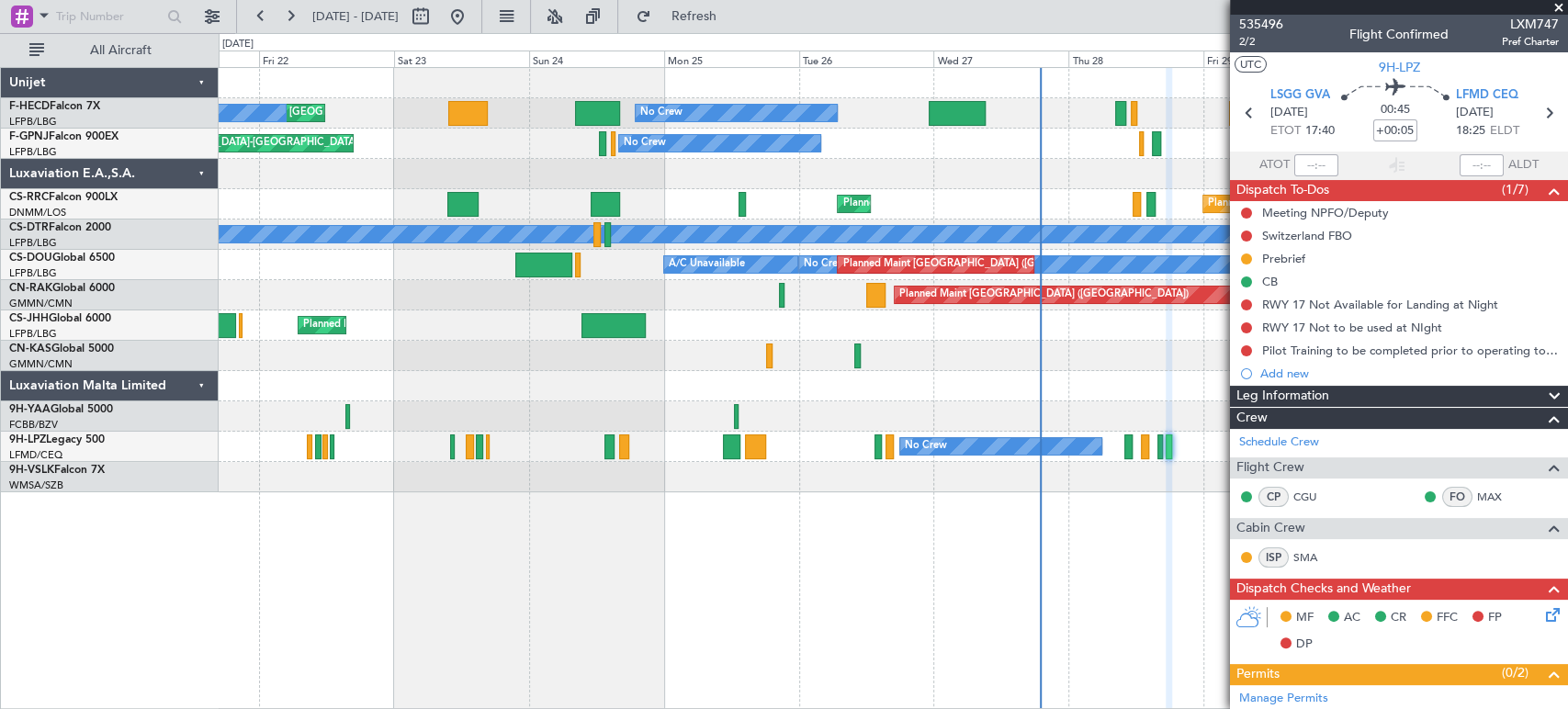
click at [346, 284] on div "No Crew Planned Maint Paris (Le Bourget) No Crew Planned Maint Paris (Le Bourge…" at bounding box center [893, 280] width 1348 height 424
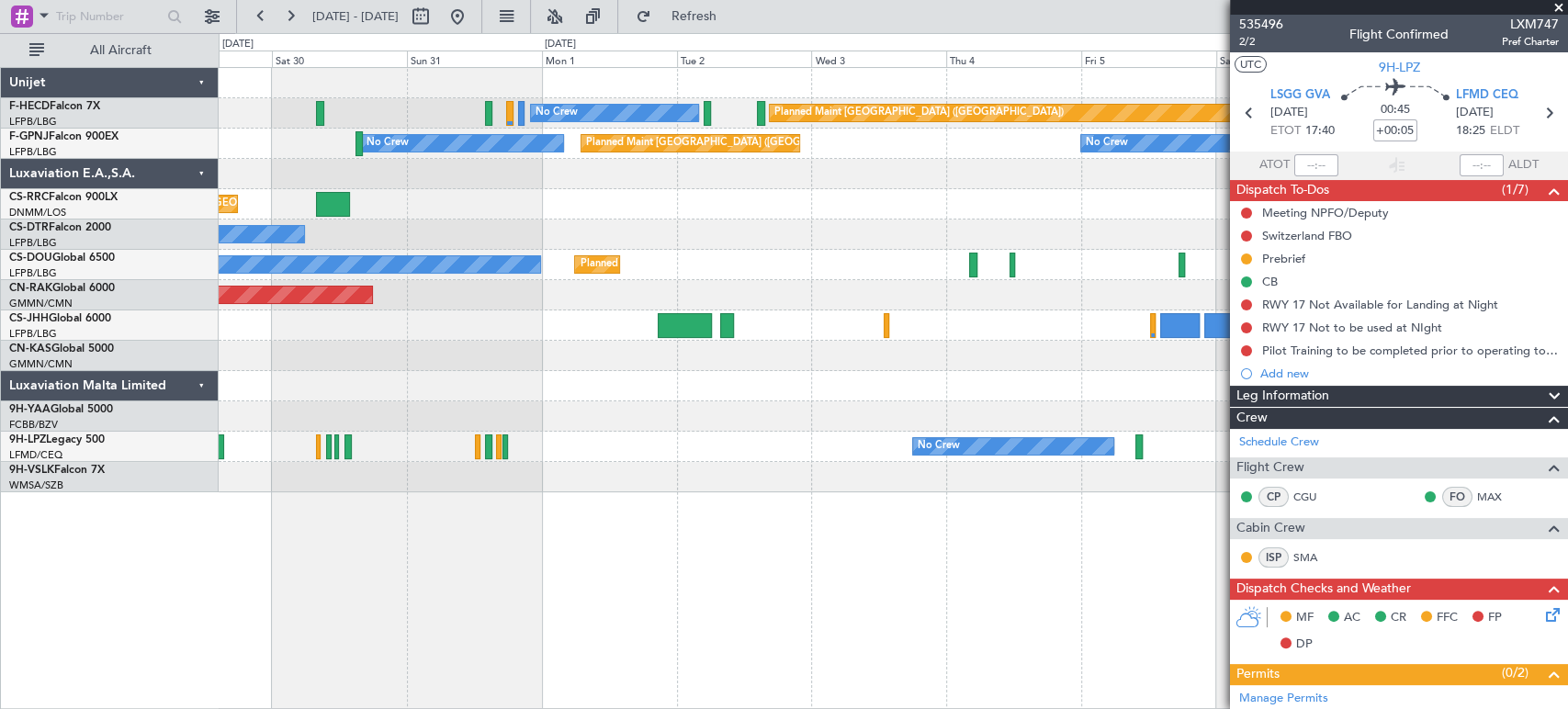
click at [500, 242] on div "No Crew Planned Maint Paris (Le Bourget) No Crew Planned Maint Paris (Le Bourge…" at bounding box center [893, 280] width 1348 height 424
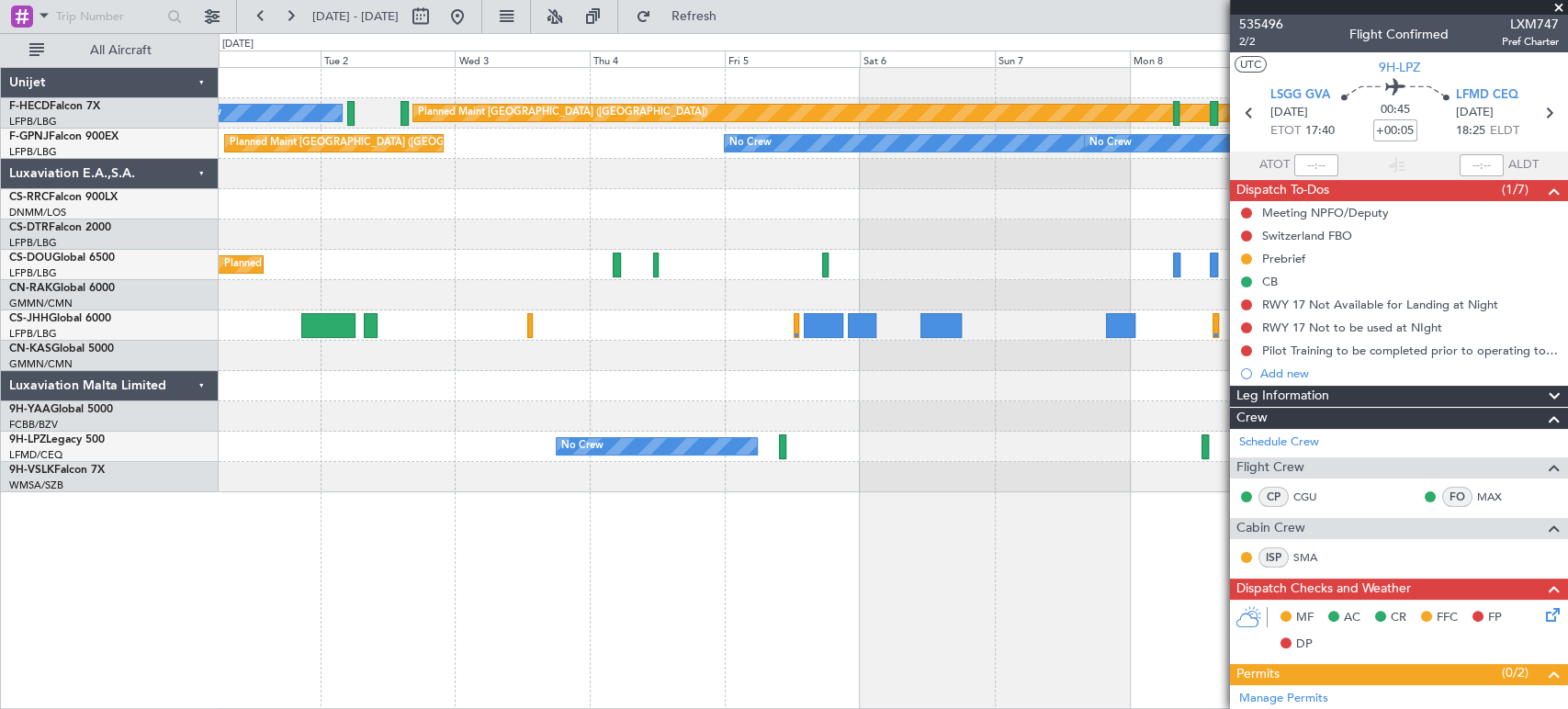
click at [566, 217] on div "No Crew Planned Maint Paris (Le Bourget) Planned Maint Paris (Le Bourget) No Cr…" at bounding box center [893, 280] width 1348 height 424
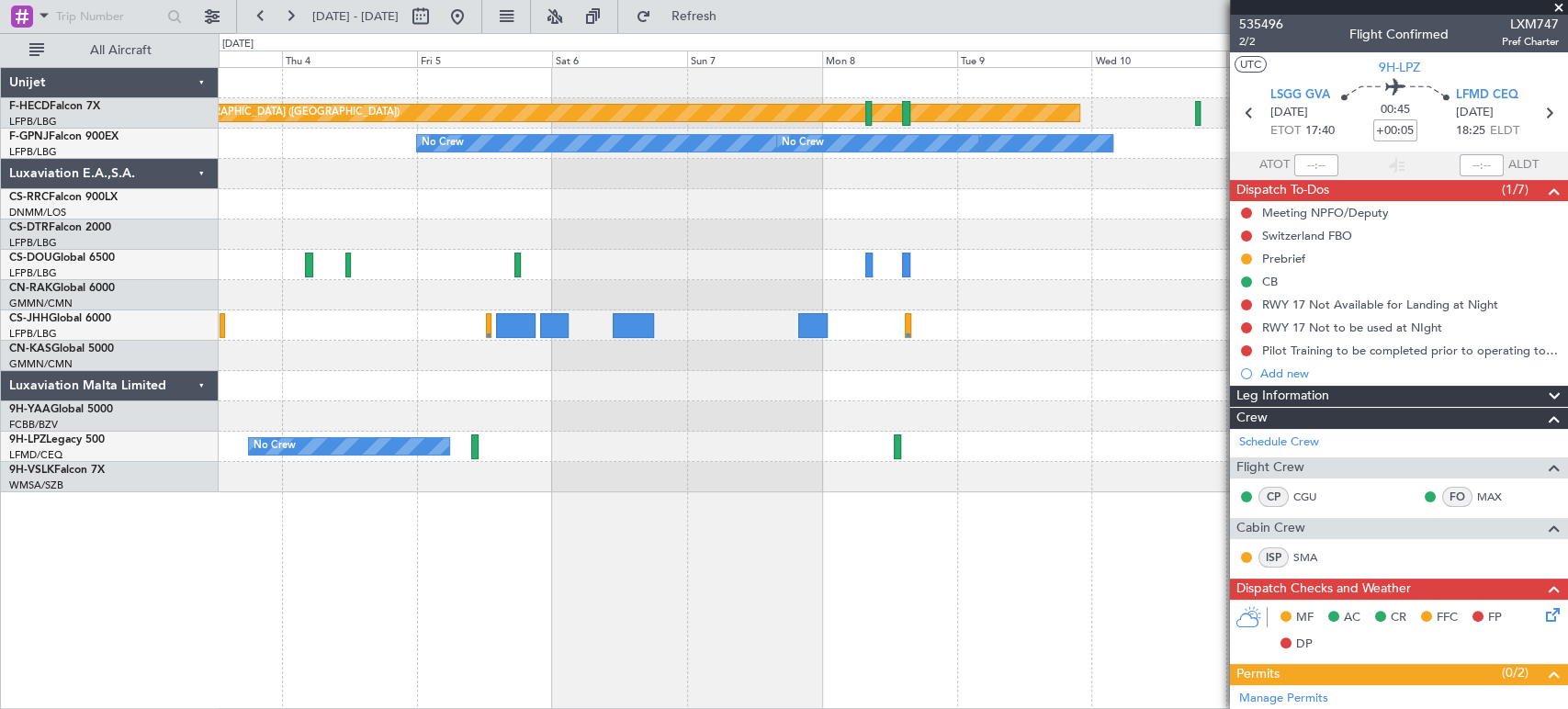
click at [472, 228] on div "Planned Maint Paris (Le Bourget) No Crew No Crew No Crew No Crew Planned Maint …" at bounding box center [893, 280] width 1348 height 424
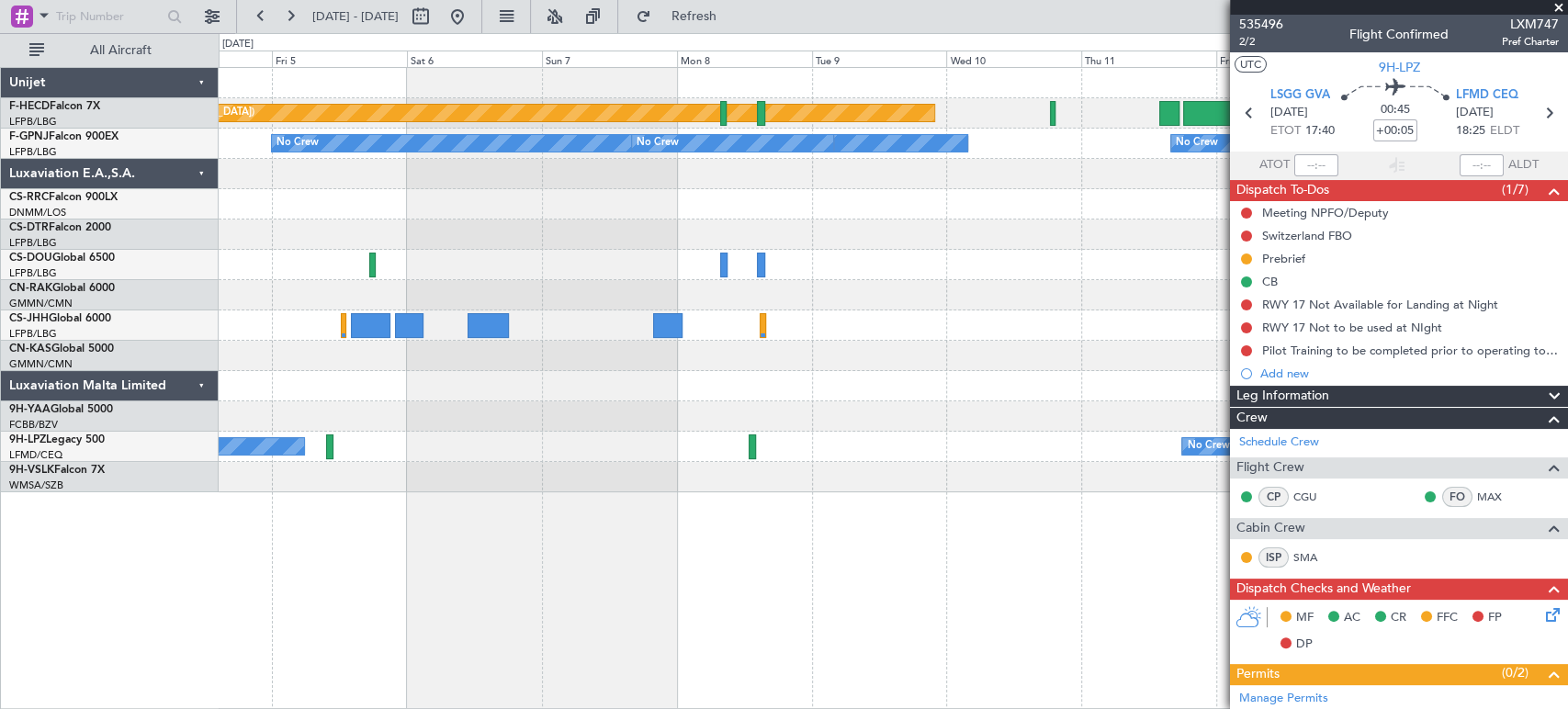
click at [572, 219] on div "Planned Maint Paris (Le Bourget) No Crew No Crew No Crew No Crew Planned Maint …" at bounding box center [893, 280] width 1348 height 424
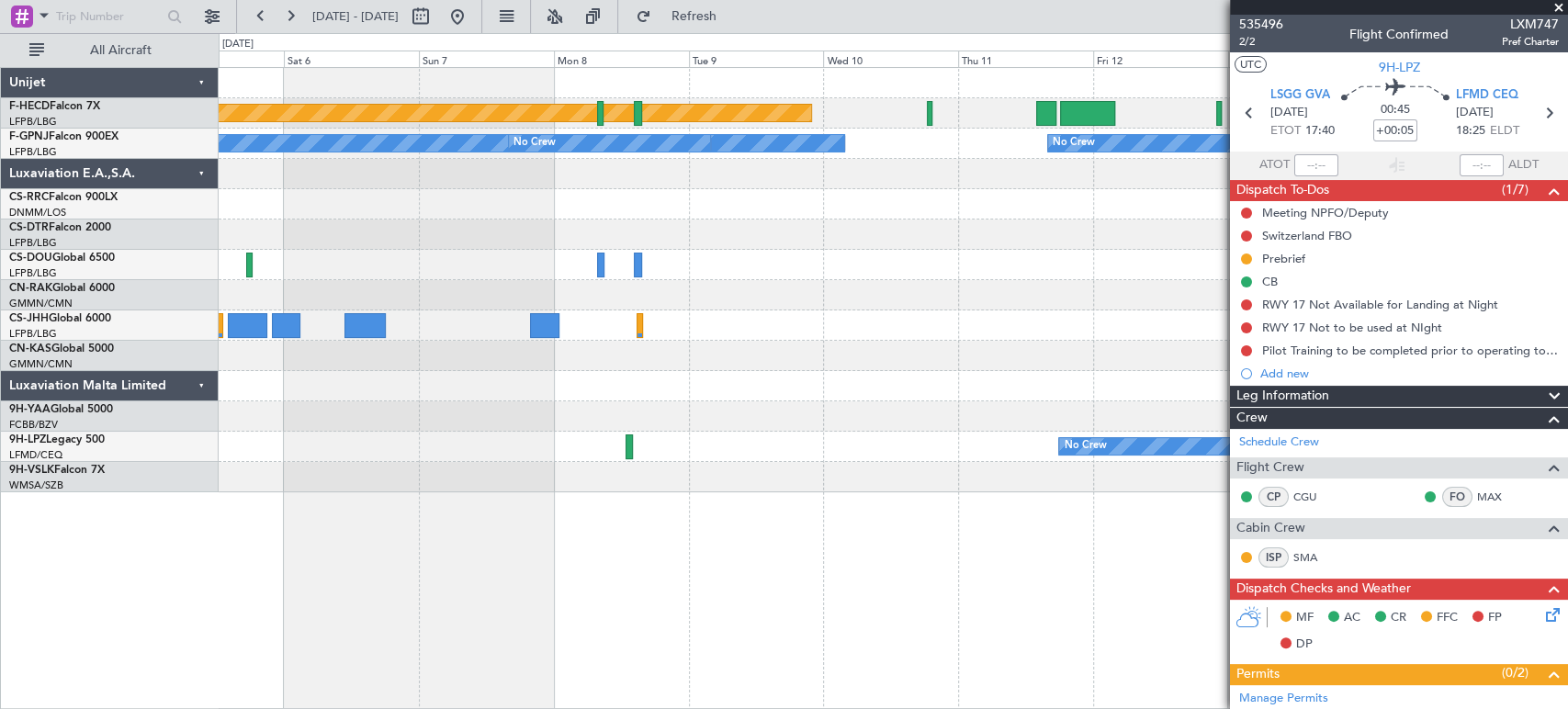
click at [620, 208] on div "Planned Maint [GEOGRAPHIC_DATA] ([GEOGRAPHIC_DATA]) No Crew No Crew No Crew Pla…" at bounding box center [893, 280] width 1348 height 424
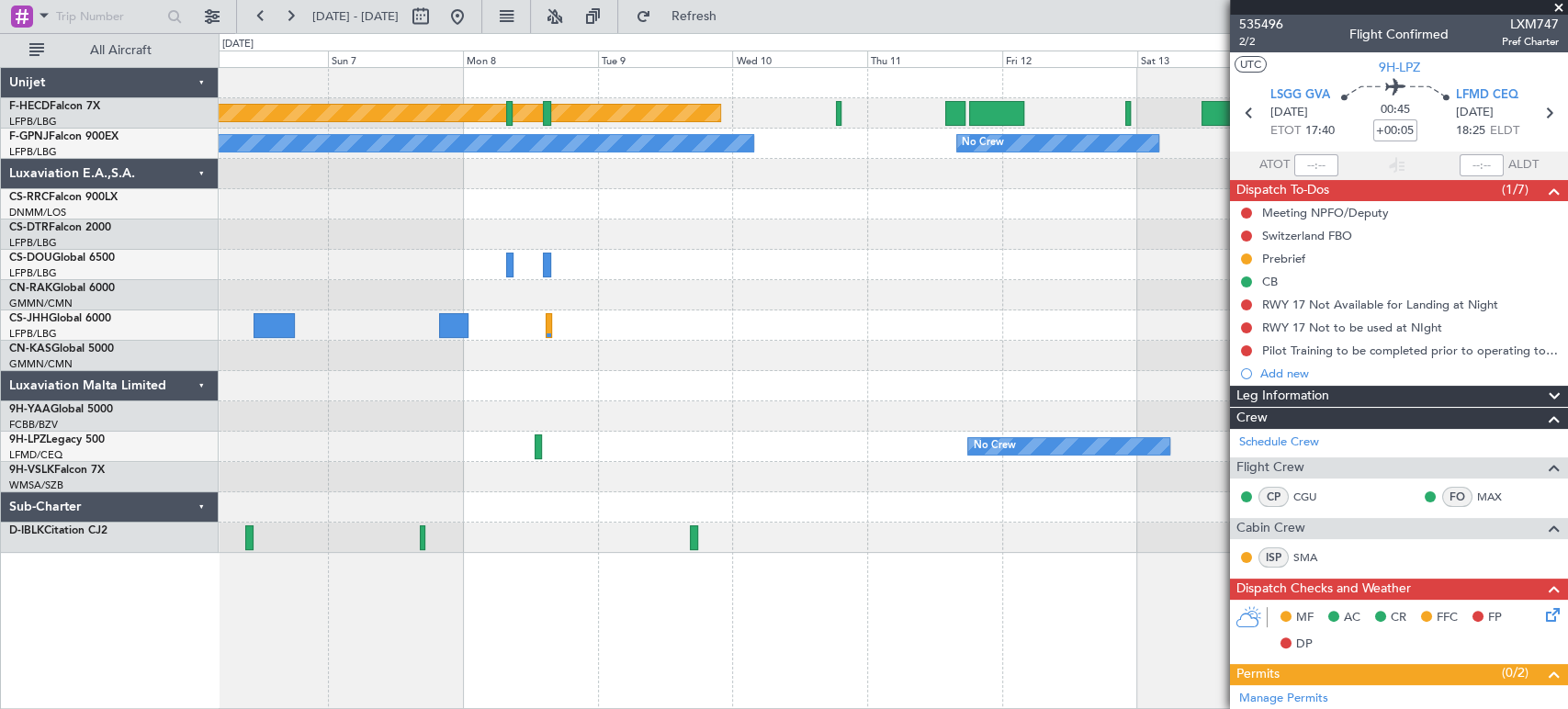
click at [500, 204] on div "Planned Maint [GEOGRAPHIC_DATA] ([GEOGRAPHIC_DATA]) No Crew No Crew No Crew Pla…" at bounding box center [893, 310] width 1348 height 485
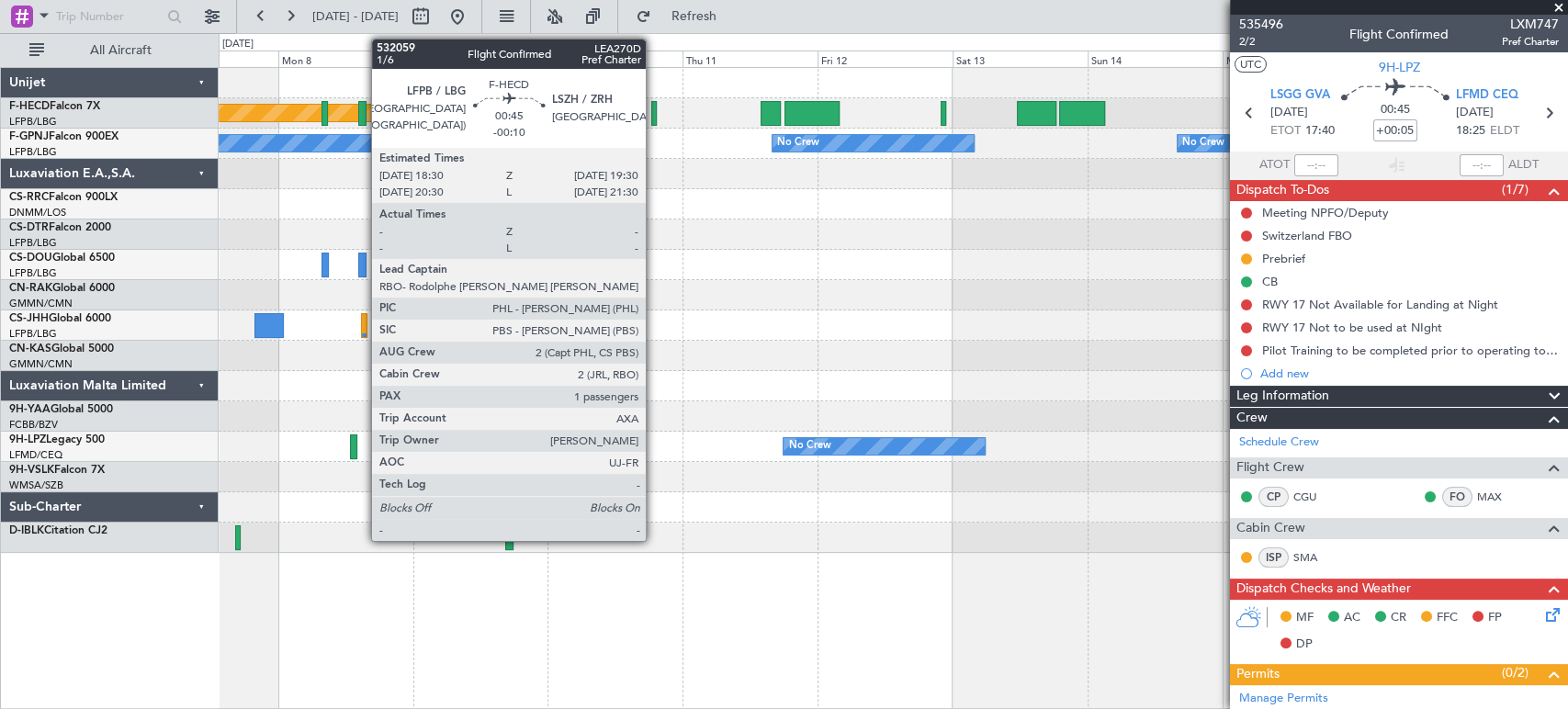
click at [654, 108] on div at bounding box center [655, 114] width 7 height 25
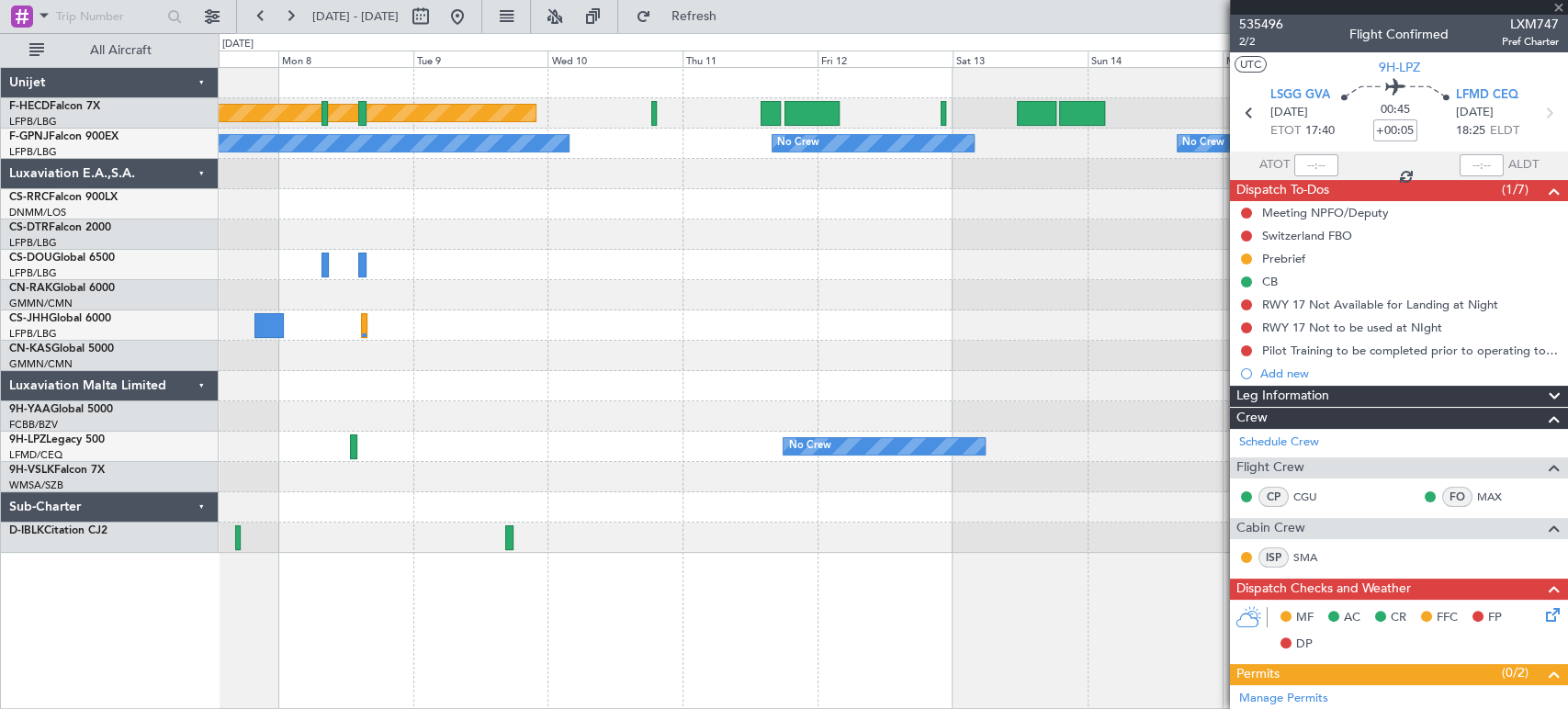
type input "-00:10"
type input "1"
